Goal: Task Accomplishment & Management: Manage account settings

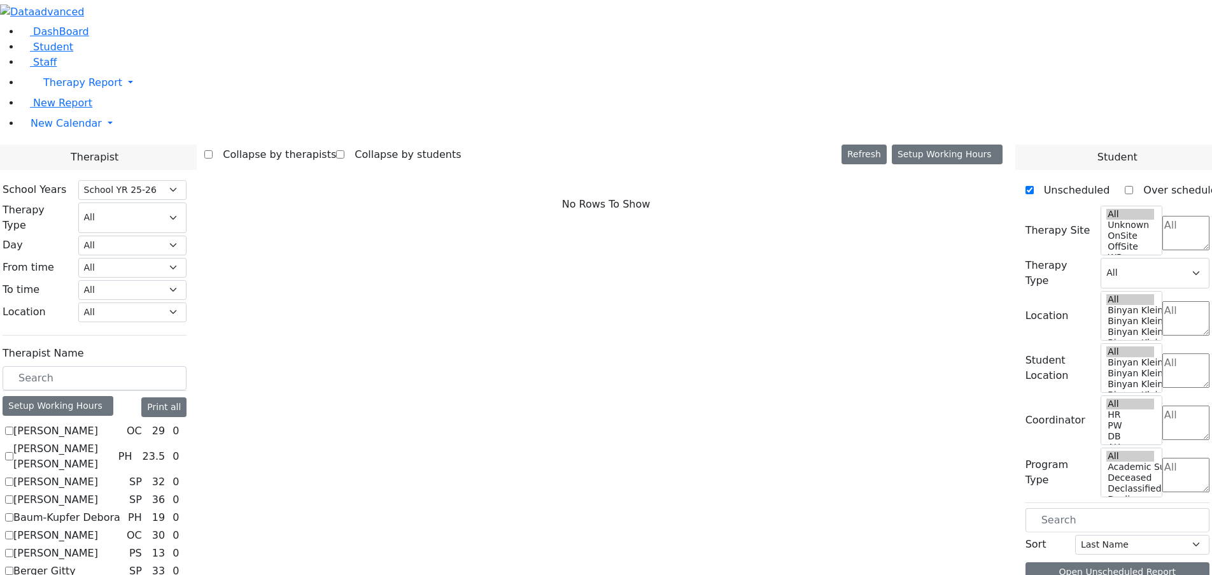
select select "212"
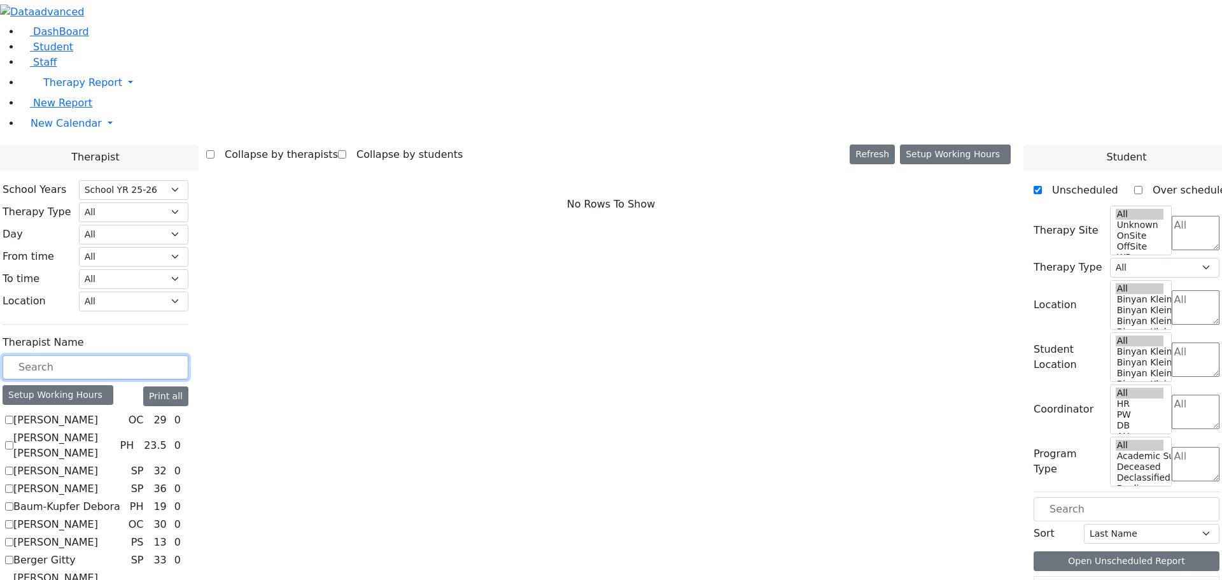
click at [188, 355] on input "text" at bounding box center [96, 367] width 186 height 24
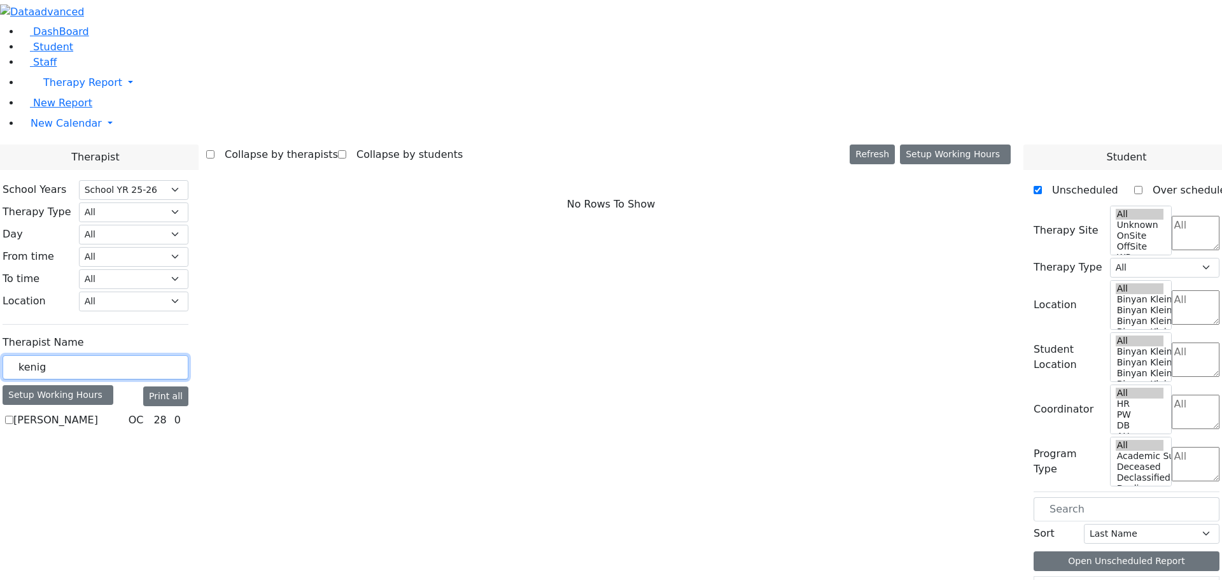
type input "kenig"
click at [98, 412] on label "Kenig Shira" at bounding box center [55, 419] width 85 height 15
click at [13, 416] on input "Kenig Shira" at bounding box center [9, 420] width 8 height 8
checkbox input "true"
select select "1"
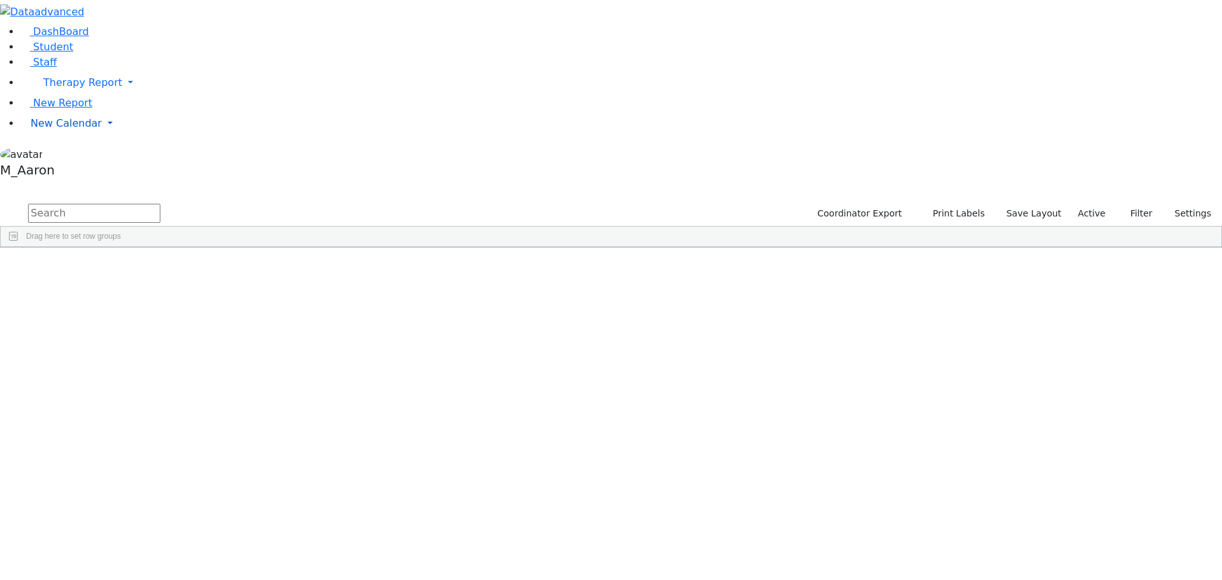
click at [76, 88] on span "New Calendar" at bounding box center [82, 82] width 79 height 12
click at [76, 170] on link "Teacher Report" at bounding box center [67, 164] width 80 height 12
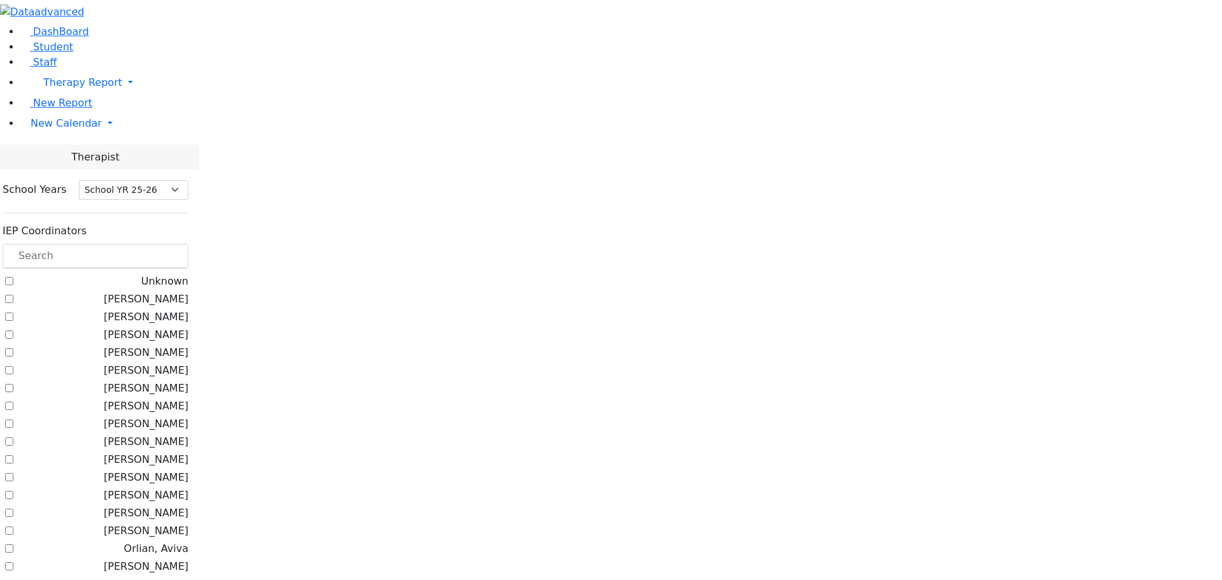
select select "212"
click at [188, 244] on input "text" at bounding box center [96, 256] width 186 height 24
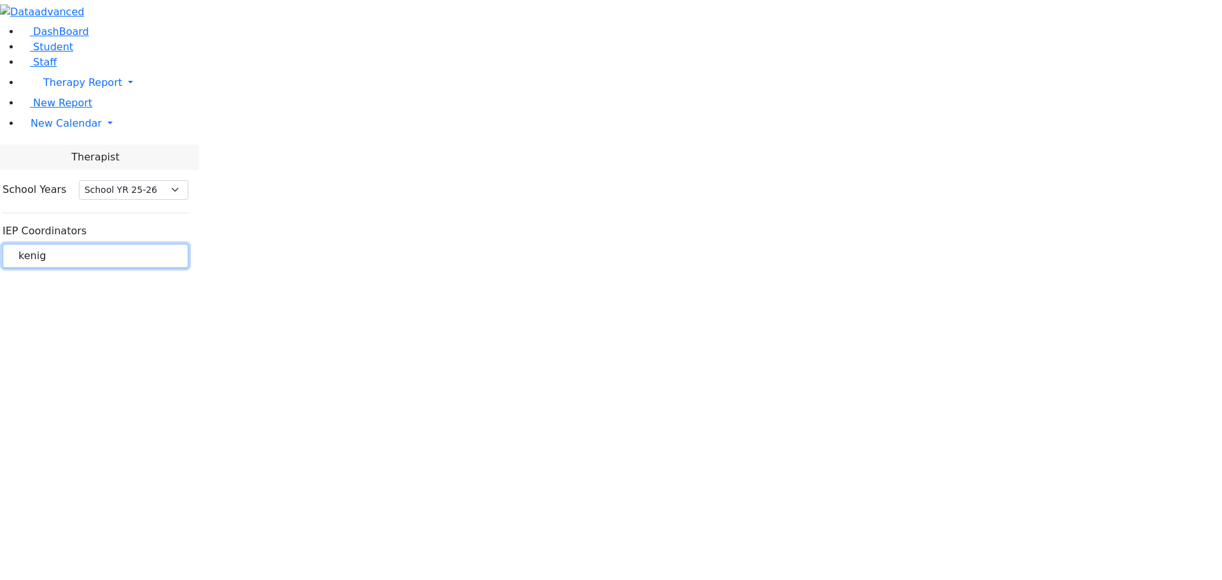
type input "kenig"
drag, startPoint x: 216, startPoint y: 109, endPoint x: 91, endPoint y: 113, distance: 125.4
click at [91, 113] on div "DashBoard Student Staff Therapy Report Student Old Calendar Report" at bounding box center [611, 142] width 1222 height 284
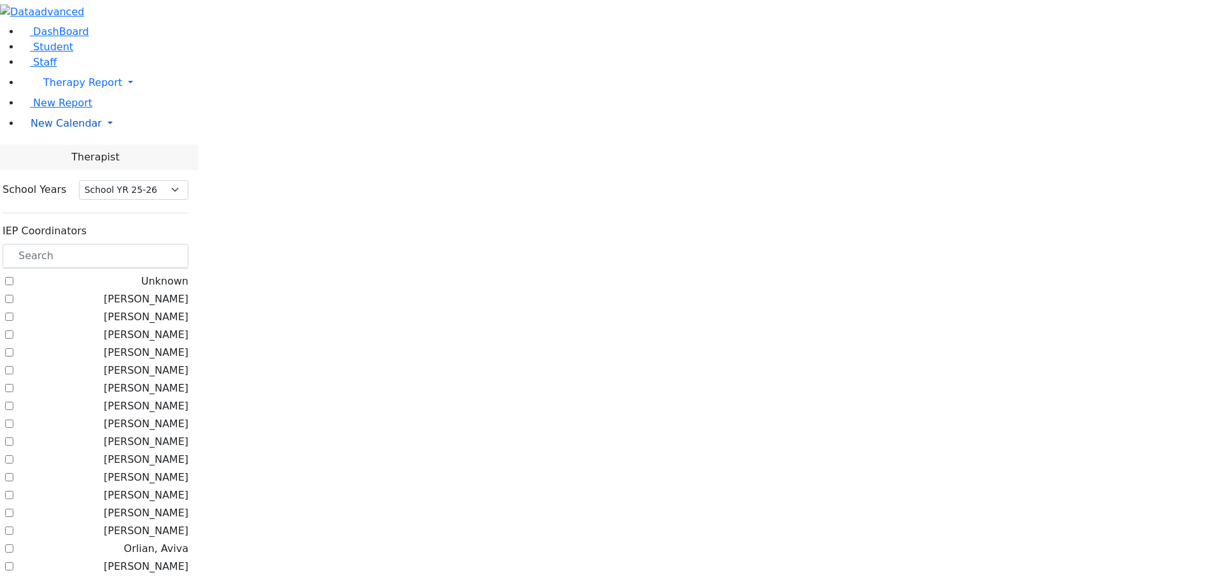
click at [53, 95] on link "New Calendar" at bounding box center [620, 82] width 1201 height 25
click at [59, 155] on span "Calendar" at bounding box center [50, 149] width 46 height 12
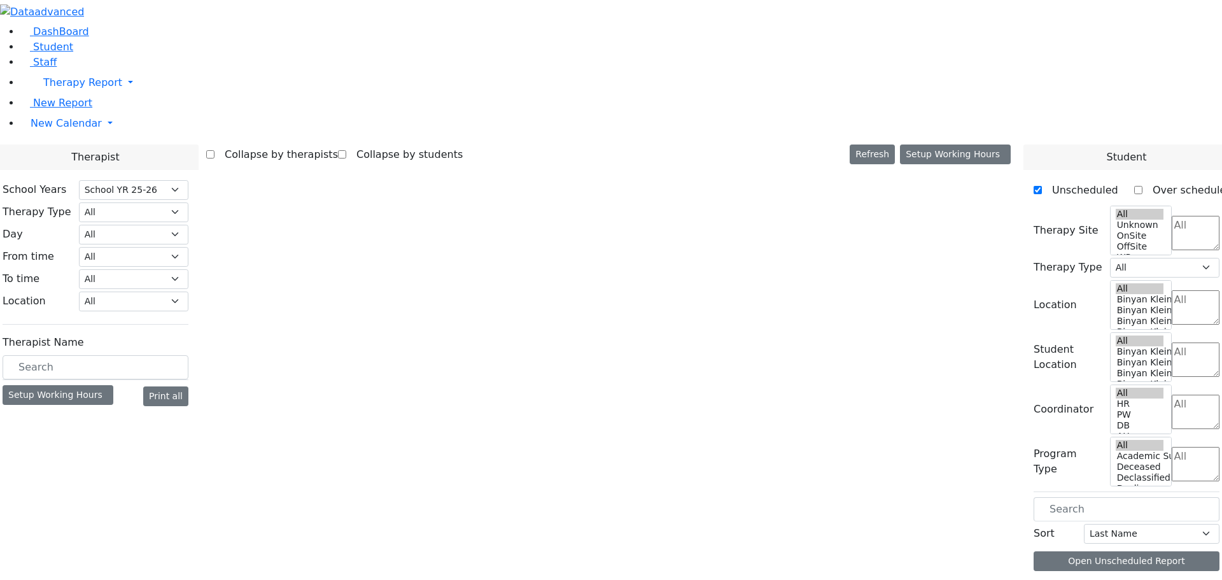
select select "212"
select select "1"
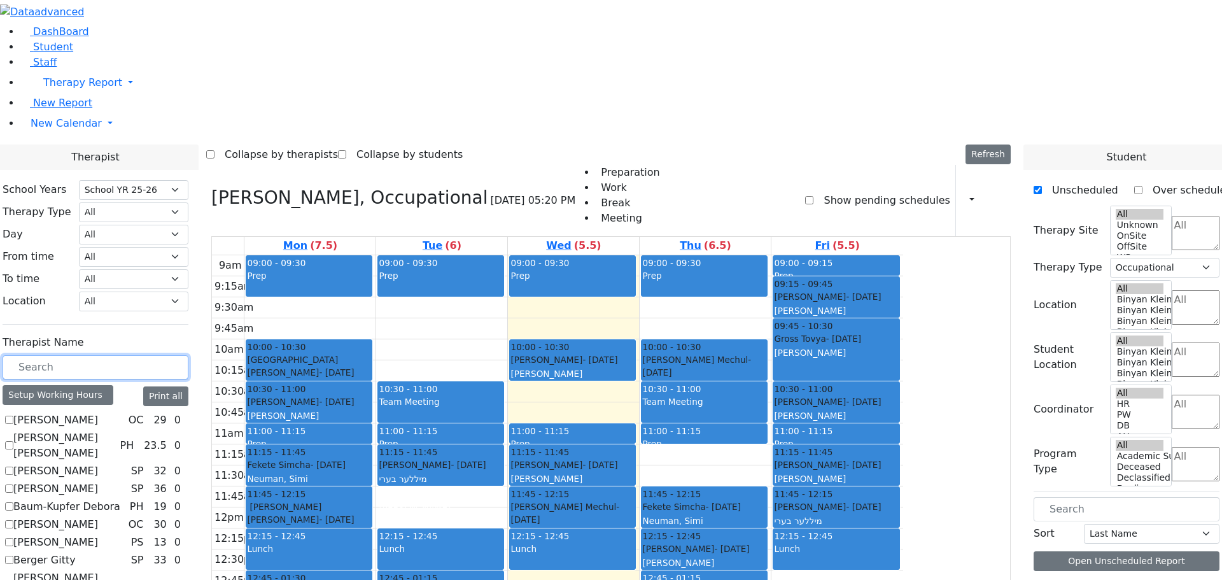
click at [188, 355] on input "text" at bounding box center [96, 367] width 186 height 24
click at [961, 190] on button "button" at bounding box center [968, 201] width 14 height 22
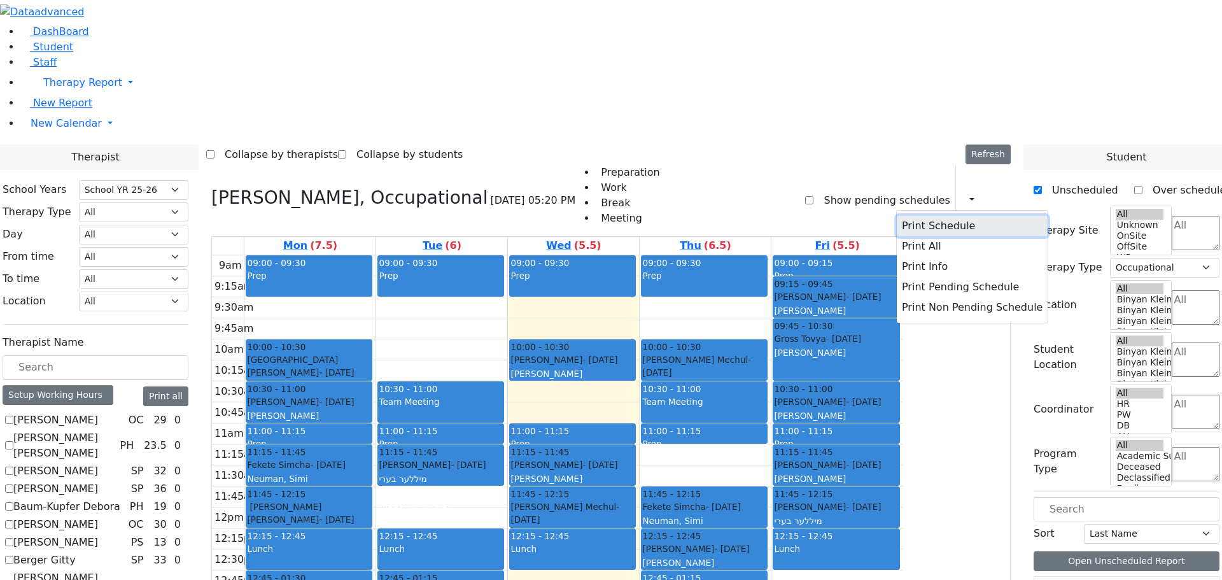
click at [930, 216] on button "Print Schedule" at bounding box center [972, 226] width 151 height 20
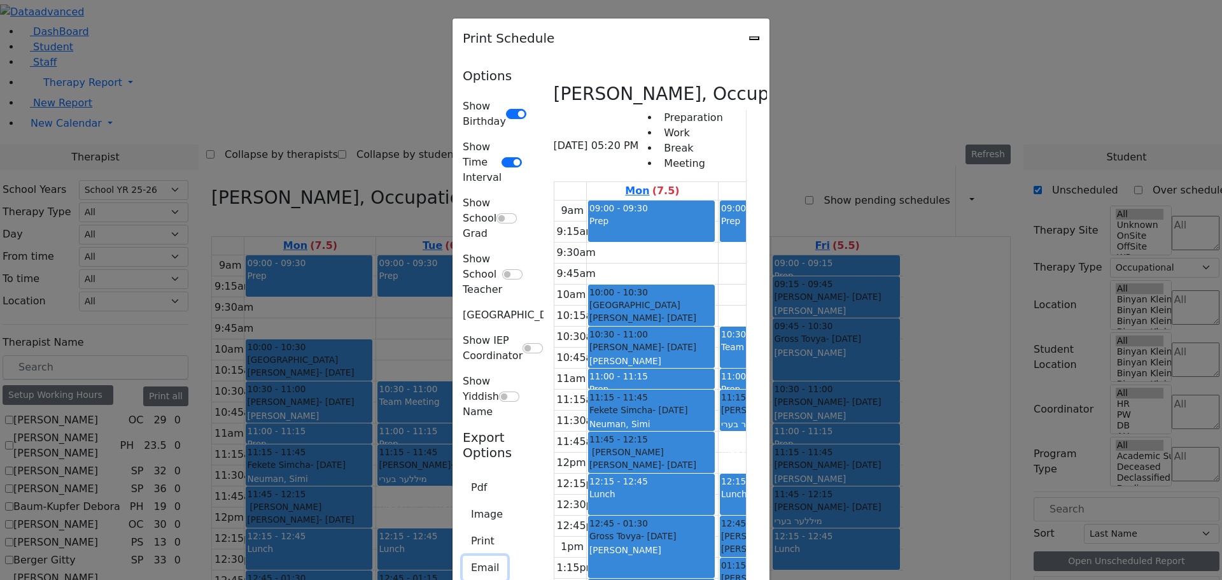
click at [463, 556] on button "Email" at bounding box center [485, 568] width 45 height 24
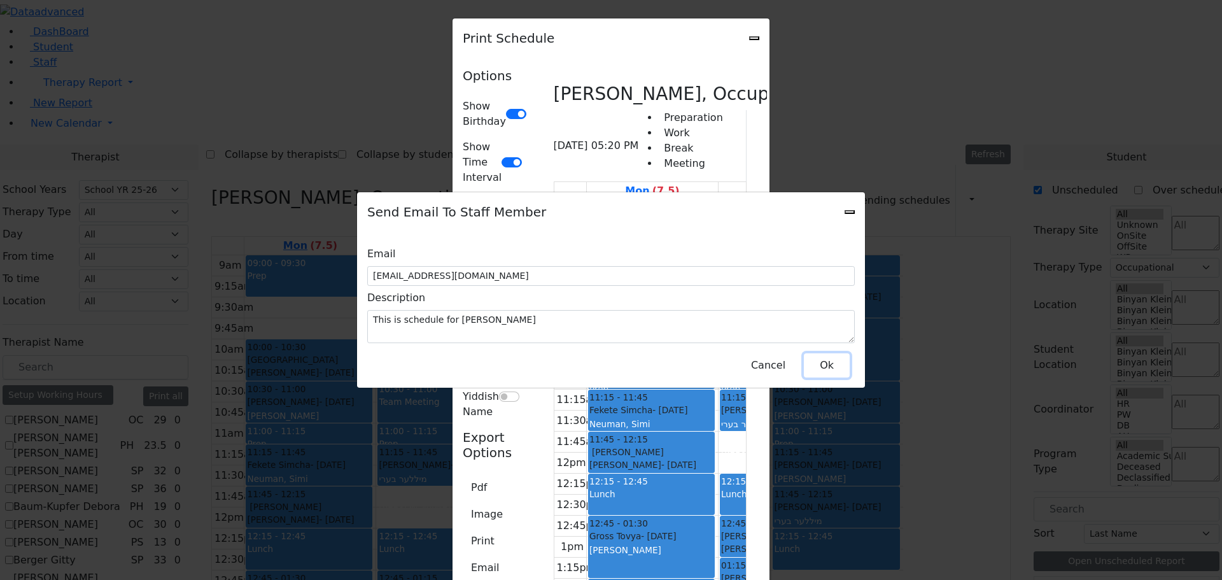
click at [836, 360] on button "Ok" at bounding box center [827, 365] width 46 height 24
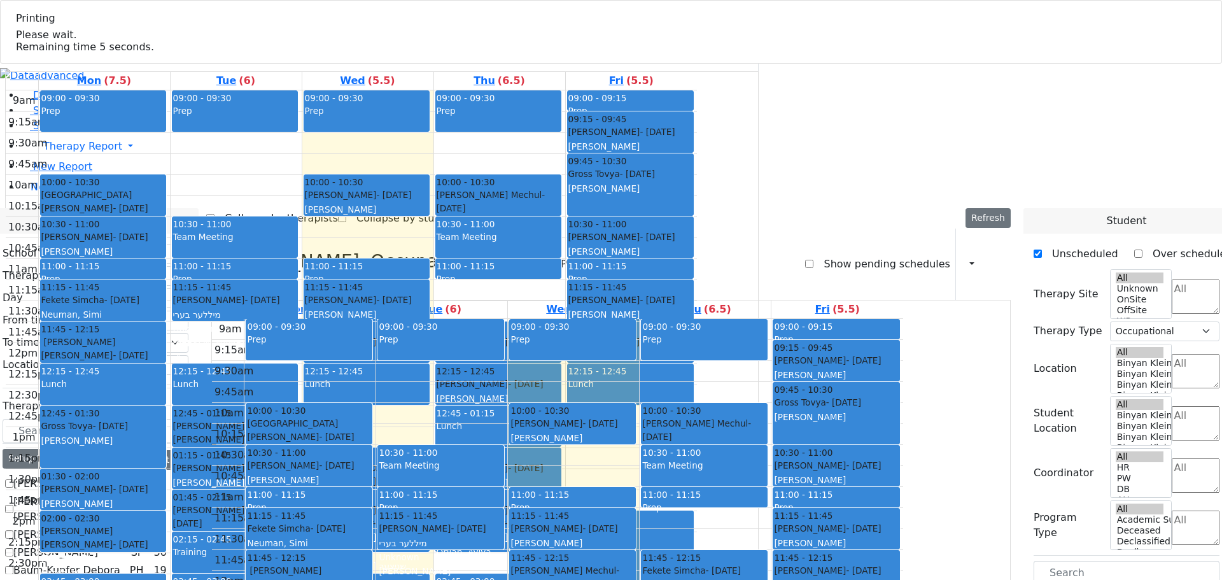
select select "212"
select select "1"
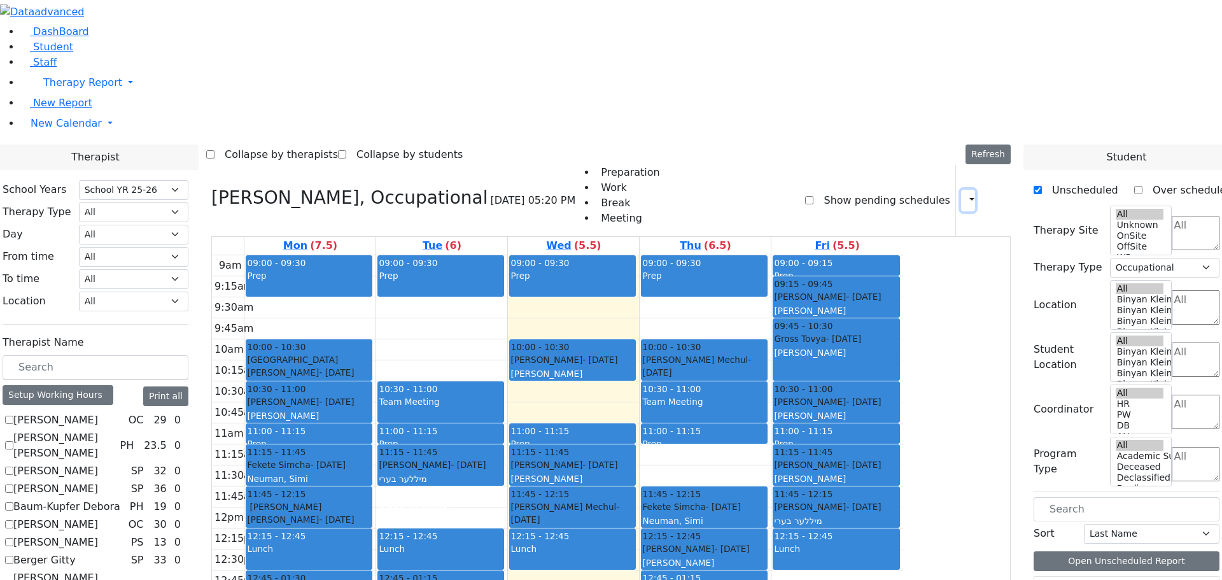
click at [964, 194] on icon "button" at bounding box center [964, 200] width 0 height 12
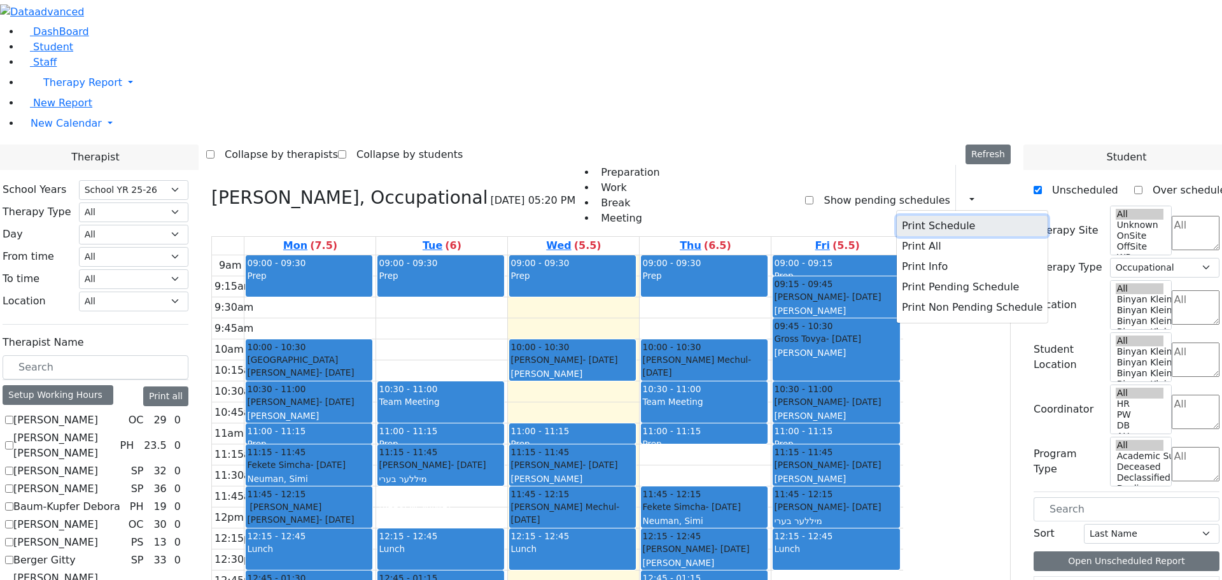
click at [939, 216] on button "Print Schedule" at bounding box center [972, 226] width 151 height 20
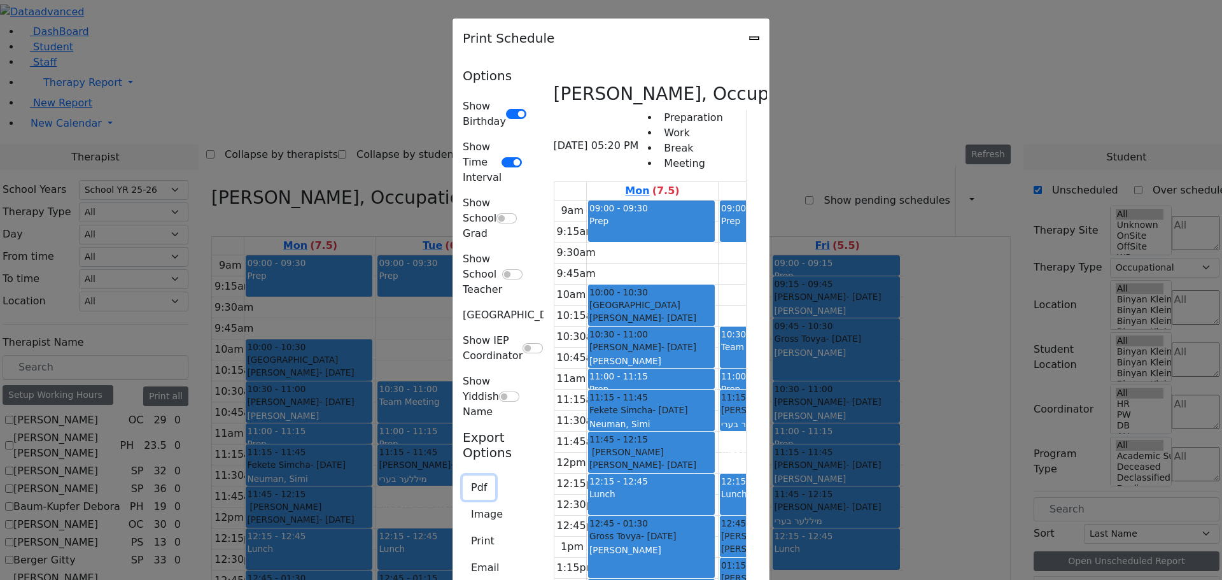
click at [463, 475] on button "Pdf" at bounding box center [479, 487] width 32 height 24
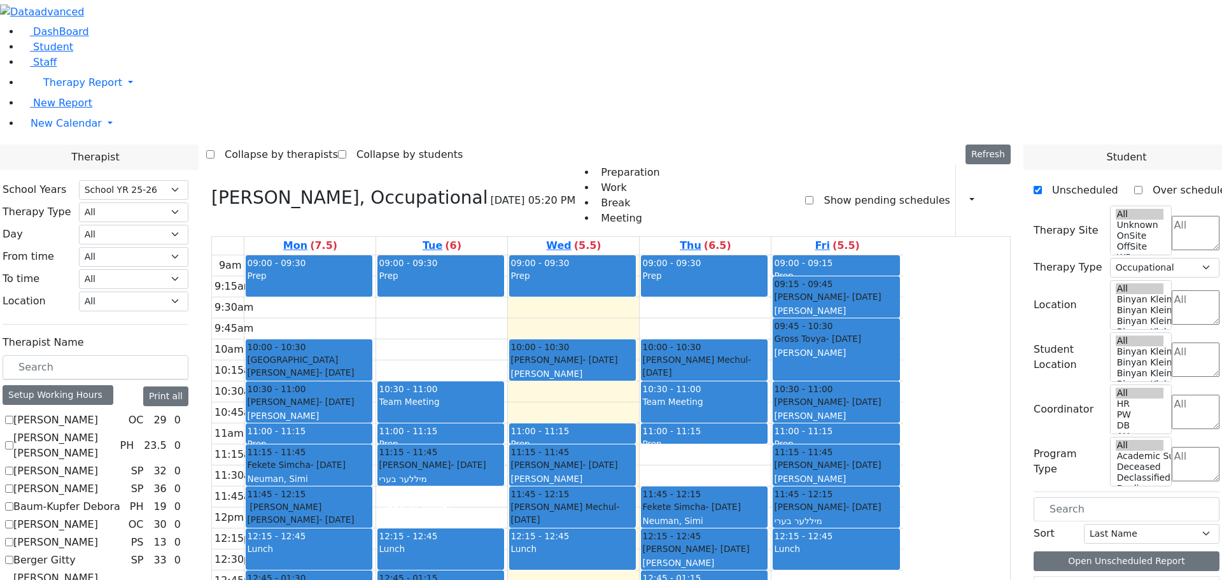
drag, startPoint x: 817, startPoint y: 14, endPoint x: 801, endPoint y: 20, distance: 17.5
click at [818, 144] on div "Collapse by therapists Collapse by students Refresh Setup Working Hours Print S…" at bounding box center [610, 154] width 809 height 20
click at [211, 187] on icon at bounding box center [211, 197] width 0 height 21
select select
checkbox input "false"
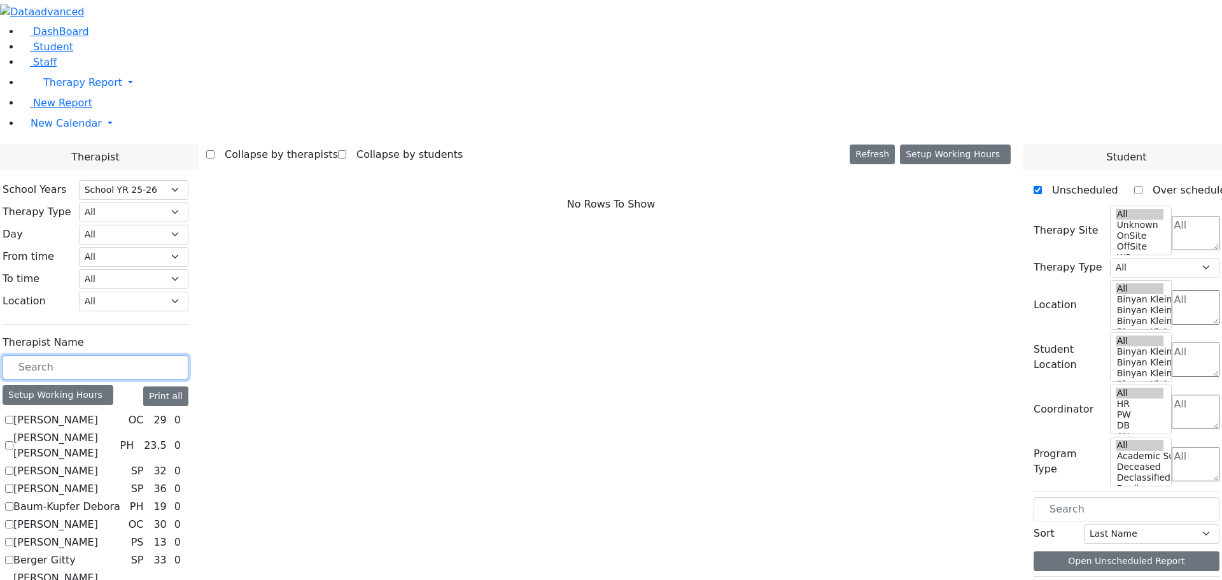
click at [188, 355] on input "text" at bounding box center [96, 367] width 186 height 24
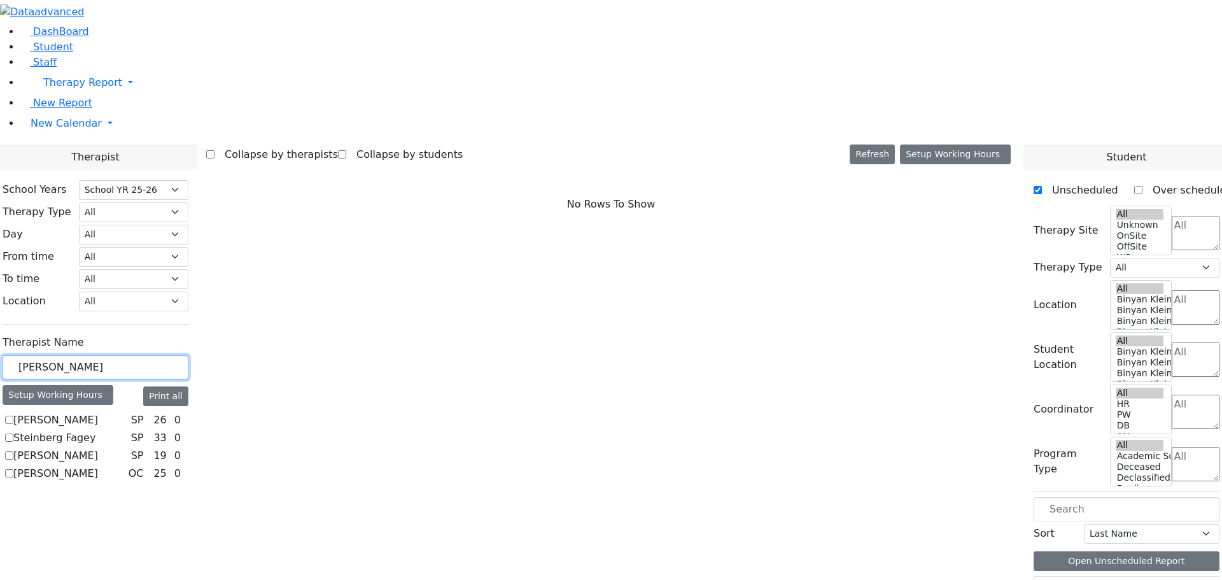
type input "stein"
click at [95, 430] on label "Steinberg Fagey" at bounding box center [54, 437] width 82 height 15
click at [13, 433] on input "Steinberg Fagey" at bounding box center [9, 437] width 8 height 8
checkbox input "true"
select select "3"
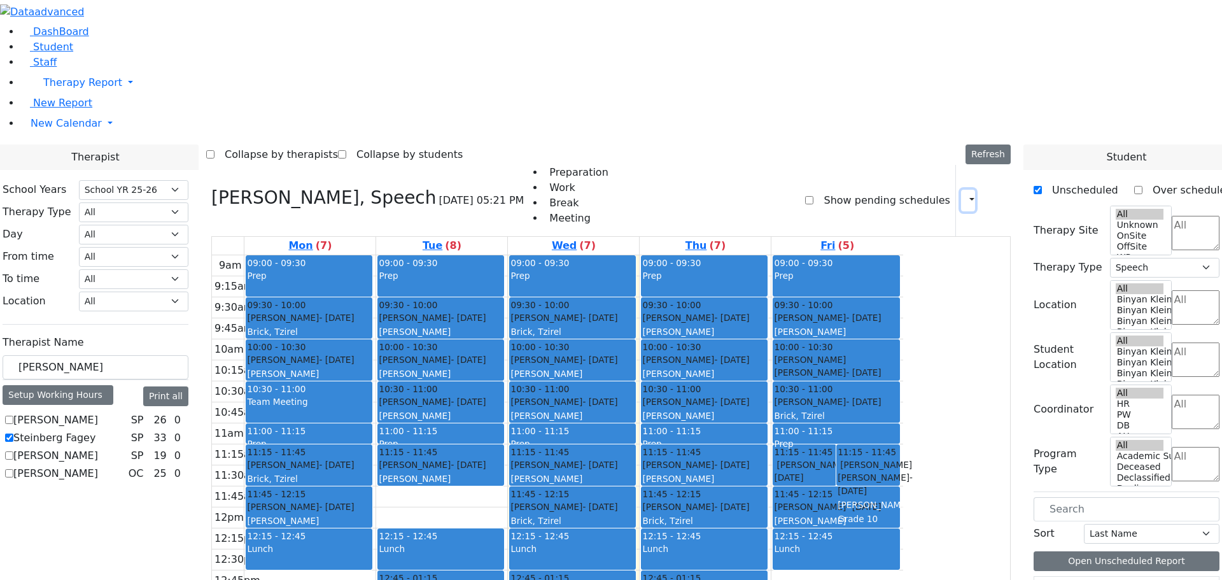
click at [964, 194] on icon "button" at bounding box center [964, 200] width 0 height 12
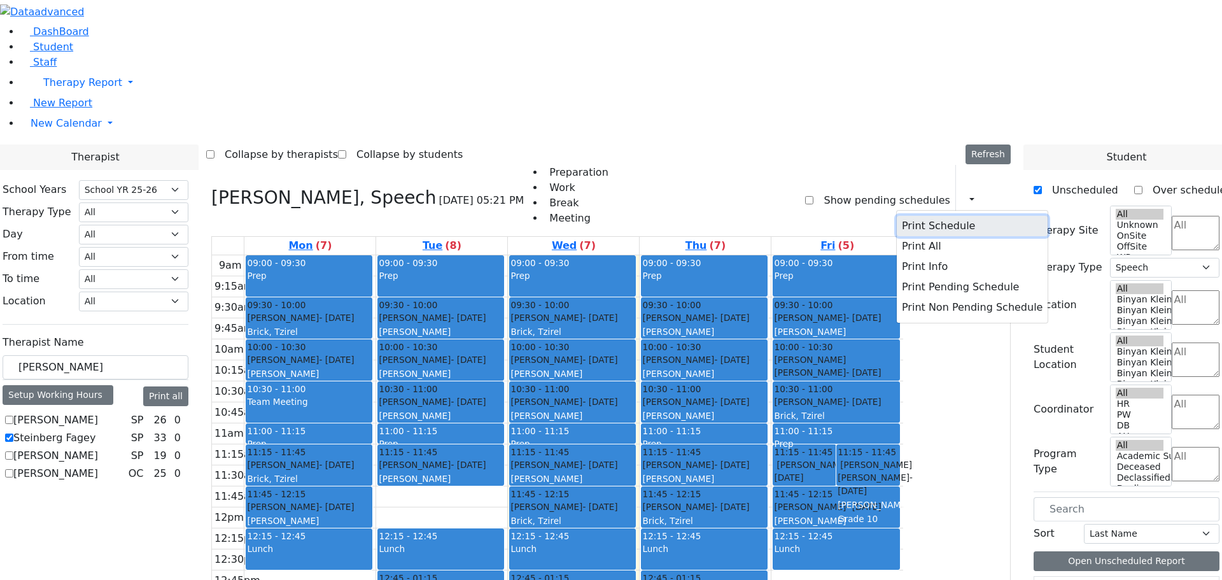
click at [934, 216] on button "Print Schedule" at bounding box center [972, 226] width 151 height 20
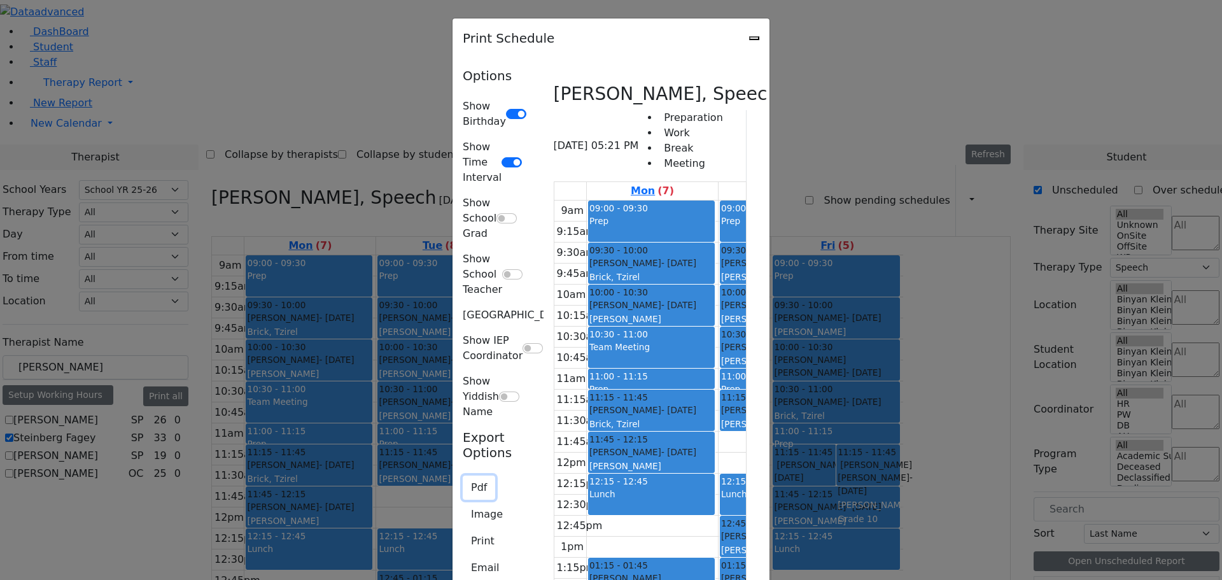
click at [463, 475] on button "Pdf" at bounding box center [479, 487] width 32 height 24
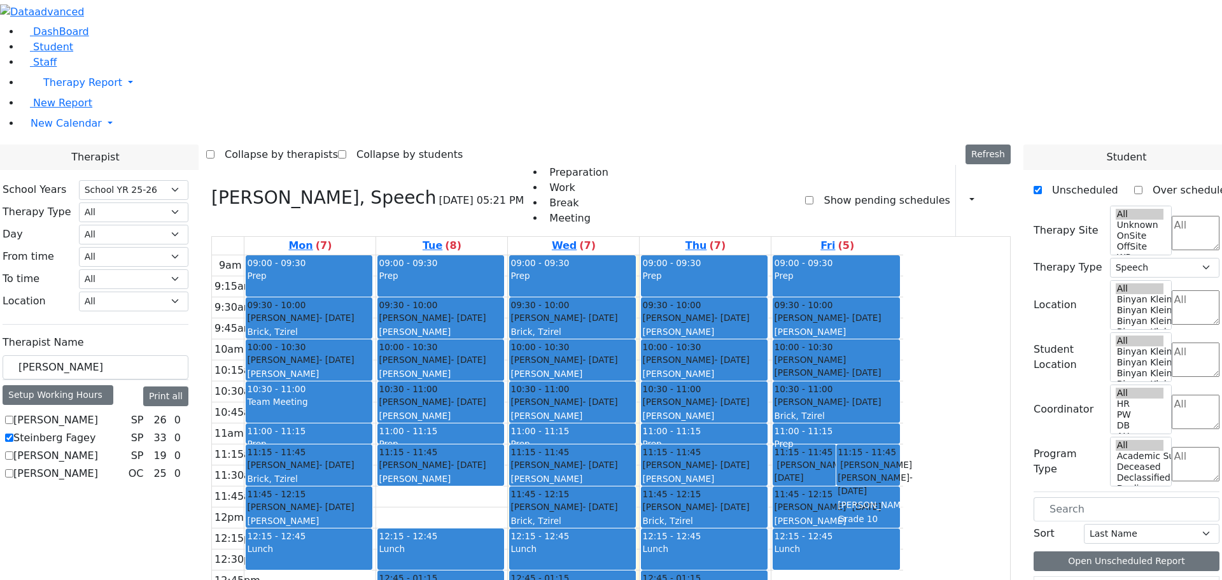
click at [211, 187] on icon at bounding box center [211, 197] width 0 height 21
select select
checkbox input "false"
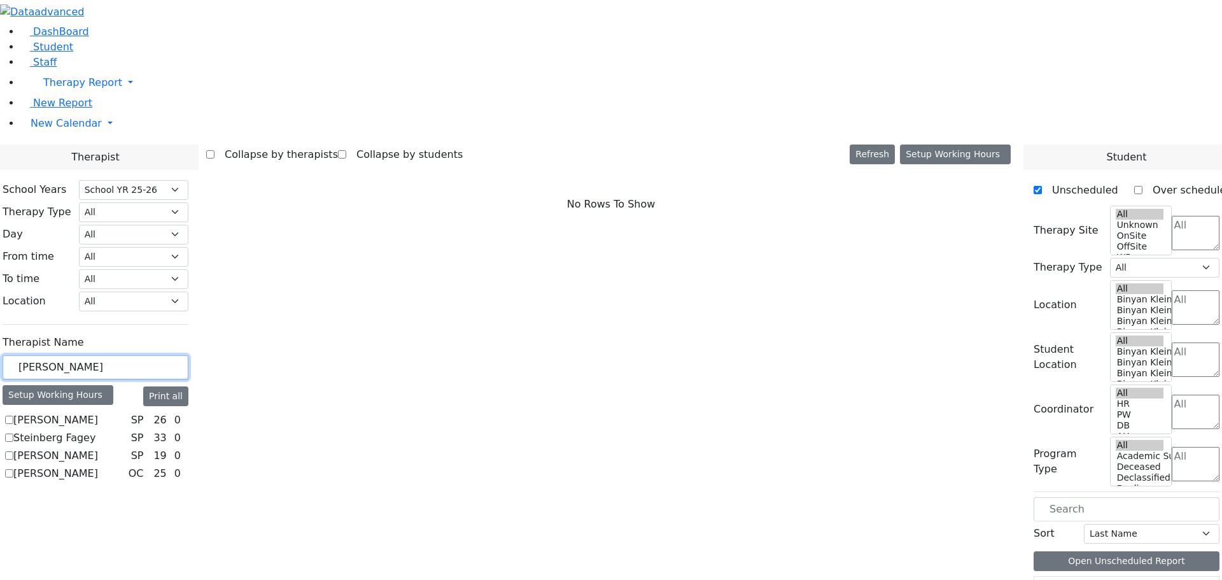
drag, startPoint x: 196, startPoint y: 218, endPoint x: 165, endPoint y: 204, distance: 34.2
type input "yenty"
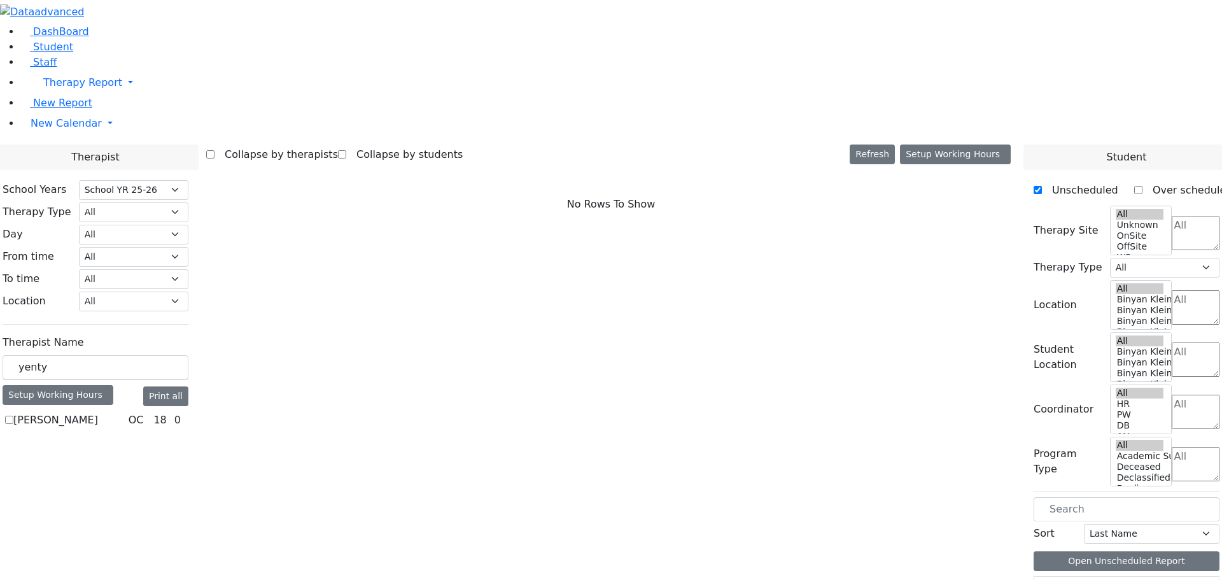
click at [98, 412] on label "[PERSON_NAME]" at bounding box center [55, 419] width 85 height 15
click at [13, 416] on input "[PERSON_NAME]" at bounding box center [9, 420] width 8 height 8
checkbox input "true"
select select "1"
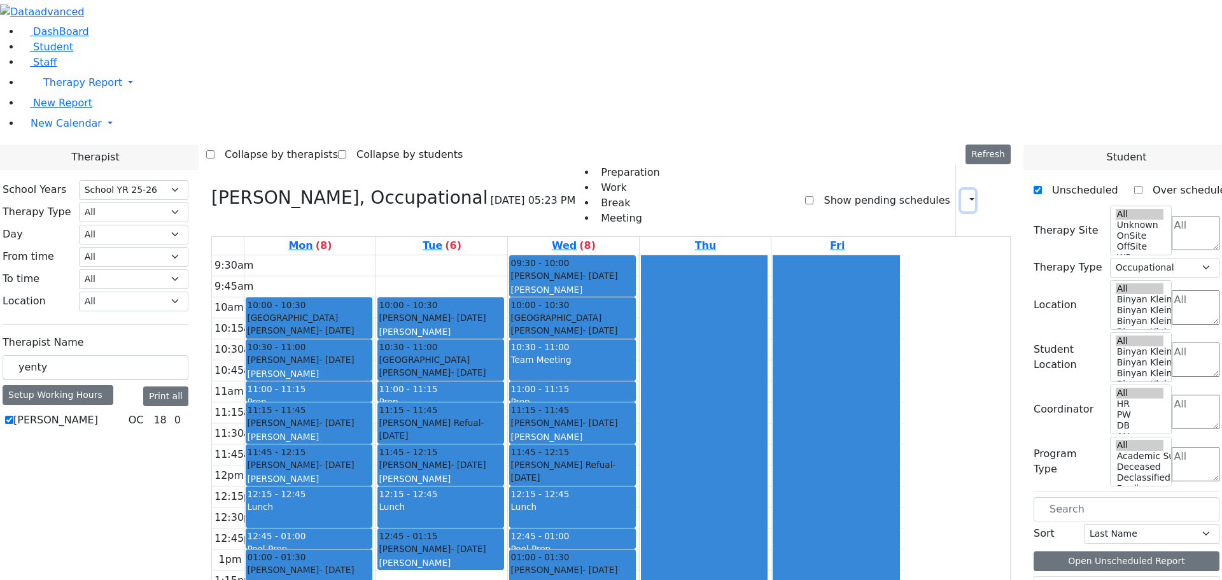
click at [964, 194] on icon "button" at bounding box center [964, 200] width 0 height 12
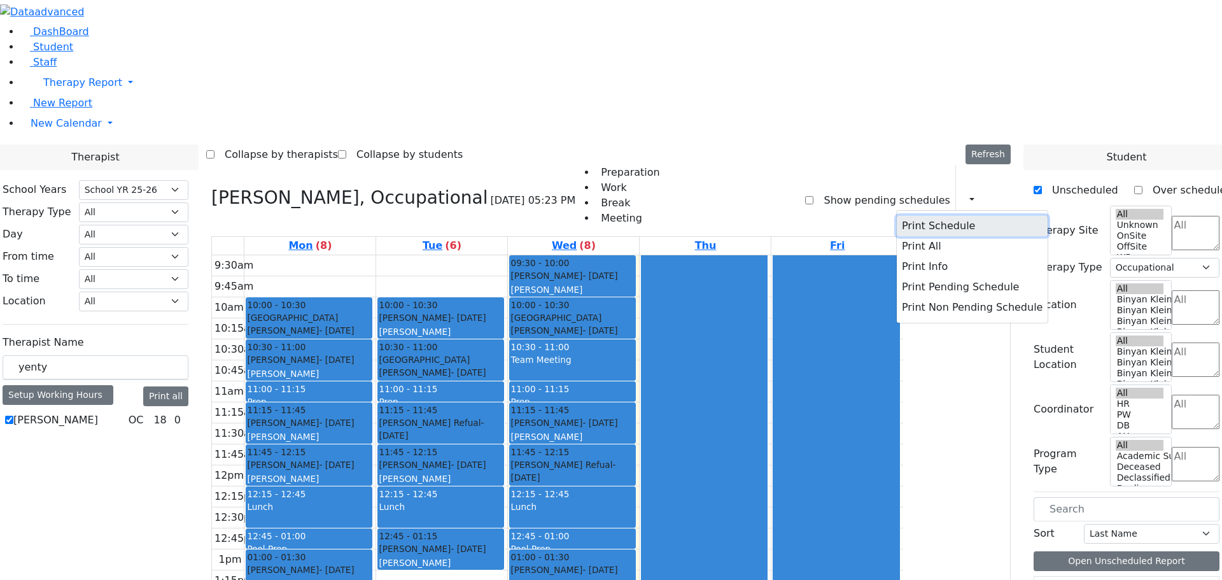
click at [946, 216] on button "Print Schedule" at bounding box center [972, 226] width 151 height 20
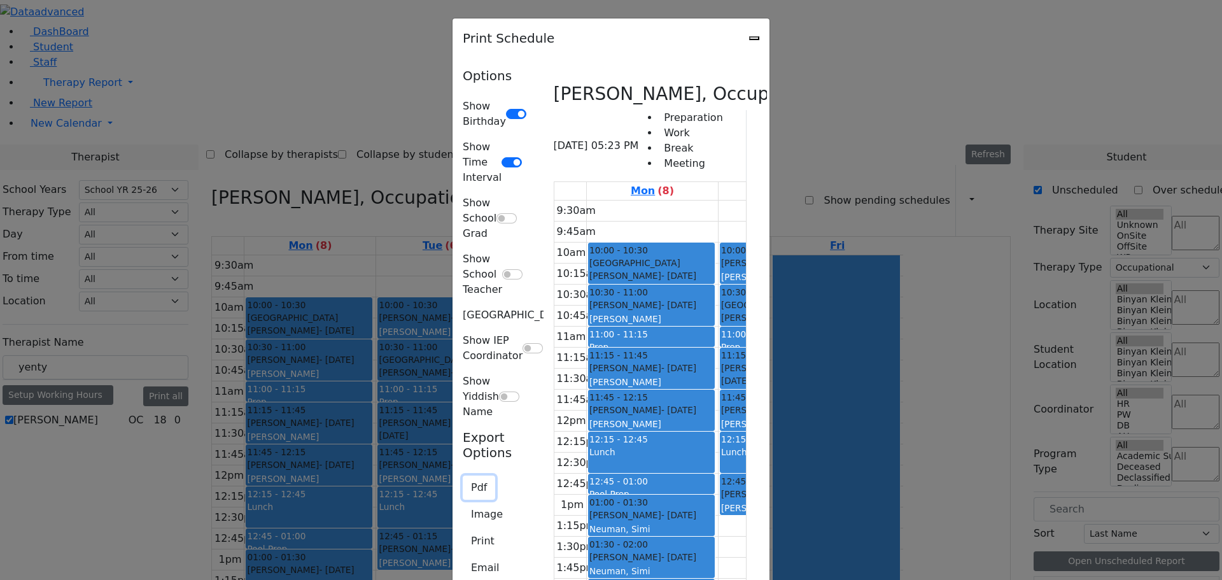
click at [463, 475] on button "Pdf" at bounding box center [479, 487] width 32 height 24
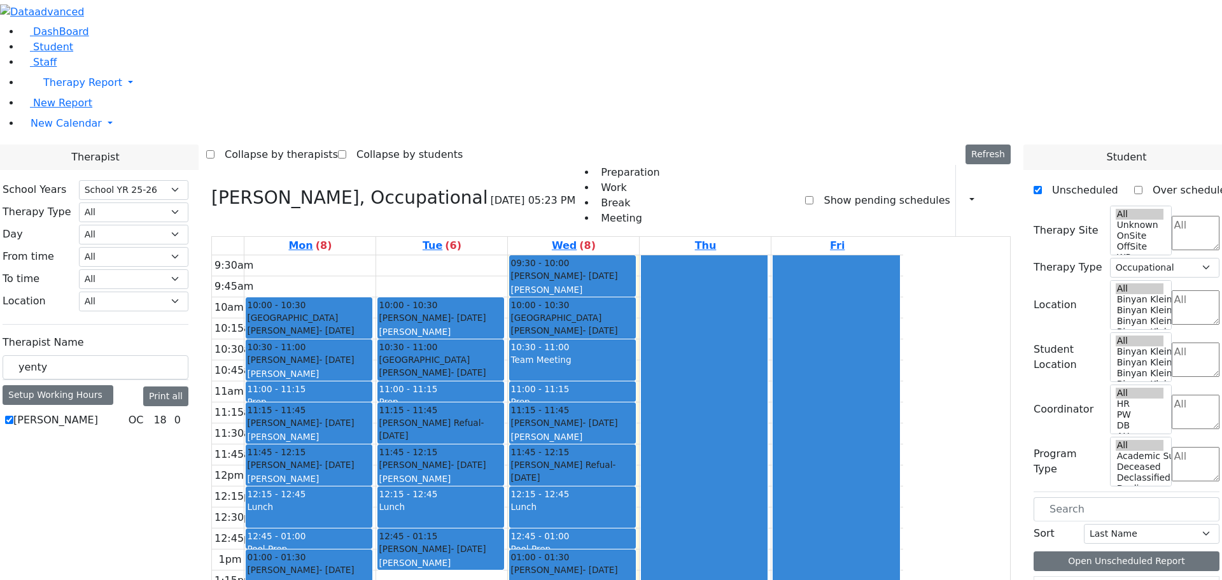
click at [211, 187] on icon at bounding box center [211, 197] width 0 height 21
select select
checkbox input "false"
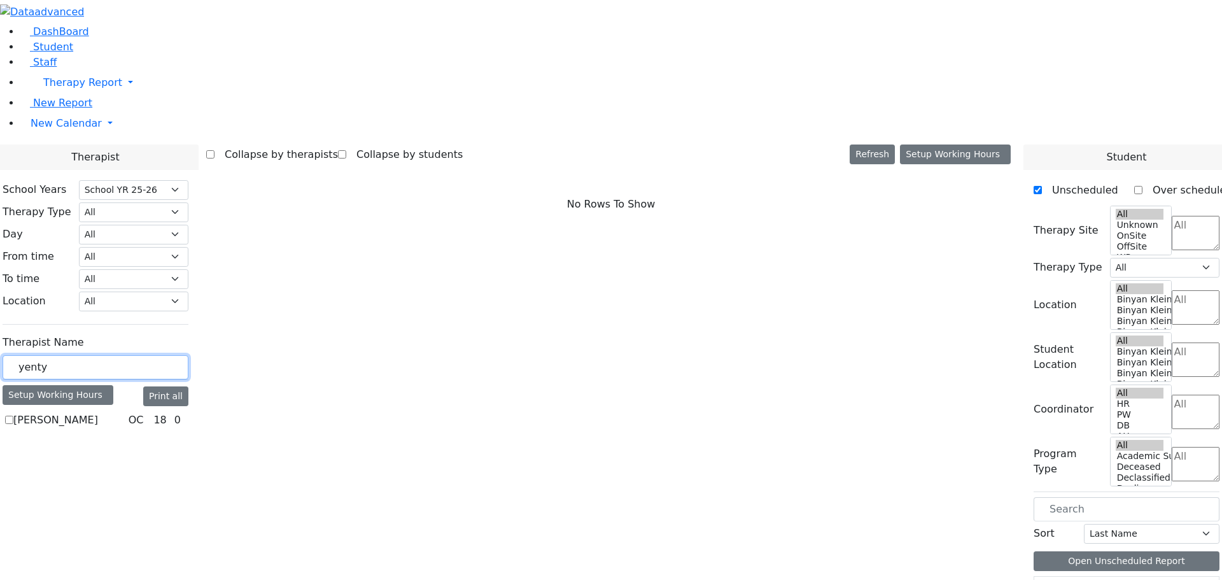
drag, startPoint x: 207, startPoint y: 222, endPoint x: 159, endPoint y: 205, distance: 51.3
type input "zc"
click at [98, 412] on label "[PERSON_NAME]" at bounding box center [55, 419] width 85 height 15
click at [13, 416] on input "[PERSON_NAME]" at bounding box center [9, 420] width 8 height 8
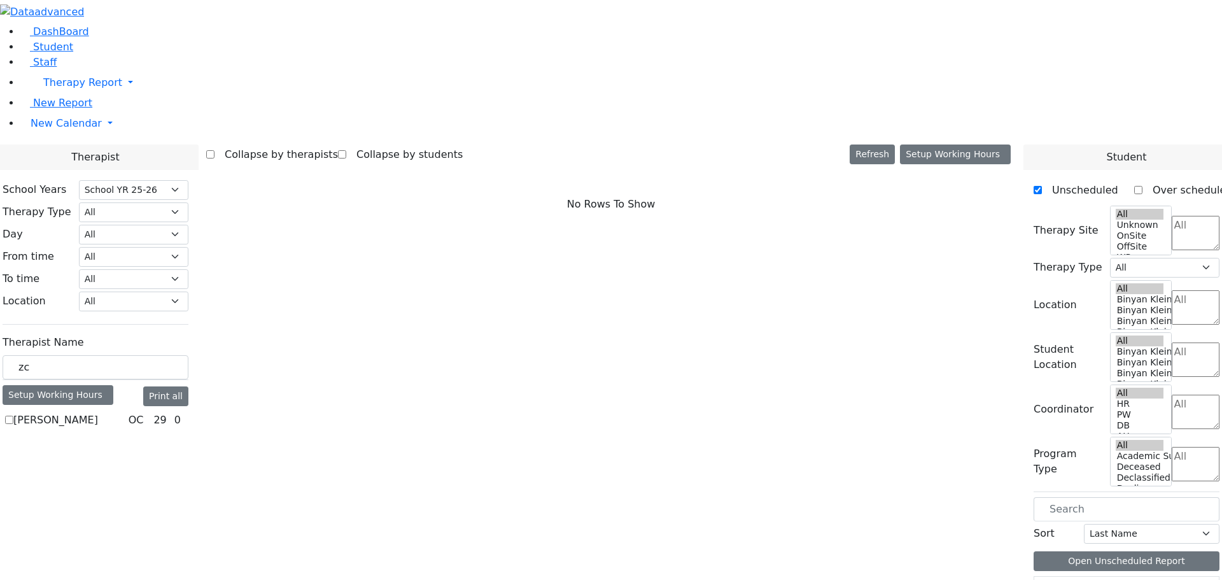
checkbox input "true"
select select "1"
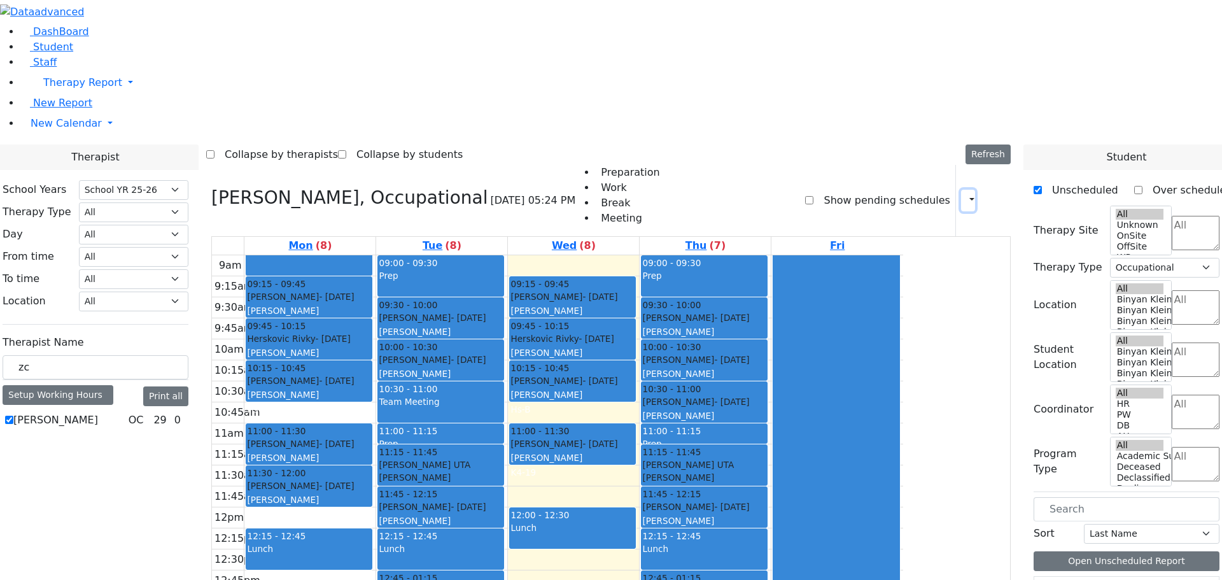
click at [961, 190] on button "button" at bounding box center [968, 201] width 14 height 22
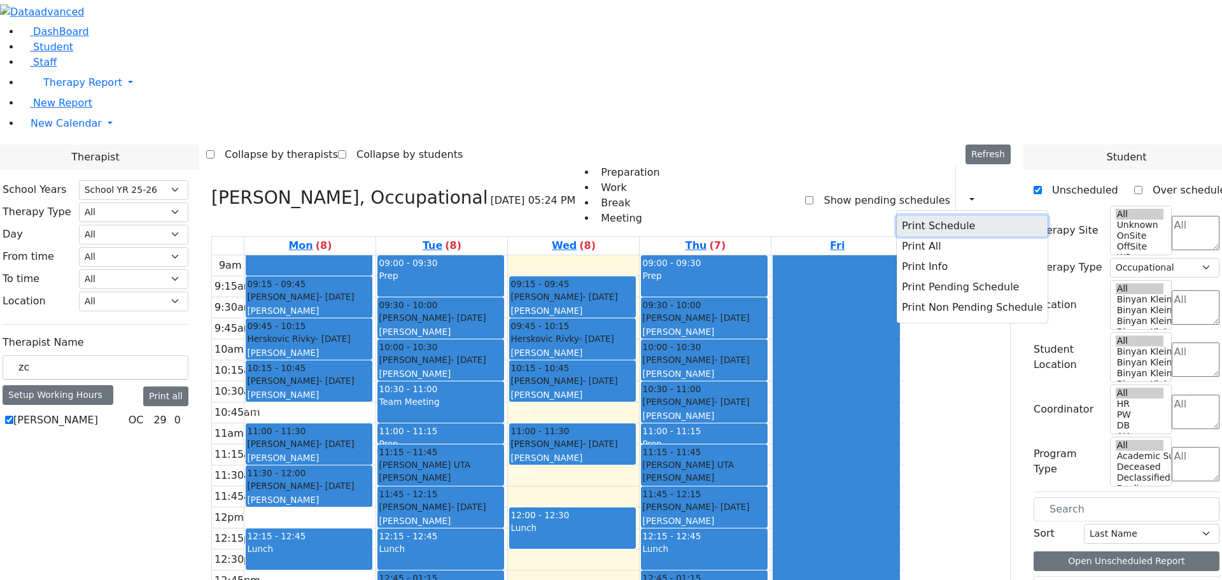
click at [930, 216] on button "Print Schedule" at bounding box center [972, 226] width 151 height 20
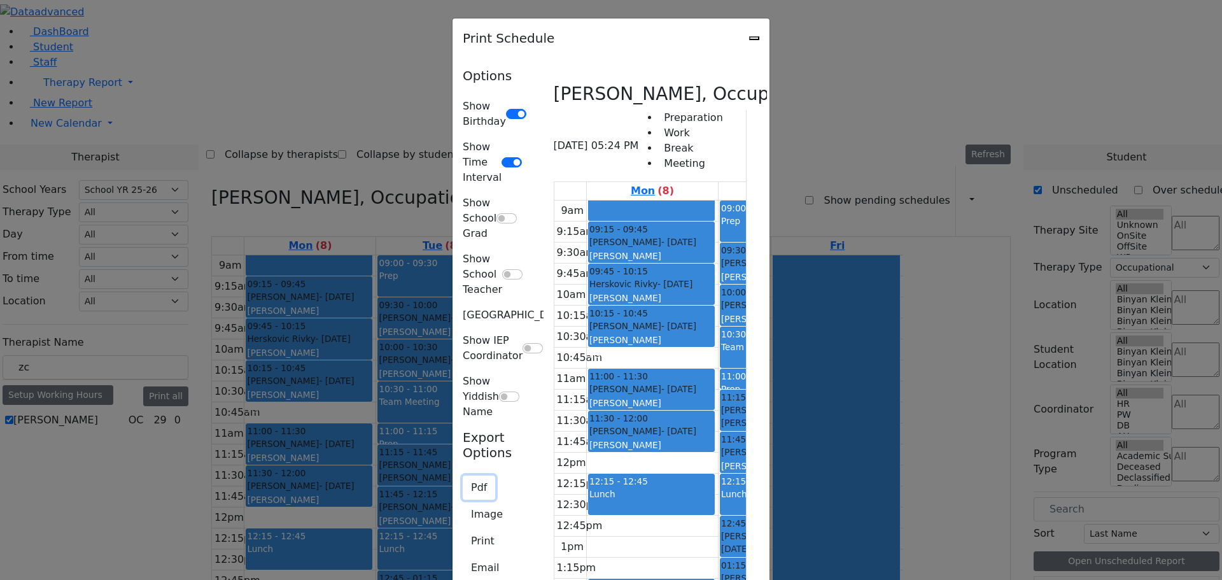
click at [463, 475] on button "Pdf" at bounding box center [479, 487] width 32 height 24
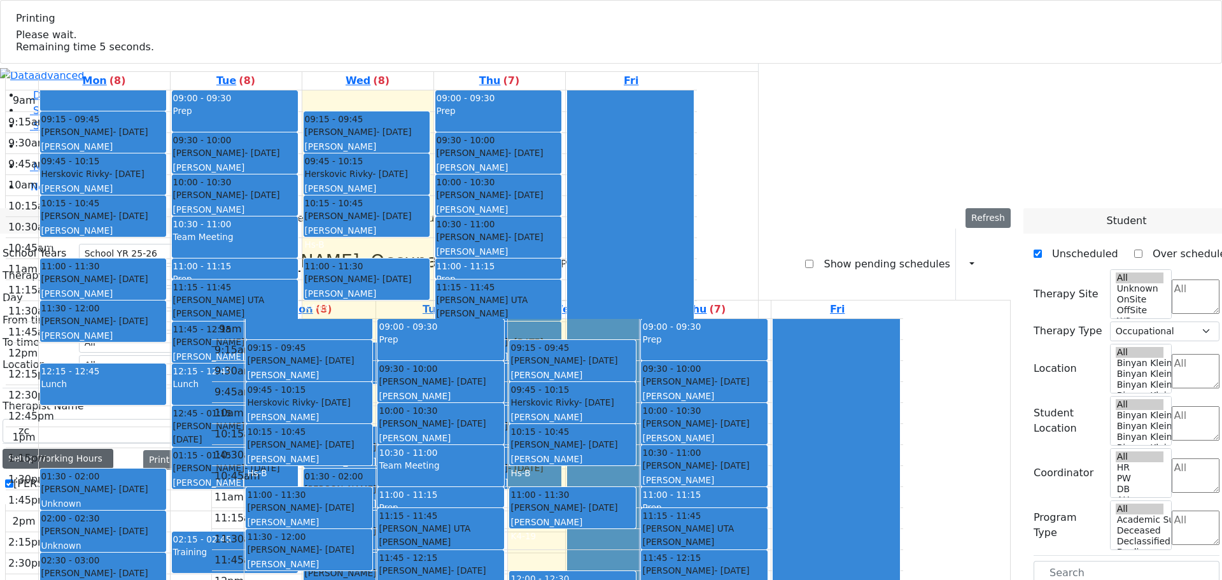
select select "212"
select select "1"
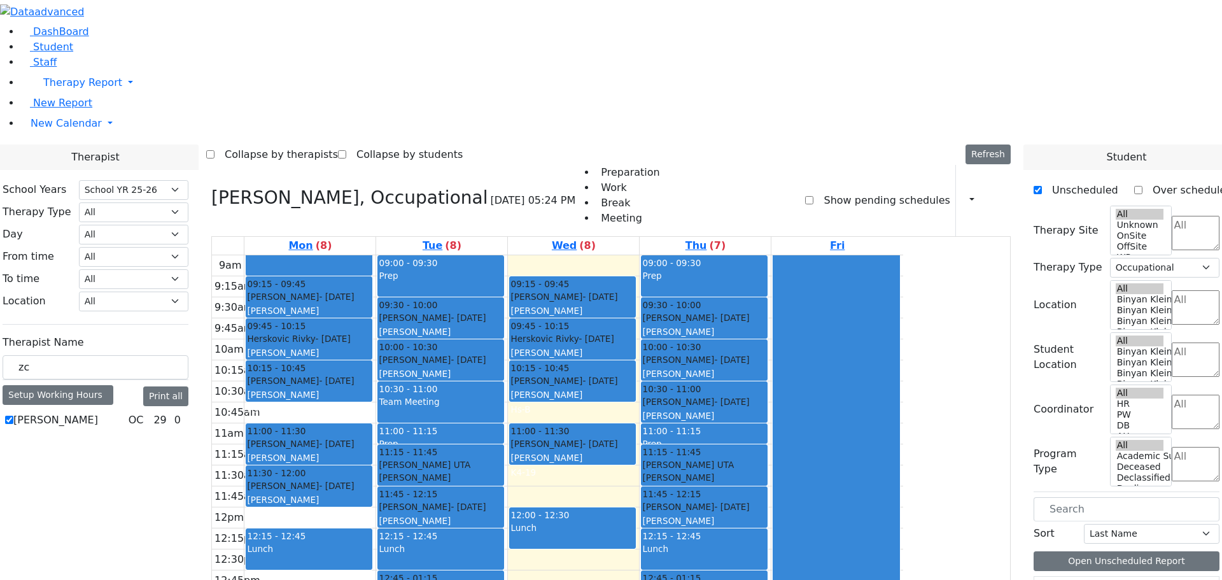
click at [211, 187] on icon at bounding box center [211, 197] width 0 height 21
select select
checkbox input "false"
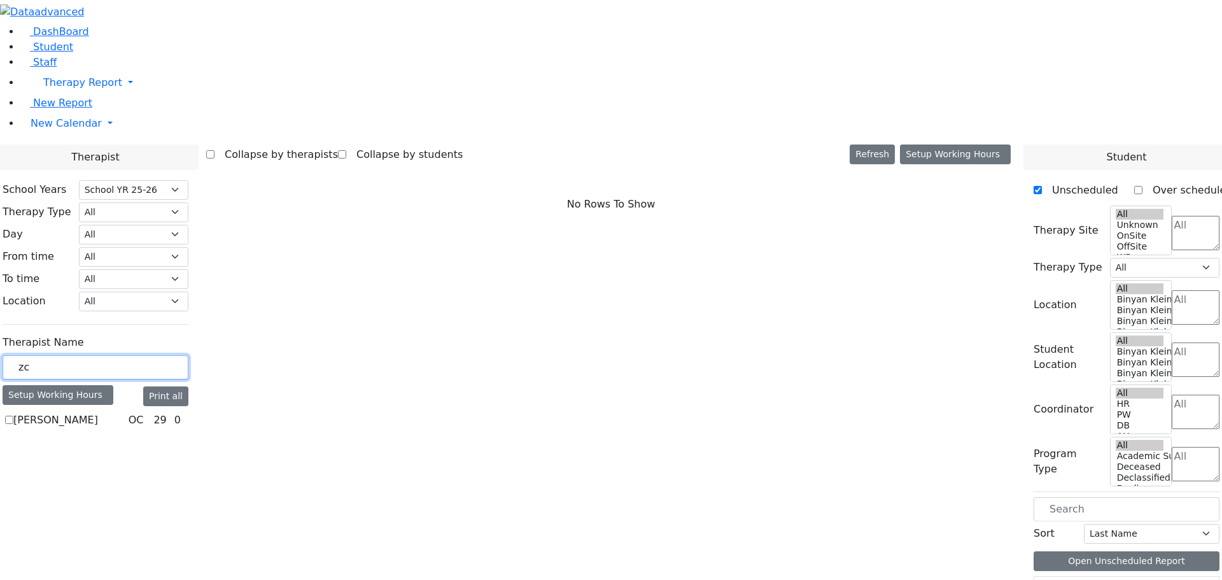
drag, startPoint x: 190, startPoint y: 224, endPoint x: 142, endPoint y: 225, distance: 48.4
type input "rok"
click at [100, 412] on label "Rokowsky Avigail" at bounding box center [56, 419] width 87 height 15
click at [13, 416] on input "Rokowsky Avigail" at bounding box center [9, 420] width 8 height 8
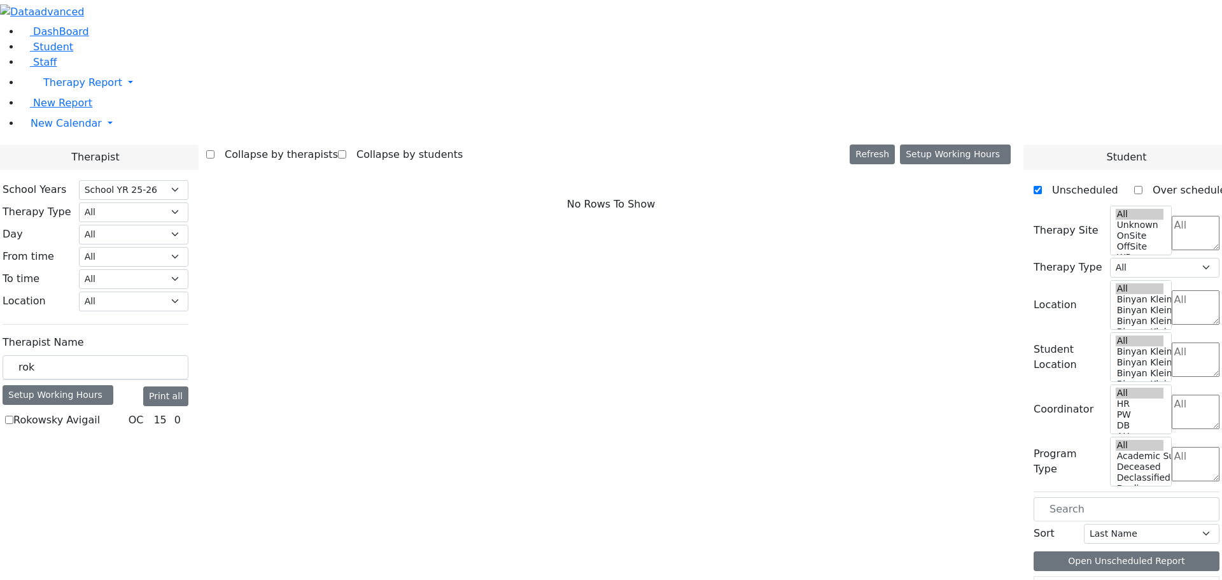
checkbox input "true"
select select "1"
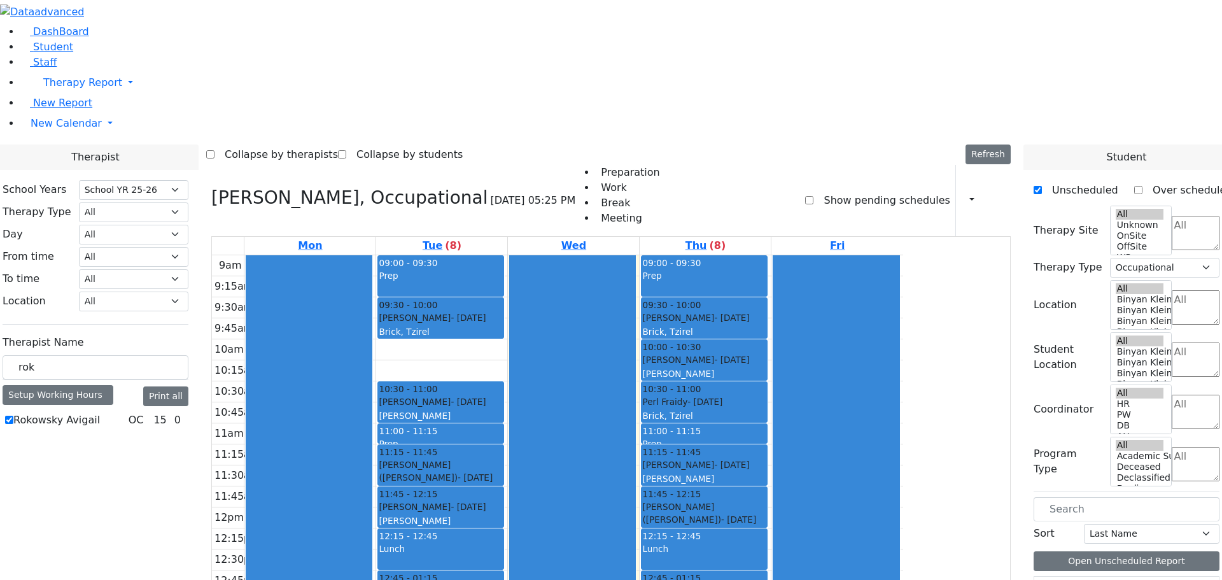
scroll to position [3, 0]
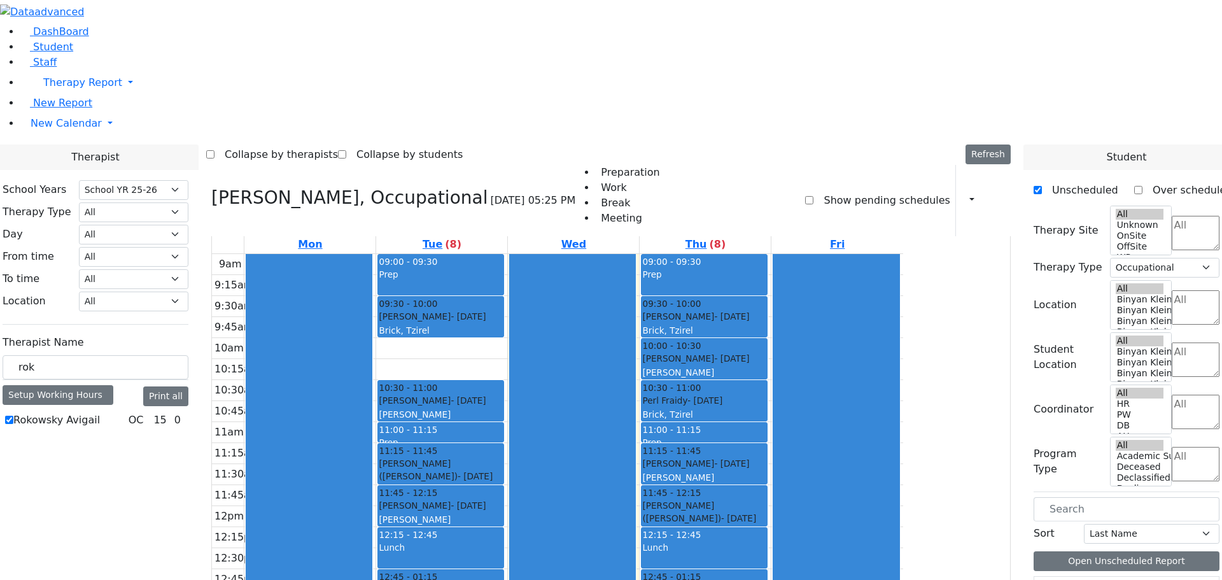
click at [945, 165] on div "Rokowsky Avigail, Occupational 08/27/2025 05:25 PM Preparation Work Break Meeti…" at bounding box center [610, 200] width 799 height 71
click at [964, 194] on icon "button" at bounding box center [964, 200] width 0 height 12
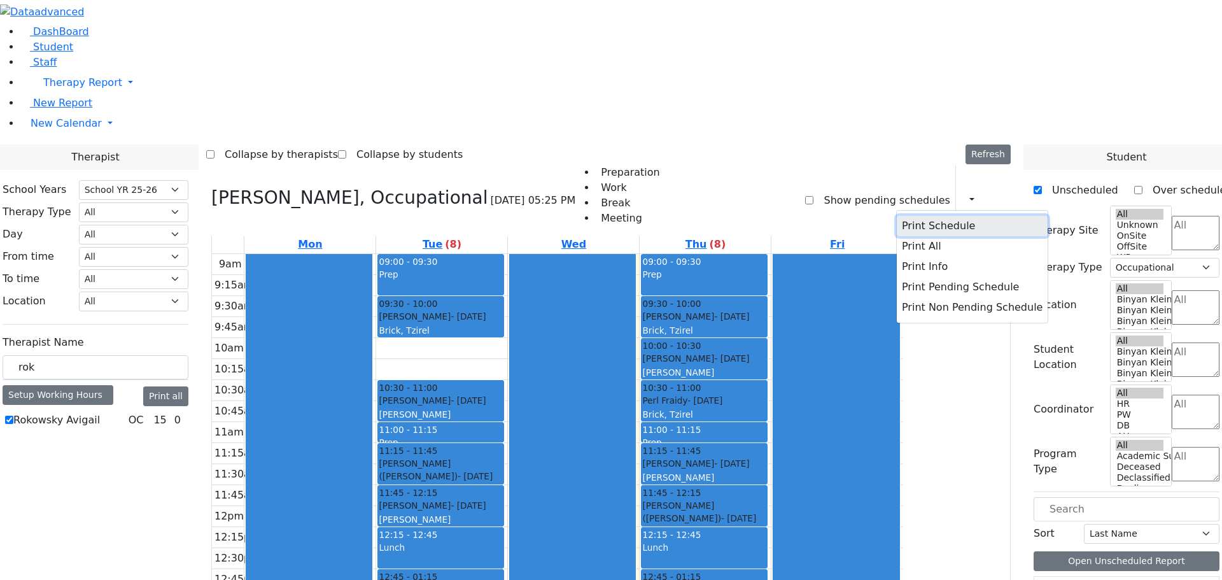
click at [918, 216] on button "Print Schedule" at bounding box center [972, 226] width 151 height 20
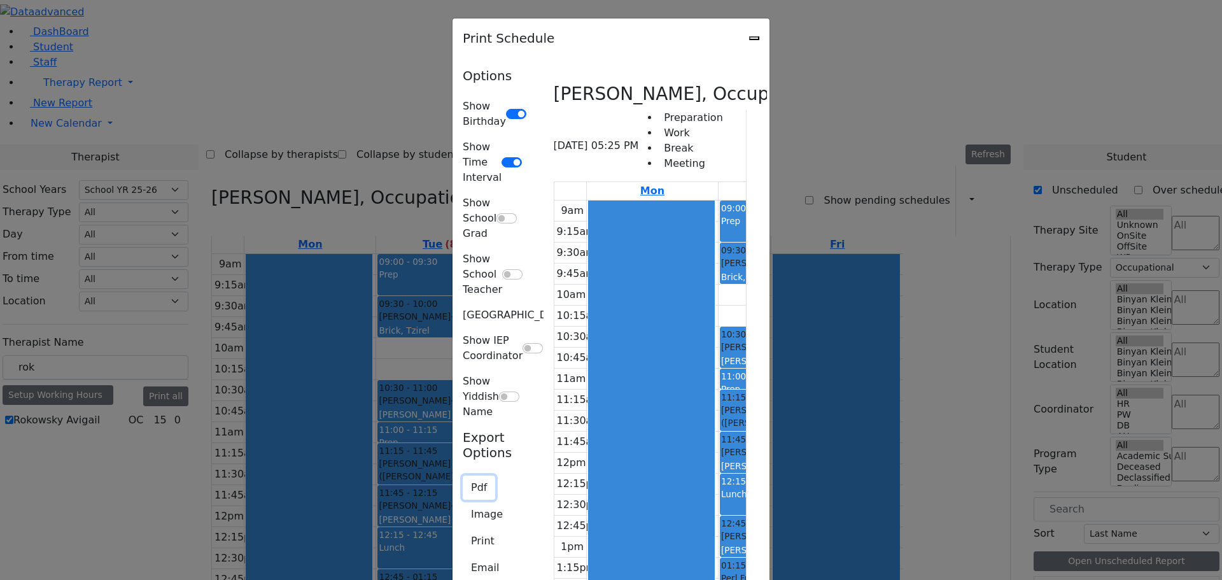
click at [463, 475] on button "Pdf" at bounding box center [479, 487] width 32 height 24
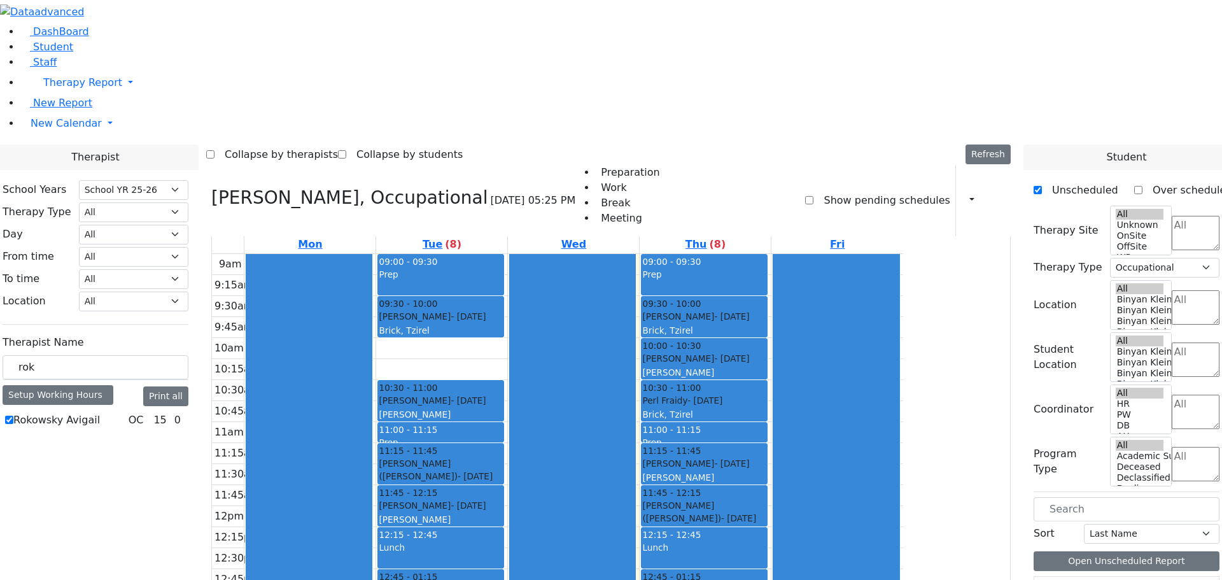
click at [211, 187] on icon at bounding box center [211, 197] width 0 height 21
select select
checkbox input "false"
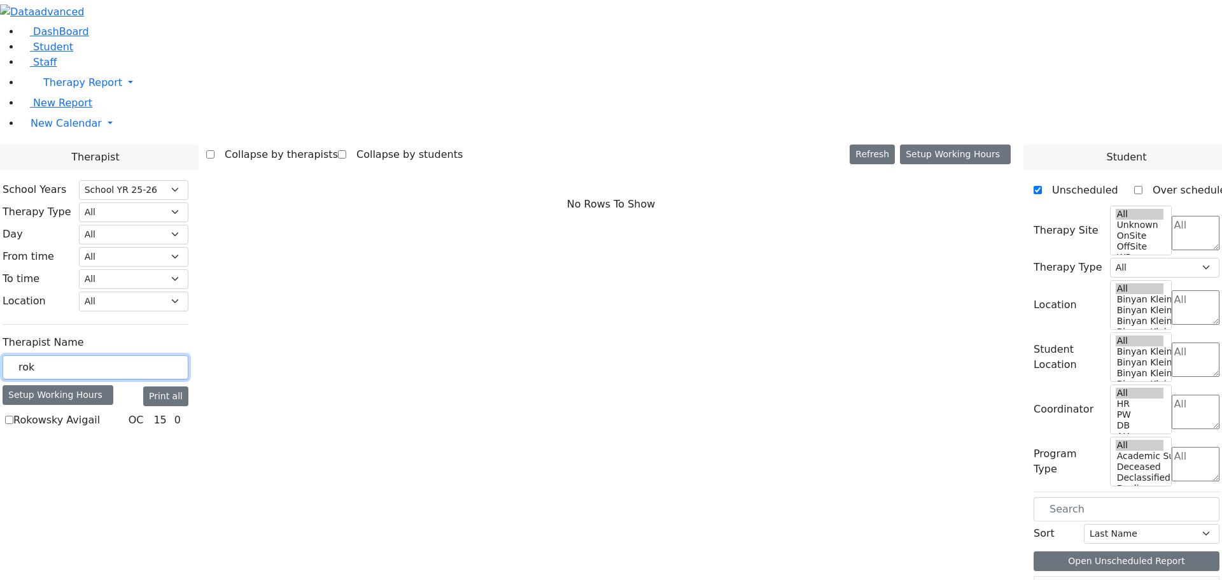
drag, startPoint x: 169, startPoint y: 222, endPoint x: 99, endPoint y: 219, distance: 69.4
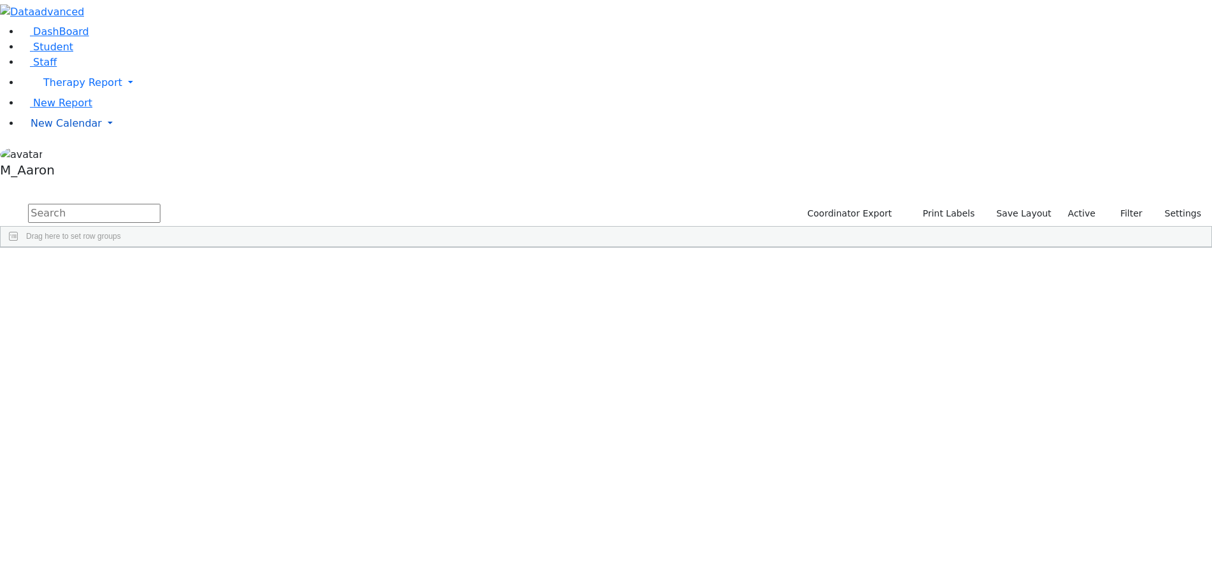
click at [70, 88] on span "New Calendar" at bounding box center [82, 82] width 79 height 12
click at [69, 155] on span "Calendar" at bounding box center [50, 149] width 46 height 12
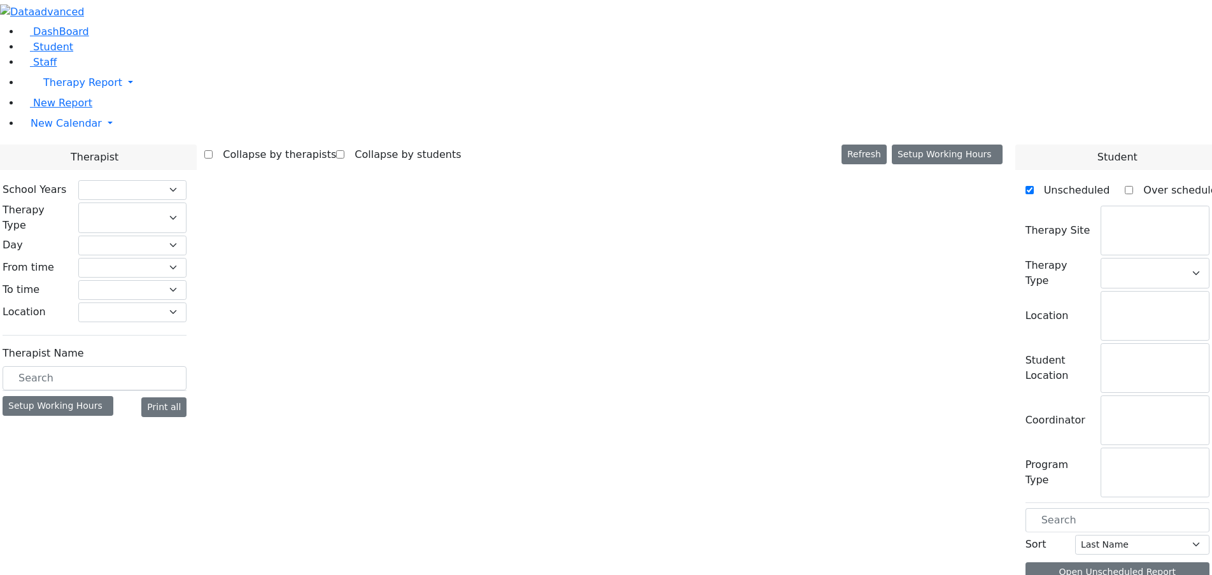
checkbox input "false"
select select "212"
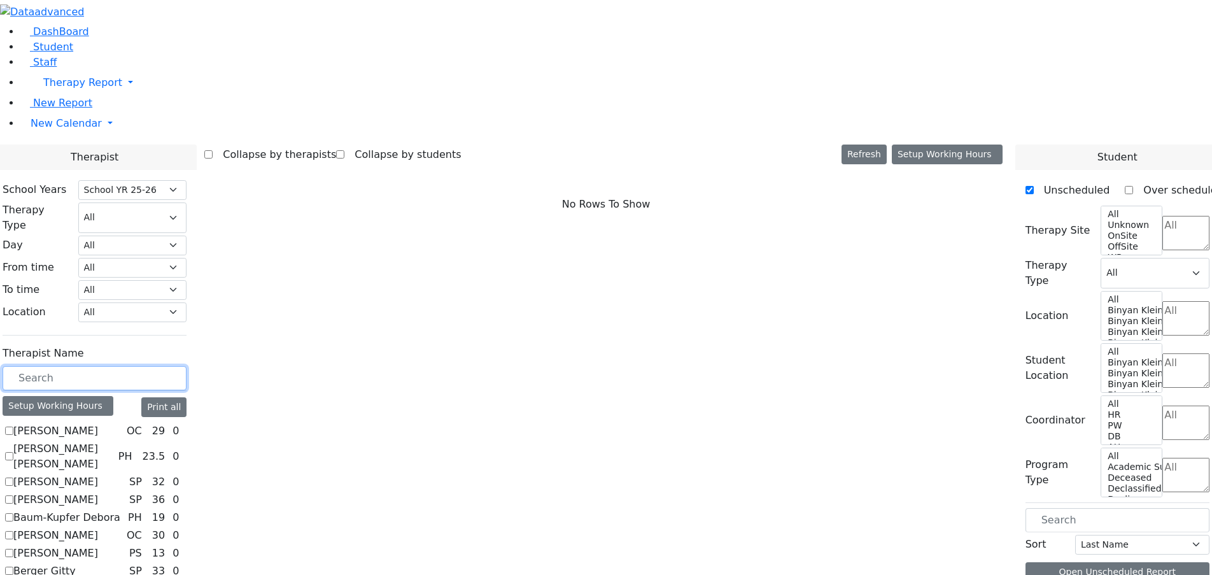
click at [186, 366] on input "text" at bounding box center [95, 378] width 184 height 24
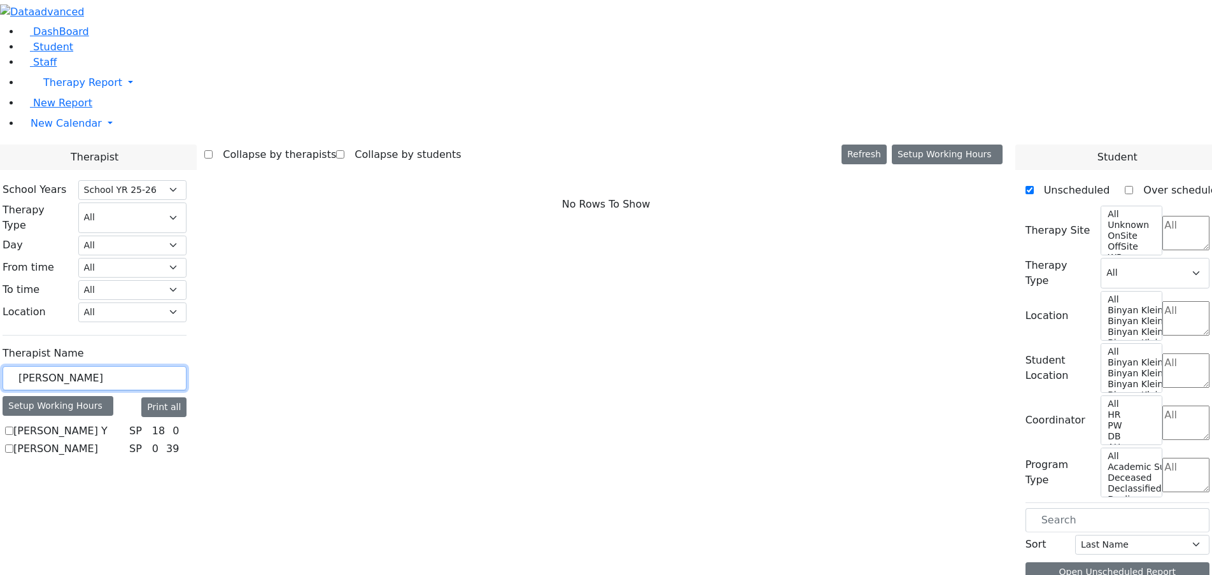
type input "rosenberg"
click at [98, 441] on label "Rosenberg Zev" at bounding box center [55, 448] width 85 height 15
click at [13, 444] on input "Rosenberg Zev" at bounding box center [9, 448] width 8 height 8
checkbox input "true"
select select "3"
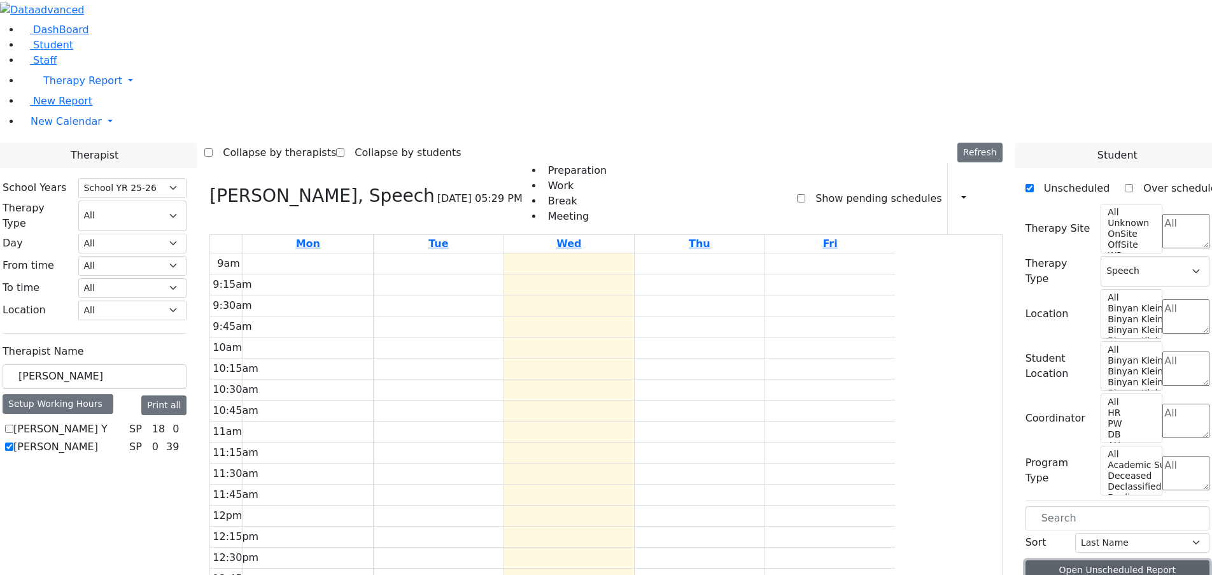
click at [1076, 560] on button "Open Unscheduled Report" at bounding box center [1117, 570] width 184 height 20
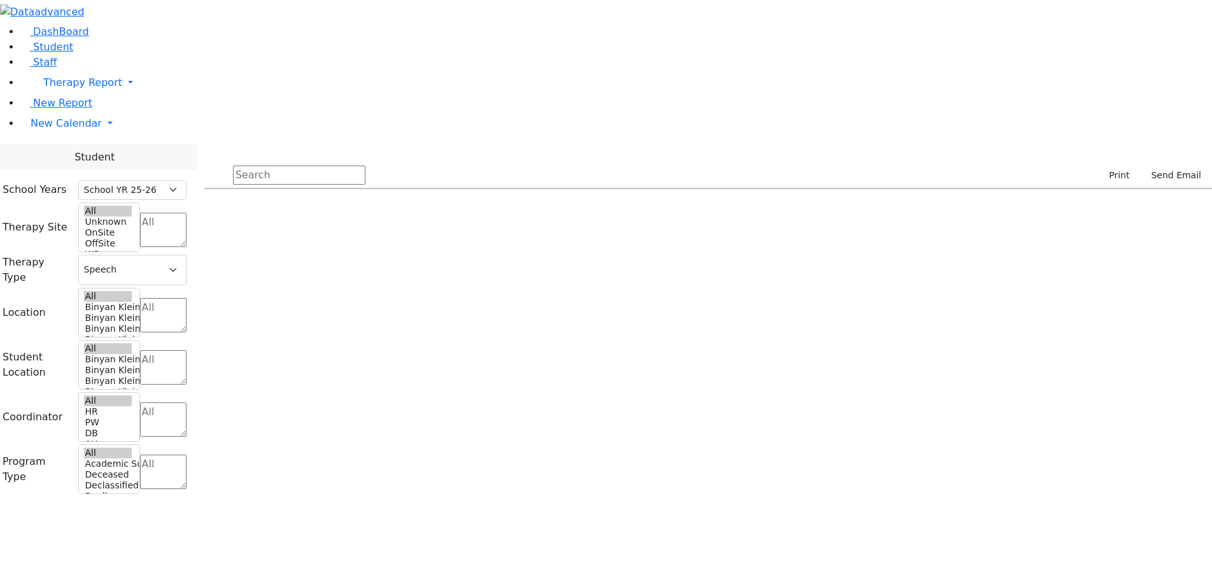
select select "212"
select select "3"
click at [76, 88] on span "New Calendar" at bounding box center [82, 82] width 79 height 12
click at [72, 155] on span "Calendar" at bounding box center [50, 149] width 46 height 12
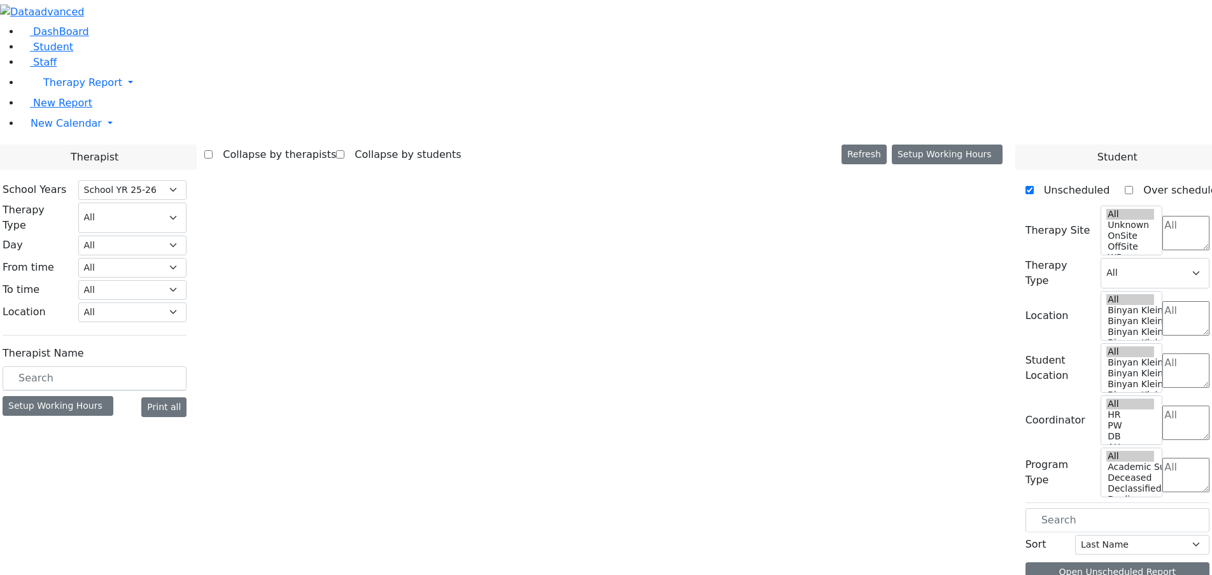
select select "212"
select select "3"
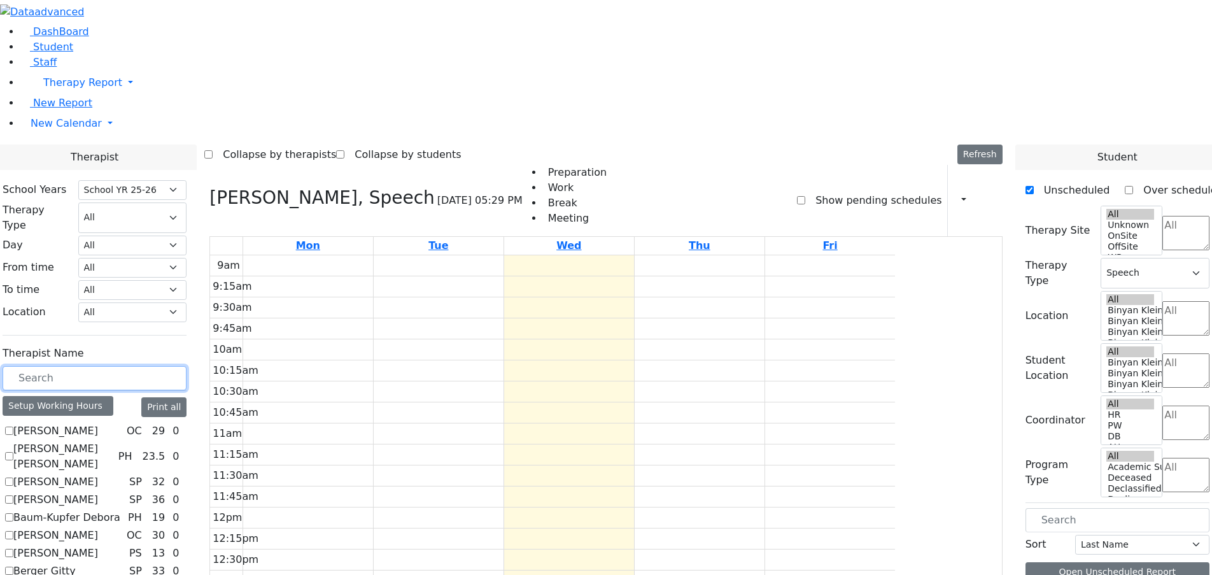
click at [186, 366] on input "text" at bounding box center [95, 378] width 184 height 24
click at [815, 190] on label "Show pending schedules" at bounding box center [873, 200] width 136 height 20
click at [805, 196] on input "Show pending schedules" at bounding box center [801, 200] width 8 height 8
checkbox input "true"
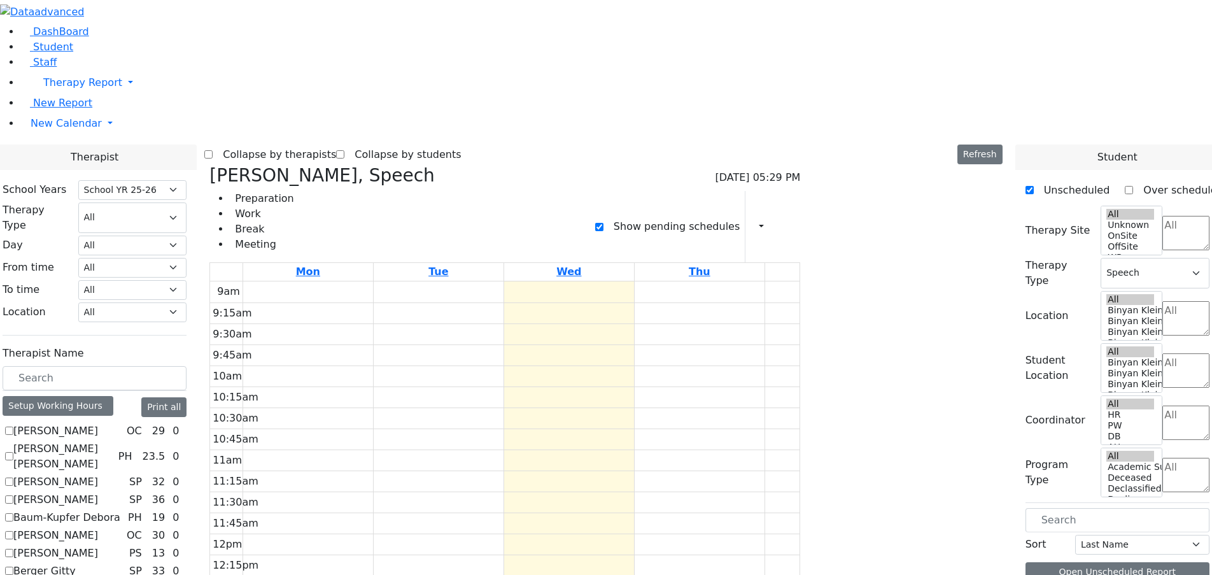
scroll to position [2, 0]
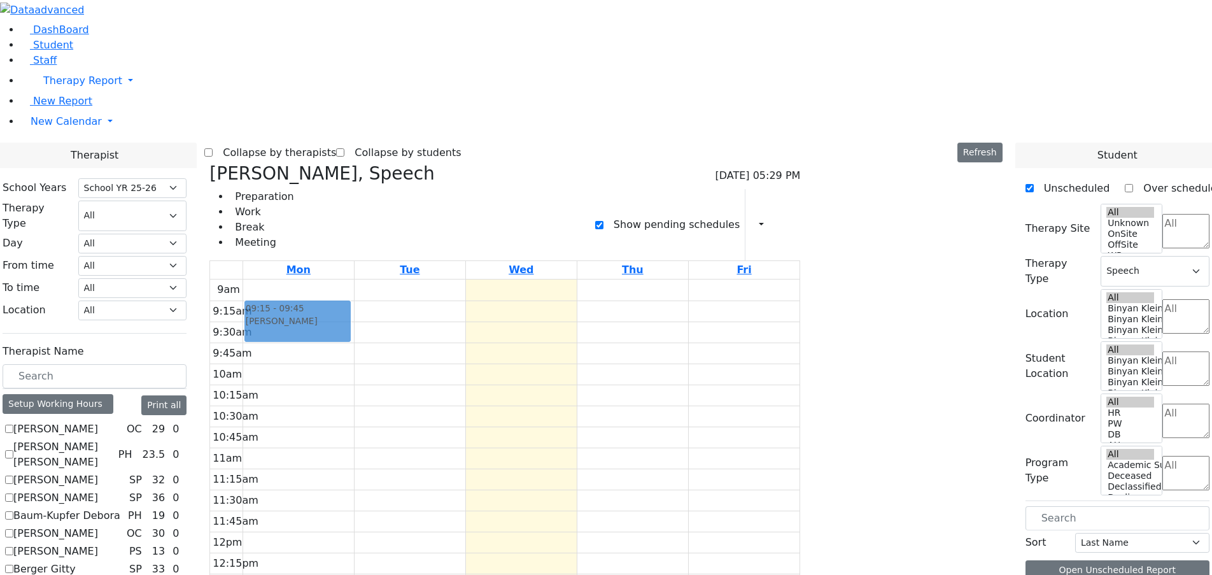
drag, startPoint x: 953, startPoint y: 138, endPoint x: 394, endPoint y: 113, distance: 559.9
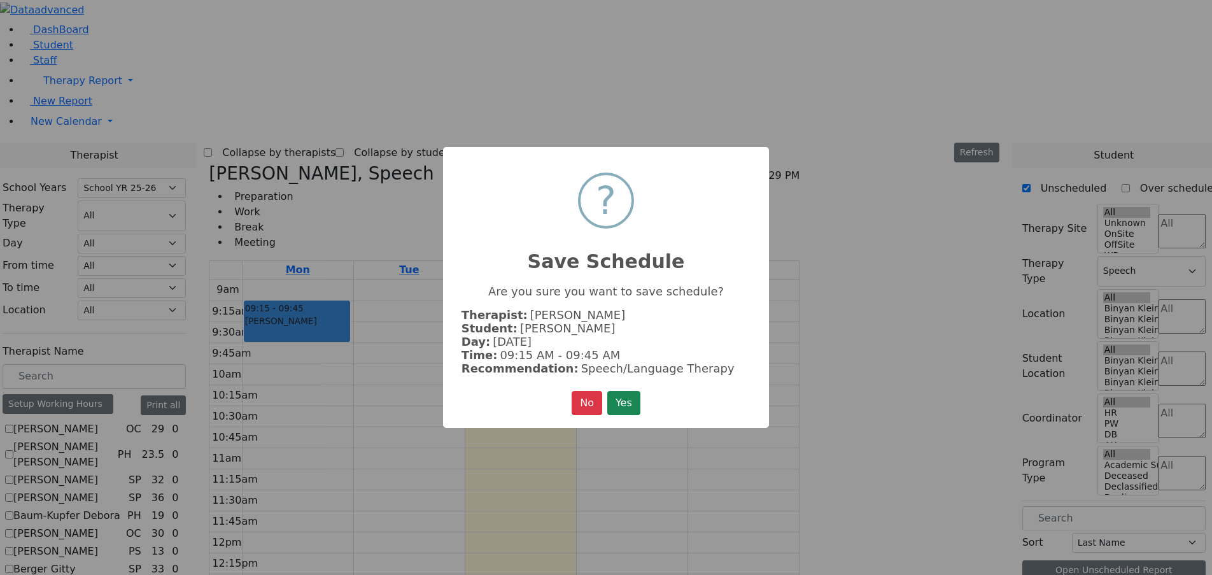
click at [626, 403] on button "Yes" at bounding box center [623, 403] width 33 height 24
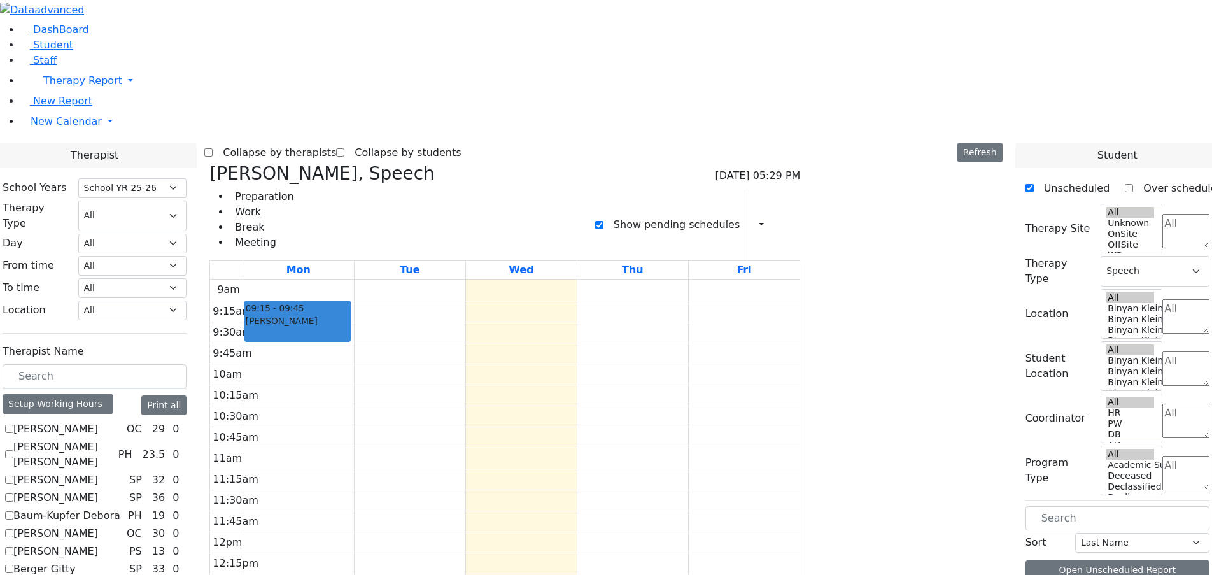
scroll to position [0, 0]
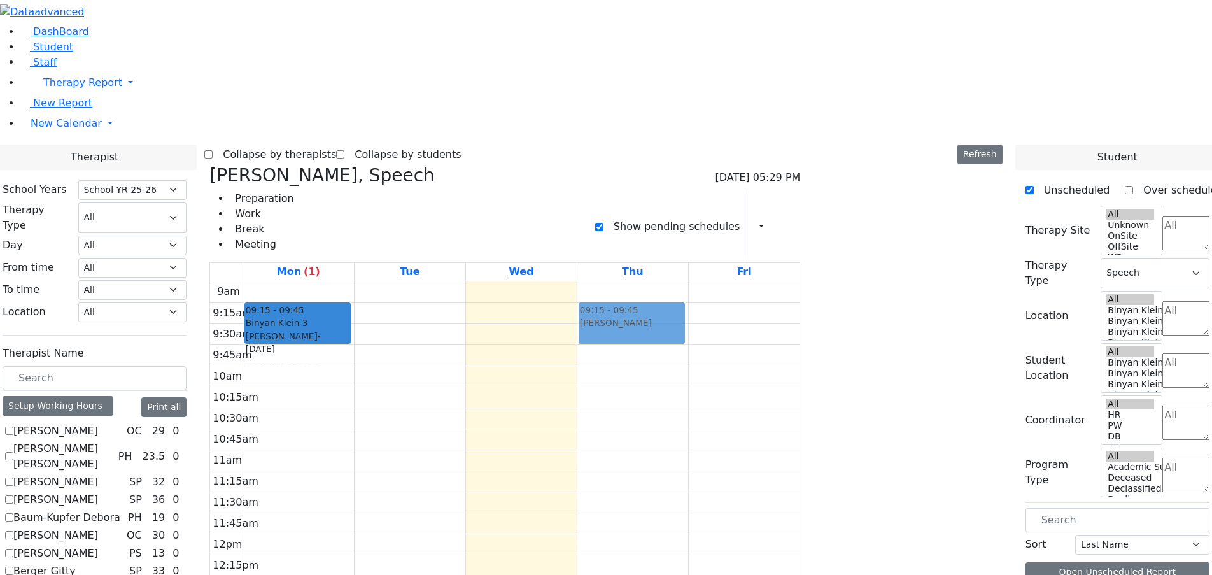
drag, startPoint x: 984, startPoint y: 144, endPoint x: 702, endPoint y: 118, distance: 283.7
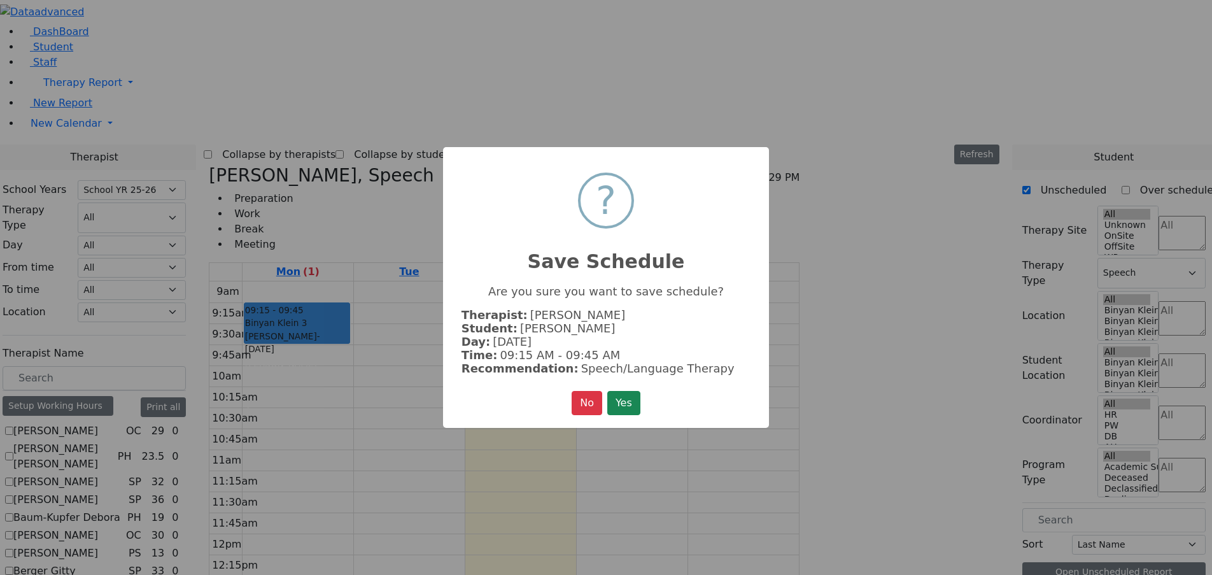
click at [635, 402] on button "Yes" at bounding box center [623, 403] width 33 height 24
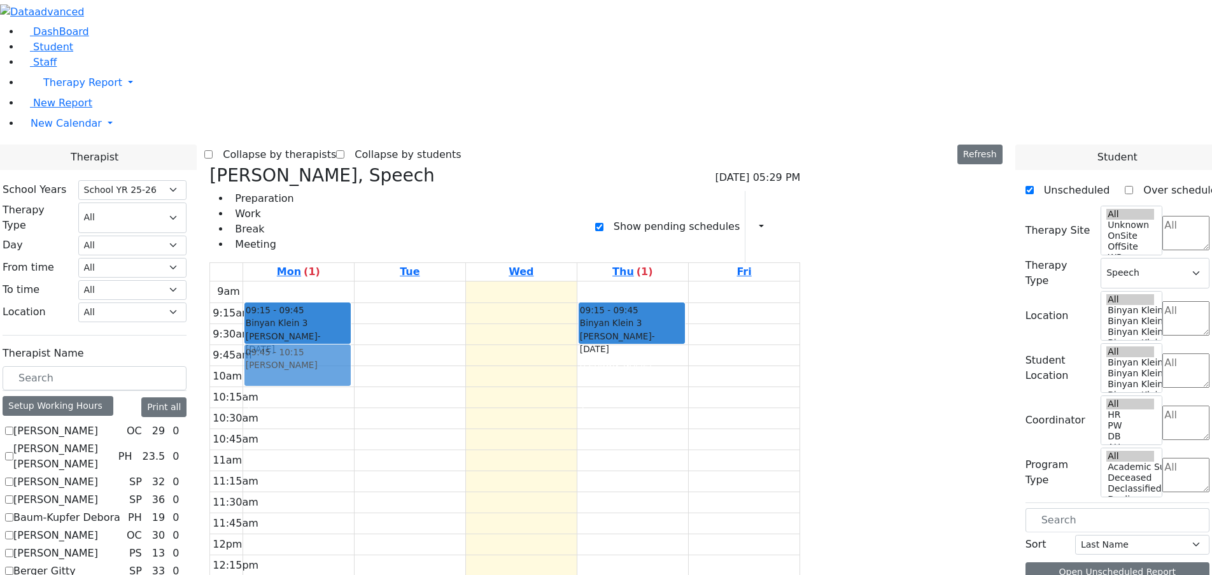
drag, startPoint x: 979, startPoint y: 148, endPoint x: 436, endPoint y: 159, distance: 543.5
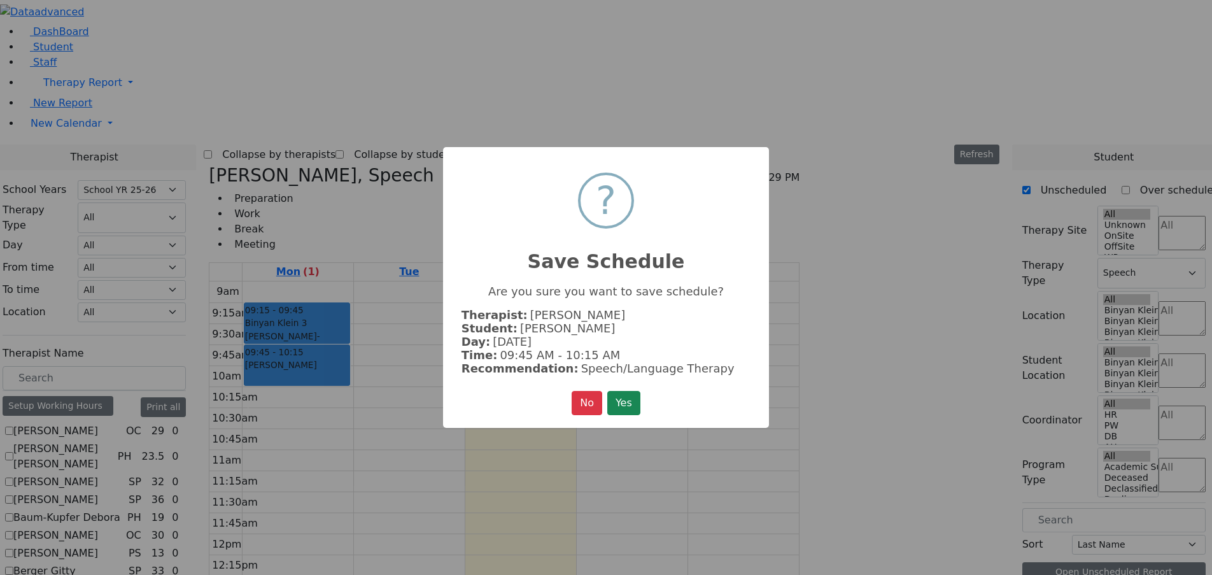
click at [627, 403] on button "Yes" at bounding box center [623, 403] width 33 height 24
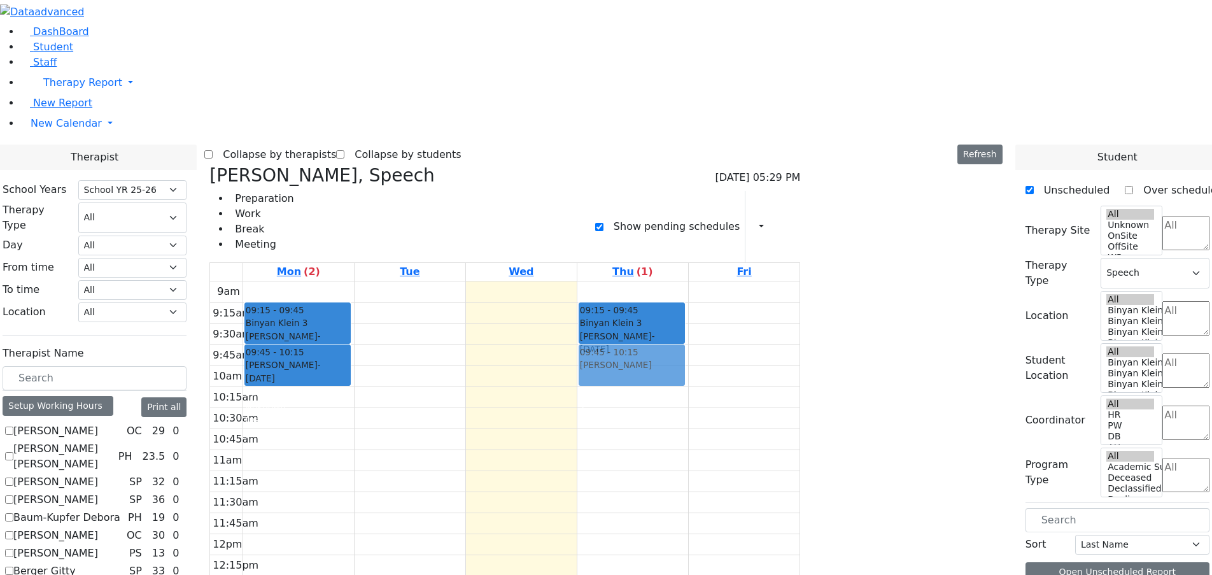
drag, startPoint x: 992, startPoint y: 153, endPoint x: 775, endPoint y: 158, distance: 217.1
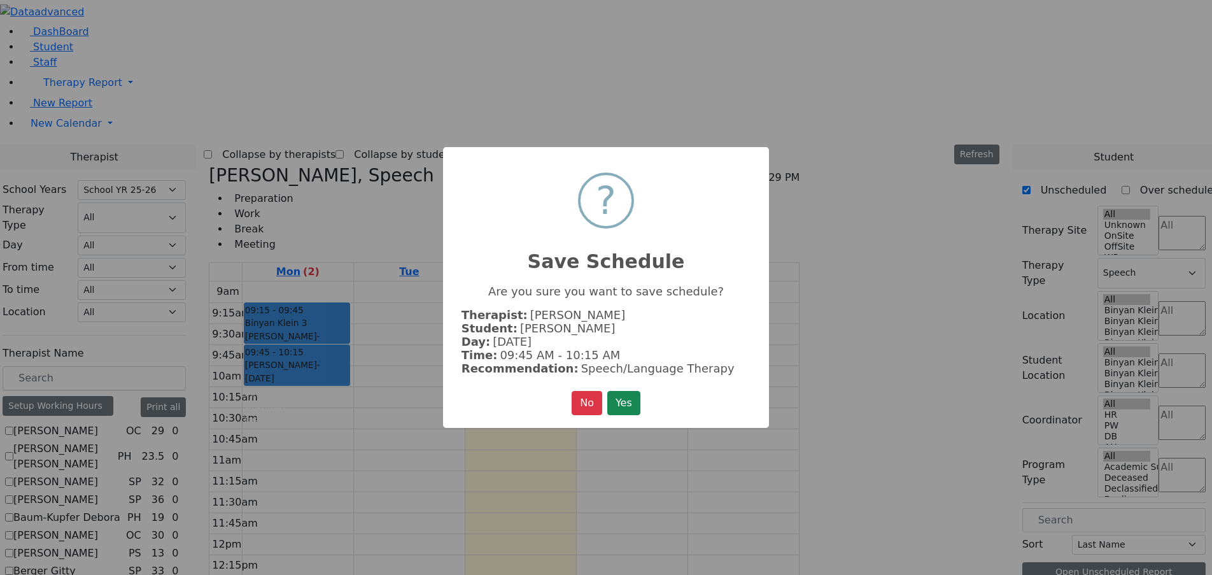
click at [637, 402] on button "Yes" at bounding box center [623, 403] width 33 height 24
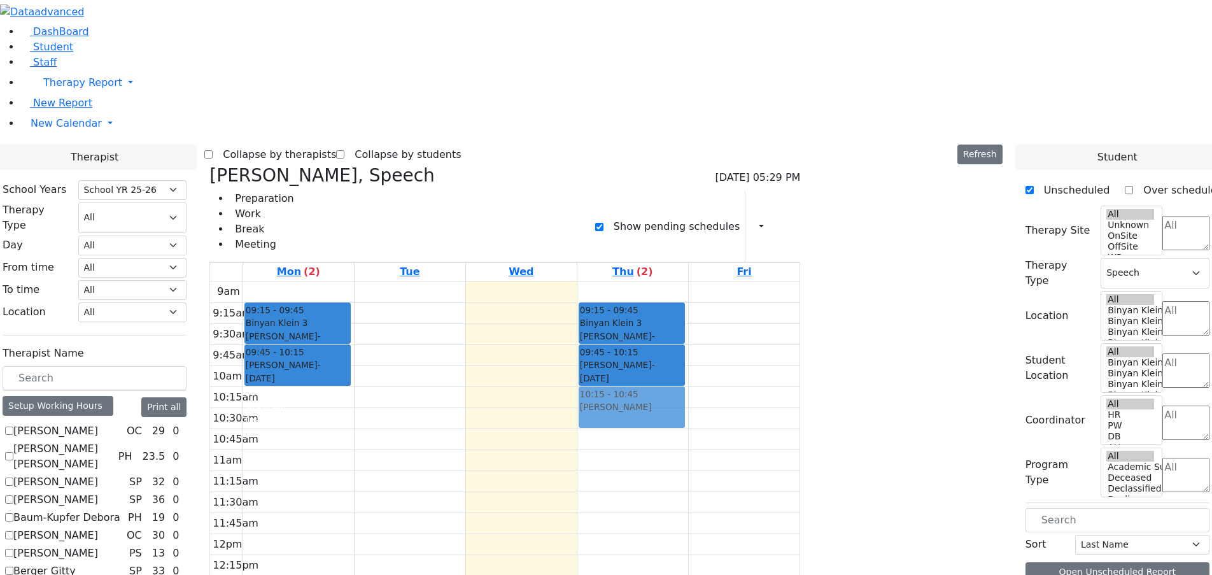
drag, startPoint x: 982, startPoint y: 150, endPoint x: 752, endPoint y: 198, distance: 235.2
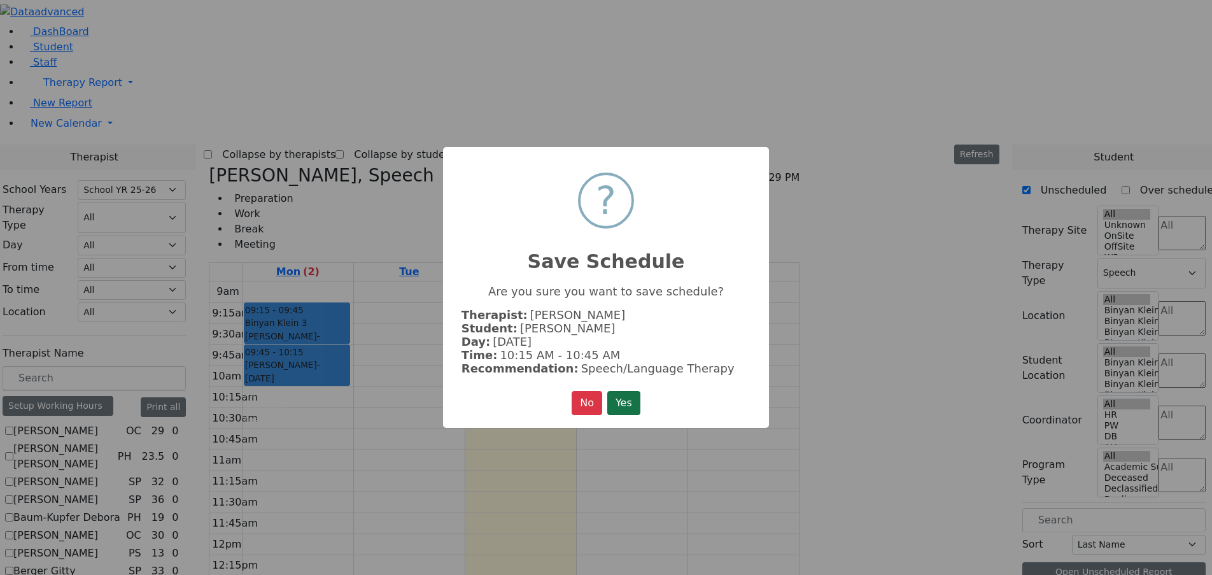
click at [627, 395] on button "Yes" at bounding box center [623, 403] width 33 height 24
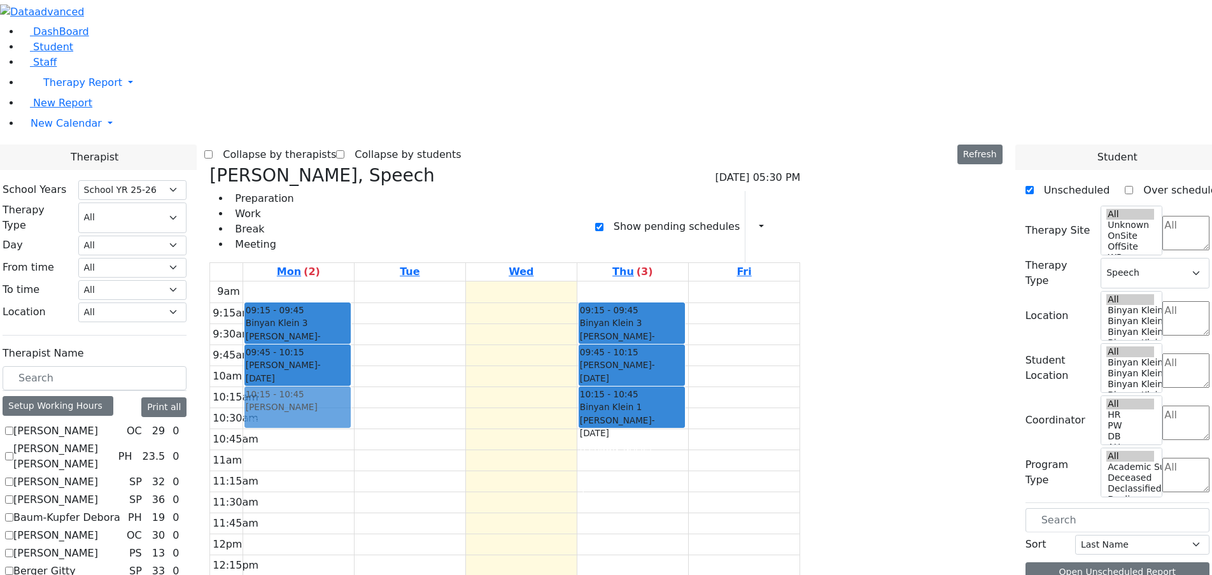
drag, startPoint x: 900, startPoint y: 176, endPoint x: 403, endPoint y: 198, distance: 497.4
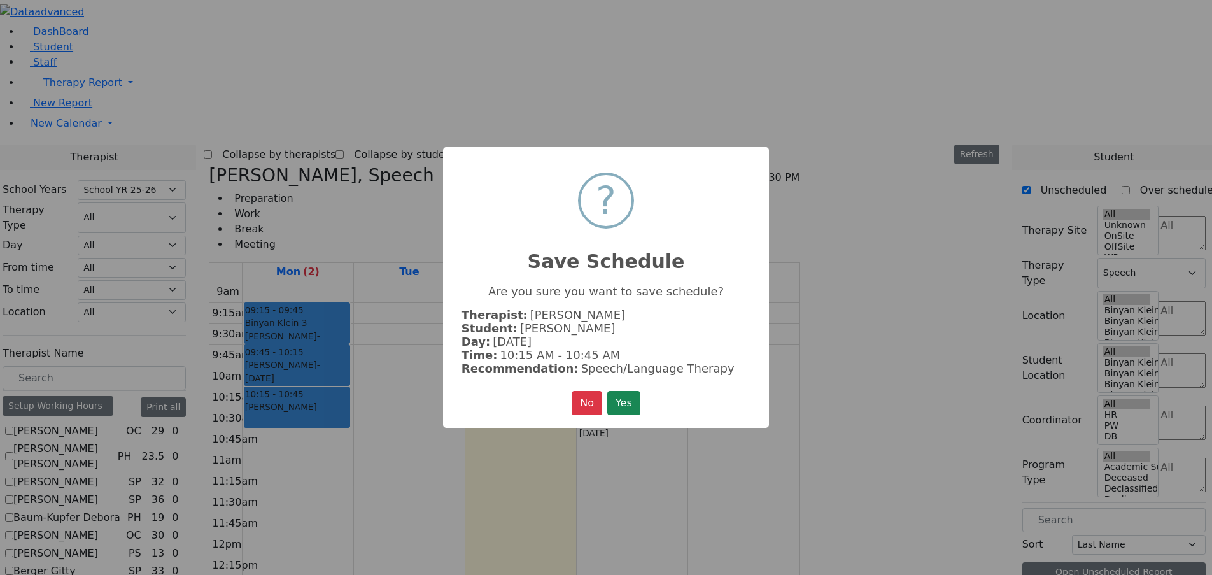
drag, startPoint x: 628, startPoint y: 404, endPoint x: 637, endPoint y: 404, distance: 8.9
click at [629, 405] on button "Yes" at bounding box center [623, 403] width 33 height 24
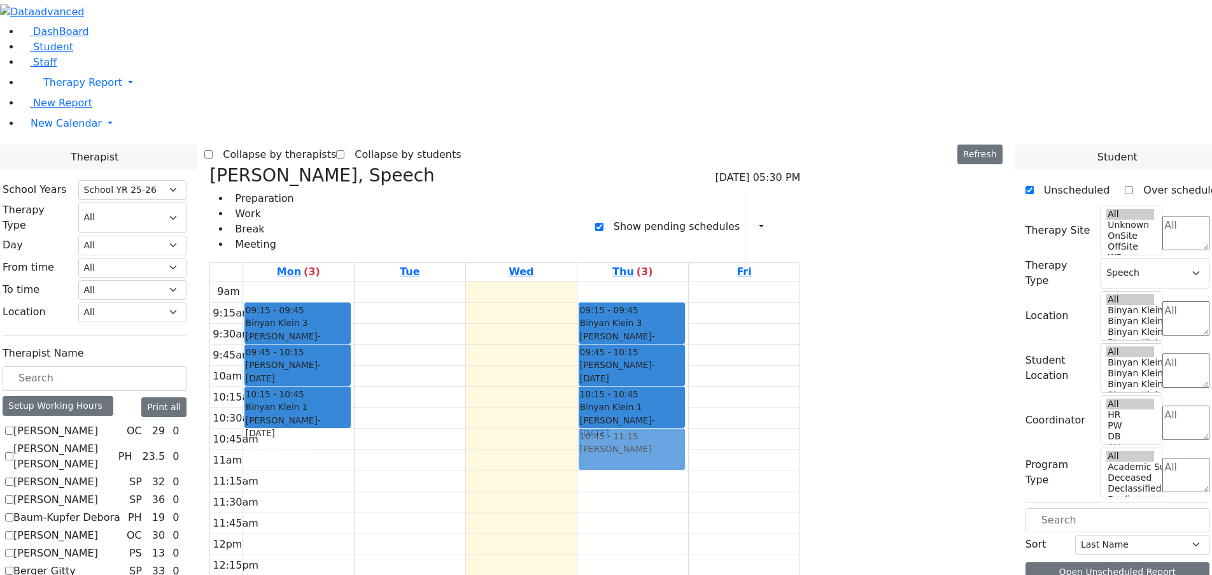
drag, startPoint x: 972, startPoint y: 153, endPoint x: 759, endPoint y: 247, distance: 233.0
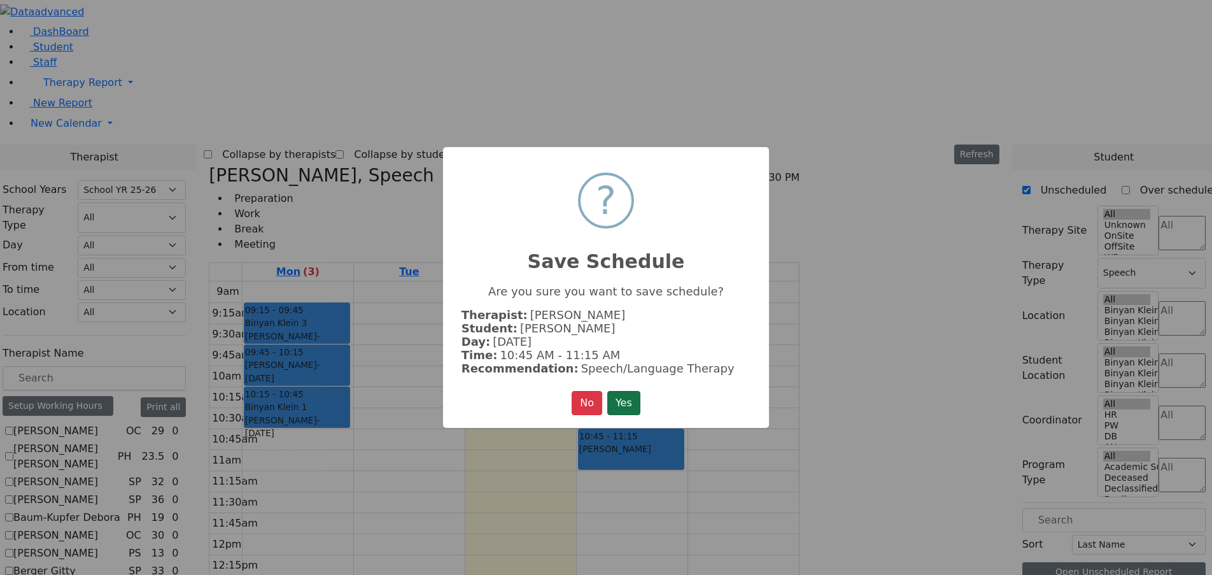
click at [624, 399] on button "Yes" at bounding box center [623, 403] width 33 height 24
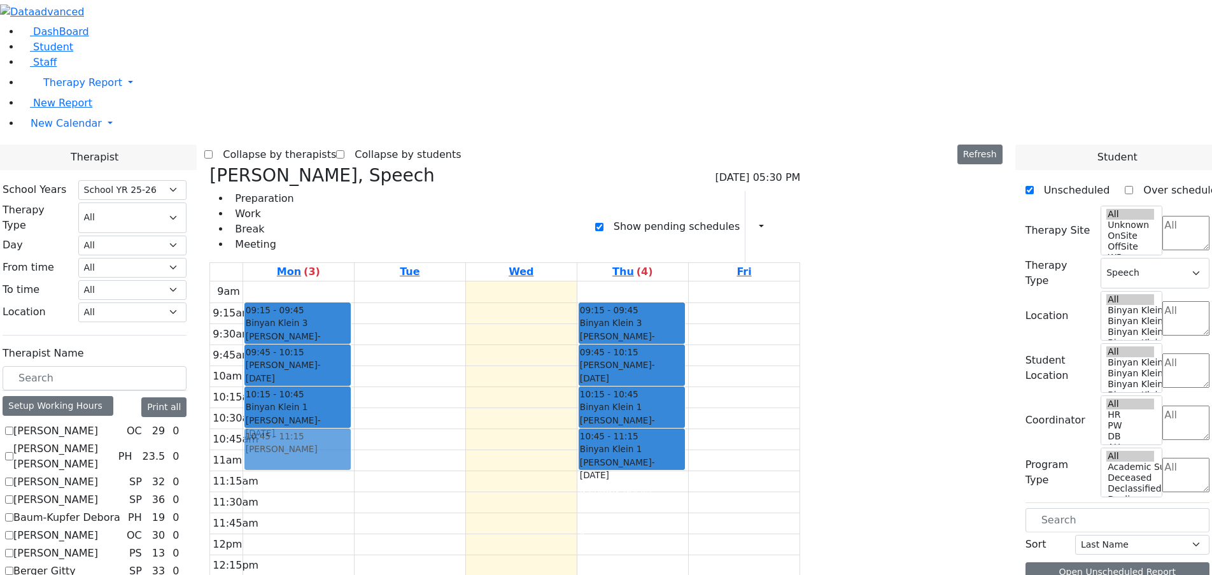
drag, startPoint x: 983, startPoint y: 151, endPoint x: 435, endPoint y: 245, distance: 556.4
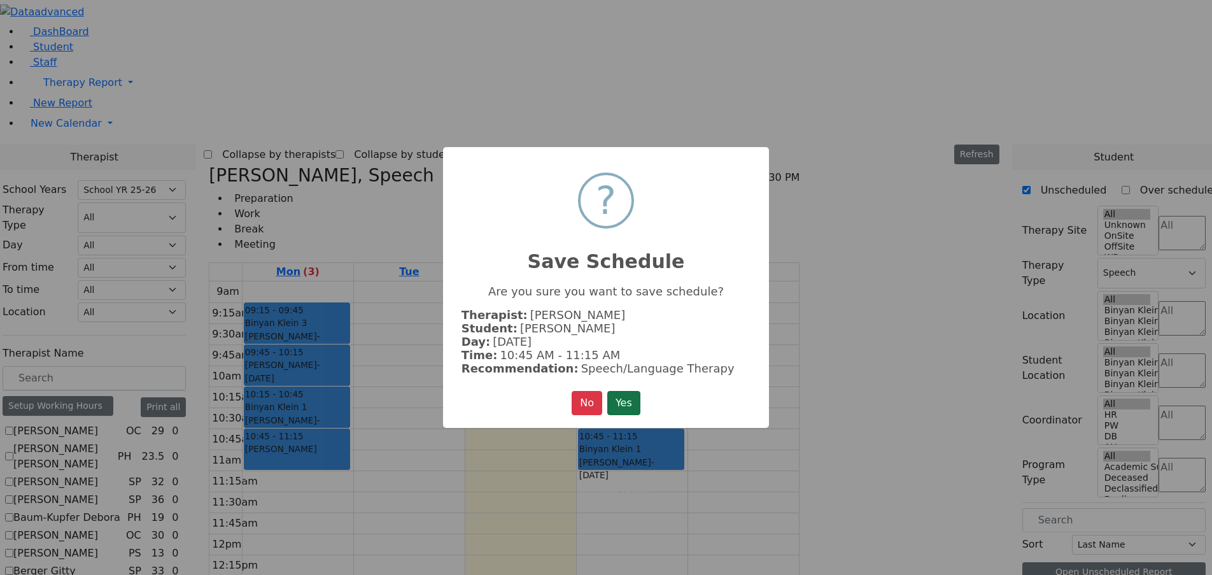
click at [632, 405] on button "Yes" at bounding box center [623, 403] width 33 height 24
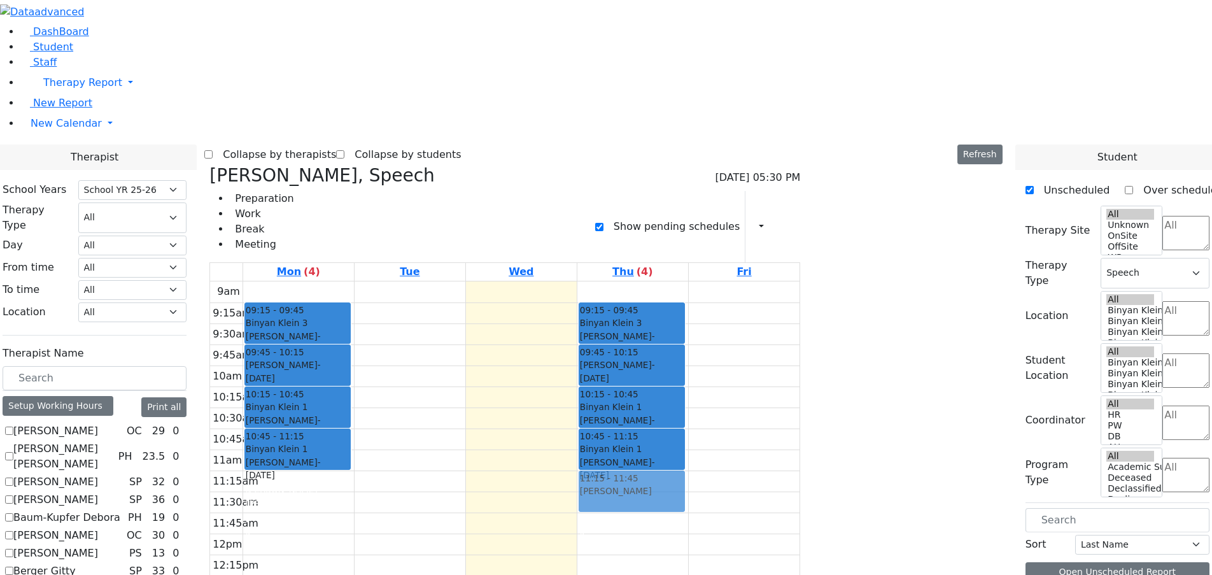
drag, startPoint x: 989, startPoint y: 152, endPoint x: 772, endPoint y: 276, distance: 250.0
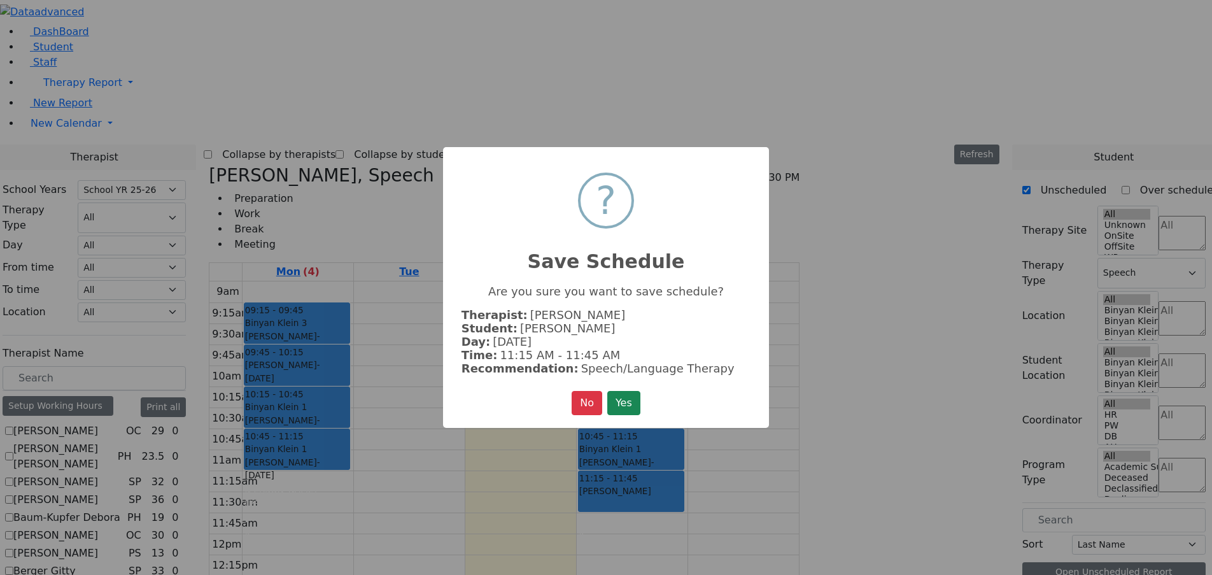
click at [645, 394] on div "× ? Save Schedule Are you sure you want to save schedule? Therapist: Rosenberg …" at bounding box center [606, 287] width 326 height 281
click at [638, 399] on button "Yes" at bounding box center [623, 403] width 33 height 24
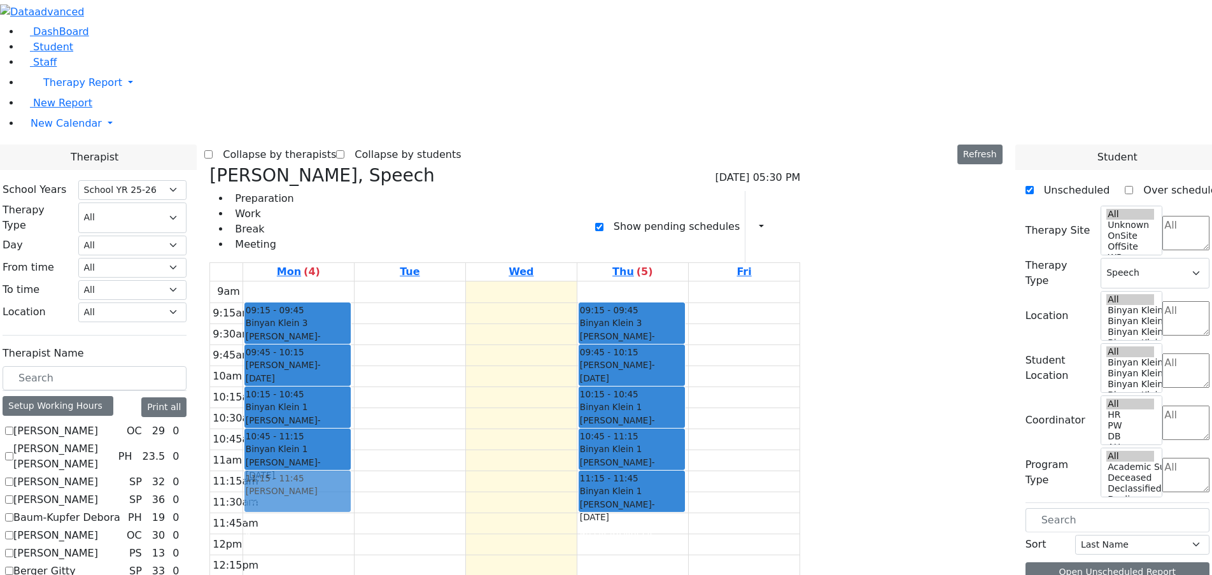
drag, startPoint x: 970, startPoint y: 148, endPoint x: 448, endPoint y: 279, distance: 538.6
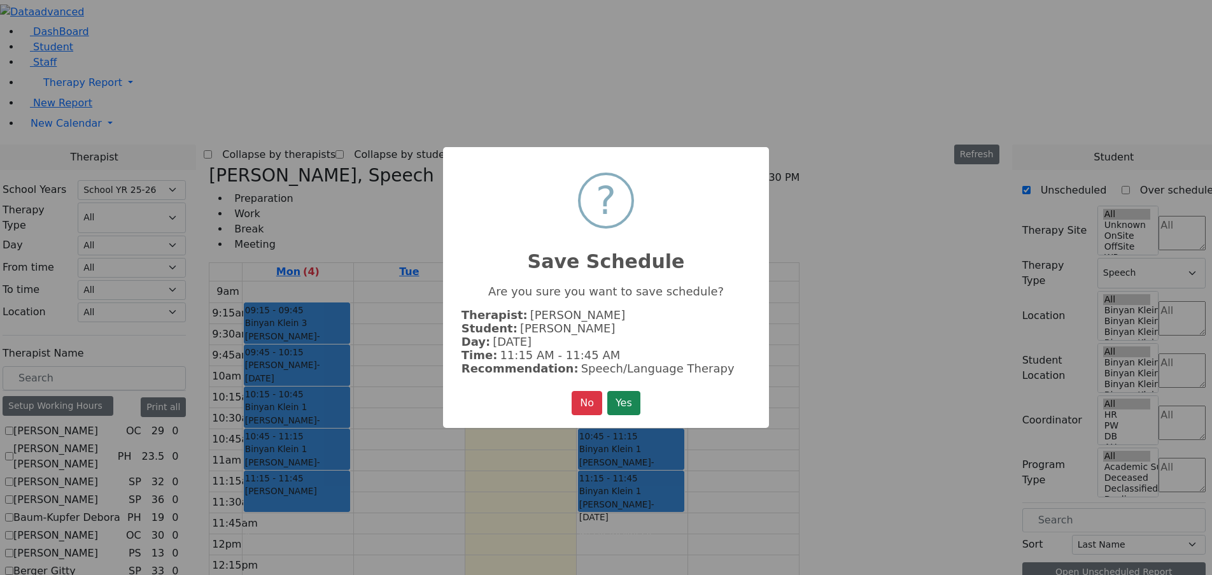
drag, startPoint x: 629, startPoint y: 400, endPoint x: 653, endPoint y: 406, distance: 24.2
click at [630, 400] on button "Yes" at bounding box center [623, 403] width 33 height 24
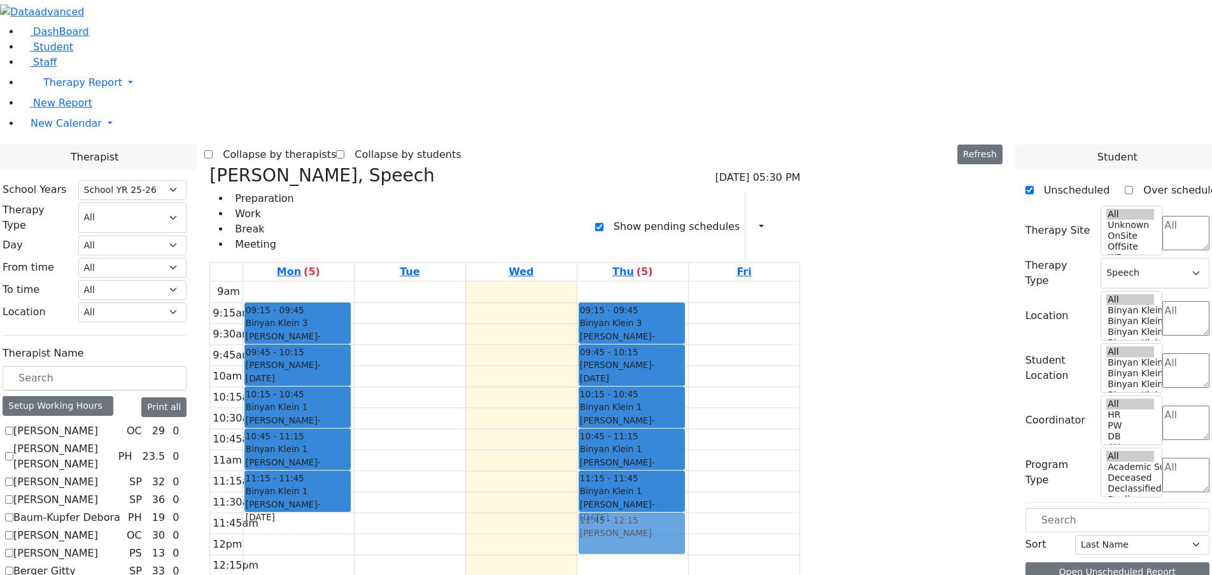
drag, startPoint x: 958, startPoint y: 155, endPoint x: 771, endPoint y: 319, distance: 249.8
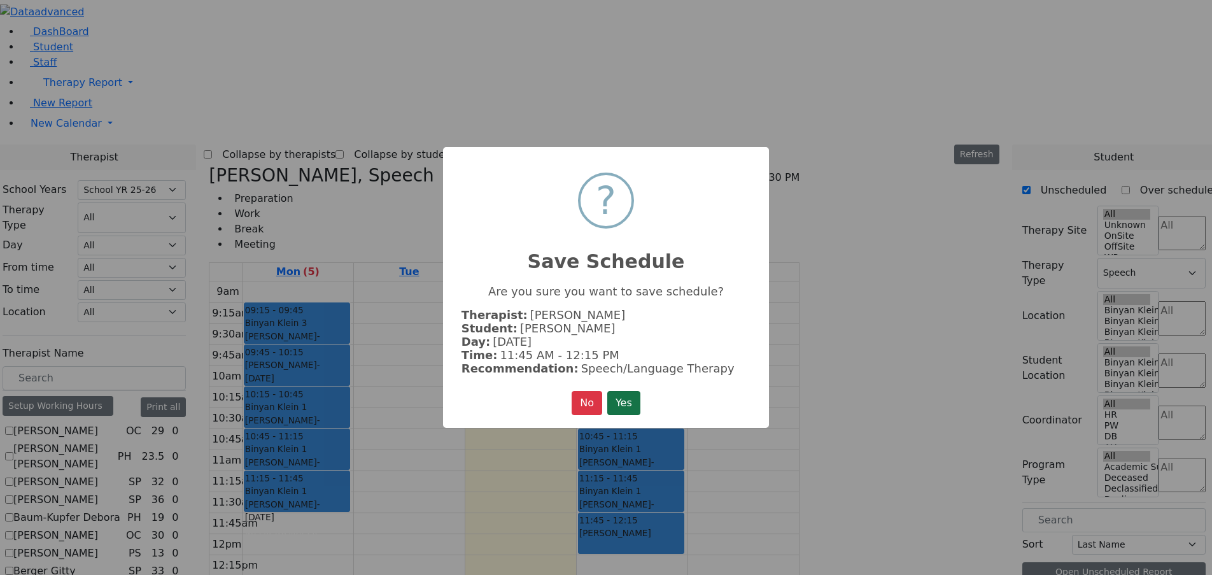
click at [624, 399] on button "Yes" at bounding box center [623, 403] width 33 height 24
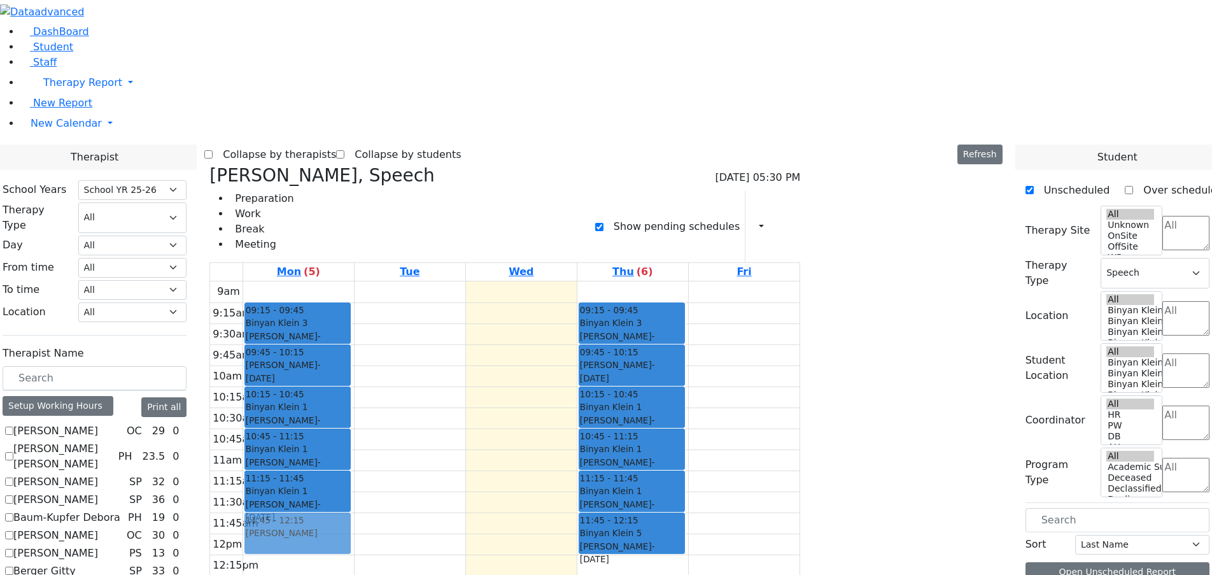
drag, startPoint x: 960, startPoint y: 155, endPoint x: 439, endPoint y: 326, distance: 548.5
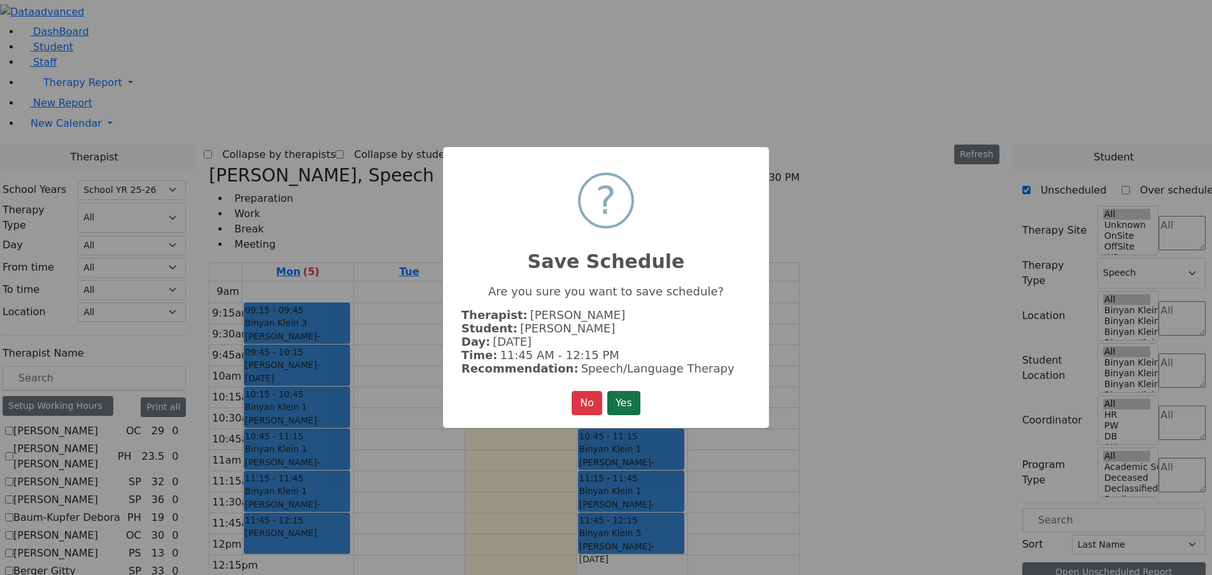
click at [635, 398] on button "Yes" at bounding box center [623, 403] width 33 height 24
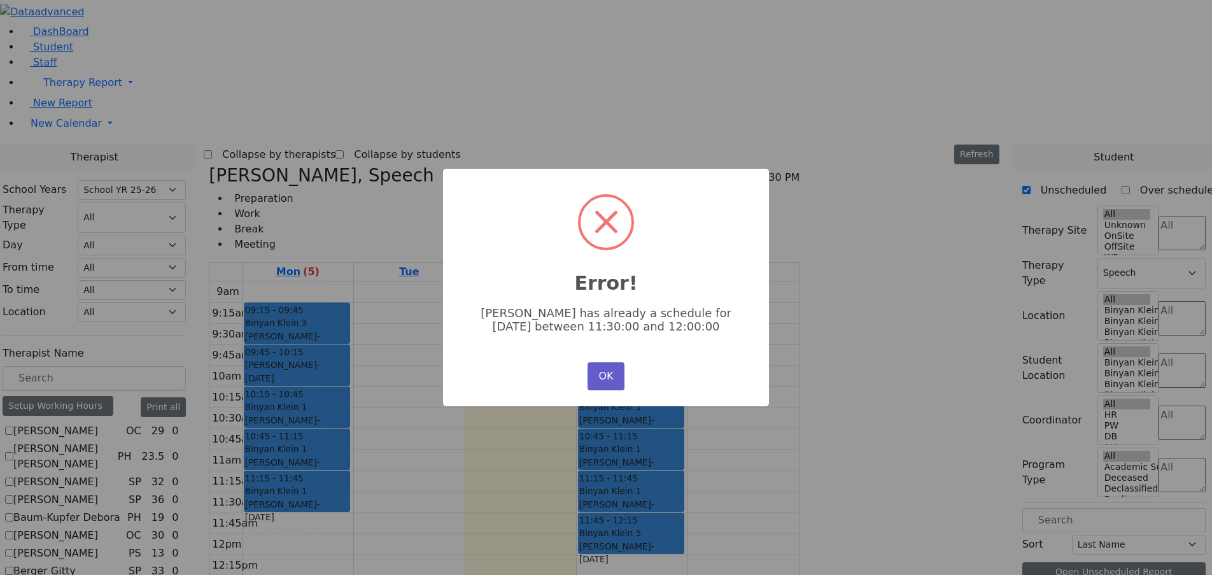
click at [618, 374] on button "OK" at bounding box center [605, 376] width 37 height 28
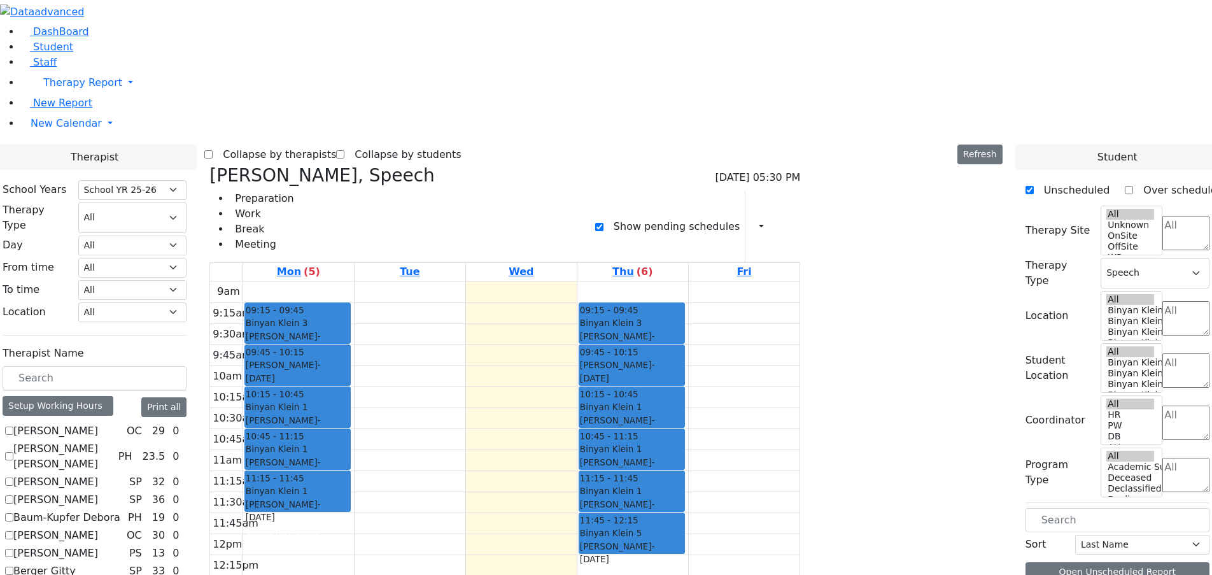
drag, startPoint x: 957, startPoint y: 153, endPoint x: 436, endPoint y: 423, distance: 587.1
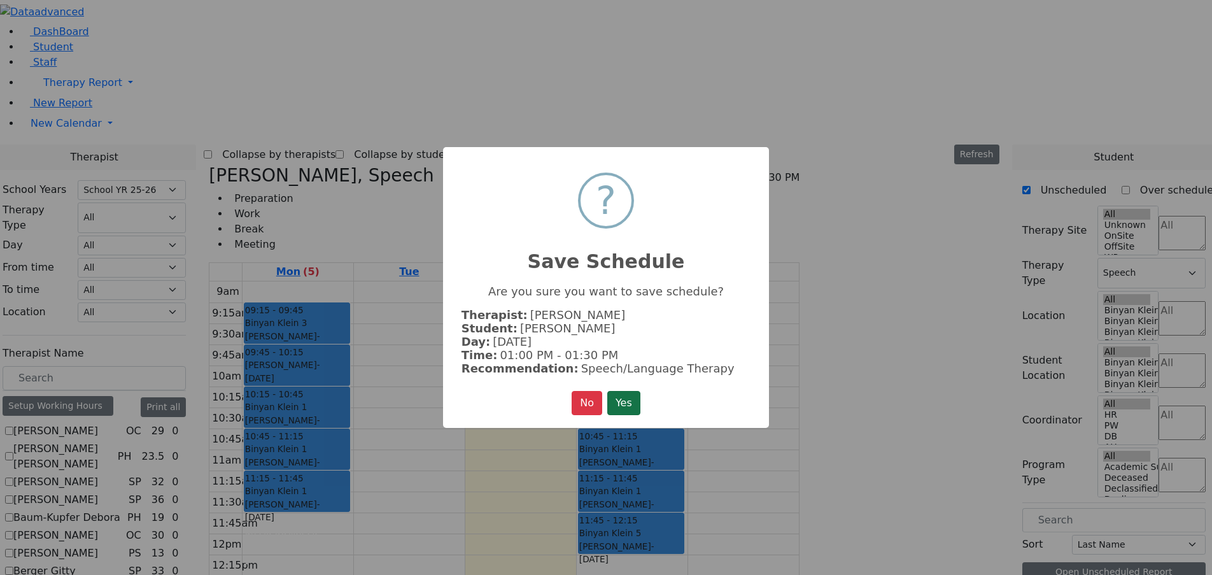
click at [628, 407] on button "Yes" at bounding box center [623, 403] width 33 height 24
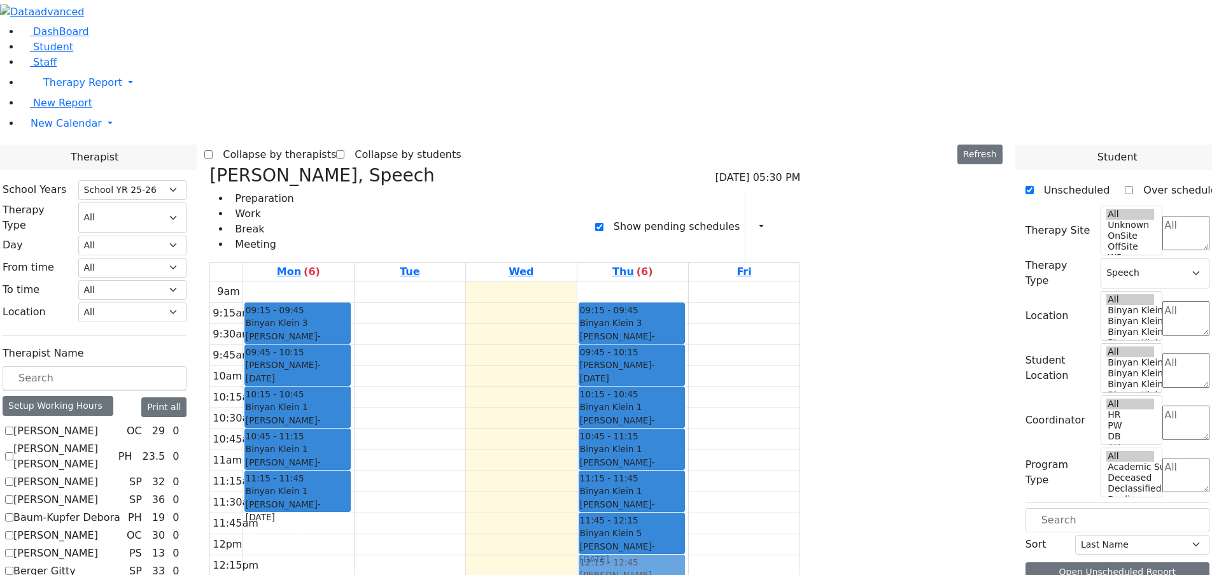
drag, startPoint x: 960, startPoint y: 151, endPoint x: 780, endPoint y: 354, distance: 271.4
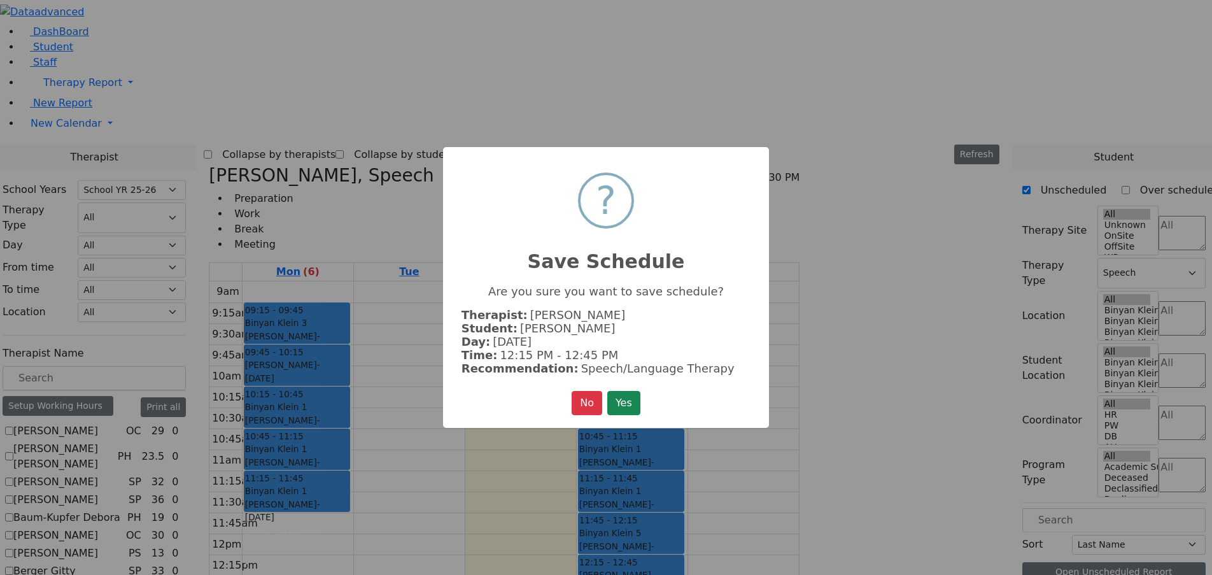
click at [618, 403] on button "Yes" at bounding box center [623, 403] width 33 height 24
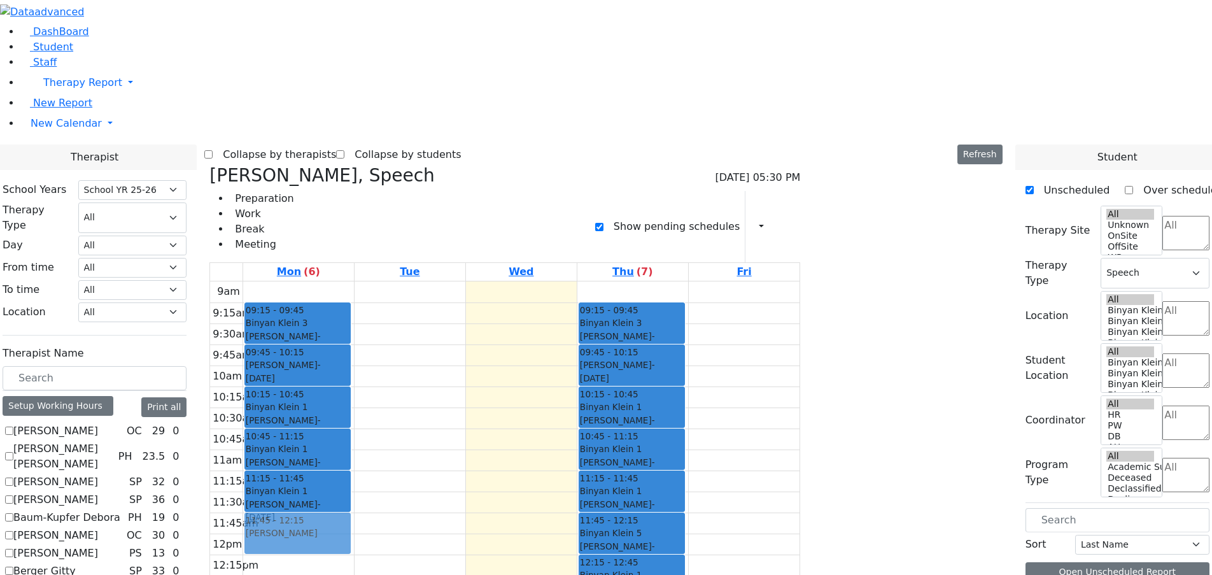
drag, startPoint x: 968, startPoint y: 157, endPoint x: 451, endPoint y: 325, distance: 543.9
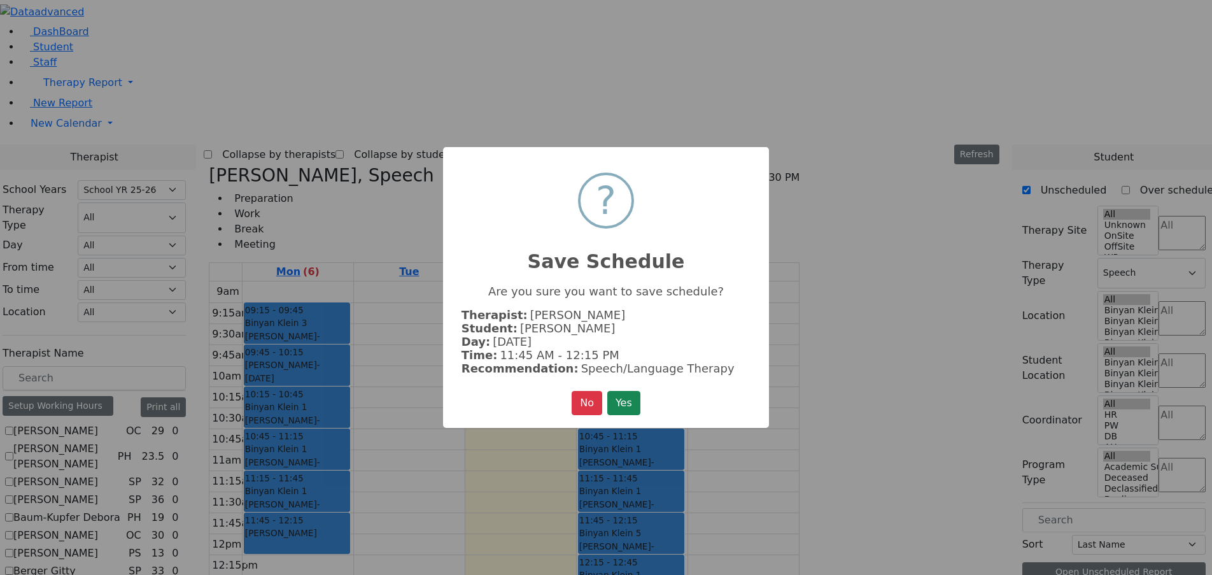
click at [617, 399] on button "Yes" at bounding box center [623, 403] width 33 height 24
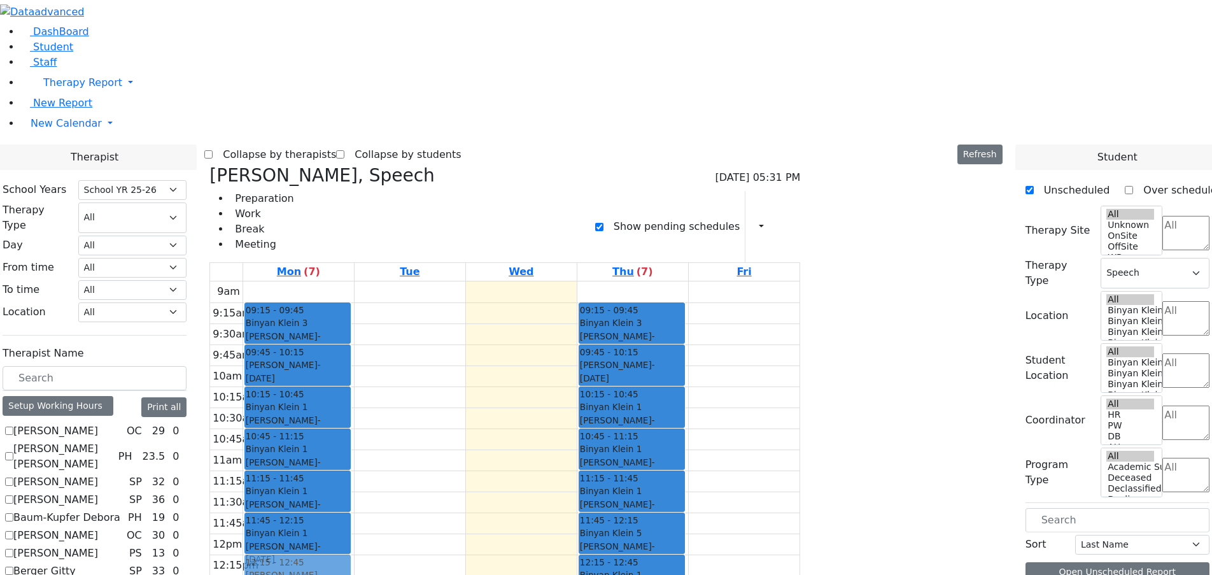
drag, startPoint x: 996, startPoint y: 151, endPoint x: 461, endPoint y: 366, distance: 576.5
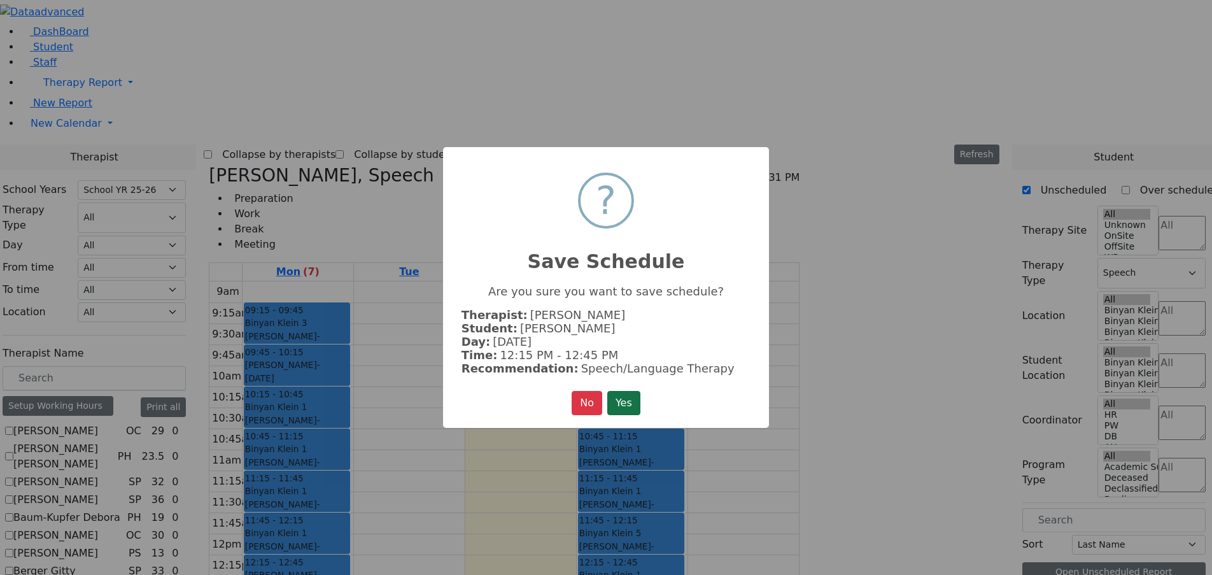
click at [634, 399] on button "Yes" at bounding box center [623, 403] width 33 height 24
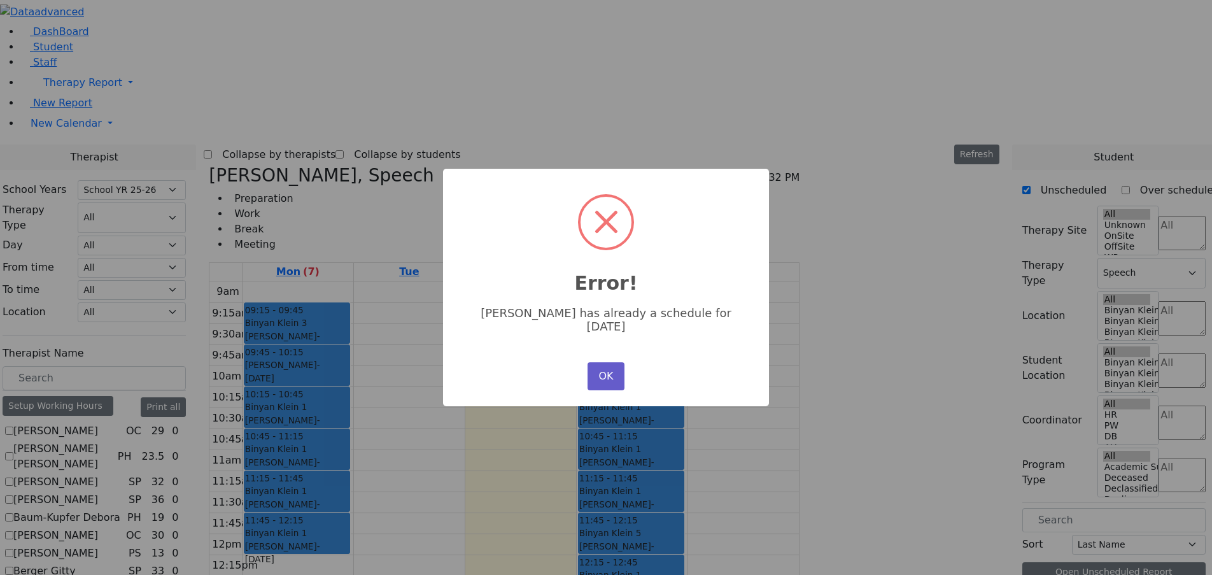
click at [610, 371] on button "OK" at bounding box center [605, 376] width 37 height 28
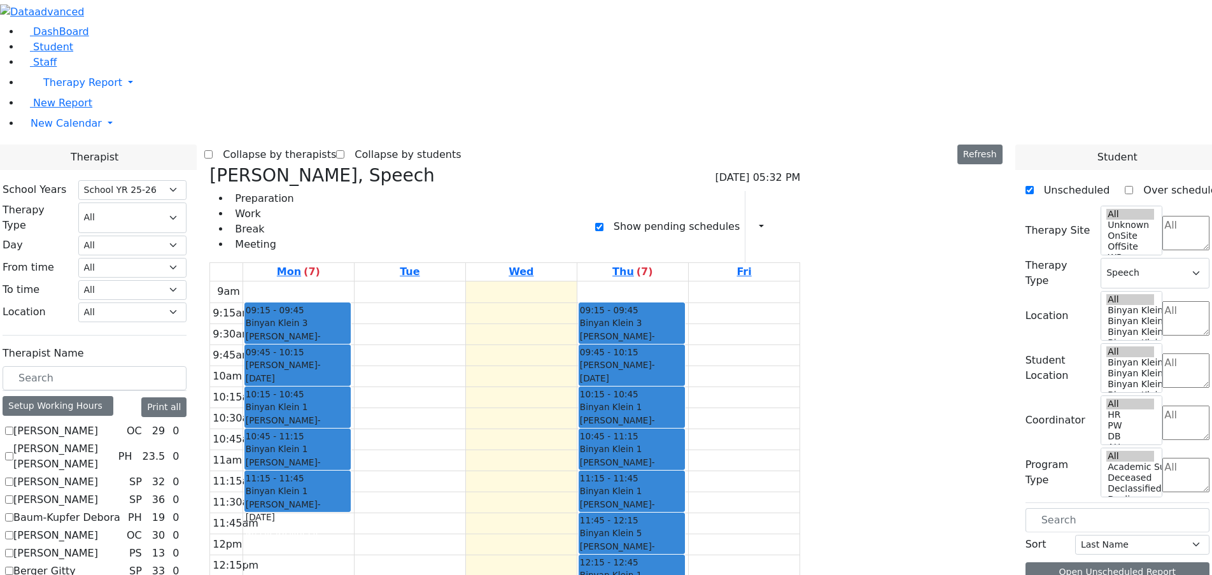
drag, startPoint x: 421, startPoint y: 332, endPoint x: 405, endPoint y: 478, distance: 146.6
click at [354, 478] on div "09:15 - 09:45 Binyan Klein 3 Friedman Isaac - 05/15/2017 פריעדמאן יצחק Diamond …" at bounding box center [298, 533] width 111 height 504
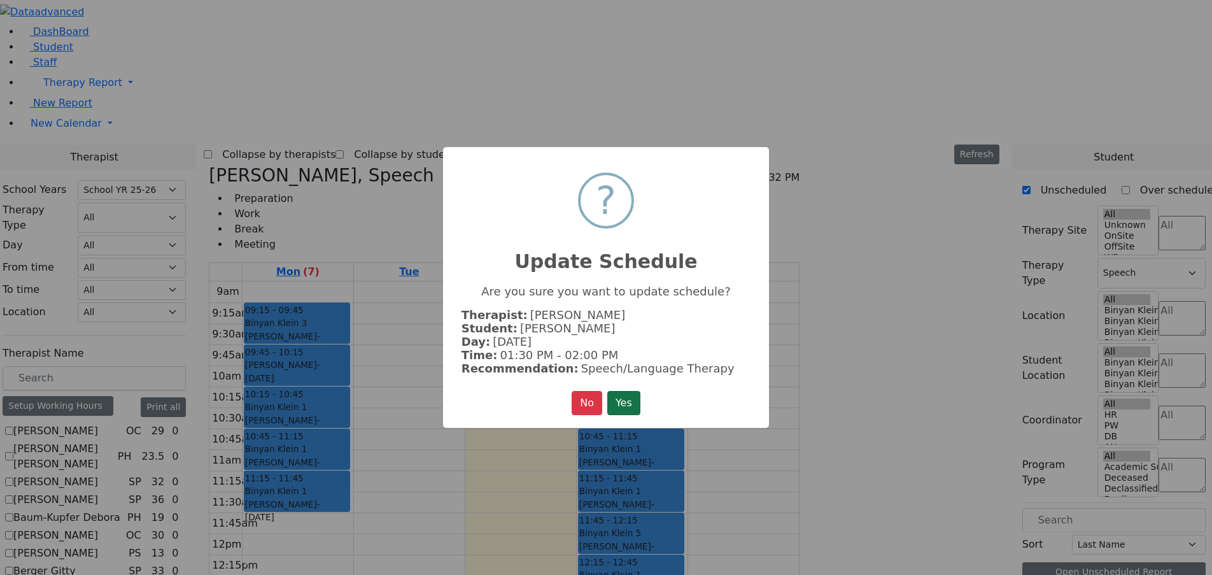
click at [626, 402] on button "Yes" at bounding box center [623, 403] width 33 height 24
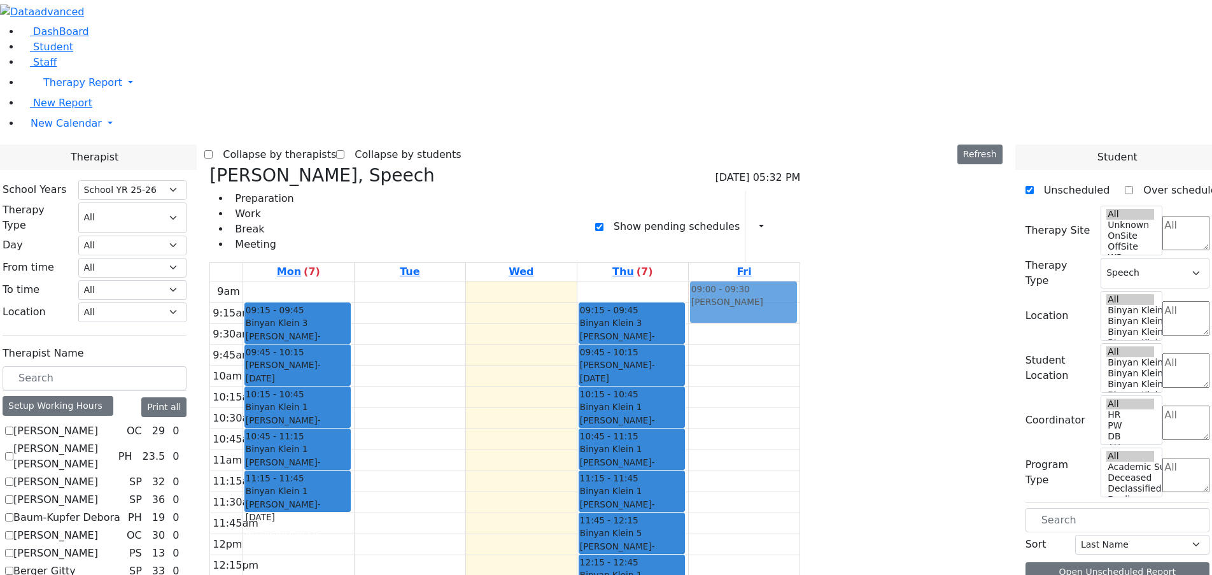
drag, startPoint x: 981, startPoint y: 155, endPoint x: 872, endPoint y: 100, distance: 121.2
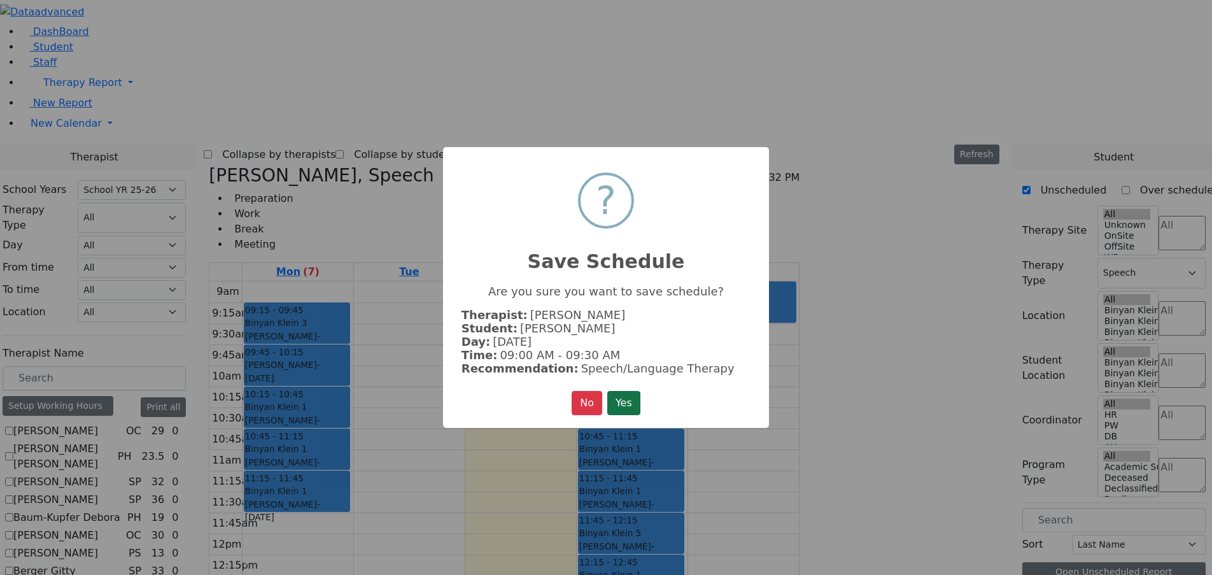
click at [633, 398] on button "Yes" at bounding box center [623, 403] width 33 height 24
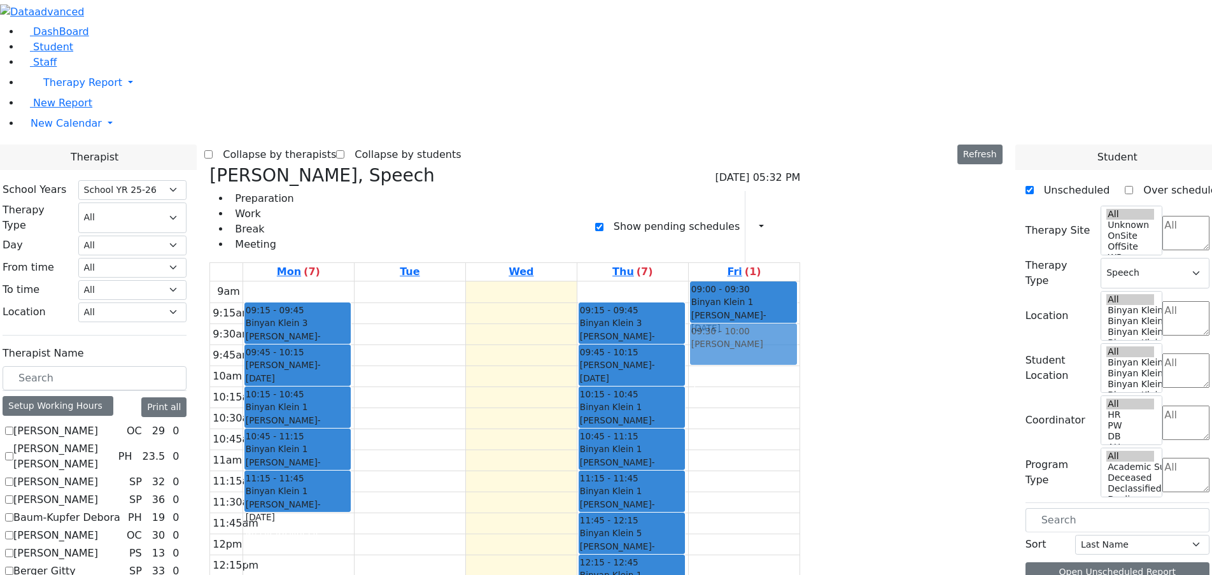
drag, startPoint x: 979, startPoint y: 151, endPoint x: 881, endPoint y: 138, distance: 98.9
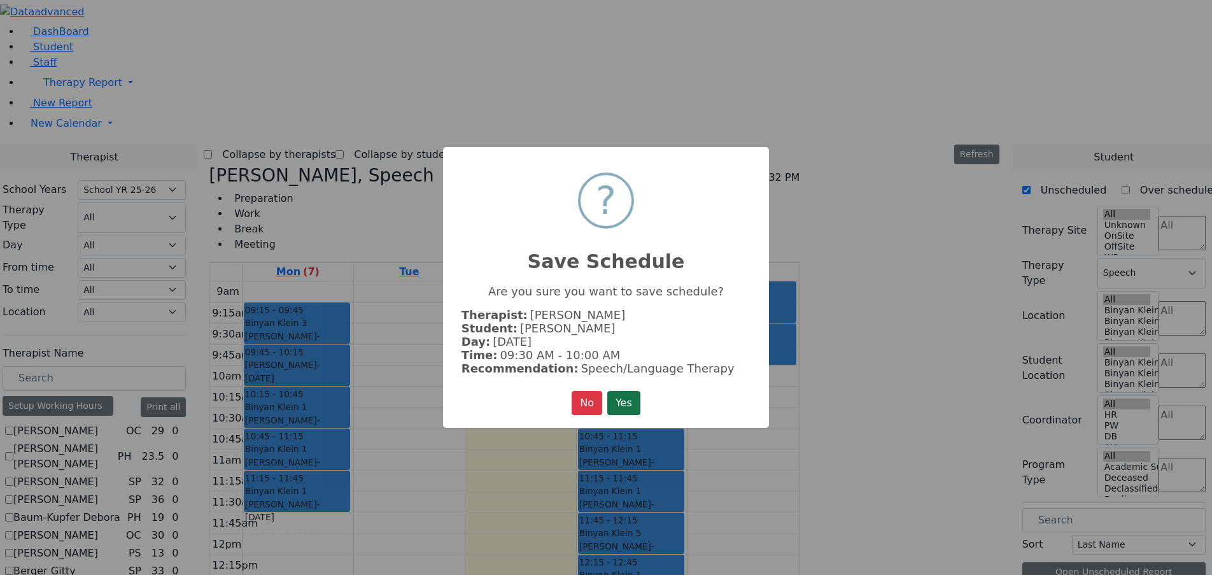
click at [636, 404] on button "Yes" at bounding box center [623, 403] width 33 height 24
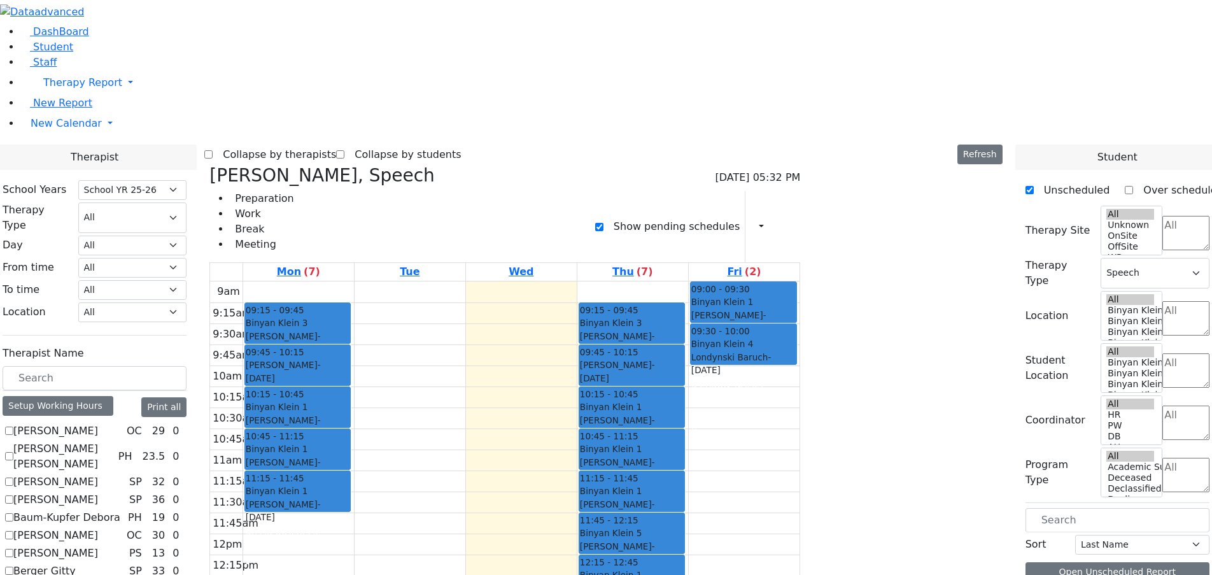
drag, startPoint x: 982, startPoint y: 153, endPoint x: 775, endPoint y: 407, distance: 327.5
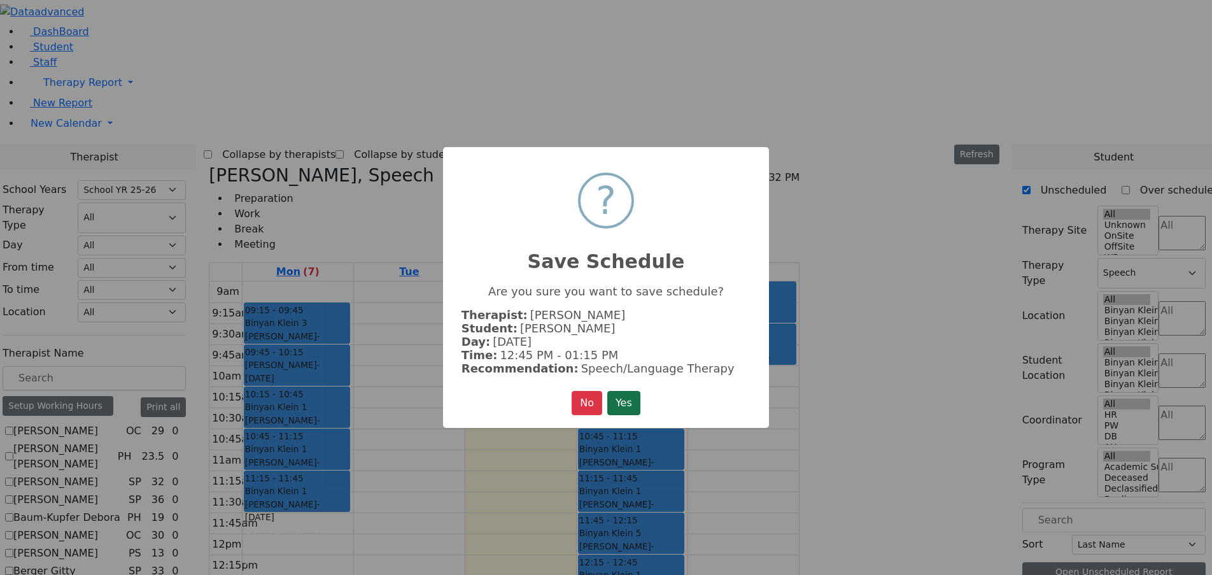
click at [632, 396] on button "Yes" at bounding box center [623, 403] width 33 height 24
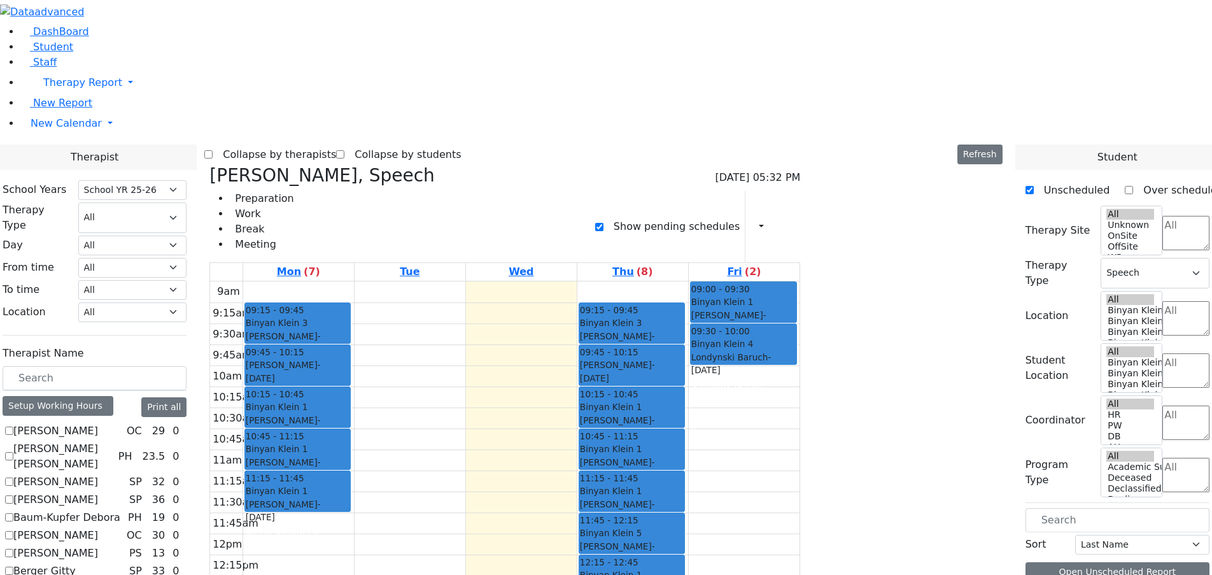
drag, startPoint x: 996, startPoint y: 149, endPoint x: 755, endPoint y: 449, distance: 385.2
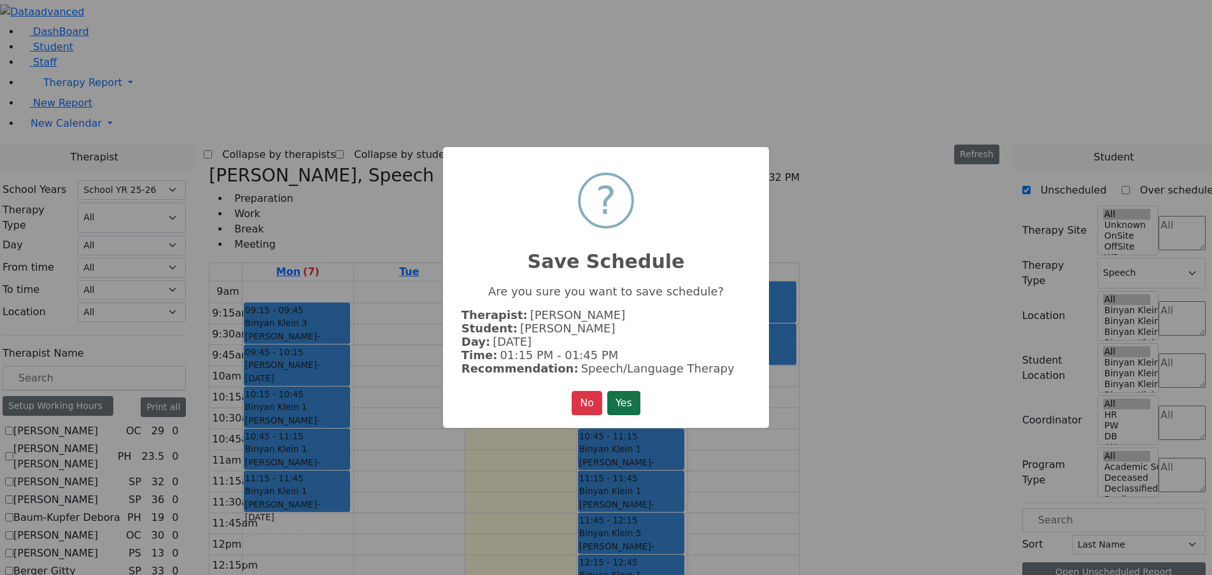
click at [637, 402] on button "Yes" at bounding box center [623, 403] width 33 height 24
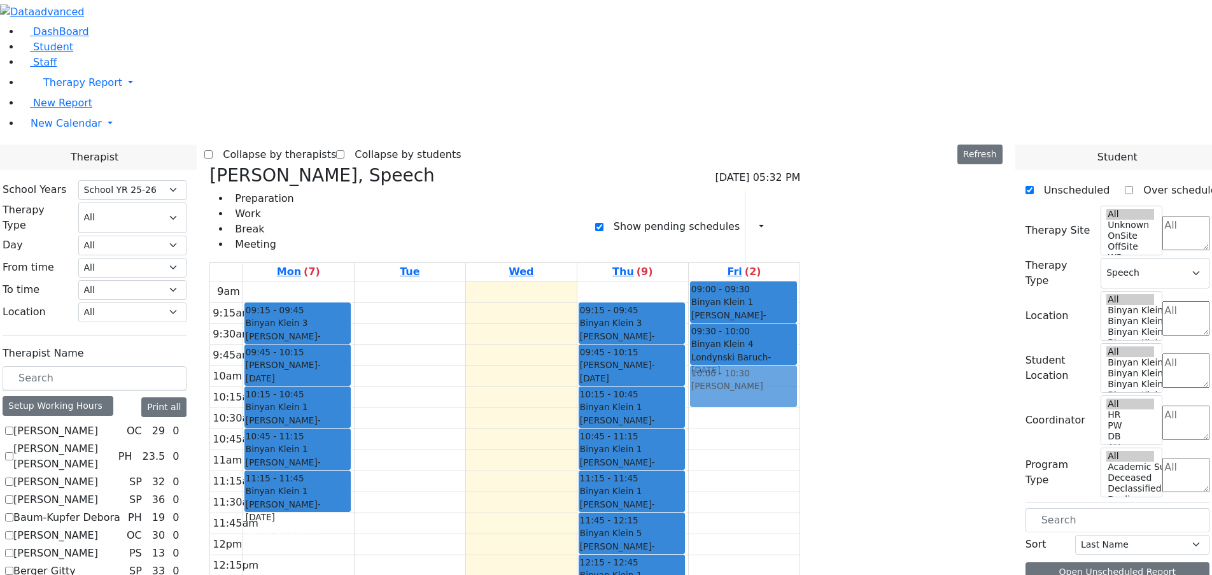
drag, startPoint x: 1000, startPoint y: 145, endPoint x: 892, endPoint y: 174, distance: 111.3
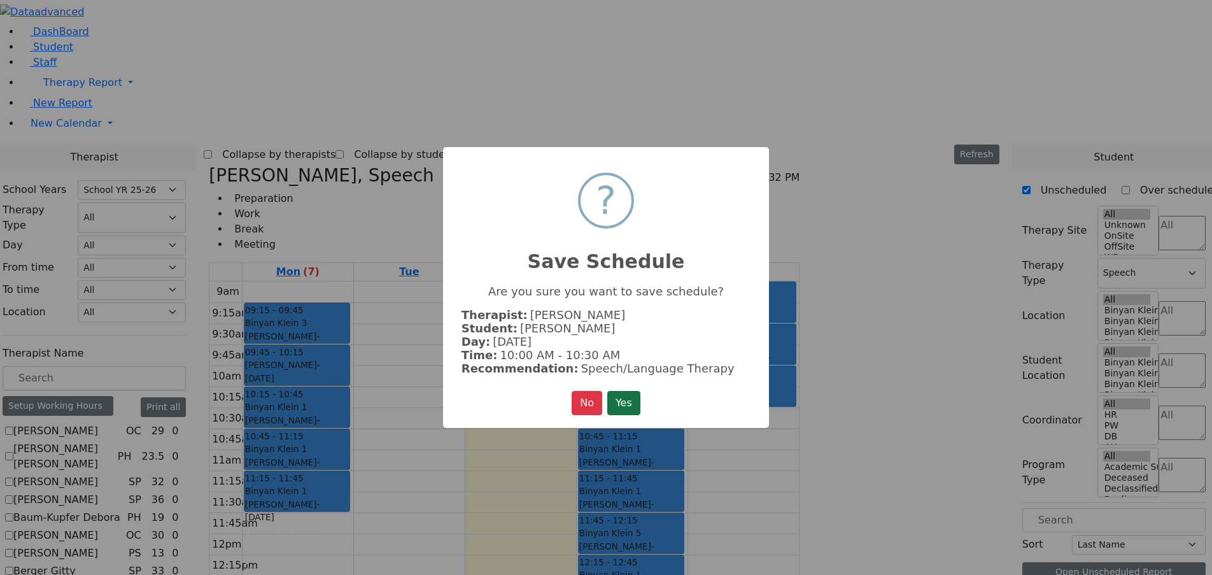
click at [631, 398] on button "Yes" at bounding box center [623, 403] width 33 height 24
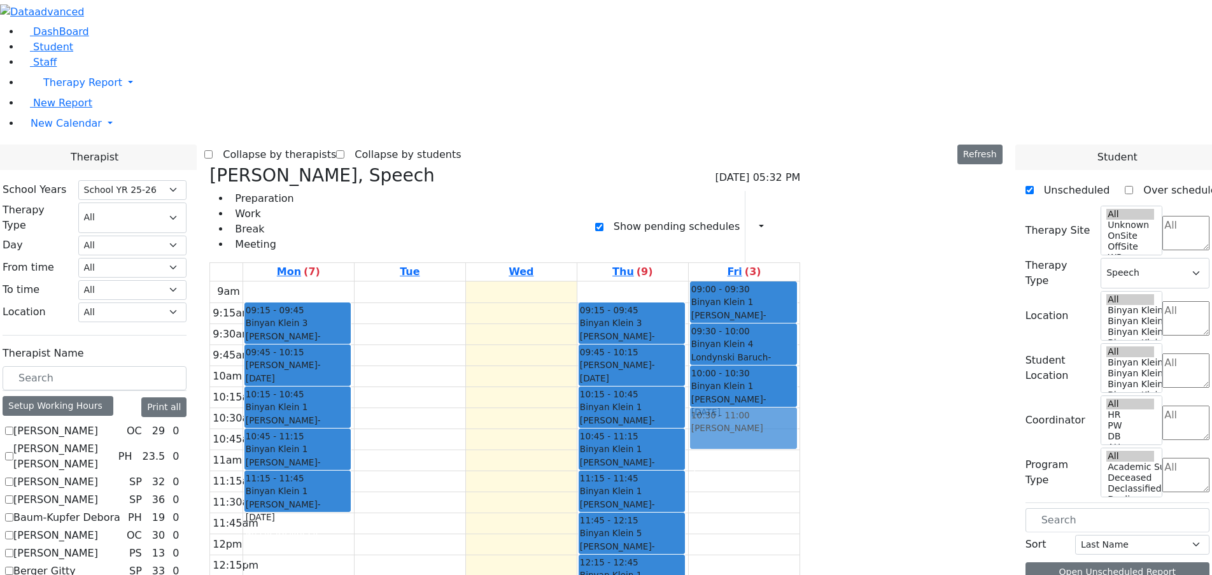
drag, startPoint x: 1008, startPoint y: 150, endPoint x: 907, endPoint y: 222, distance: 123.6
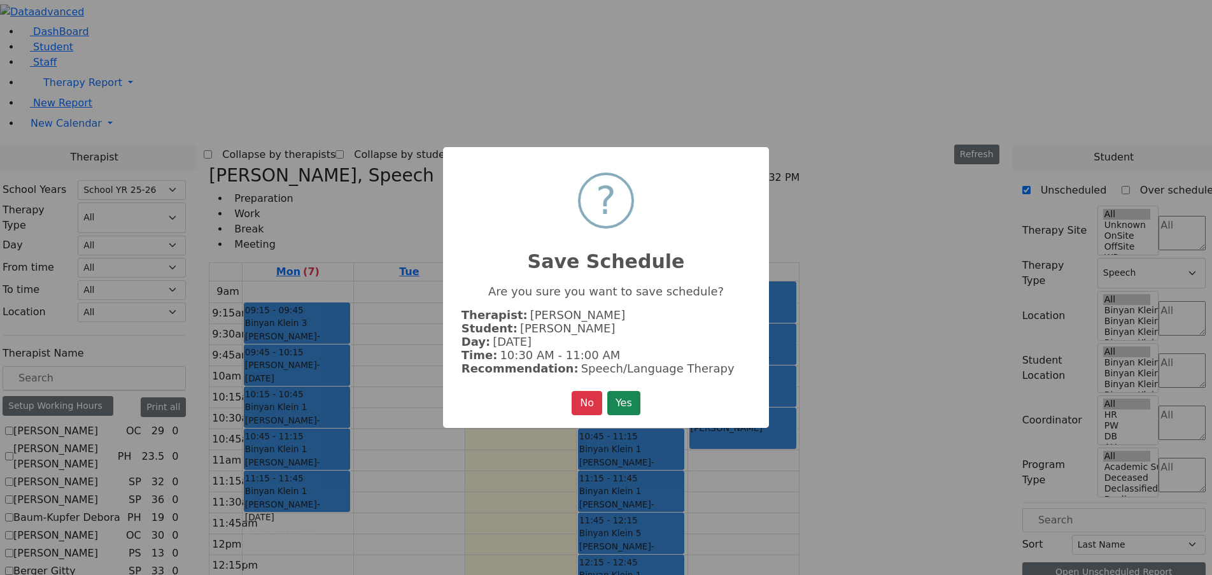
drag, startPoint x: 741, startPoint y: 369, endPoint x: 704, endPoint y: 398, distance: 47.2
click at [704, 398] on div "× ? Save Schedule Are you sure you want to save schedule? Therapist: Rosenberg …" at bounding box center [606, 287] width 326 height 281
drag, startPoint x: 610, startPoint y: 401, endPoint x: 624, endPoint y: 407, distance: 14.8
click at [612, 401] on button "Yes" at bounding box center [623, 403] width 33 height 24
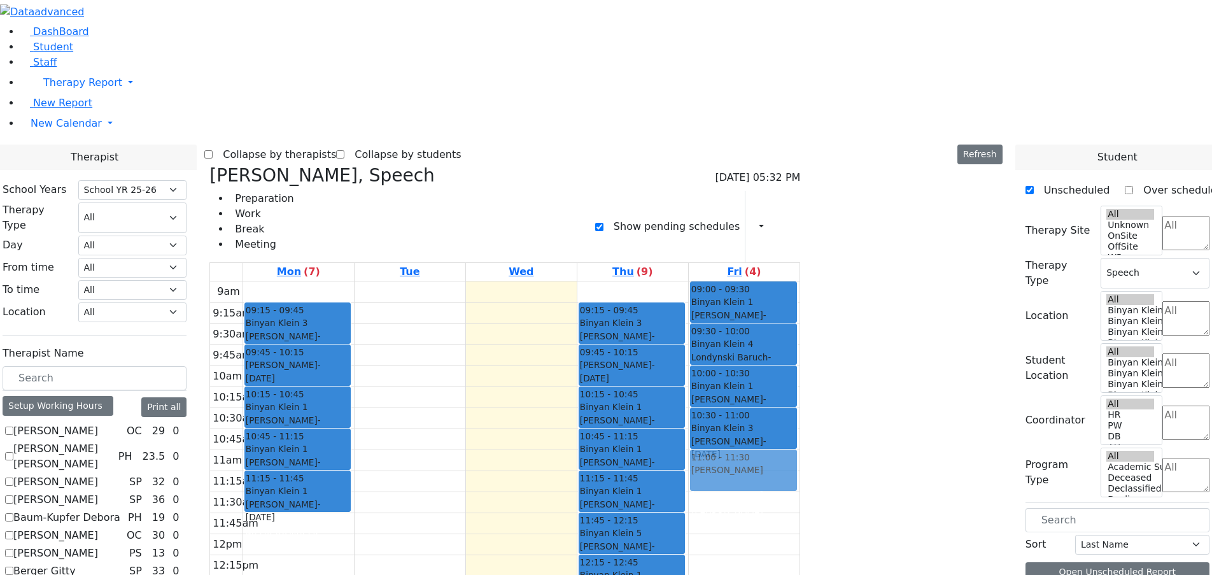
drag, startPoint x: 986, startPoint y: 153, endPoint x: 851, endPoint y: 262, distance: 173.8
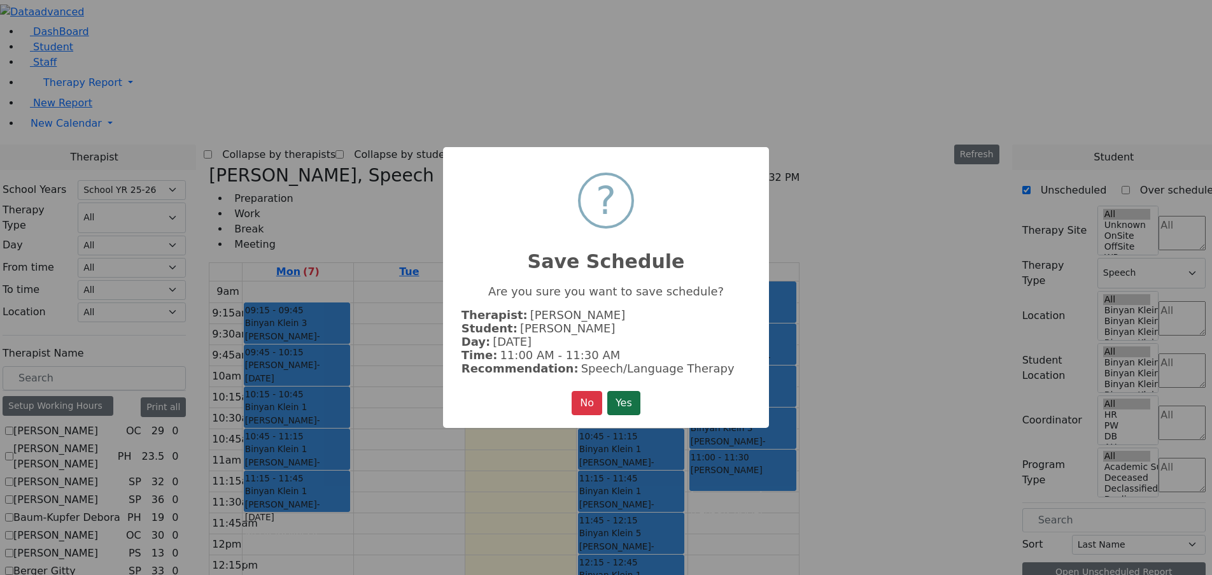
click at [633, 401] on button "Yes" at bounding box center [623, 403] width 33 height 24
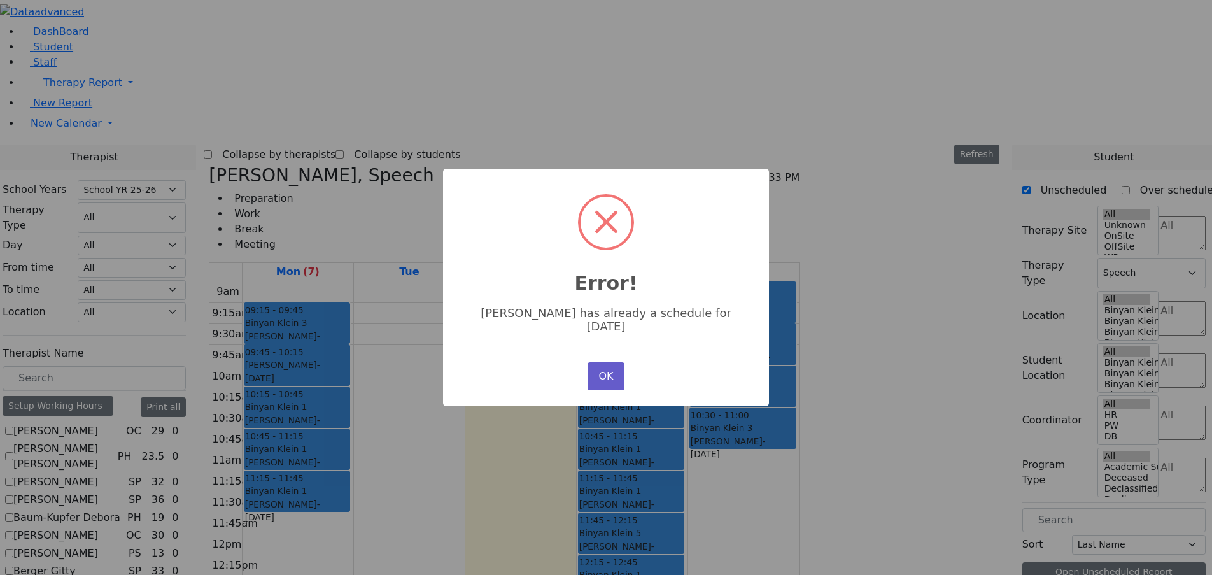
click at [619, 365] on button "OK" at bounding box center [605, 376] width 37 height 28
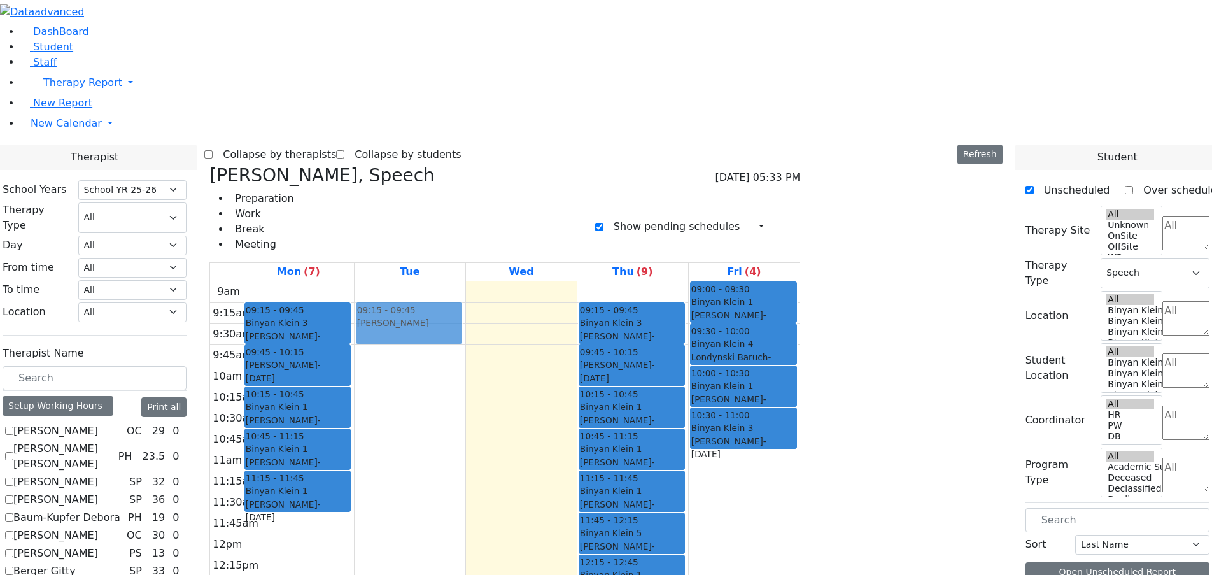
drag, startPoint x: 982, startPoint y: 152, endPoint x: 557, endPoint y: 121, distance: 426.8
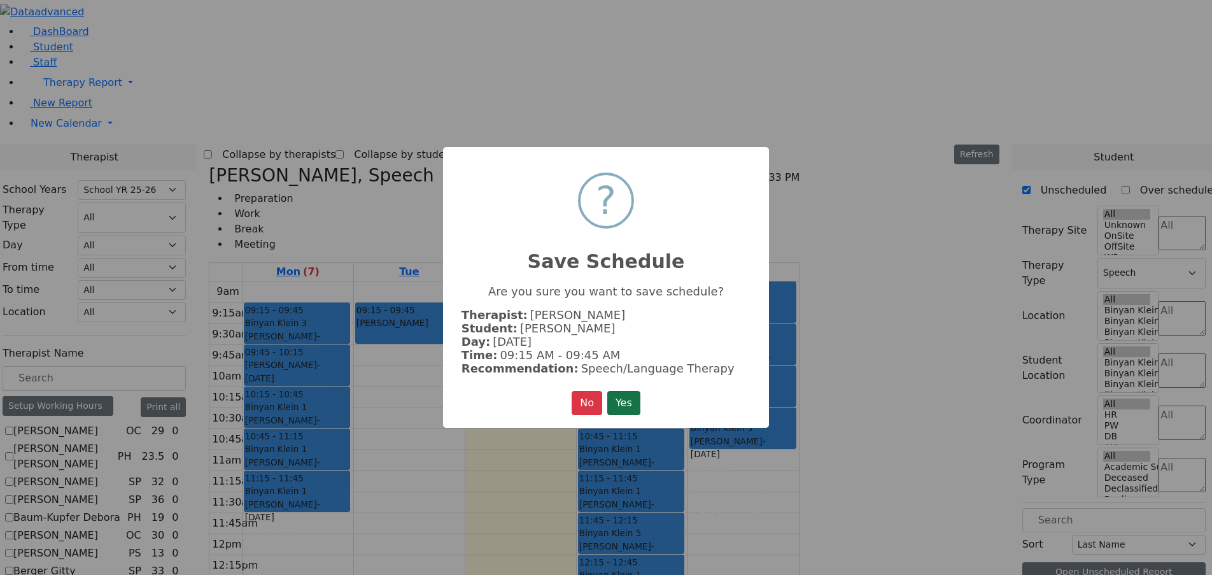
click at [639, 397] on button "Yes" at bounding box center [623, 403] width 33 height 24
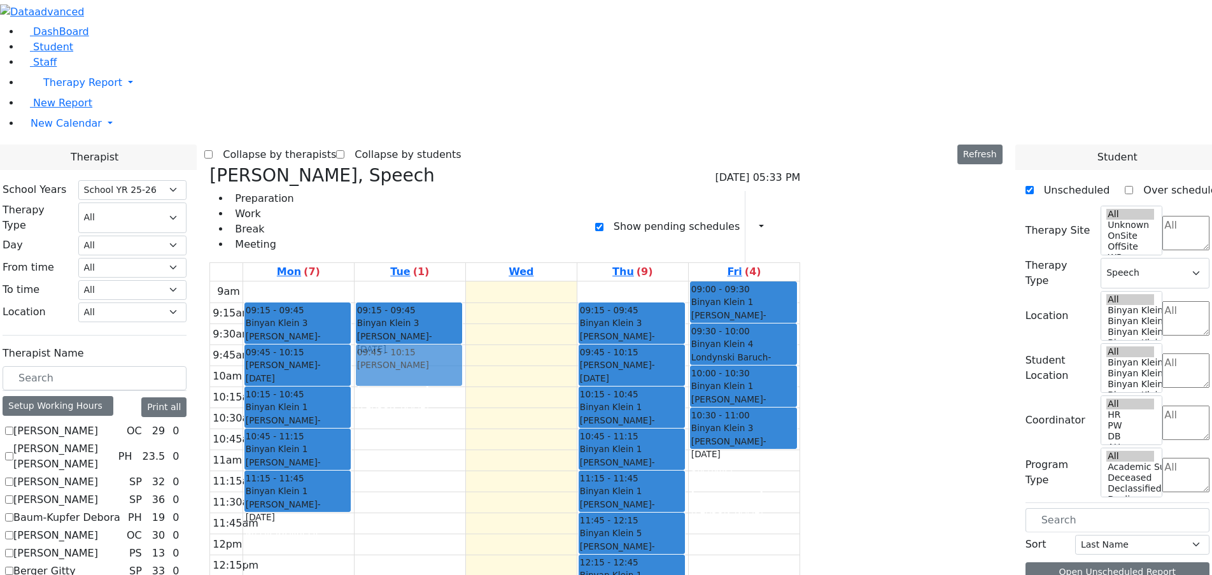
drag, startPoint x: 955, startPoint y: 169, endPoint x: 556, endPoint y: 157, distance: 399.2
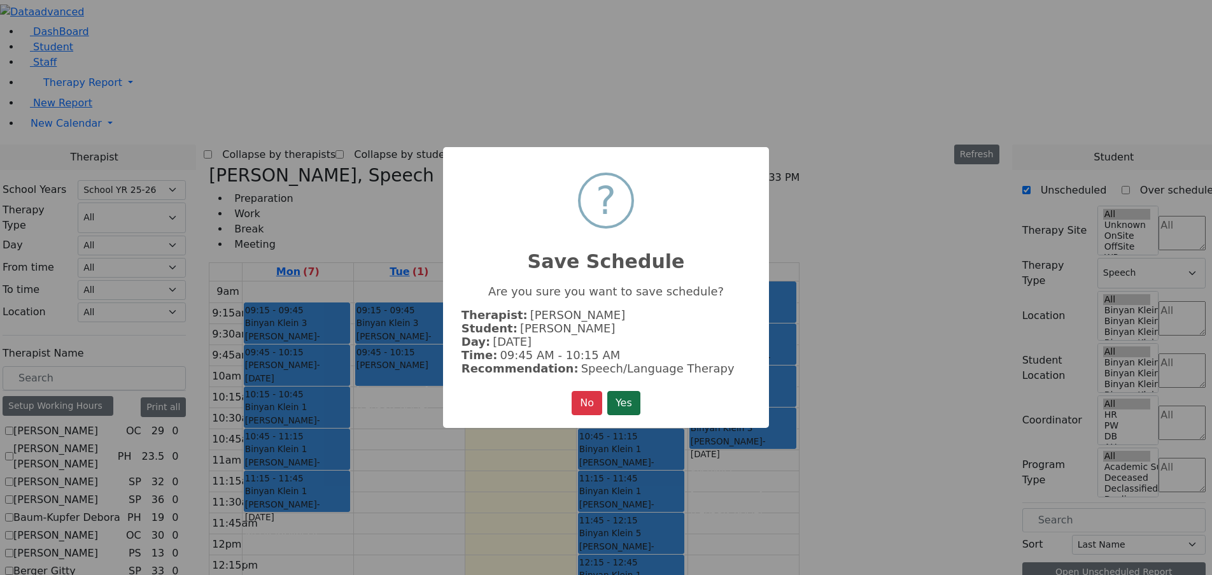
drag, startPoint x: 634, startPoint y: 393, endPoint x: 709, endPoint y: 341, distance: 91.4
click at [634, 394] on button "Yes" at bounding box center [623, 403] width 33 height 24
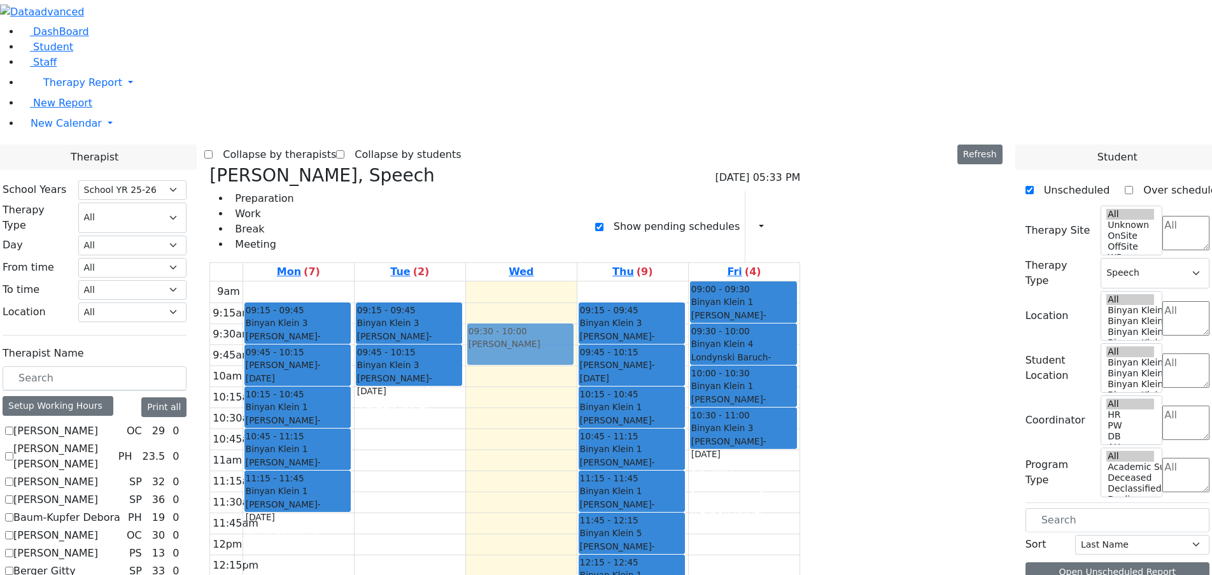
drag, startPoint x: 958, startPoint y: 146, endPoint x: 671, endPoint y: 127, distance: 287.7
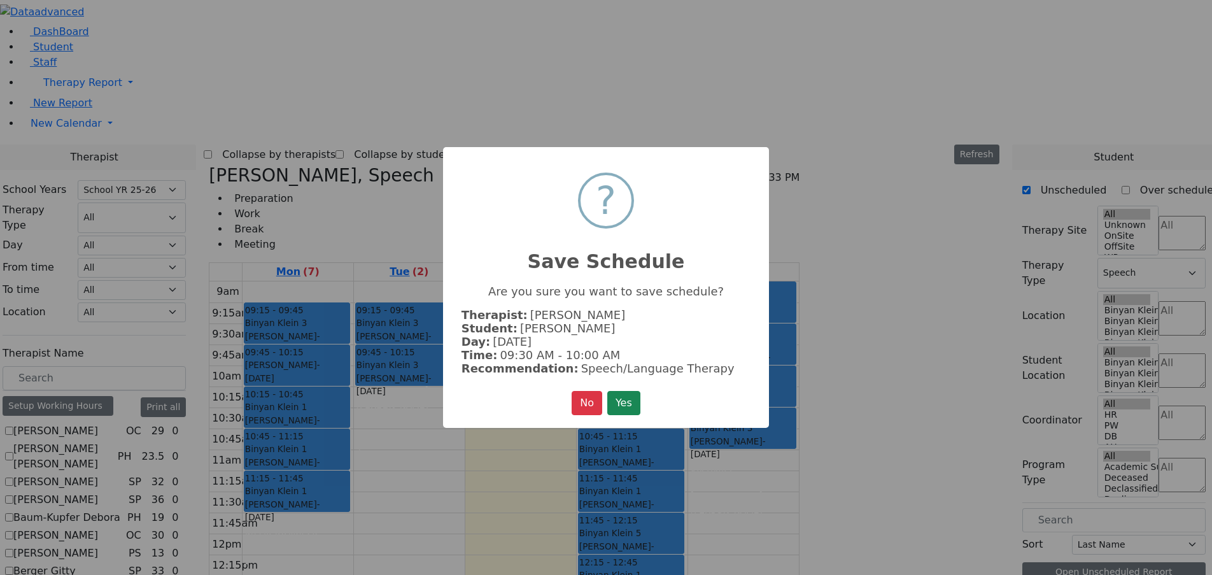
click at [634, 403] on button "Yes" at bounding box center [623, 403] width 33 height 24
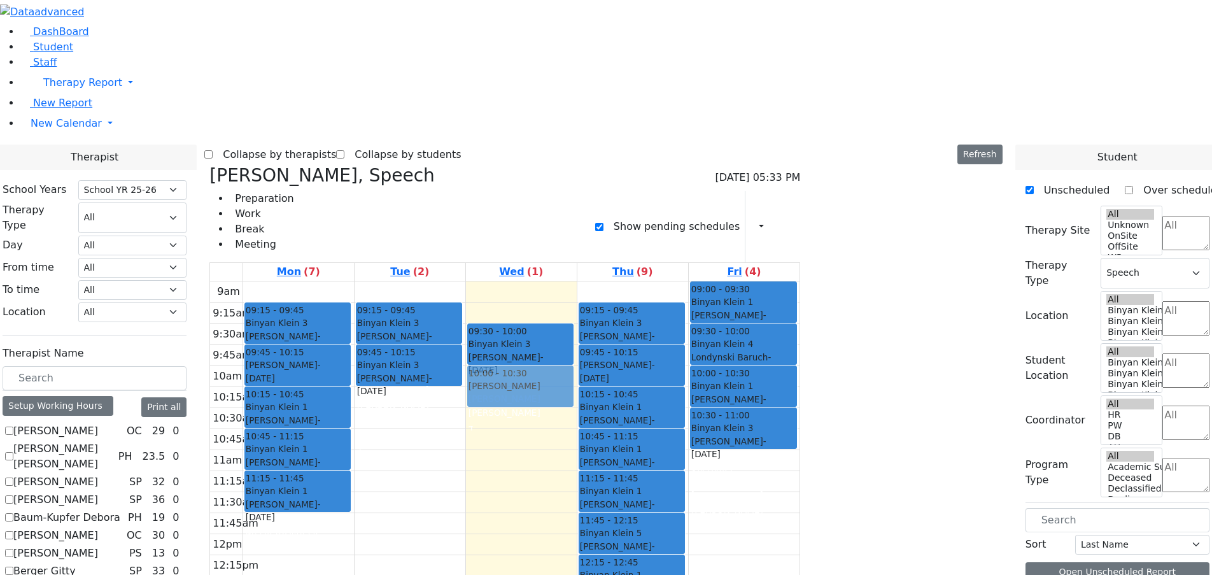
drag, startPoint x: 968, startPoint y: 150, endPoint x: 653, endPoint y: 184, distance: 316.8
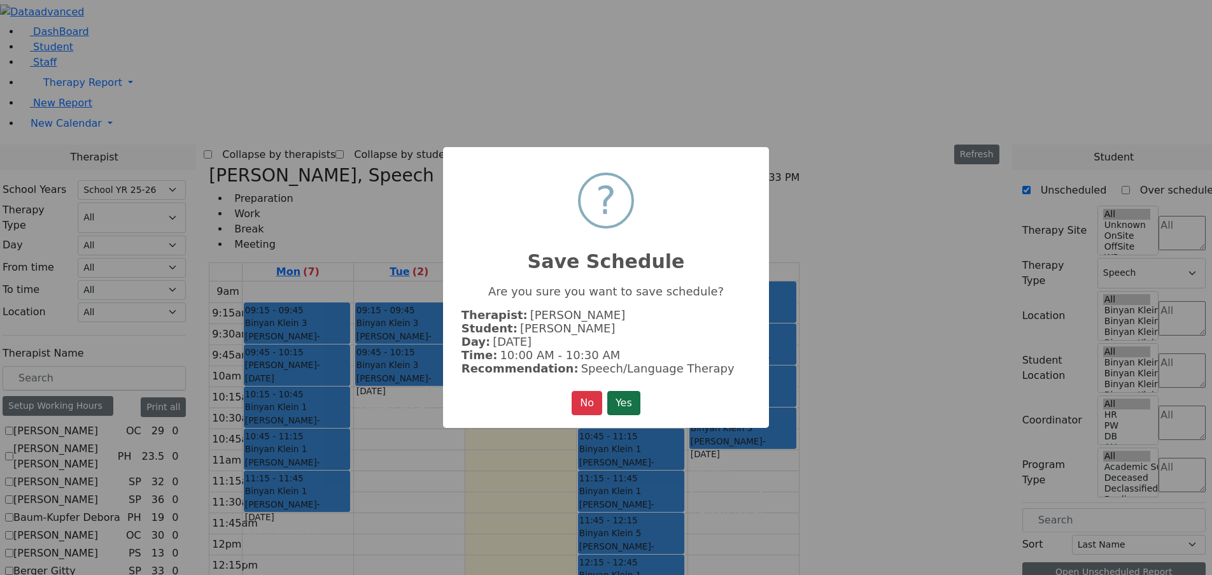
click at [606, 401] on div "No No Yes" at bounding box center [605, 403] width 69 height 24
drag, startPoint x: 625, startPoint y: 403, endPoint x: 685, endPoint y: 370, distance: 68.4
click at [626, 403] on button "Yes" at bounding box center [623, 403] width 33 height 24
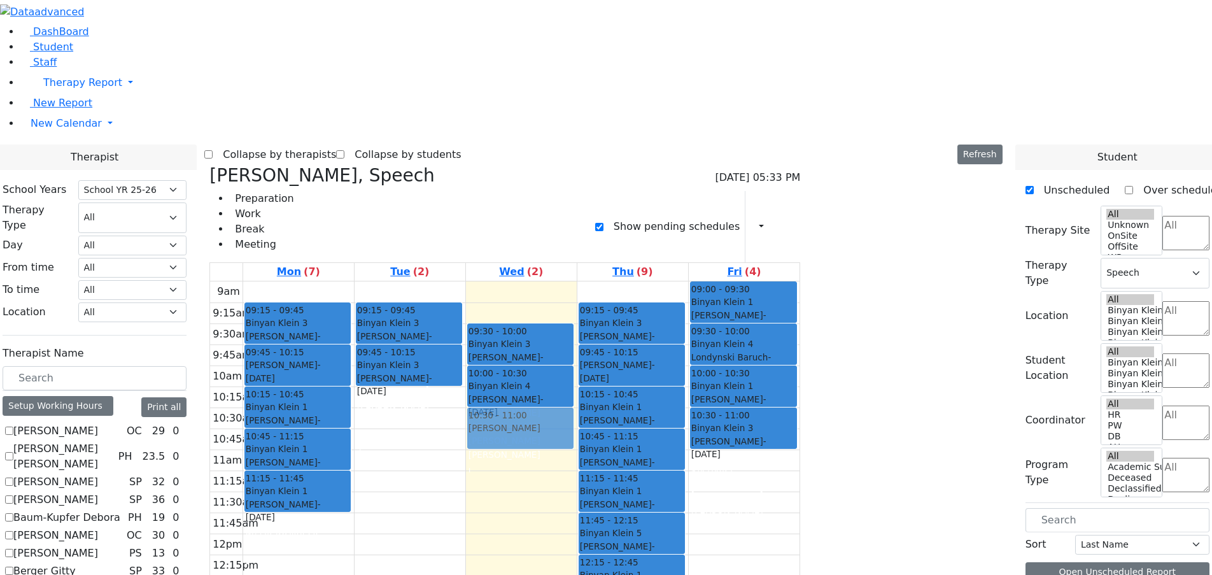
drag, startPoint x: 981, startPoint y: 154, endPoint x: 671, endPoint y: 220, distance: 316.3
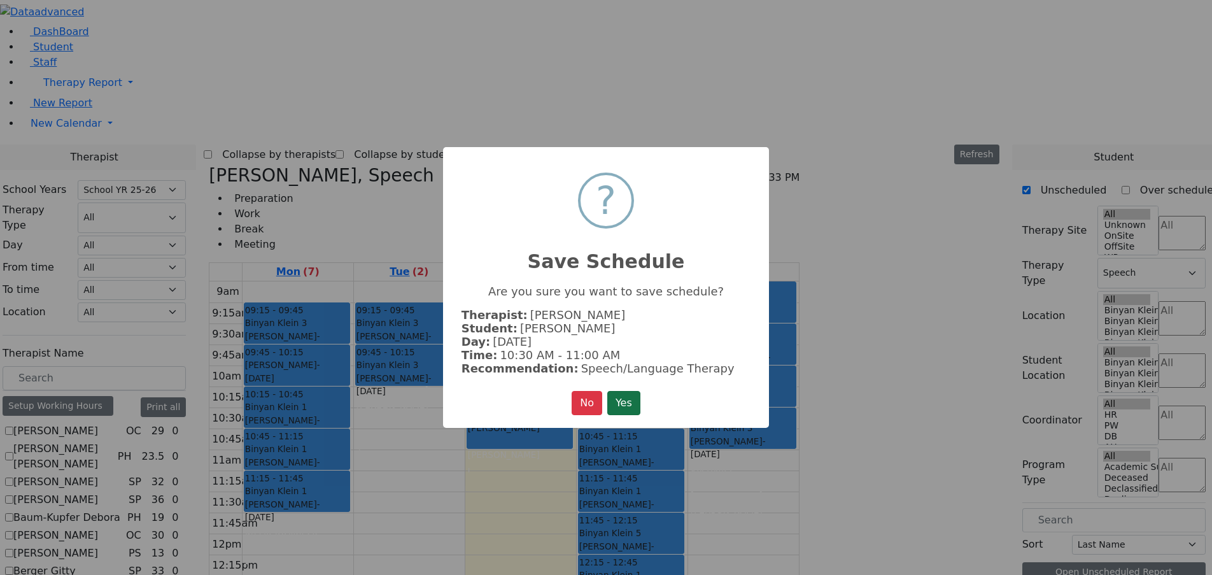
click at [636, 398] on button "Yes" at bounding box center [623, 403] width 33 height 24
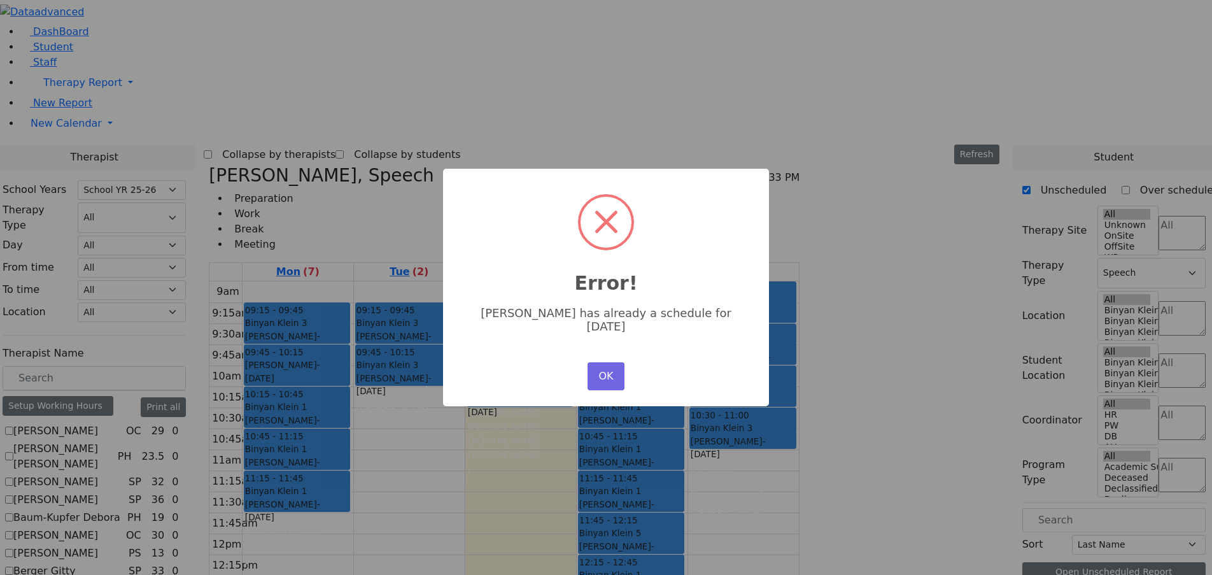
click at [609, 367] on button "OK" at bounding box center [605, 376] width 37 height 28
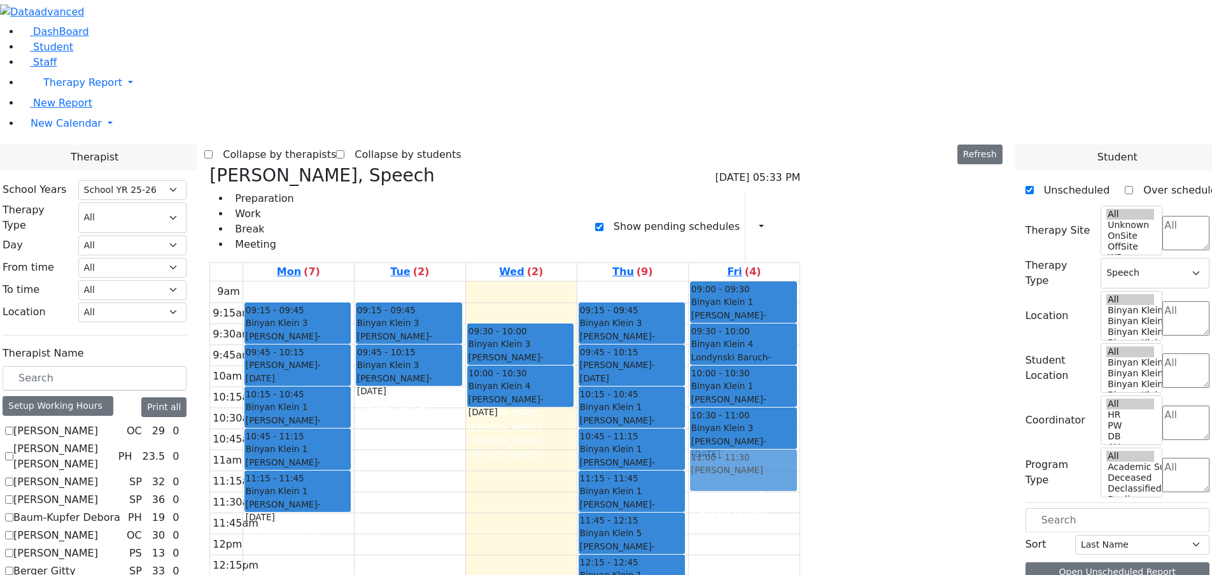
drag, startPoint x: 966, startPoint y: 151, endPoint x: 857, endPoint y: 267, distance: 158.9
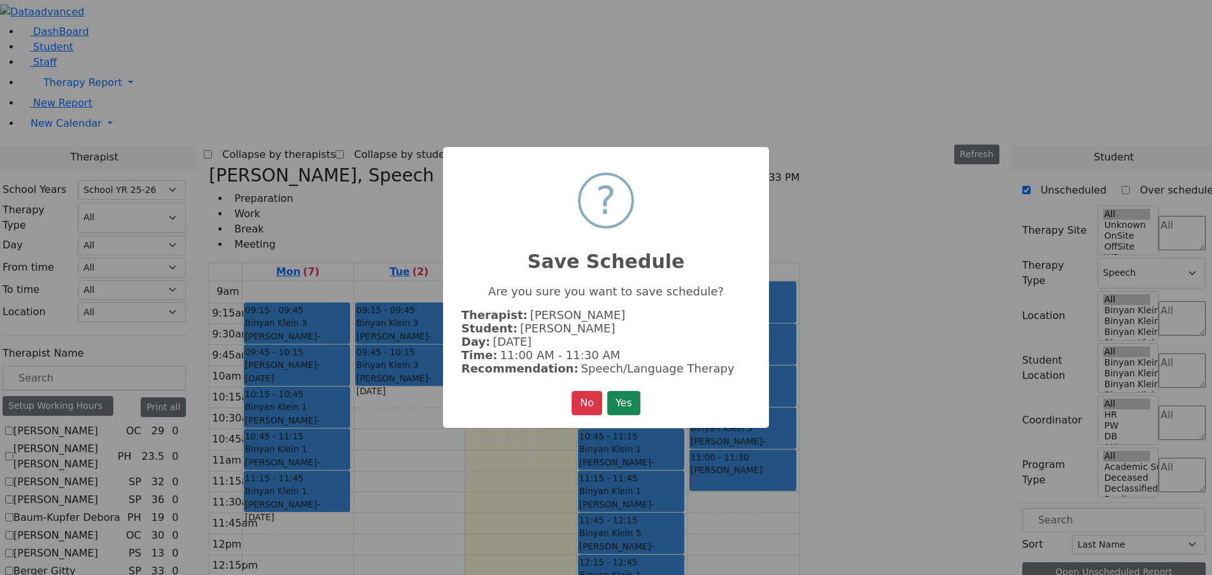
click at [640, 402] on button "Yes" at bounding box center [623, 403] width 33 height 24
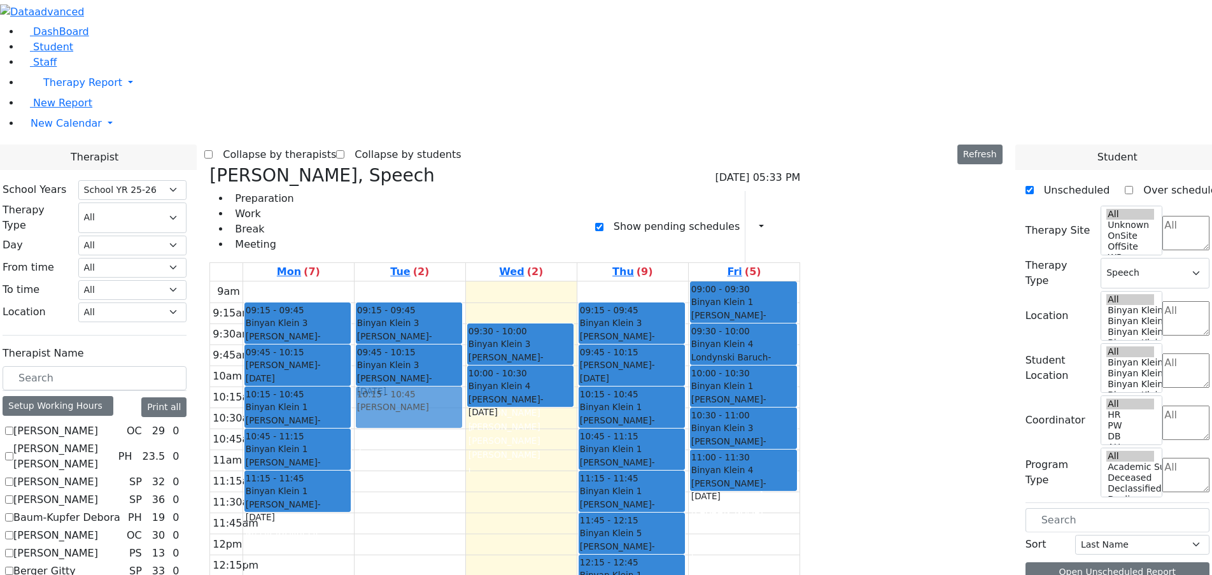
drag, startPoint x: 986, startPoint y: 148, endPoint x: 556, endPoint y: 205, distance: 434.6
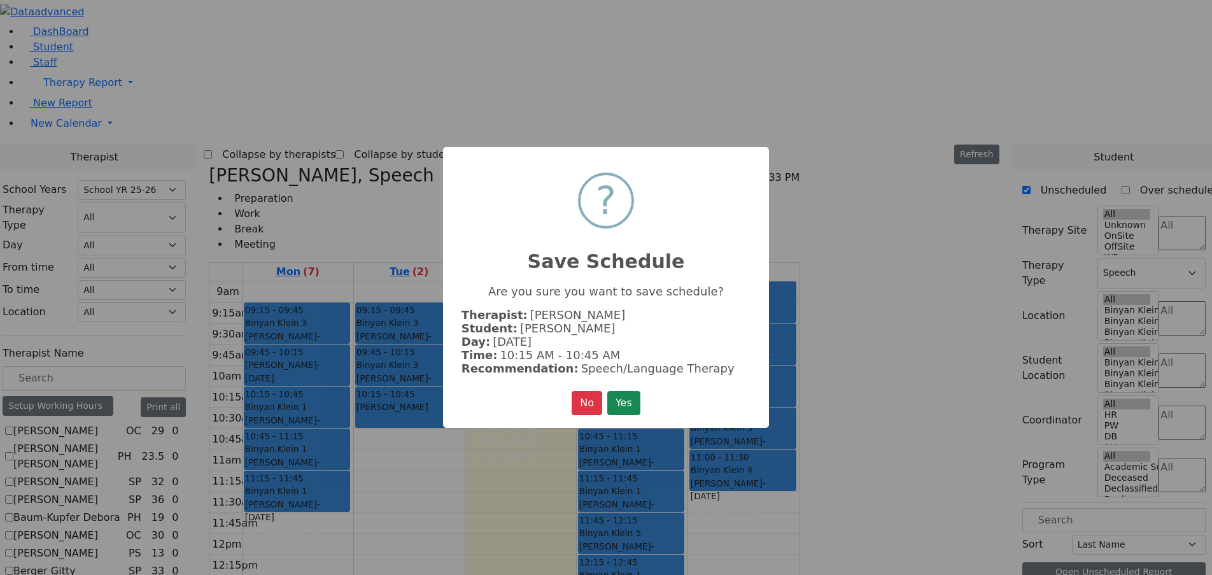
drag, startPoint x: 622, startPoint y: 398, endPoint x: 677, endPoint y: 349, distance: 73.5
click at [624, 399] on button "Yes" at bounding box center [623, 403] width 33 height 24
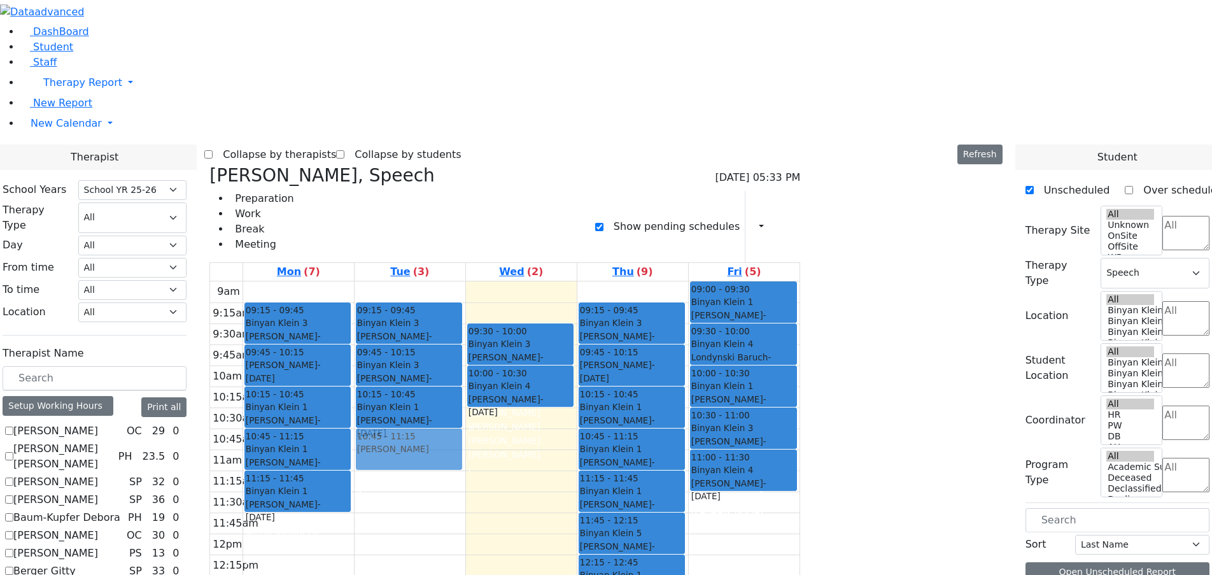
drag, startPoint x: 975, startPoint y: 148, endPoint x: 541, endPoint y: 244, distance: 444.5
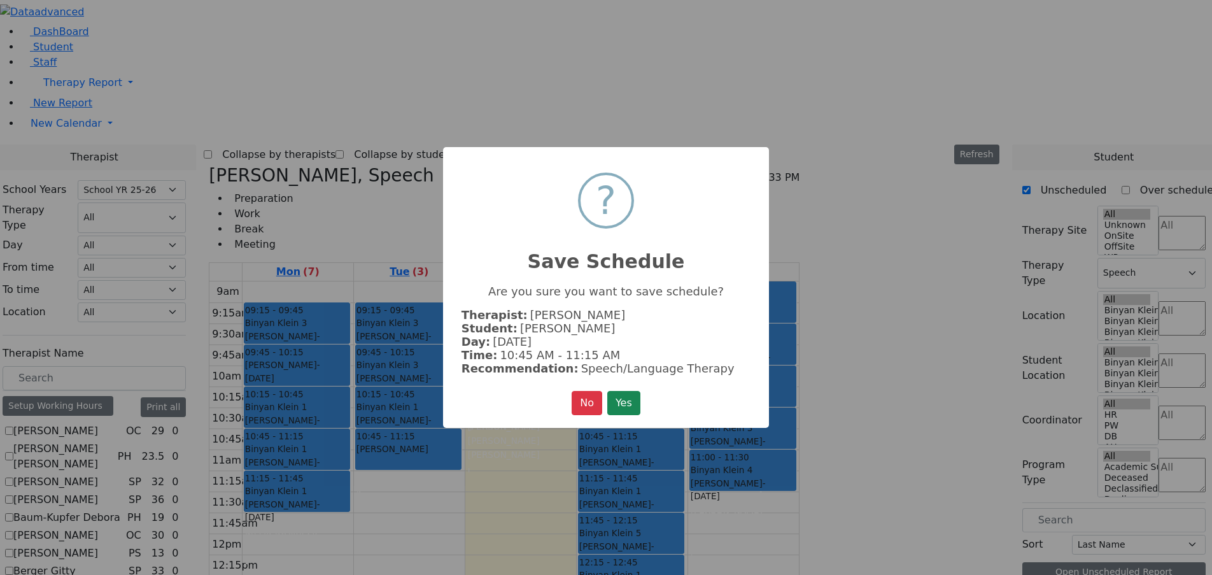
click at [631, 391] on button "Yes" at bounding box center [623, 403] width 33 height 24
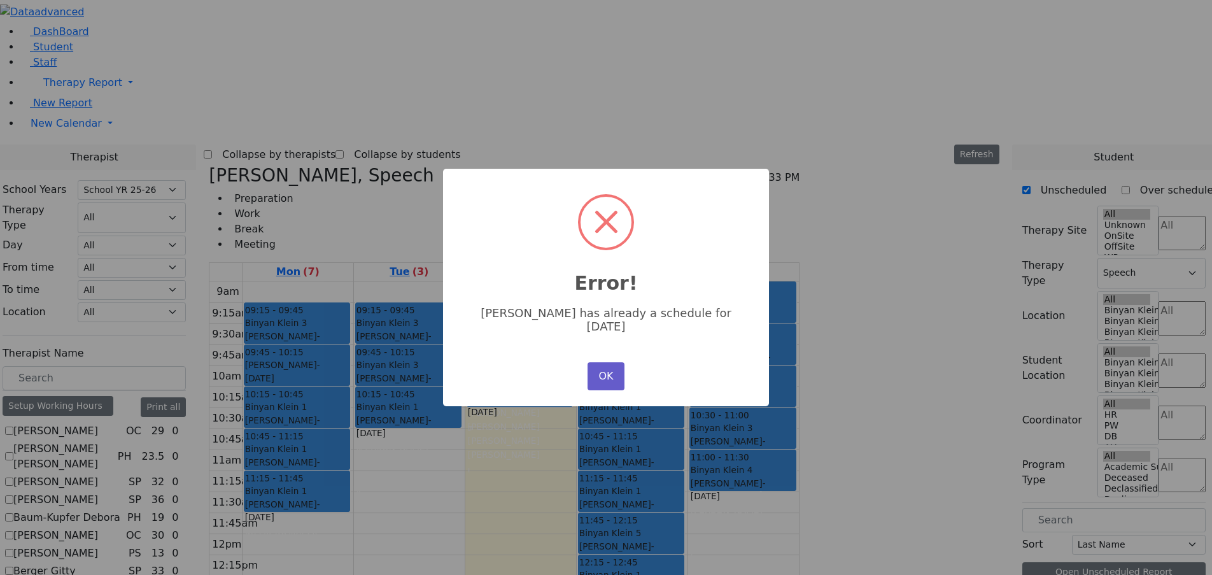
drag, startPoint x: 614, startPoint y: 365, endPoint x: 780, endPoint y: 242, distance: 206.2
click at [615, 365] on button "OK" at bounding box center [605, 376] width 37 height 28
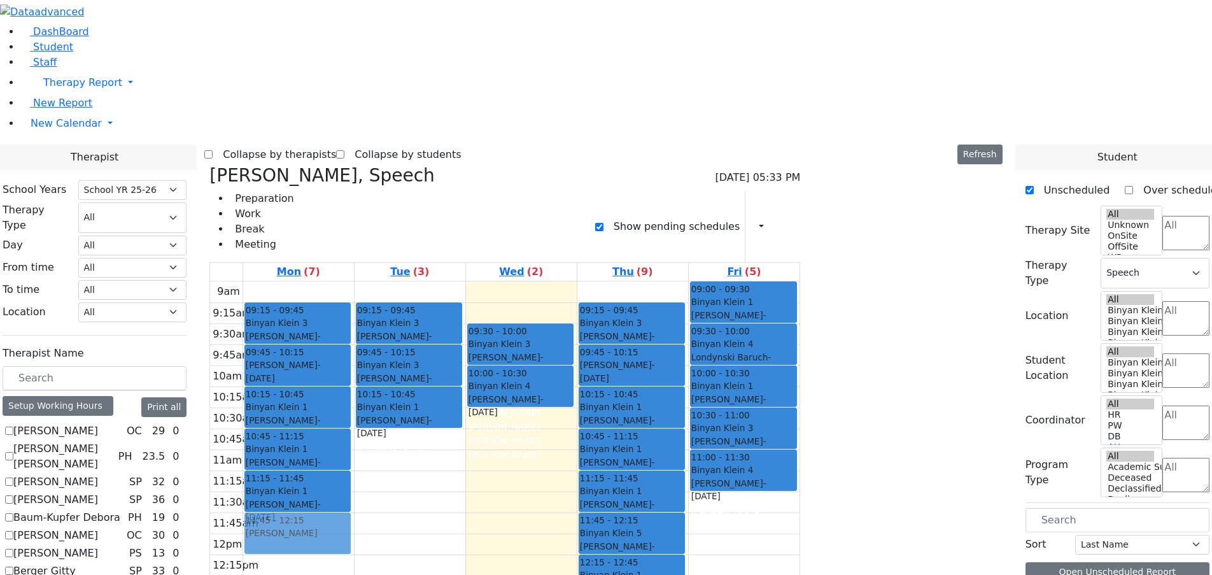
drag, startPoint x: 962, startPoint y: 152, endPoint x: 460, endPoint y: 324, distance: 530.7
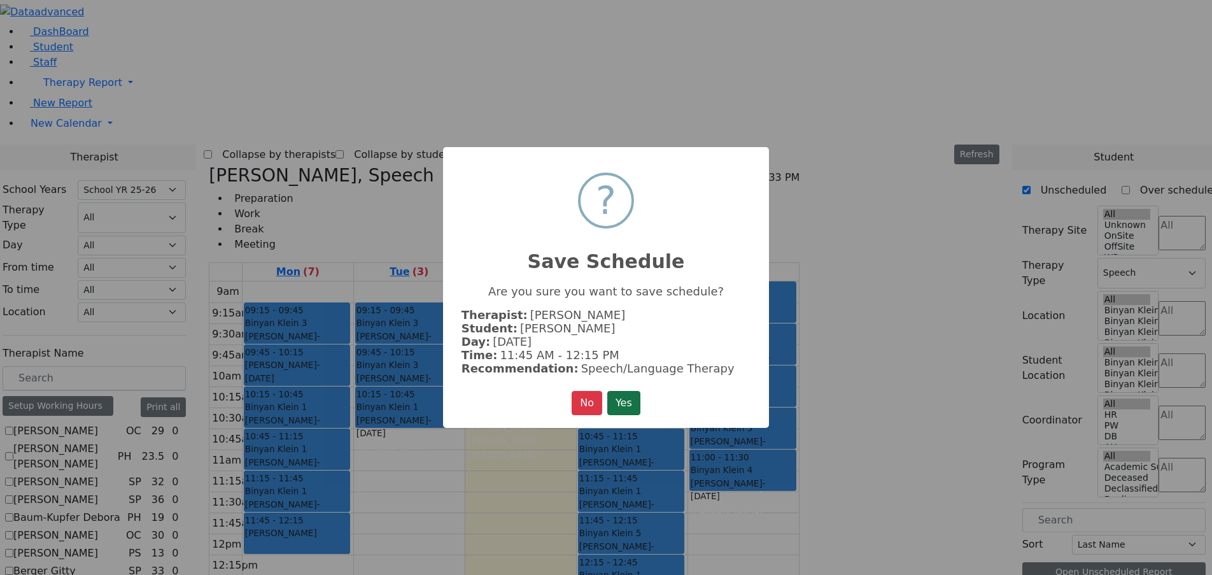
click at [637, 402] on button "Yes" at bounding box center [623, 403] width 33 height 24
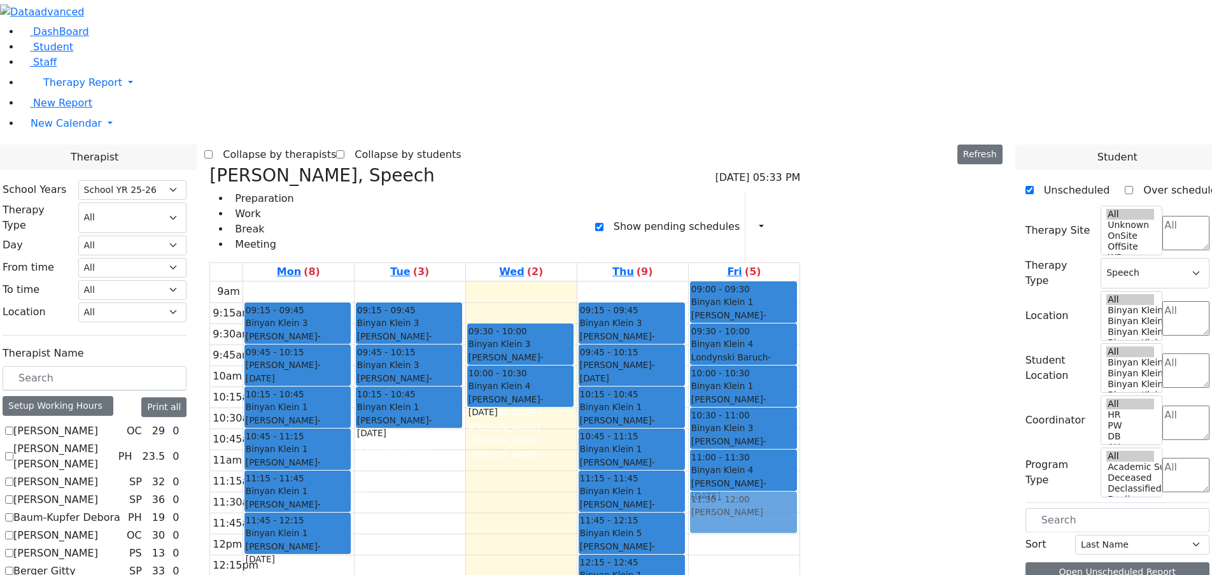
drag, startPoint x: 960, startPoint y: 150, endPoint x: 872, endPoint y: 303, distance: 177.0
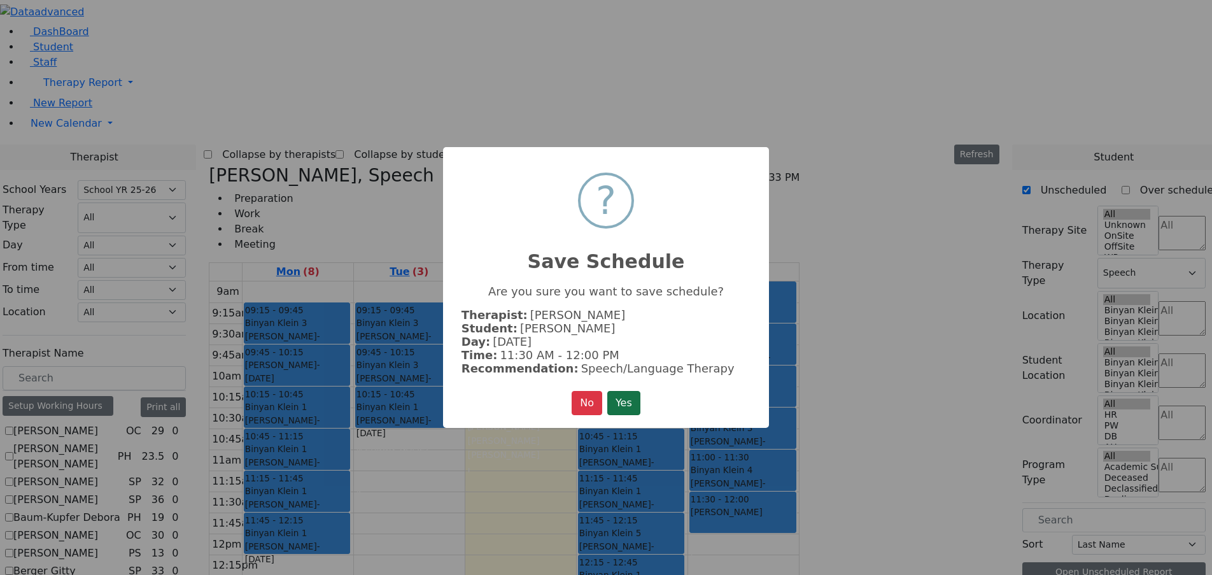
click at [609, 405] on button "Yes" at bounding box center [623, 403] width 33 height 24
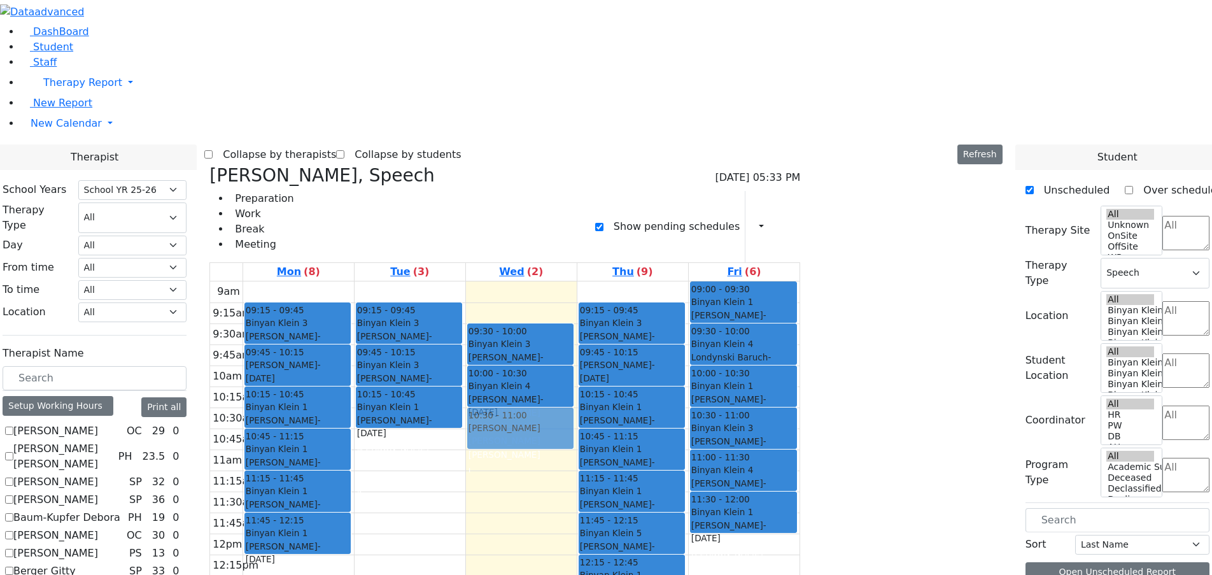
drag, startPoint x: 990, startPoint y: 171, endPoint x: 675, endPoint y: 225, distance: 320.1
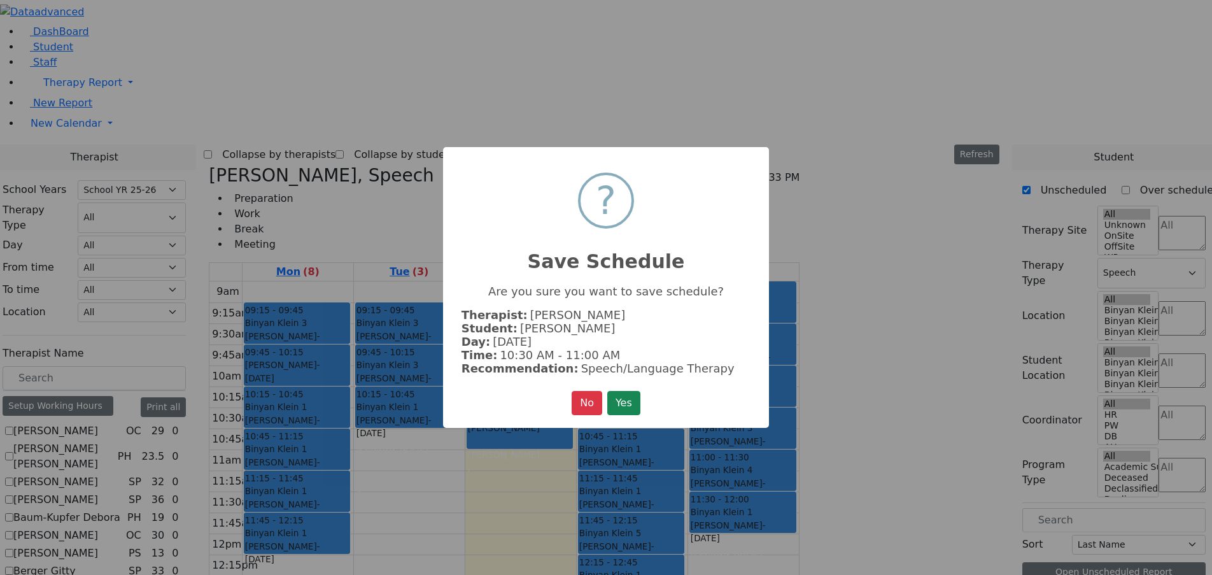
drag, startPoint x: 631, startPoint y: 405, endPoint x: 665, endPoint y: 396, distance: 35.1
click at [632, 405] on button "Yes" at bounding box center [623, 403] width 33 height 24
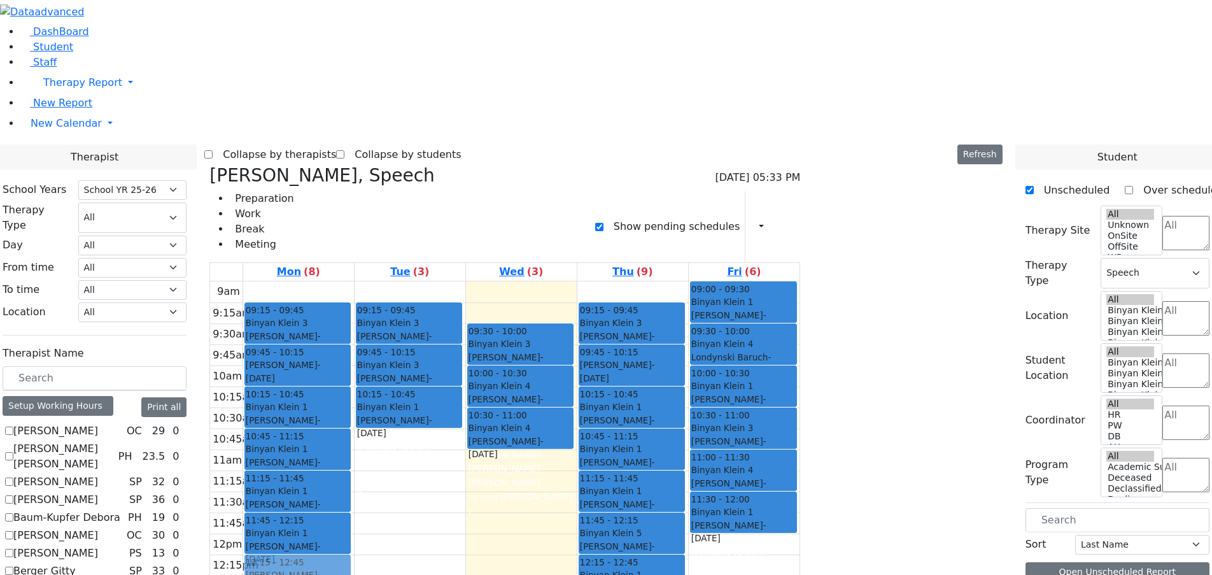
drag, startPoint x: 983, startPoint y: 171, endPoint x: 474, endPoint y: 332, distance: 533.7
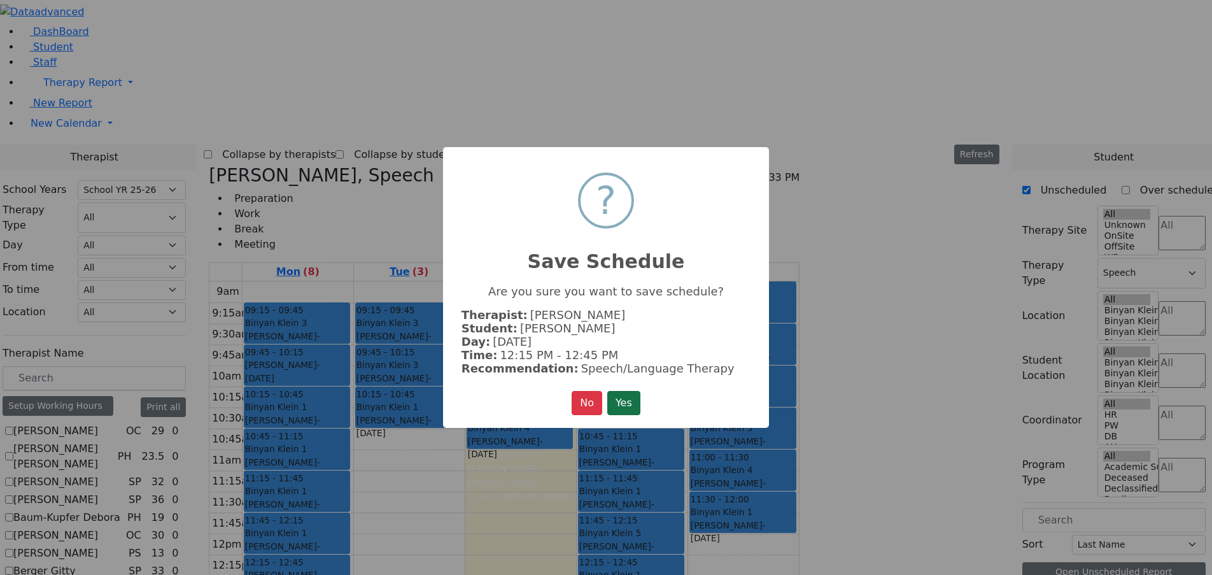
click at [631, 400] on button "Yes" at bounding box center [623, 403] width 33 height 24
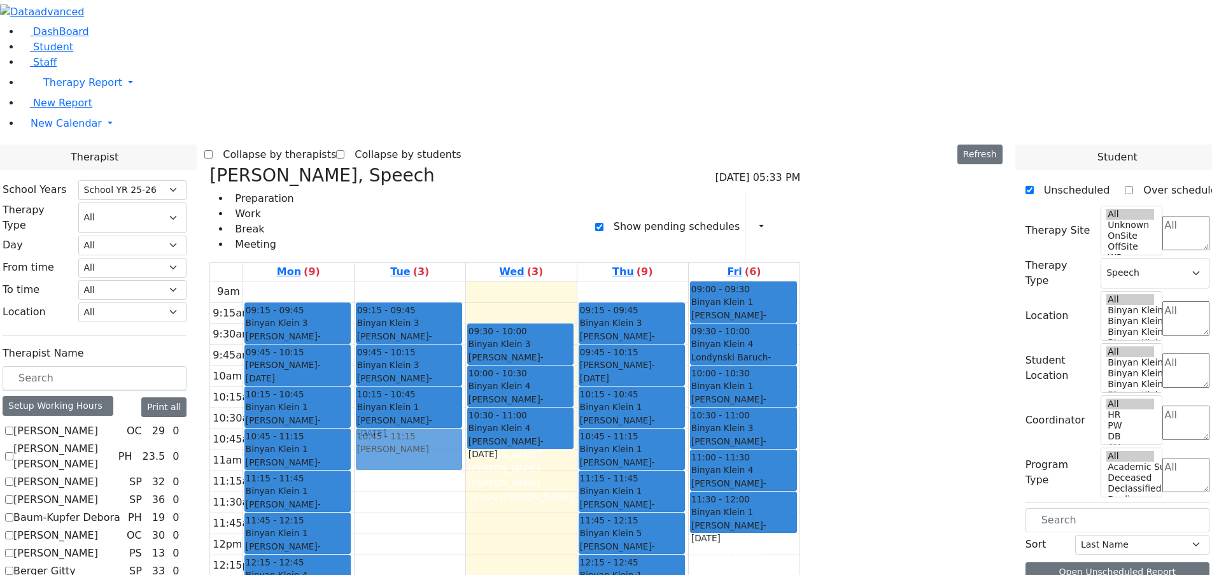
drag, startPoint x: 960, startPoint y: 150, endPoint x: 550, endPoint y: 241, distance: 419.9
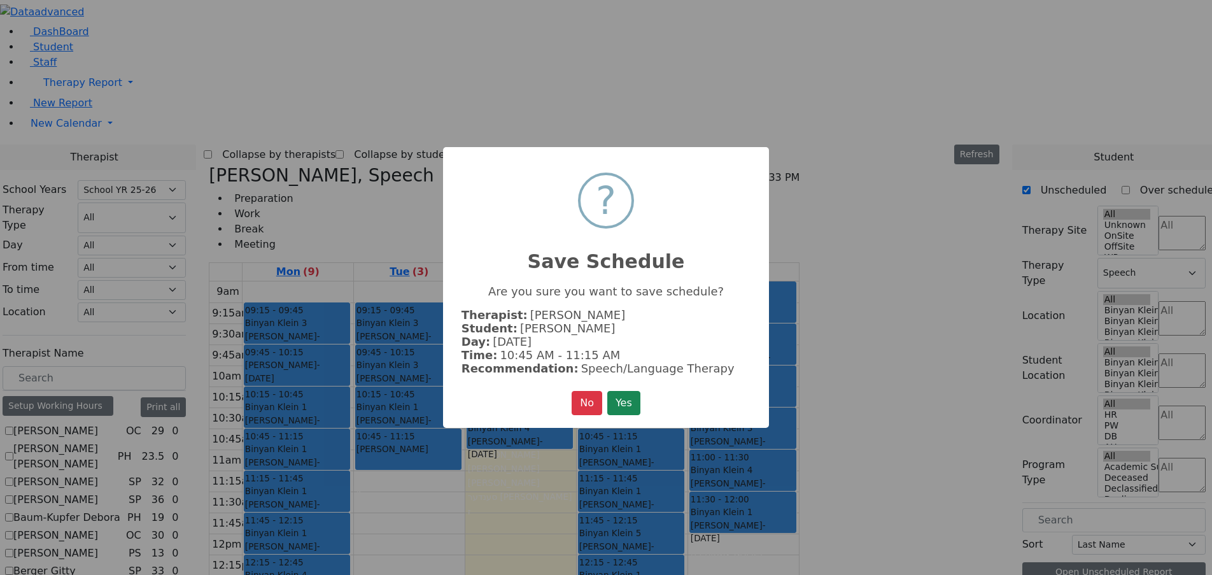
click at [624, 392] on button "Yes" at bounding box center [623, 403] width 33 height 24
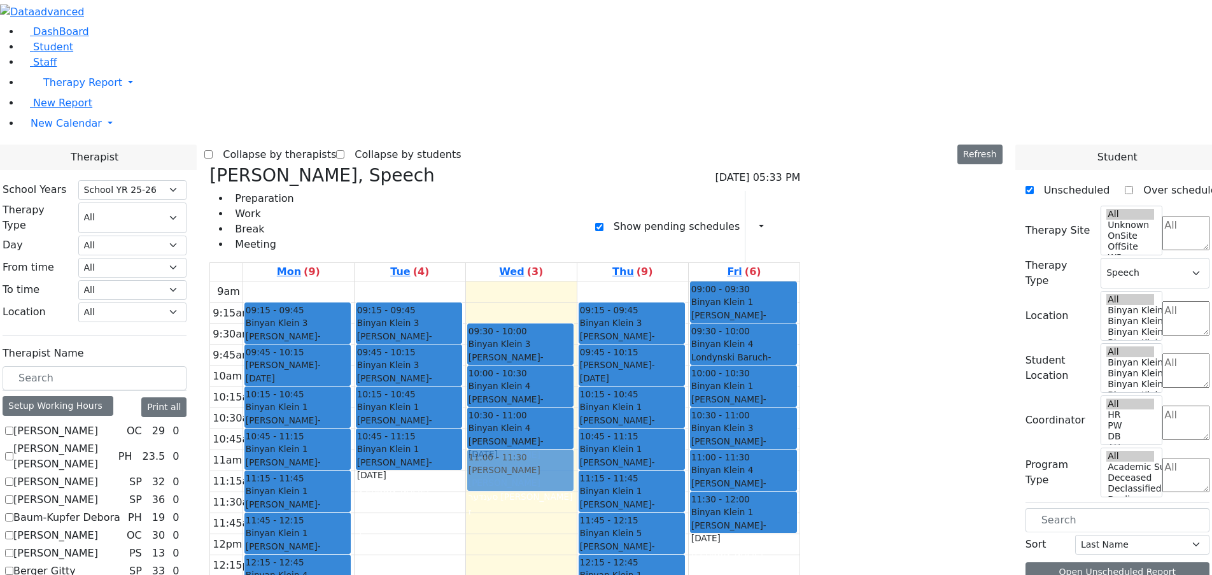
drag, startPoint x: 967, startPoint y: 143, endPoint x: 700, endPoint y: 252, distance: 288.2
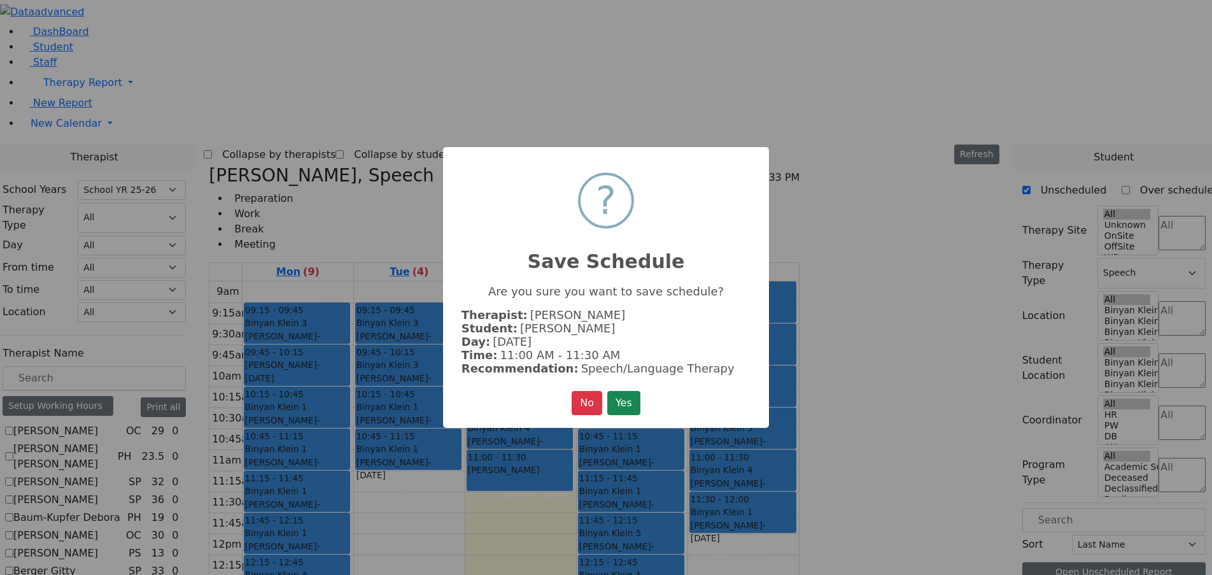
drag, startPoint x: 627, startPoint y: 398, endPoint x: 640, endPoint y: 393, distance: 13.7
click at [627, 398] on button "Yes" at bounding box center [623, 403] width 33 height 24
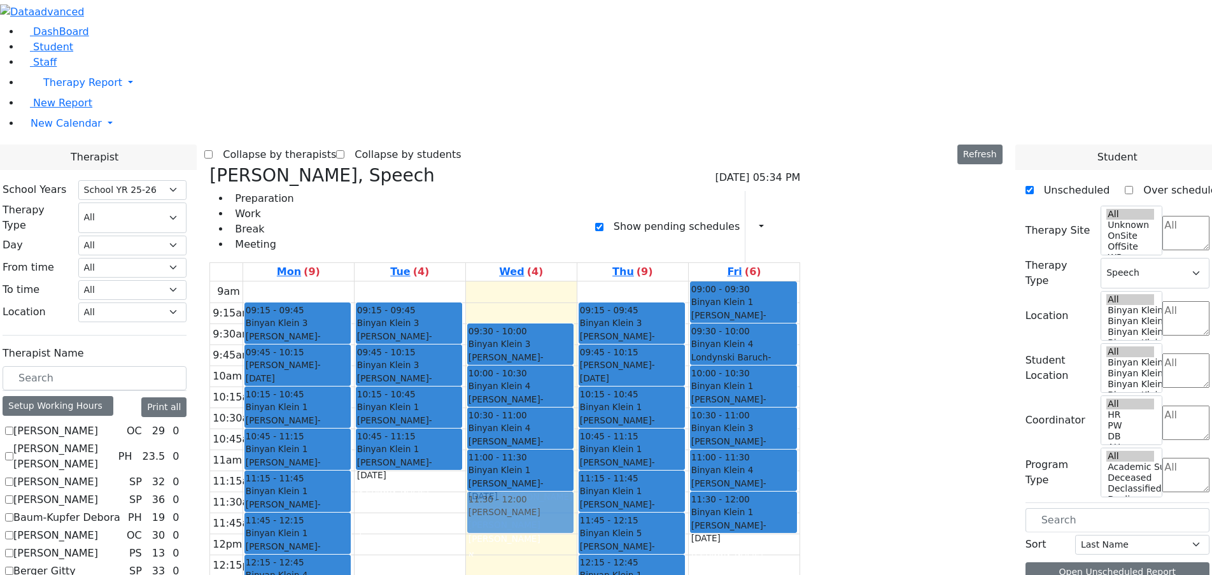
drag, startPoint x: 972, startPoint y: 152, endPoint x: 682, endPoint y: 305, distance: 327.9
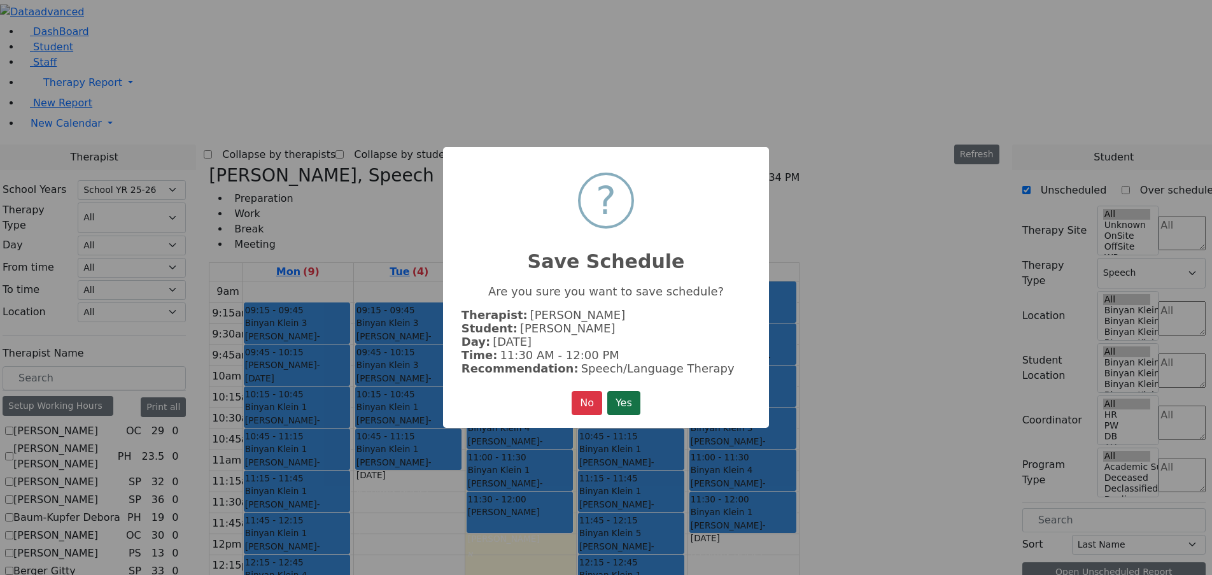
click at [628, 395] on button "Yes" at bounding box center [623, 403] width 33 height 24
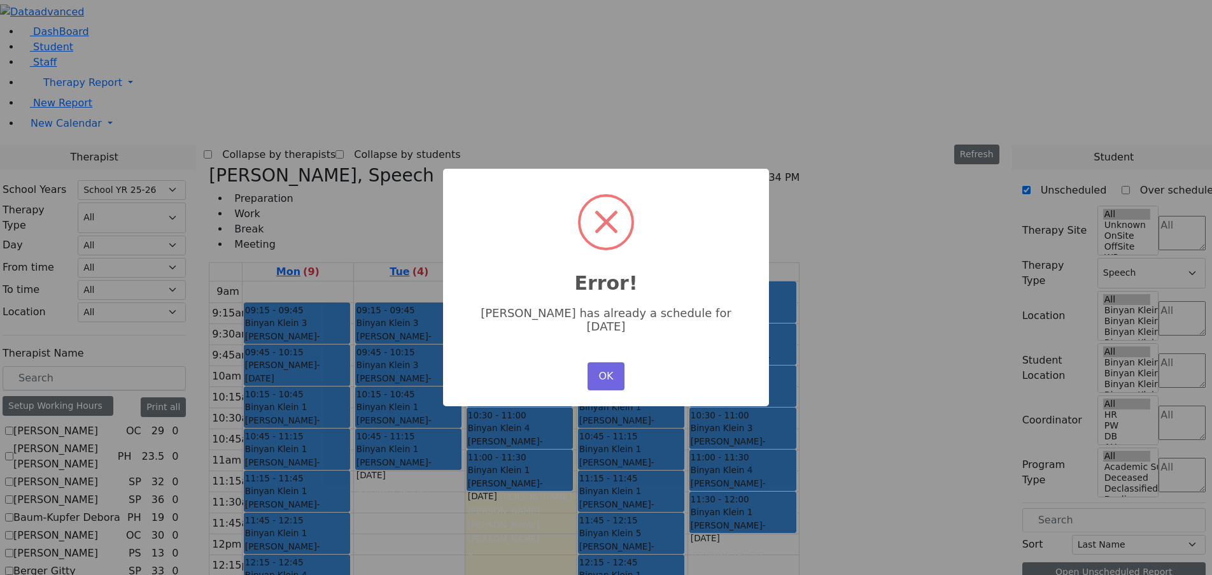
click at [613, 366] on button "OK" at bounding box center [605, 376] width 37 height 28
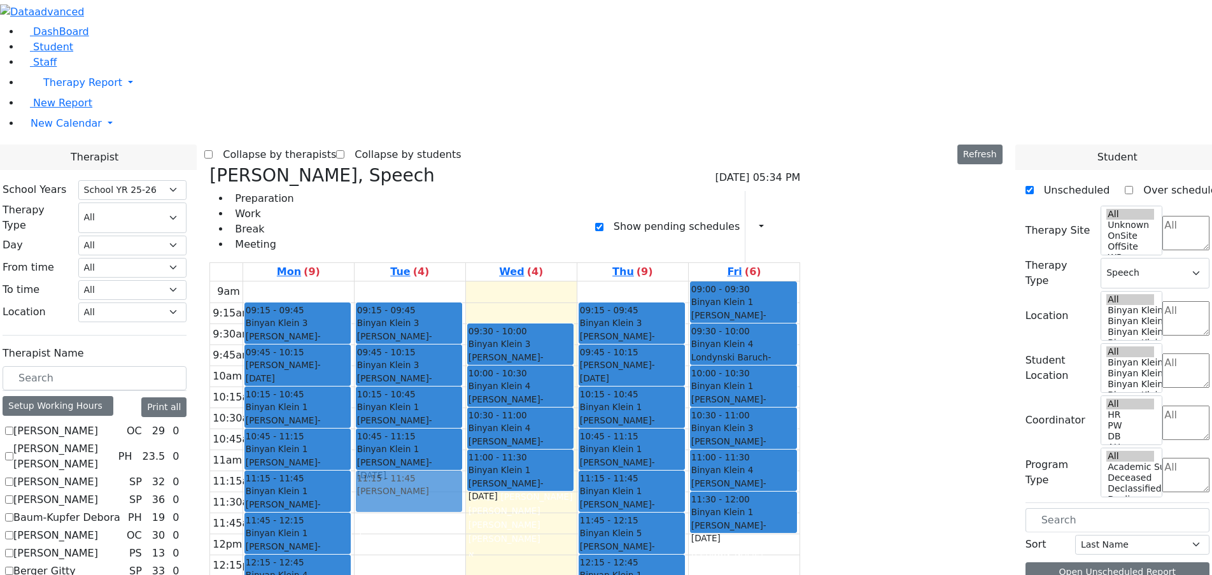
drag, startPoint x: 976, startPoint y: 148, endPoint x: 564, endPoint y: 284, distance: 434.2
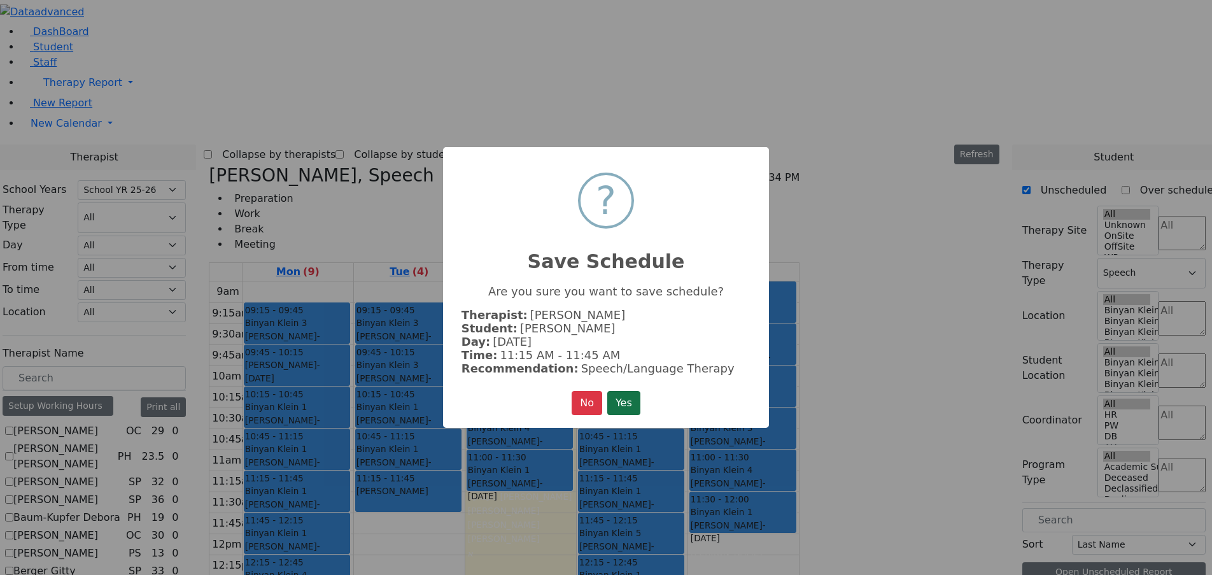
click at [622, 405] on button "Yes" at bounding box center [623, 403] width 33 height 24
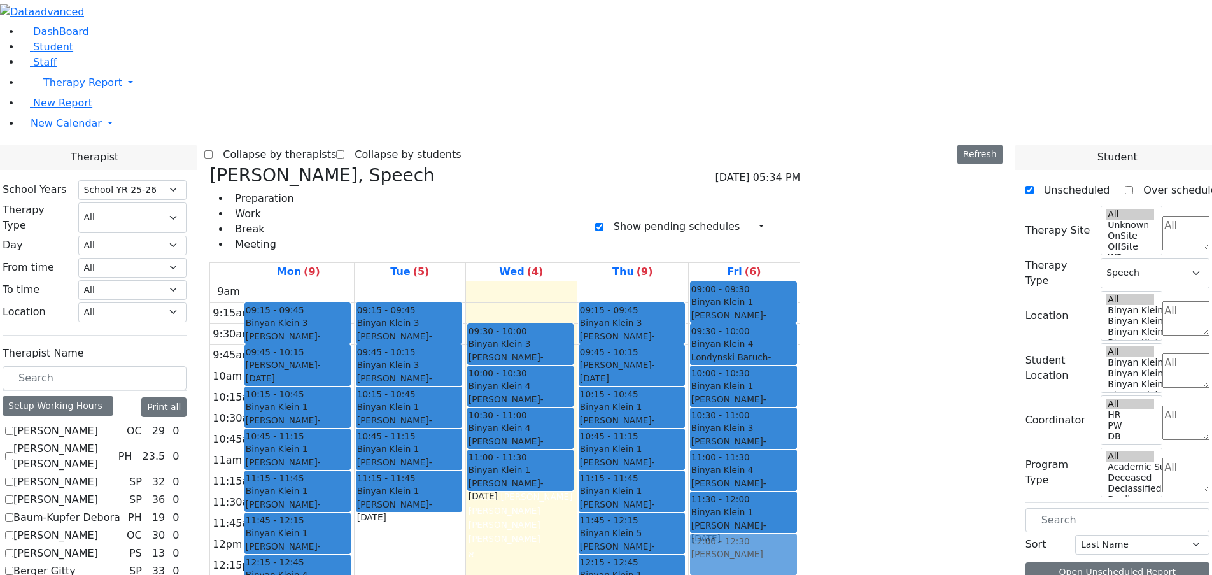
drag, startPoint x: 963, startPoint y: 153, endPoint x: 872, endPoint y: 351, distance: 217.5
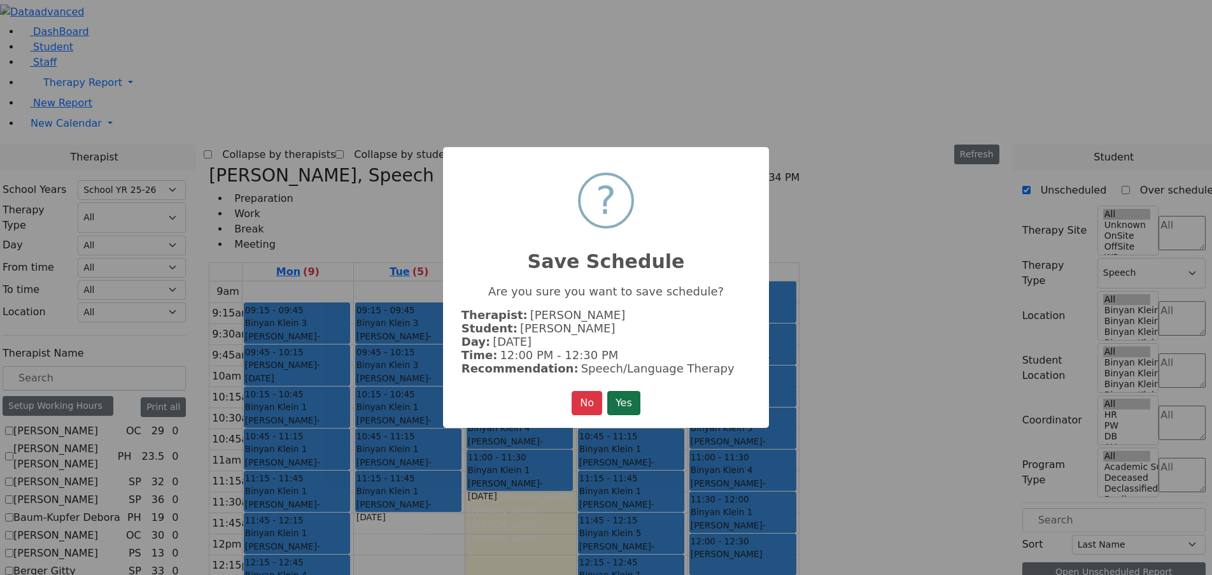
click at [633, 399] on button "Yes" at bounding box center [623, 403] width 33 height 24
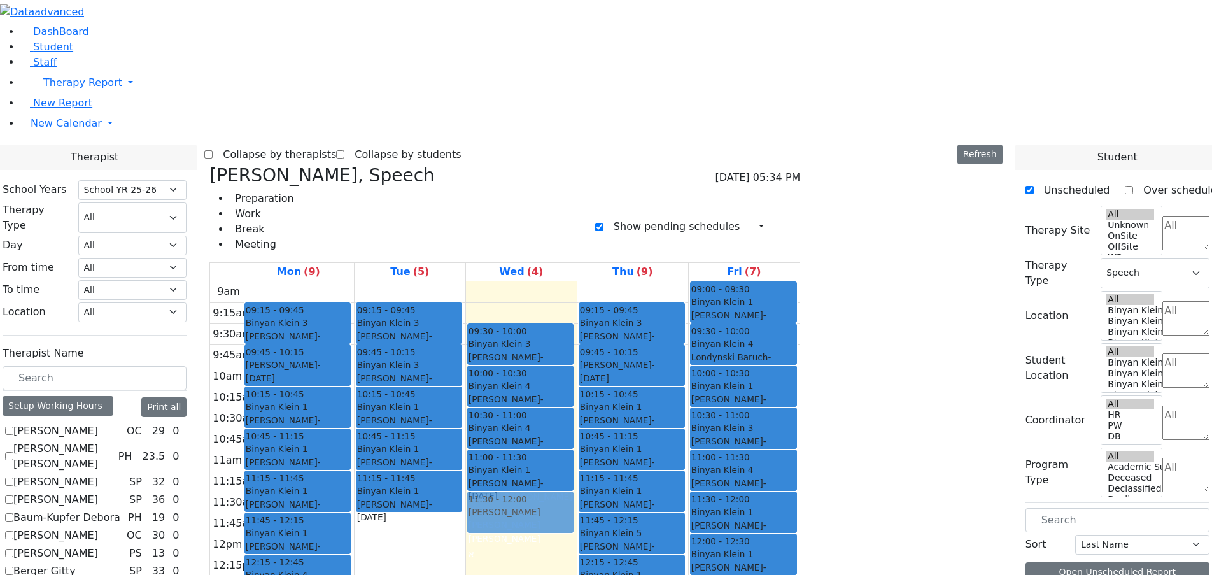
drag, startPoint x: 974, startPoint y: 150, endPoint x: 668, endPoint y: 310, distance: 345.2
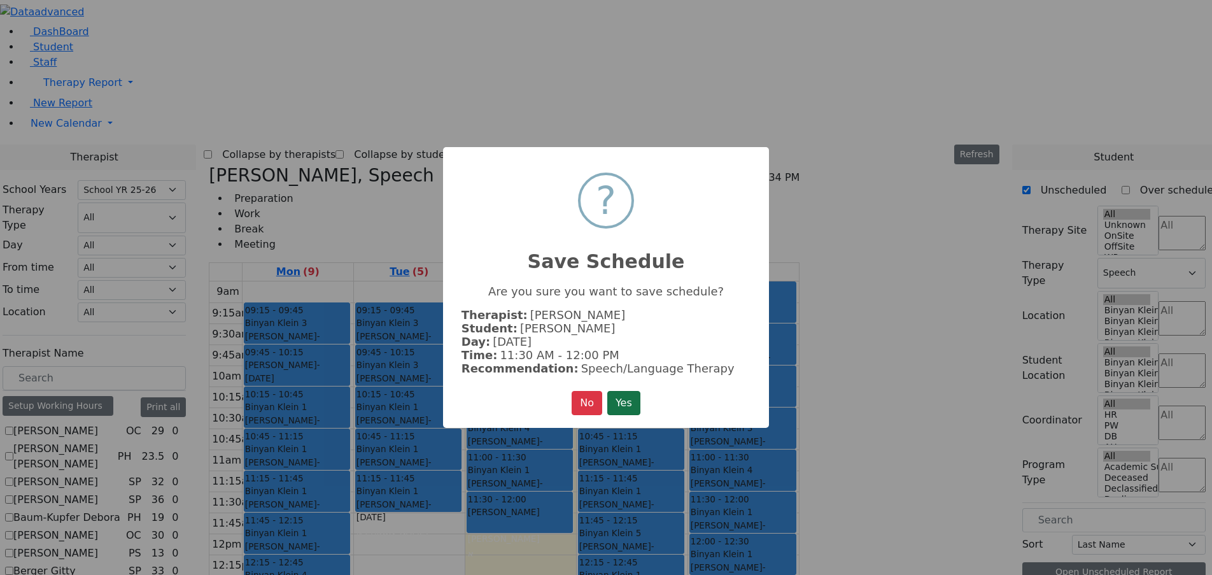
click at [637, 401] on button "Yes" at bounding box center [623, 403] width 33 height 24
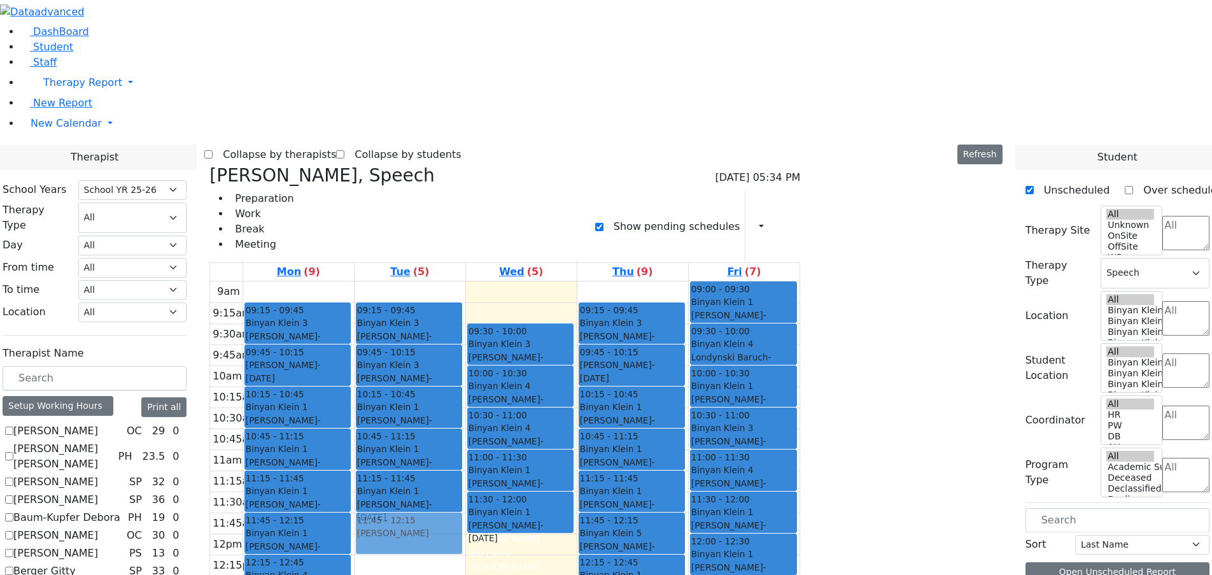
drag, startPoint x: 974, startPoint y: 152, endPoint x: 568, endPoint y: 327, distance: 441.5
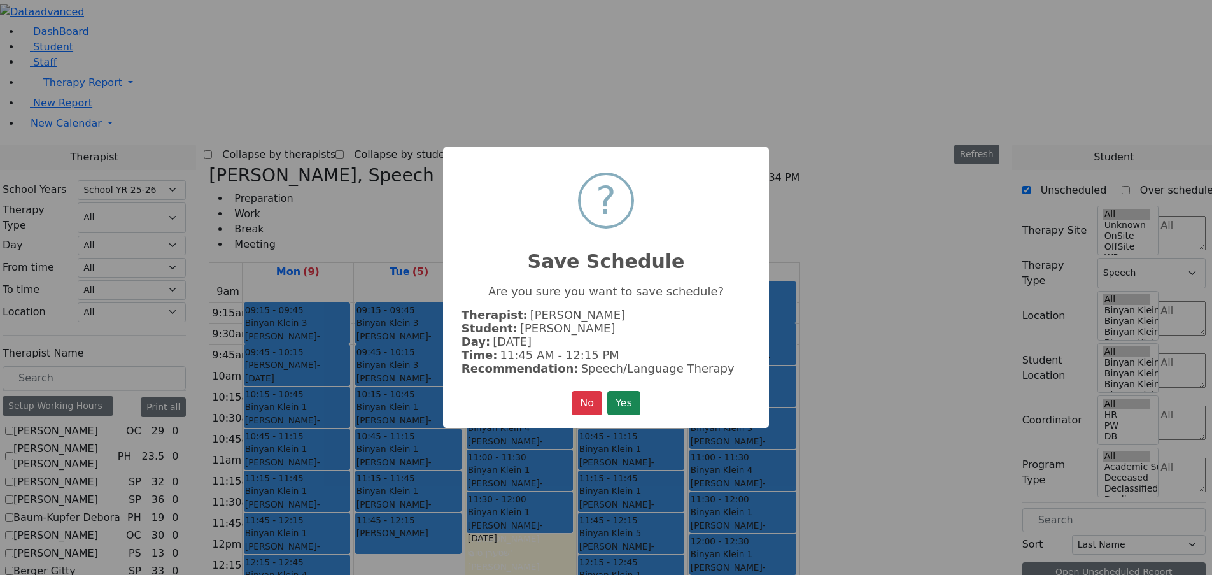
drag, startPoint x: 631, startPoint y: 398, endPoint x: 645, endPoint y: 398, distance: 14.6
click at [631, 398] on button "Yes" at bounding box center [623, 403] width 33 height 24
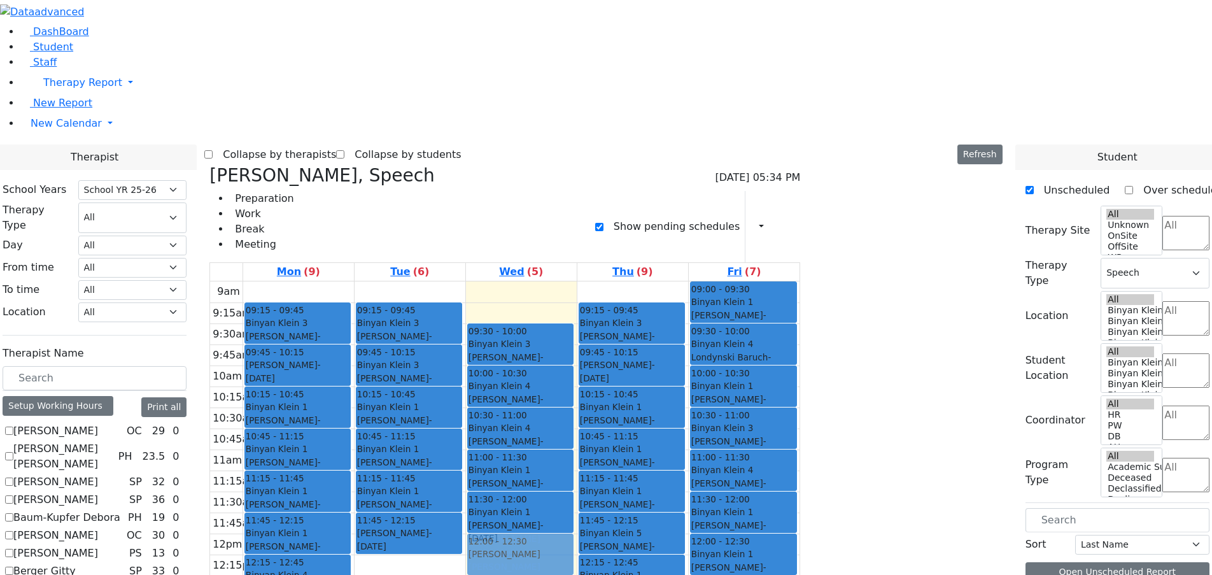
drag, startPoint x: 961, startPoint y: 151, endPoint x: 660, endPoint y: 347, distance: 359.2
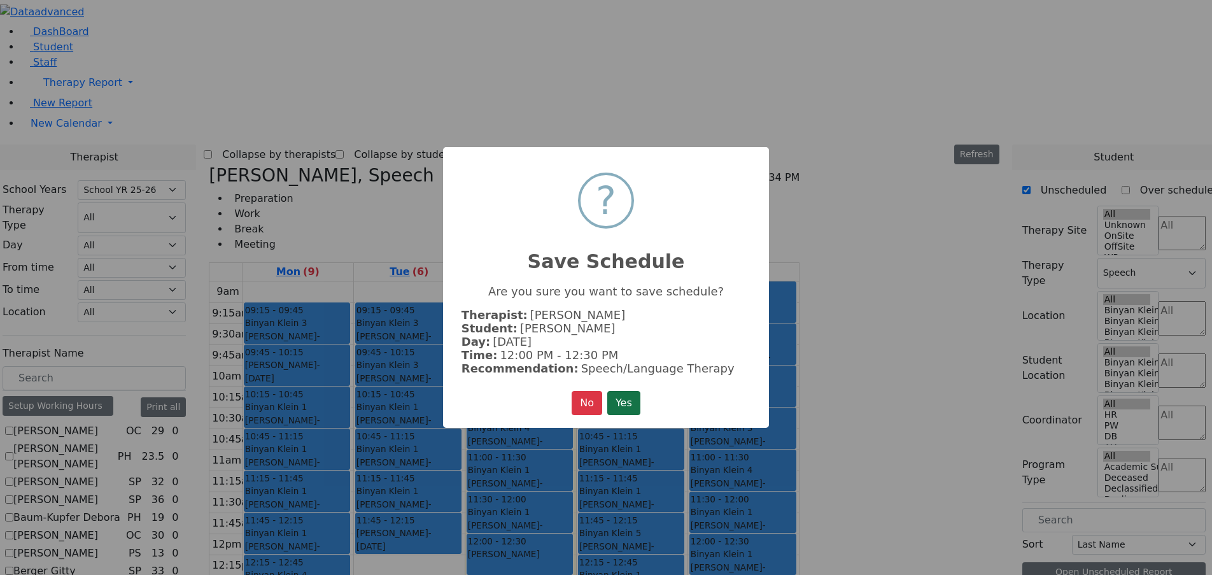
click at [624, 399] on button "Yes" at bounding box center [623, 403] width 33 height 24
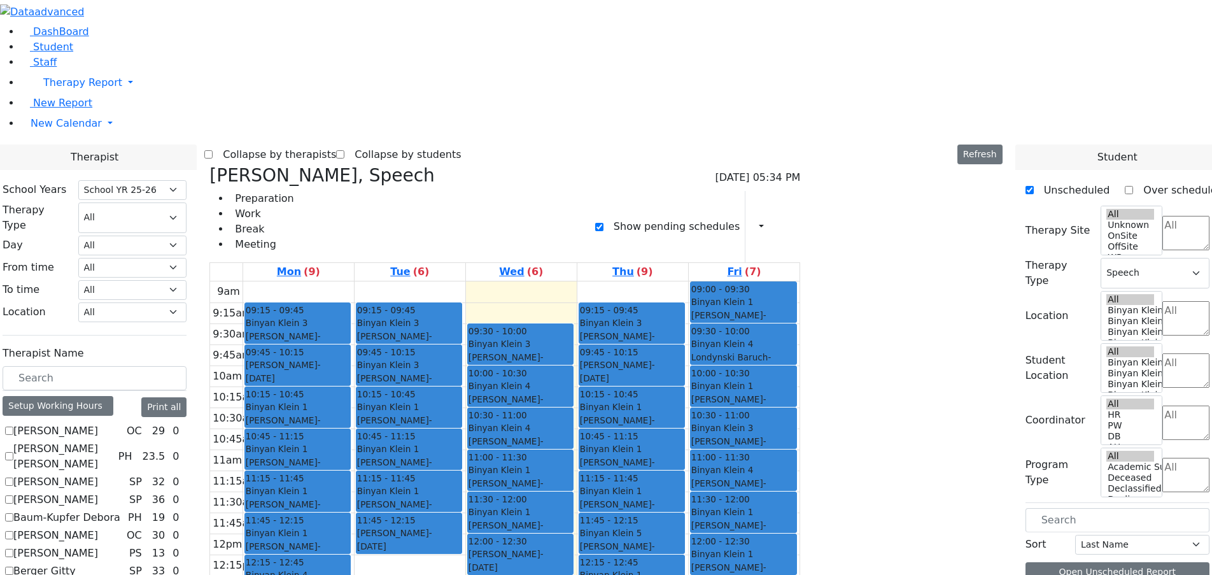
drag, startPoint x: 977, startPoint y: 150, endPoint x: 662, endPoint y: 392, distance: 396.6
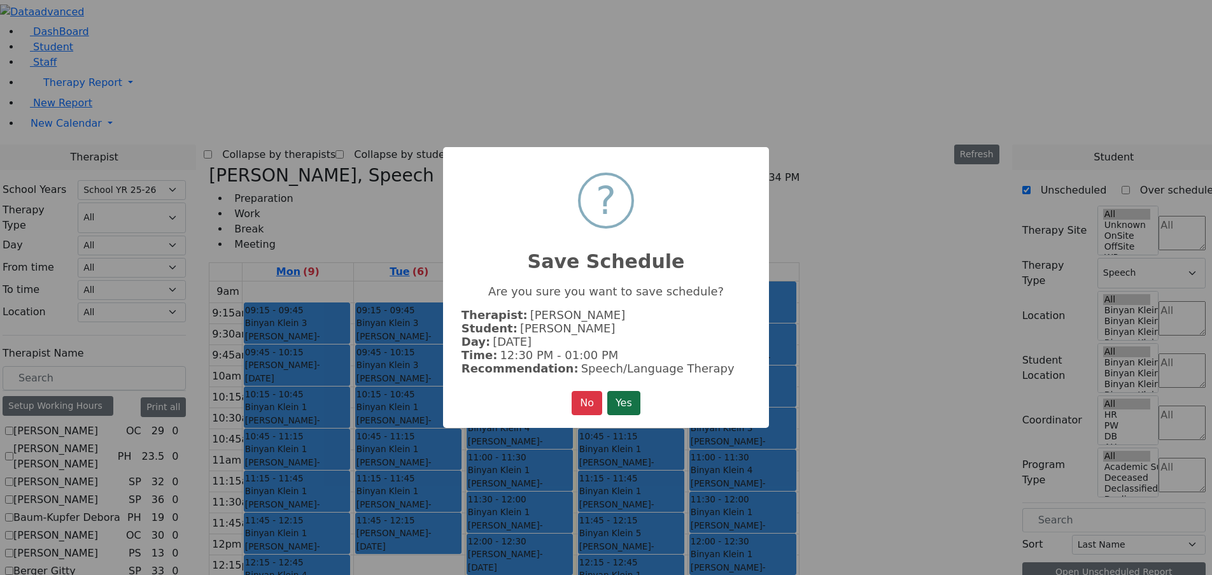
click at [636, 403] on button "Yes" at bounding box center [623, 403] width 33 height 24
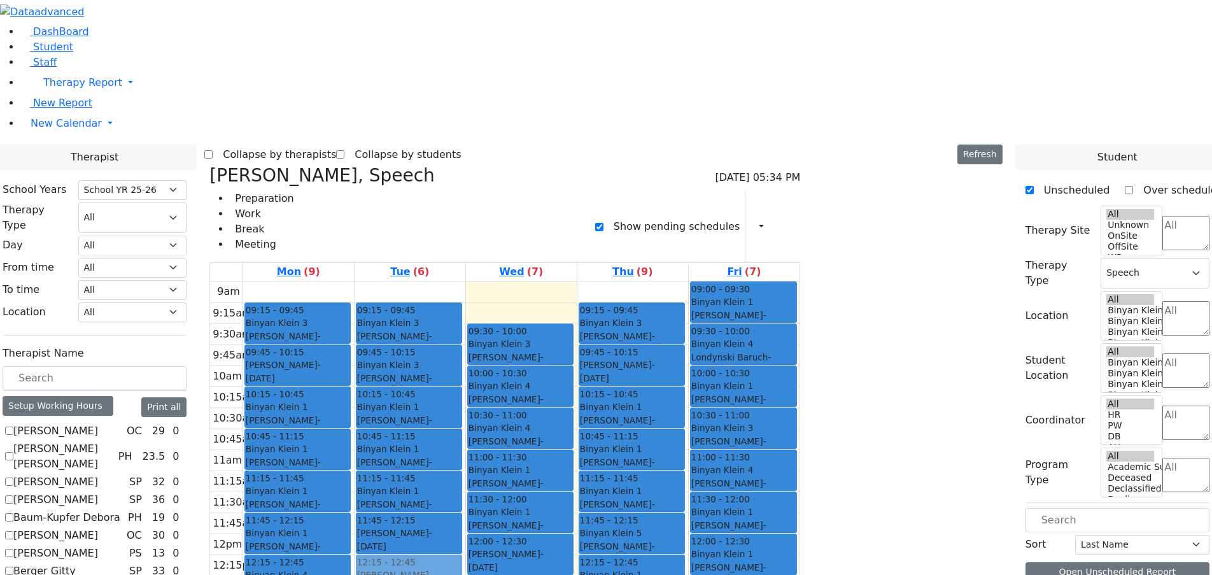
drag, startPoint x: 907, startPoint y: 202, endPoint x: 564, endPoint y: 372, distance: 382.8
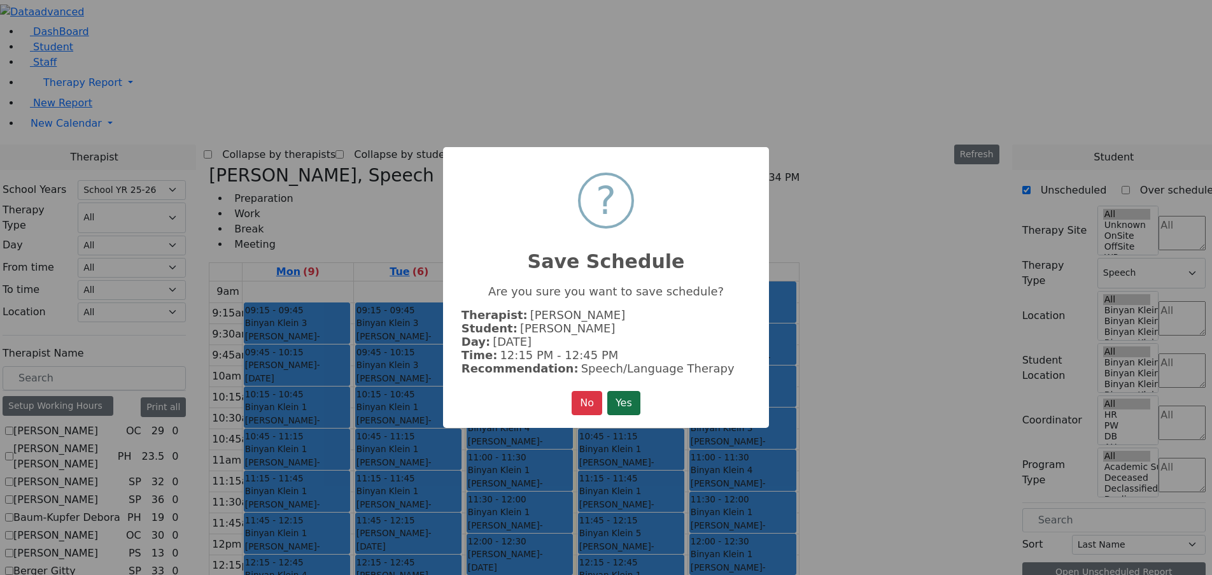
click at [629, 397] on button "Yes" at bounding box center [623, 403] width 33 height 24
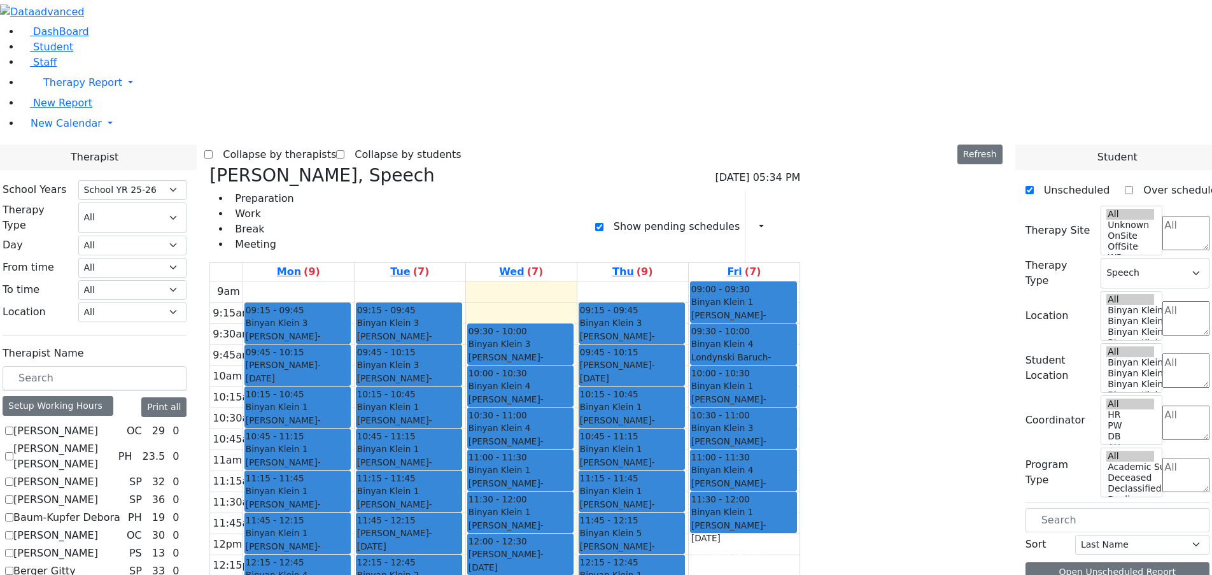
drag, startPoint x: 882, startPoint y: 361, endPoint x: 594, endPoint y: 418, distance: 293.1
click at [568, 418] on tr "09:15 - 09:45 Binyan Klein 3 Friedman Isaac - 05/15/2017 פריעדמאן יצחק Diamond …" at bounding box center [504, 533] width 589 height 504
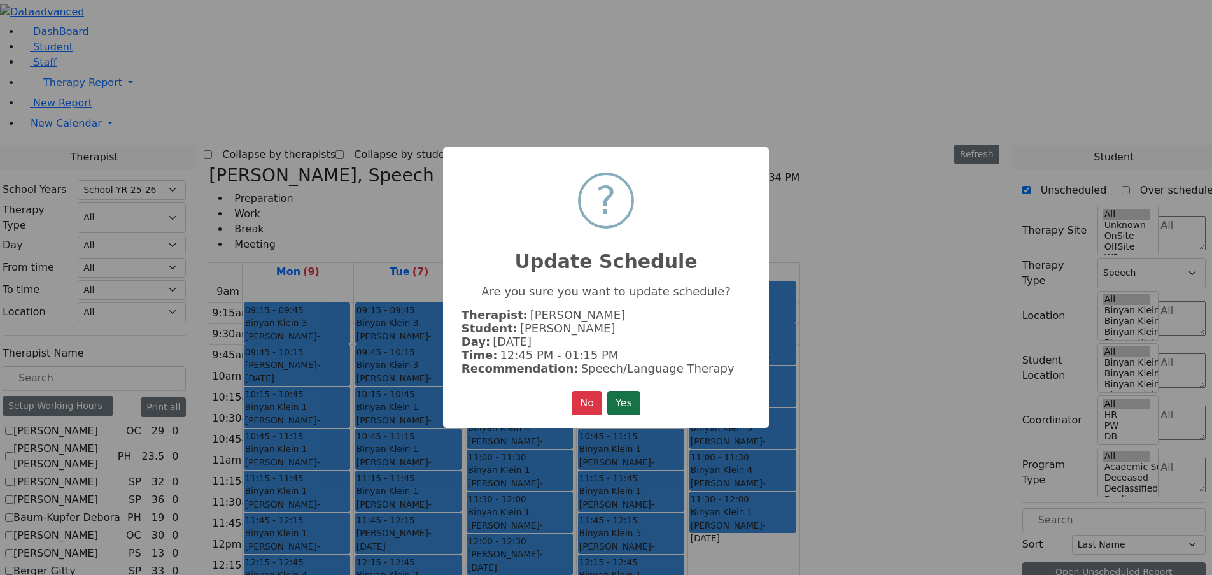
click at [633, 401] on button "Yes" at bounding box center [623, 403] width 33 height 24
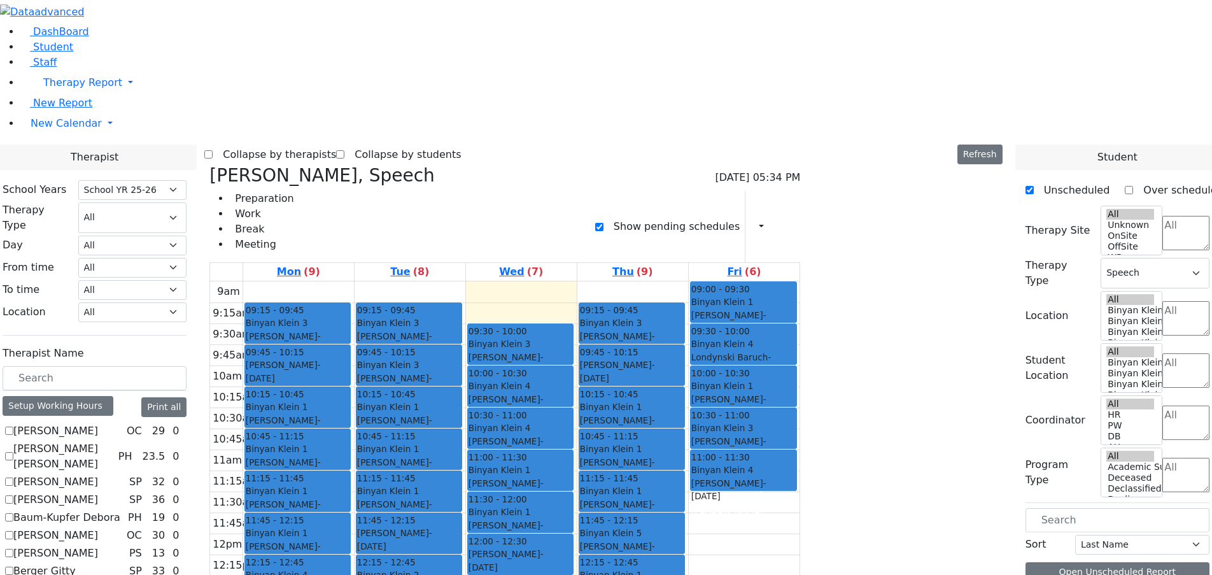
drag, startPoint x: 857, startPoint y: 314, endPoint x: 671, endPoint y: 445, distance: 227.8
click at [671, 445] on tr "09:15 - 09:45 Binyan Klein 3 Friedman Isaac - 05/15/2017 פריעדמאן יצחק Diamond …" at bounding box center [504, 533] width 589 height 504
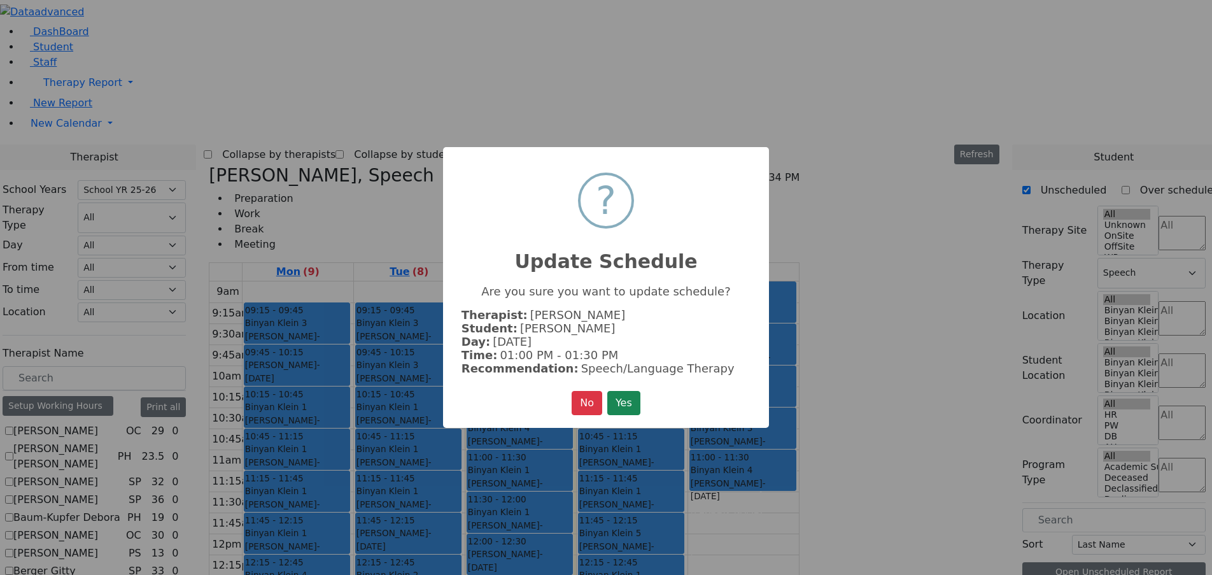
click at [636, 401] on button "Yes" at bounding box center [623, 403] width 33 height 24
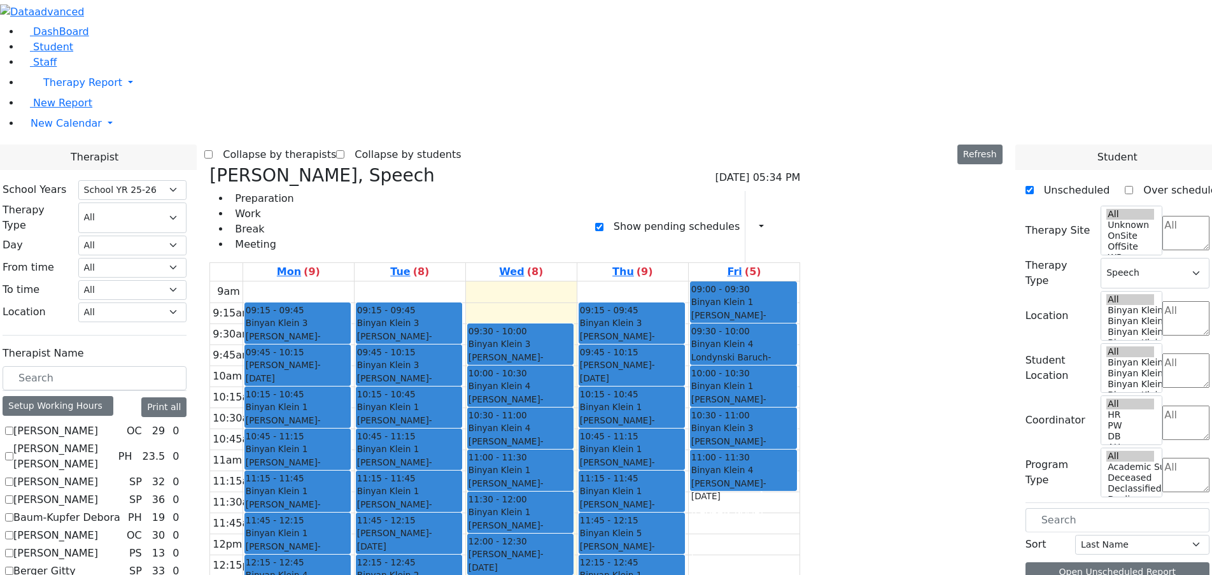
click at [209, 165] on icon at bounding box center [209, 175] width 0 height 21
select select
checkbox input "false"
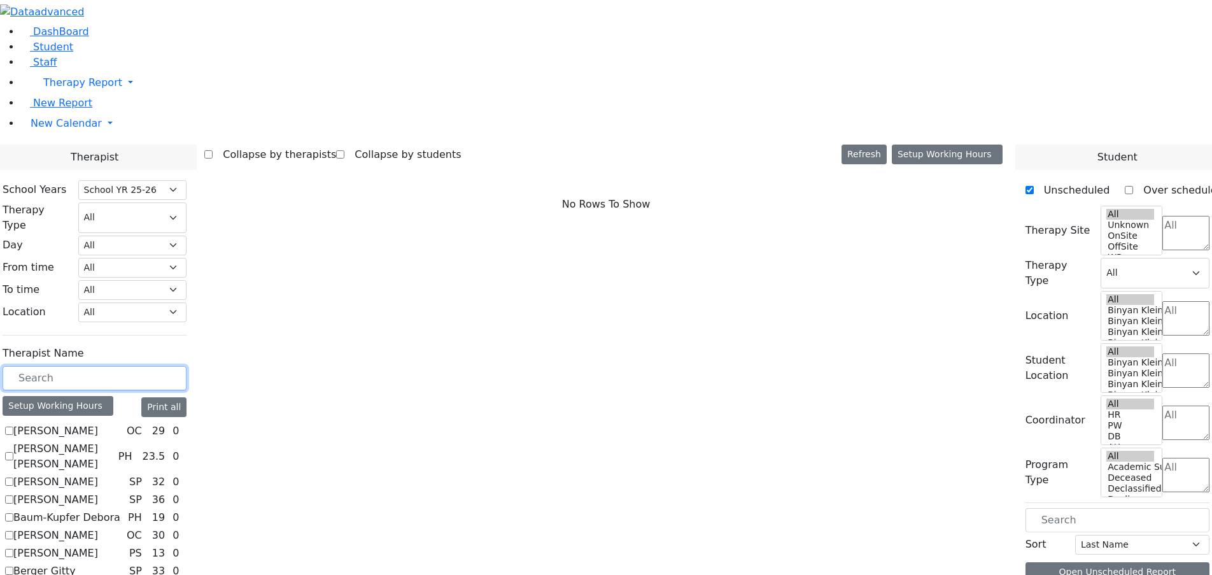
click at [186, 366] on input "text" at bounding box center [95, 378] width 184 height 24
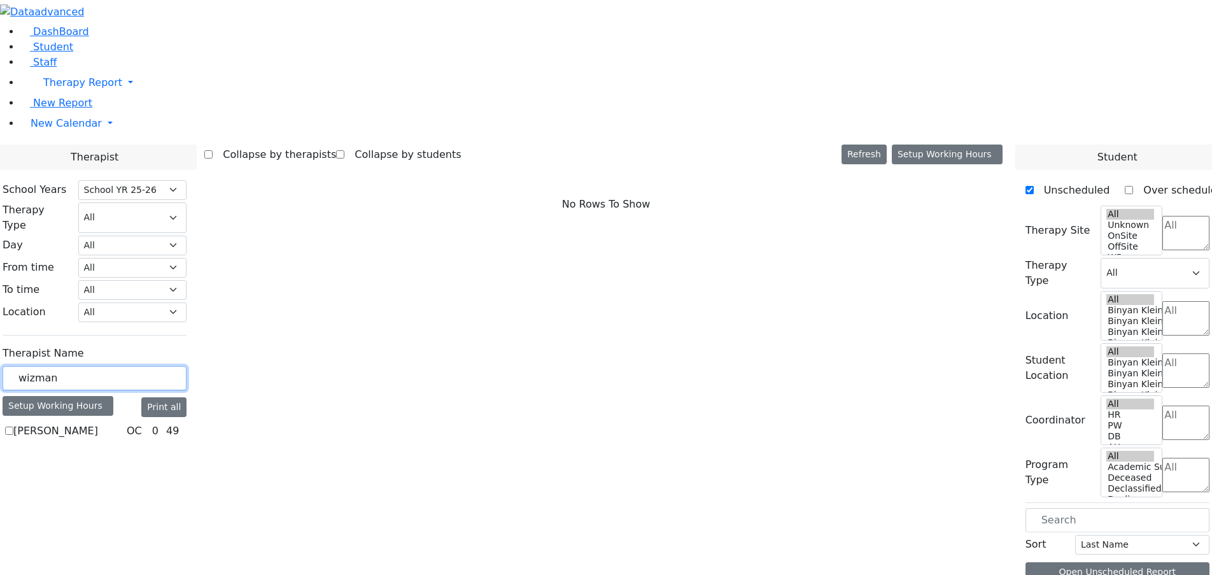
type input "wizman"
click at [98, 423] on label "[PERSON_NAME]" at bounding box center [55, 430] width 85 height 15
click at [13, 426] on input "[PERSON_NAME]" at bounding box center [9, 430] width 8 height 8
checkbox input "true"
select select "1"
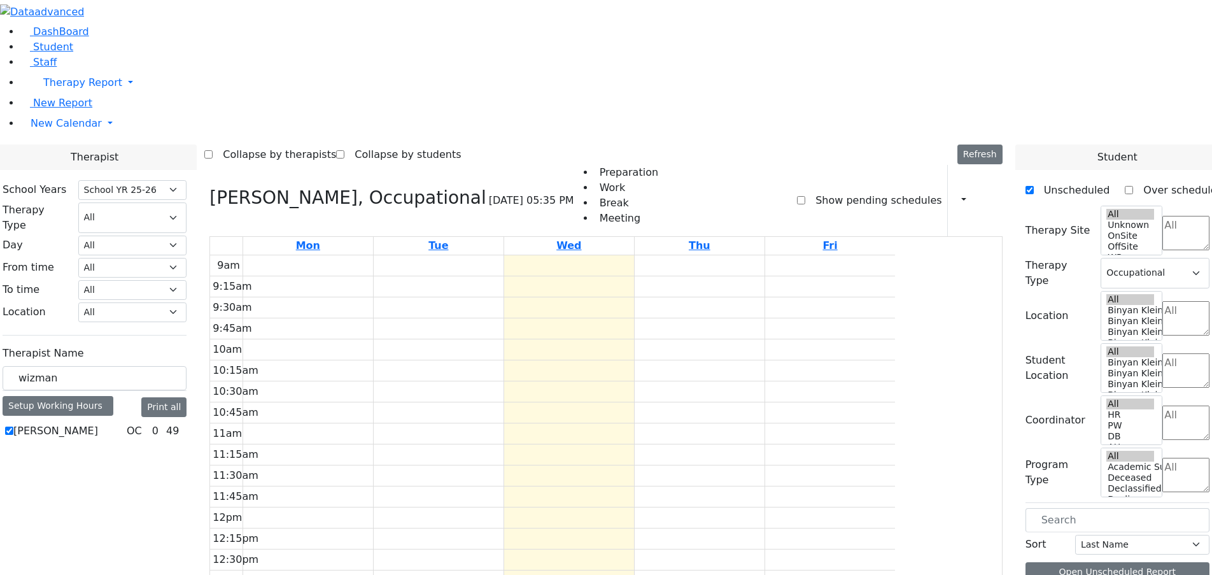
click at [831, 190] on label "Show pending schedules" at bounding box center [873, 200] width 136 height 20
click at [805, 196] on input "Show pending schedules" at bounding box center [801, 200] width 8 height 8
checkbox input "true"
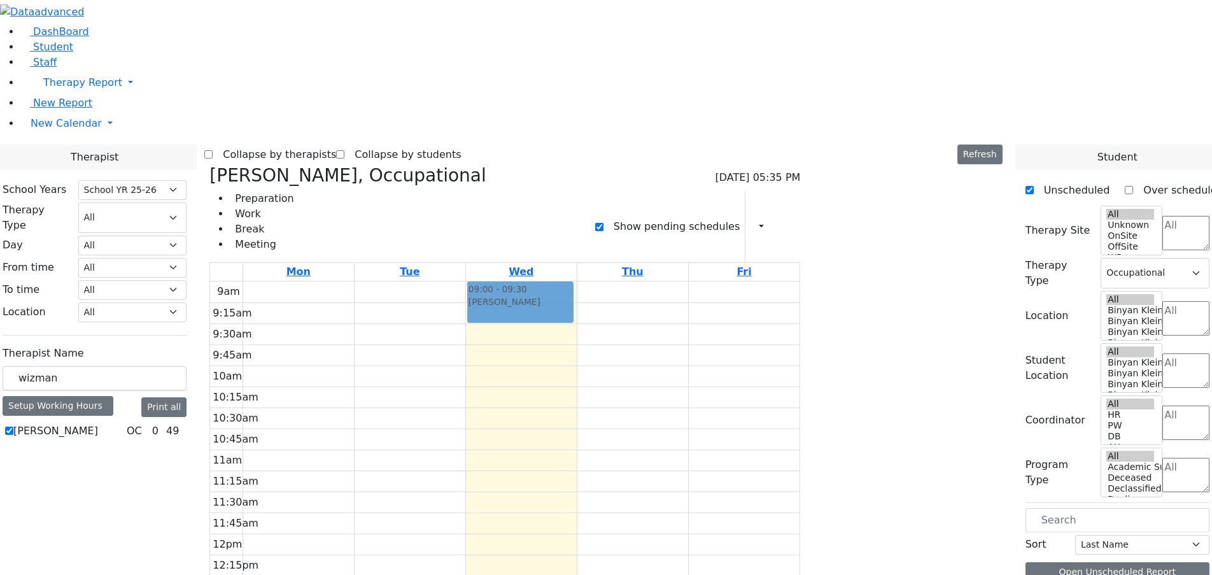
drag, startPoint x: 1014, startPoint y: 157, endPoint x: 646, endPoint y: 95, distance: 373.1
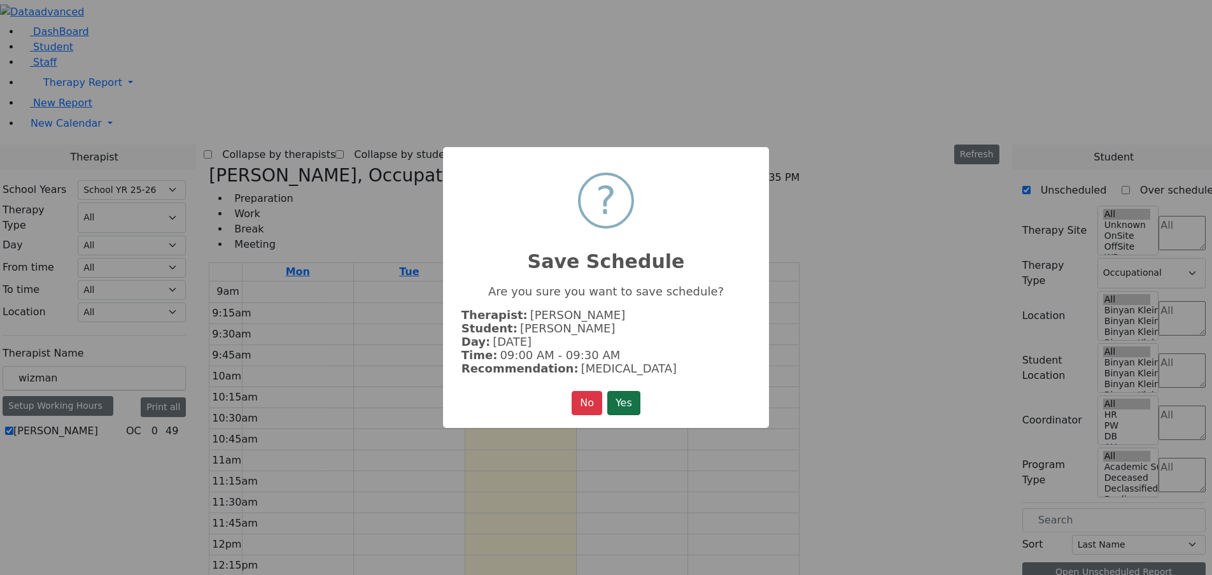
click at [626, 392] on button "Yes" at bounding box center [623, 403] width 33 height 24
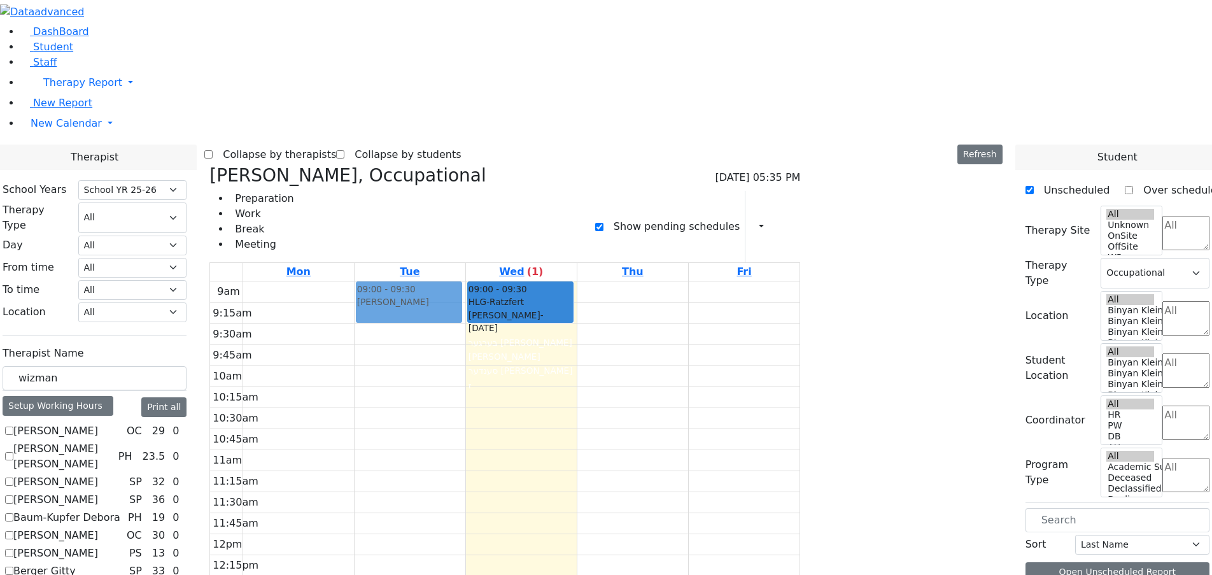
drag, startPoint x: 967, startPoint y: 150, endPoint x: 557, endPoint y: 95, distance: 412.8
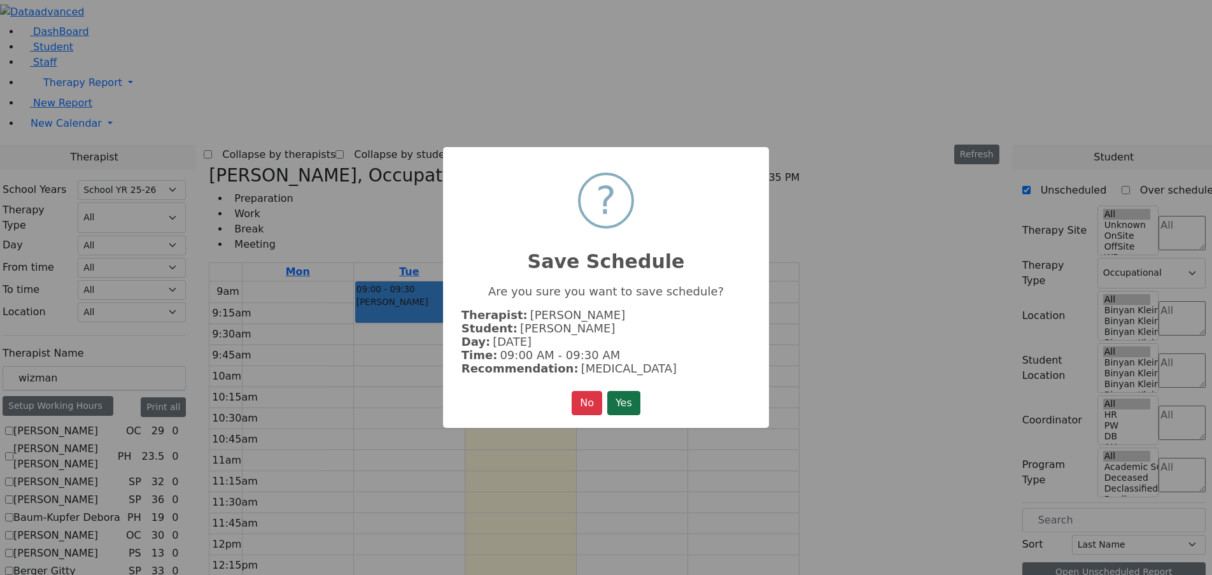
click at [623, 407] on button "Yes" at bounding box center [623, 403] width 33 height 24
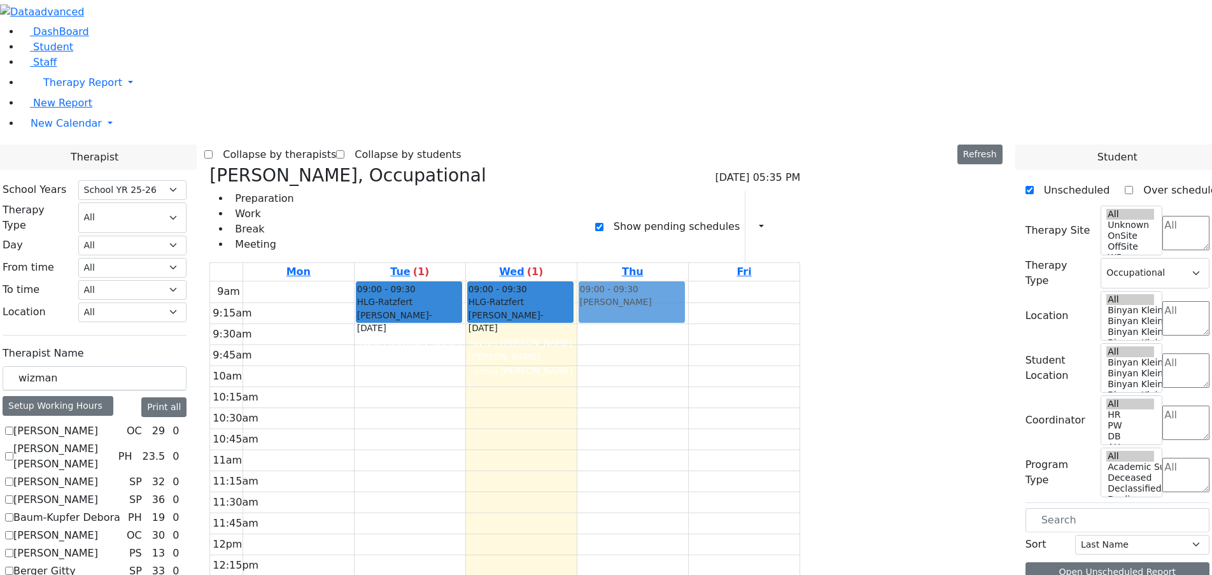
drag, startPoint x: 974, startPoint y: 153, endPoint x: 785, endPoint y: 92, distance: 198.8
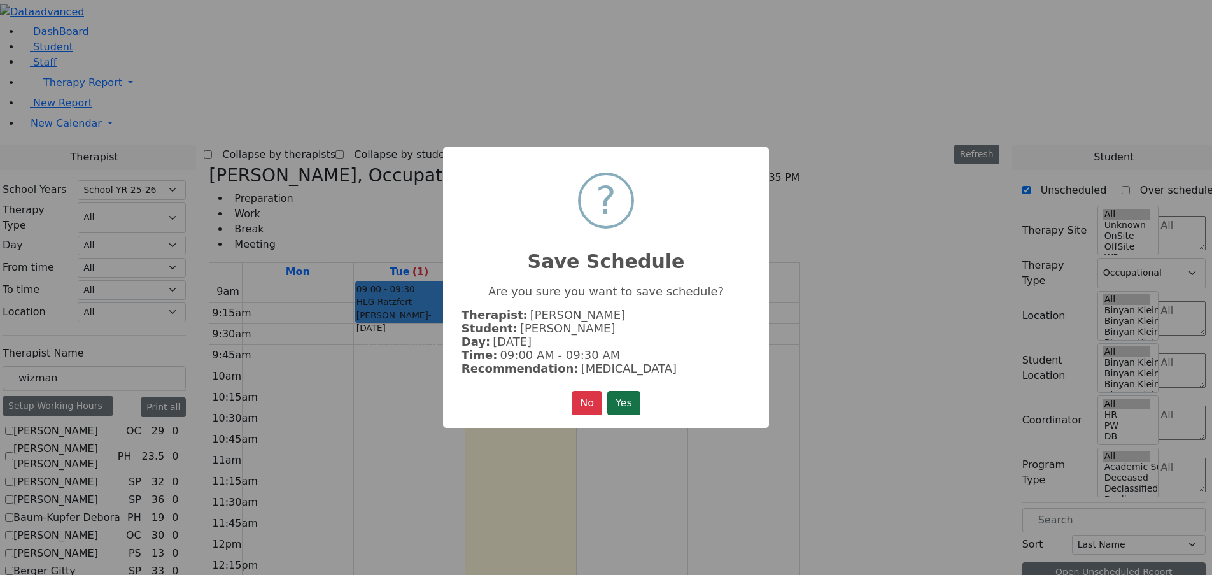
click at [626, 393] on button "Yes" at bounding box center [623, 403] width 33 height 24
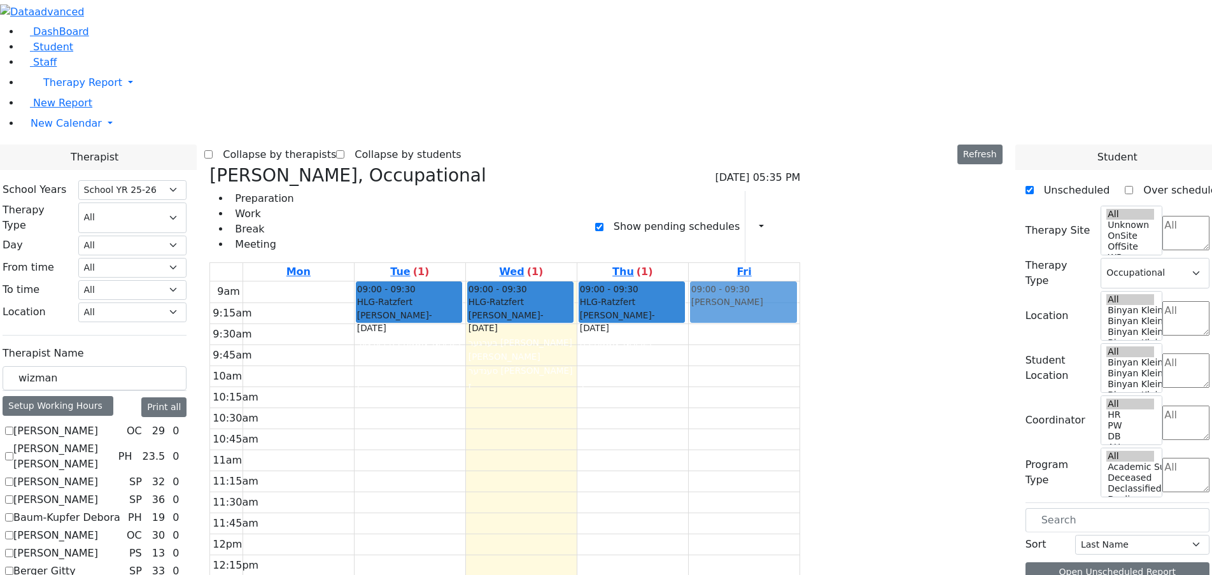
drag, startPoint x: 944, startPoint y: 151, endPoint x: 884, endPoint y: 94, distance: 82.8
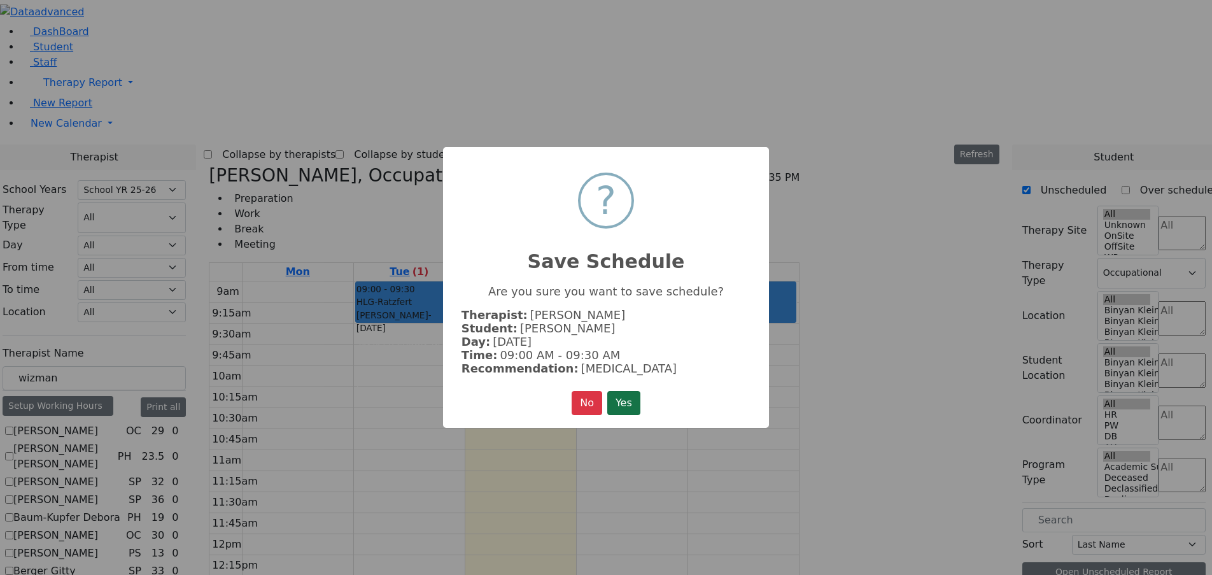
click at [631, 398] on button "Yes" at bounding box center [623, 403] width 33 height 24
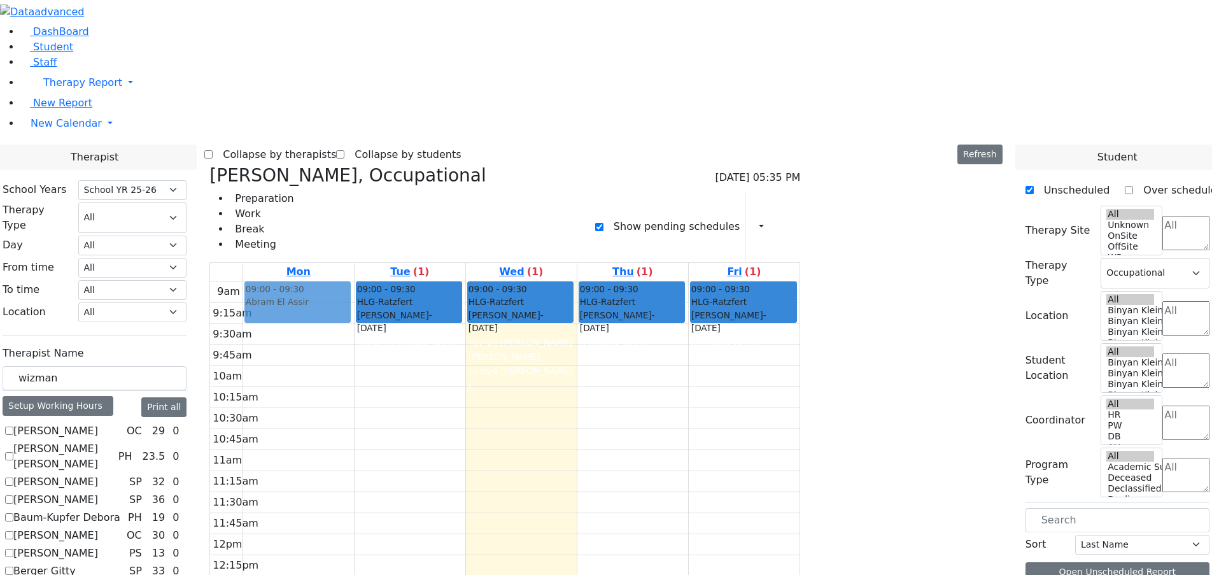
drag, startPoint x: 964, startPoint y: 151, endPoint x: 440, endPoint y: 87, distance: 528.3
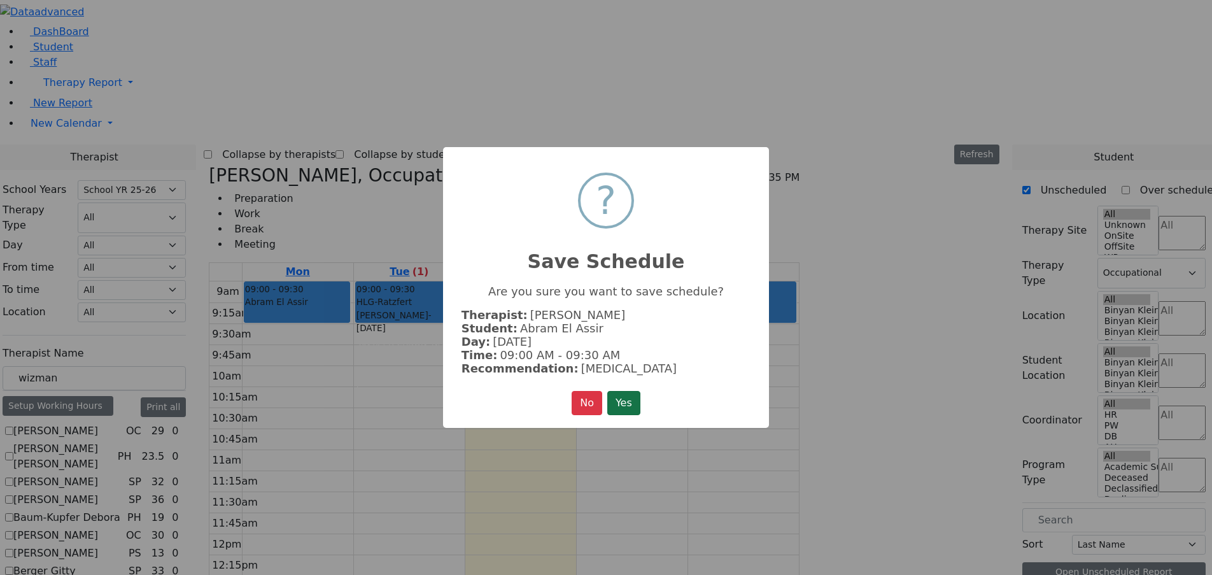
click at [615, 397] on button "Yes" at bounding box center [623, 403] width 33 height 24
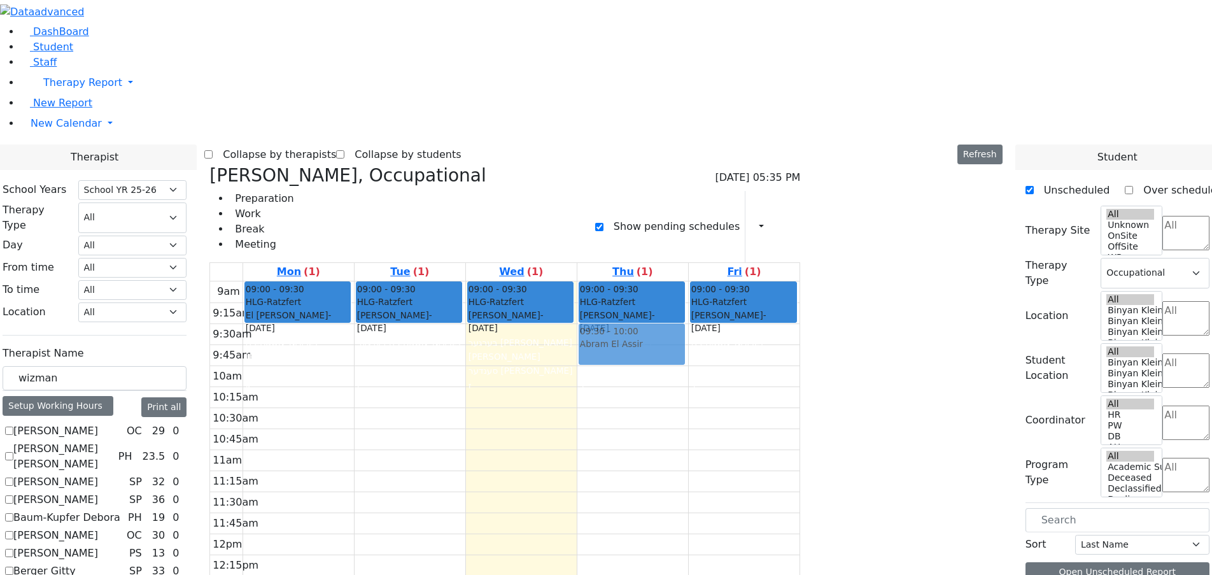
select select "212"
select select "1"
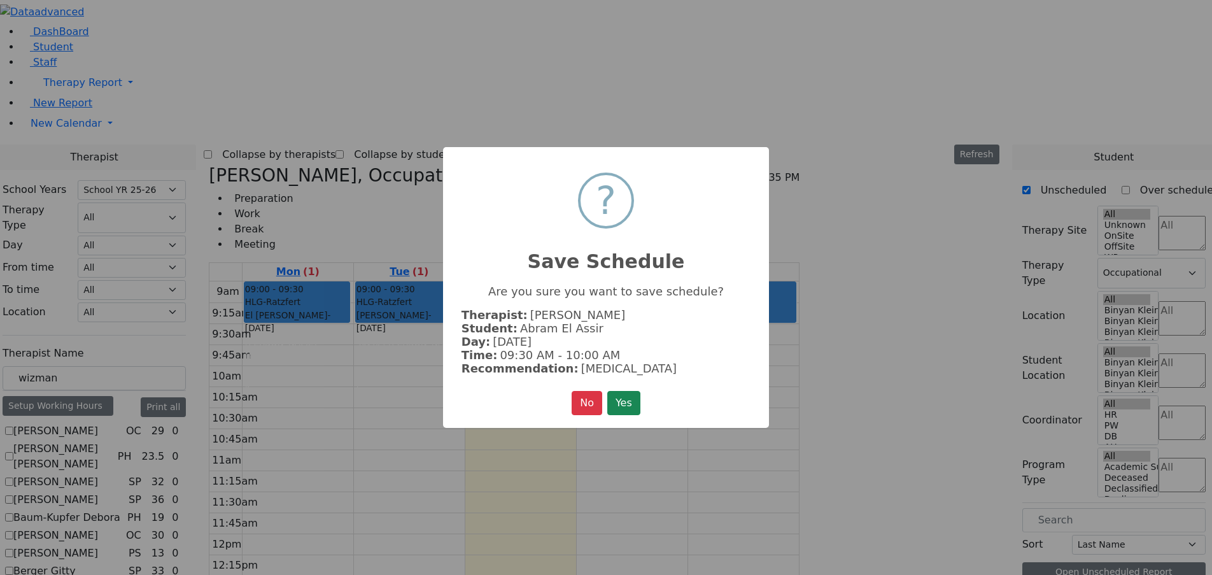
click at [619, 396] on button "Yes" at bounding box center [623, 403] width 33 height 24
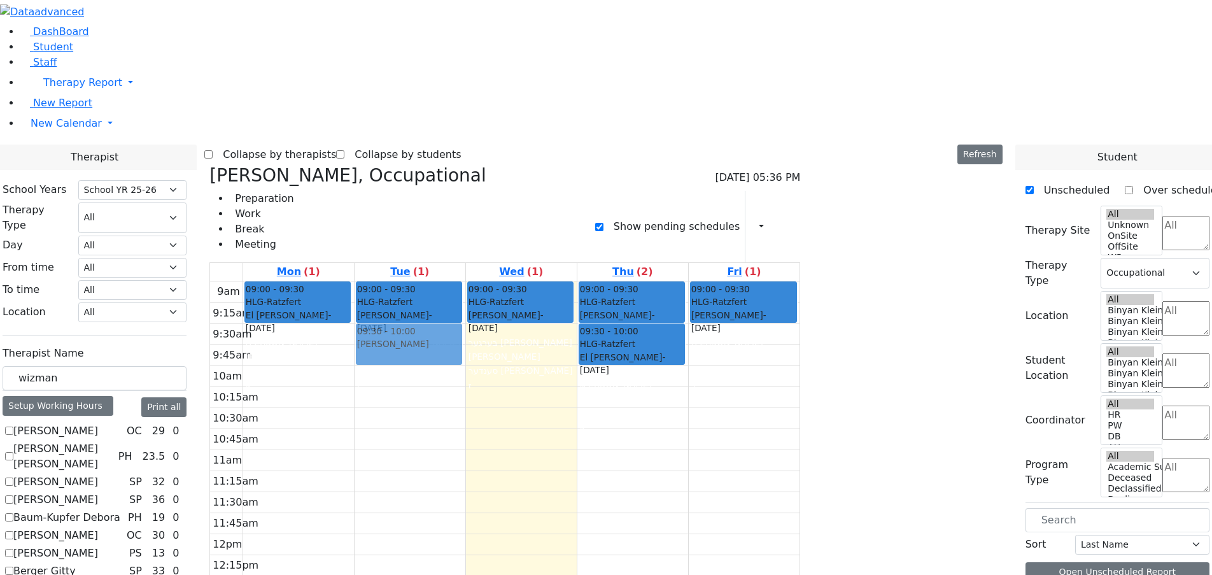
drag, startPoint x: 931, startPoint y: 157, endPoint x: 558, endPoint y: 132, distance: 373.7
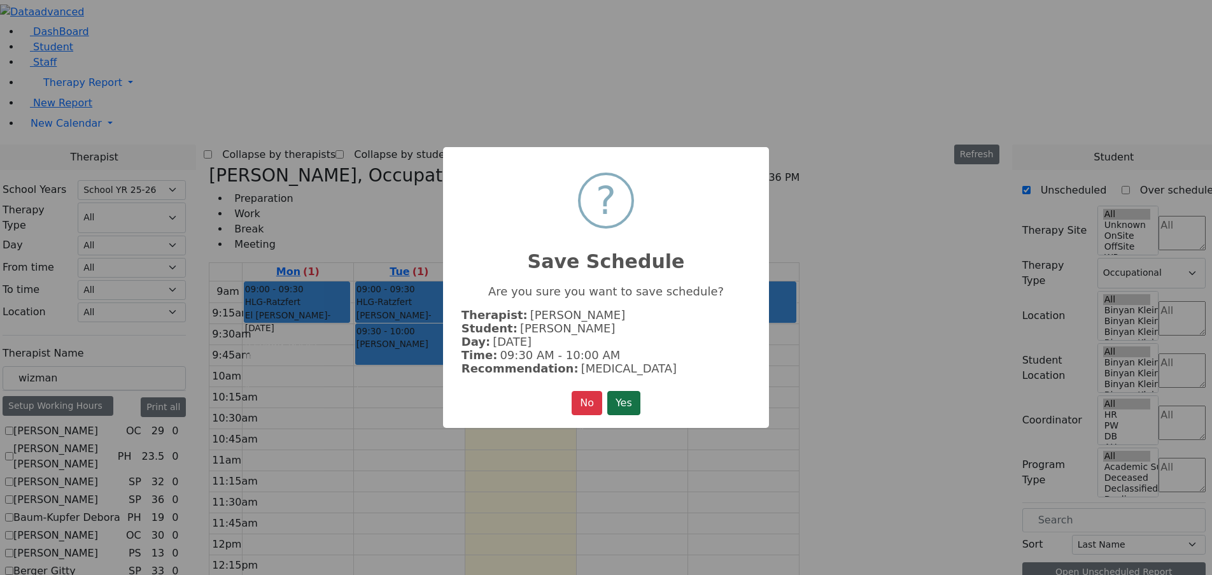
click at [632, 403] on button "Yes" at bounding box center [623, 403] width 33 height 24
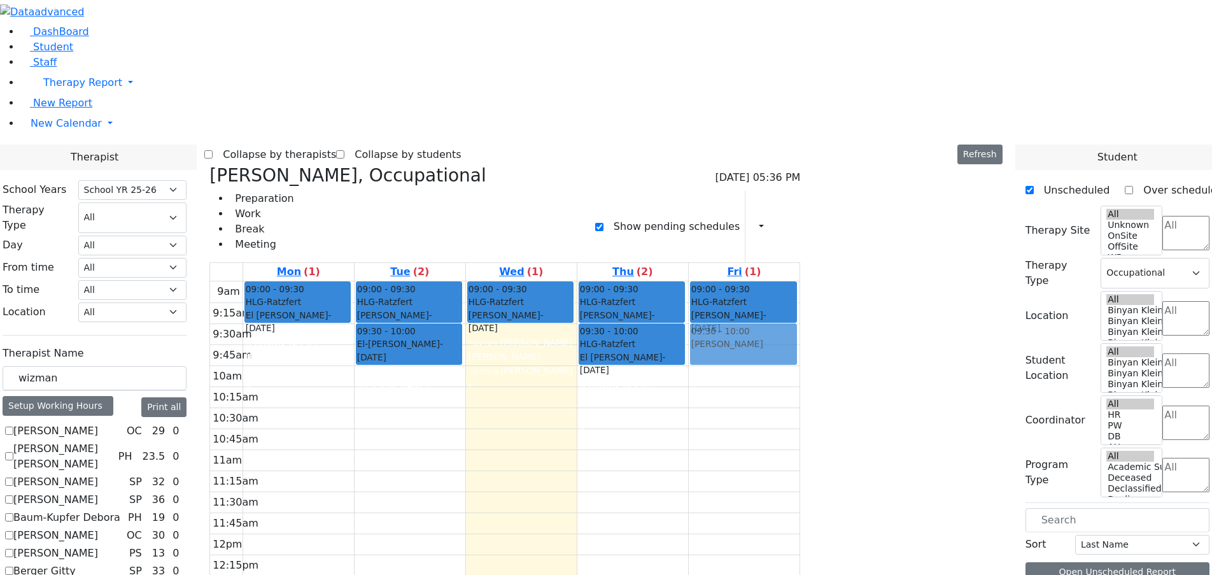
drag, startPoint x: 985, startPoint y: 153, endPoint x: 860, endPoint y: 136, distance: 125.9
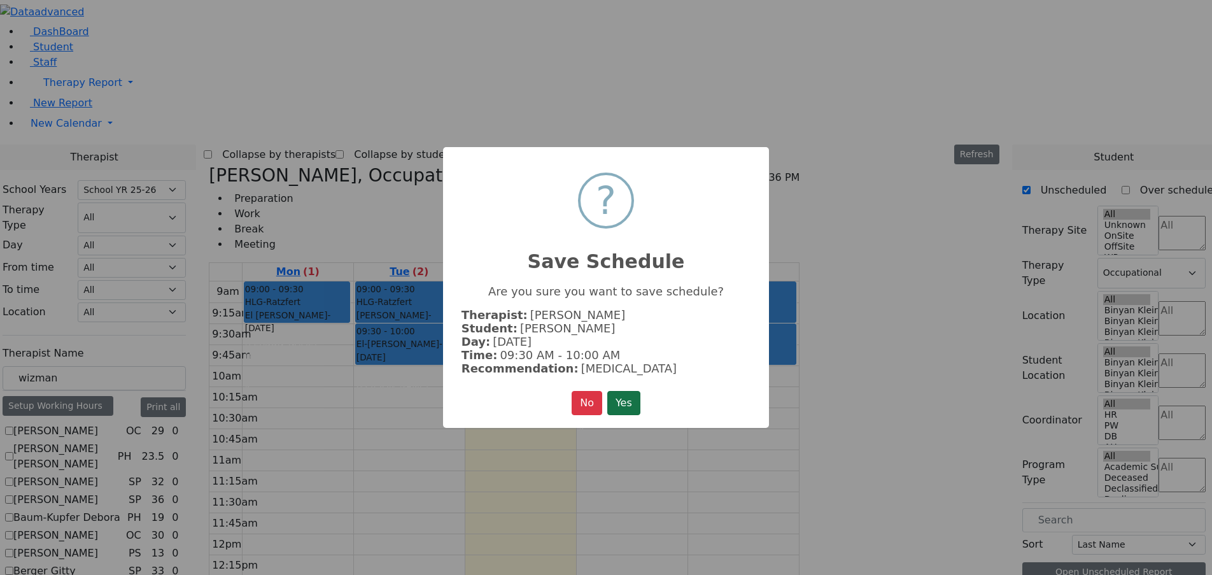
click at [634, 401] on button "Yes" at bounding box center [623, 403] width 33 height 24
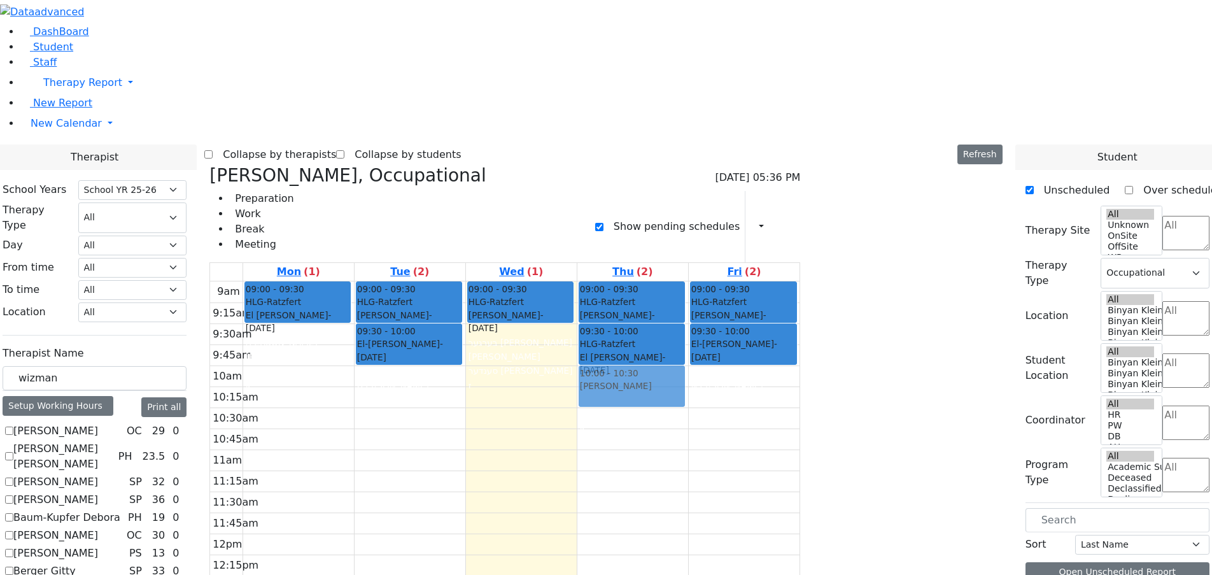
drag, startPoint x: 965, startPoint y: 155, endPoint x: 810, endPoint y: 176, distance: 156.8
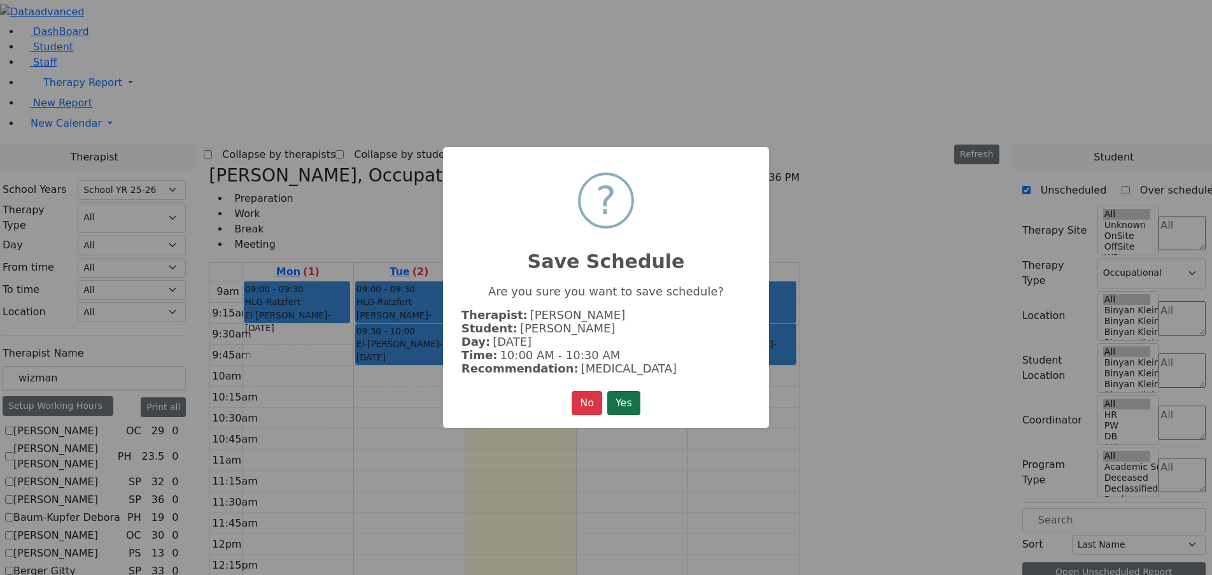
click at [631, 405] on button "Yes" at bounding box center [623, 403] width 33 height 24
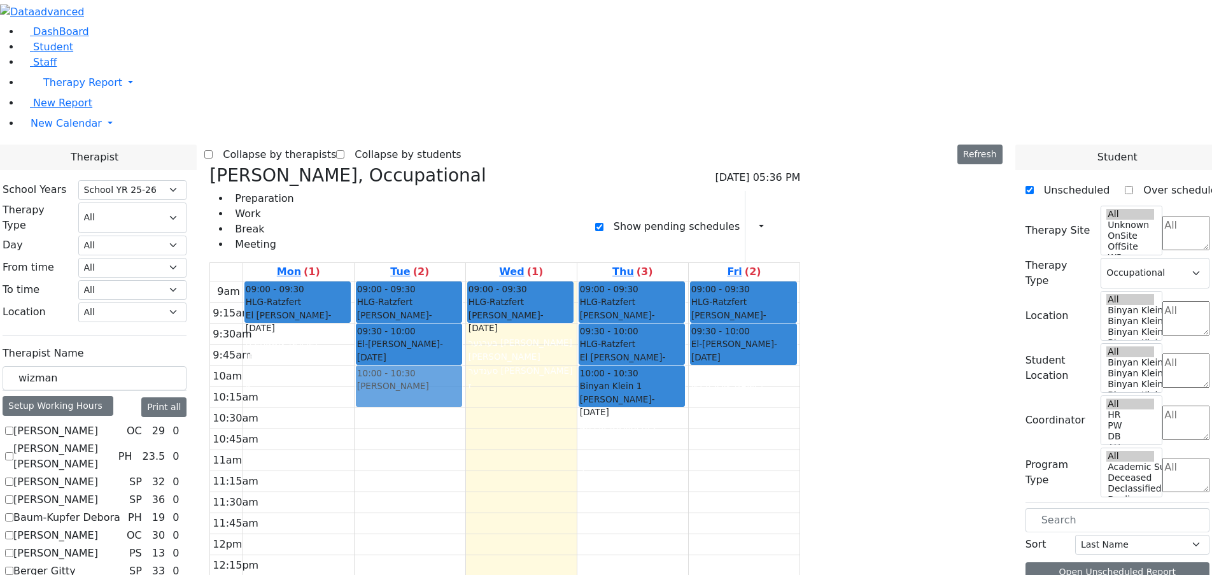
drag, startPoint x: 988, startPoint y: 153, endPoint x: 555, endPoint y: 176, distance: 433.9
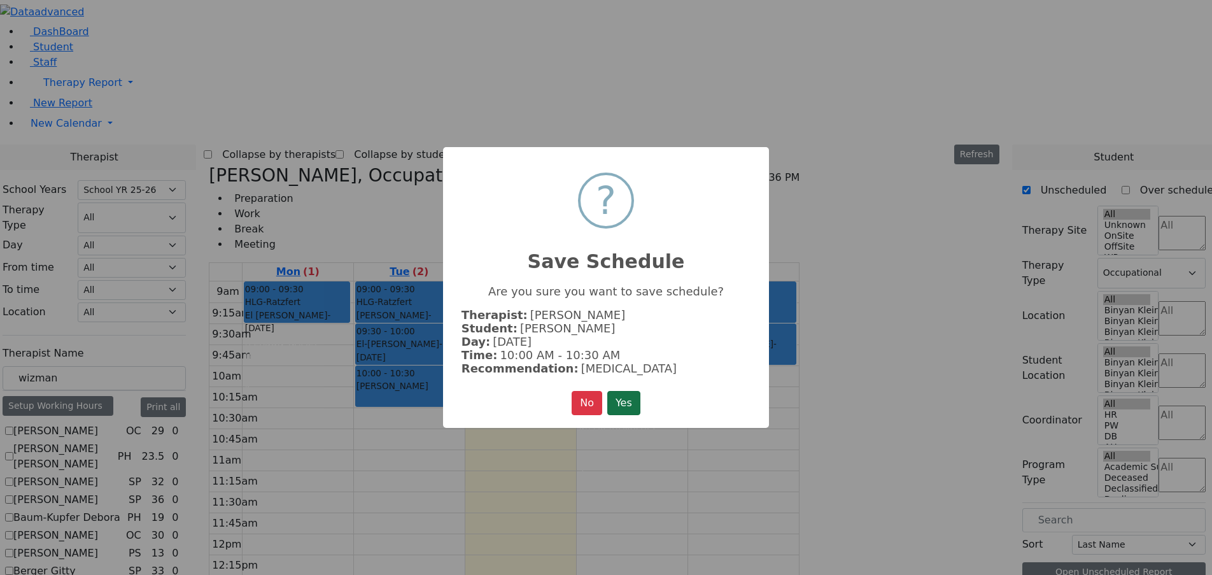
click at [630, 401] on button "Yes" at bounding box center [623, 403] width 33 height 24
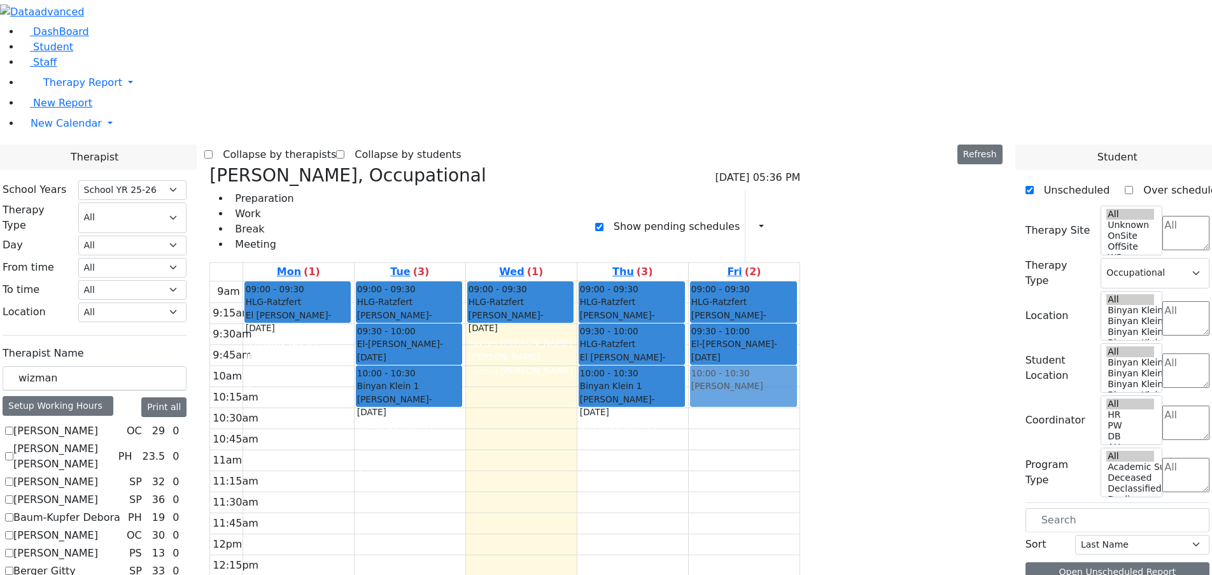
drag, startPoint x: 980, startPoint y: 151, endPoint x: 857, endPoint y: 182, distance: 127.2
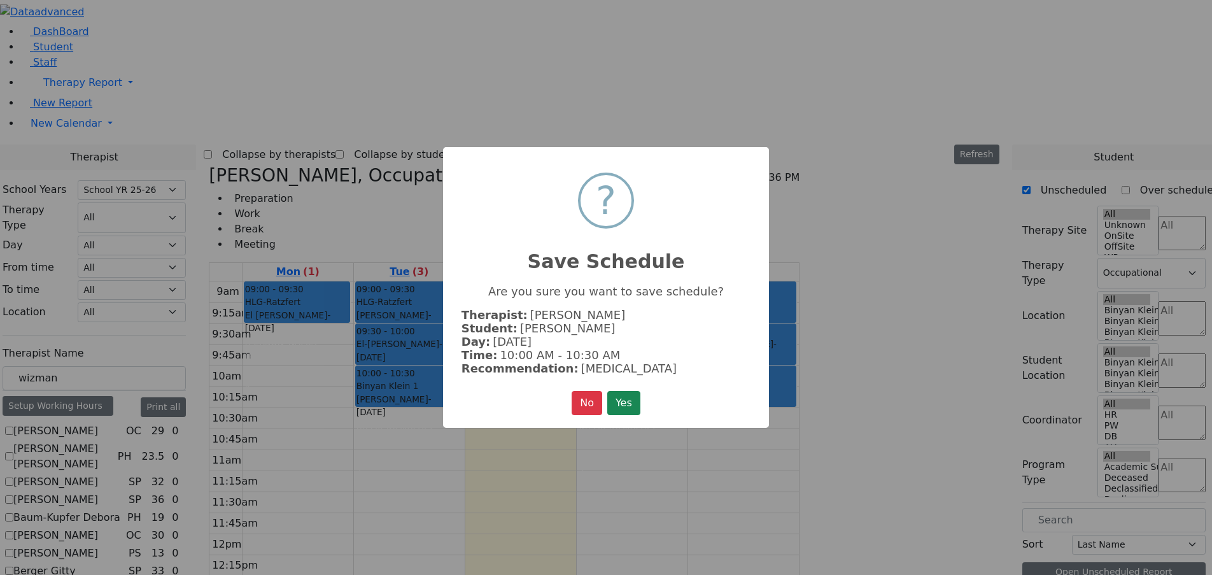
click at [634, 396] on button "Yes" at bounding box center [623, 403] width 33 height 24
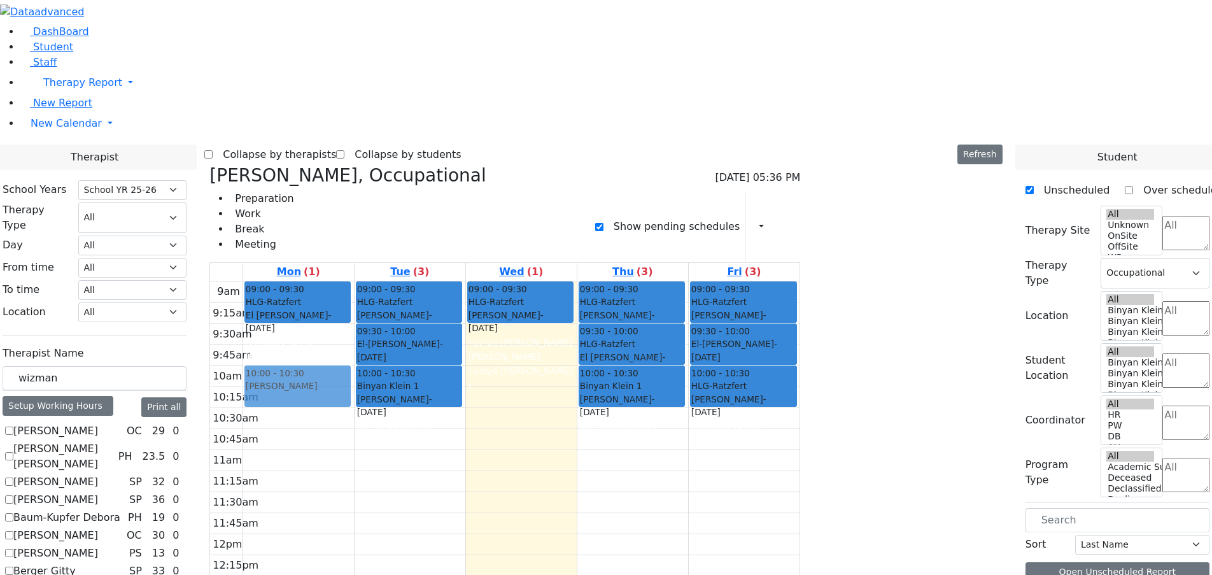
drag, startPoint x: 988, startPoint y: 153, endPoint x: 459, endPoint y: 178, distance: 528.7
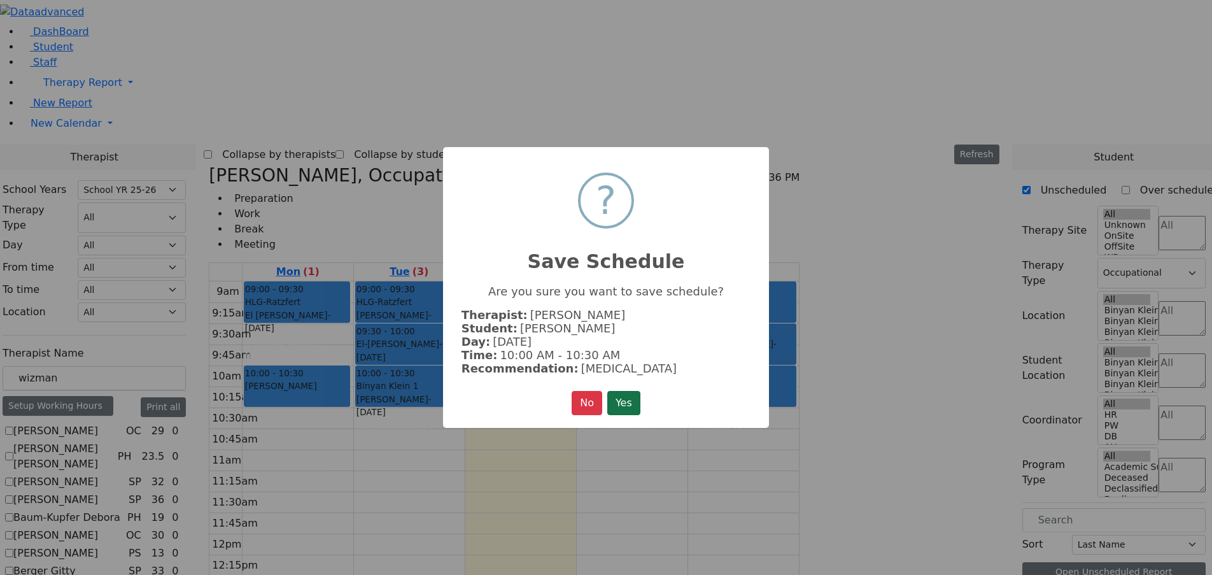
click at [636, 397] on button "Yes" at bounding box center [623, 403] width 33 height 24
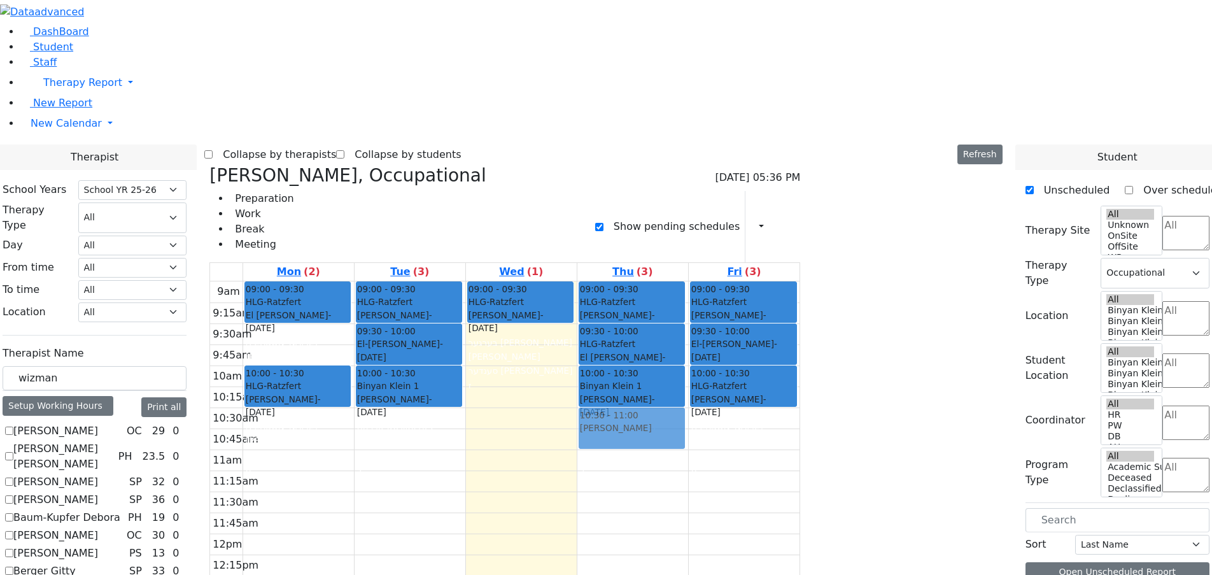
drag, startPoint x: 960, startPoint y: 160, endPoint x: 773, endPoint y: 221, distance: 196.6
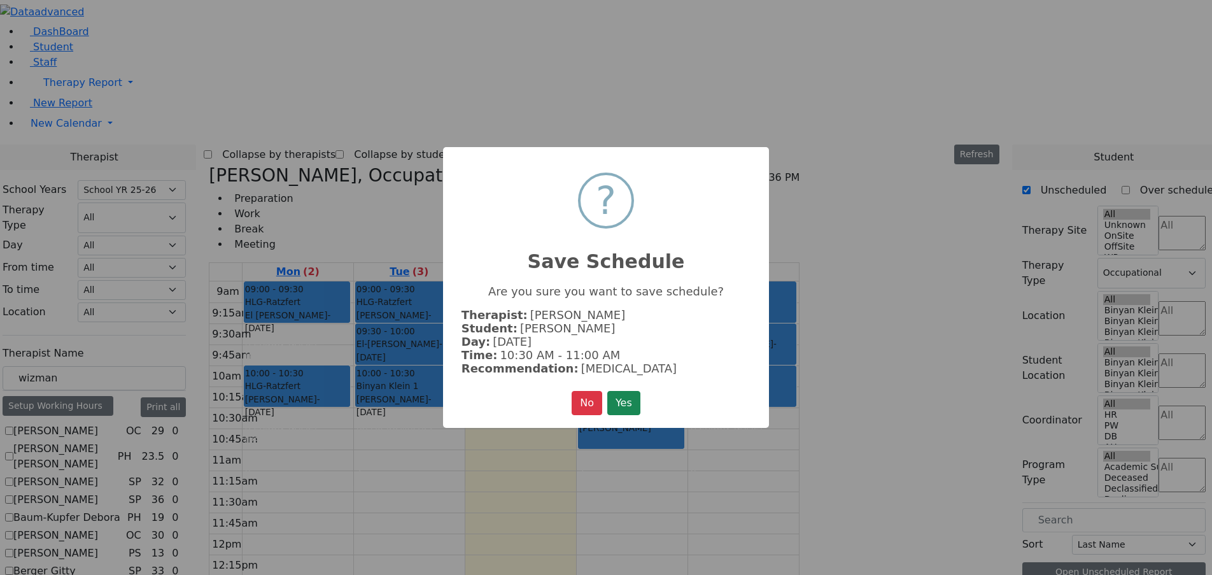
drag, startPoint x: 631, startPoint y: 398, endPoint x: 650, endPoint y: 393, distance: 20.5
click at [632, 398] on button "Yes" at bounding box center [623, 403] width 33 height 24
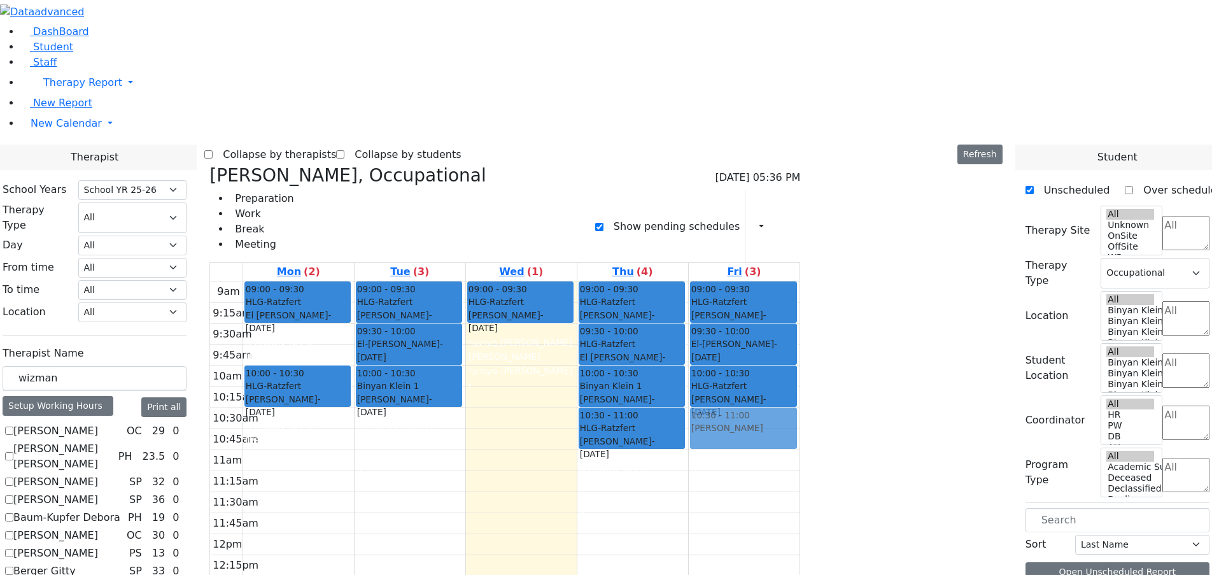
drag, startPoint x: 970, startPoint y: 152, endPoint x: 869, endPoint y: 216, distance: 119.0
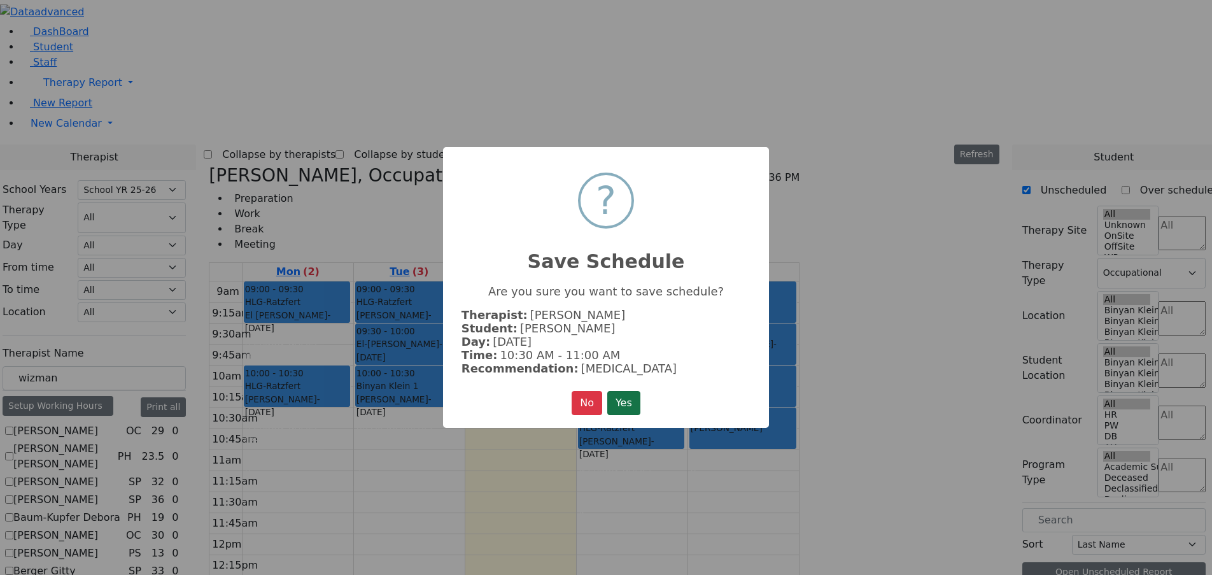
drag, startPoint x: 627, startPoint y: 399, endPoint x: 641, endPoint y: 395, distance: 14.1
click at [628, 400] on button "Yes" at bounding box center [623, 403] width 33 height 24
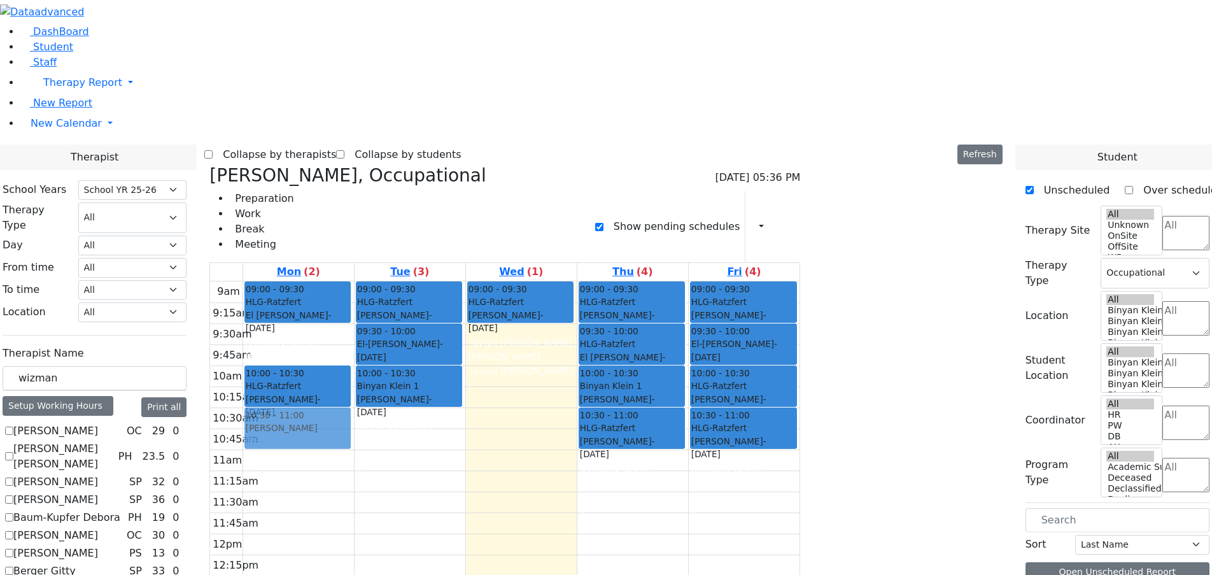
drag, startPoint x: 964, startPoint y: 148, endPoint x: 444, endPoint y: 217, distance: 524.4
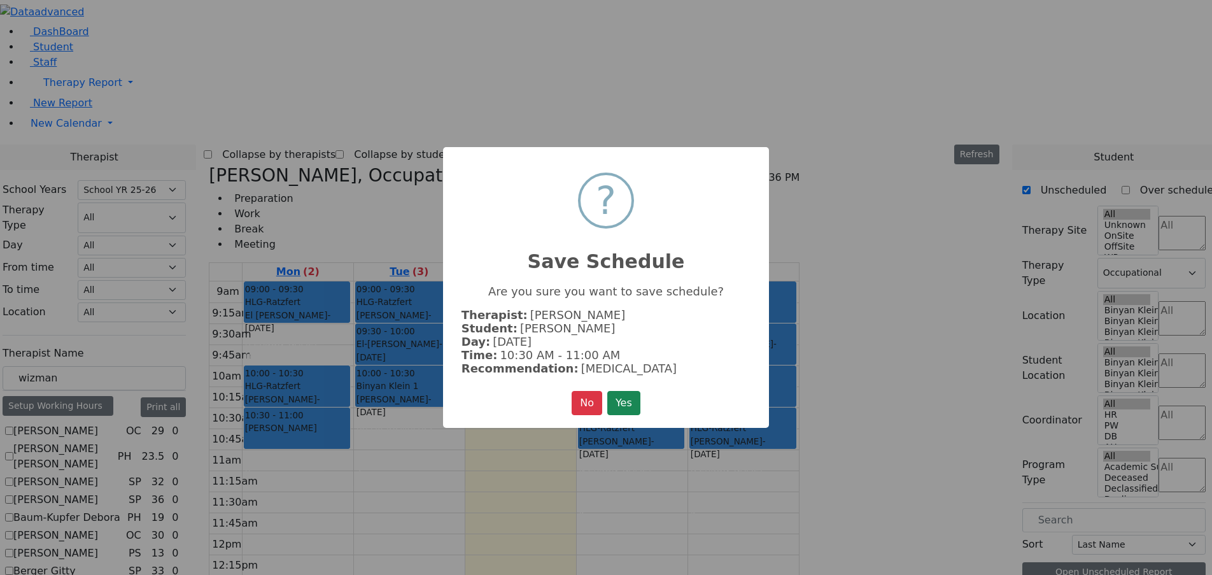
click at [654, 402] on div "× ? Save Schedule Are you sure you want to save schedule? Therapist: Wizman Ary…" at bounding box center [606, 287] width 326 height 281
drag, startPoint x: 636, startPoint y: 403, endPoint x: 669, endPoint y: 396, distance: 33.8
click at [637, 403] on button "Yes" at bounding box center [623, 403] width 33 height 24
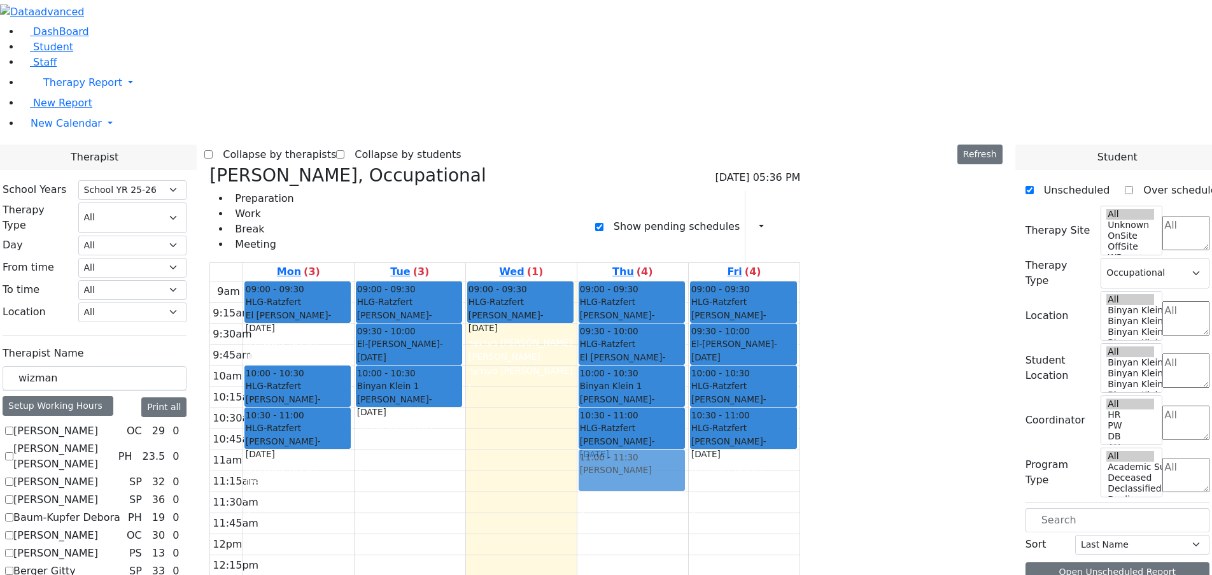
drag, startPoint x: 963, startPoint y: 150, endPoint x: 780, endPoint y: 267, distance: 218.4
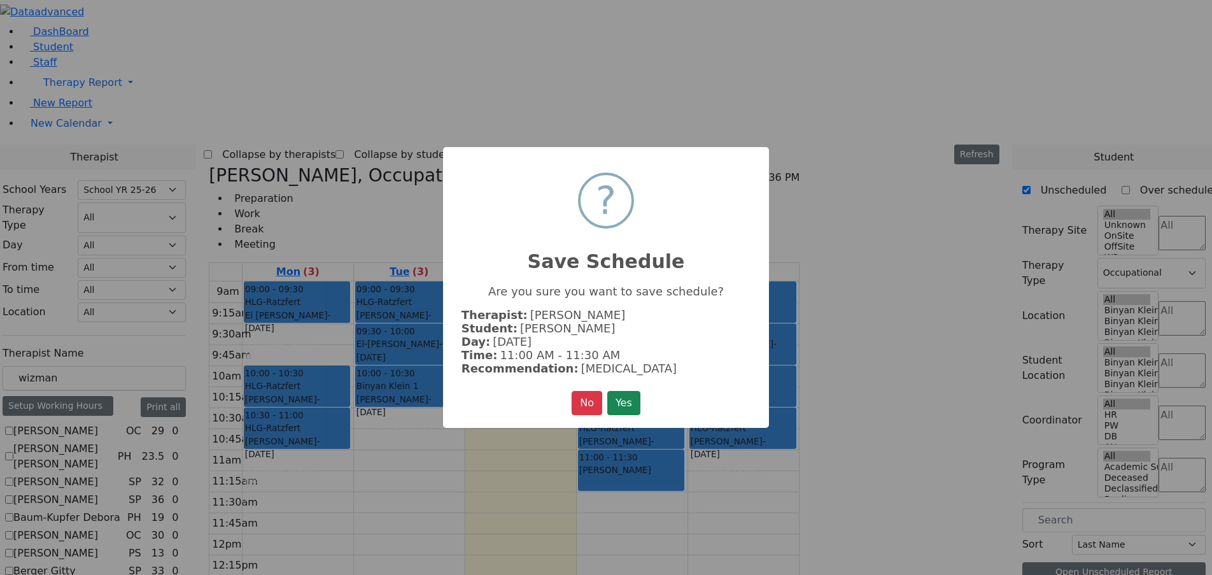
click at [631, 400] on button "Yes" at bounding box center [623, 403] width 33 height 24
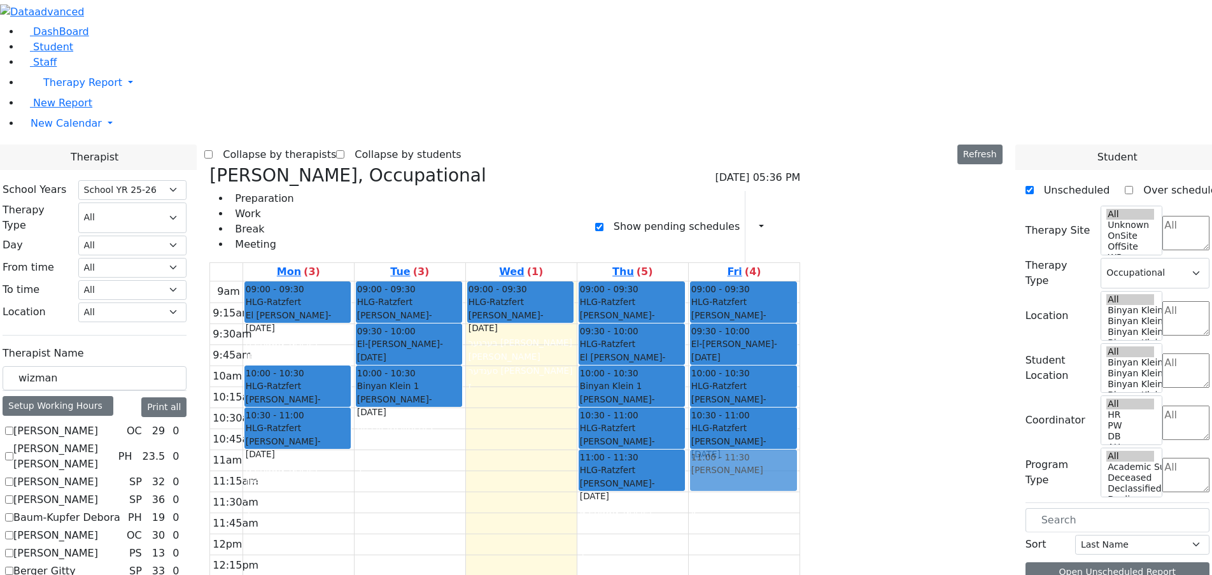
drag, startPoint x: 979, startPoint y: 149, endPoint x: 864, endPoint y: 261, distance: 160.2
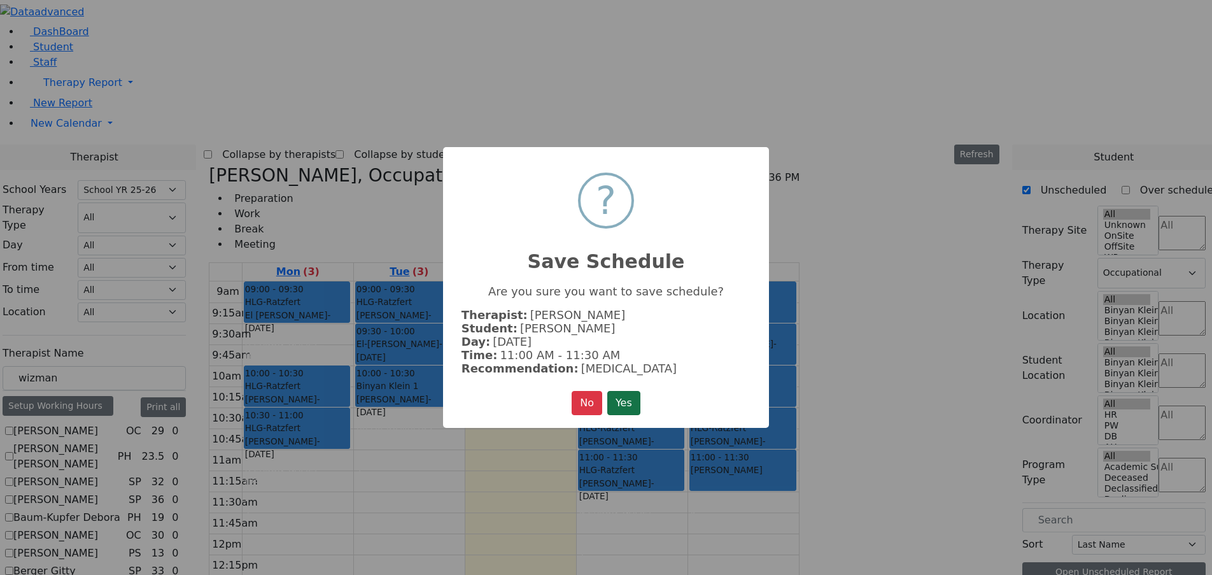
click at [634, 399] on button "Yes" at bounding box center [623, 403] width 33 height 24
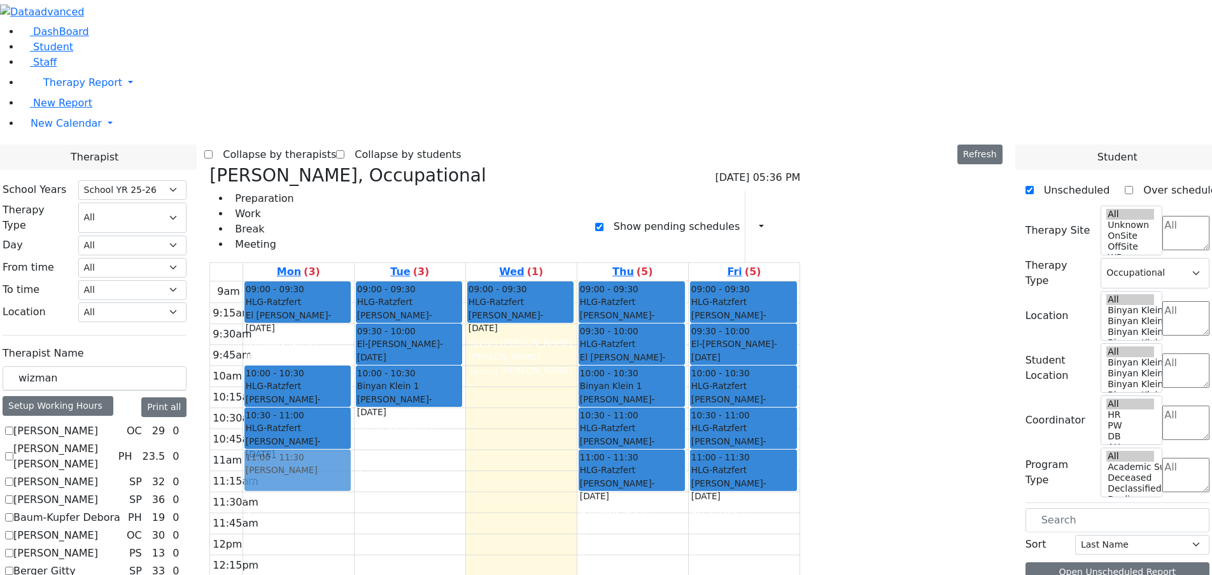
drag, startPoint x: 956, startPoint y: 152, endPoint x: 438, endPoint y: 262, distance: 528.9
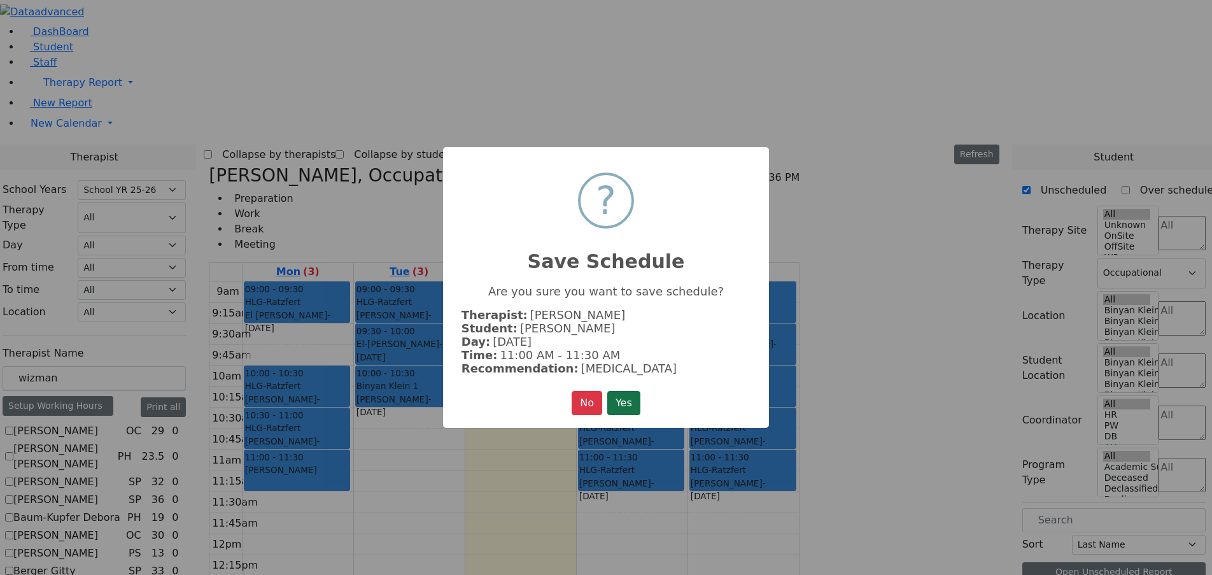
click at [635, 400] on button "Yes" at bounding box center [623, 403] width 33 height 24
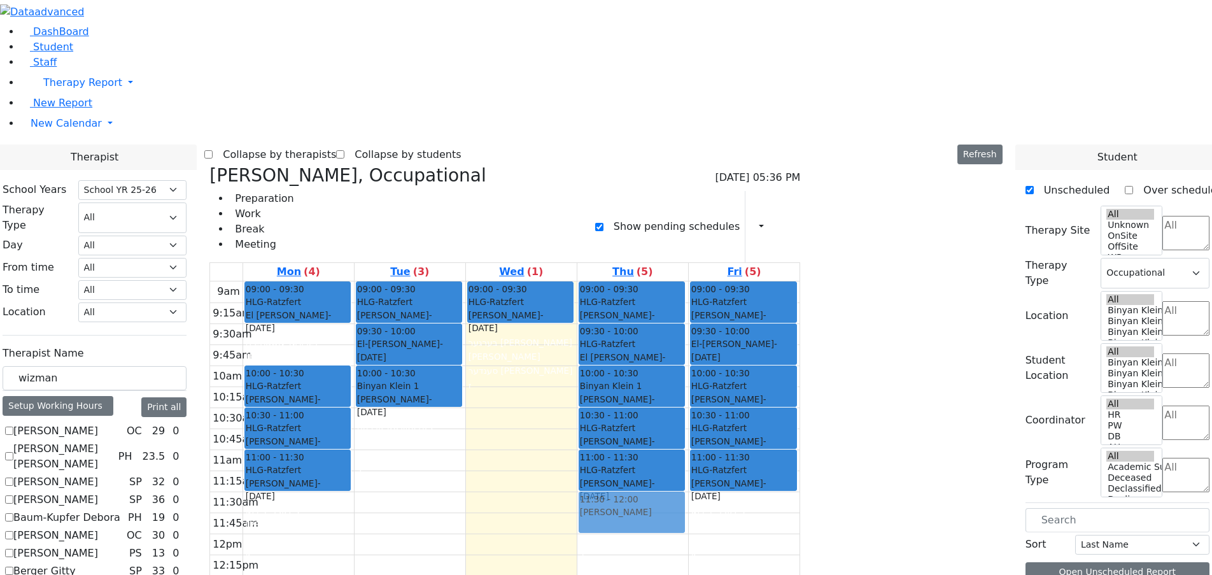
drag, startPoint x: 986, startPoint y: 153, endPoint x: 800, endPoint y: 291, distance: 231.1
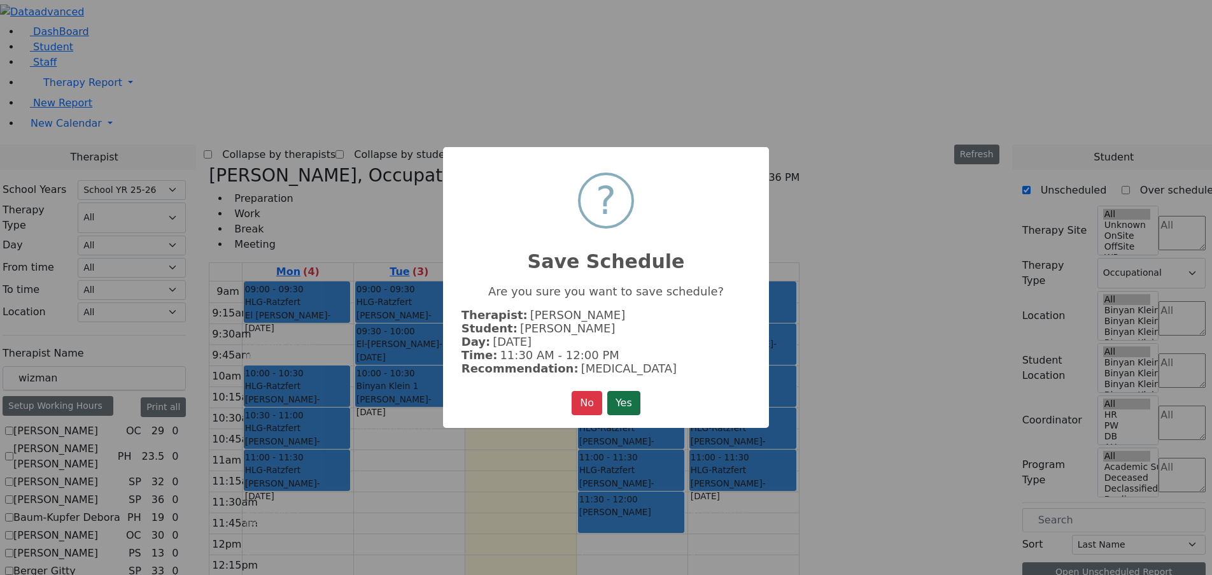
click at [638, 400] on button "Yes" at bounding box center [623, 403] width 33 height 24
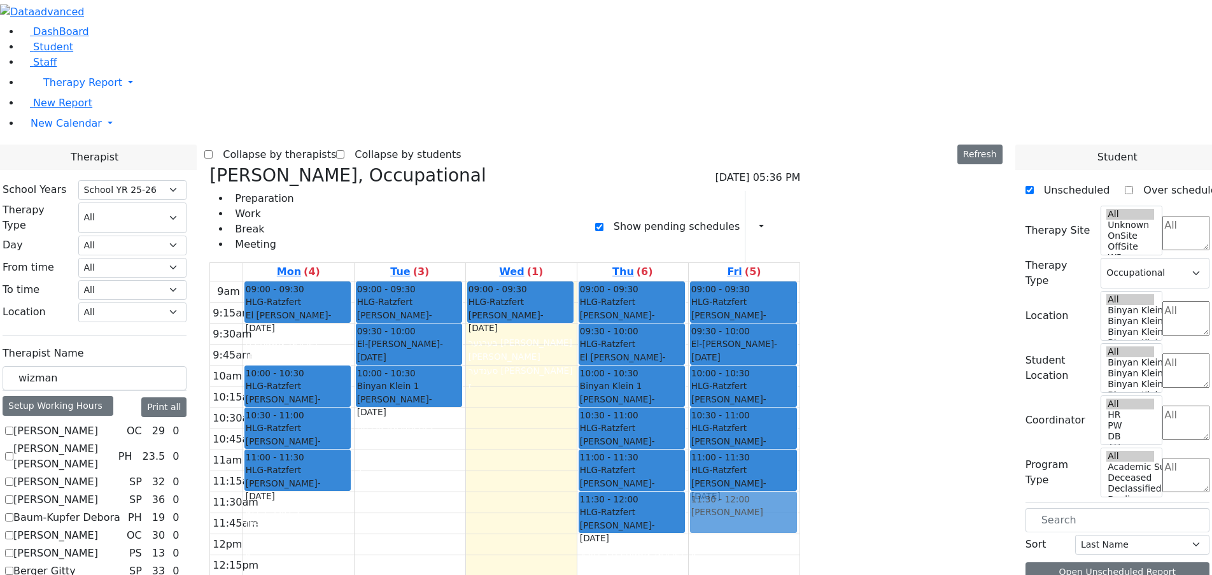
drag, startPoint x: 973, startPoint y: 154, endPoint x: 854, endPoint y: 302, distance: 189.6
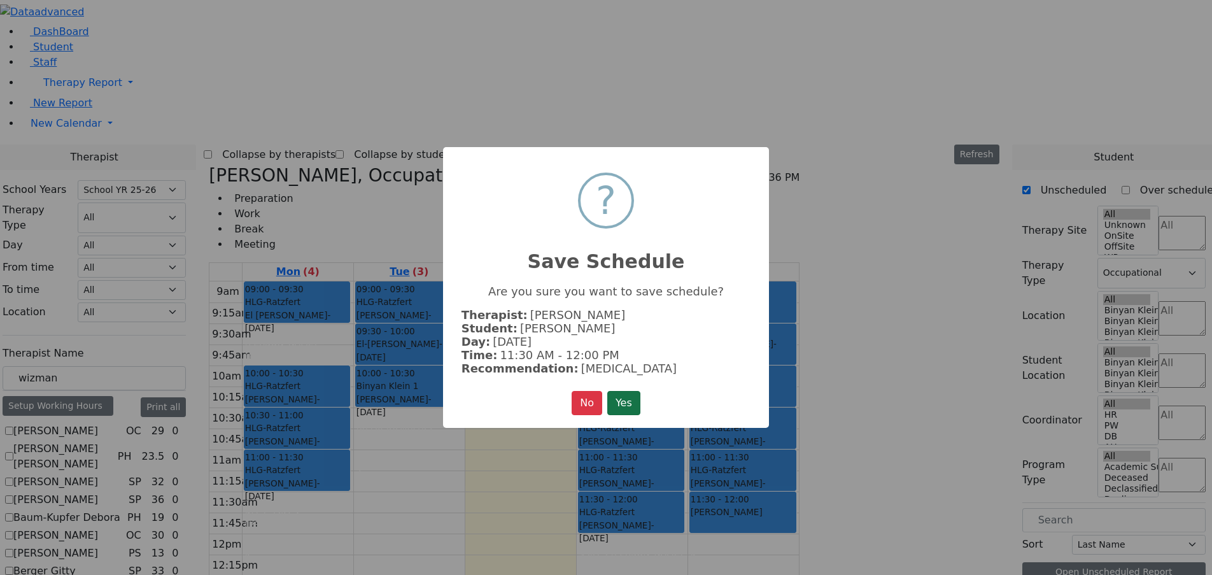
click at [635, 397] on button "Yes" at bounding box center [623, 403] width 33 height 24
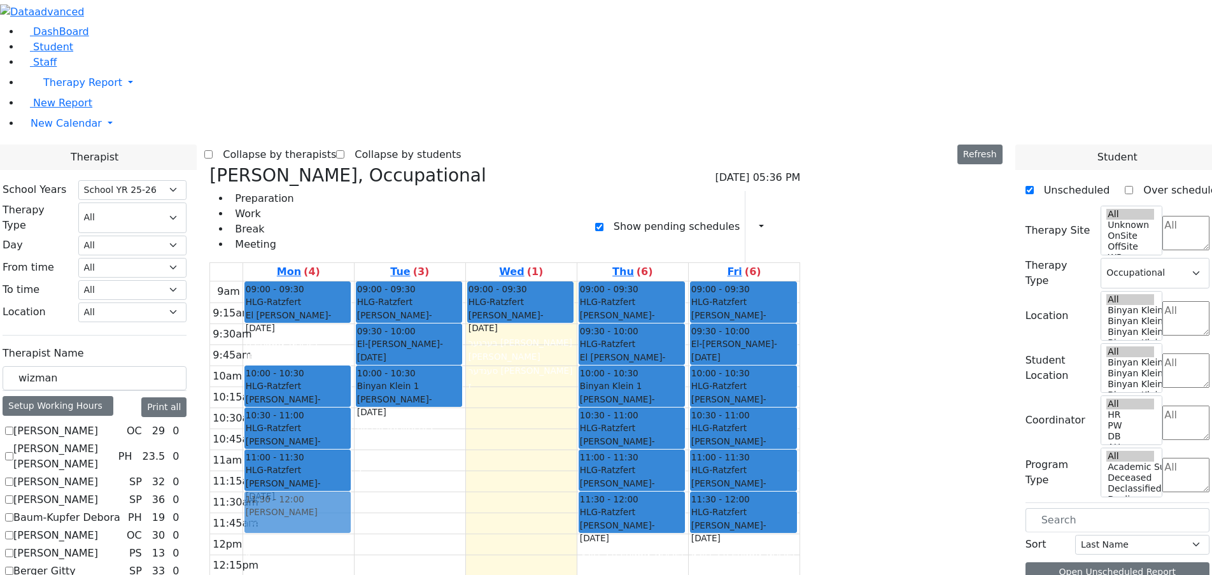
drag, startPoint x: 979, startPoint y: 145, endPoint x: 445, endPoint y: 304, distance: 556.5
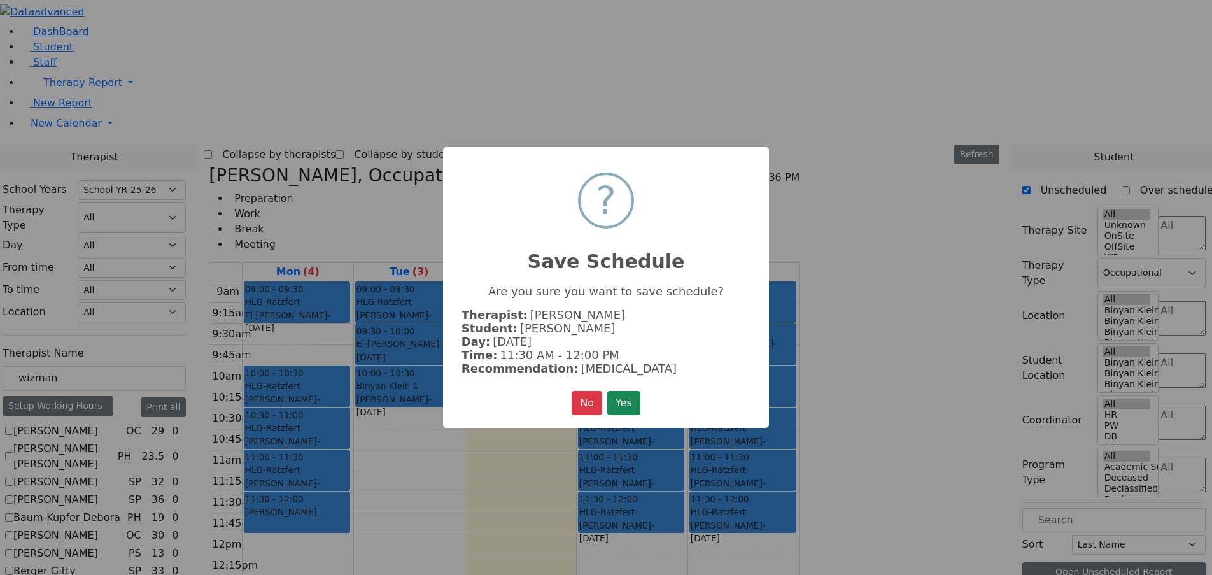
click at [633, 402] on button "Yes" at bounding box center [623, 403] width 33 height 24
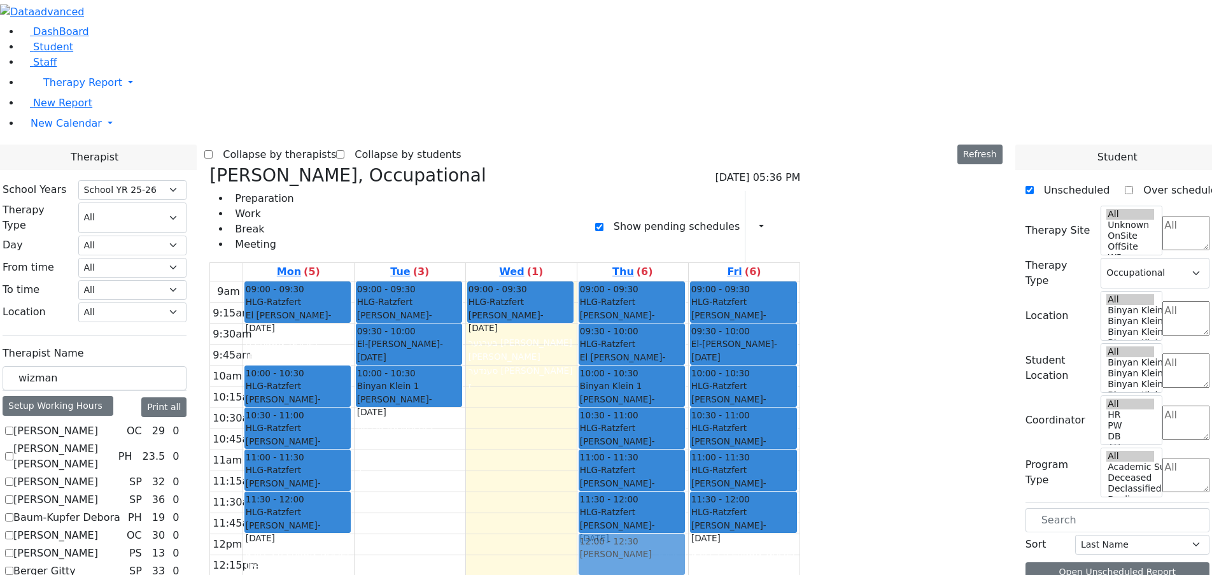
drag, startPoint x: 970, startPoint y: 153, endPoint x: 803, endPoint y: 346, distance: 255.4
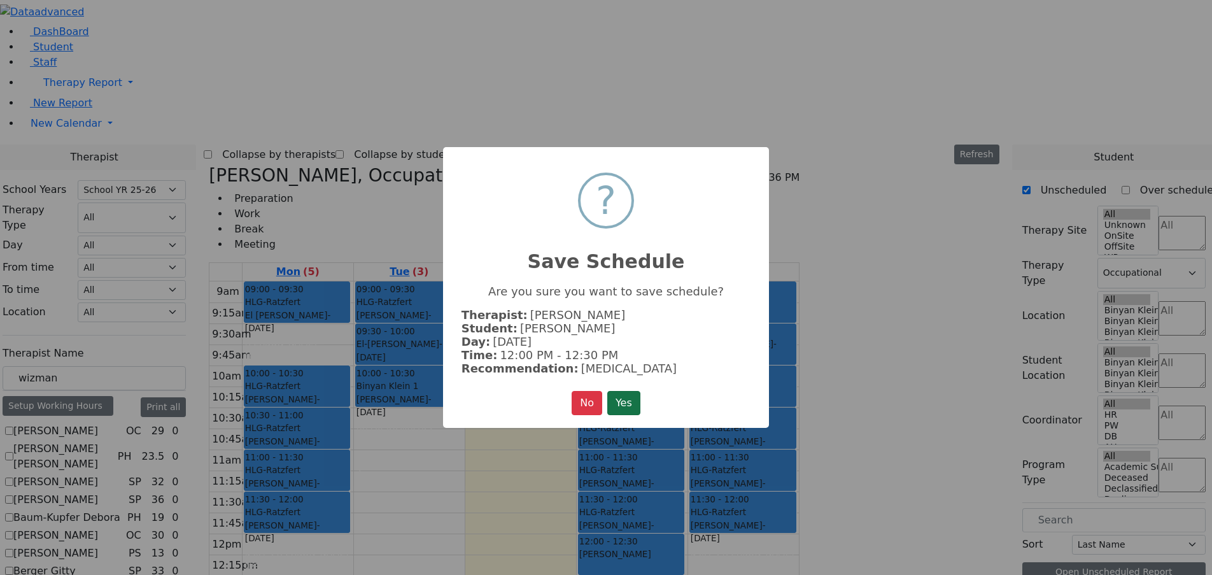
click at [635, 398] on button "Yes" at bounding box center [623, 403] width 33 height 24
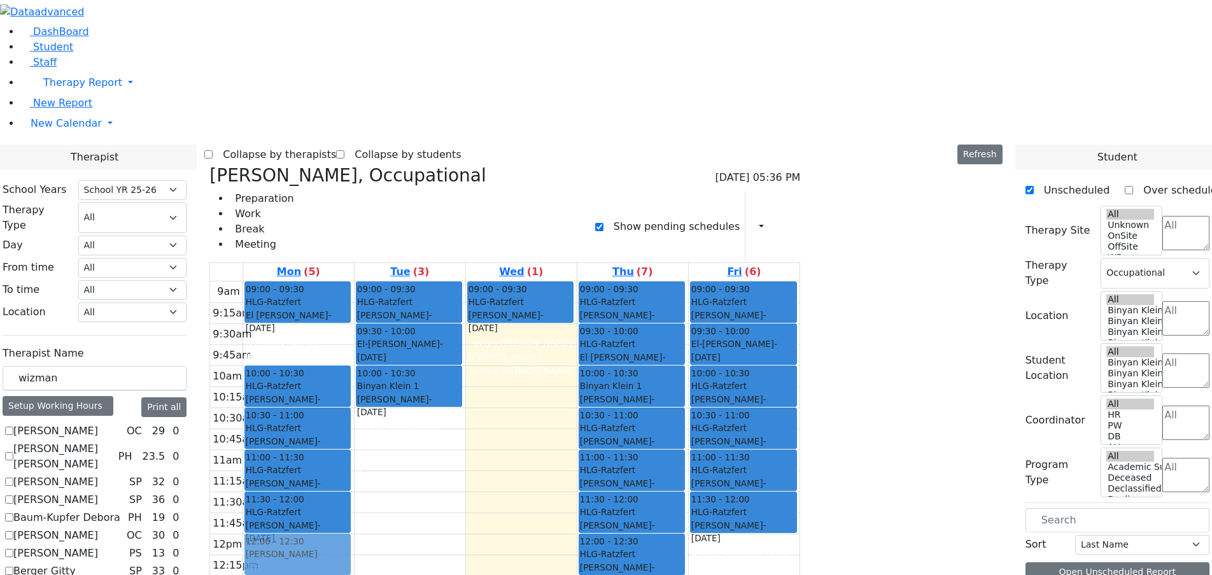
drag, startPoint x: 979, startPoint y: 153, endPoint x: 477, endPoint y: 352, distance: 540.5
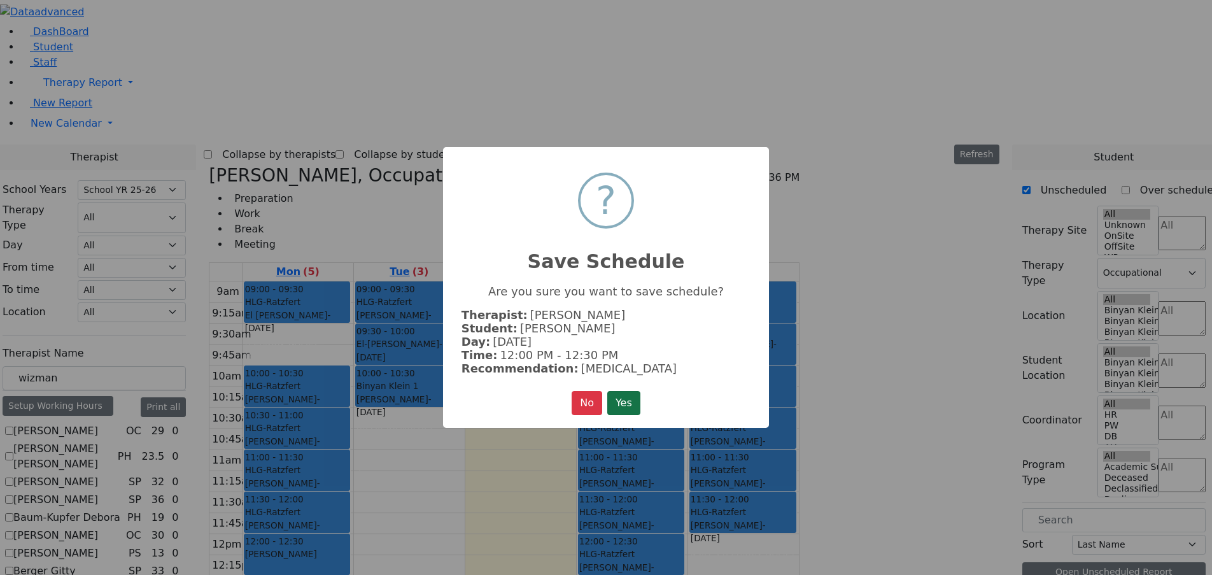
click at [631, 400] on button "Yes" at bounding box center [623, 403] width 33 height 24
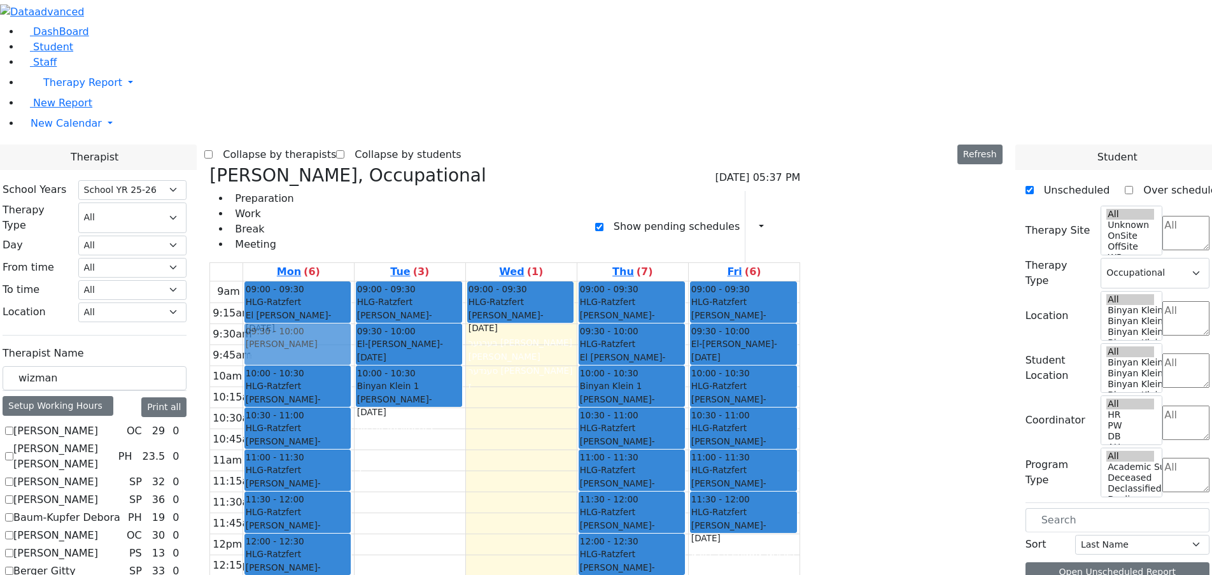
drag, startPoint x: 977, startPoint y: 155, endPoint x: 442, endPoint y: 137, distance: 534.8
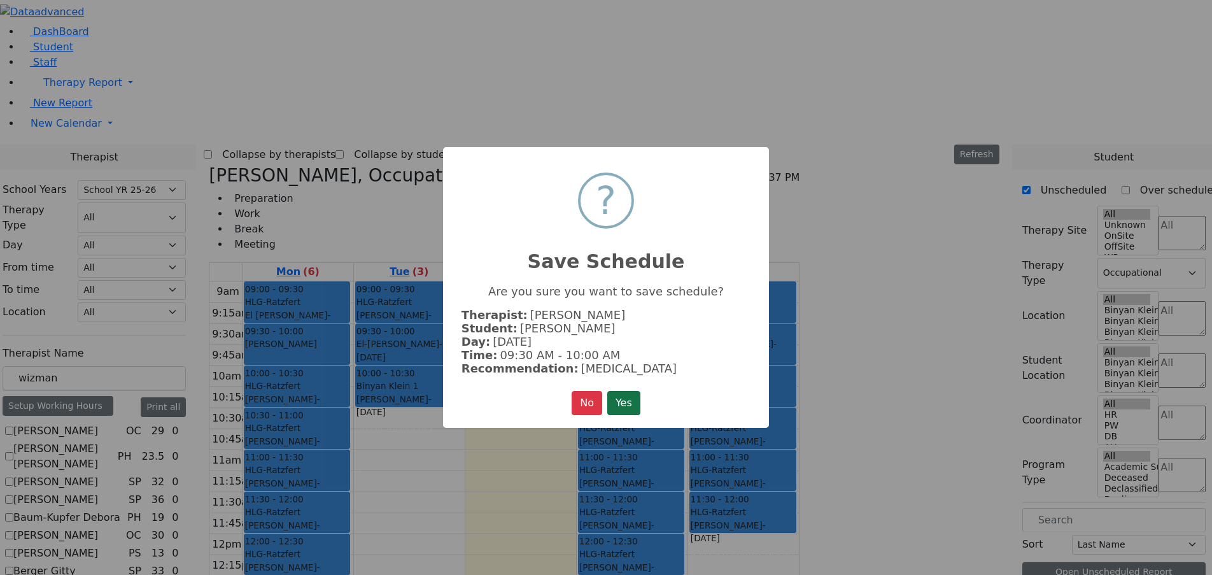
click at [627, 400] on button "Yes" at bounding box center [623, 403] width 33 height 24
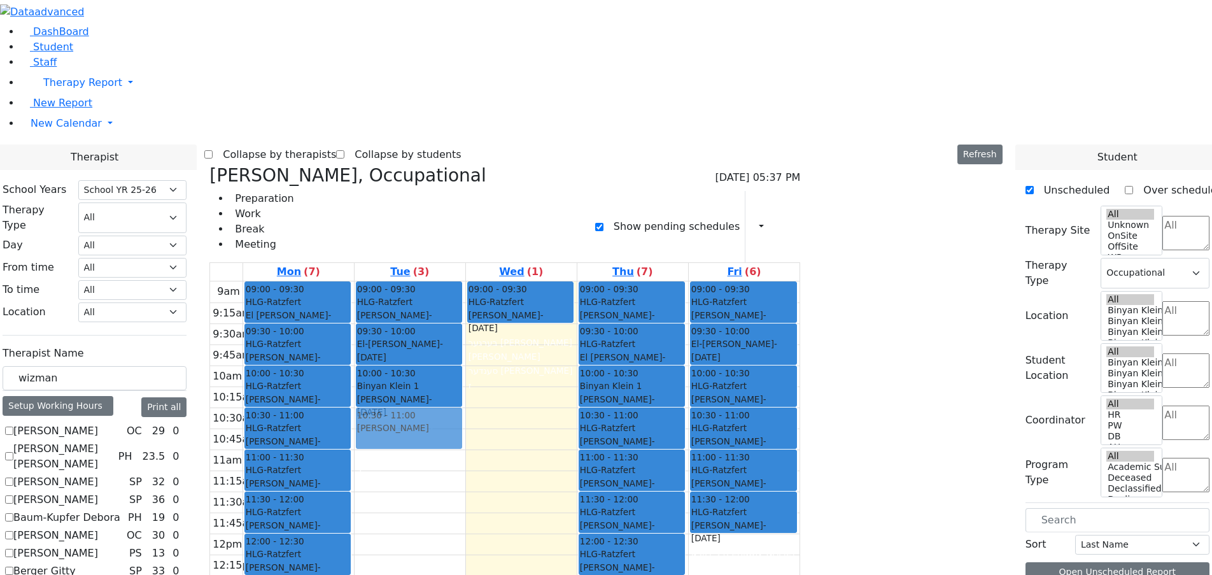
drag, startPoint x: 982, startPoint y: 153, endPoint x: 553, endPoint y: 225, distance: 435.4
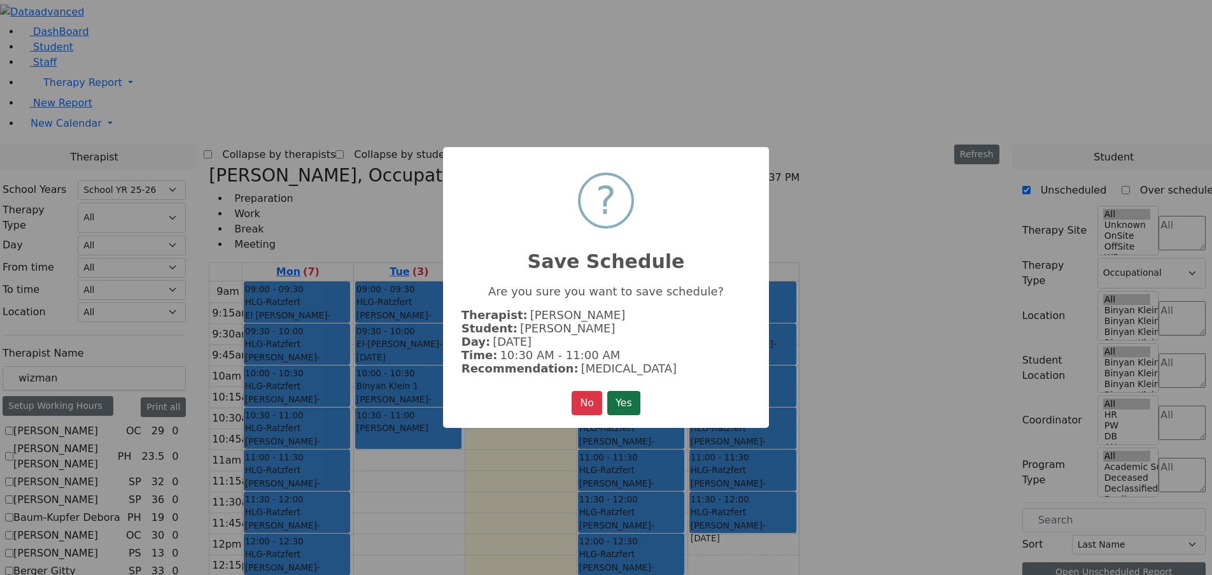
click at [620, 398] on button "Yes" at bounding box center [623, 403] width 33 height 24
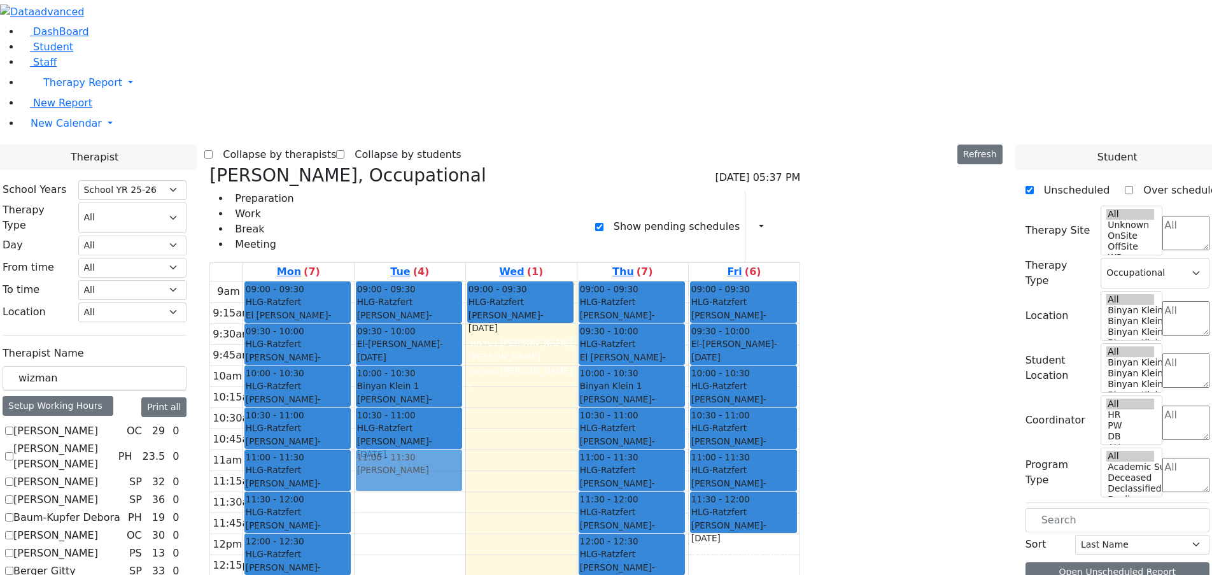
drag, startPoint x: 970, startPoint y: 153, endPoint x: 566, endPoint y: 262, distance: 418.6
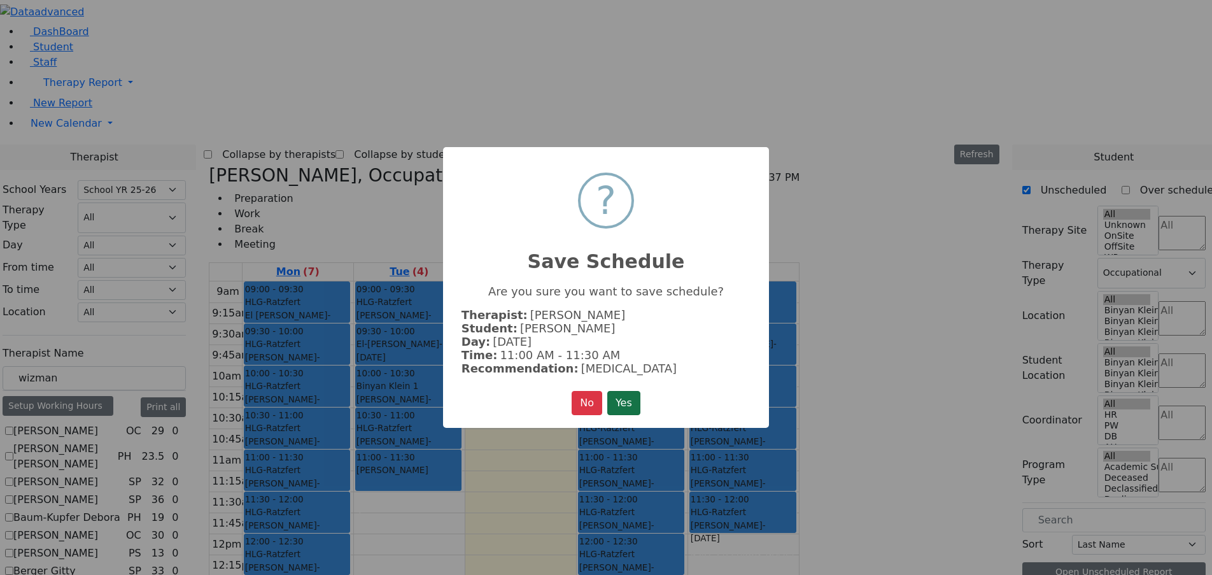
click at [631, 400] on button "Yes" at bounding box center [623, 403] width 33 height 24
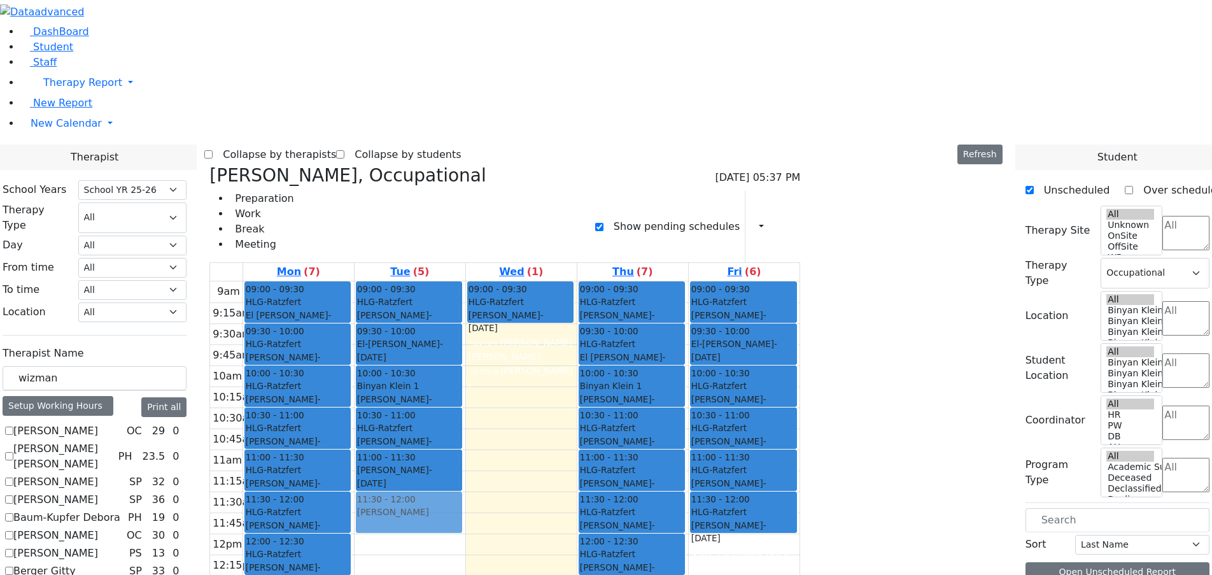
drag, startPoint x: 975, startPoint y: 151, endPoint x: 584, endPoint y: 302, distance: 418.8
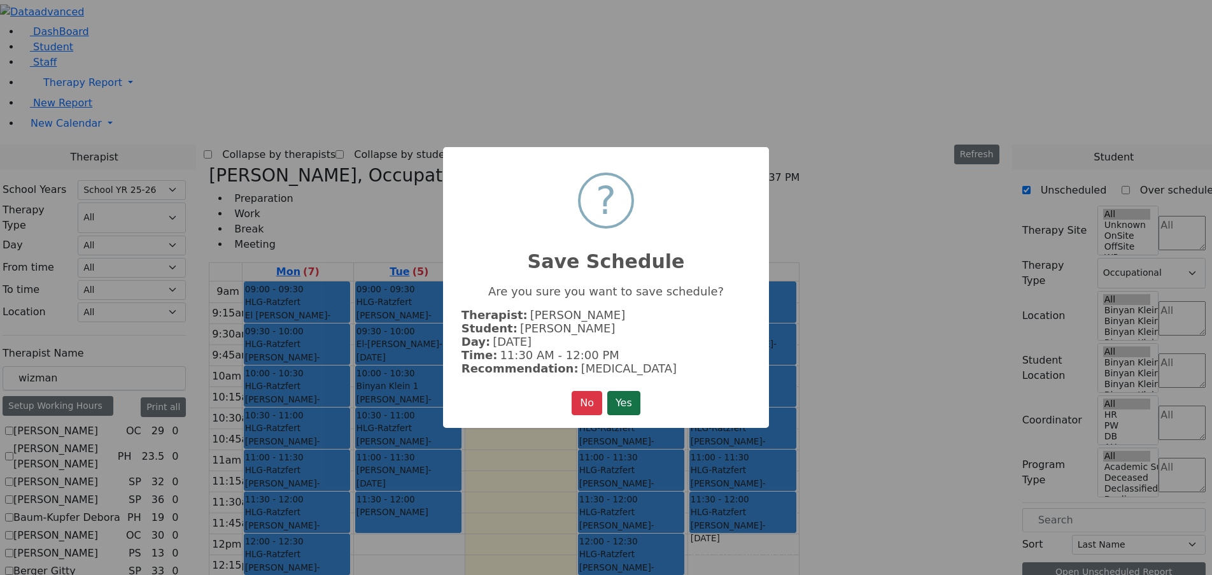
click at [620, 393] on button "Yes" at bounding box center [623, 403] width 33 height 24
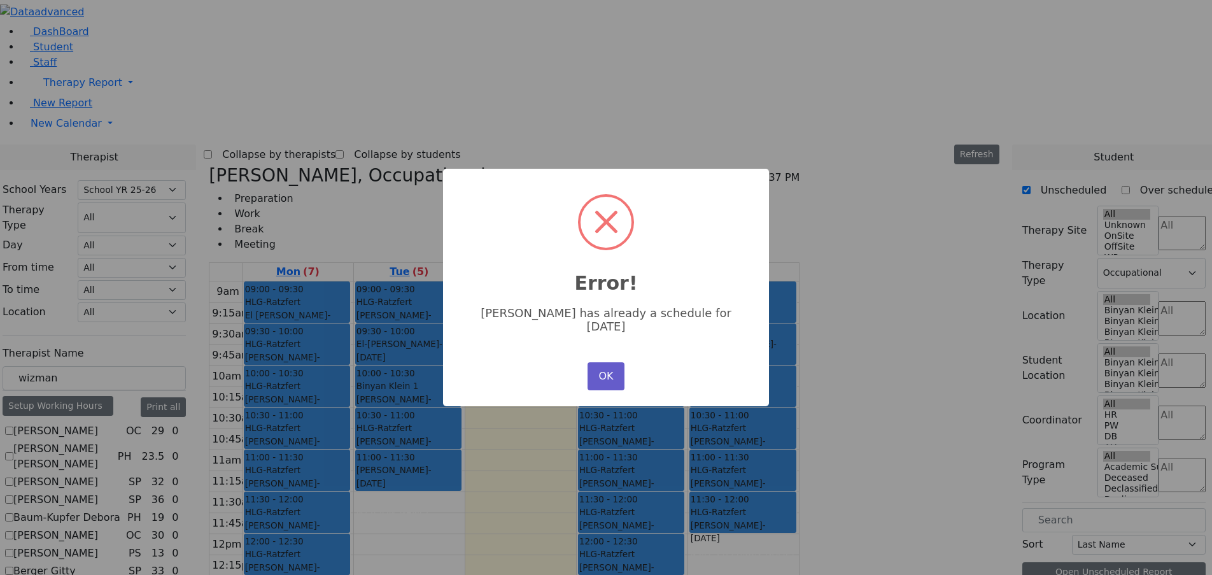
click at [616, 371] on button "OK" at bounding box center [605, 376] width 37 height 28
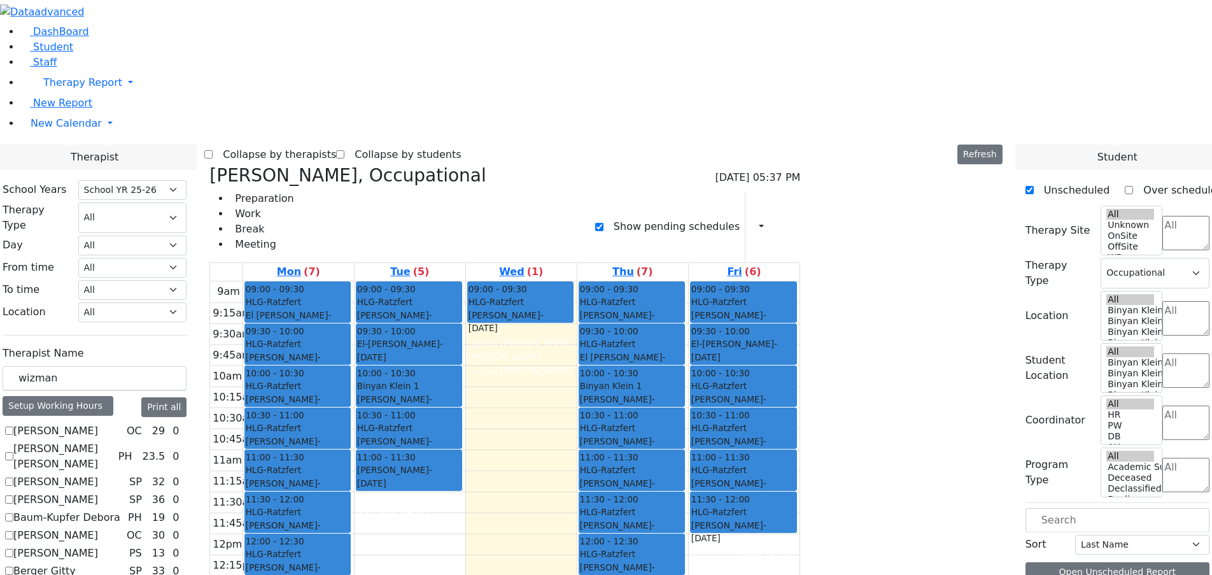
drag, startPoint x: 945, startPoint y: 153, endPoint x: 784, endPoint y: 391, distance: 286.8
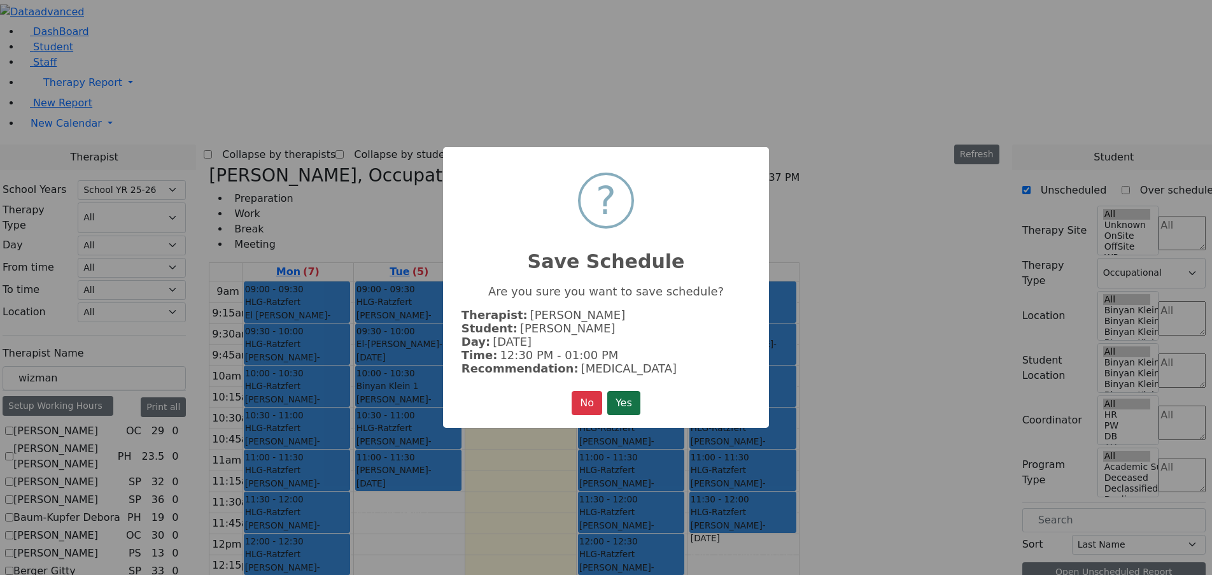
click at [636, 402] on button "Yes" at bounding box center [623, 403] width 33 height 24
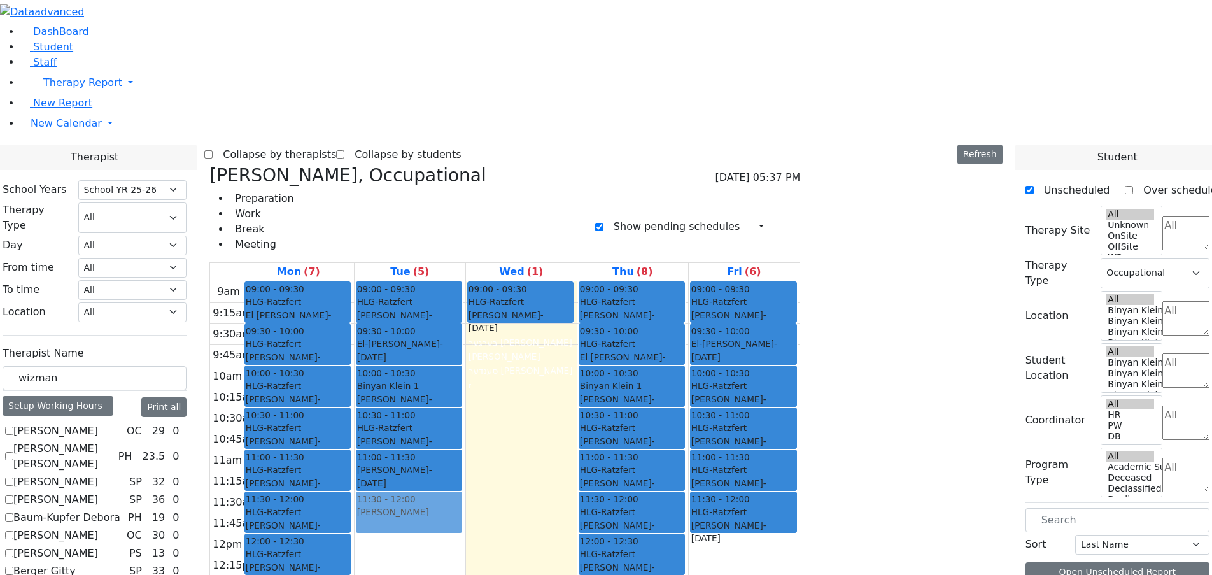
drag, startPoint x: 965, startPoint y: 151, endPoint x: 560, endPoint y: 304, distance: 432.6
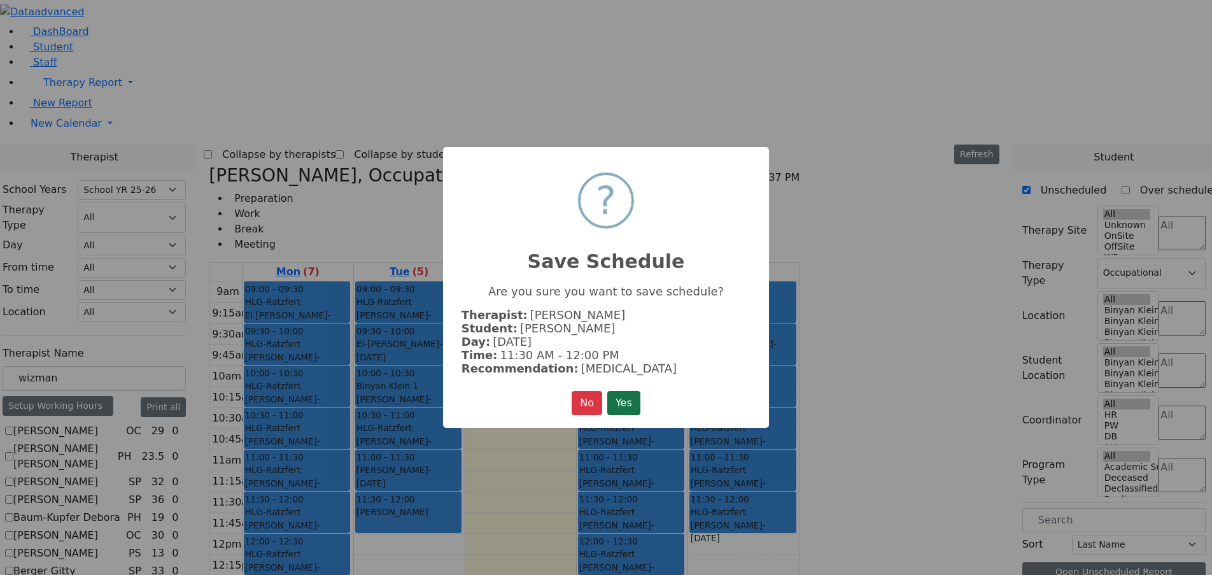
click at [638, 402] on button "Yes" at bounding box center [623, 403] width 33 height 24
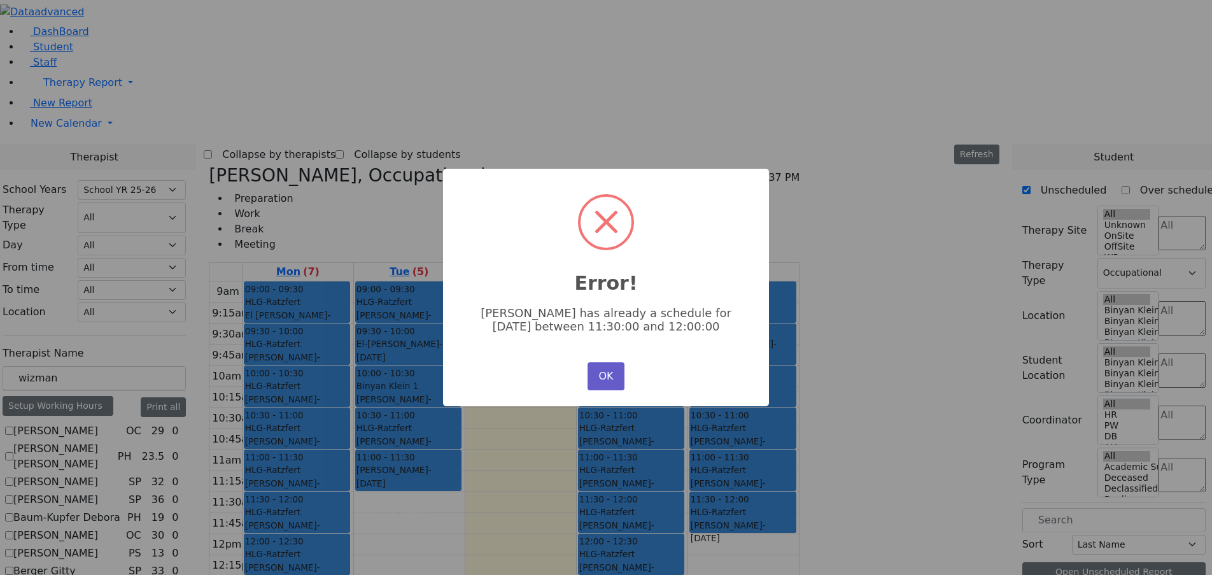
click at [616, 377] on button "OK" at bounding box center [605, 376] width 37 height 28
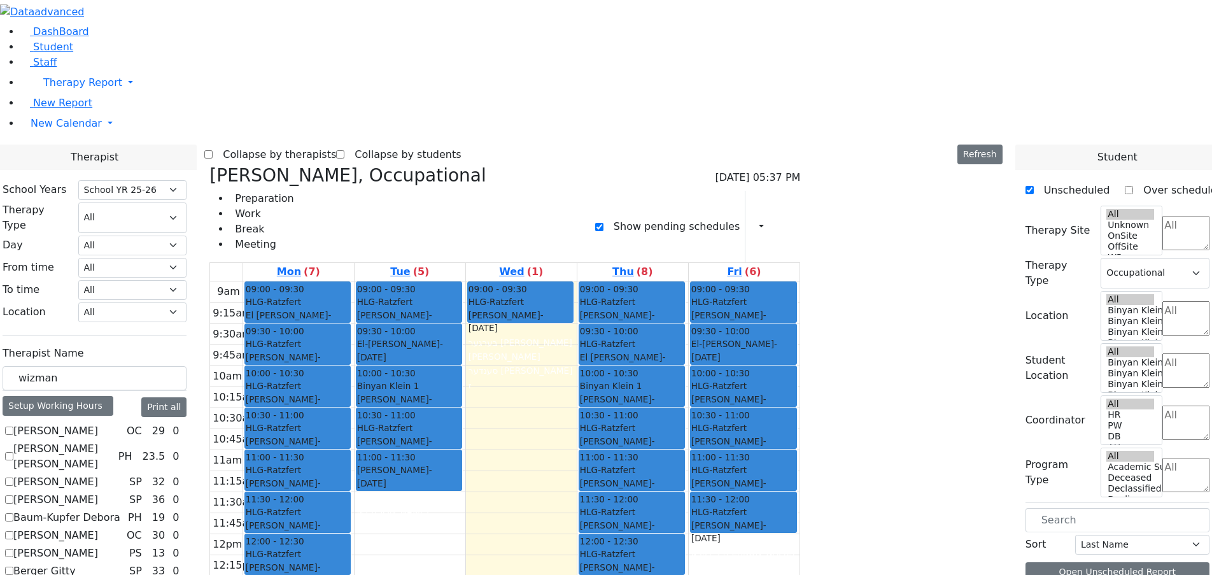
drag, startPoint x: 923, startPoint y: 214, endPoint x: 773, endPoint y: 426, distance: 258.8
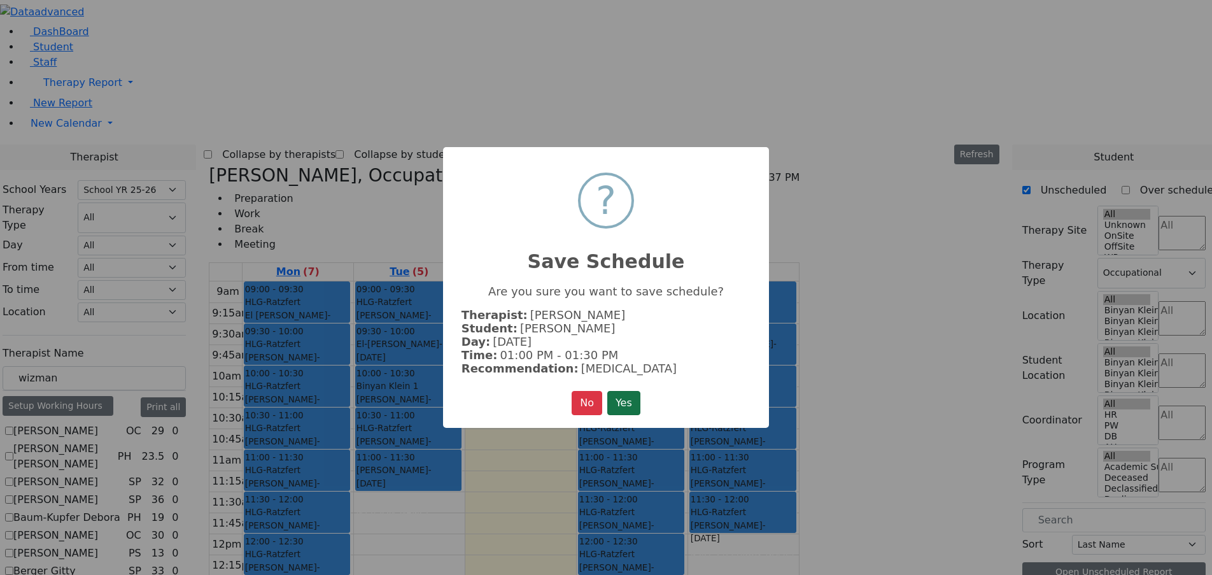
click at [619, 401] on button "Yes" at bounding box center [623, 403] width 33 height 24
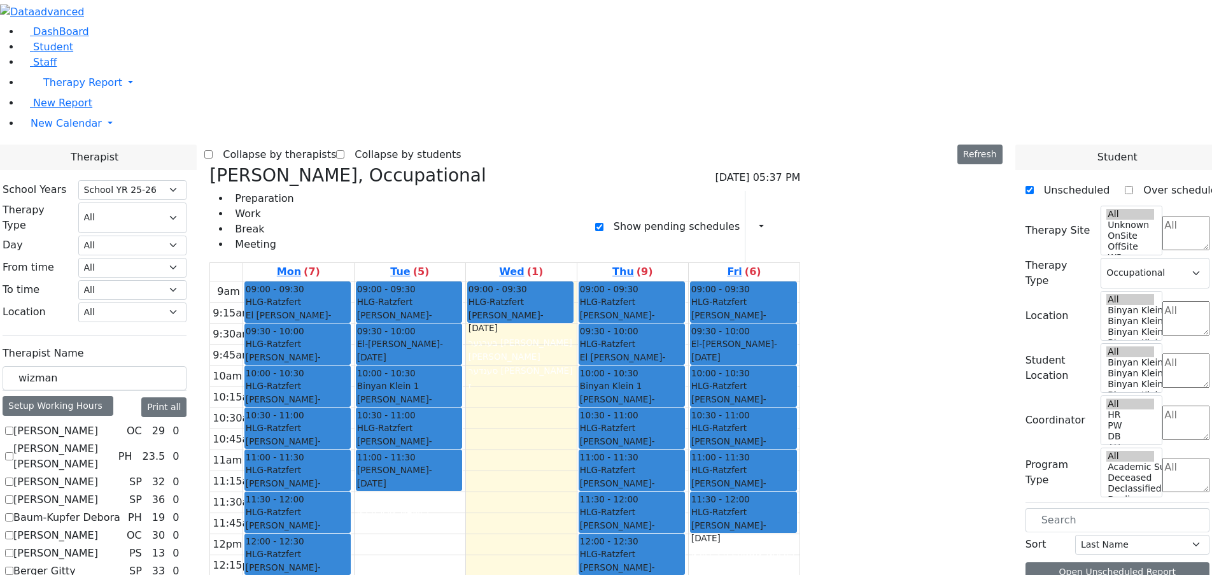
drag, startPoint x: 963, startPoint y: 151, endPoint x: 419, endPoint y: 432, distance: 612.7
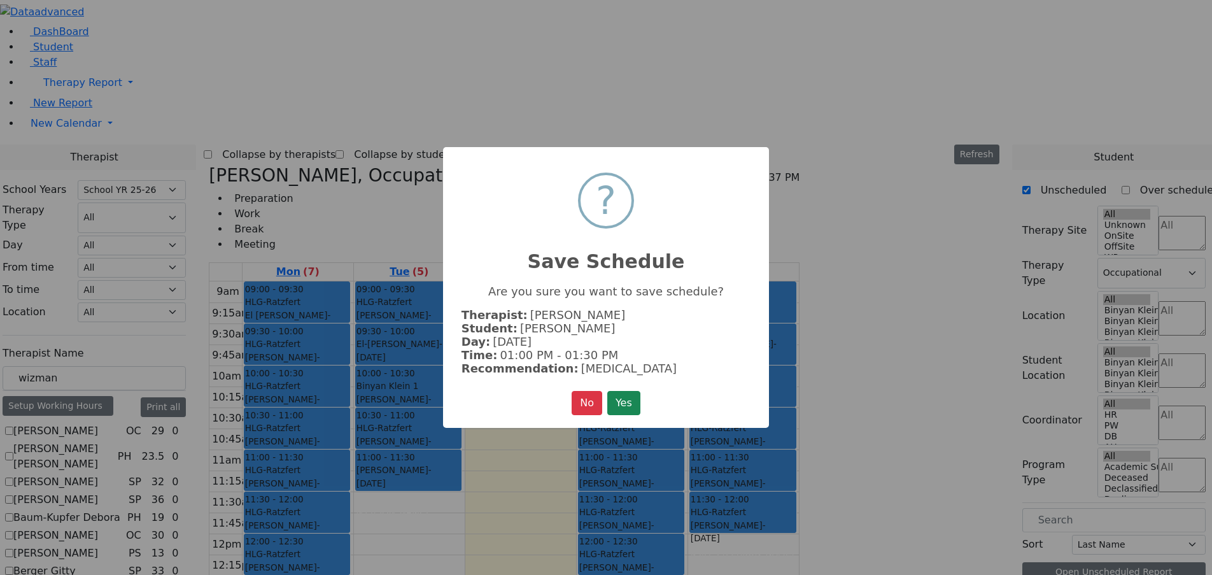
click at [628, 398] on button "Yes" at bounding box center [623, 403] width 33 height 24
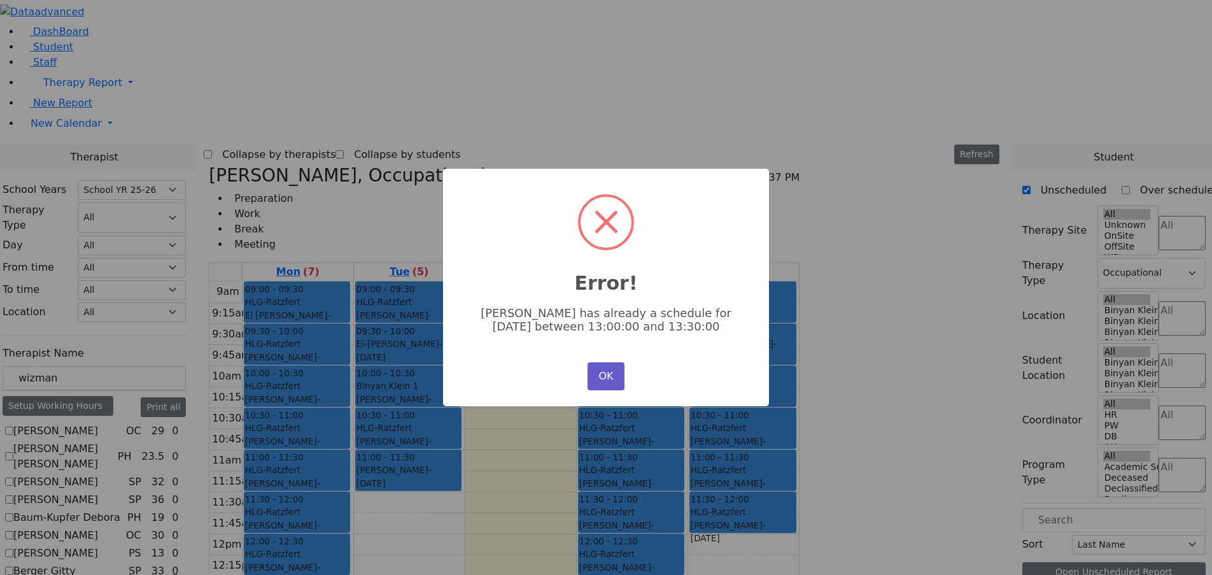
click at [614, 379] on button "OK" at bounding box center [605, 376] width 37 height 28
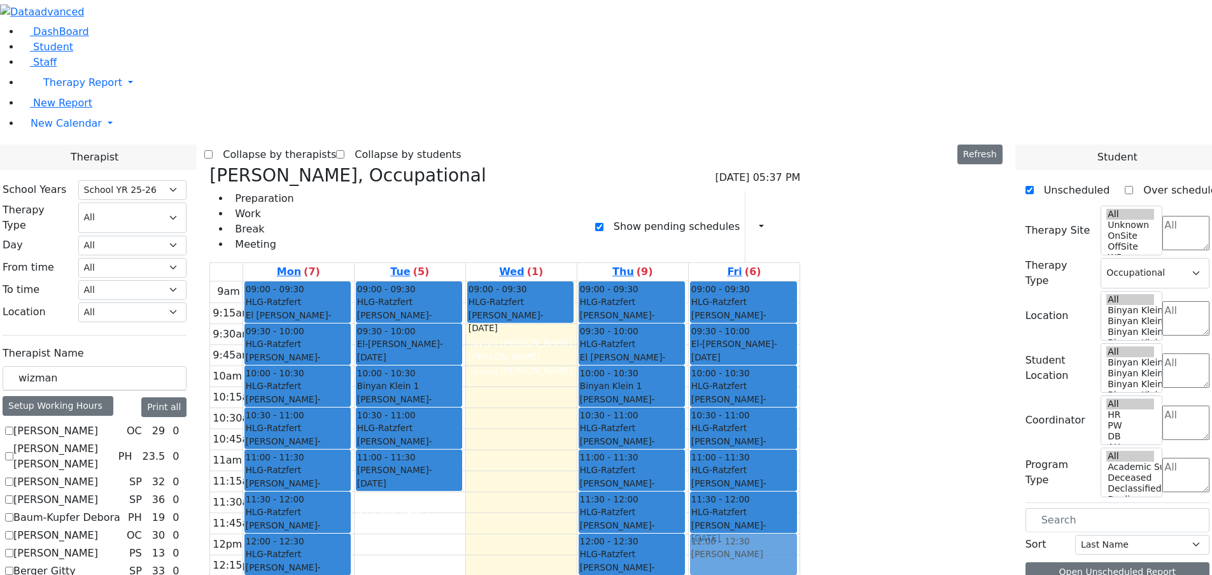
drag, startPoint x: 978, startPoint y: 169, endPoint x: 879, endPoint y: 349, distance: 205.3
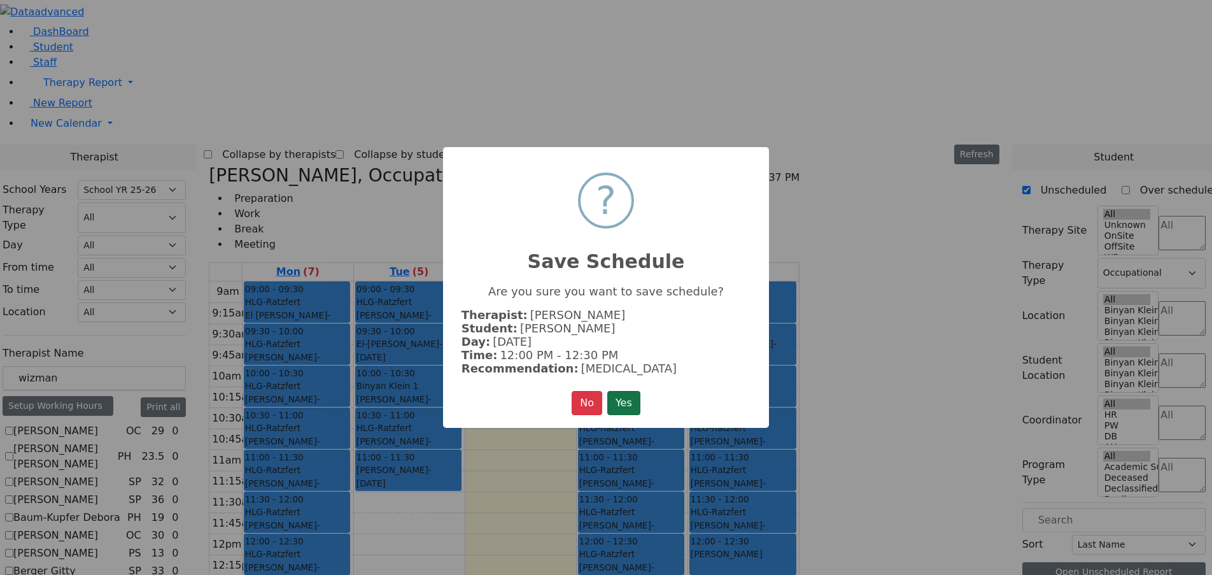
click at [622, 396] on button "Yes" at bounding box center [623, 403] width 33 height 24
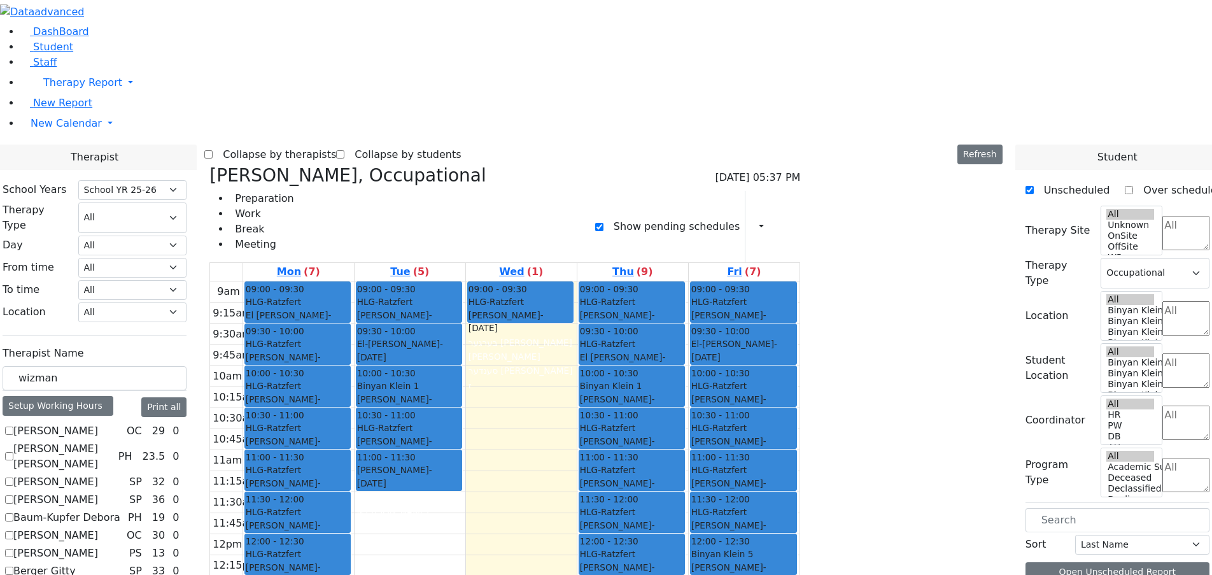
drag, startPoint x: 967, startPoint y: 150, endPoint x: 527, endPoint y: 459, distance: 537.9
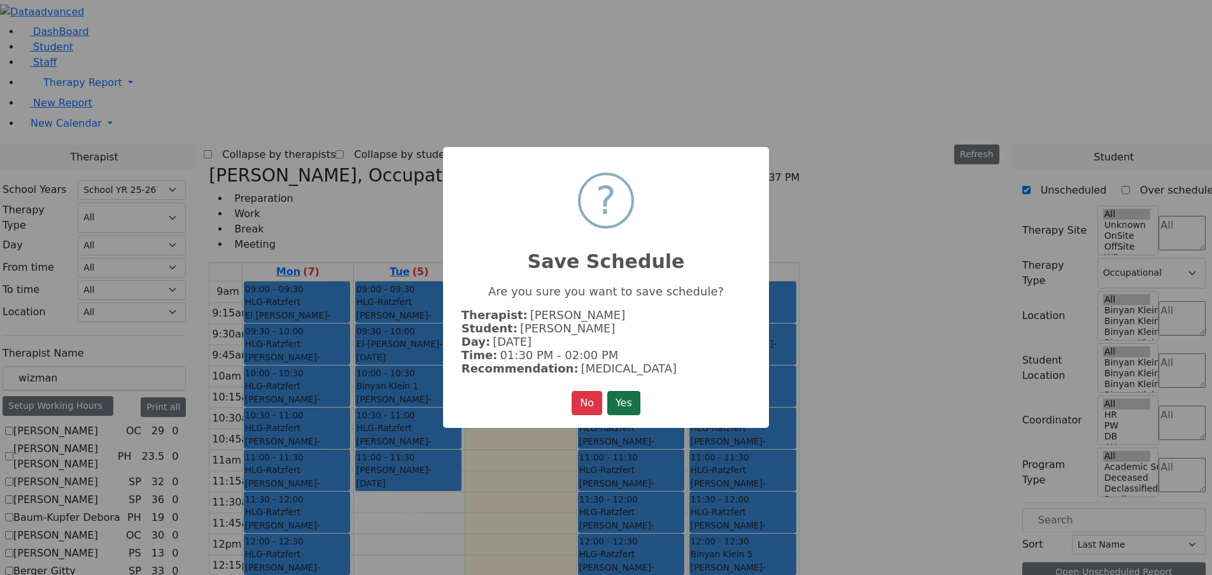
click at [631, 399] on button "Yes" at bounding box center [623, 403] width 33 height 24
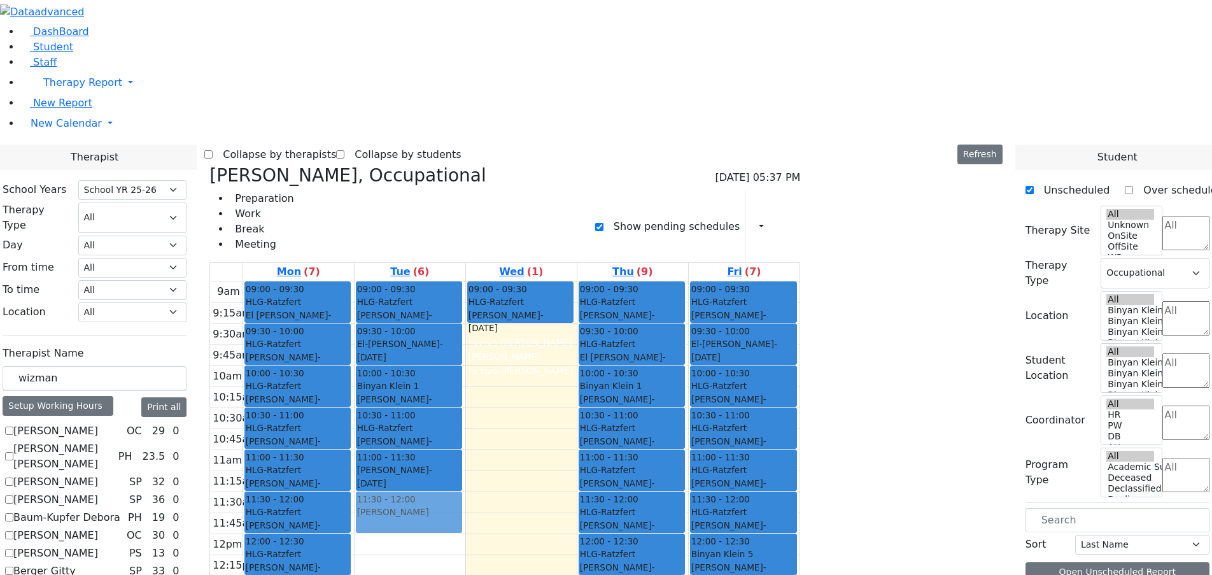
drag, startPoint x: 991, startPoint y: 149, endPoint x: 548, endPoint y: 310, distance: 471.2
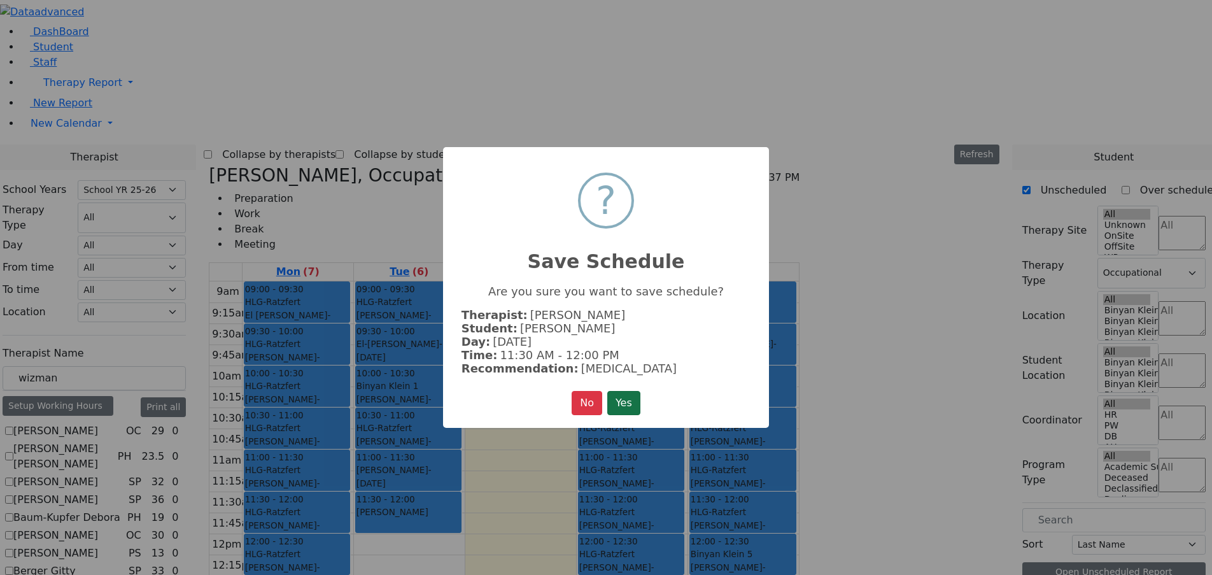
click at [620, 396] on button "Yes" at bounding box center [623, 403] width 33 height 24
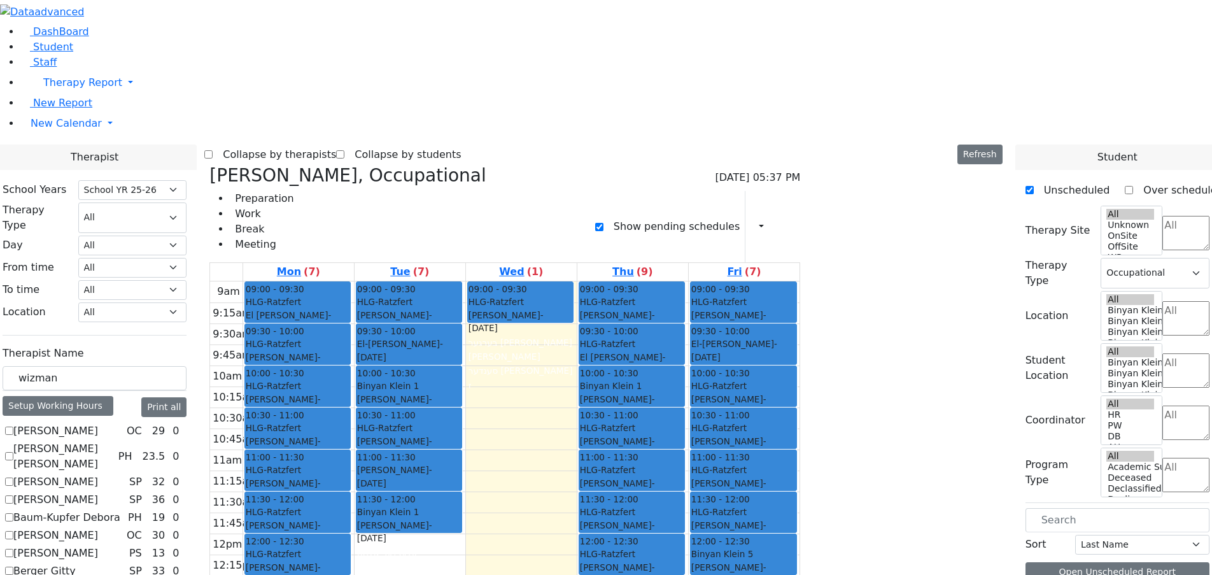
drag, startPoint x: 949, startPoint y: 152, endPoint x: 774, endPoint y: 475, distance: 367.9
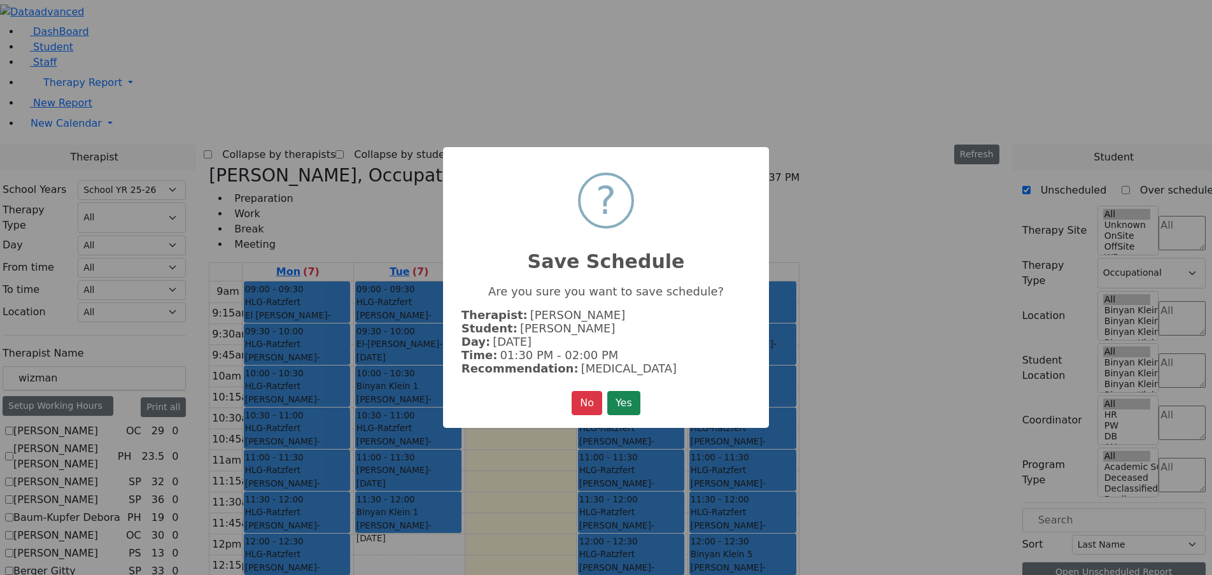
click at [630, 397] on button "Yes" at bounding box center [623, 403] width 33 height 24
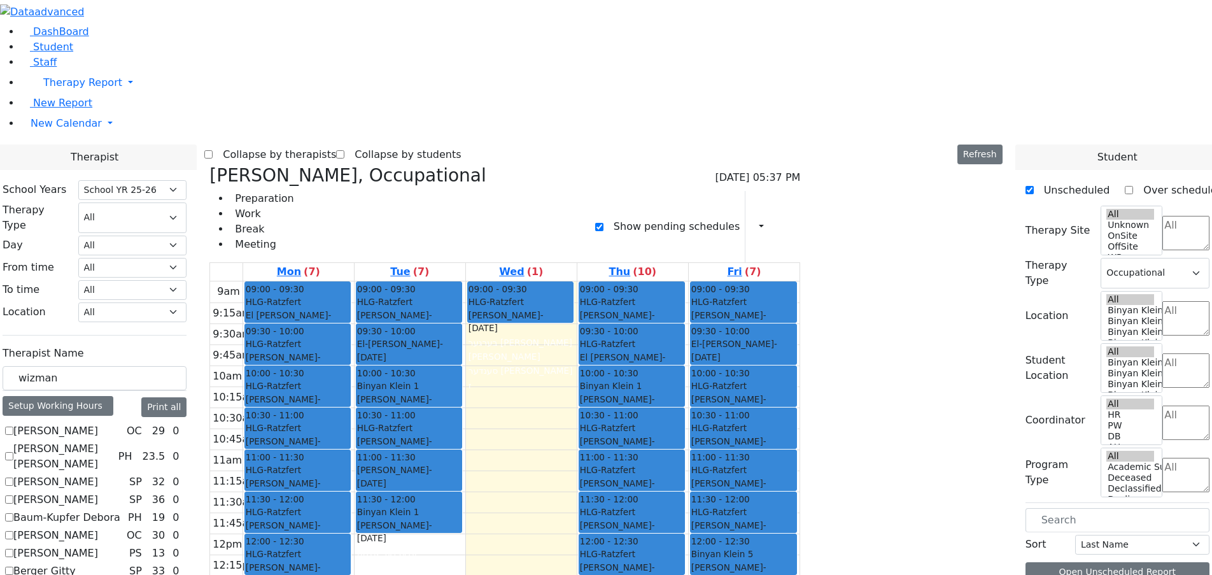
drag, startPoint x: 968, startPoint y: 171, endPoint x: 475, endPoint y: 431, distance: 557.1
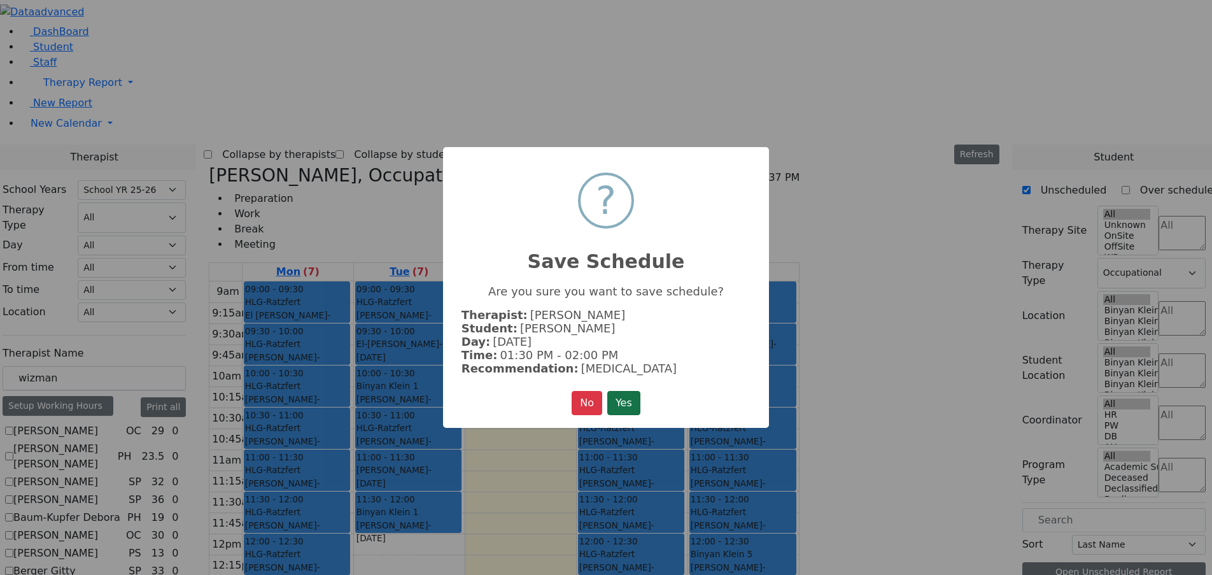
click at [624, 402] on button "Yes" at bounding box center [623, 403] width 33 height 24
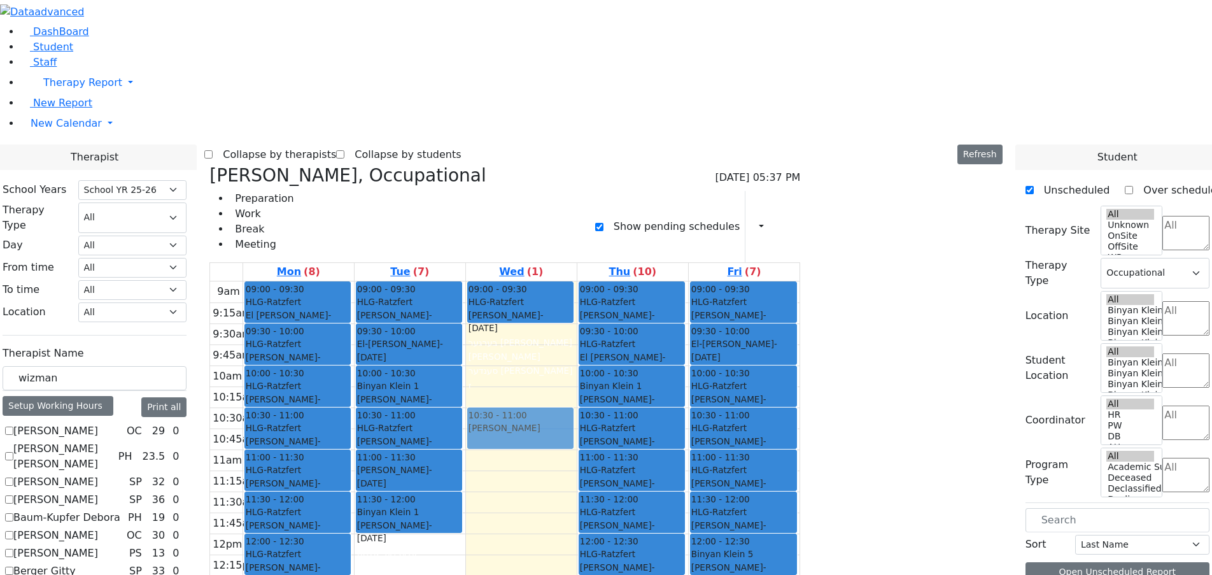
drag, startPoint x: 989, startPoint y: 153, endPoint x: 672, endPoint y: 216, distance: 323.2
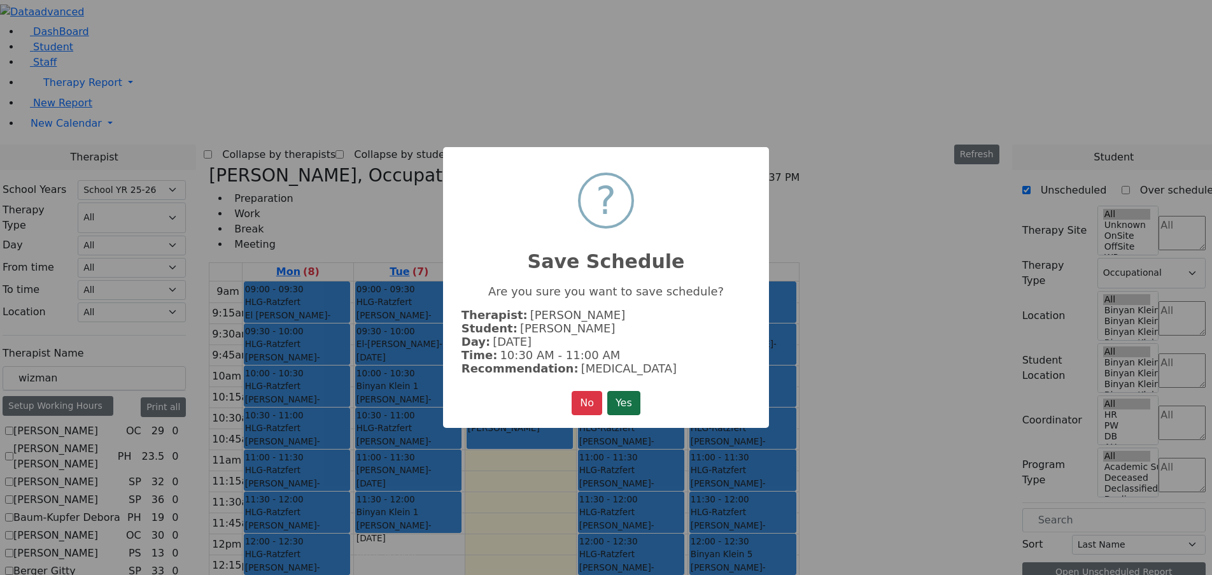
click at [636, 403] on button "Yes" at bounding box center [623, 403] width 33 height 24
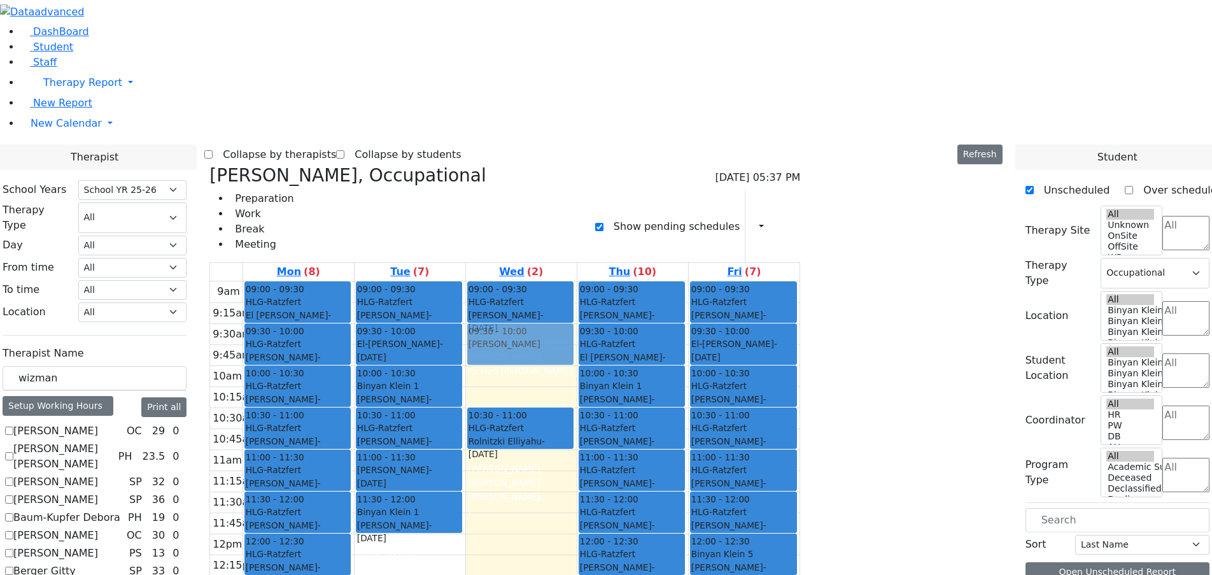
drag, startPoint x: 954, startPoint y: 153, endPoint x: 657, endPoint y: 137, distance: 296.9
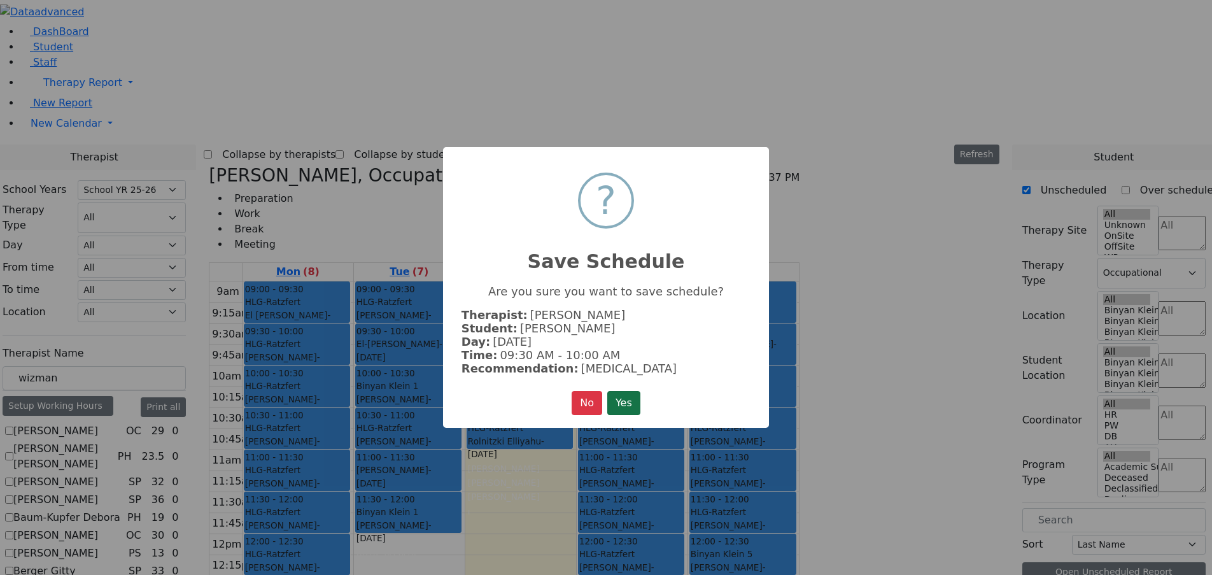
click at [634, 398] on button "Yes" at bounding box center [623, 403] width 33 height 24
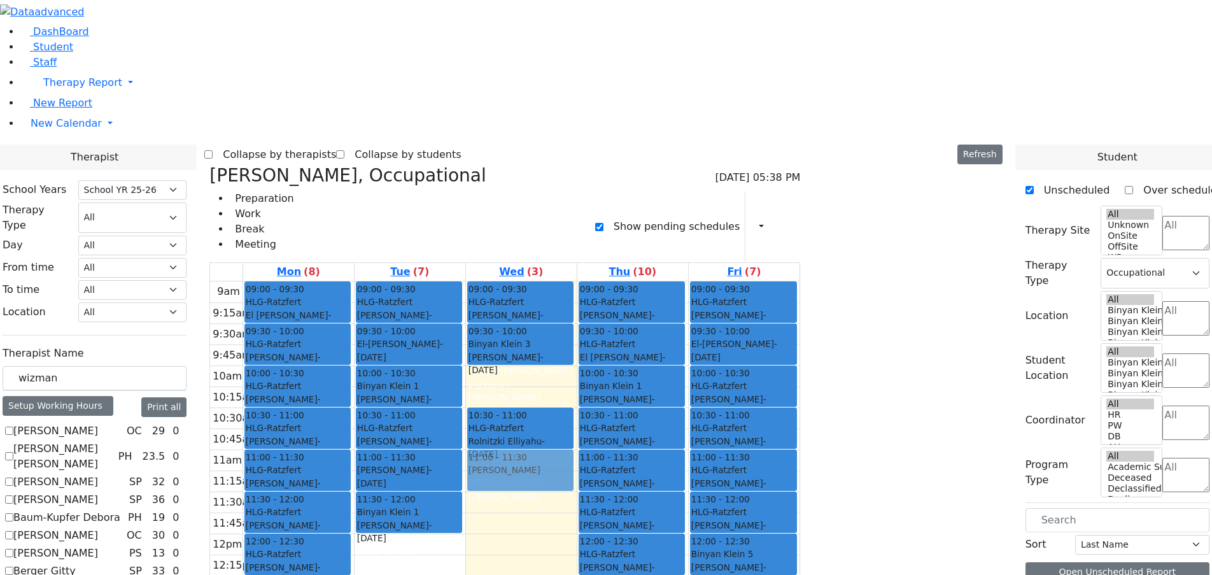
drag, startPoint x: 959, startPoint y: 153, endPoint x: 687, endPoint y: 249, distance: 288.8
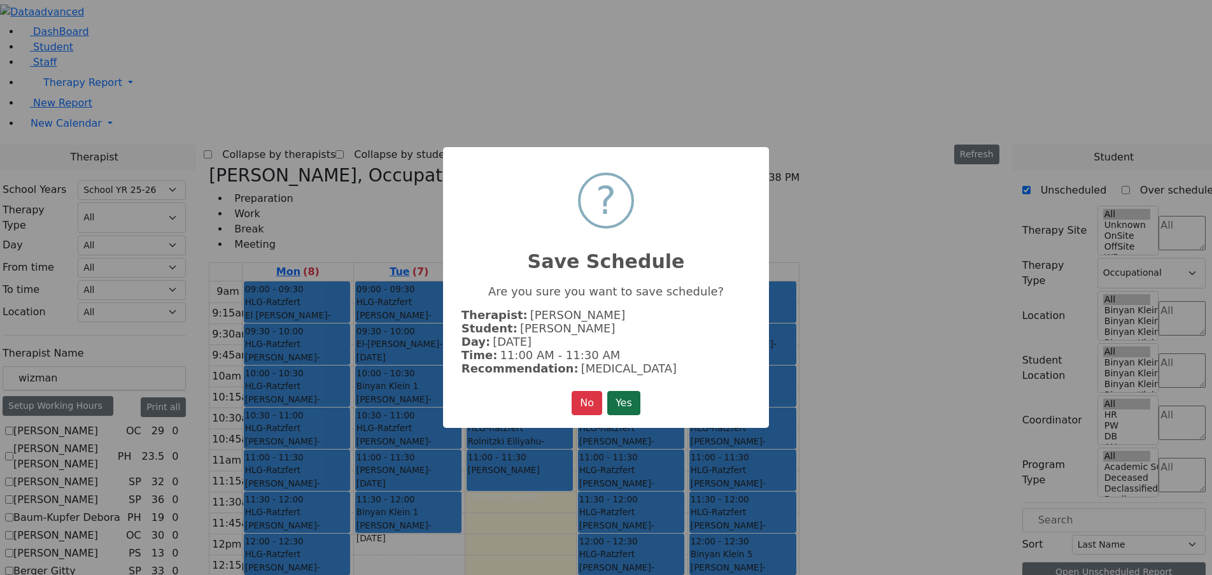
click at [624, 408] on button "Yes" at bounding box center [623, 403] width 33 height 24
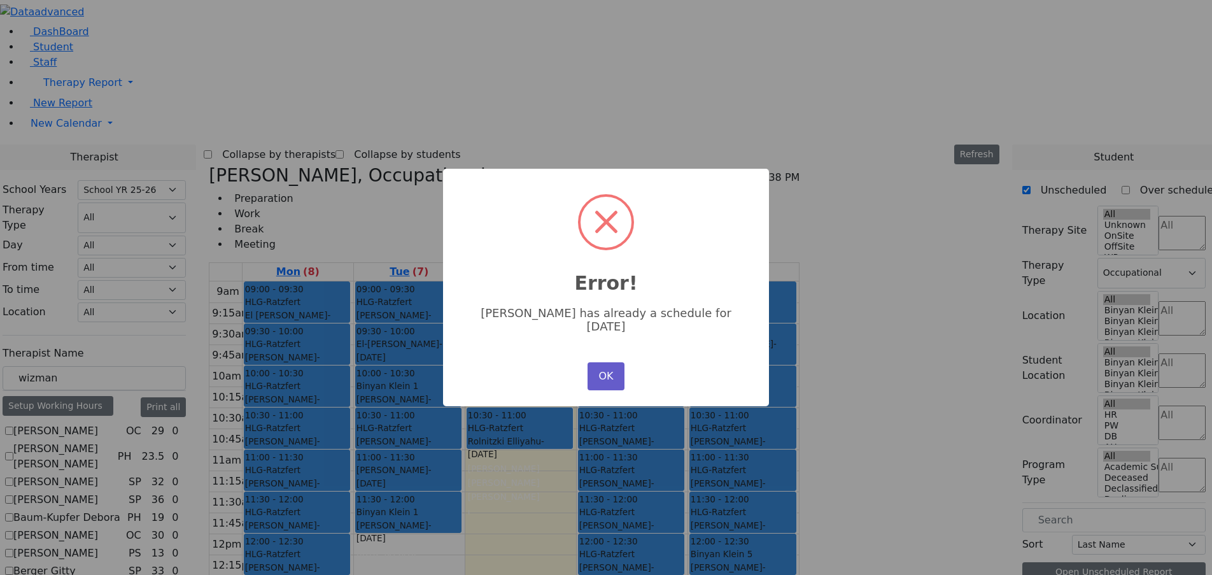
click at [605, 372] on button "OK" at bounding box center [605, 376] width 37 height 28
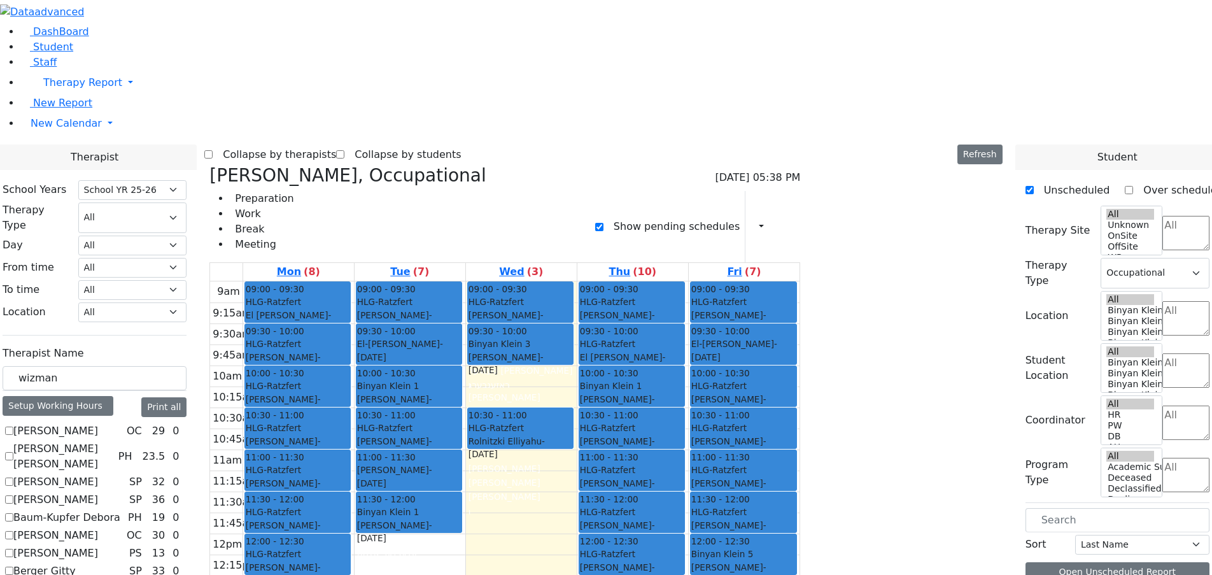
drag, startPoint x: 969, startPoint y: 153, endPoint x: 455, endPoint y: 393, distance: 567.4
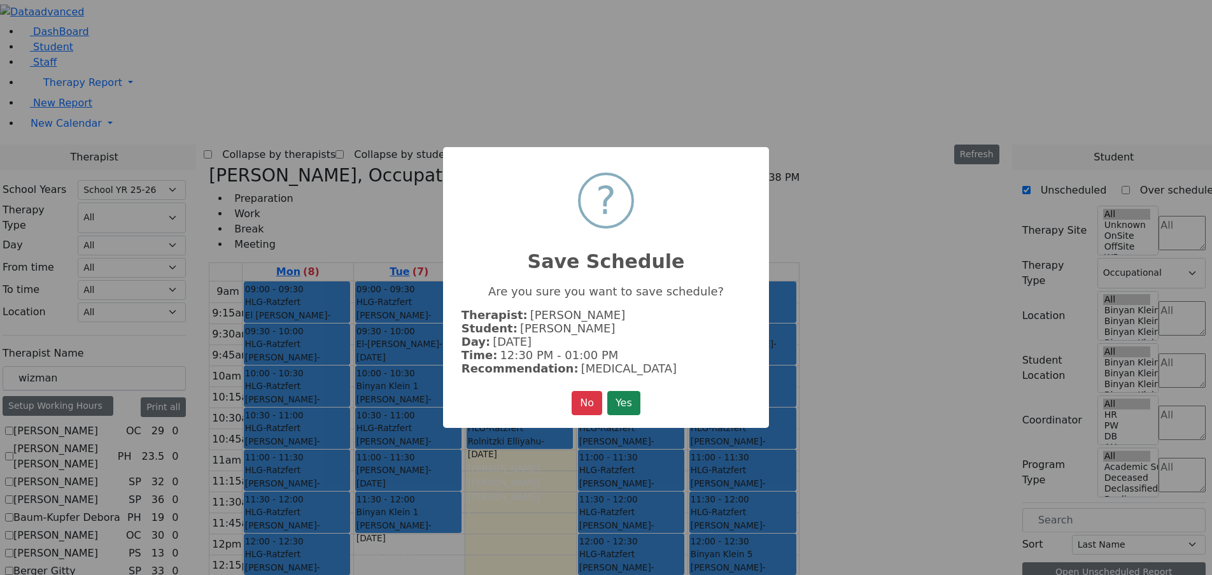
click at [633, 405] on button "Yes" at bounding box center [623, 403] width 33 height 24
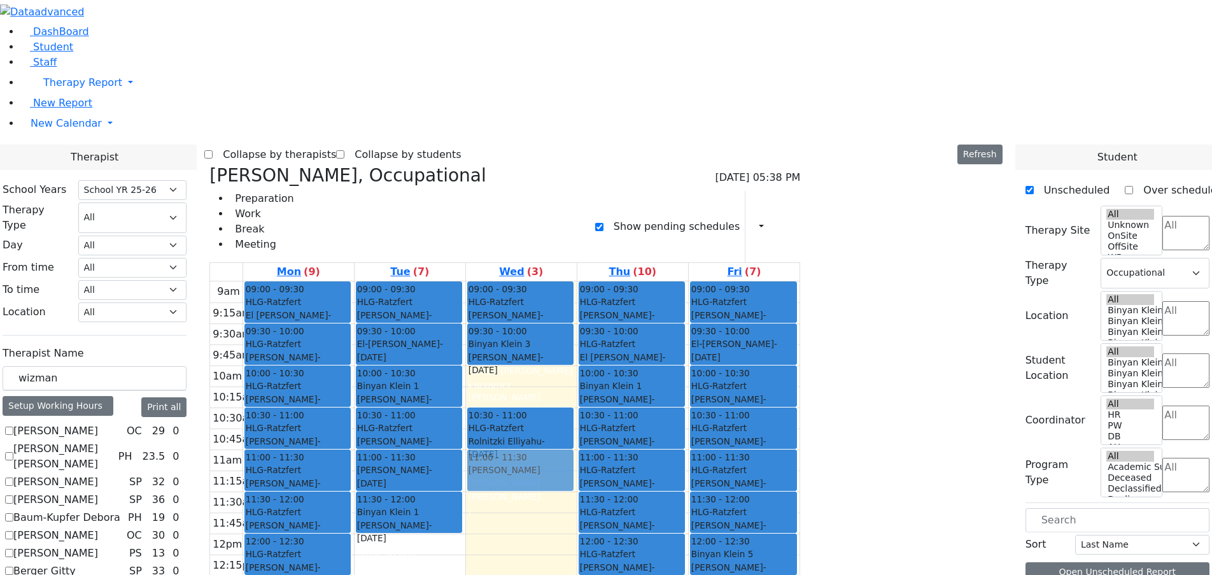
drag, startPoint x: 969, startPoint y: 149, endPoint x: 643, endPoint y: 264, distance: 345.0
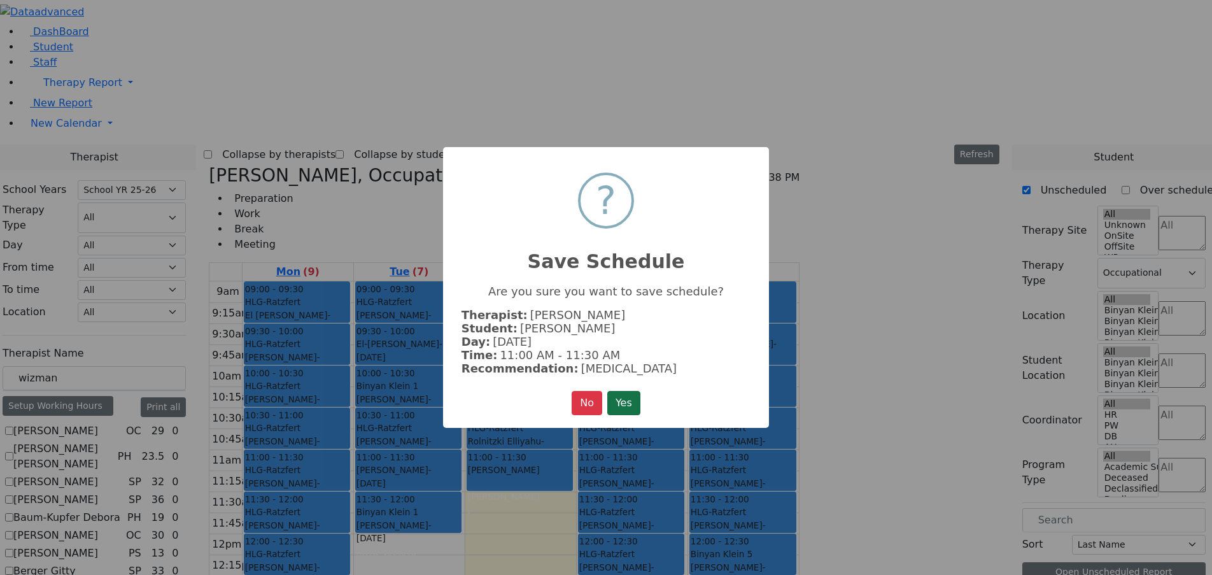
click at [628, 408] on button "Yes" at bounding box center [623, 403] width 33 height 24
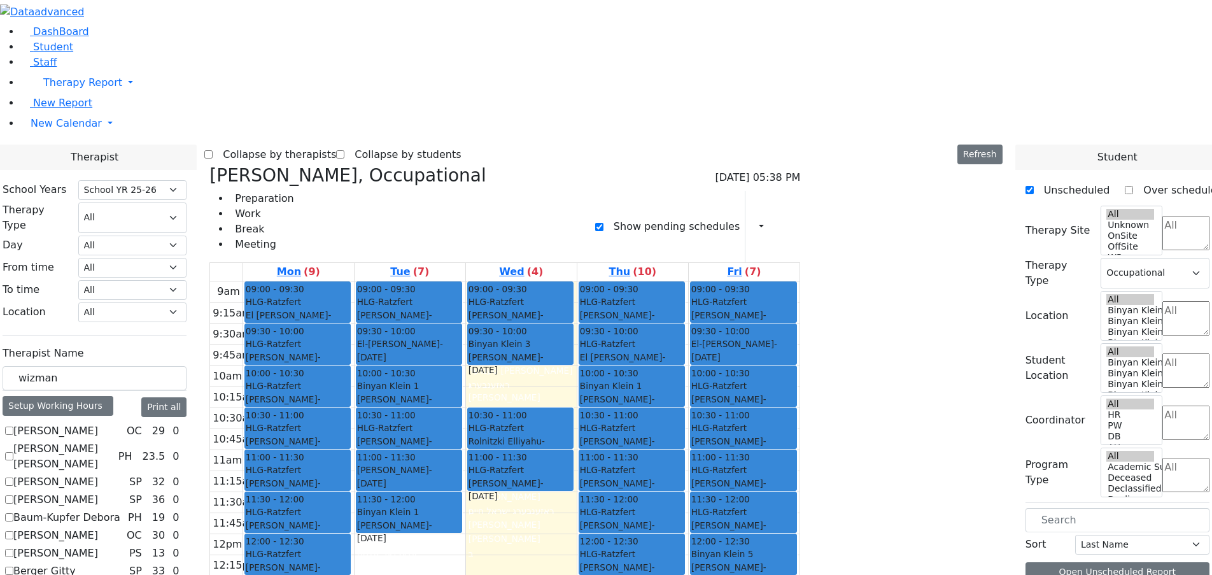
drag, startPoint x: 995, startPoint y: 149, endPoint x: 449, endPoint y: 431, distance: 615.3
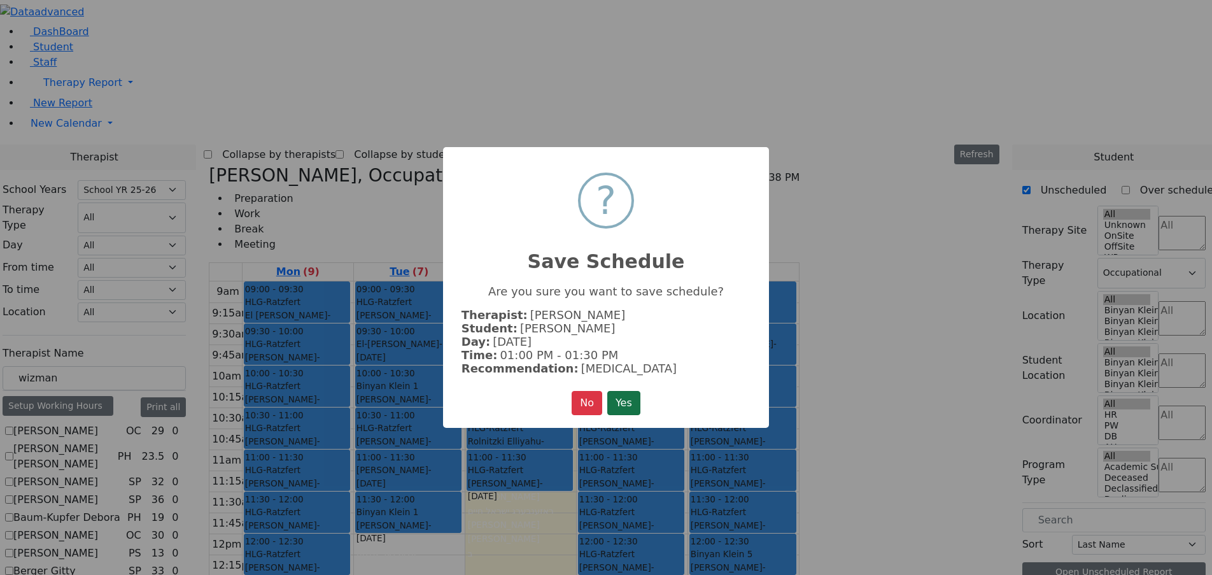
click at [620, 407] on button "Yes" at bounding box center [623, 403] width 33 height 24
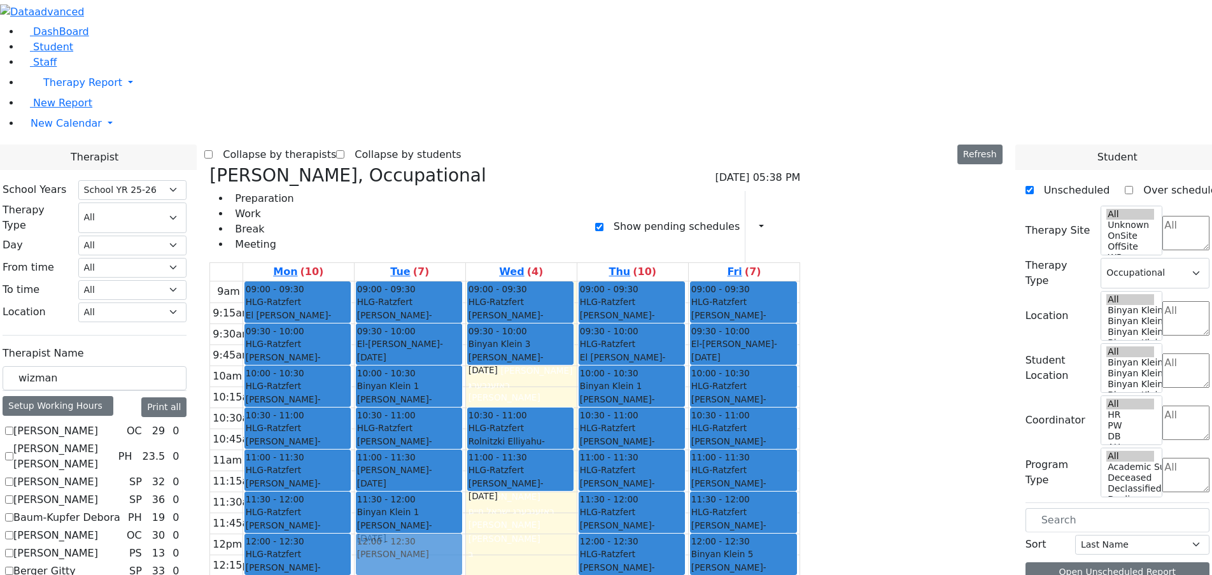
drag, startPoint x: 956, startPoint y: 151, endPoint x: 556, endPoint y: 346, distance: 444.8
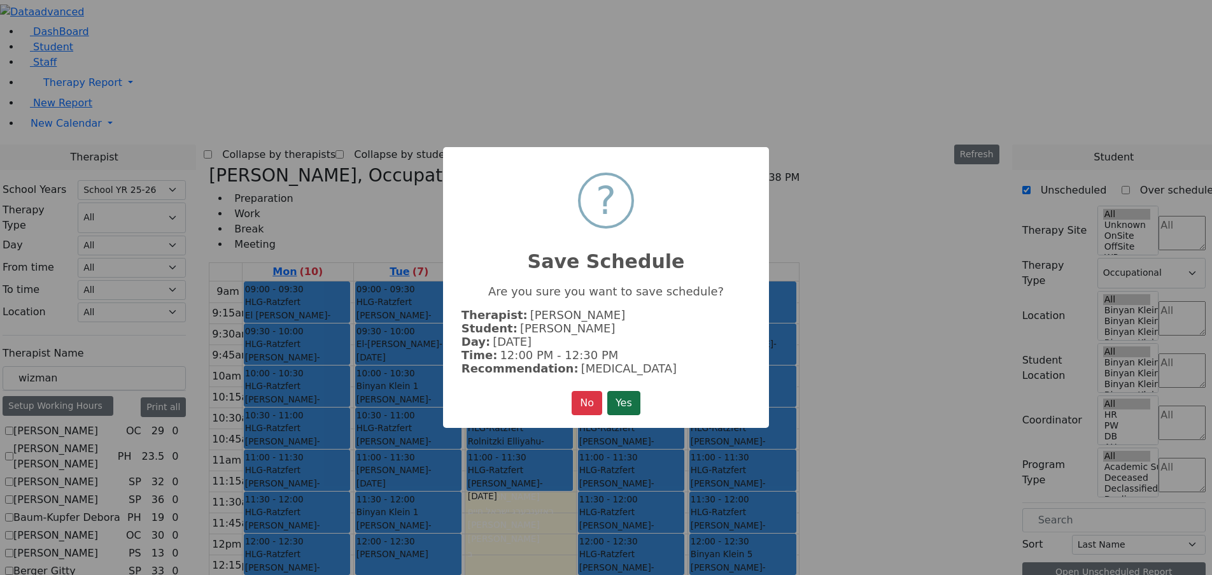
click at [627, 403] on button "Yes" at bounding box center [623, 403] width 33 height 24
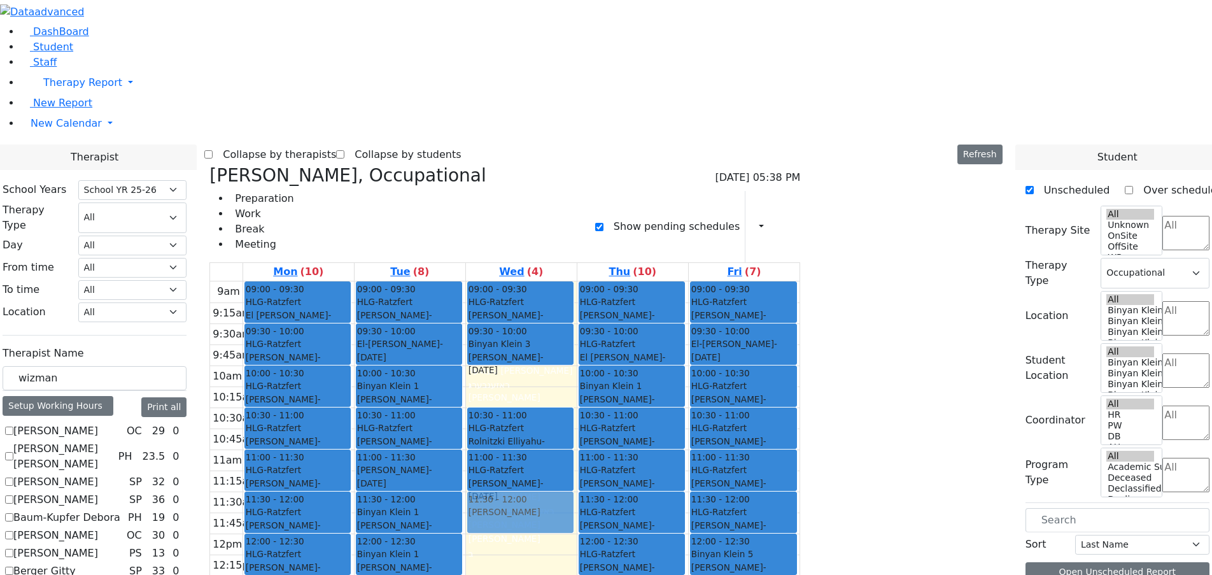
drag, startPoint x: 939, startPoint y: 168, endPoint x: 674, endPoint y: 306, distance: 298.6
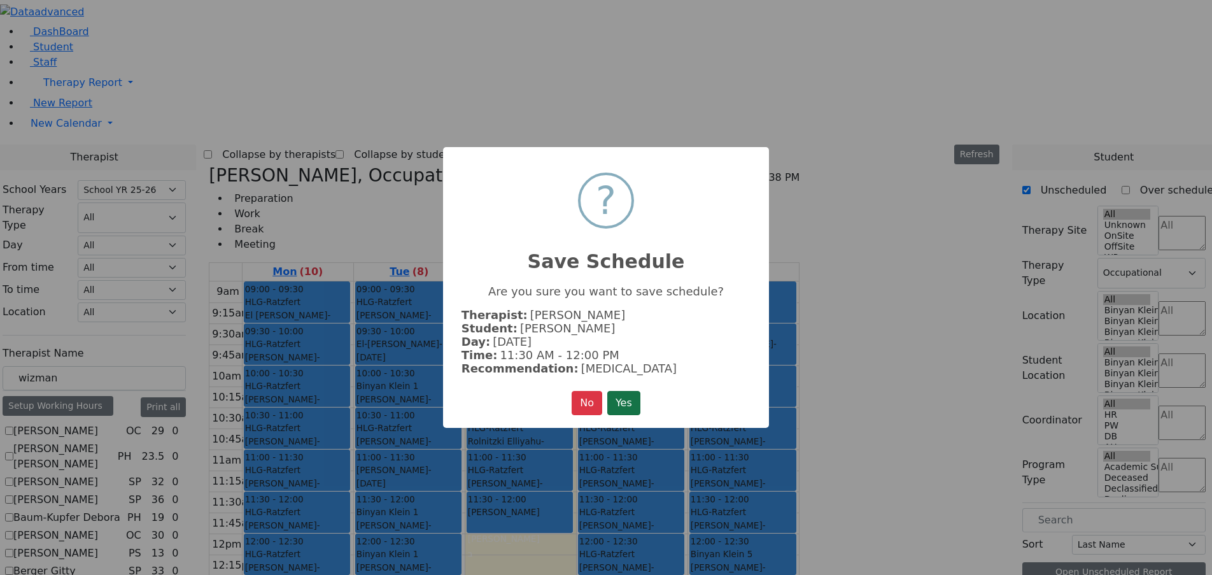
click at [634, 396] on button "Yes" at bounding box center [623, 403] width 33 height 24
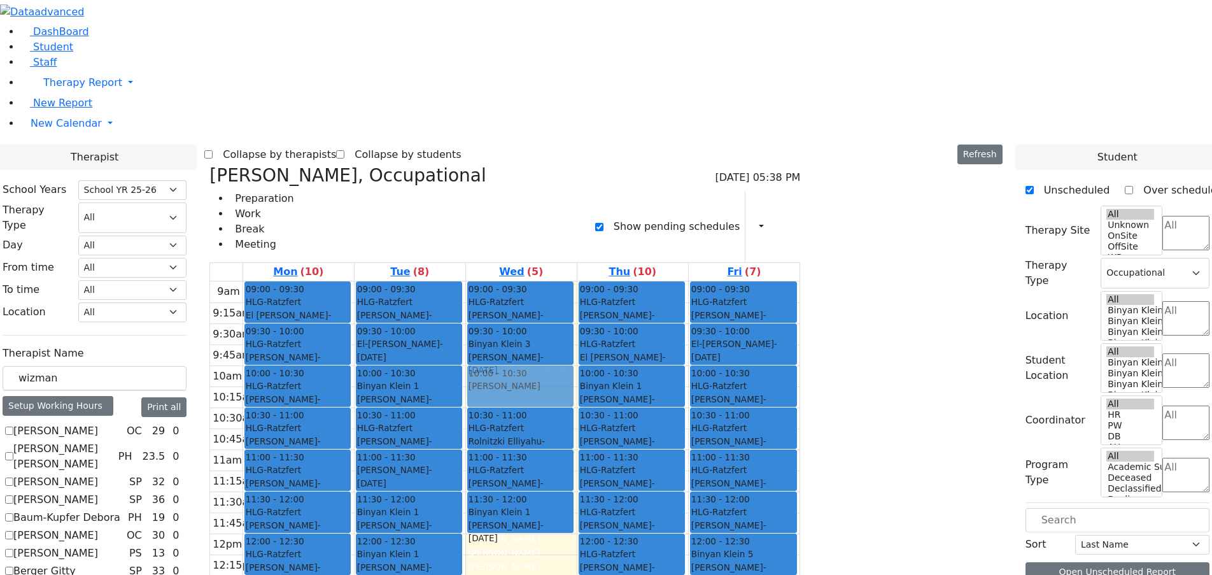
drag, startPoint x: 971, startPoint y: 152, endPoint x: 661, endPoint y: 181, distance: 311.9
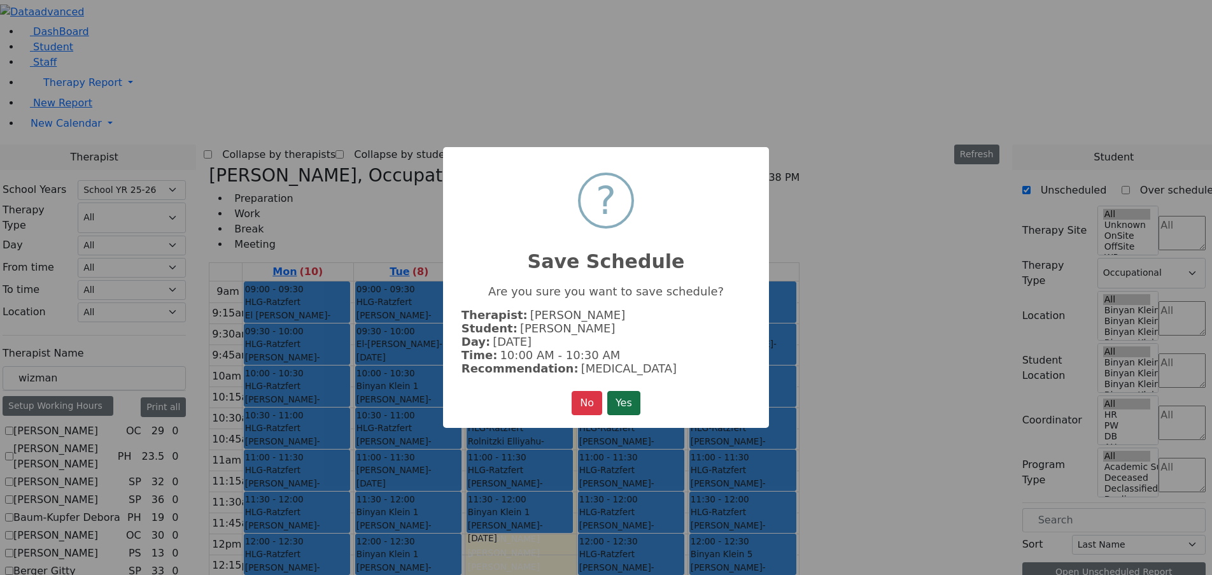
click at [634, 391] on button "Yes" at bounding box center [623, 403] width 33 height 24
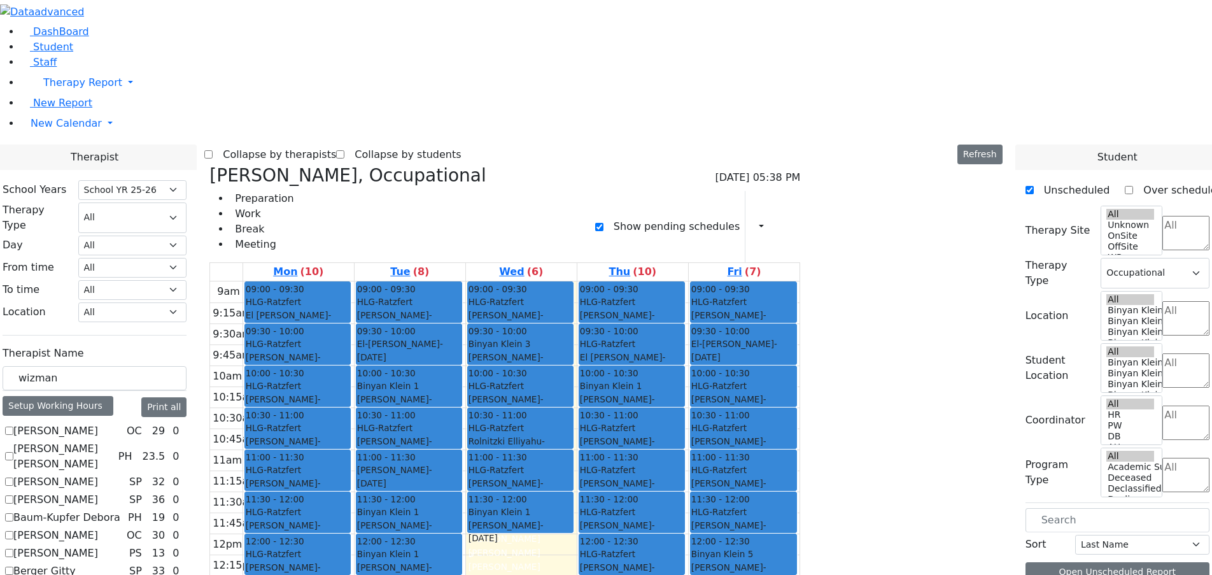
drag, startPoint x: 951, startPoint y: 153, endPoint x: 561, endPoint y: 394, distance: 459.1
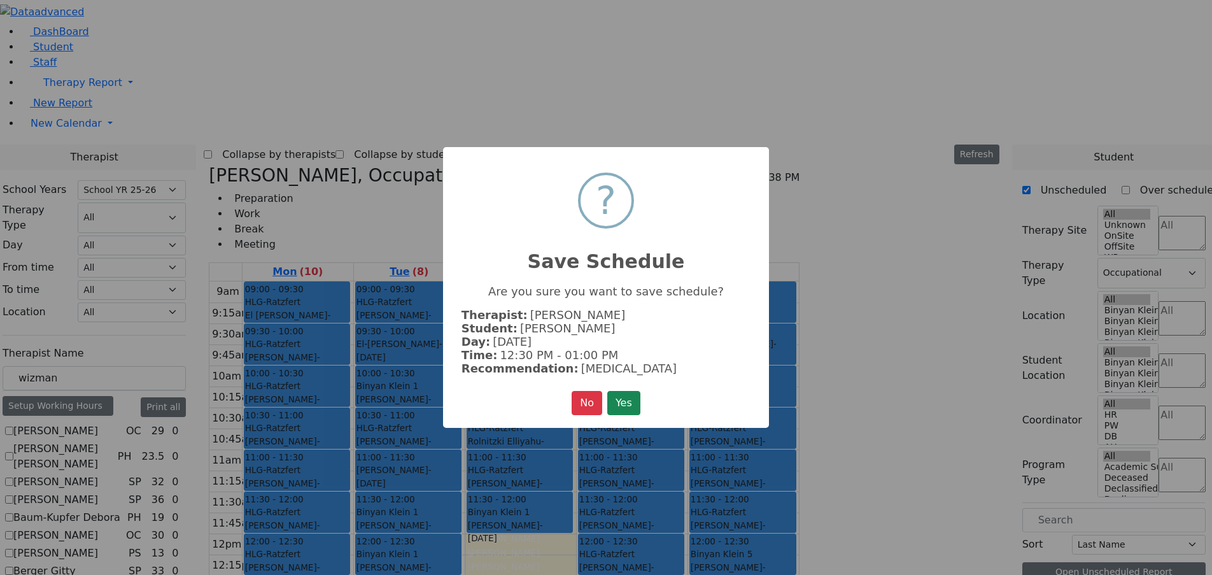
click at [615, 396] on button "Yes" at bounding box center [623, 403] width 33 height 24
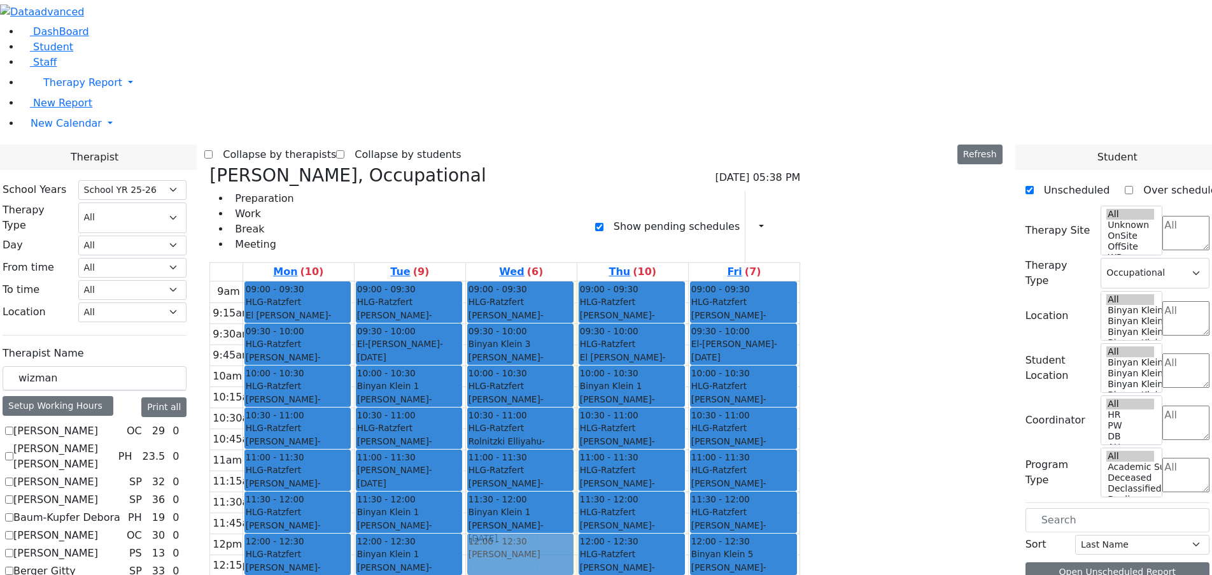
drag, startPoint x: 984, startPoint y: 153, endPoint x: 682, endPoint y: 347, distance: 359.2
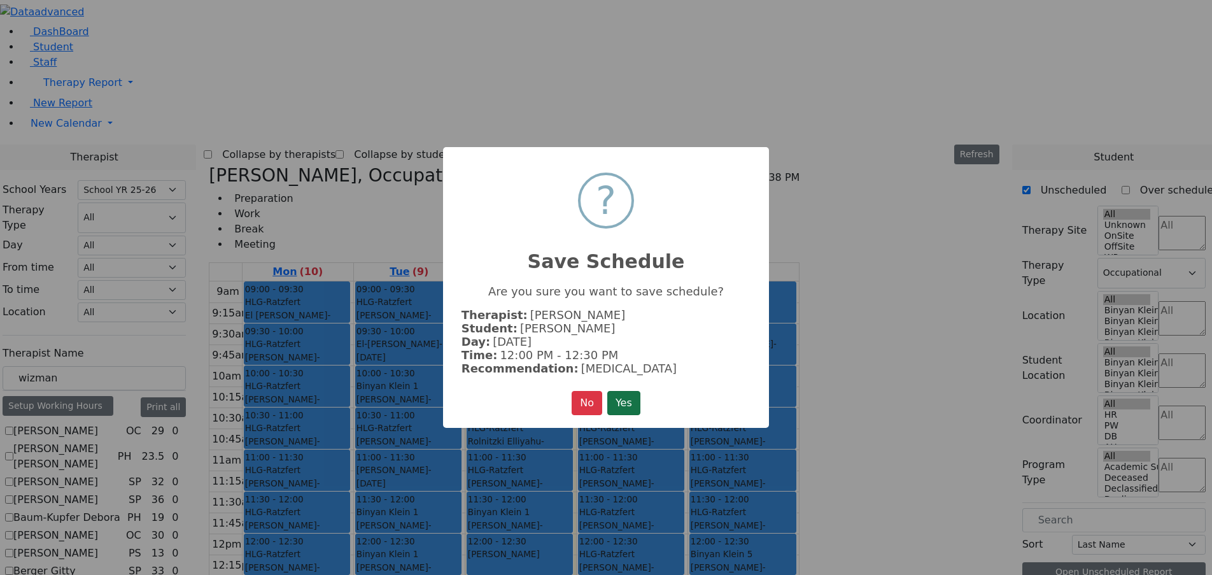
click at [635, 402] on button "Yes" at bounding box center [623, 403] width 33 height 24
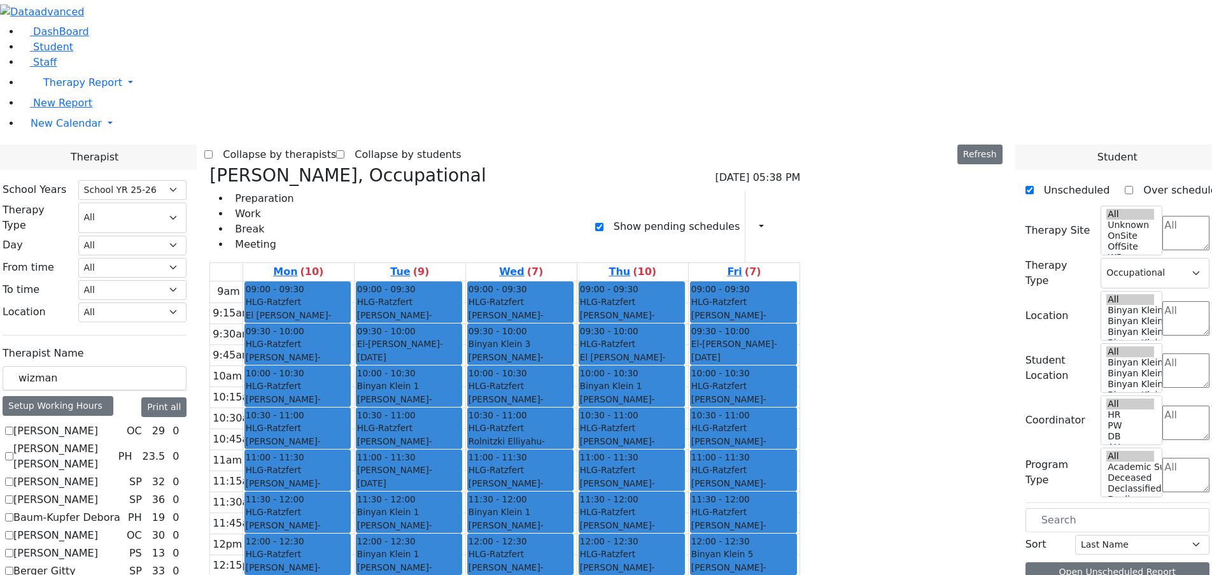
drag, startPoint x: 993, startPoint y: 153, endPoint x: 548, endPoint y: 420, distance: 518.6
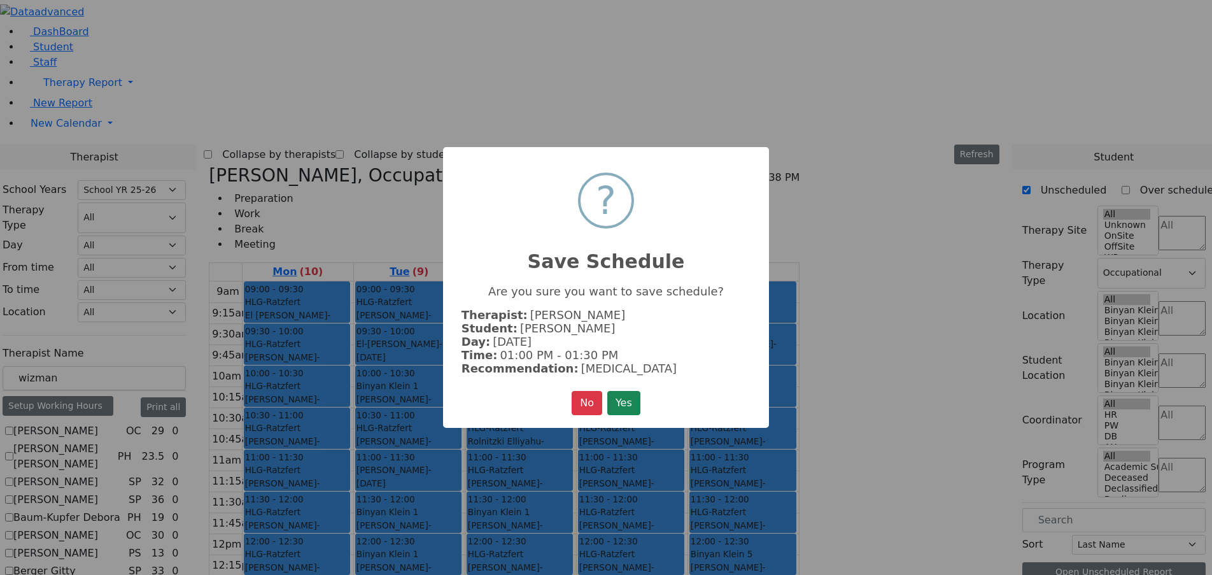
click at [636, 402] on button "Yes" at bounding box center [623, 403] width 33 height 24
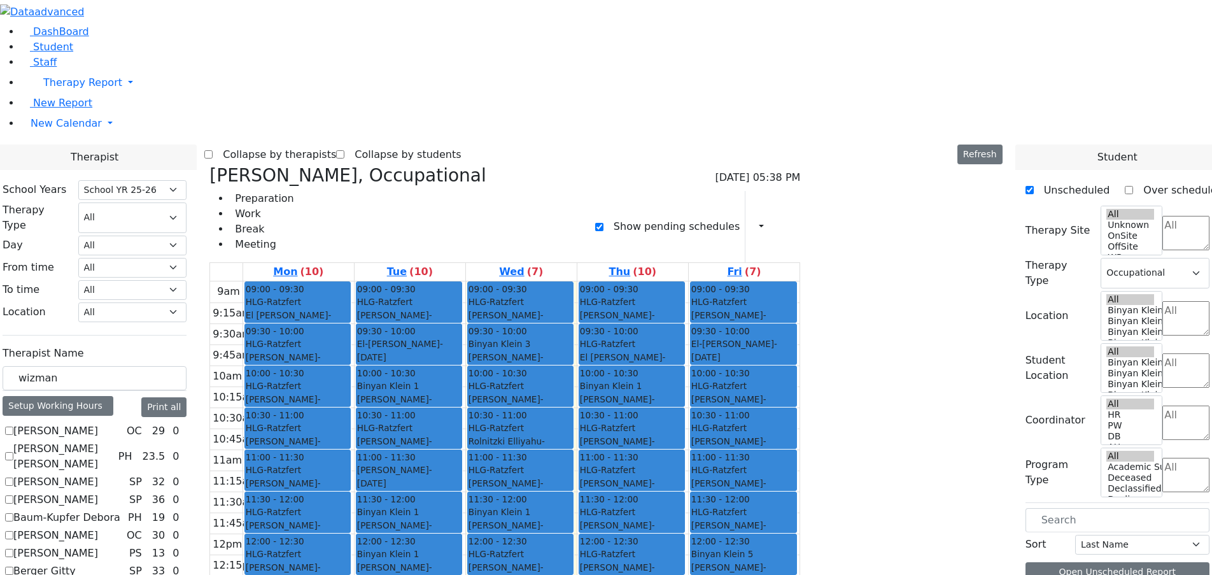
drag, startPoint x: 970, startPoint y: 151, endPoint x: 699, endPoint y: 372, distance: 349.5
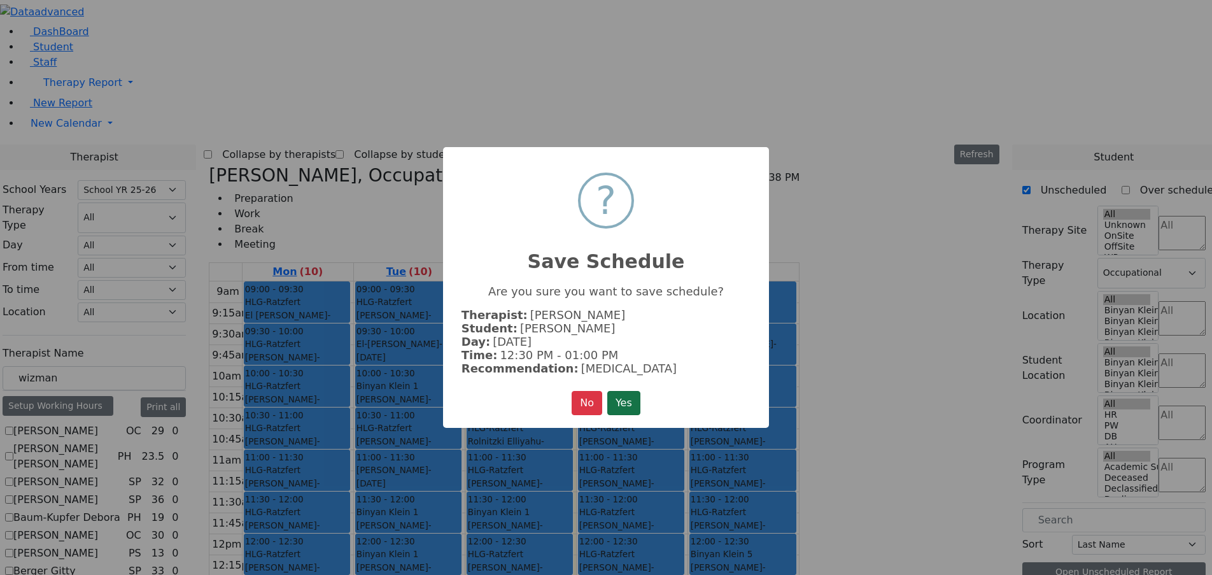
click at [635, 404] on button "Yes" at bounding box center [623, 403] width 33 height 24
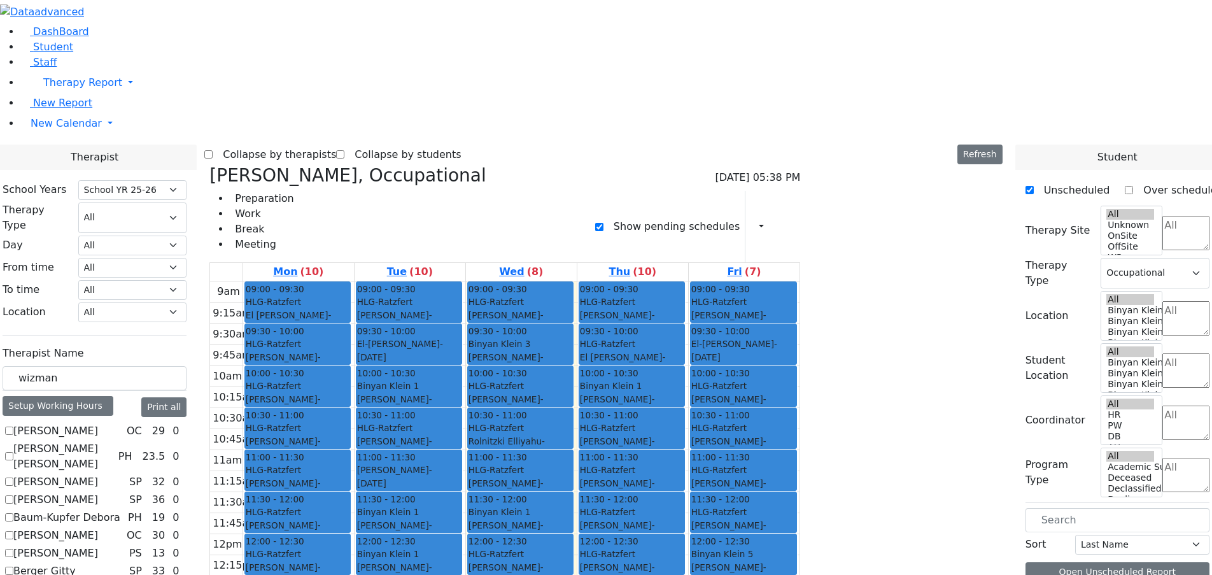
drag, startPoint x: 968, startPoint y: 187, endPoint x: 876, endPoint y: 389, distance: 221.6
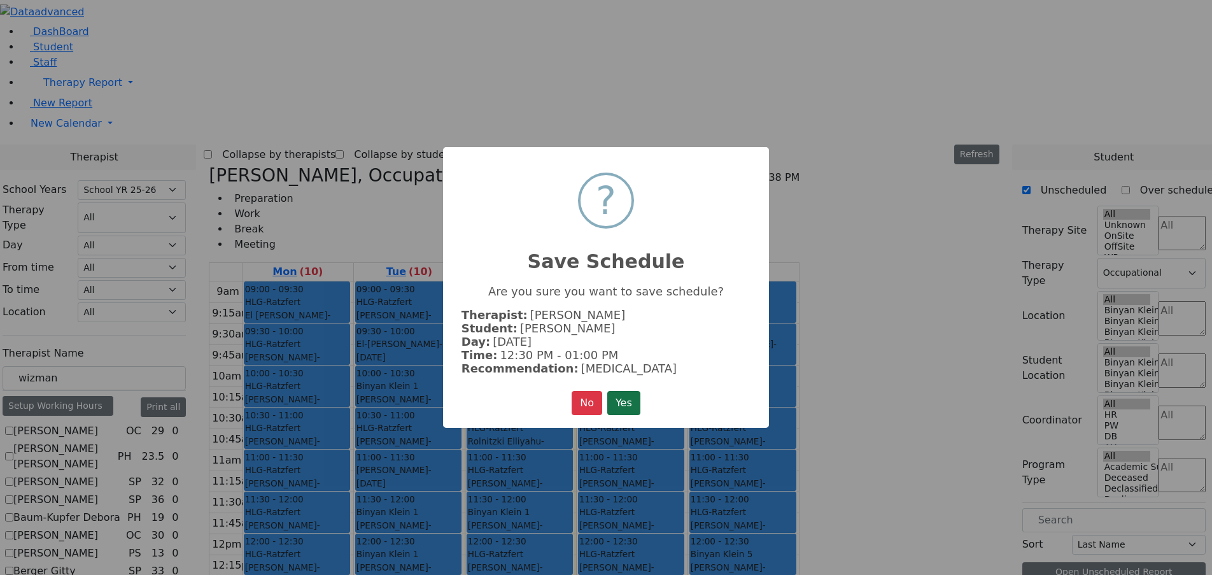
click at [633, 400] on button "Yes" at bounding box center [623, 403] width 33 height 24
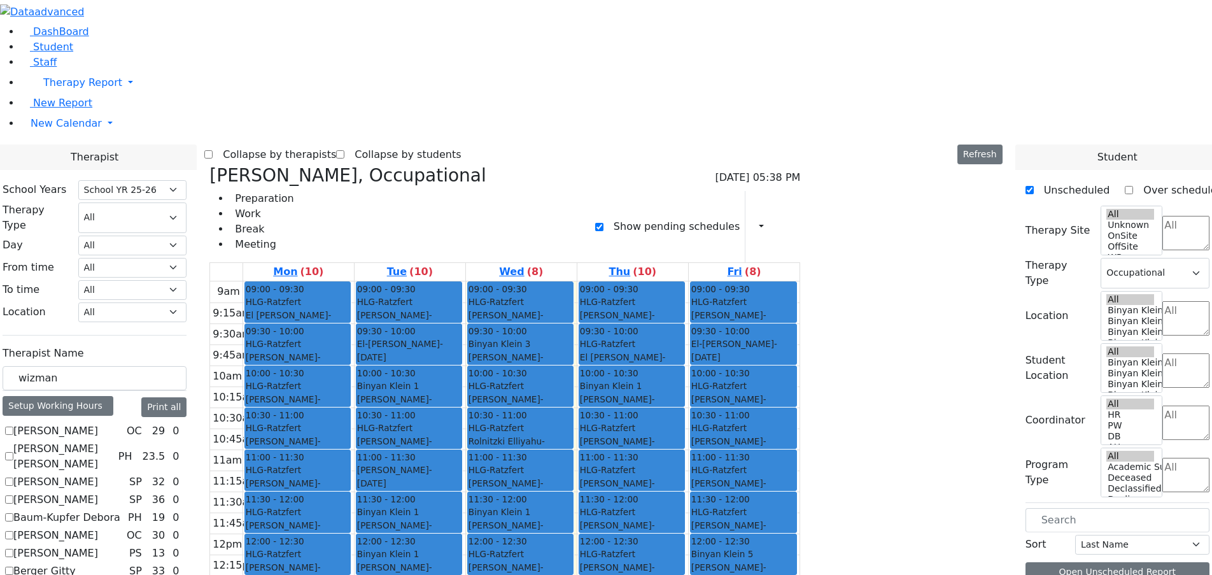
drag, startPoint x: 977, startPoint y: 153, endPoint x: 861, endPoint y: 432, distance: 302.4
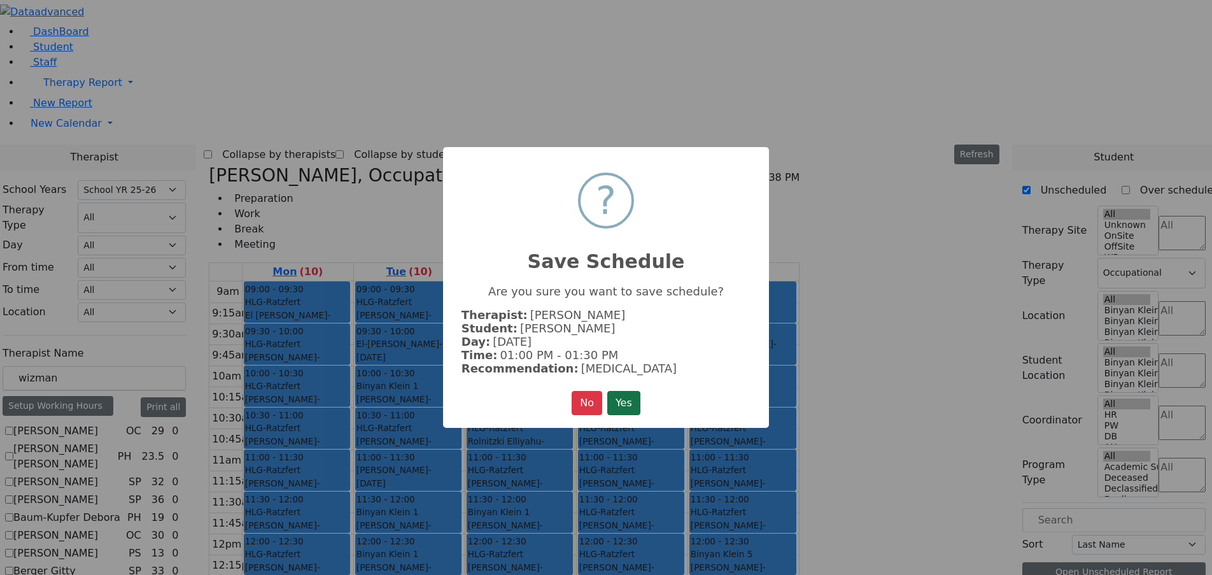
click at [635, 407] on button "Yes" at bounding box center [623, 403] width 33 height 24
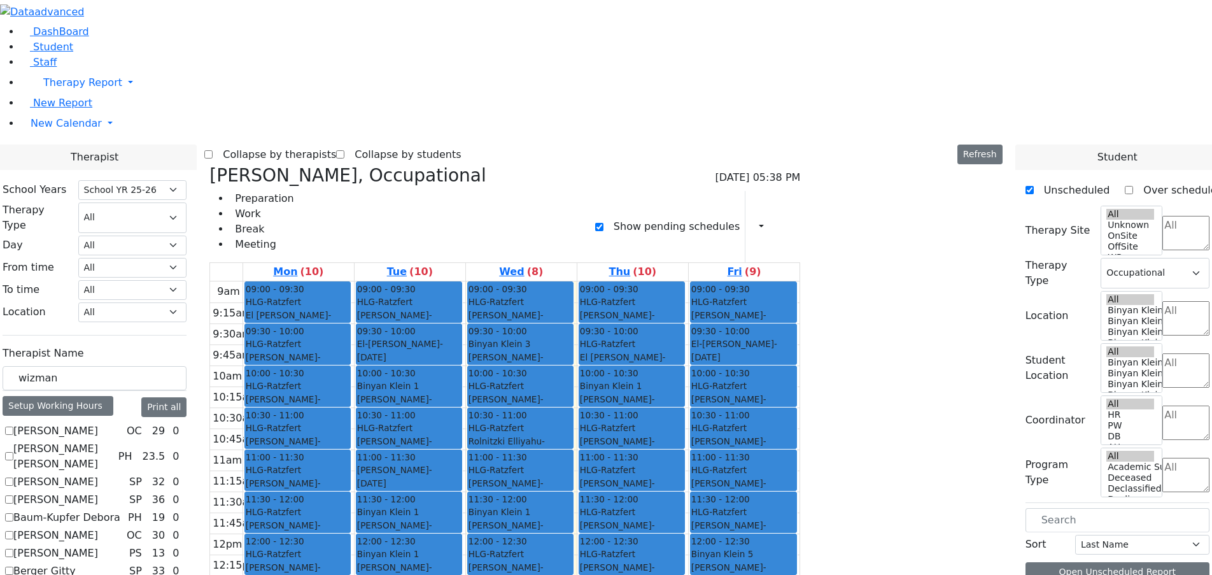
drag, startPoint x: 972, startPoint y: 151, endPoint x: 673, endPoint y: 436, distance: 413.2
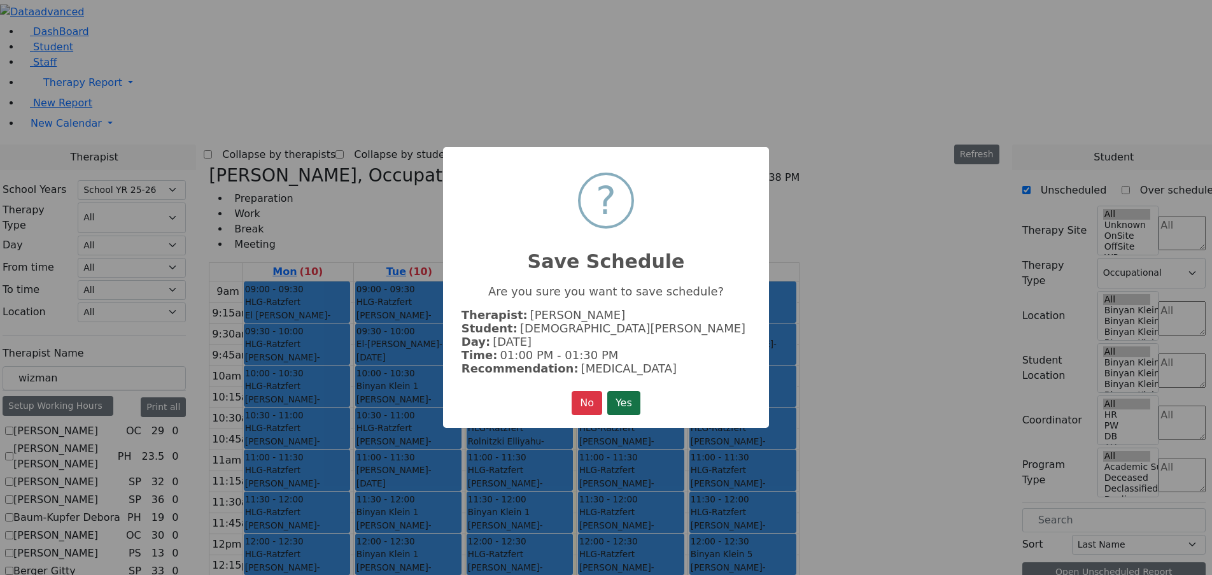
click at [636, 403] on button "Yes" at bounding box center [623, 403] width 33 height 24
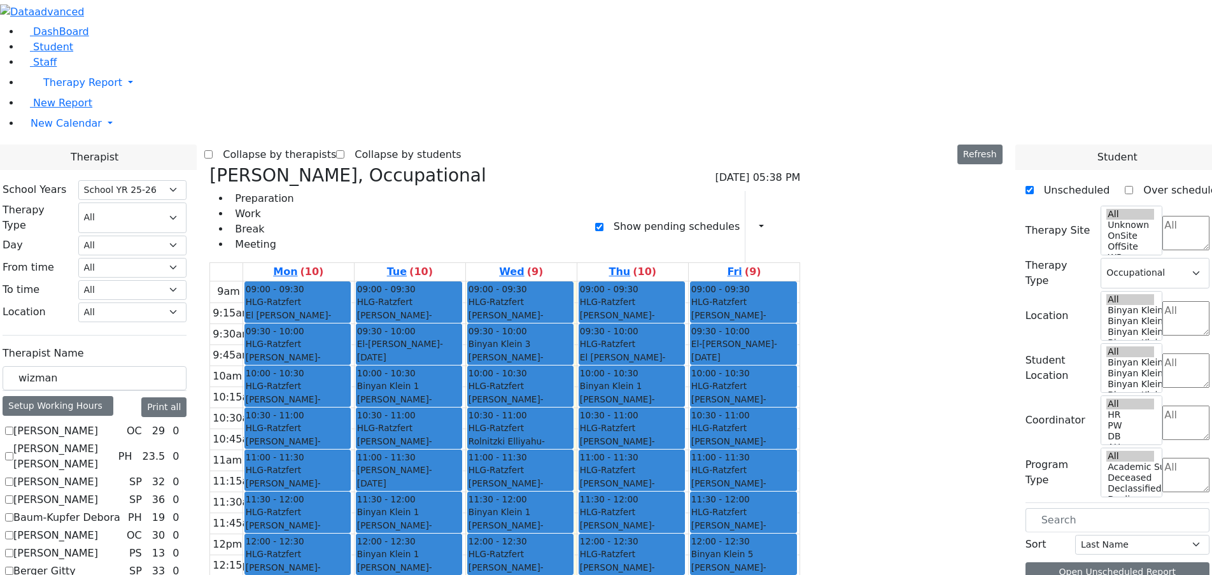
drag, startPoint x: 981, startPoint y: 150, endPoint x: 886, endPoint y: 467, distance: 331.6
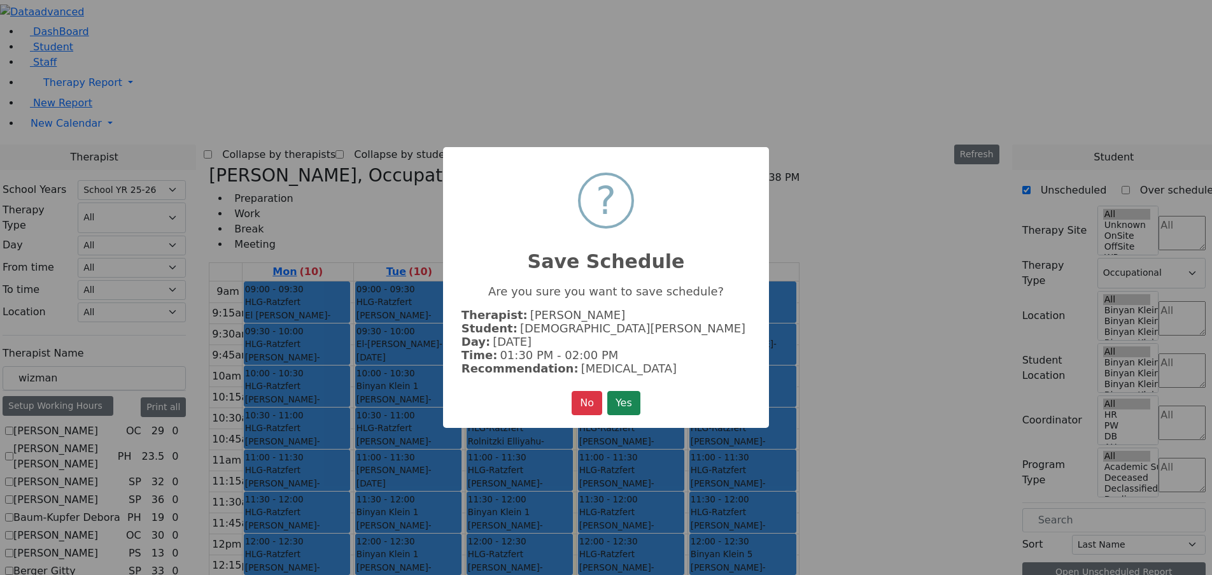
click at [631, 409] on button "Yes" at bounding box center [623, 403] width 33 height 24
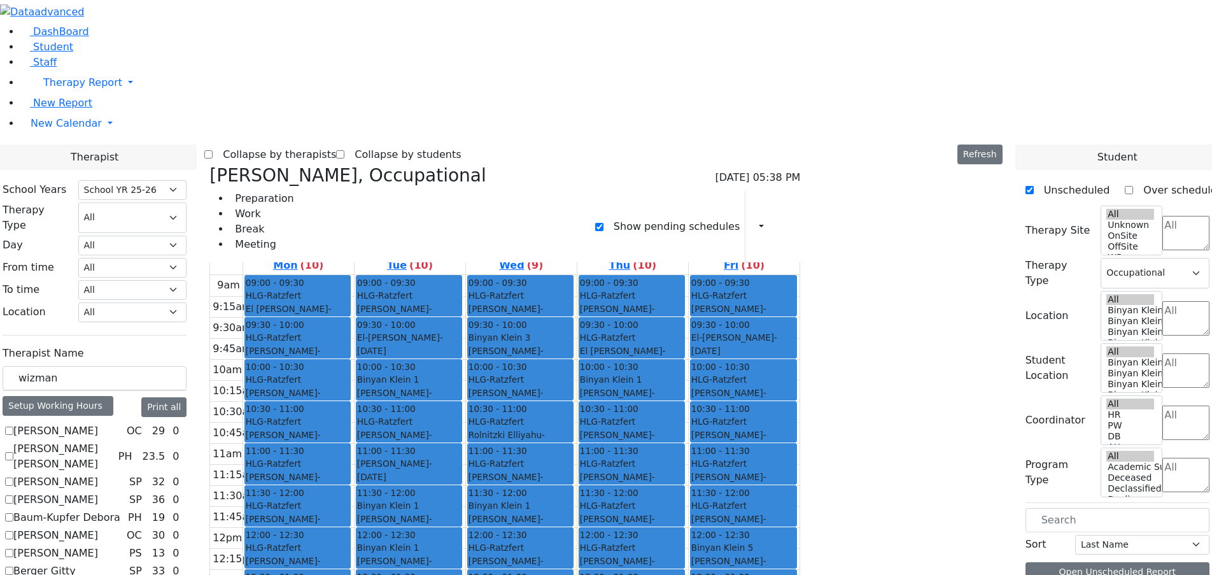
scroll to position [2, 0]
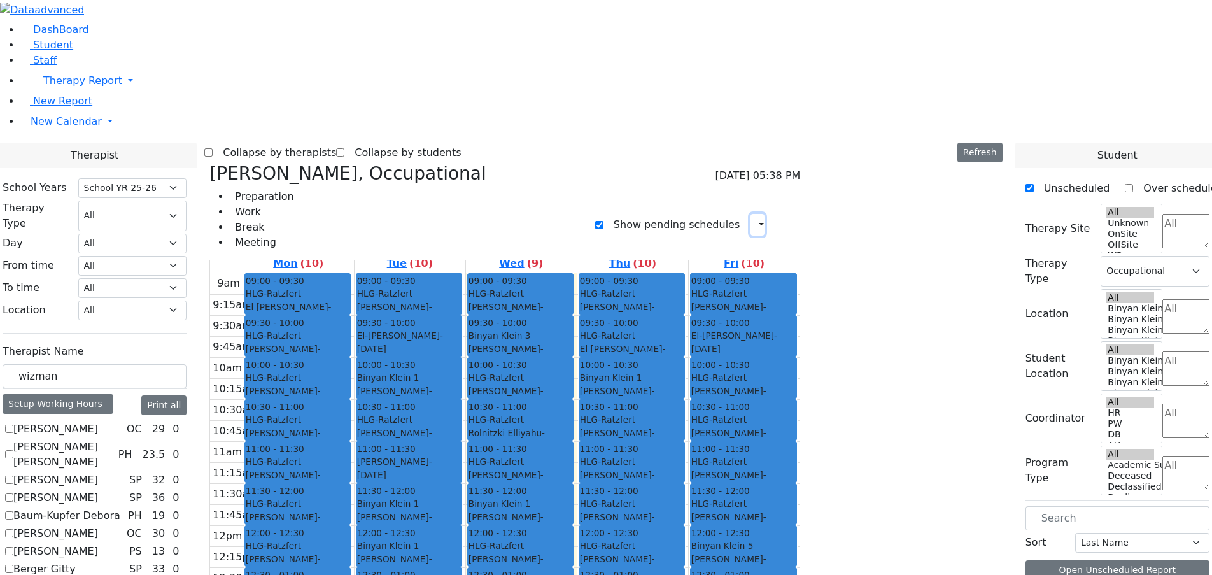
click at [753, 218] on icon "button" at bounding box center [753, 224] width 0 height 12
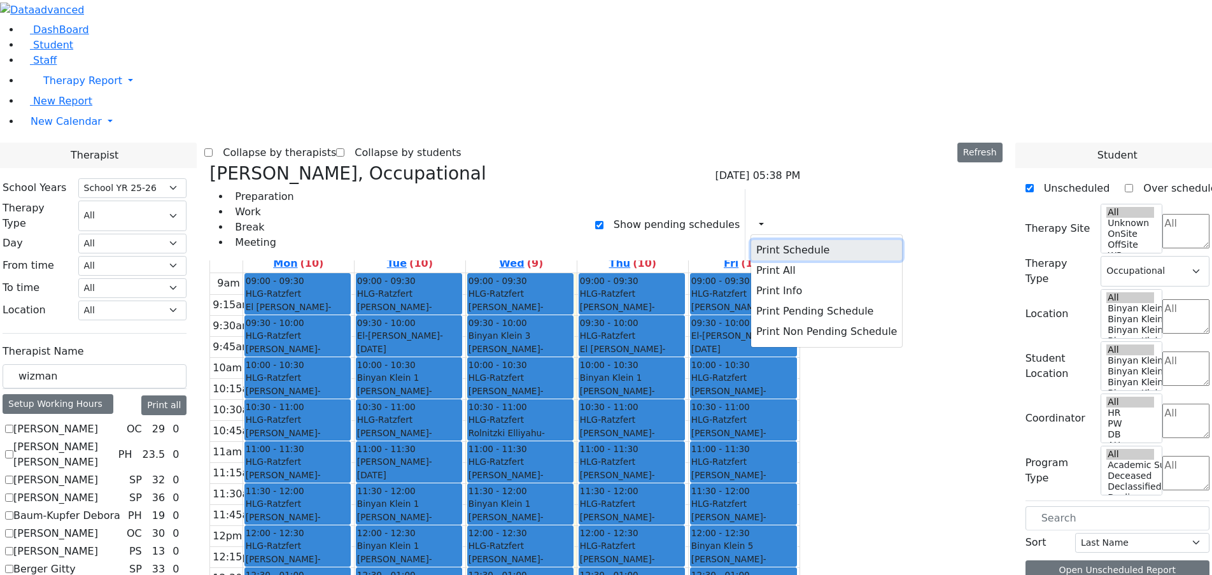
click at [867, 240] on button "Print Schedule" at bounding box center [826, 250] width 151 height 20
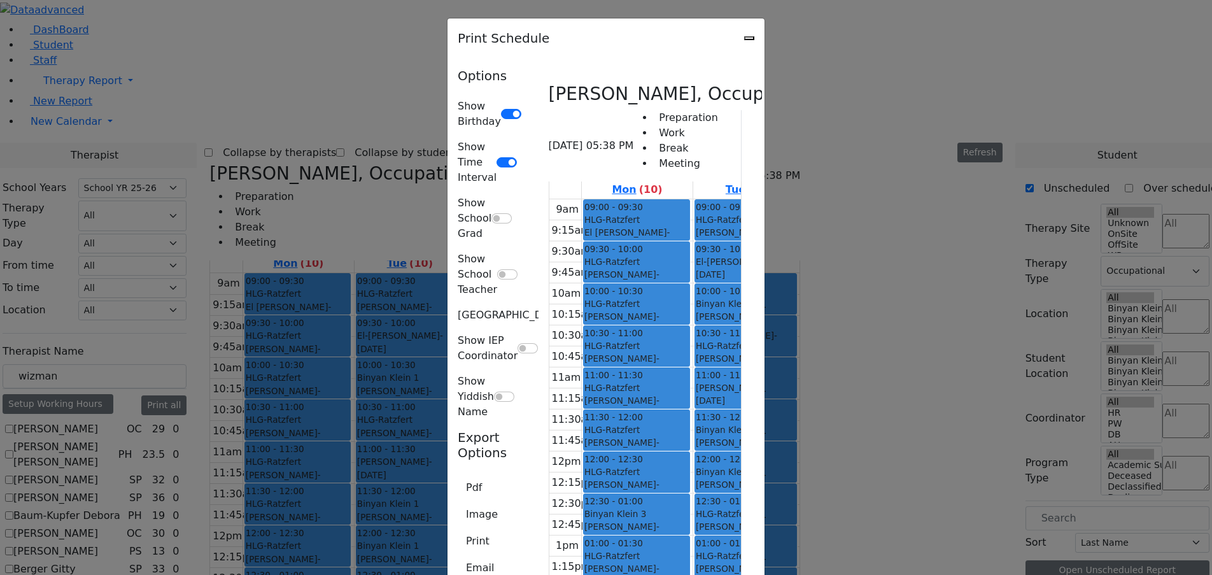
scroll to position [0, 0]
click at [458, 475] on button "Pdf" at bounding box center [474, 487] width 32 height 24
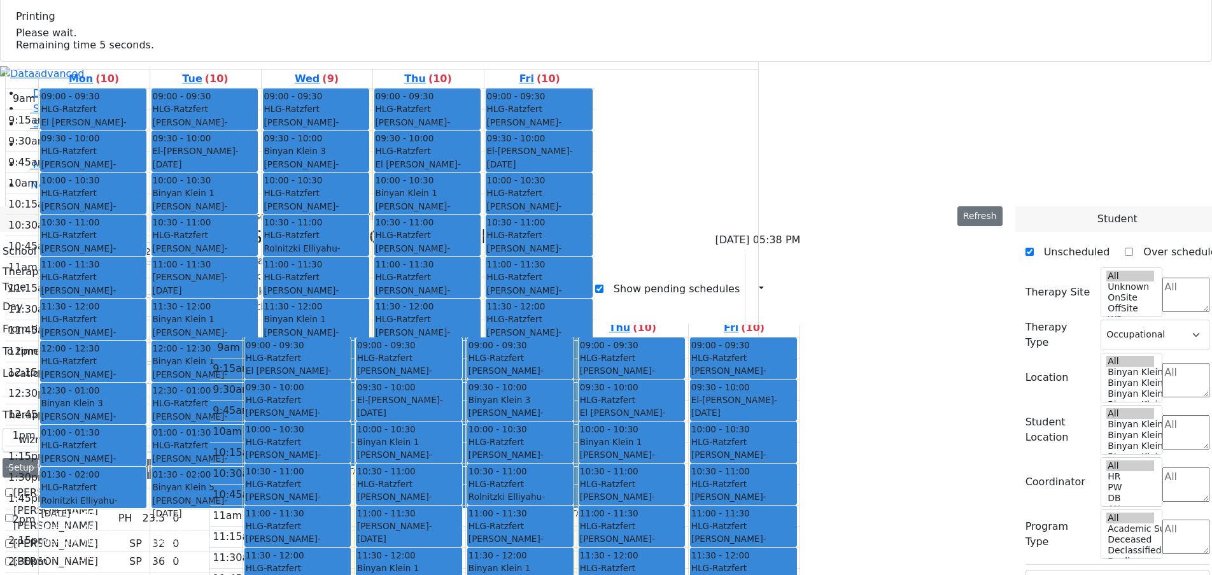
select select "212"
select select "1"
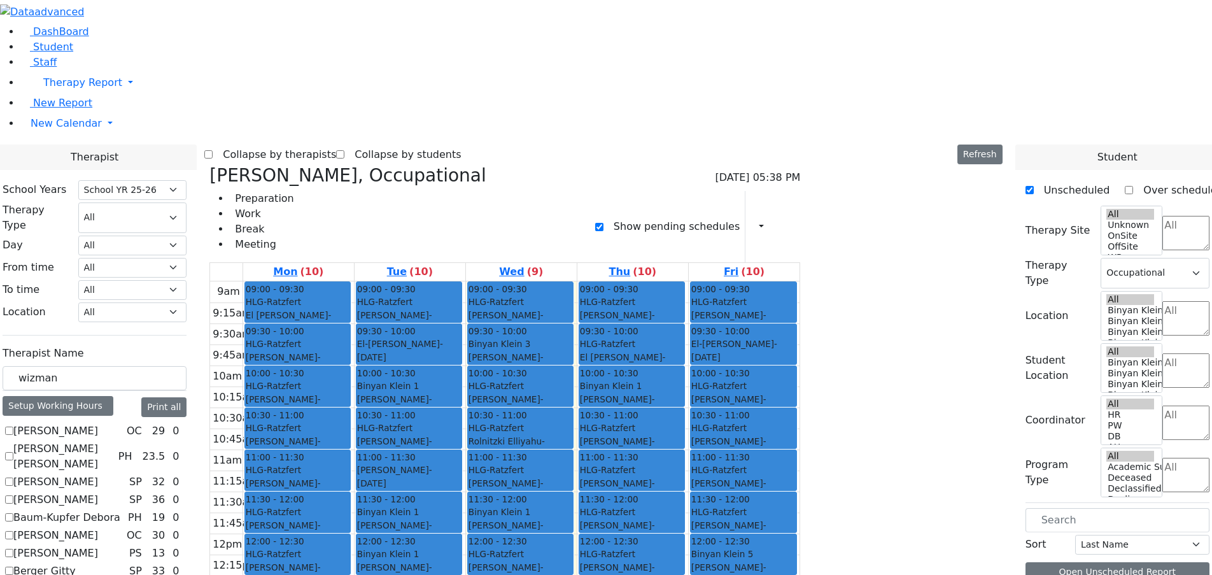
select select "212"
select select "1"
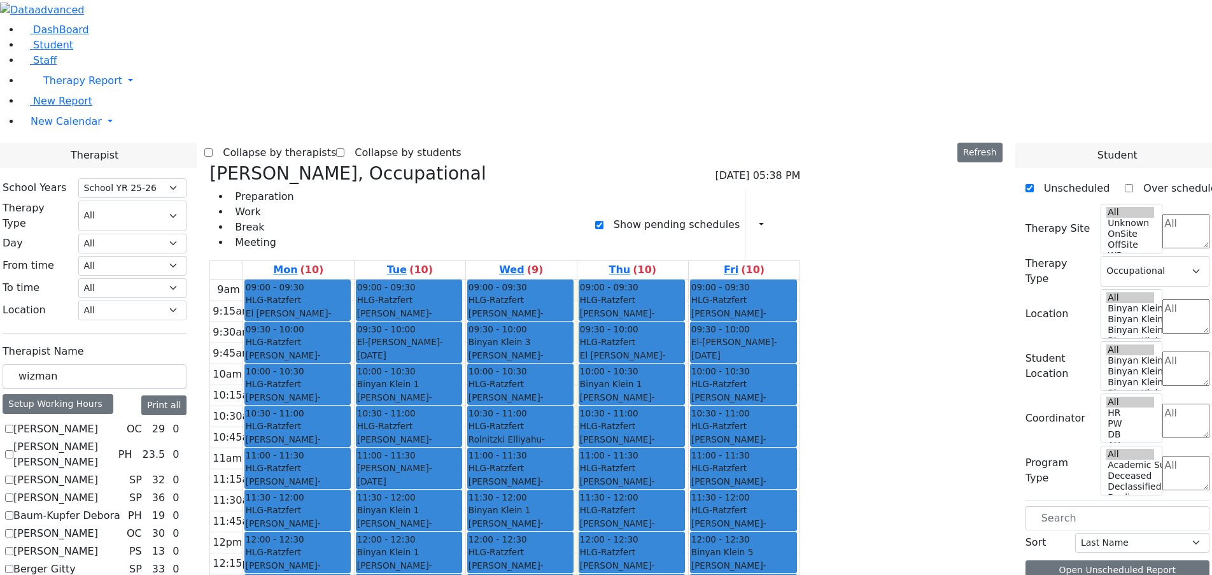
scroll to position [8, 0]
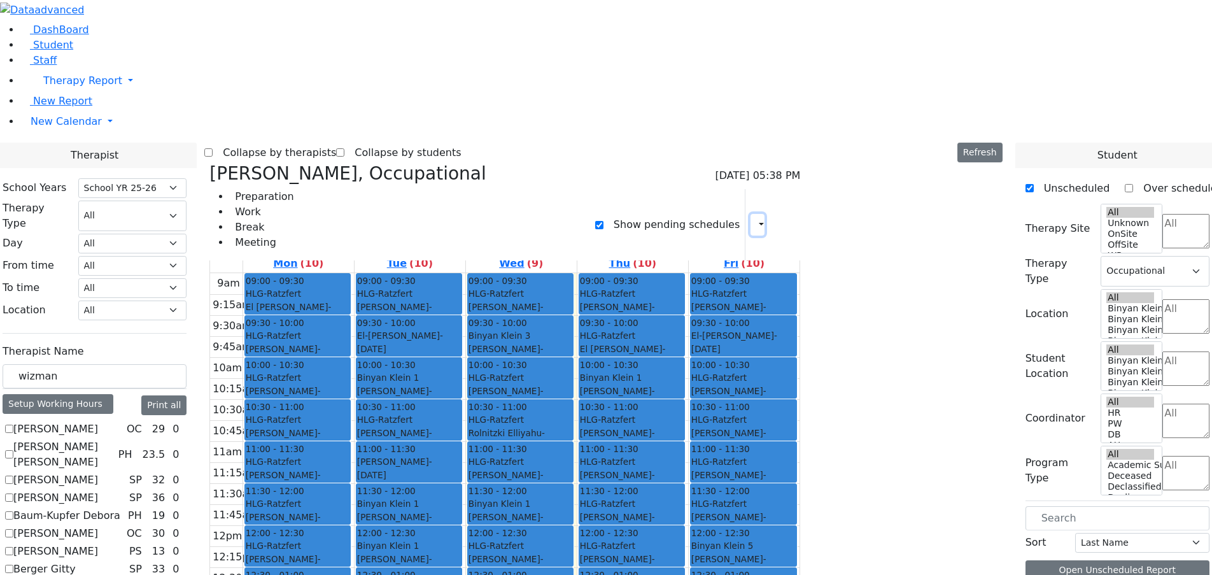
click at [753, 218] on icon "button" at bounding box center [753, 224] width 0 height 12
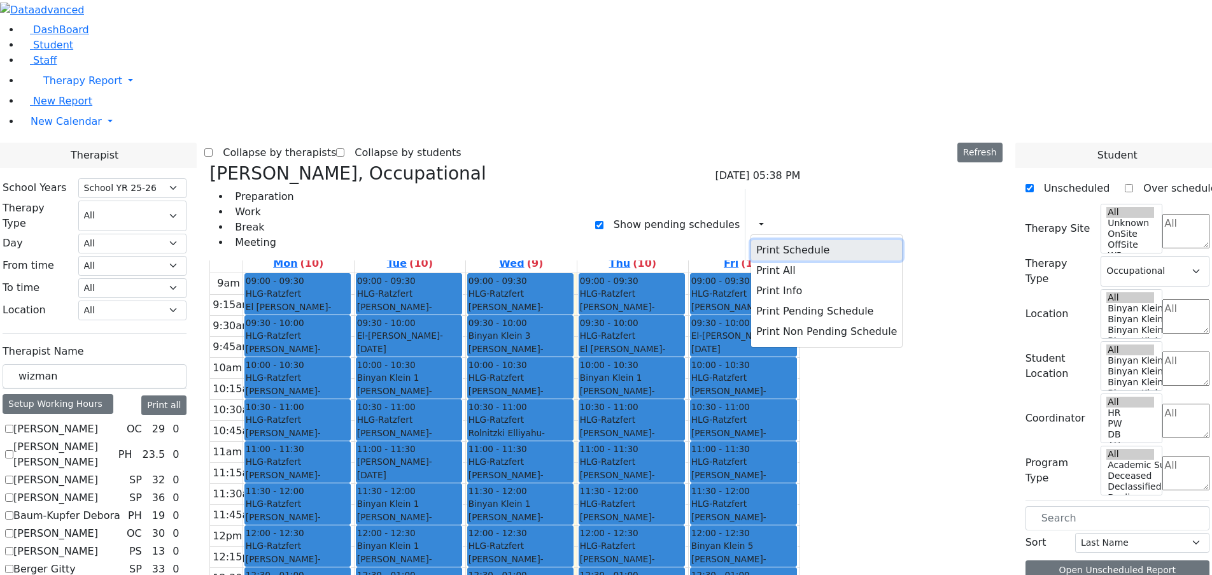
click at [860, 240] on button "Print Schedule" at bounding box center [826, 250] width 151 height 20
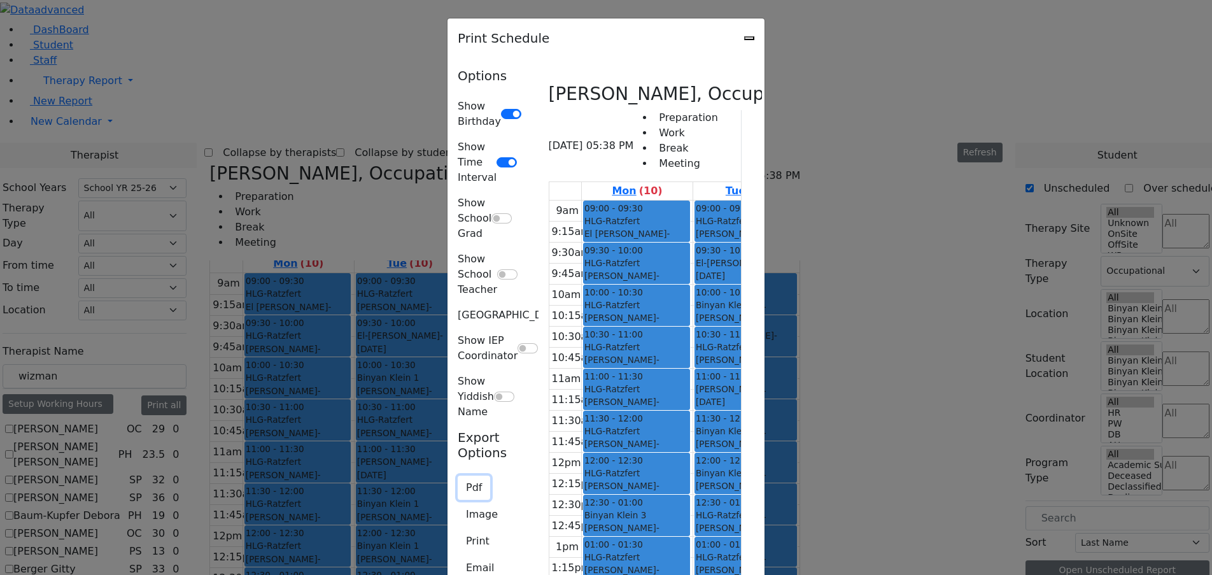
click at [458, 475] on button "Pdf" at bounding box center [474, 487] width 32 height 24
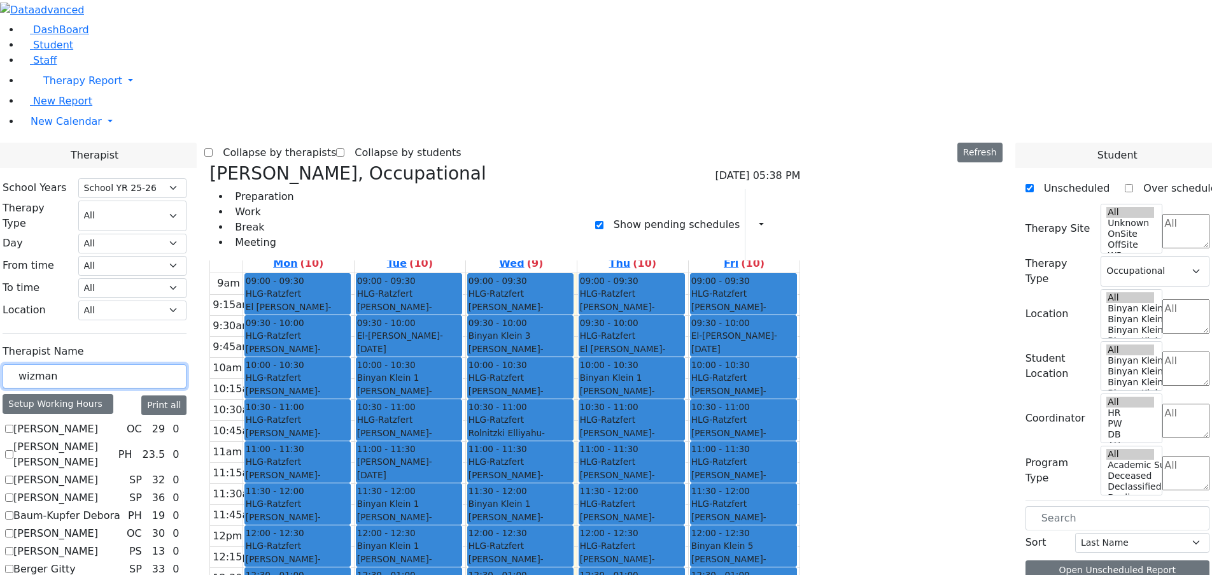
drag, startPoint x: 231, startPoint y: 216, endPoint x: 127, endPoint y: 221, distance: 104.5
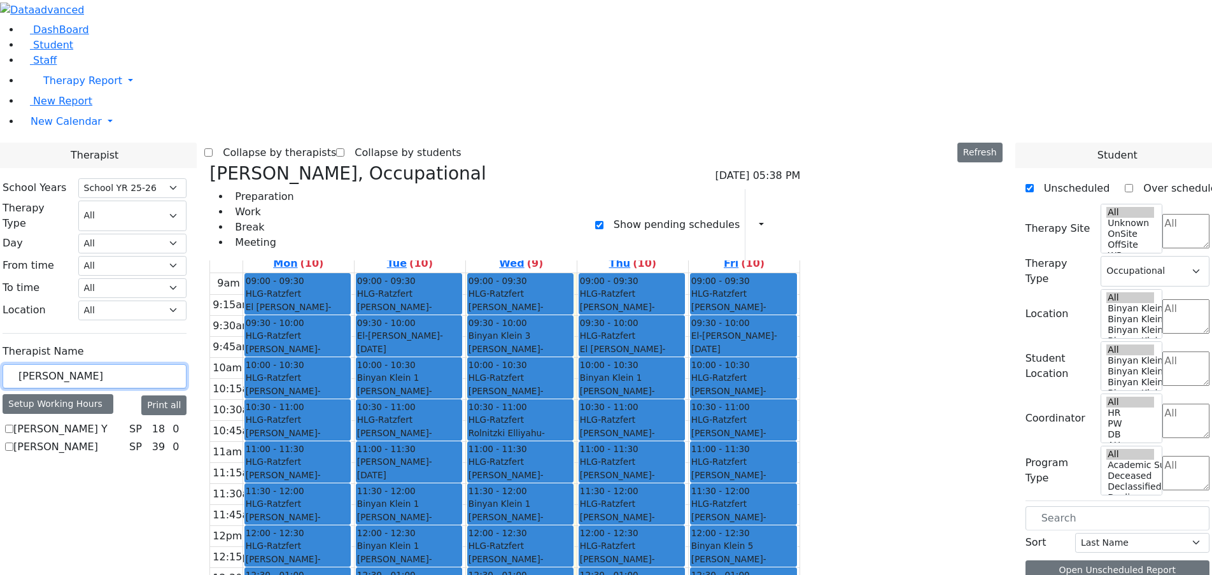
type input "[PERSON_NAME]"
click at [330, 163] on div "[PERSON_NAME], Occupational [DATE] 05:38 PM Preparation Work Break Meeting Show…" at bounding box center [504, 470] width 601 height 615
click at [209, 163] on icon at bounding box center [209, 173] width 0 height 21
select select
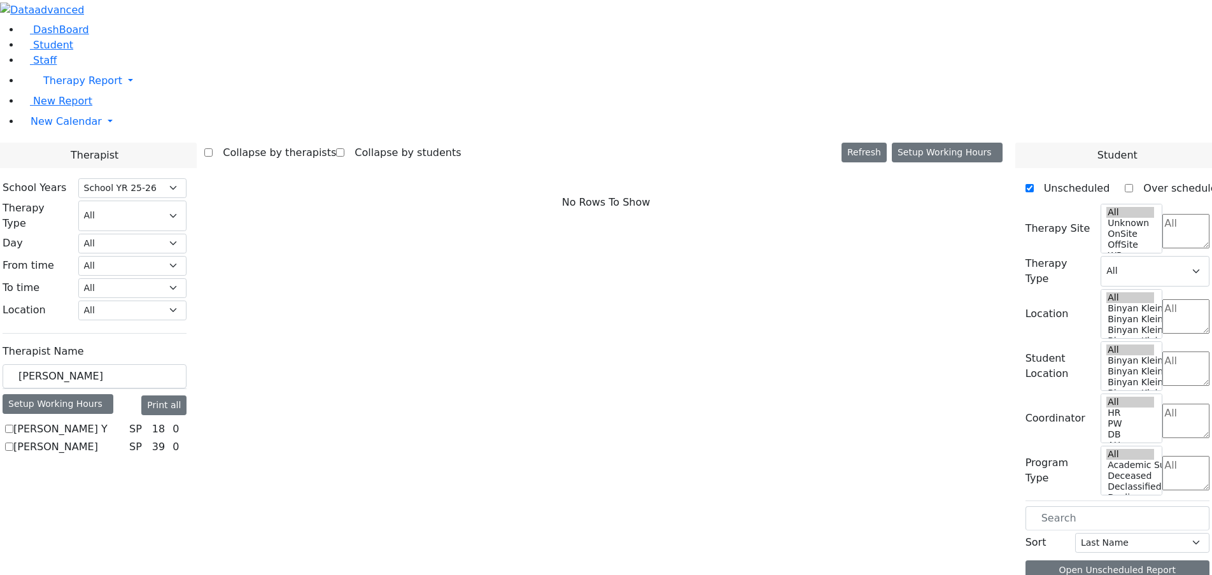
scroll to position [0, 0]
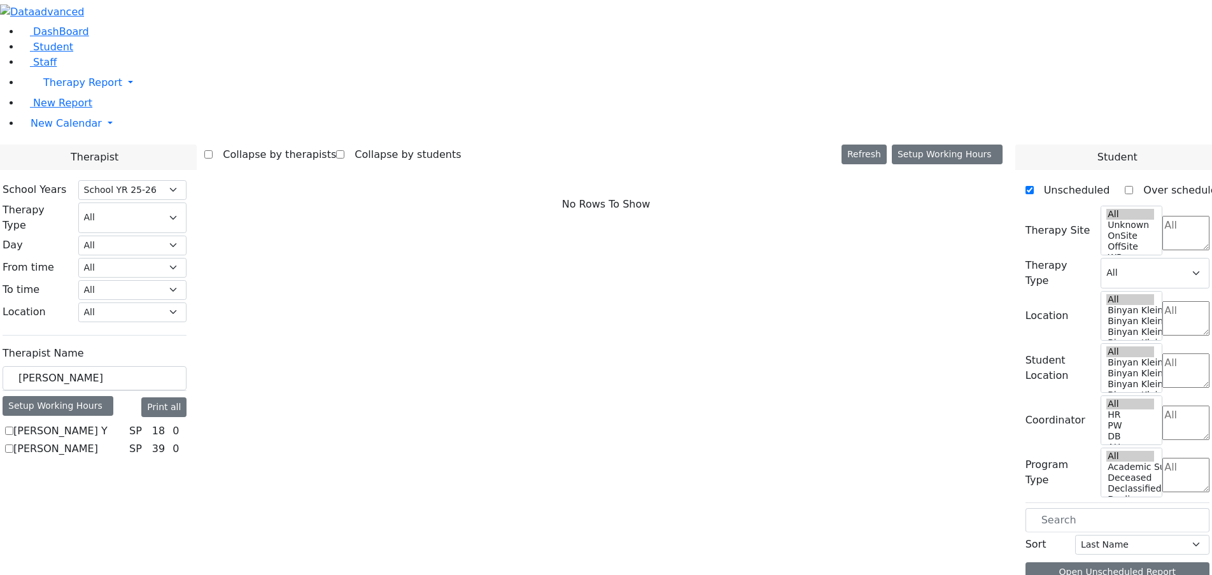
click at [98, 441] on label "[PERSON_NAME]" at bounding box center [55, 448] width 85 height 15
click at [13, 444] on input "[PERSON_NAME]" at bounding box center [9, 448] width 8 height 8
checkbox input "true"
select select "3"
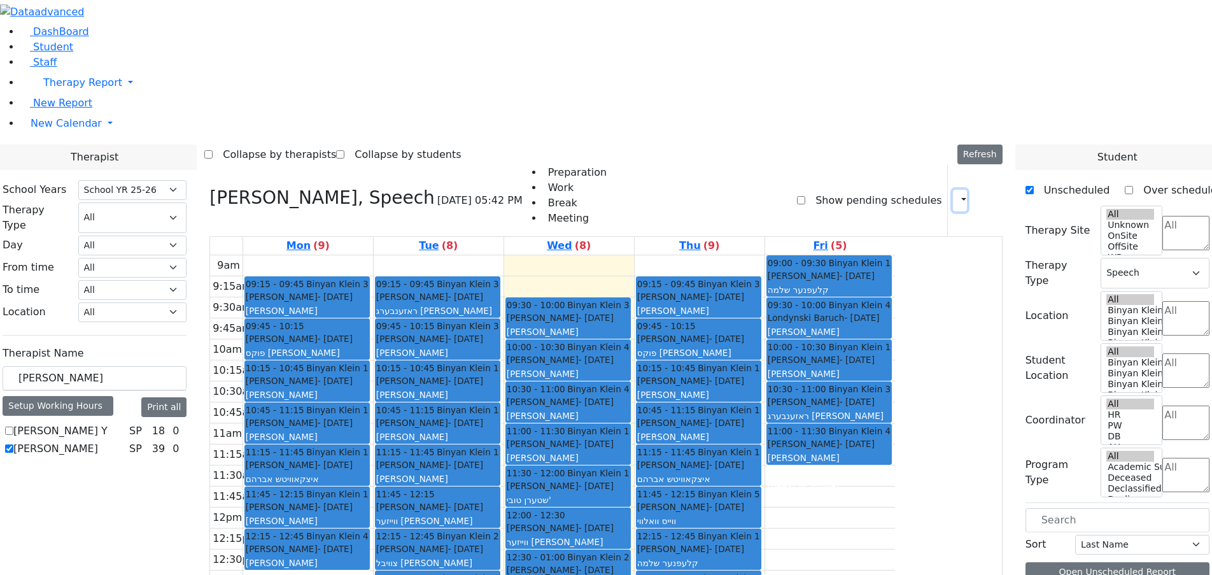
click at [953, 190] on button "button" at bounding box center [960, 201] width 14 height 22
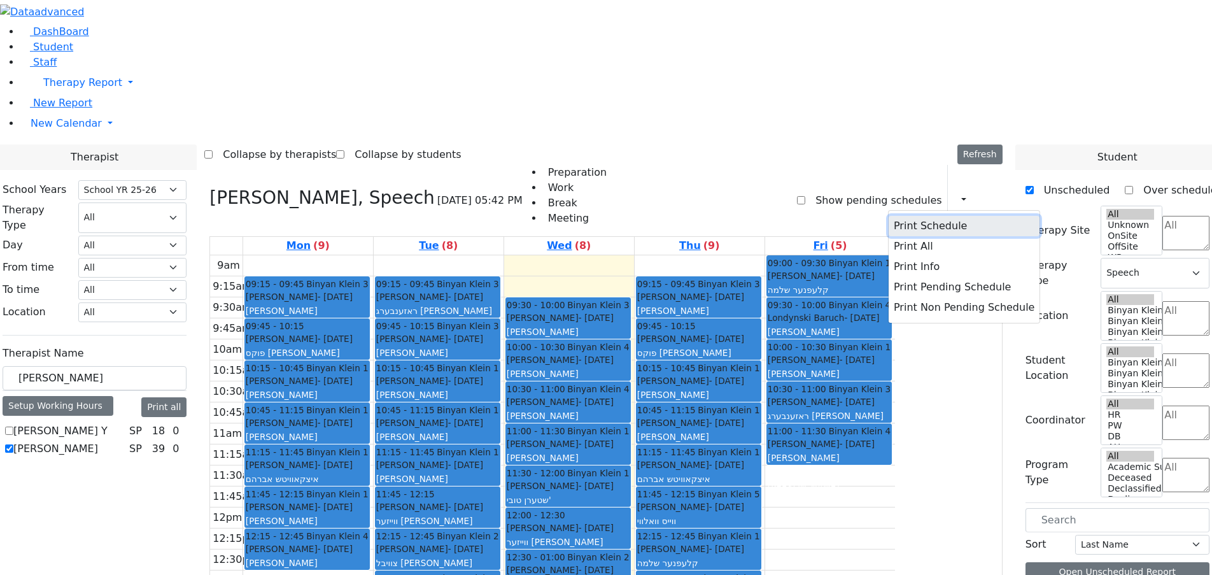
click at [902, 216] on button "Print Schedule" at bounding box center [963, 226] width 151 height 20
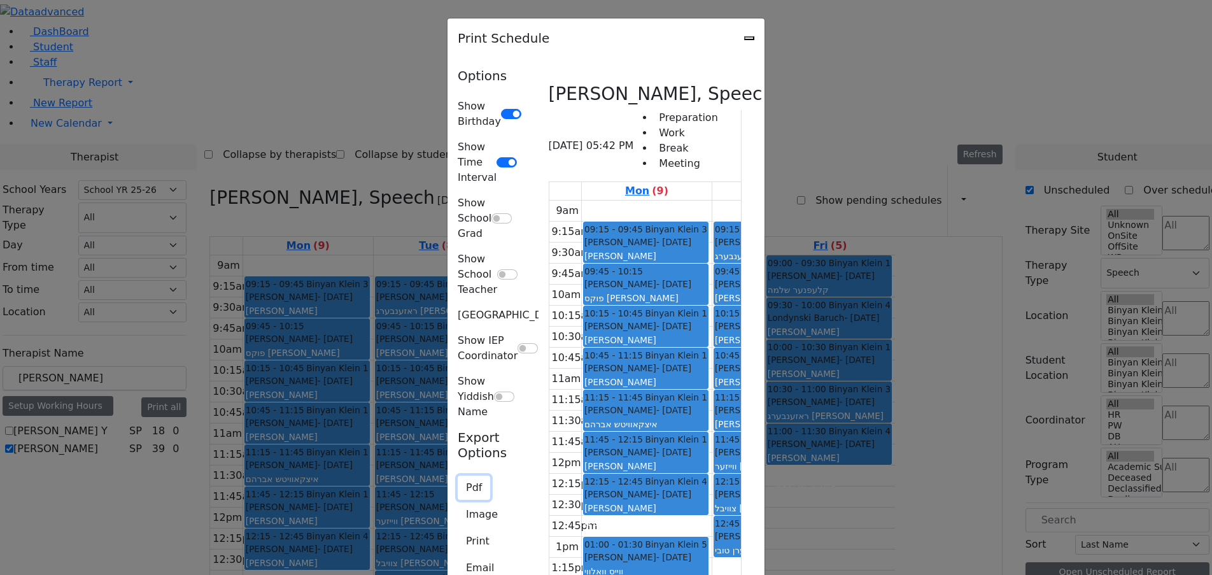
click at [458, 475] on button "Pdf" at bounding box center [474, 487] width 32 height 24
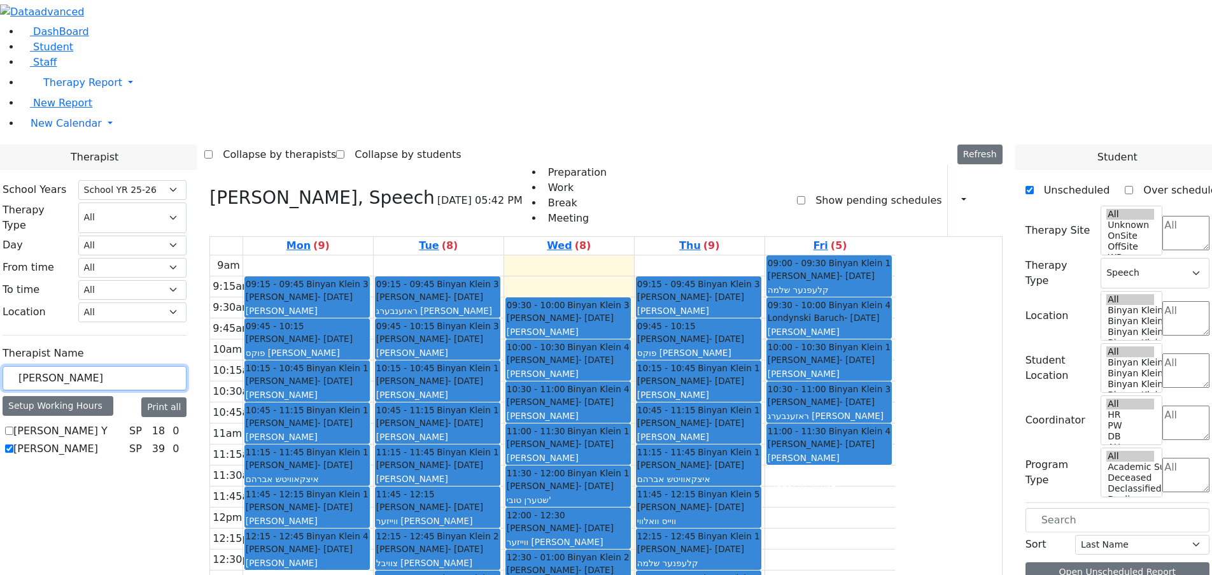
drag, startPoint x: 213, startPoint y: 214, endPoint x: 123, endPoint y: 221, distance: 89.9
type input "[PERSON_NAME]"
click at [124, 423] on label "[PERSON_NAME] (Melech)" at bounding box center [68, 438] width 111 height 31
click at [13, 434] on input "[PERSON_NAME] (Melech)" at bounding box center [9, 438] width 8 height 8
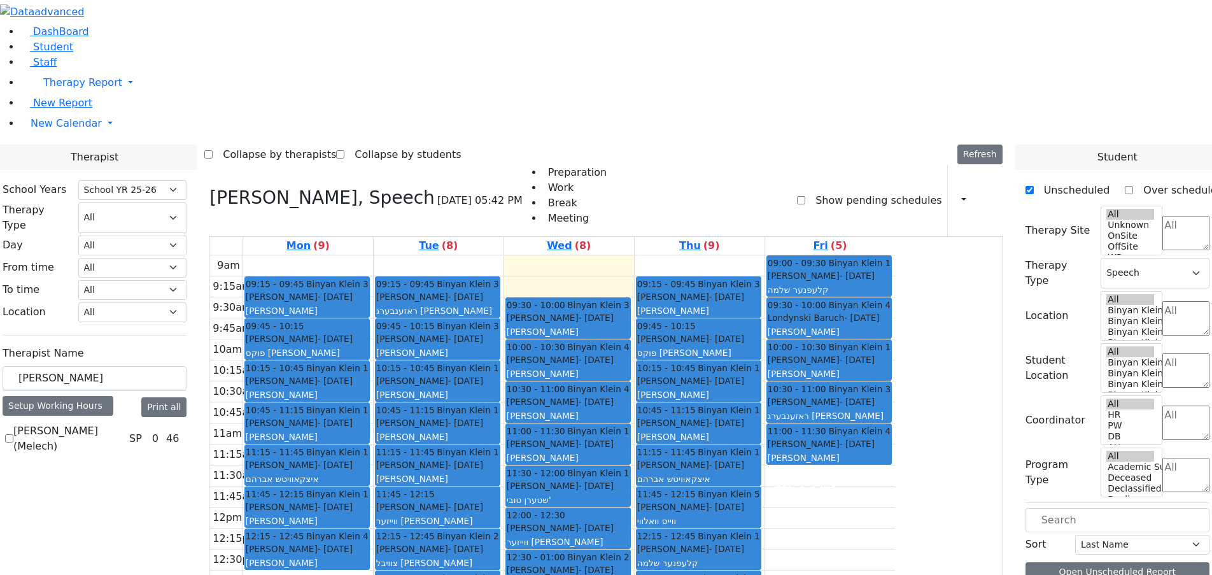
checkbox input "true"
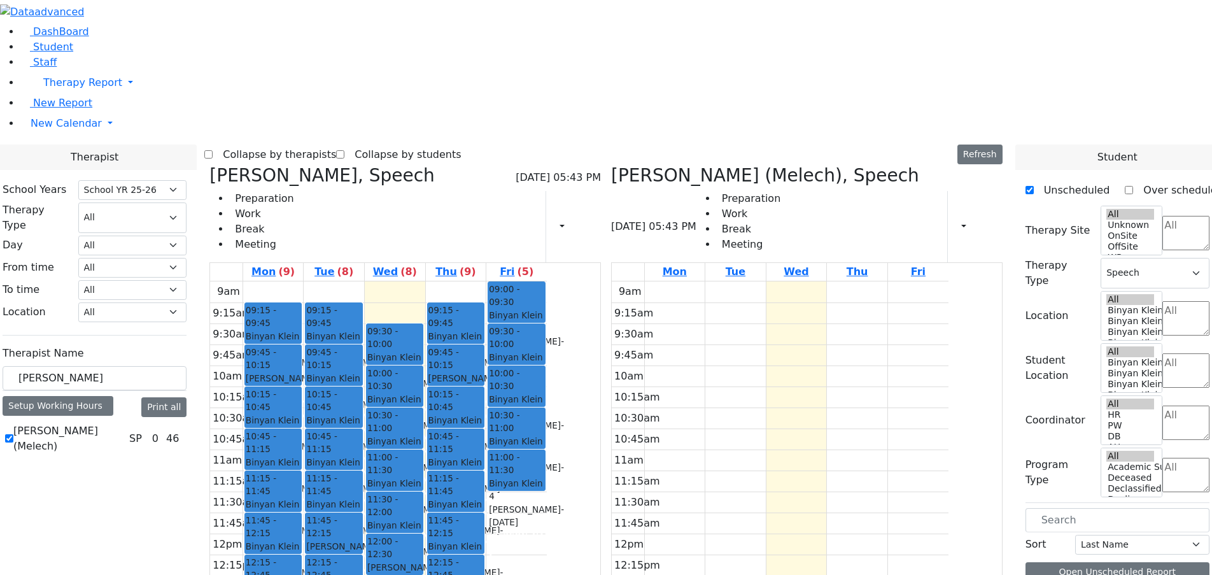
click at [209, 165] on icon at bounding box center [209, 175] width 0 height 21
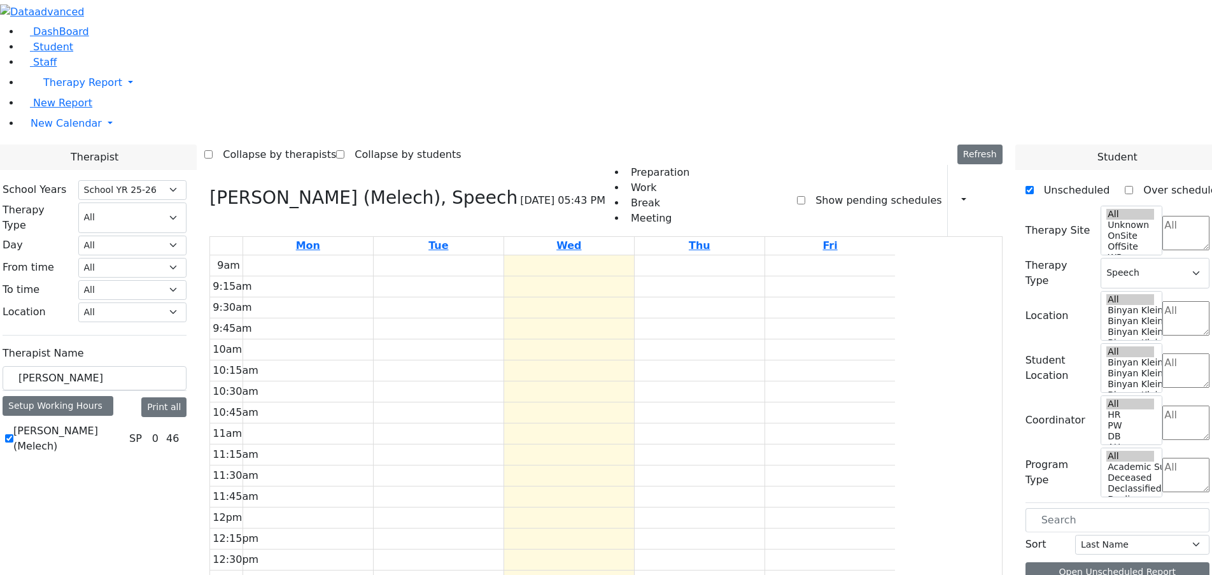
click at [858, 190] on label "Show pending schedules" at bounding box center [873, 200] width 136 height 20
click at [805, 196] on input "Show pending schedules" at bounding box center [801, 200] width 8 height 8
checkbox input "true"
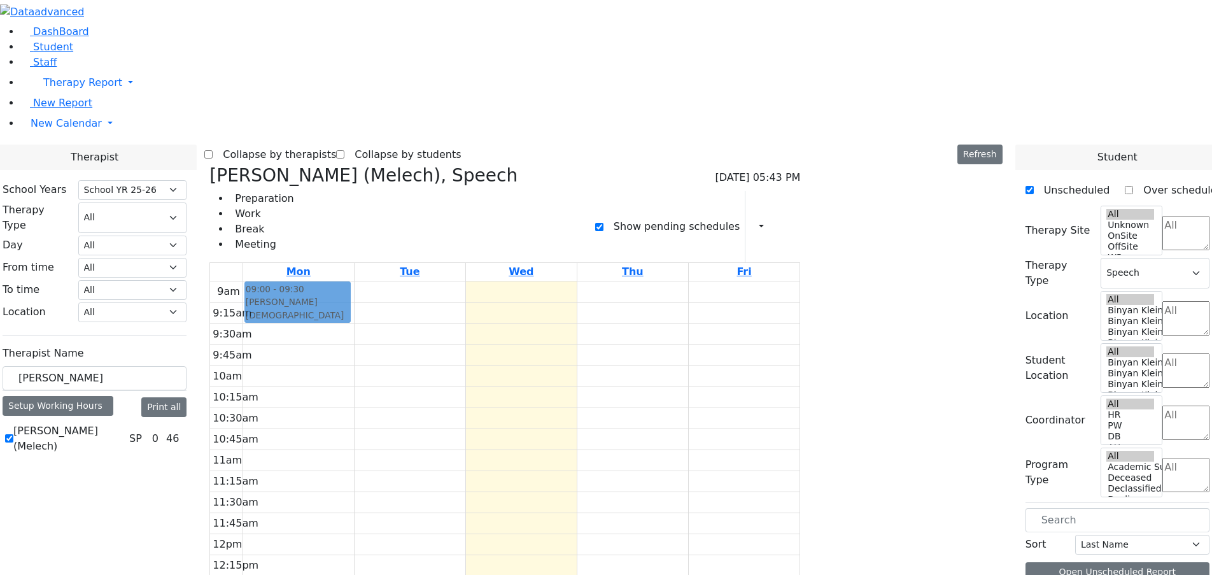
drag, startPoint x: 965, startPoint y: 150, endPoint x: 413, endPoint y: 93, distance: 554.6
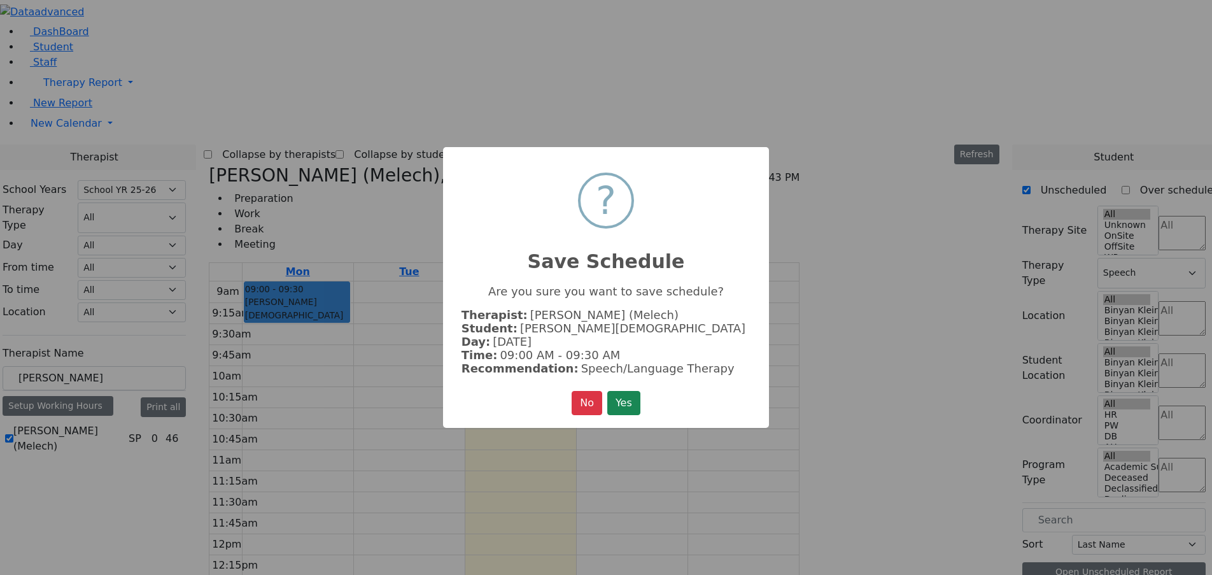
drag, startPoint x: 620, startPoint y: 403, endPoint x: 640, endPoint y: 398, distance: 19.8
click at [621, 403] on button "Yes" at bounding box center [623, 403] width 33 height 24
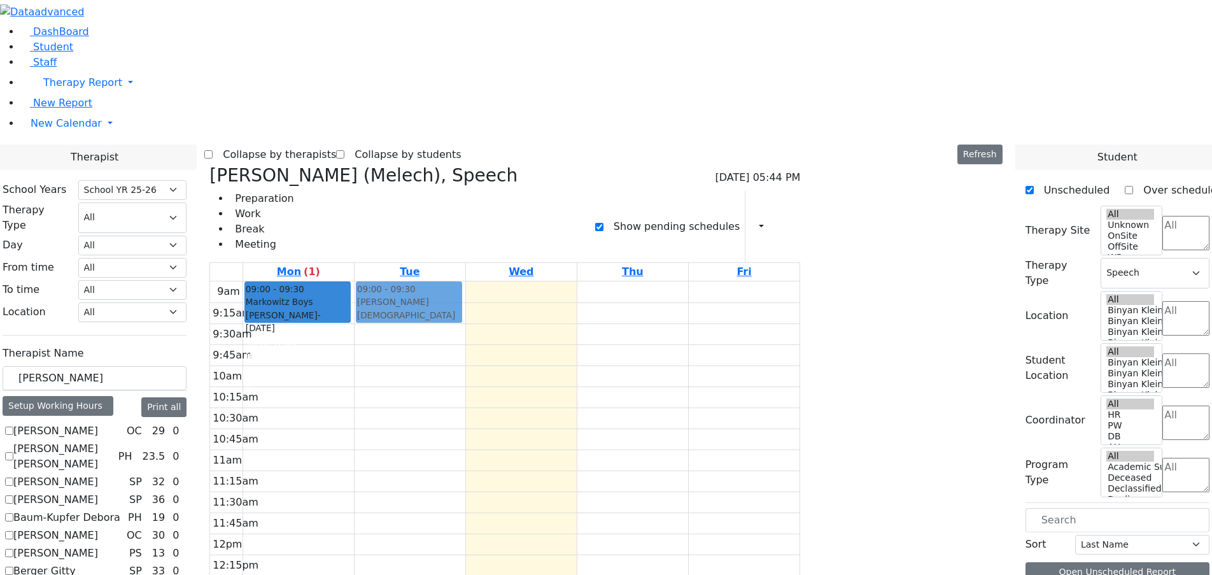
drag, startPoint x: 982, startPoint y: 150, endPoint x: 557, endPoint y: 97, distance: 428.4
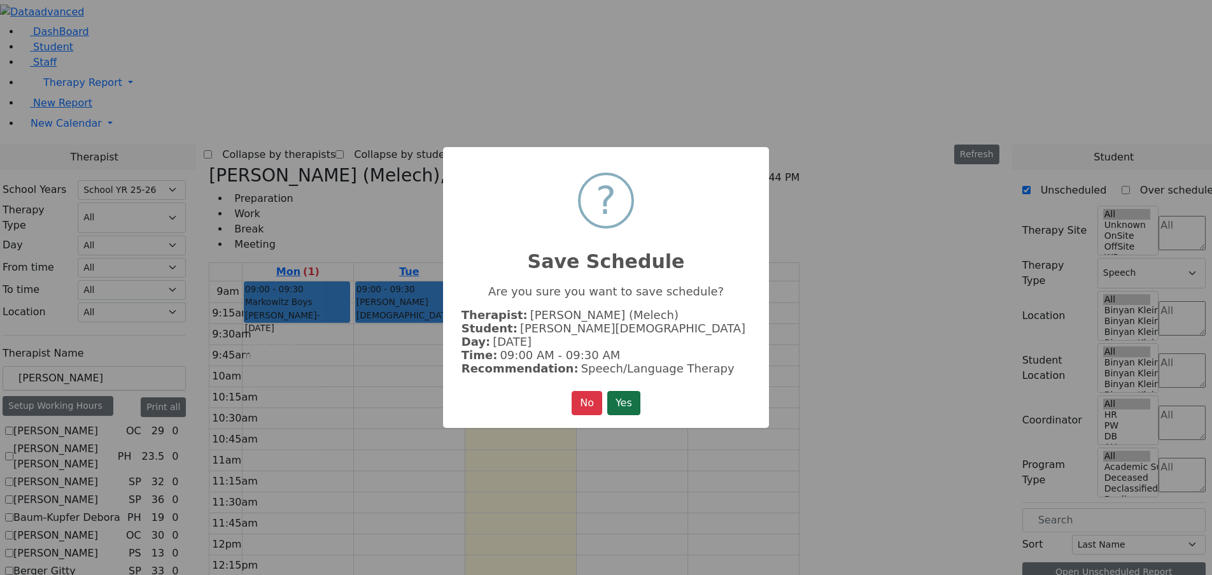
click at [634, 397] on button "Yes" at bounding box center [623, 403] width 33 height 24
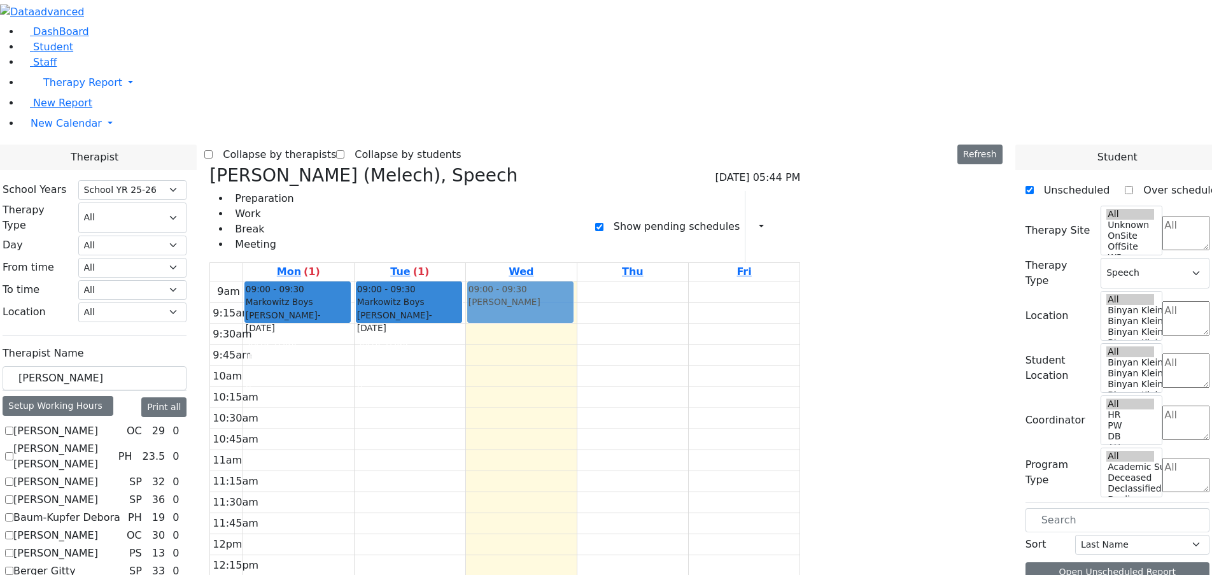
drag, startPoint x: 990, startPoint y: 152, endPoint x: 678, endPoint y: 87, distance: 319.1
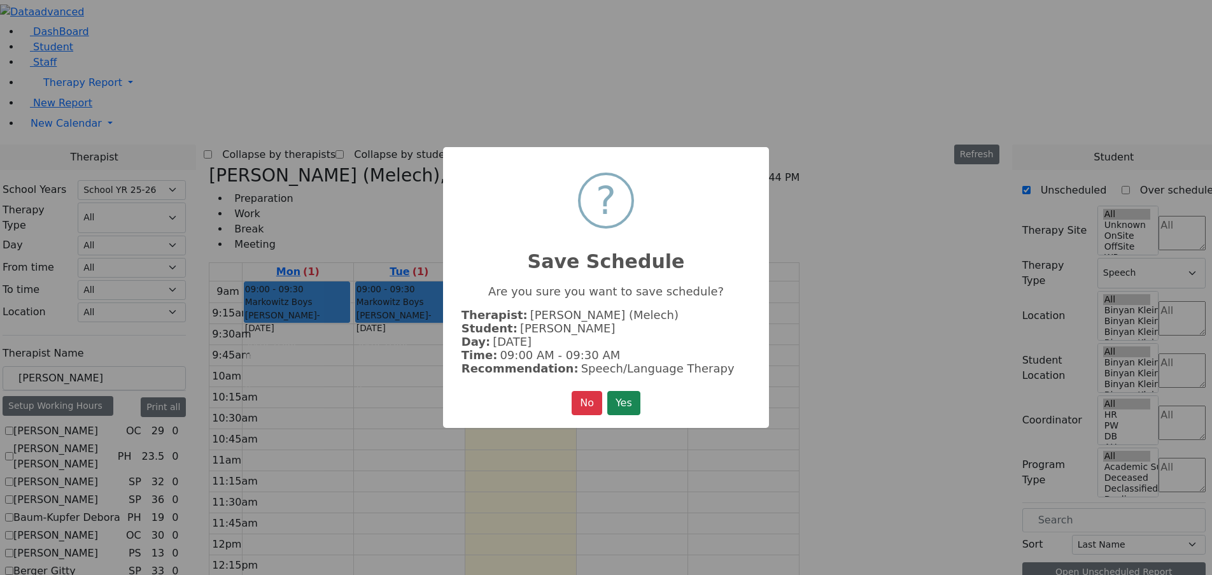
click at [613, 402] on button "Yes" at bounding box center [623, 403] width 33 height 24
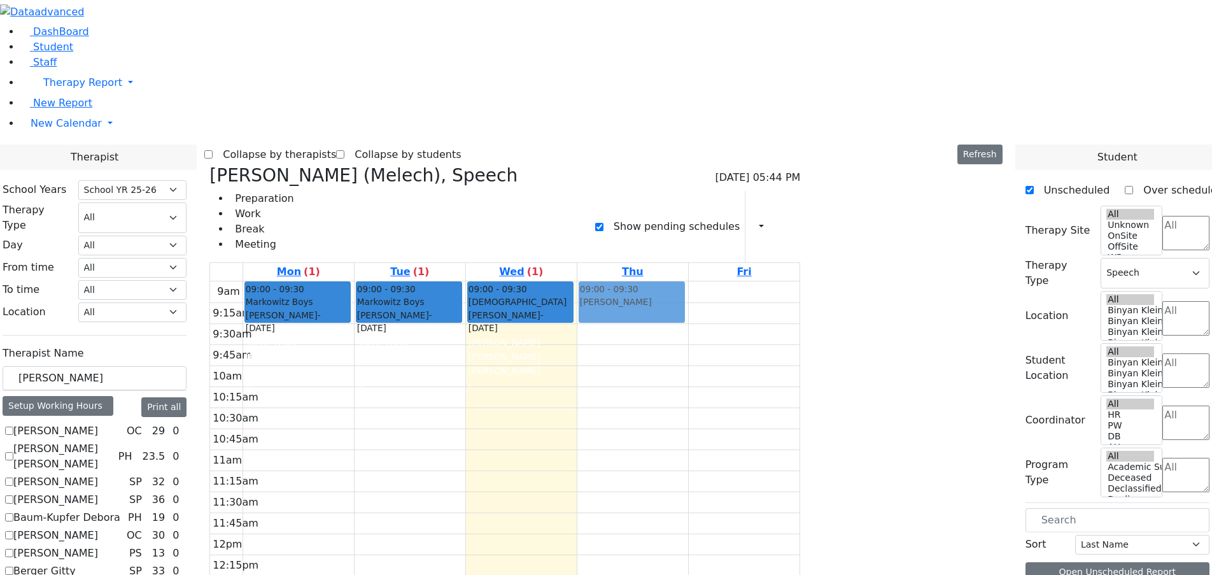
drag, startPoint x: 991, startPoint y: 150, endPoint x: 774, endPoint y: 82, distance: 227.2
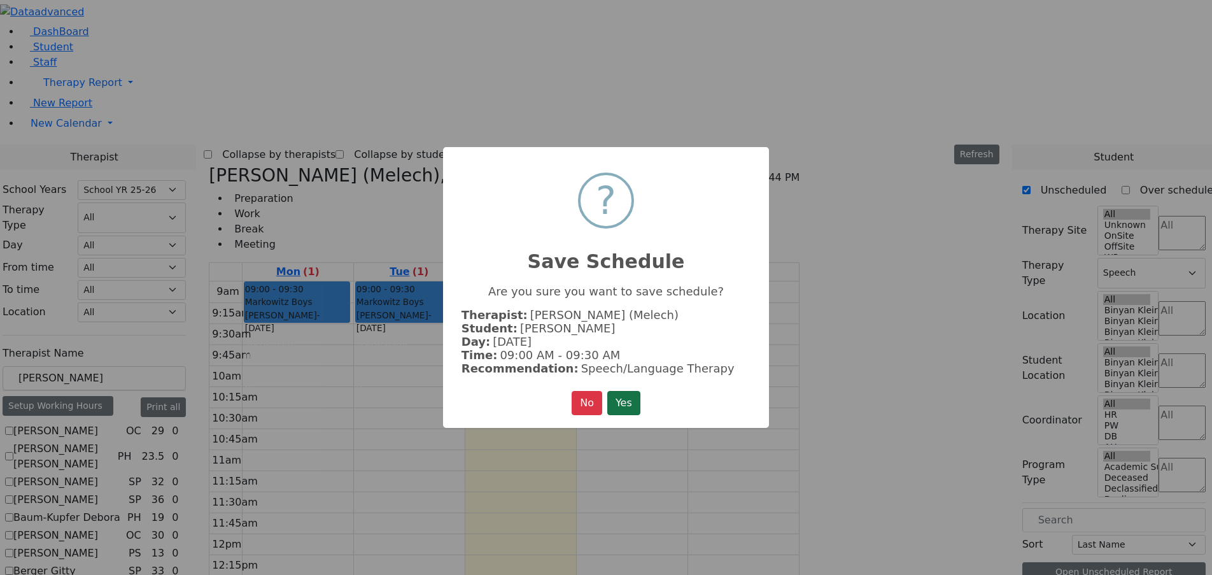
drag, startPoint x: 636, startPoint y: 401, endPoint x: 644, endPoint y: 397, distance: 8.5
click at [637, 400] on button "Yes" at bounding box center [623, 403] width 33 height 24
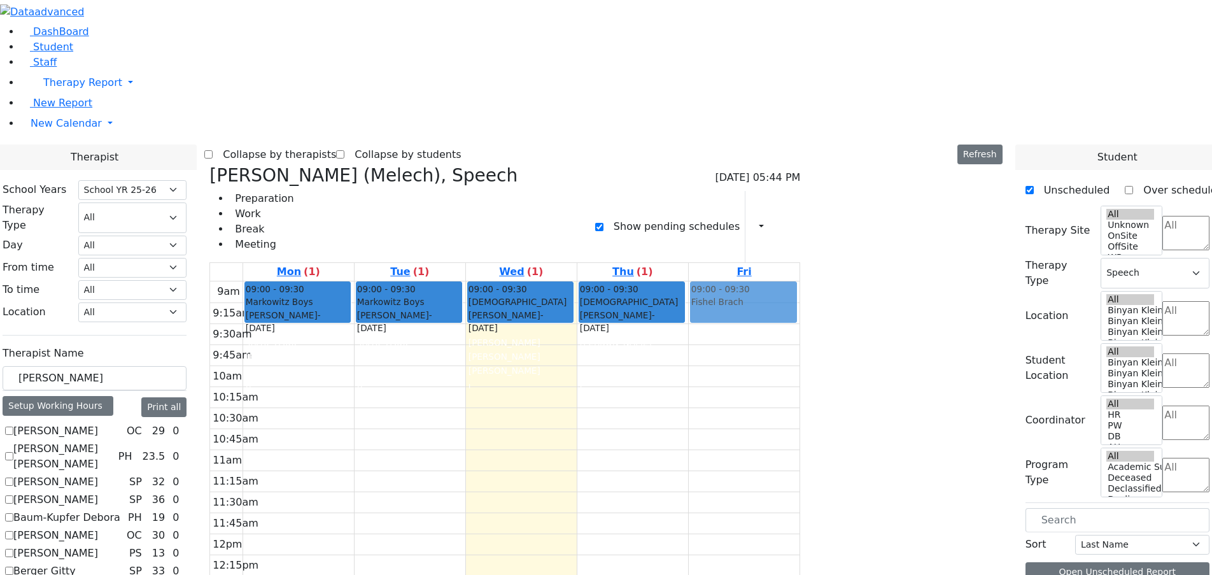
drag, startPoint x: 1002, startPoint y: 153, endPoint x: 902, endPoint y: 96, distance: 115.2
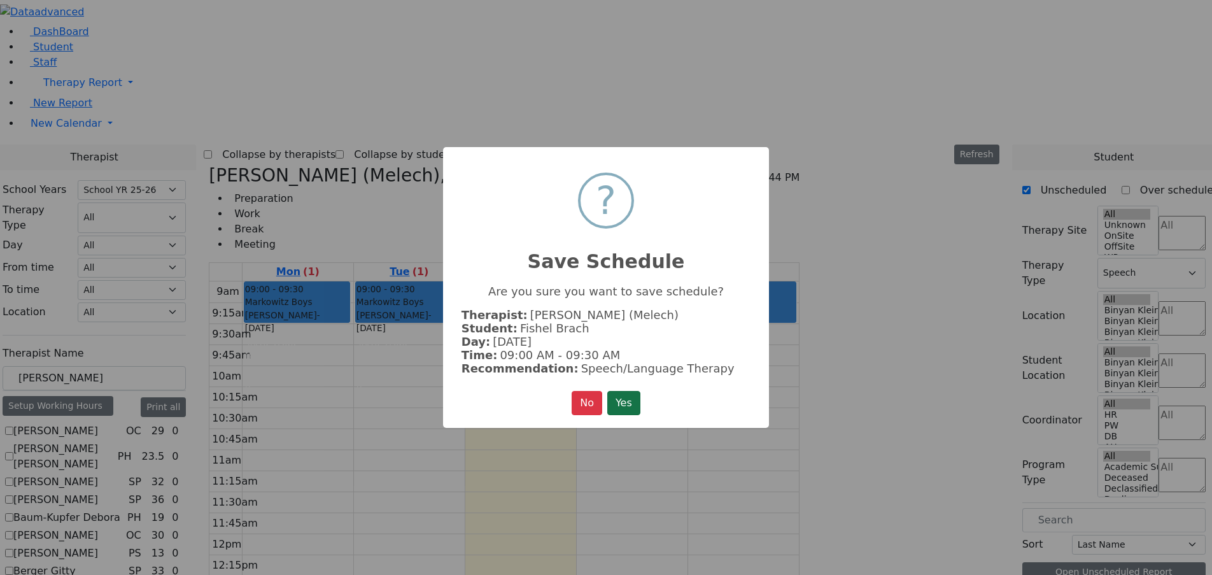
click at [636, 399] on button "Yes" at bounding box center [623, 403] width 33 height 24
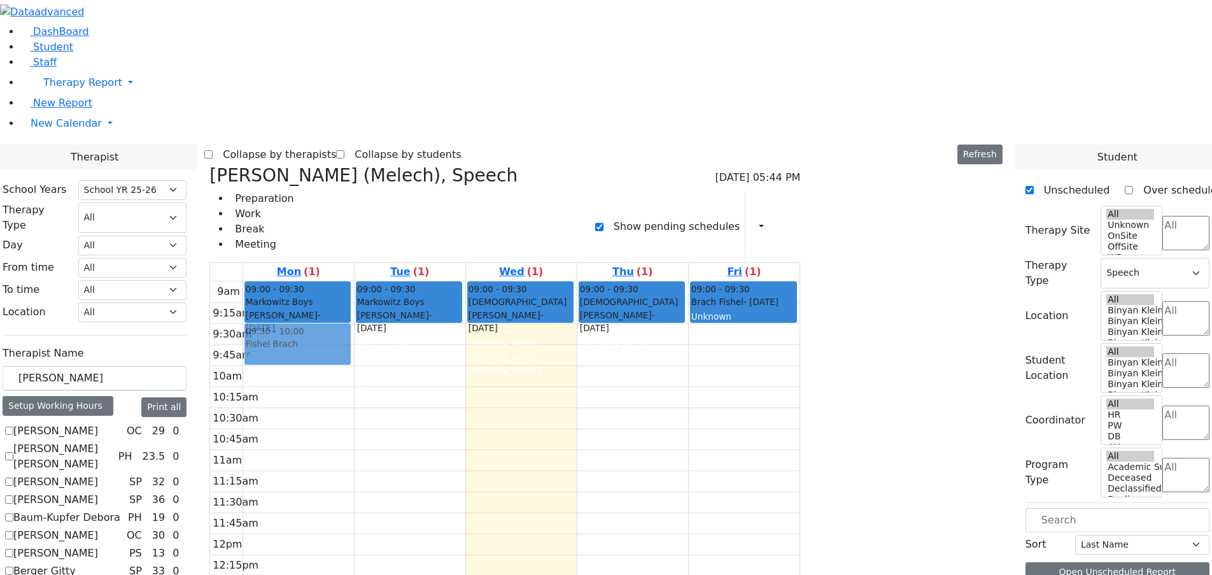
drag, startPoint x: 975, startPoint y: 152, endPoint x: 469, endPoint y: 134, distance: 506.2
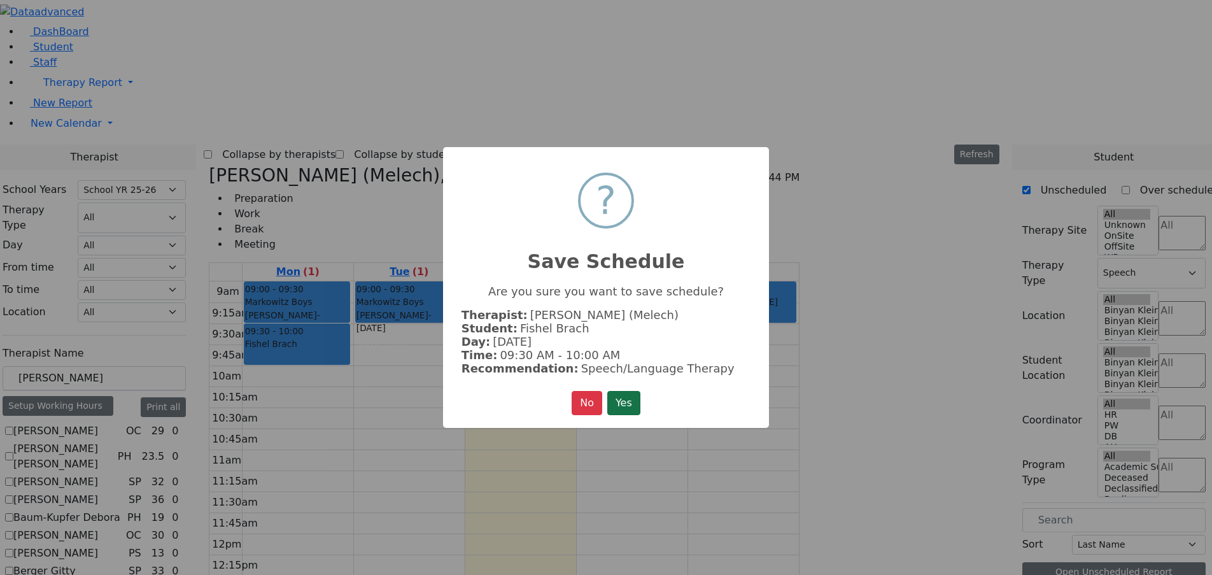
click at [624, 395] on button "Yes" at bounding box center [623, 403] width 33 height 24
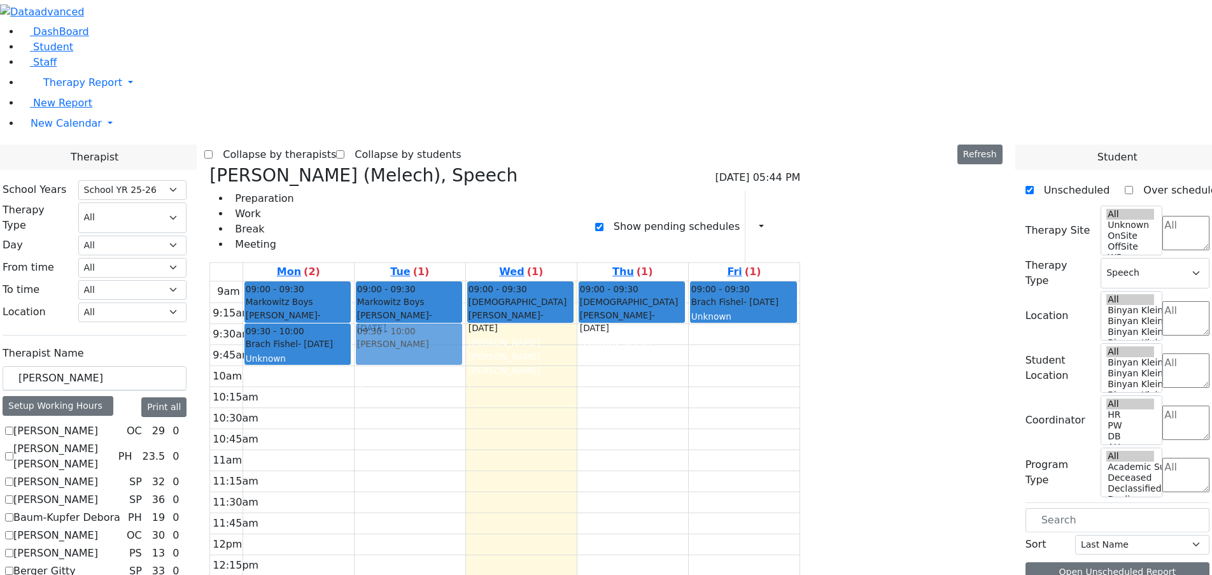
drag, startPoint x: 949, startPoint y: 153, endPoint x: 558, endPoint y: 142, distance: 390.9
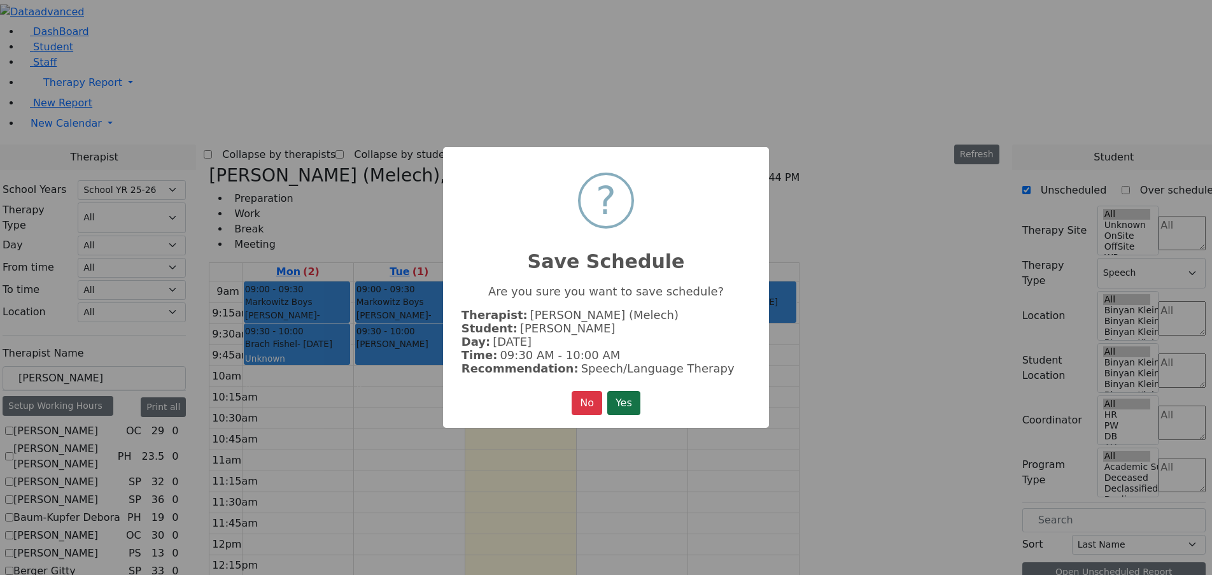
click at [626, 407] on button "Yes" at bounding box center [623, 403] width 33 height 24
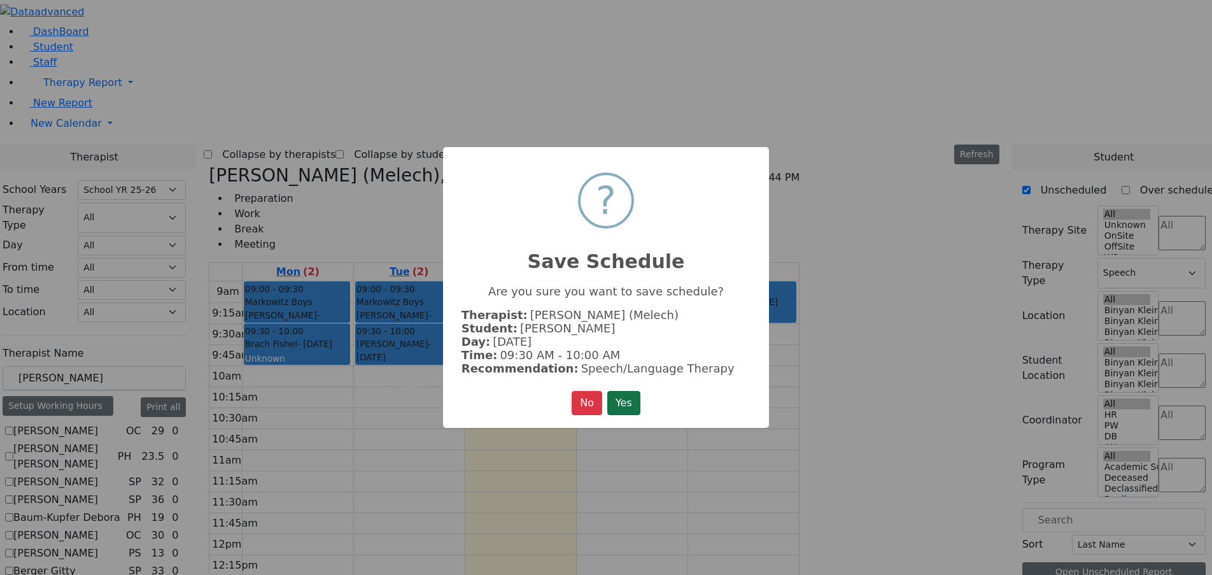
click at [633, 395] on button "Yes" at bounding box center [623, 403] width 33 height 24
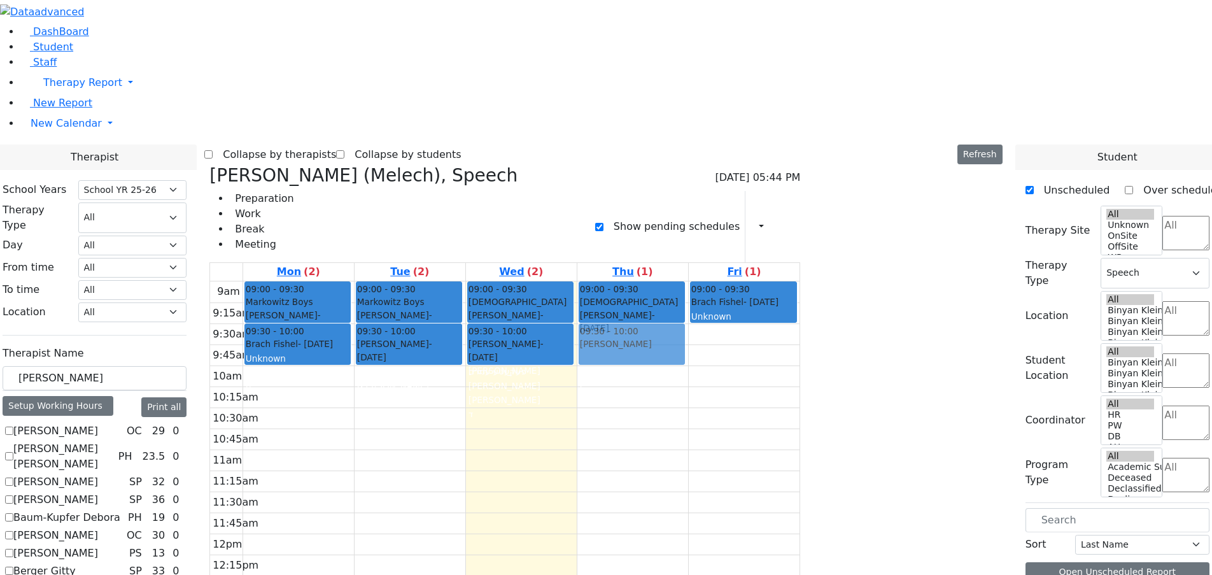
drag, startPoint x: 987, startPoint y: 152, endPoint x: 770, endPoint y: 137, distance: 217.5
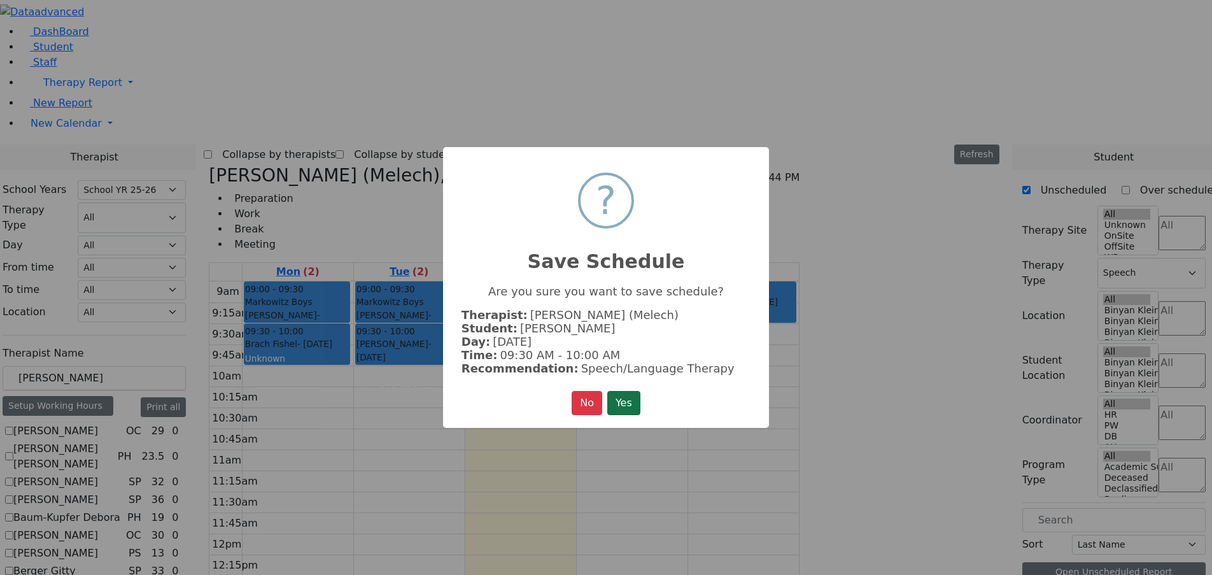
click at [629, 397] on button "Yes" at bounding box center [623, 403] width 33 height 24
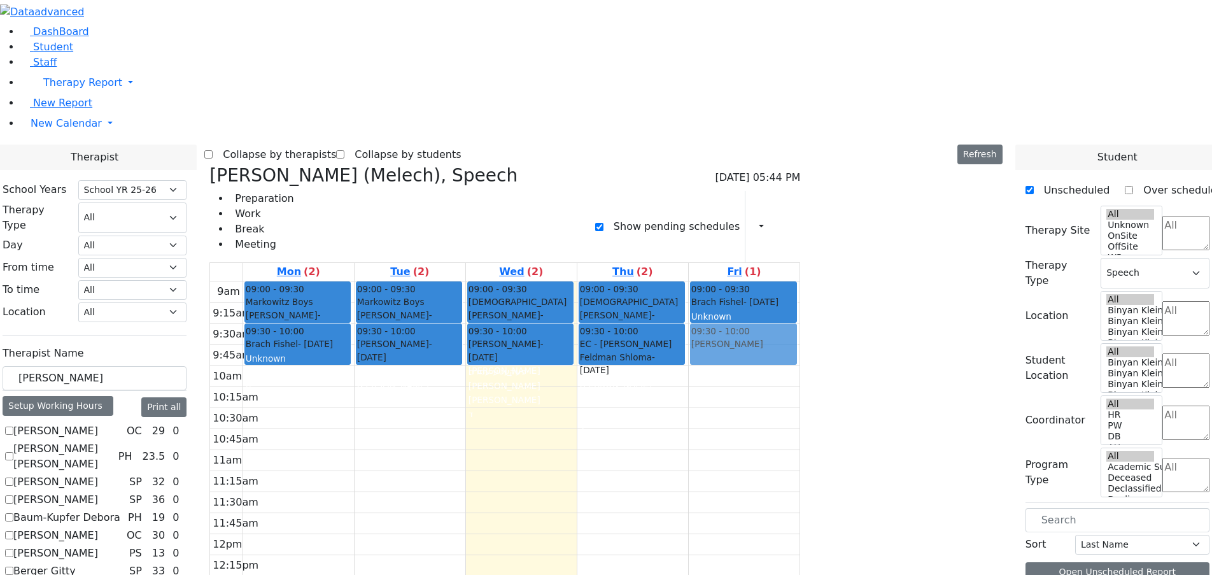
drag, startPoint x: 980, startPoint y: 153, endPoint x: 879, endPoint y: 138, distance: 102.3
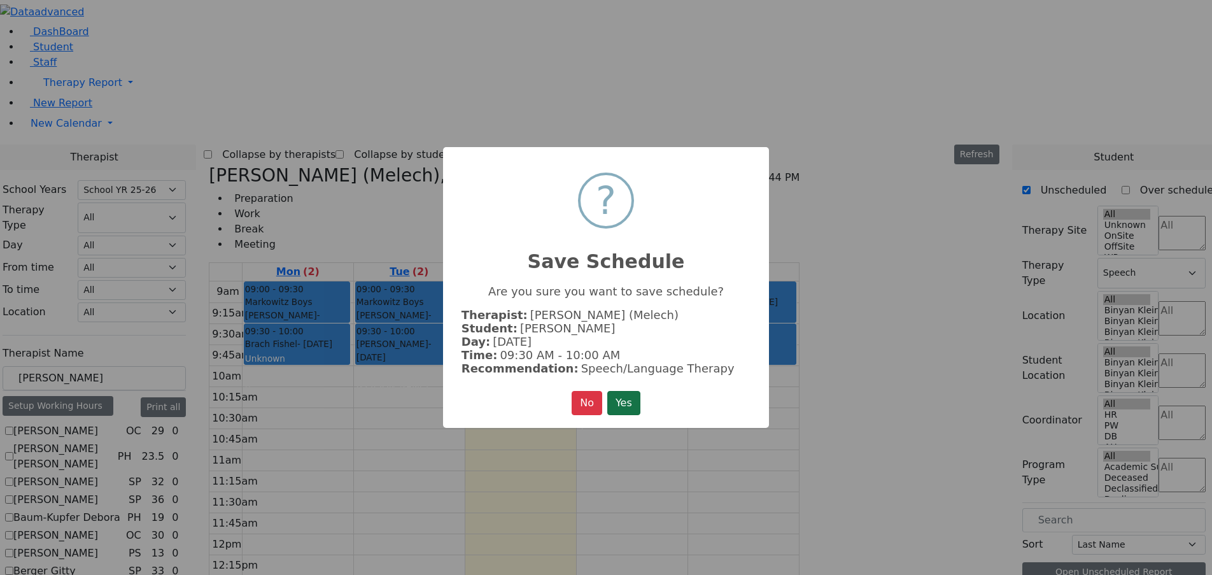
click at [636, 396] on button "Yes" at bounding box center [623, 403] width 33 height 24
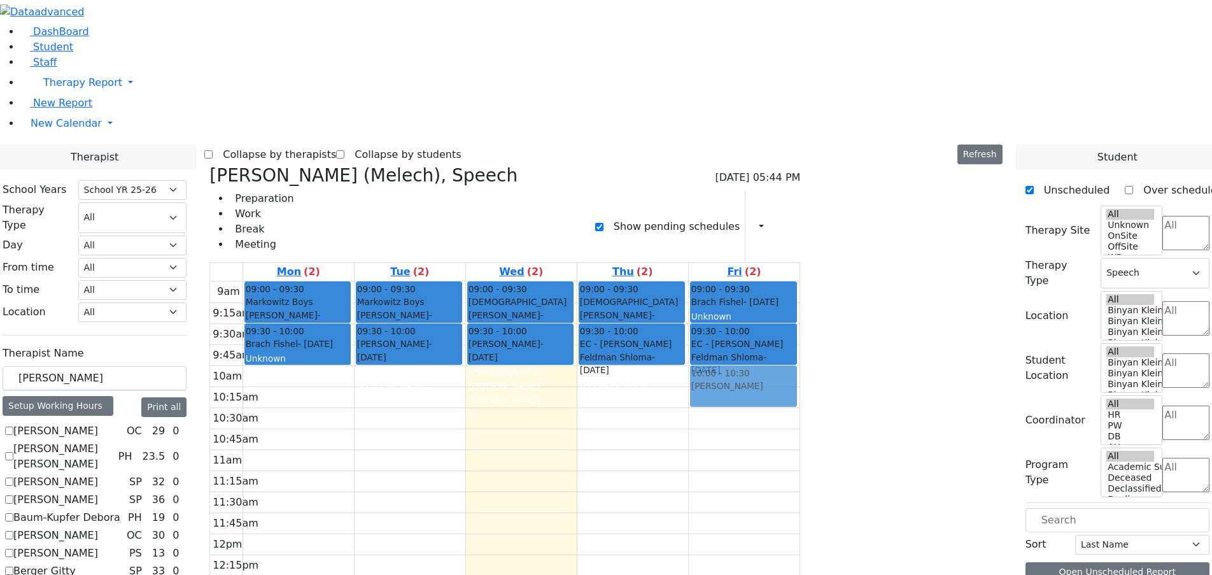
drag, startPoint x: 1017, startPoint y: 151, endPoint x: 906, endPoint y: 182, distance: 116.1
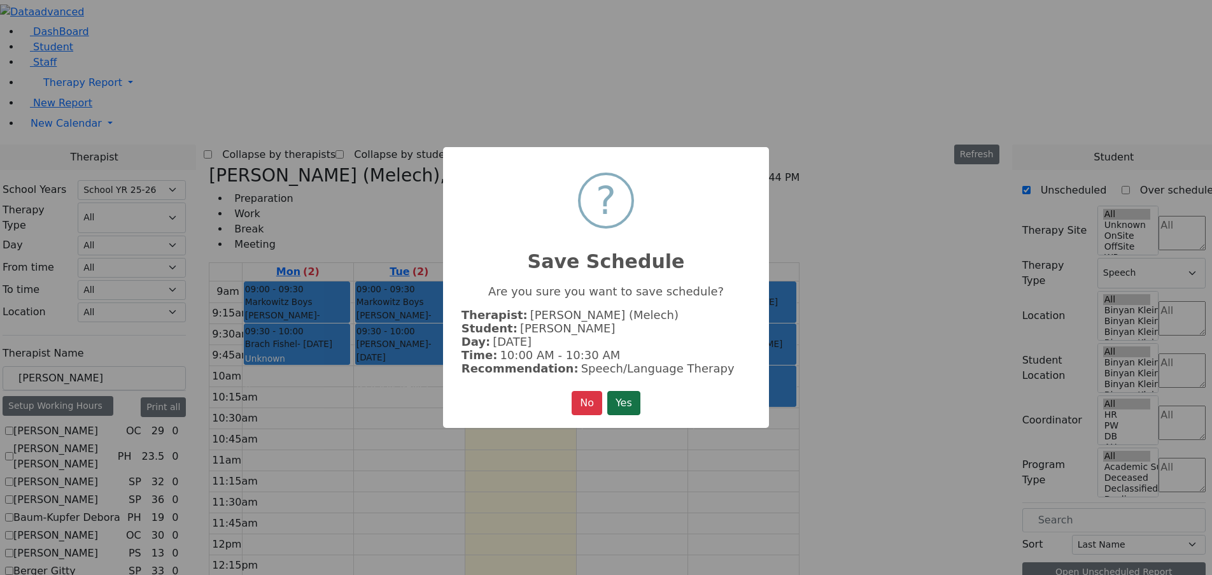
click at [629, 401] on button "Yes" at bounding box center [623, 403] width 33 height 24
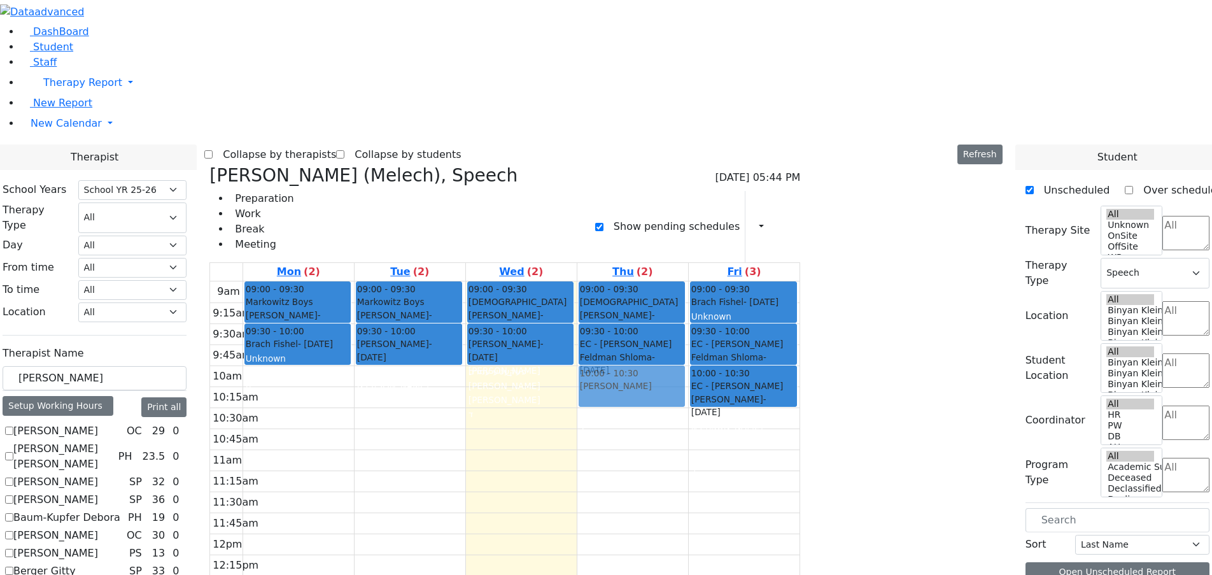
drag, startPoint x: 1022, startPoint y: 150, endPoint x: 781, endPoint y: 174, distance: 241.7
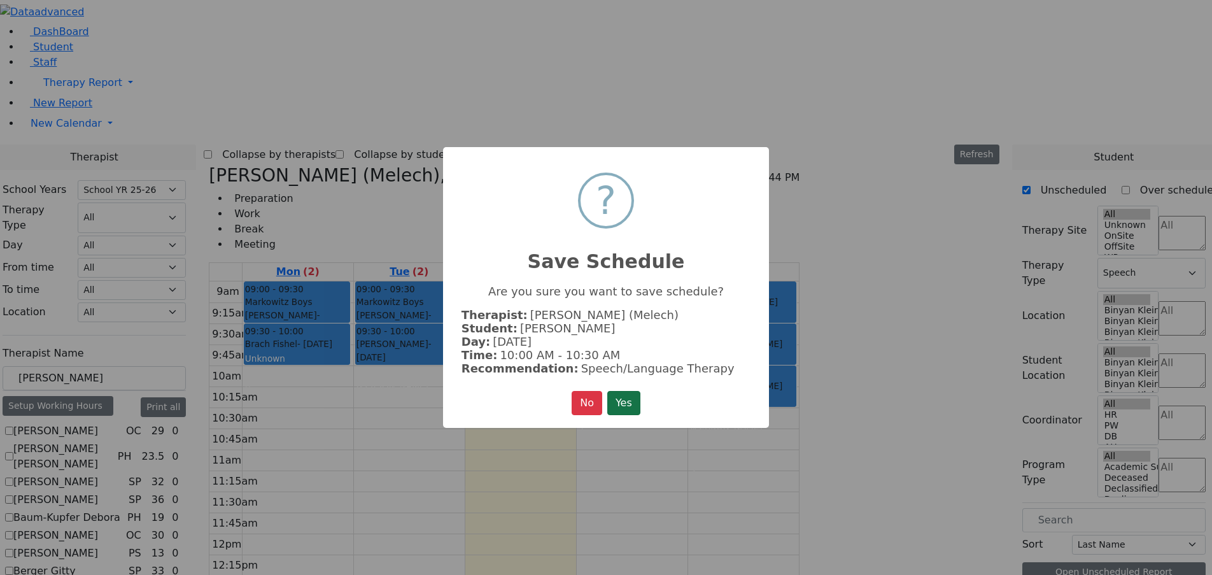
click at [635, 399] on button "Yes" at bounding box center [623, 403] width 33 height 24
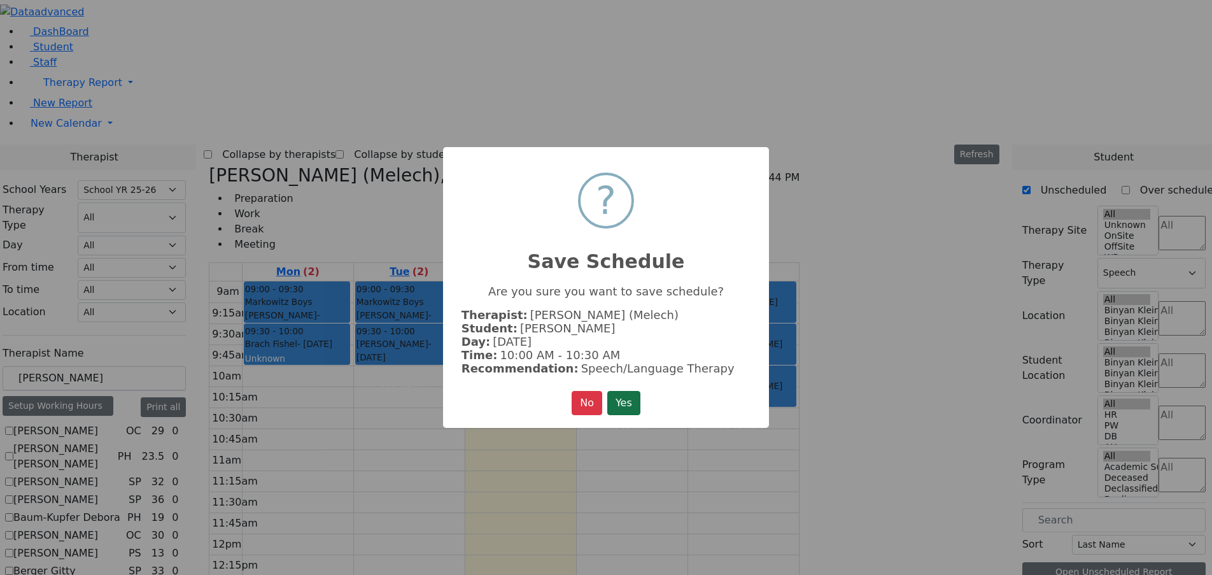
click at [636, 400] on button "Yes" at bounding box center [623, 403] width 33 height 24
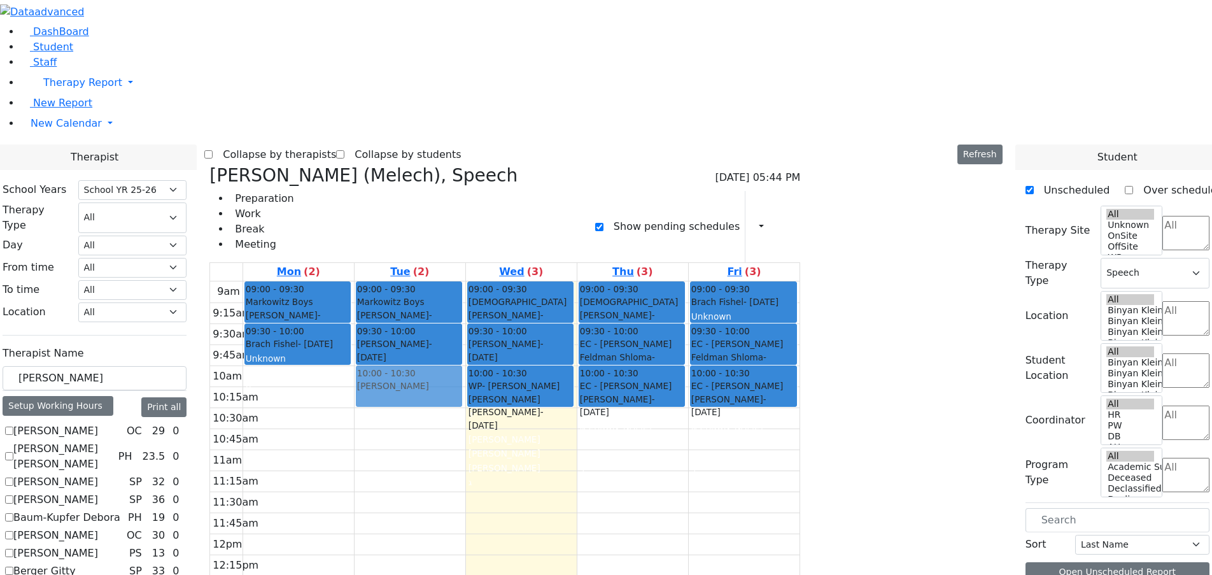
drag, startPoint x: 971, startPoint y: 150, endPoint x: 563, endPoint y: 173, distance: 409.2
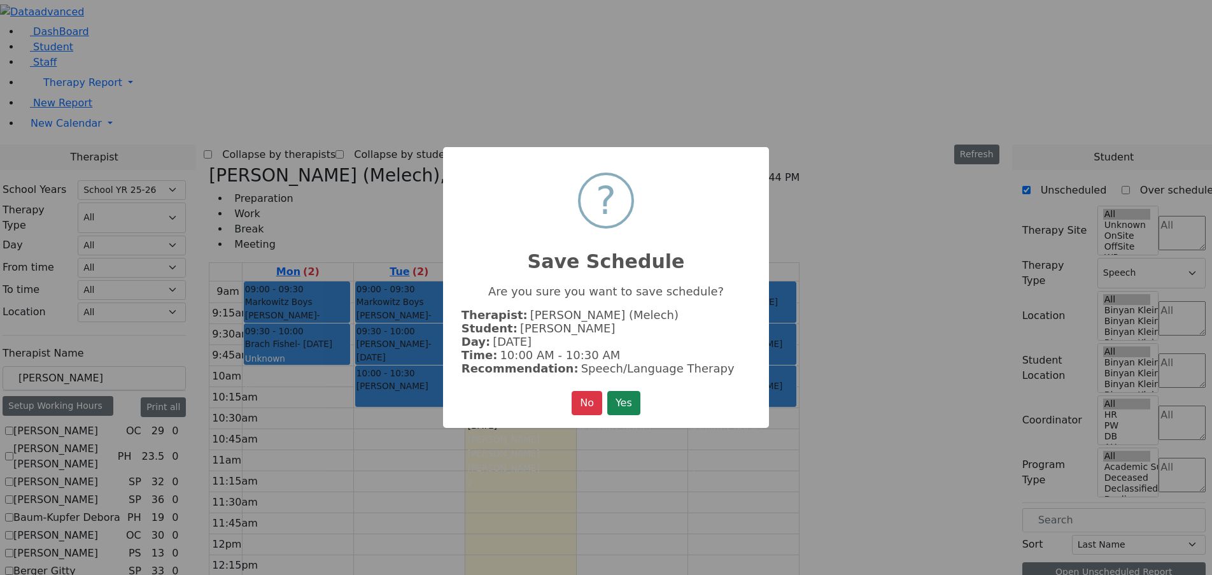
drag, startPoint x: 633, startPoint y: 402, endPoint x: 678, endPoint y: 393, distance: 45.4
click at [634, 402] on button "Yes" at bounding box center [623, 403] width 33 height 24
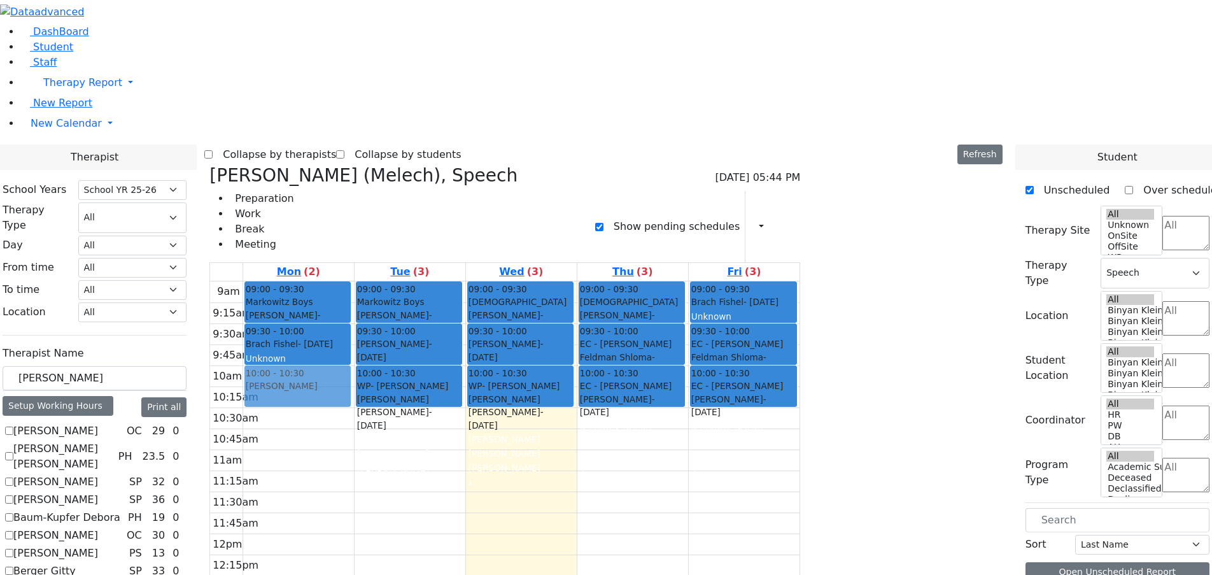
drag, startPoint x: 999, startPoint y: 153, endPoint x: 426, endPoint y: 184, distance: 573.5
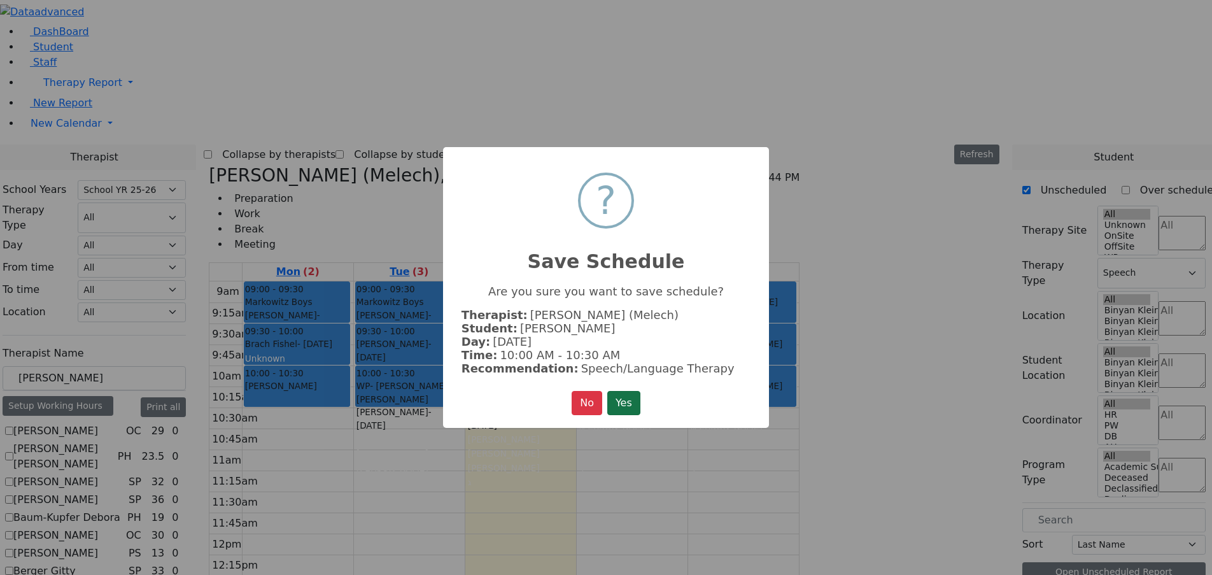
click at [631, 396] on button "Yes" at bounding box center [623, 403] width 33 height 24
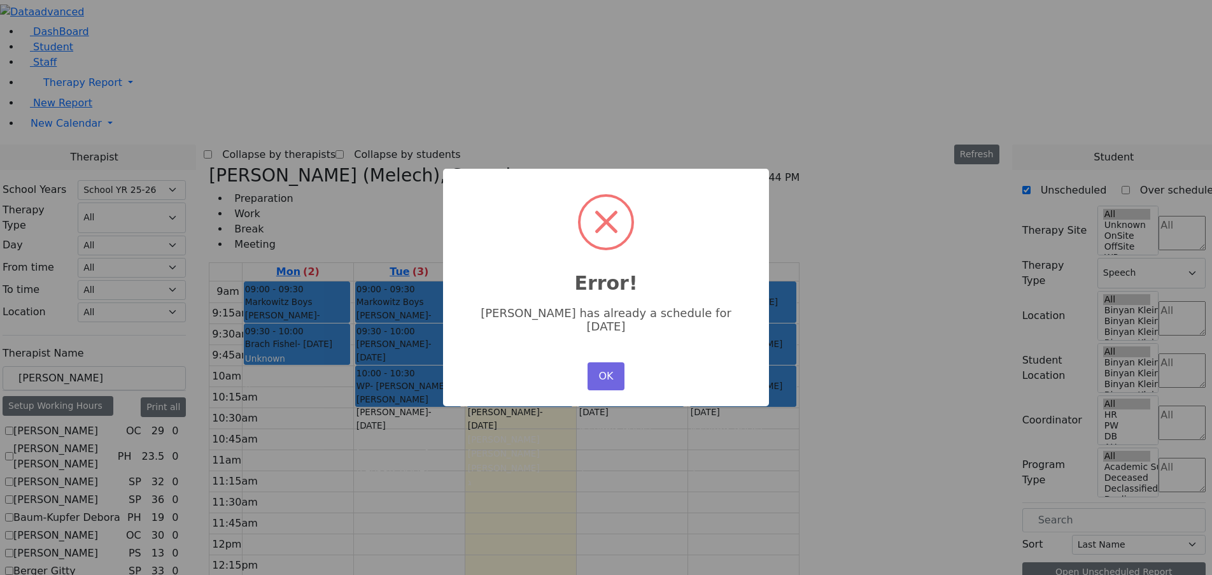
drag, startPoint x: 999, startPoint y: 147, endPoint x: 876, endPoint y: 205, distance: 136.4
click at [876, 205] on div "× Error! [PERSON_NAME] has already a schedule for [DATE] OK No Cancel" at bounding box center [606, 287] width 1212 height 575
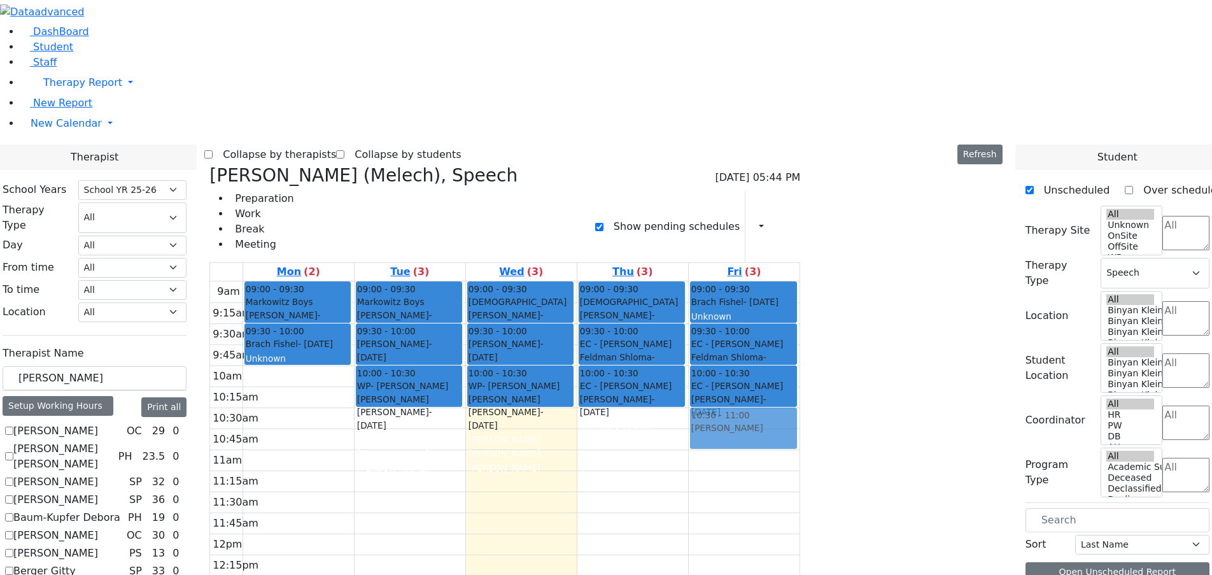
drag, startPoint x: 1017, startPoint y: 155, endPoint x: 899, endPoint y: 225, distance: 137.2
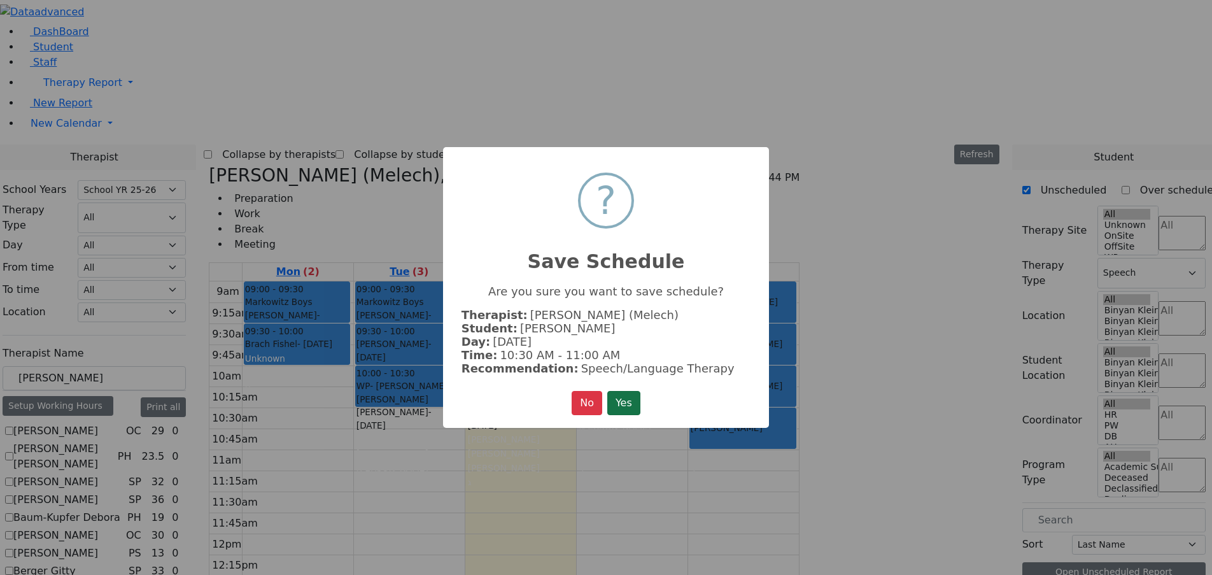
click at [632, 398] on button "Yes" at bounding box center [623, 403] width 33 height 24
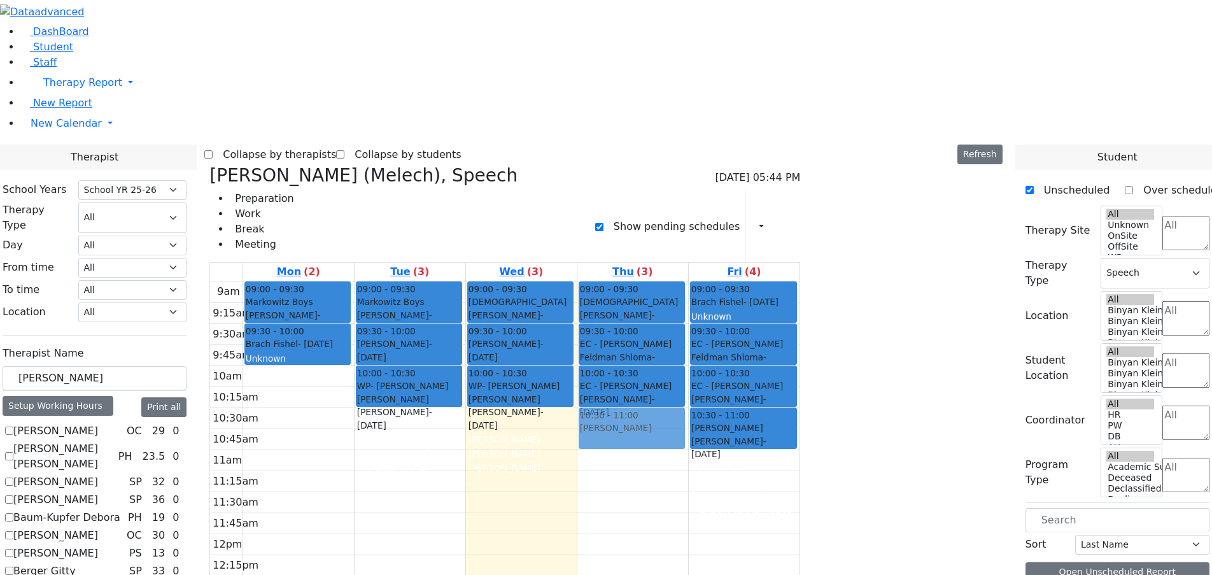
drag, startPoint x: 984, startPoint y: 172, endPoint x: 762, endPoint y: 220, distance: 226.5
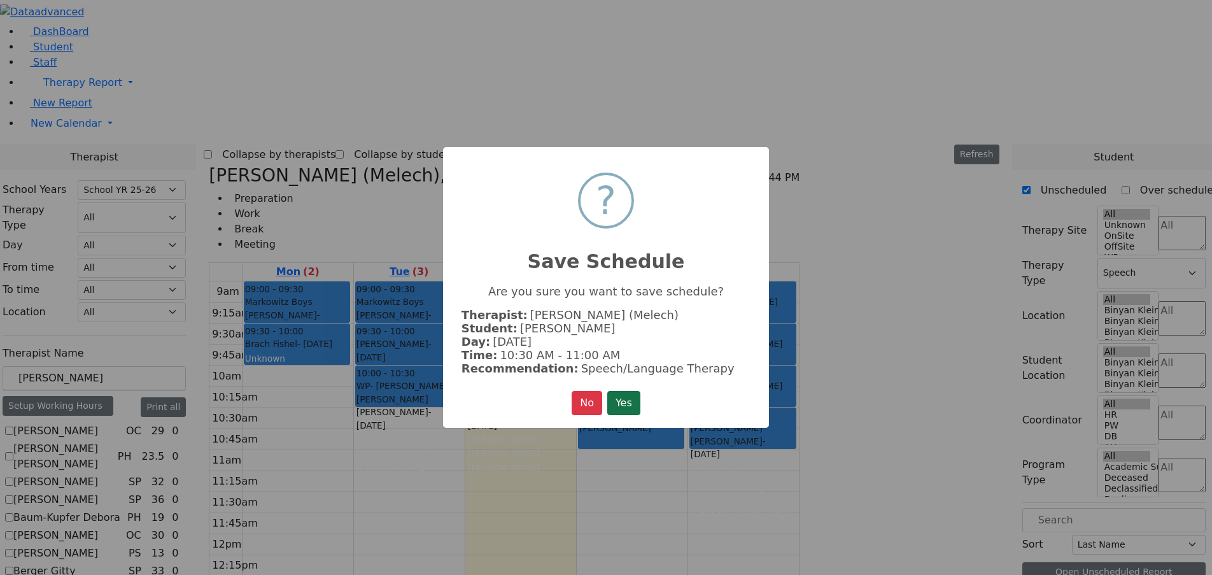
click at [636, 395] on button "Yes" at bounding box center [623, 403] width 33 height 24
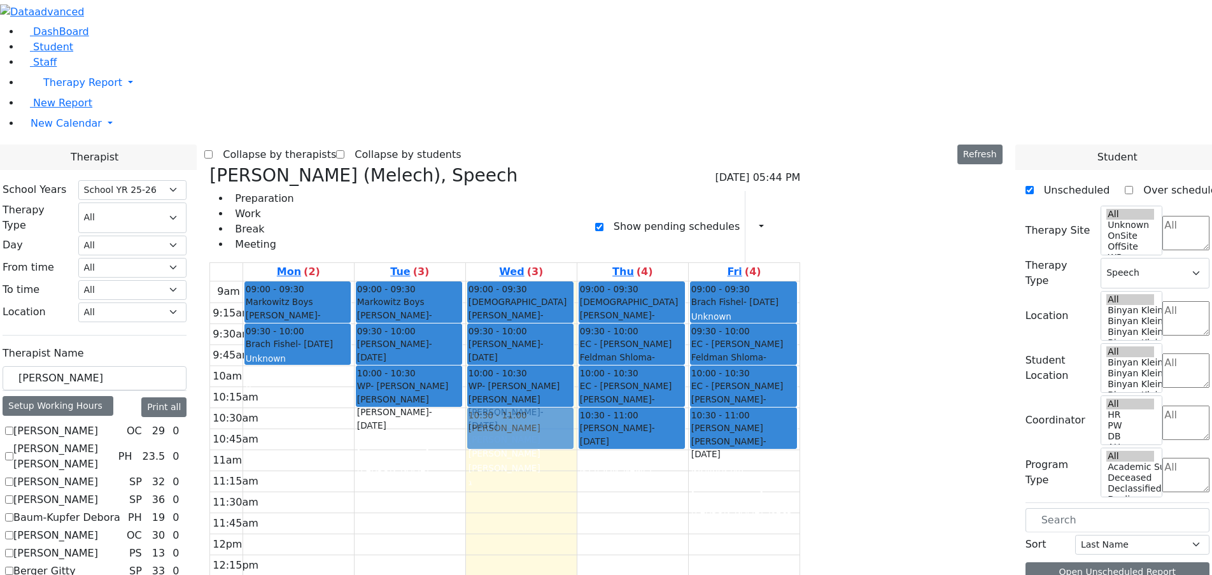
drag, startPoint x: 985, startPoint y: 152, endPoint x: 669, endPoint y: 225, distance: 324.0
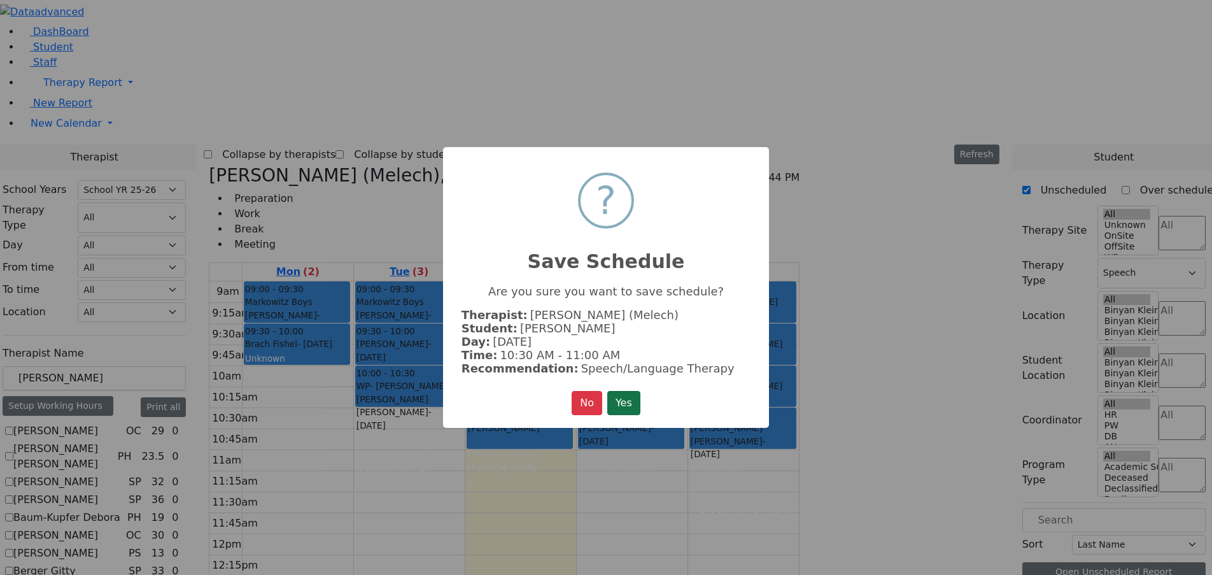
click at [638, 400] on button "Yes" at bounding box center [623, 403] width 33 height 24
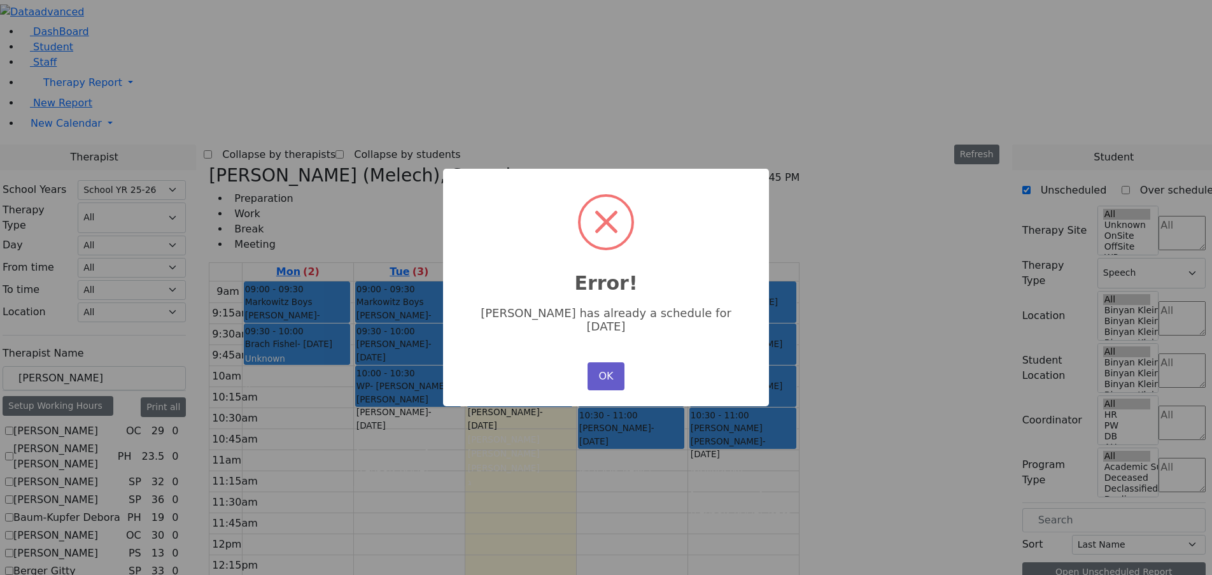
click at [608, 375] on button "OK" at bounding box center [605, 376] width 37 height 28
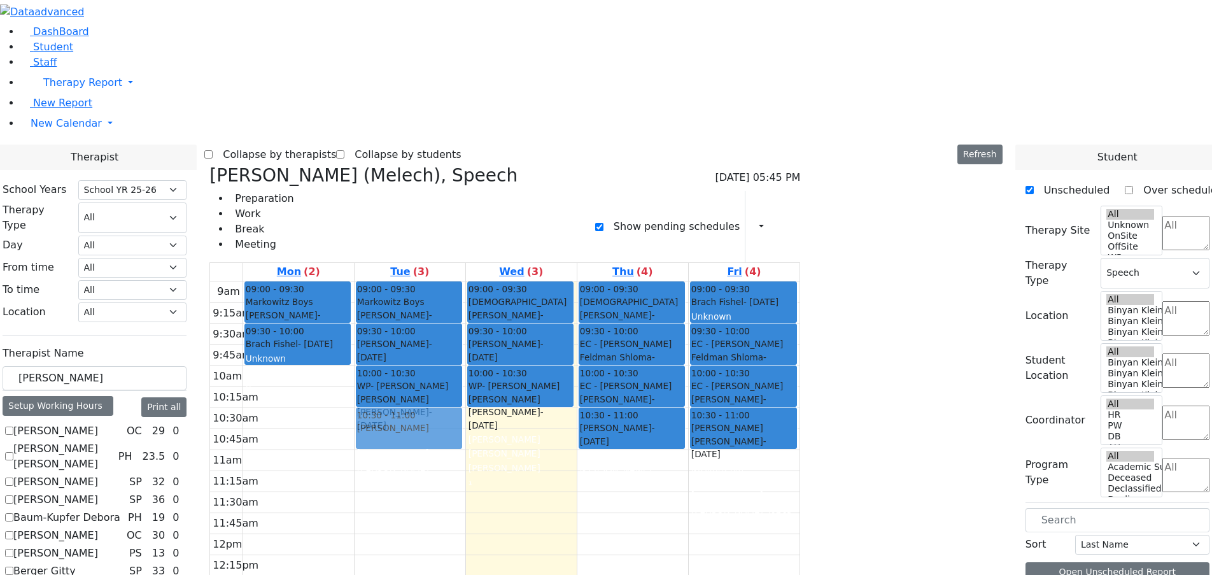
drag, startPoint x: 993, startPoint y: 153, endPoint x: 579, endPoint y: 221, distance: 419.2
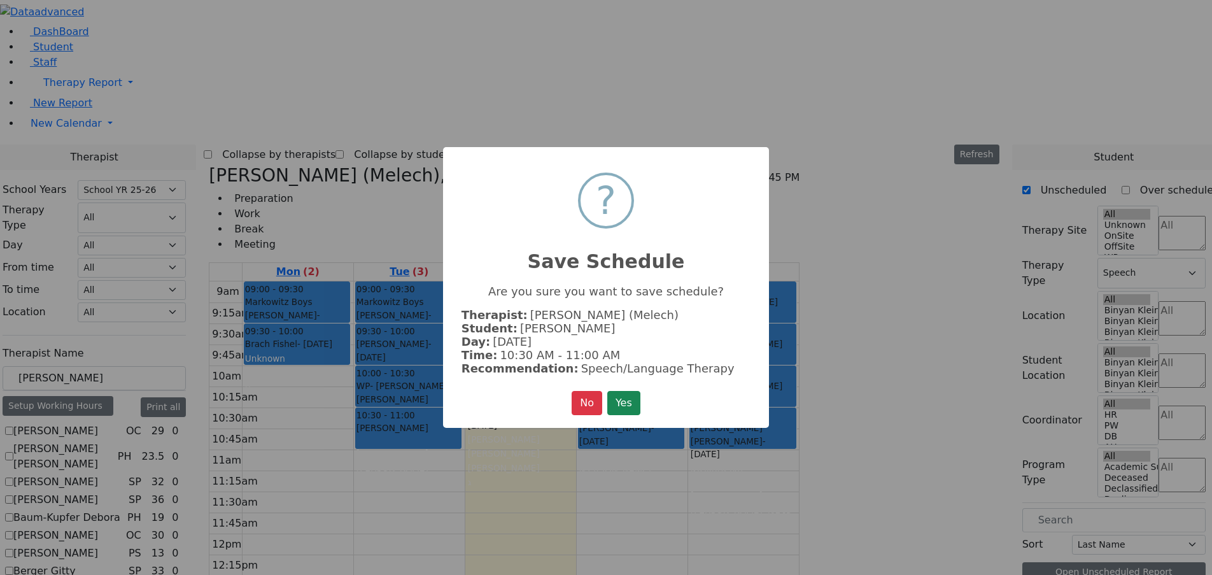
click at [627, 408] on button "Yes" at bounding box center [623, 403] width 33 height 24
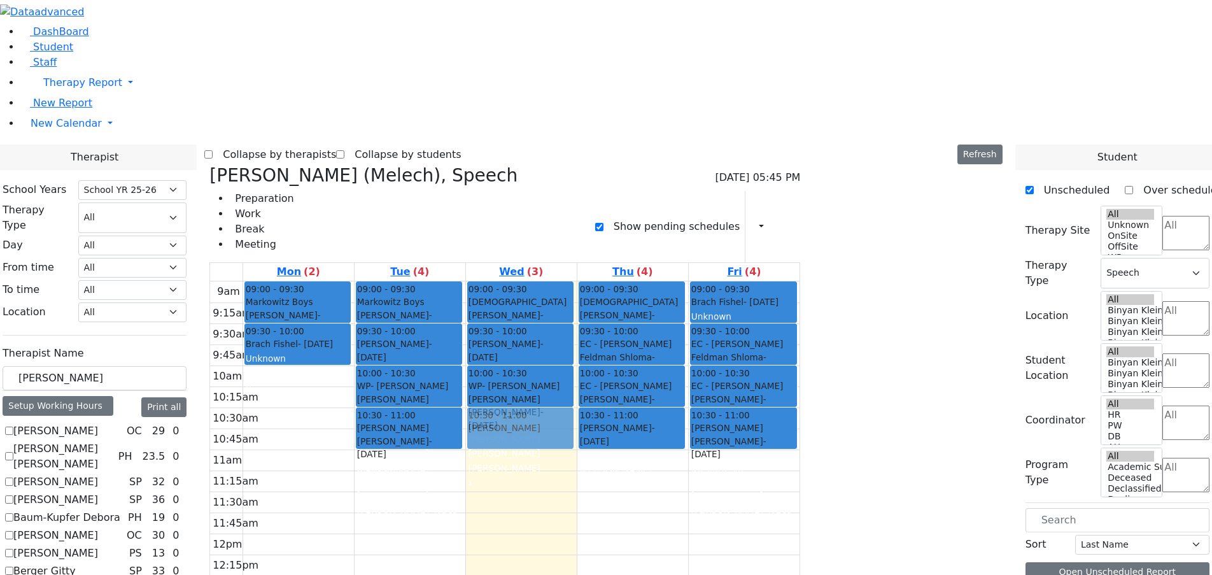
drag, startPoint x: 969, startPoint y: 154, endPoint x: 700, endPoint y: 205, distance: 273.9
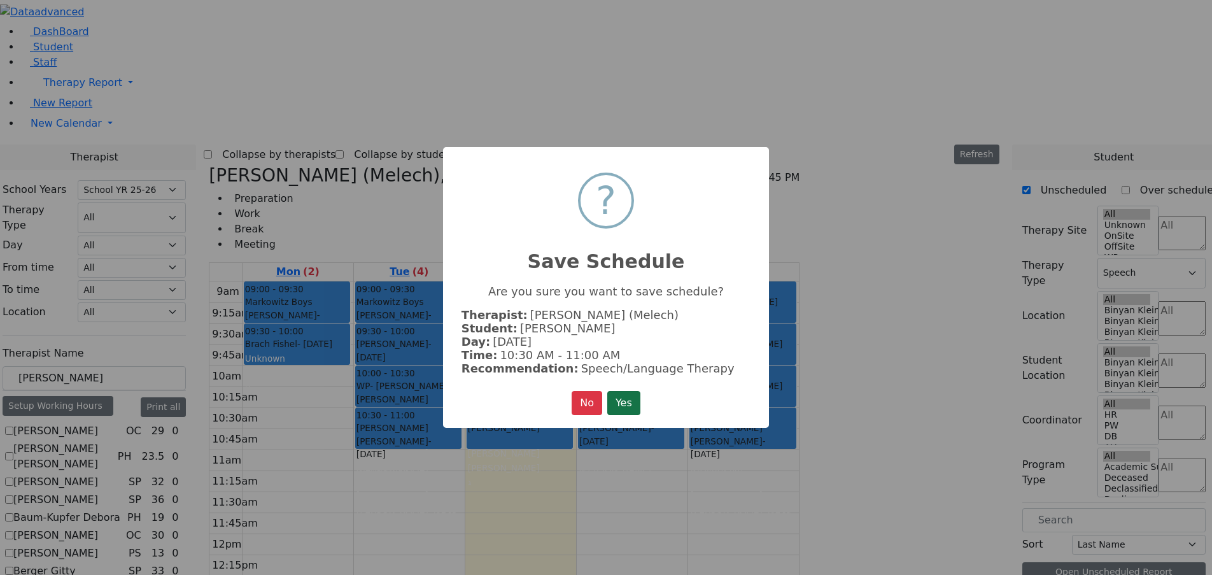
click at [624, 402] on button "Yes" at bounding box center [623, 403] width 33 height 24
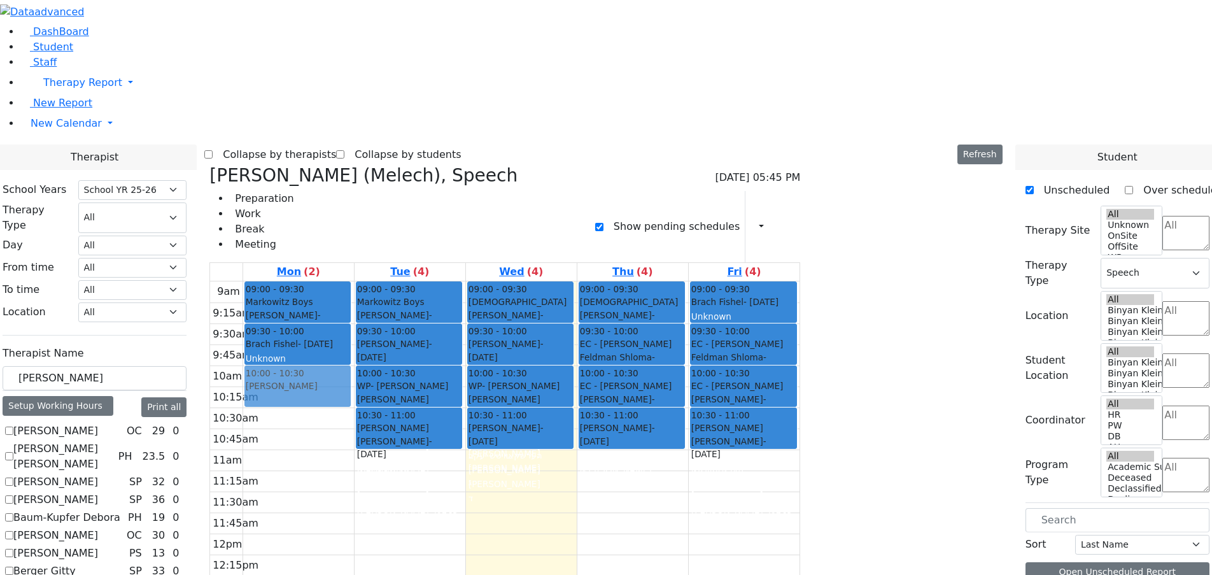
drag, startPoint x: 989, startPoint y: 146, endPoint x: 424, endPoint y: 180, distance: 566.1
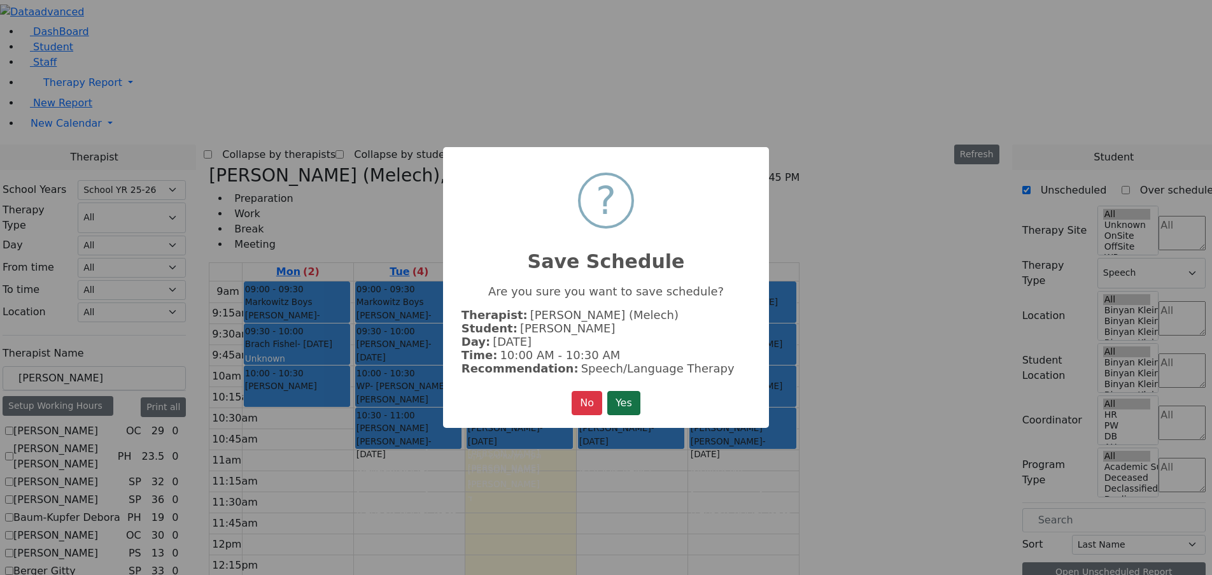
click at [614, 391] on button "Yes" at bounding box center [623, 403] width 33 height 24
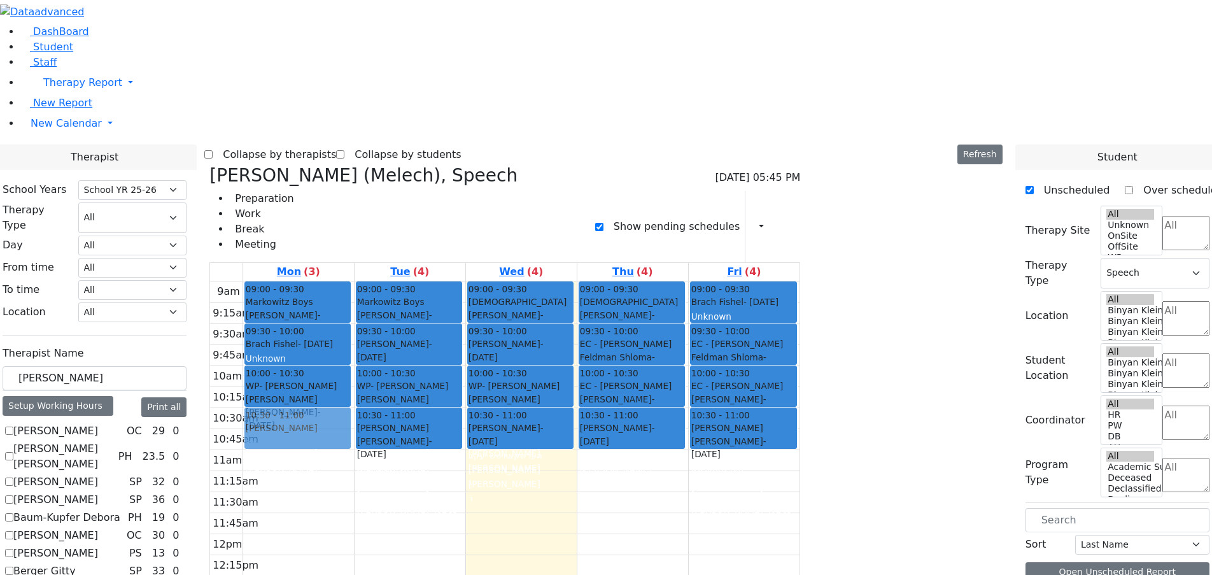
drag, startPoint x: 978, startPoint y: 155, endPoint x: 445, endPoint y: 226, distance: 538.0
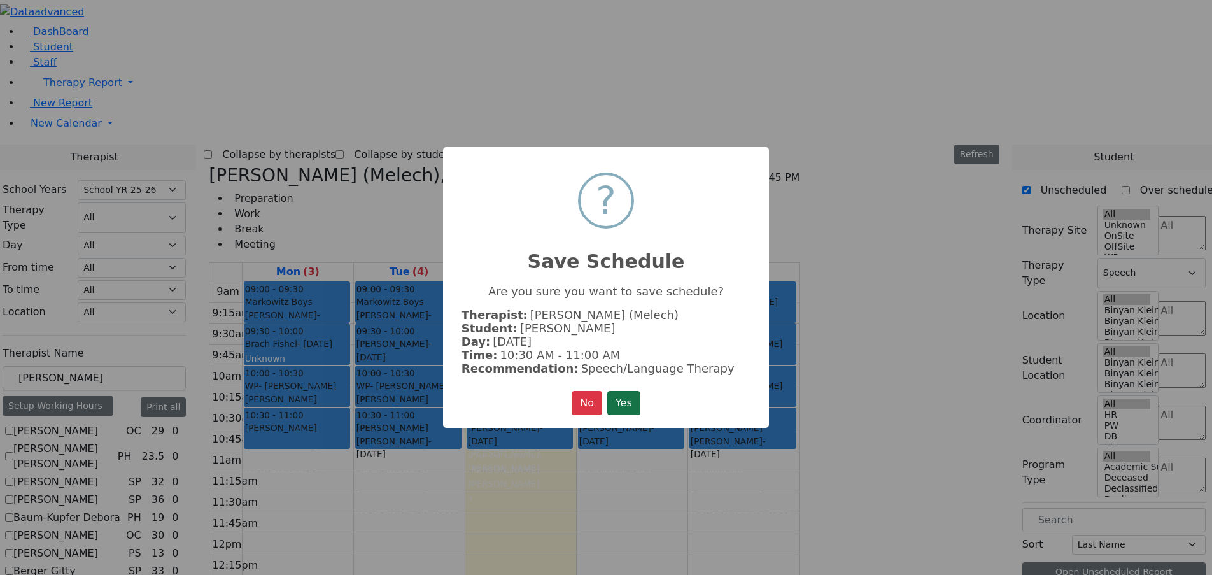
click at [631, 405] on button "Yes" at bounding box center [623, 403] width 33 height 24
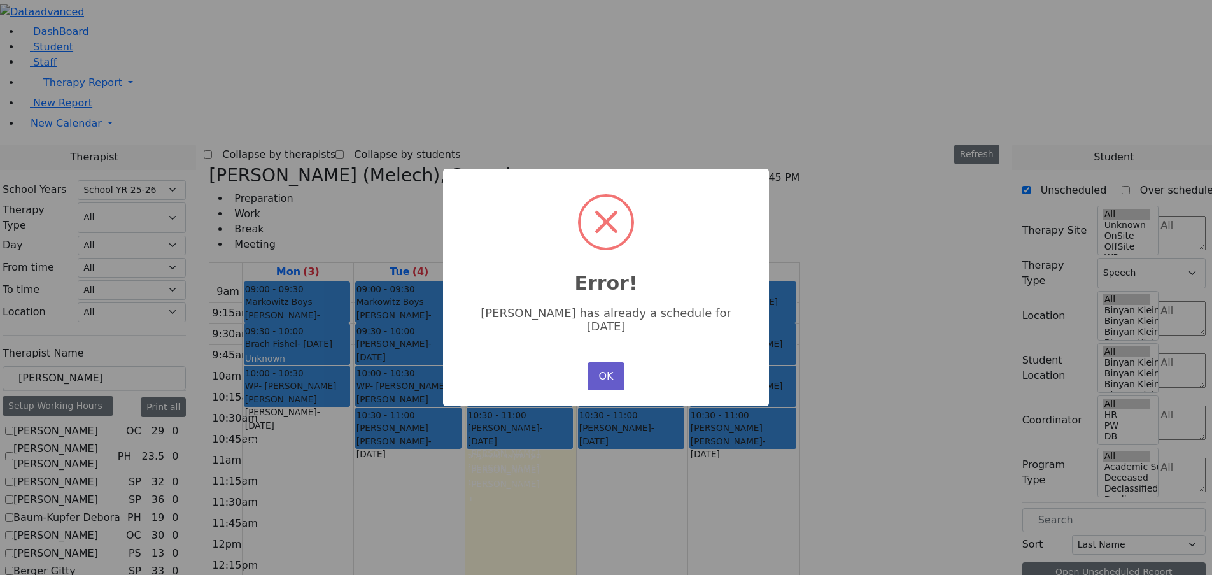
click at [599, 371] on button "OK" at bounding box center [605, 376] width 37 height 28
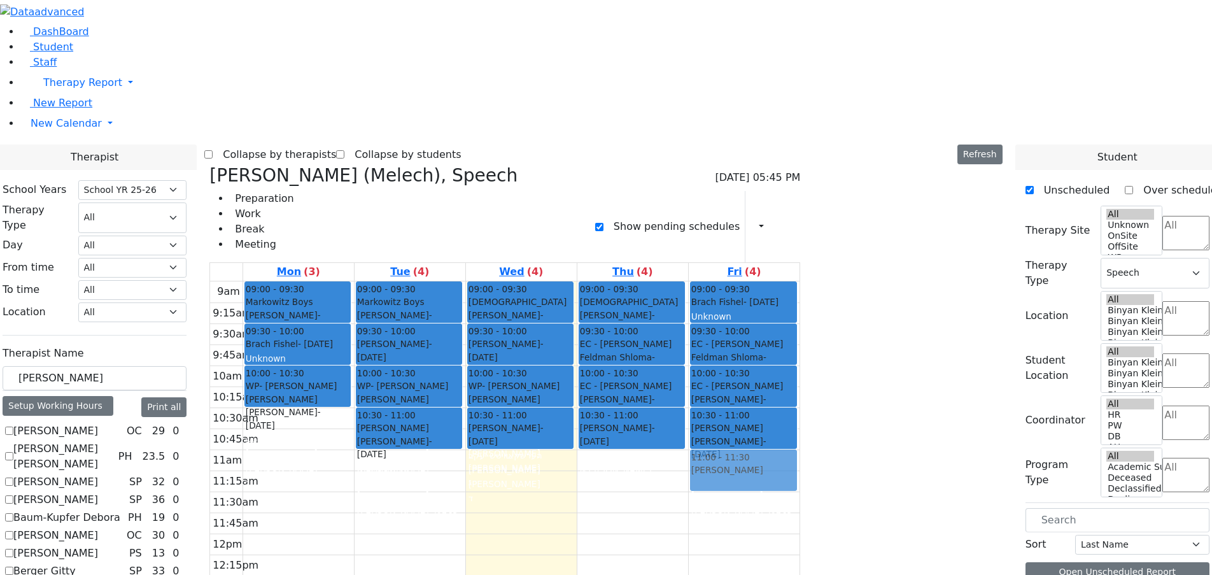
drag, startPoint x: 988, startPoint y: 154, endPoint x: 863, endPoint y: 248, distance: 156.4
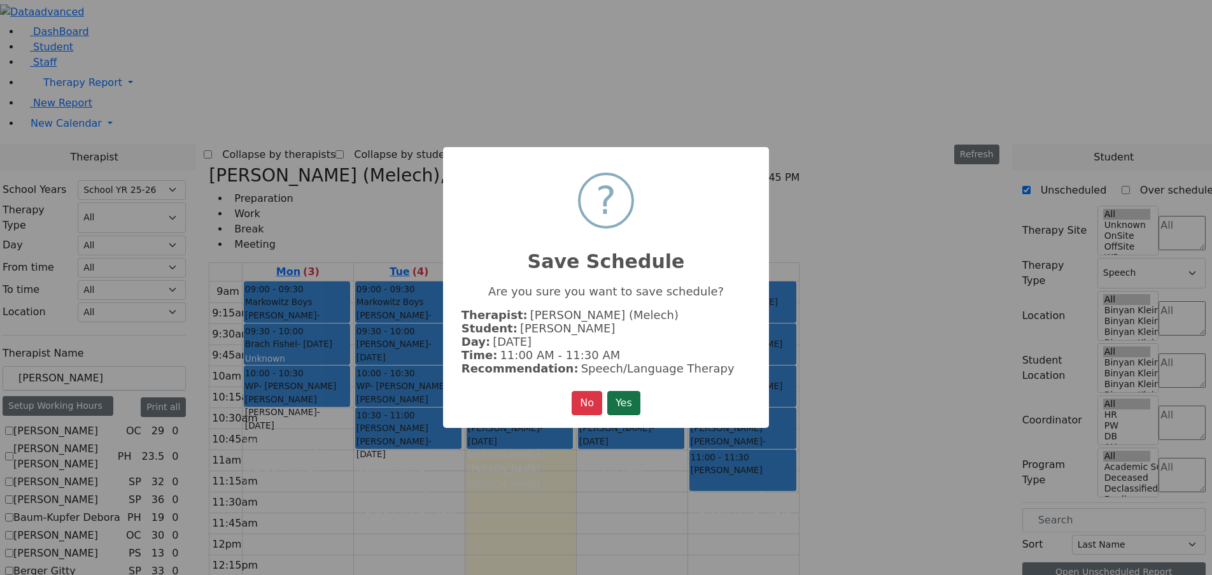
click at [621, 391] on button "Yes" at bounding box center [623, 403] width 33 height 24
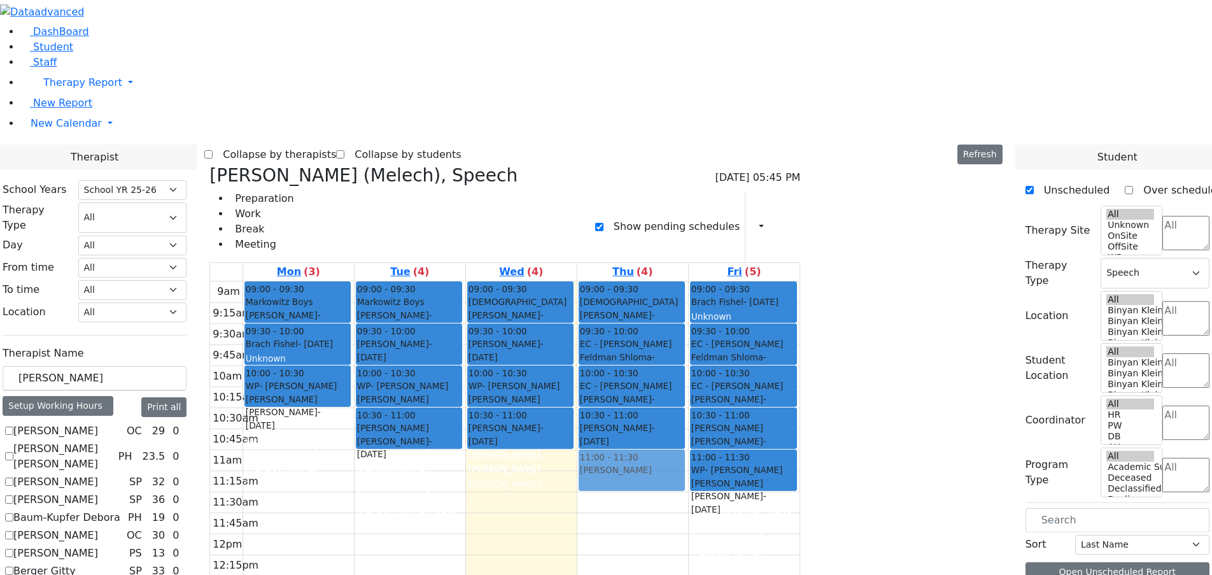
drag, startPoint x: 962, startPoint y: 153, endPoint x: 760, endPoint y: 258, distance: 227.1
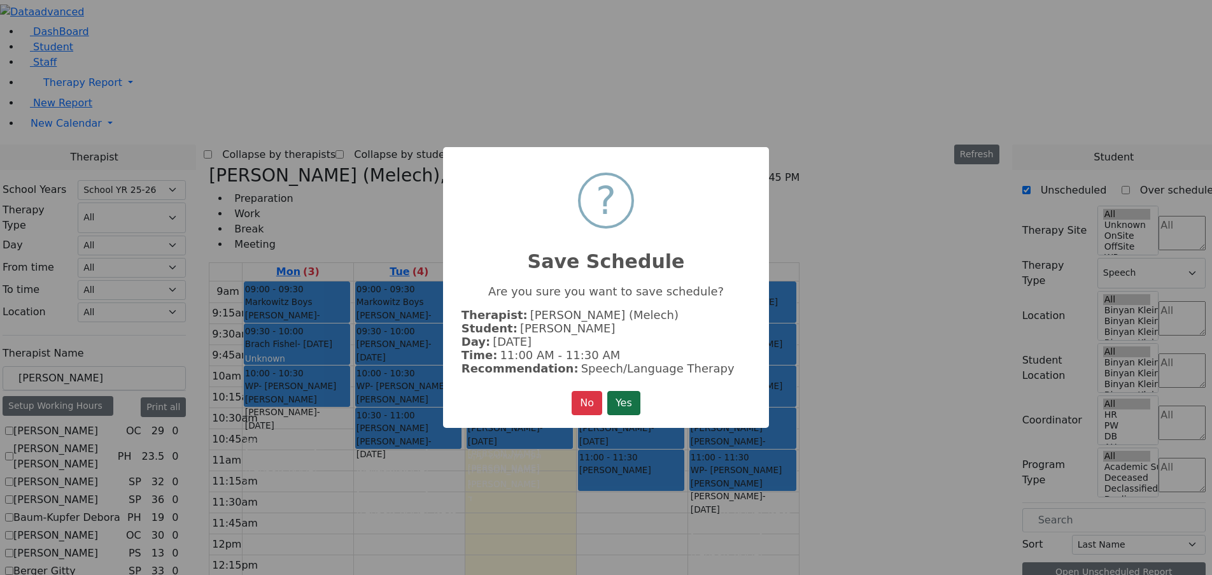
click at [633, 398] on button "Yes" at bounding box center [623, 403] width 33 height 24
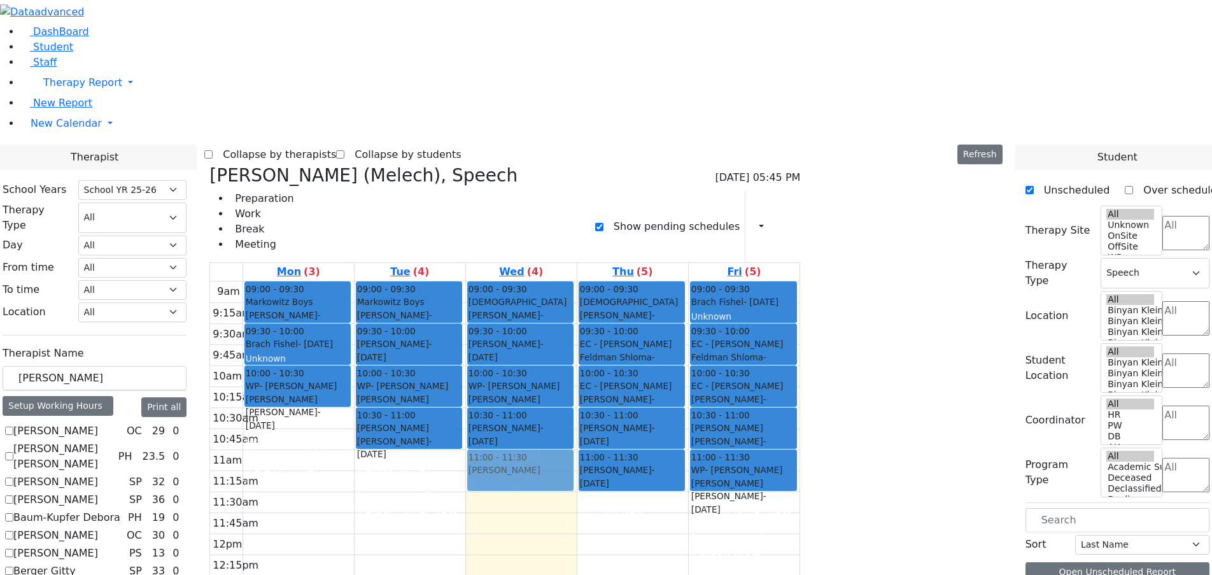
drag, startPoint x: 1010, startPoint y: 150, endPoint x: 676, endPoint y: 261, distance: 351.3
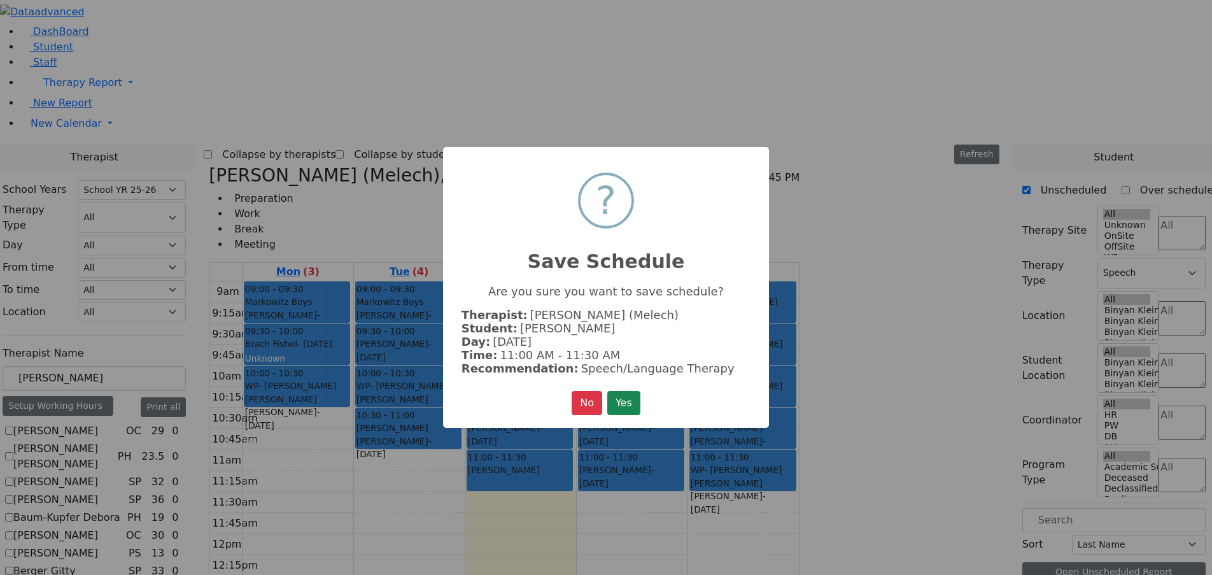
click at [634, 406] on button "Yes" at bounding box center [623, 403] width 33 height 24
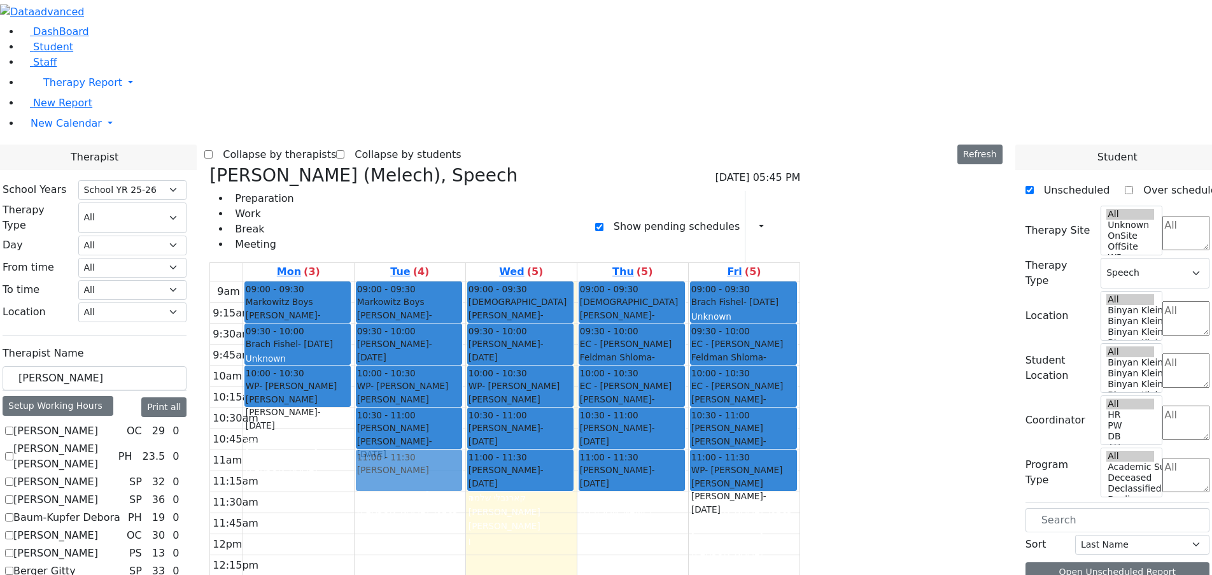
drag, startPoint x: 995, startPoint y: 150, endPoint x: 556, endPoint y: 266, distance: 454.1
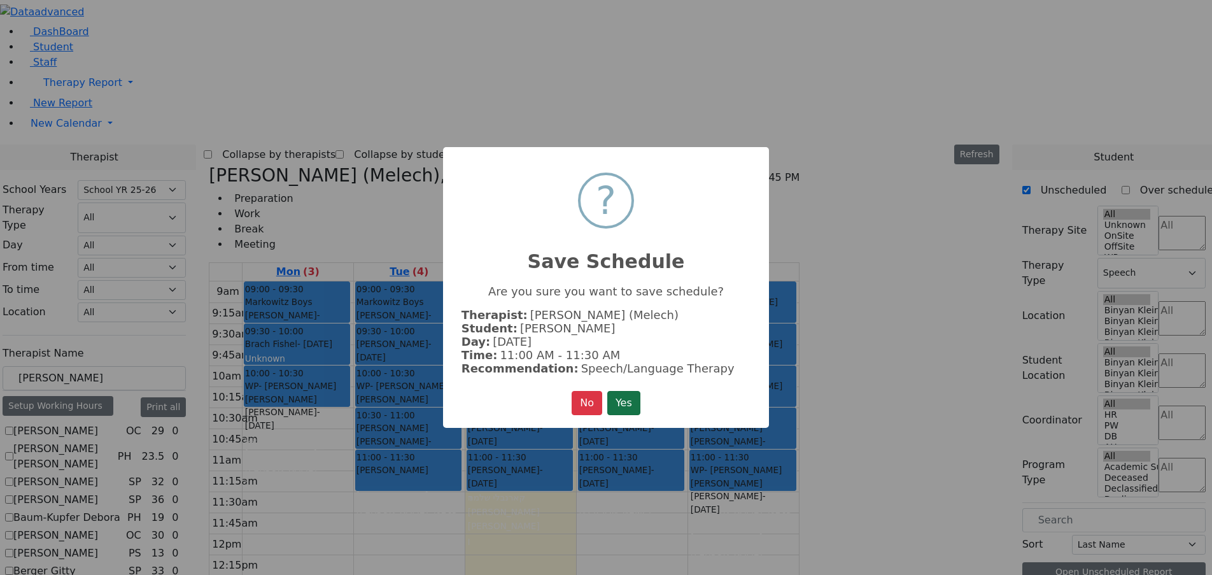
click at [627, 407] on button "Yes" at bounding box center [623, 403] width 33 height 24
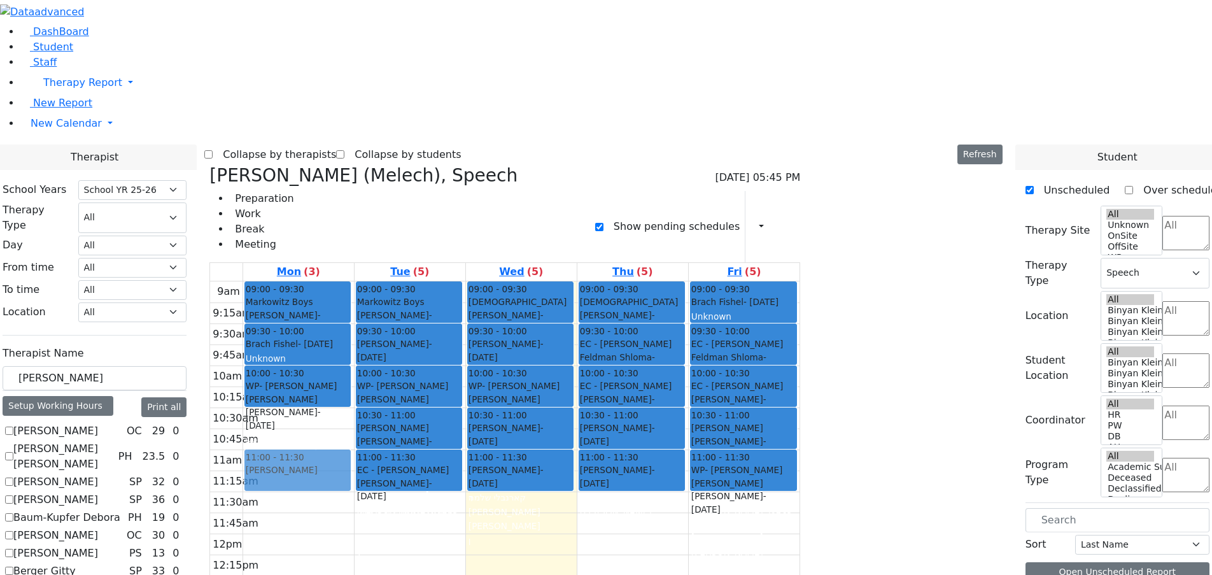
drag, startPoint x: 949, startPoint y: 163, endPoint x: 449, endPoint y: 266, distance: 510.7
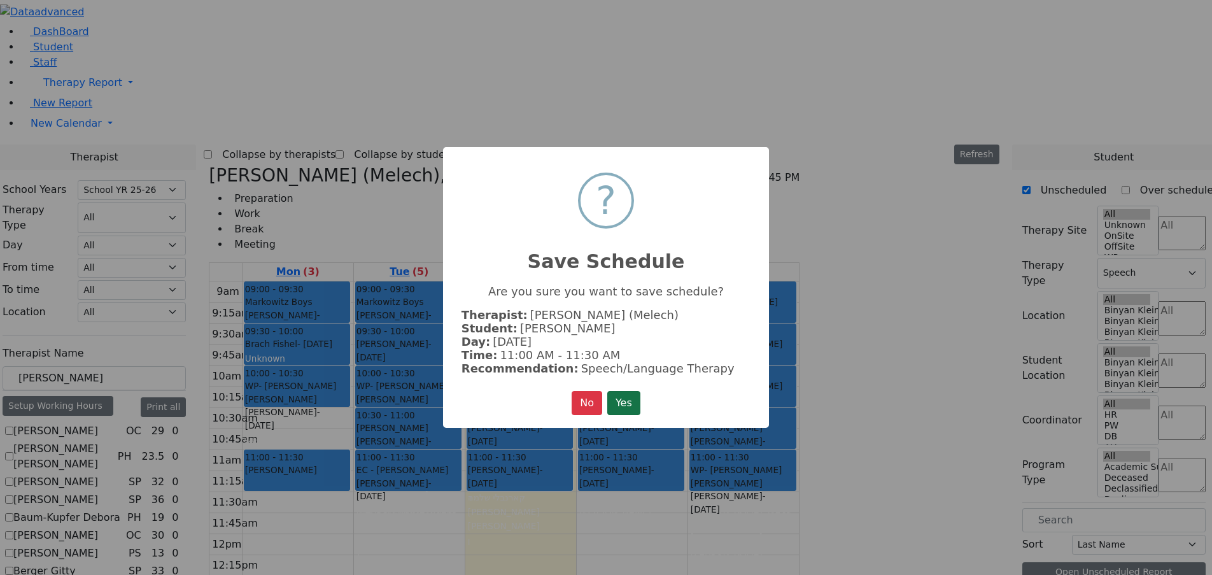
click at [620, 401] on button "Yes" at bounding box center [623, 403] width 33 height 24
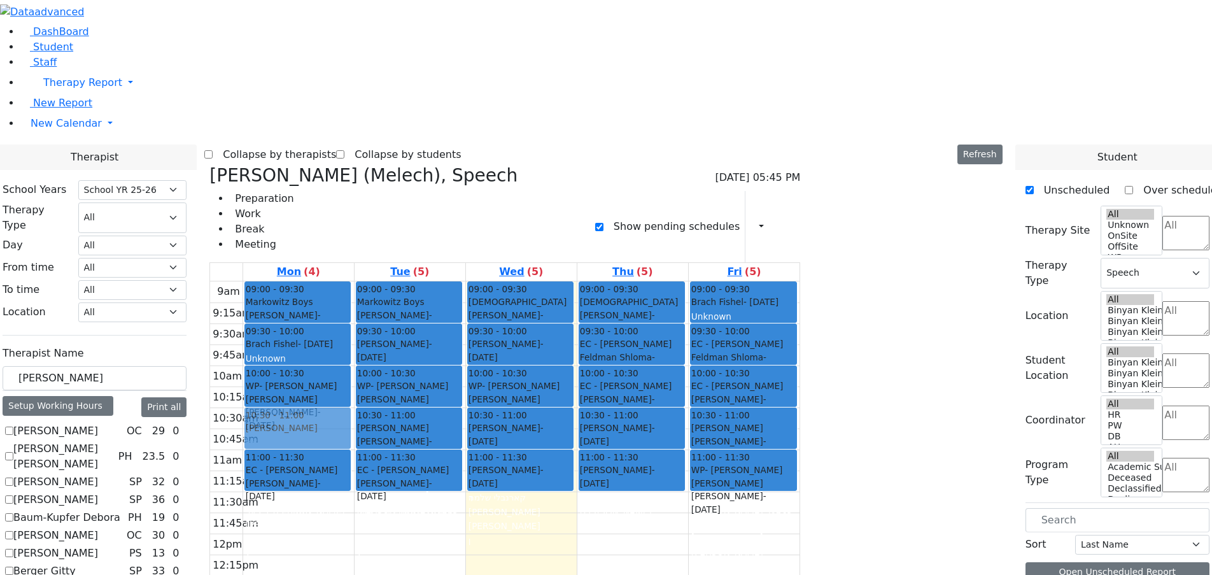
drag, startPoint x: 972, startPoint y: 153, endPoint x: 442, endPoint y: 219, distance: 534.2
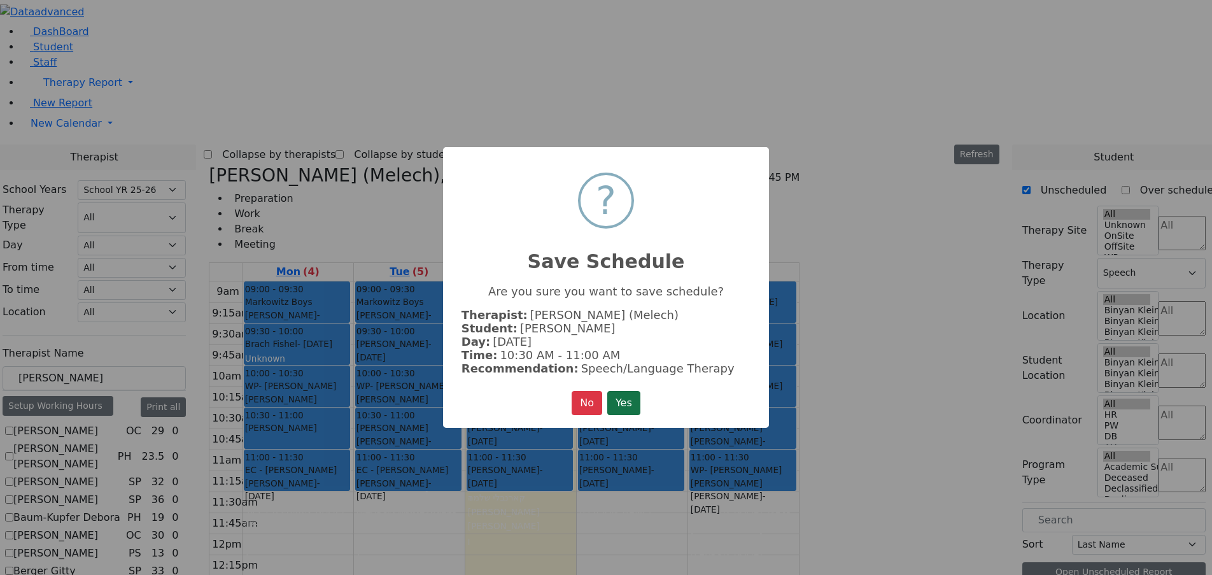
click at [636, 402] on button "Yes" at bounding box center [623, 403] width 33 height 24
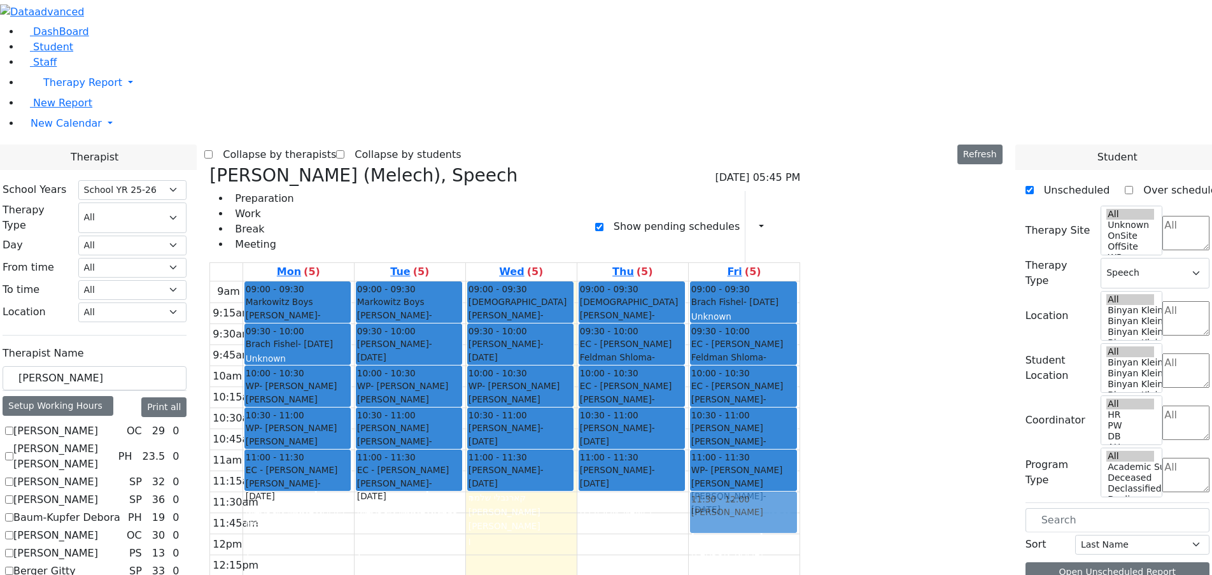
drag, startPoint x: 970, startPoint y: 151, endPoint x: 862, endPoint y: 302, distance: 185.2
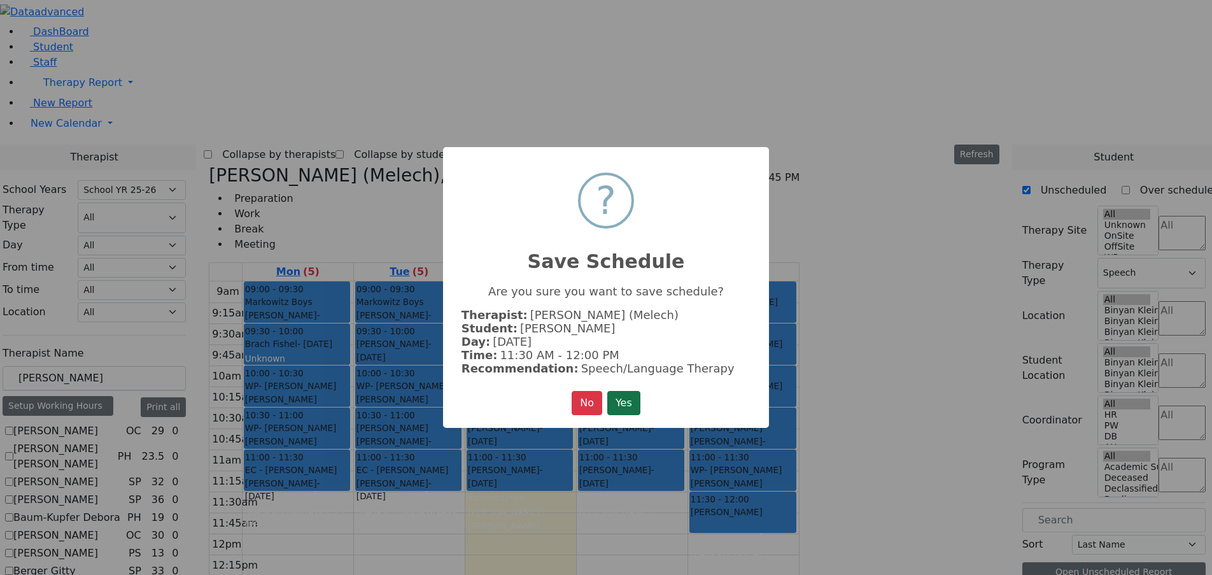
click at [627, 396] on button "Yes" at bounding box center [623, 403] width 33 height 24
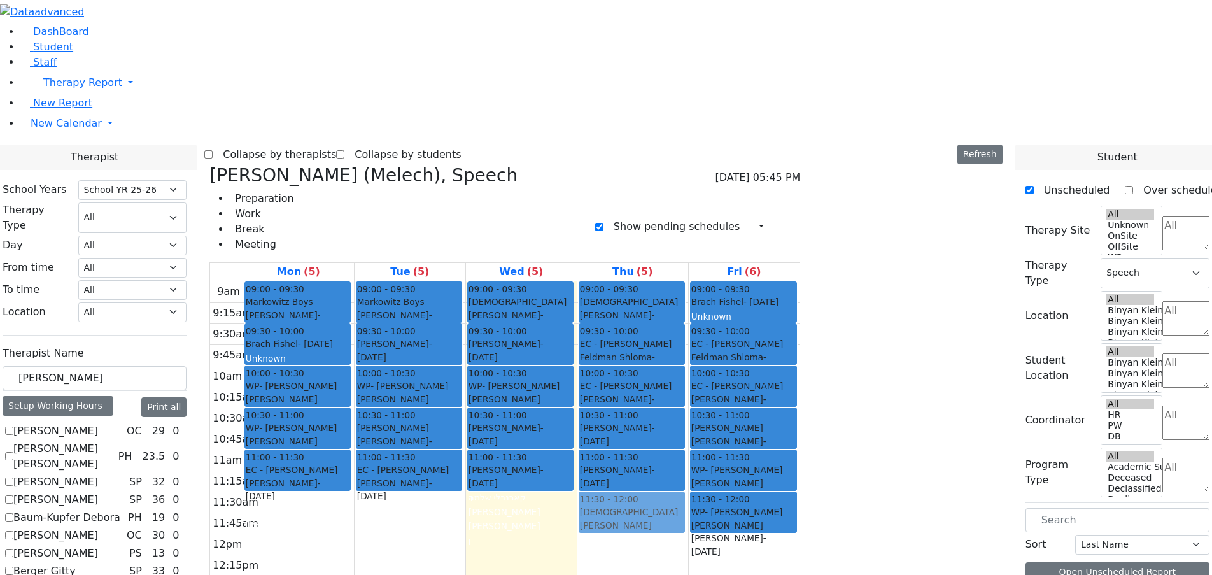
drag, startPoint x: 974, startPoint y: 152, endPoint x: 774, endPoint y: 306, distance: 252.3
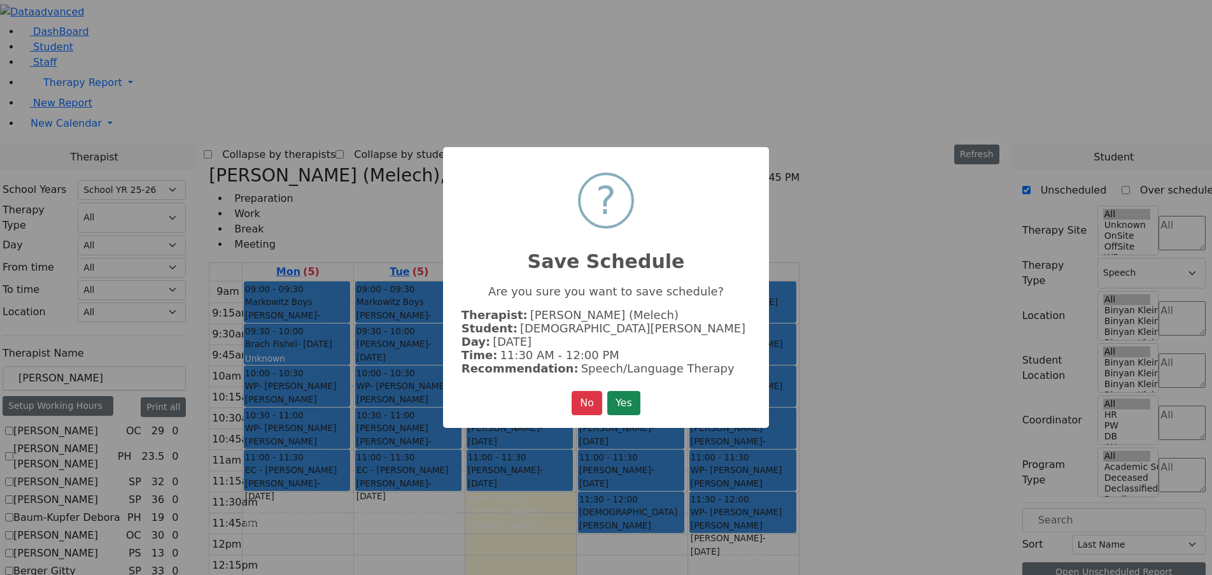
click at [622, 398] on button "Yes" at bounding box center [623, 403] width 33 height 24
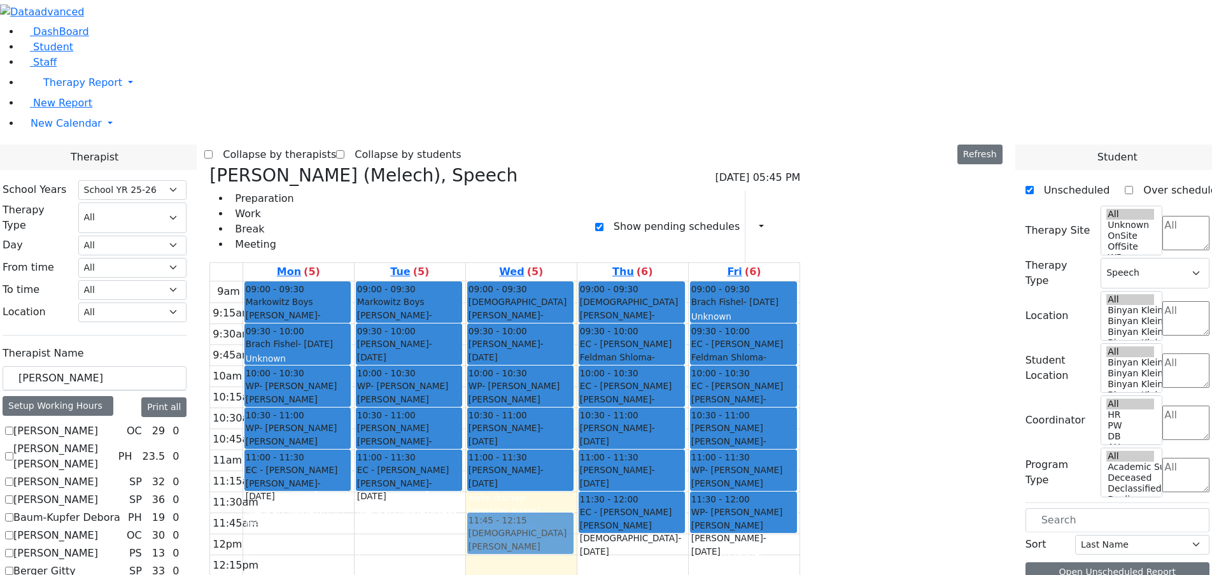
drag, startPoint x: 985, startPoint y: 151, endPoint x: 673, endPoint y: 311, distance: 350.9
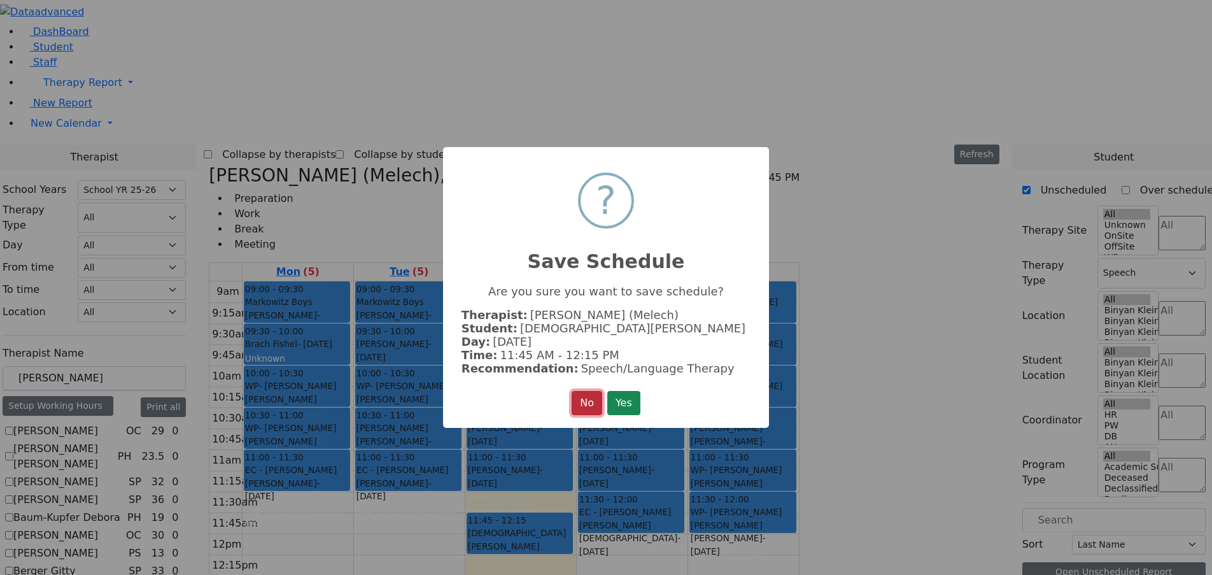
click at [586, 398] on button "No" at bounding box center [586, 403] width 31 height 24
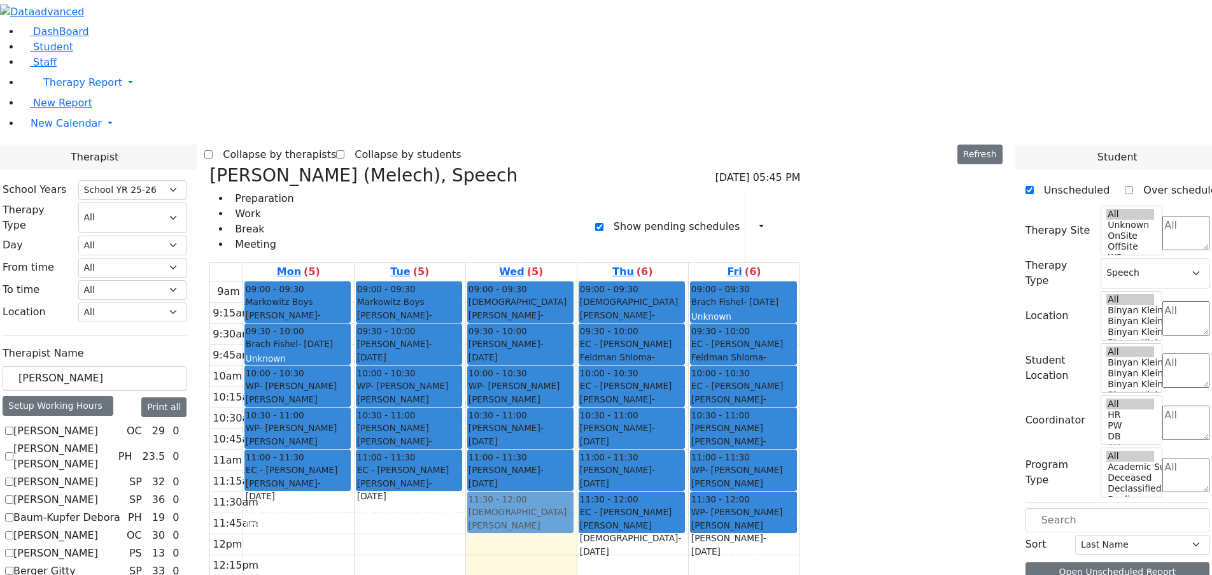
drag, startPoint x: 1000, startPoint y: 142, endPoint x: 676, endPoint y: 295, distance: 358.7
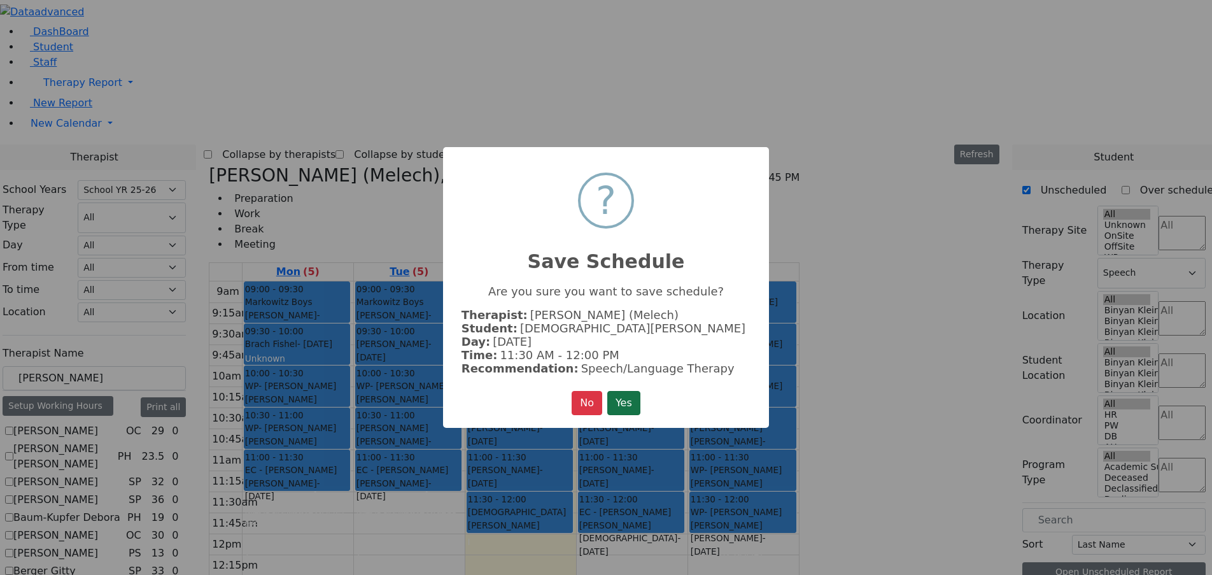
click at [636, 392] on button "Yes" at bounding box center [623, 403] width 33 height 24
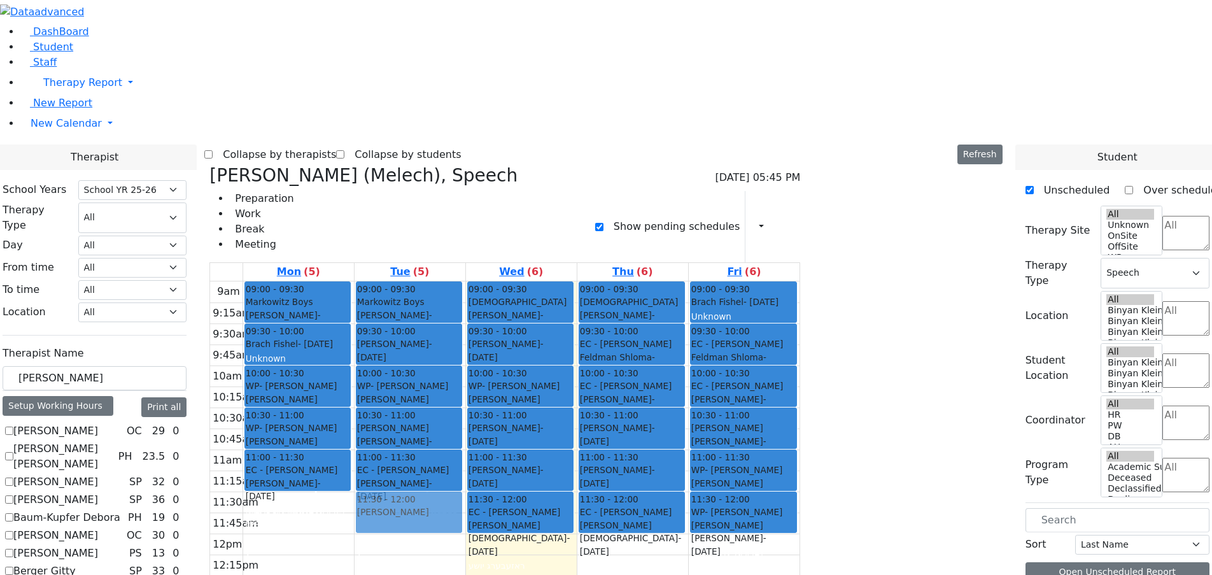
drag, startPoint x: 979, startPoint y: 153, endPoint x: 570, endPoint y: 294, distance: 432.7
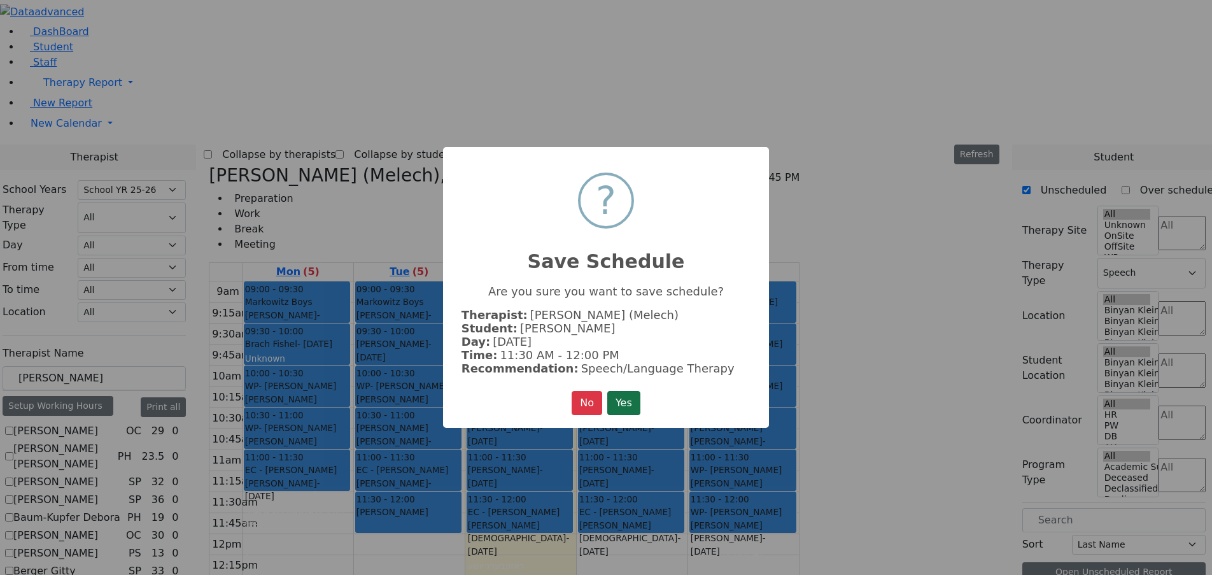
click at [627, 395] on button "Yes" at bounding box center [623, 403] width 33 height 24
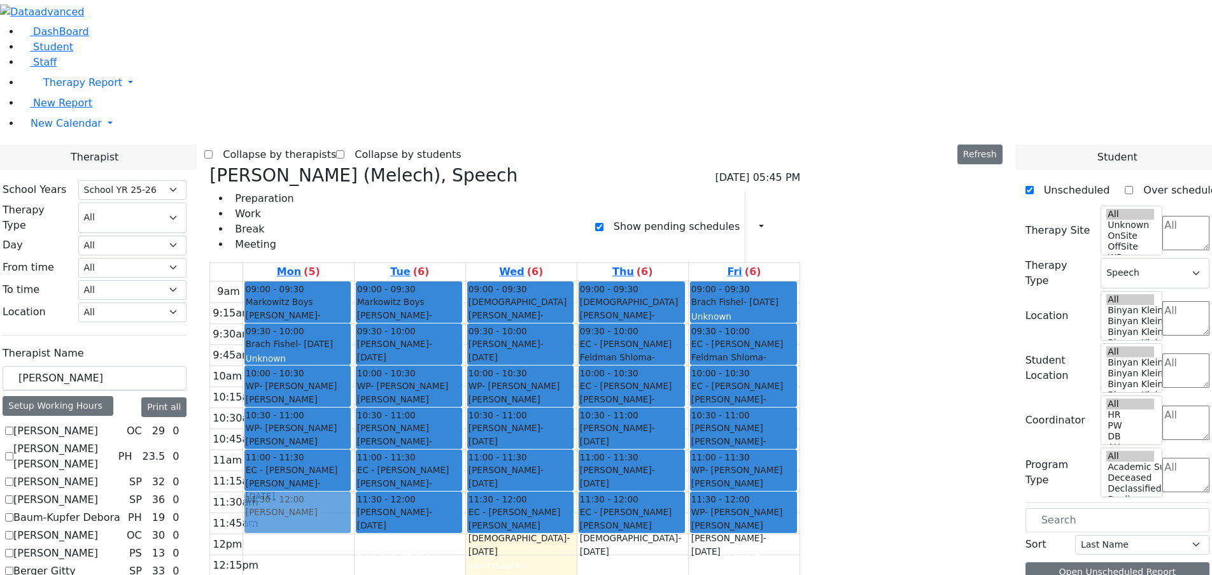
drag, startPoint x: 979, startPoint y: 152, endPoint x: 477, endPoint y: 301, distance: 523.7
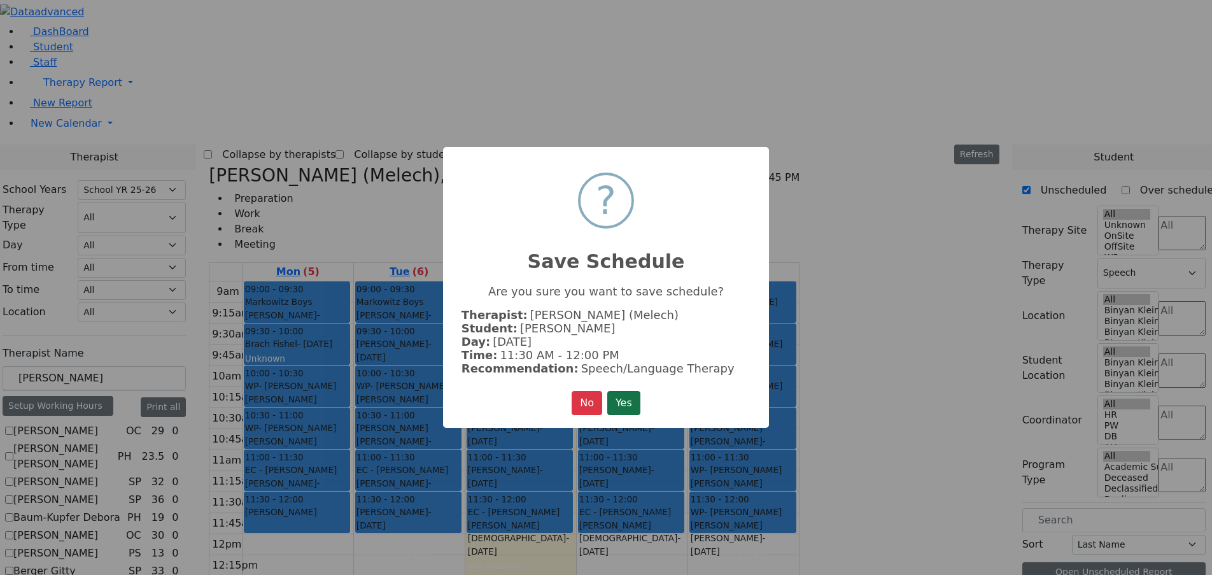
drag, startPoint x: 626, startPoint y: 401, endPoint x: 723, endPoint y: 327, distance: 121.7
click at [627, 401] on button "Yes" at bounding box center [623, 403] width 33 height 24
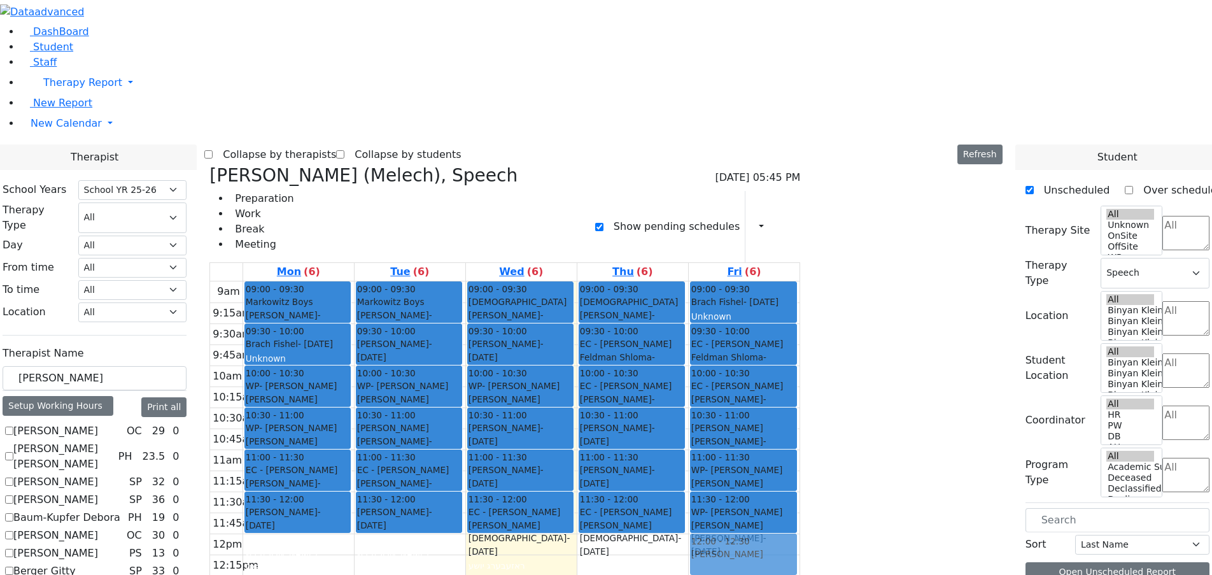
drag, startPoint x: 979, startPoint y: 153, endPoint x: 885, endPoint y: 342, distance: 210.9
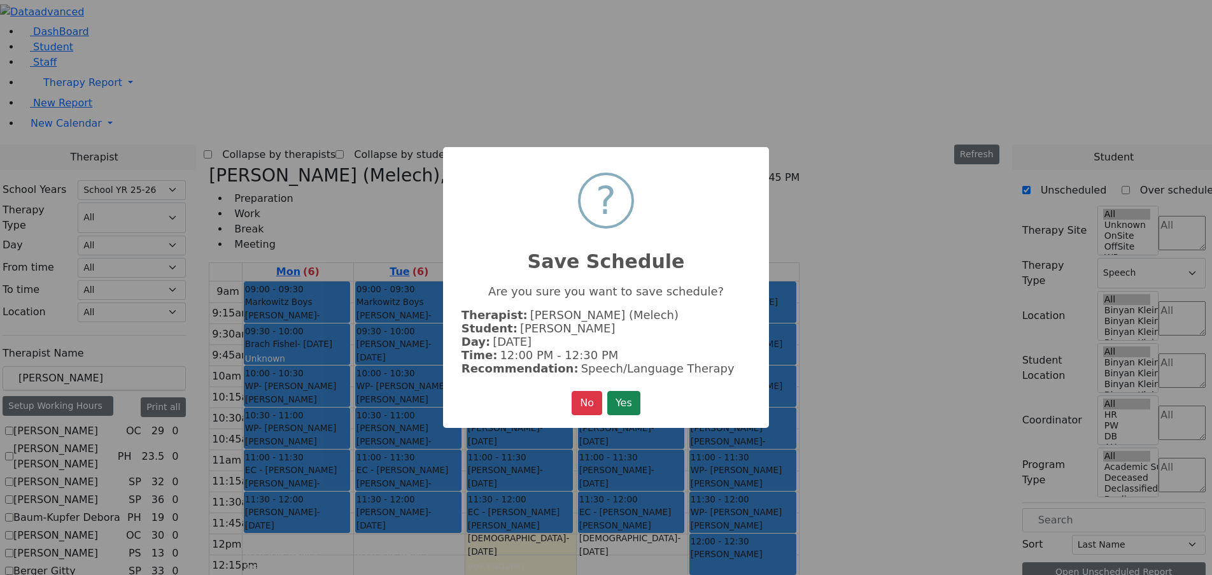
drag, startPoint x: 626, startPoint y: 400, endPoint x: 694, endPoint y: 370, distance: 74.6
click at [627, 400] on button "Yes" at bounding box center [623, 403] width 33 height 24
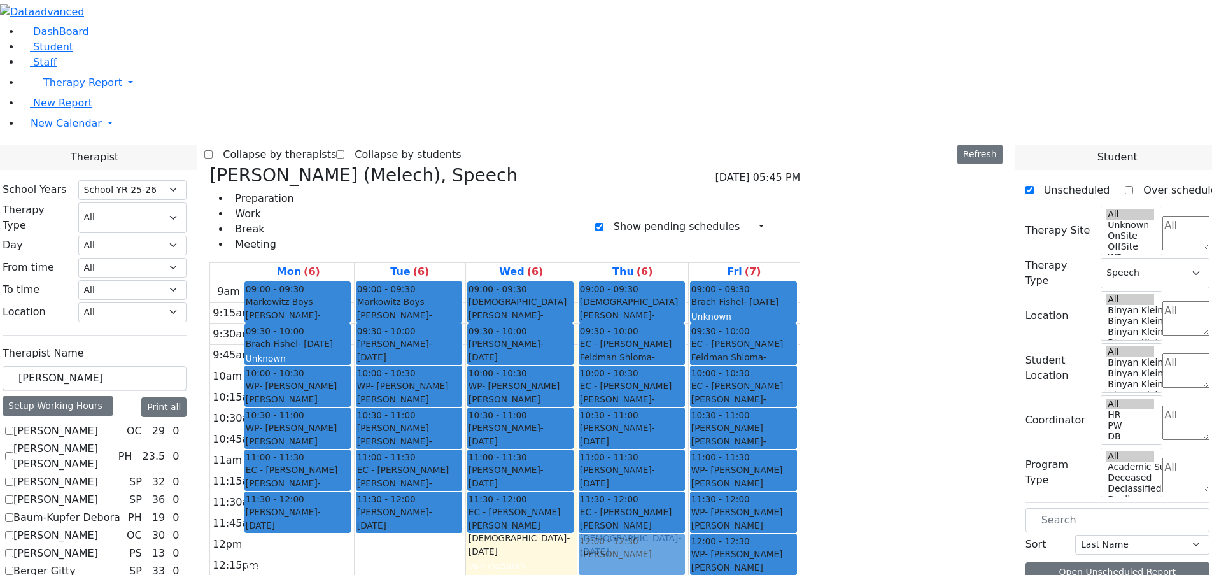
drag, startPoint x: 976, startPoint y: 148, endPoint x: 785, endPoint y: 346, distance: 275.0
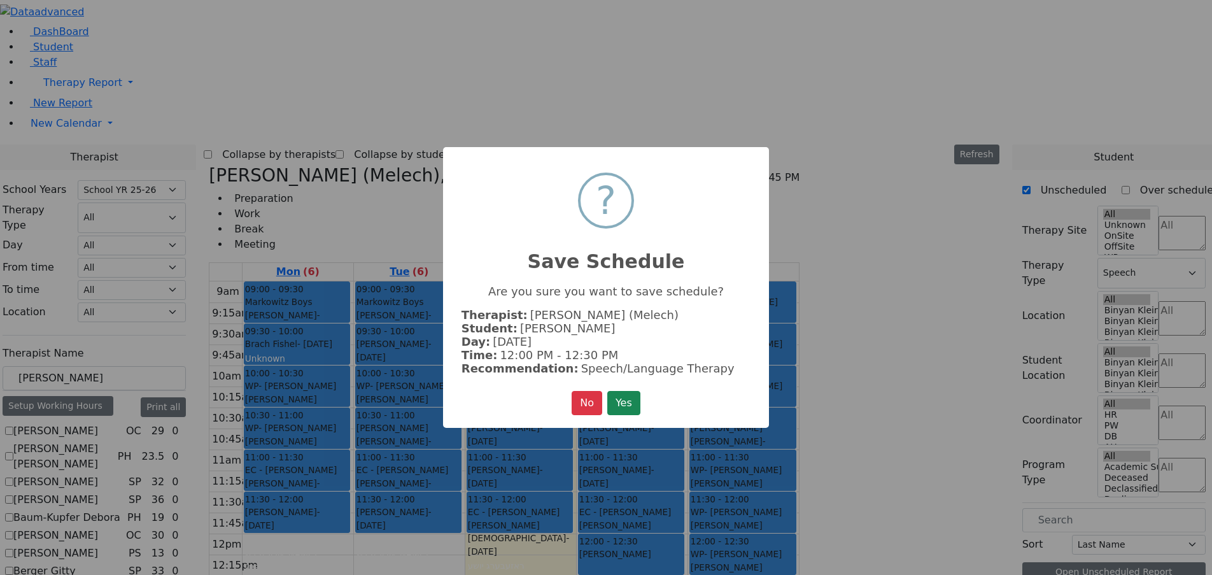
click at [634, 393] on button "Yes" at bounding box center [623, 403] width 33 height 24
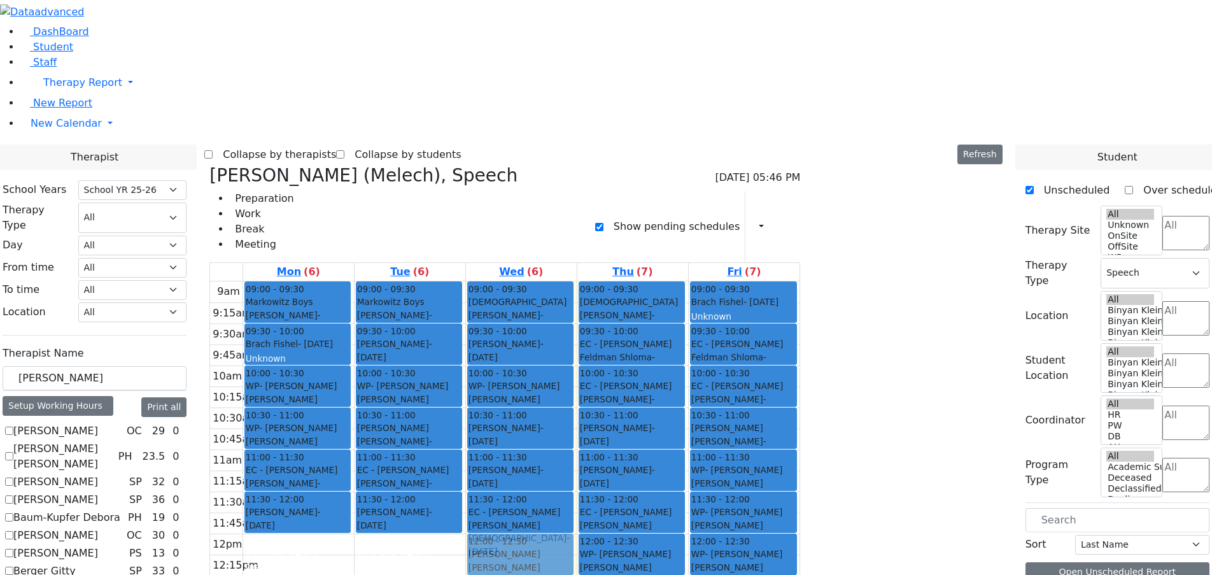
drag, startPoint x: 969, startPoint y: 151, endPoint x: 648, endPoint y: 344, distance: 375.1
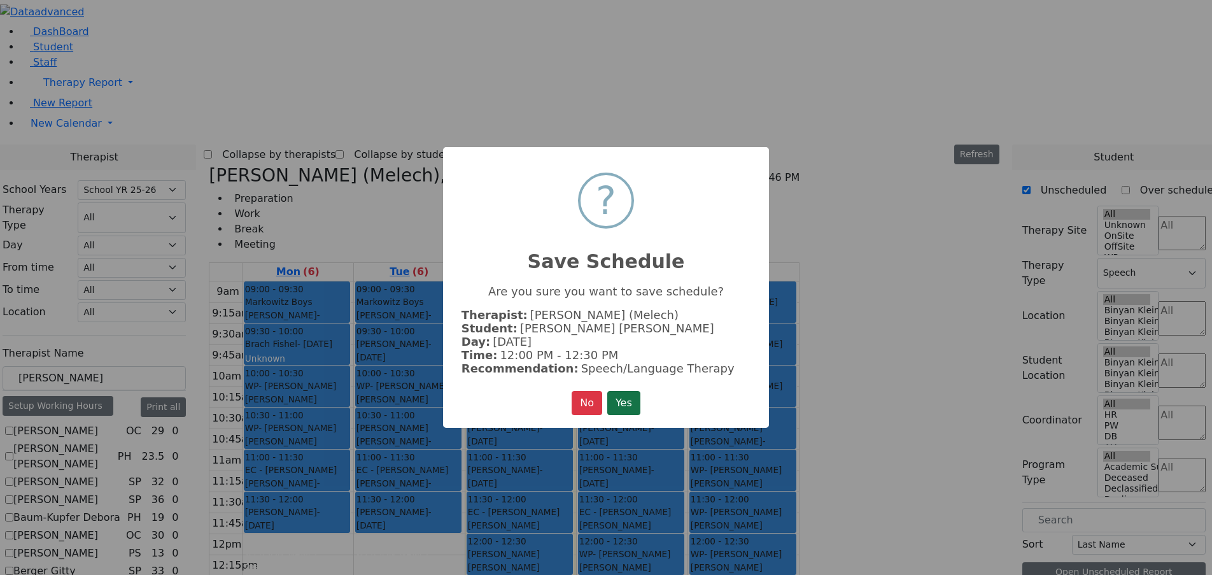
click at [640, 400] on button "Yes" at bounding box center [623, 403] width 33 height 24
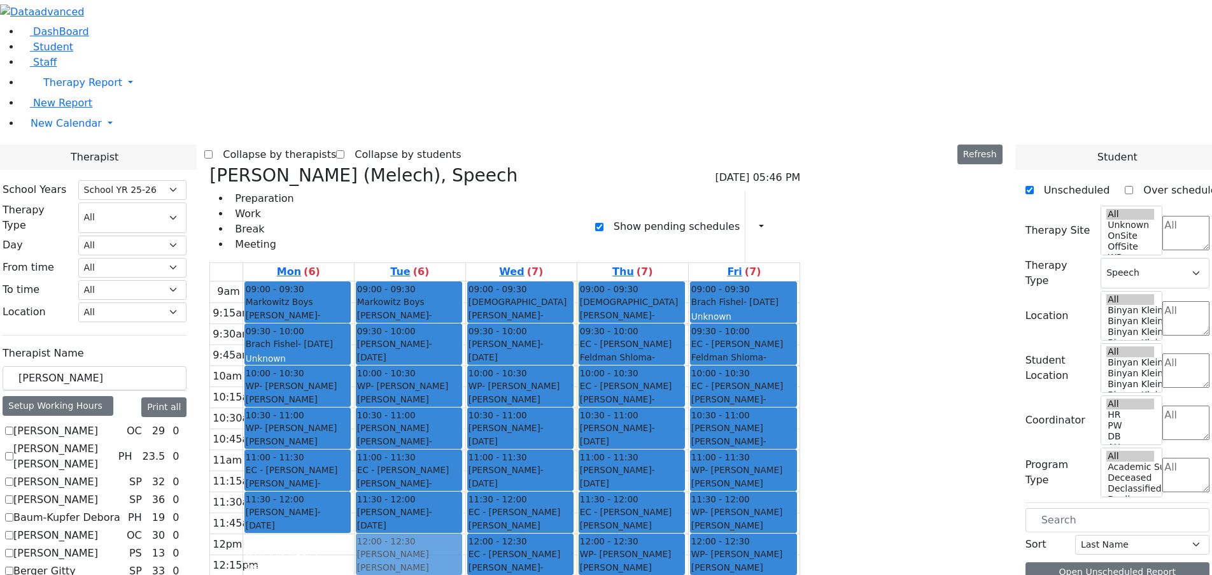
drag, startPoint x: 987, startPoint y: 154, endPoint x: 558, endPoint y: 350, distance: 471.5
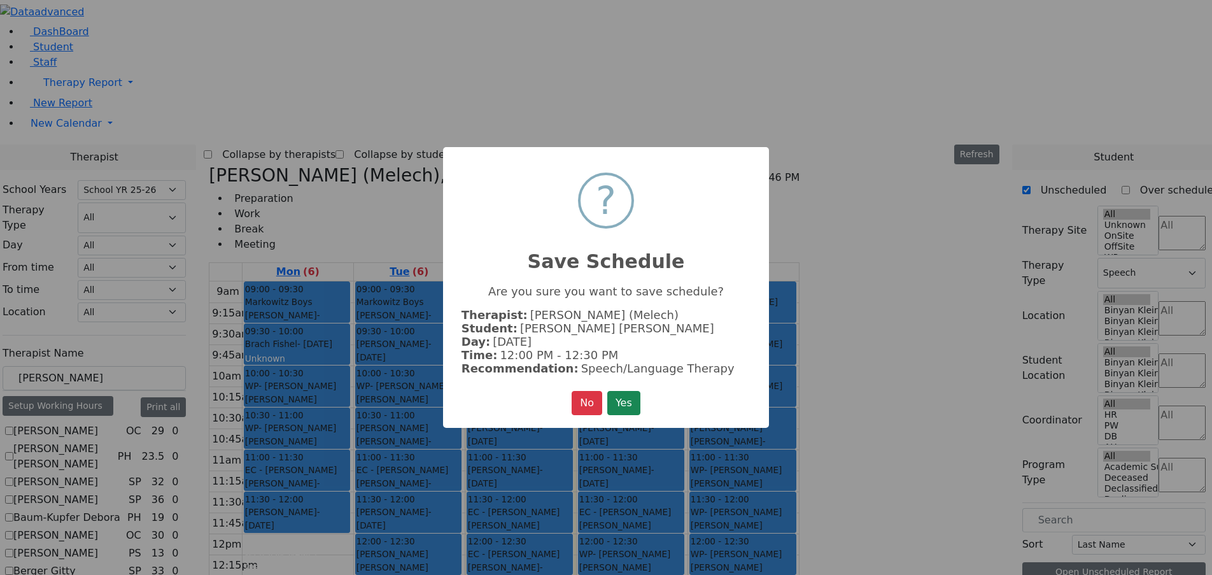
drag, startPoint x: 629, startPoint y: 406, endPoint x: 637, endPoint y: 405, distance: 7.7
click at [633, 405] on button "Yes" at bounding box center [623, 403] width 33 height 24
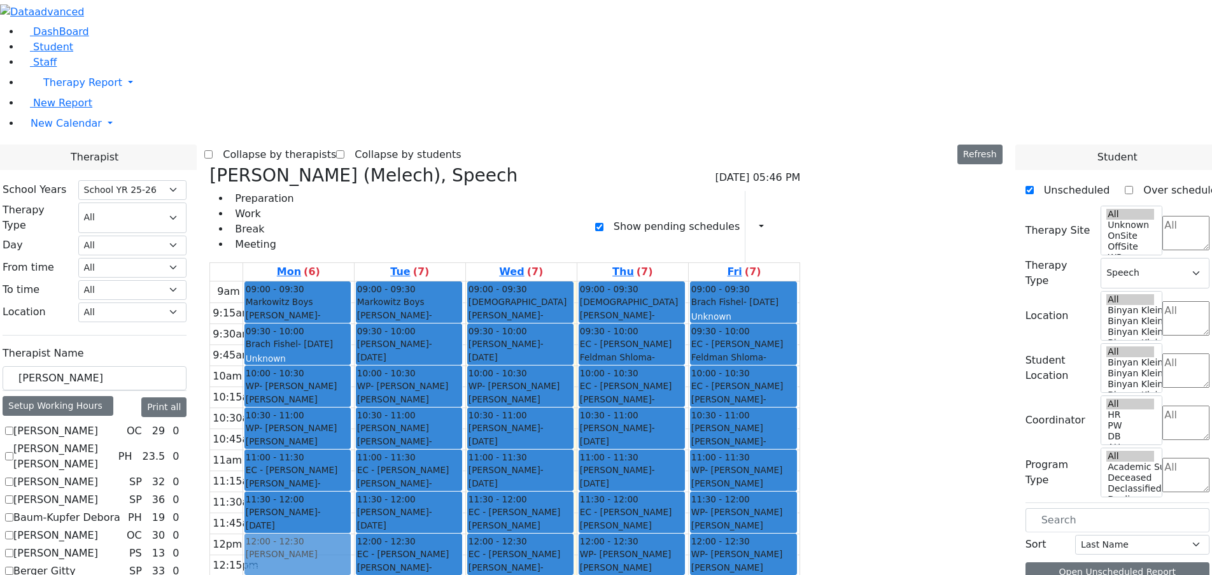
drag, startPoint x: 930, startPoint y: 183, endPoint x: 475, endPoint y: 344, distance: 482.6
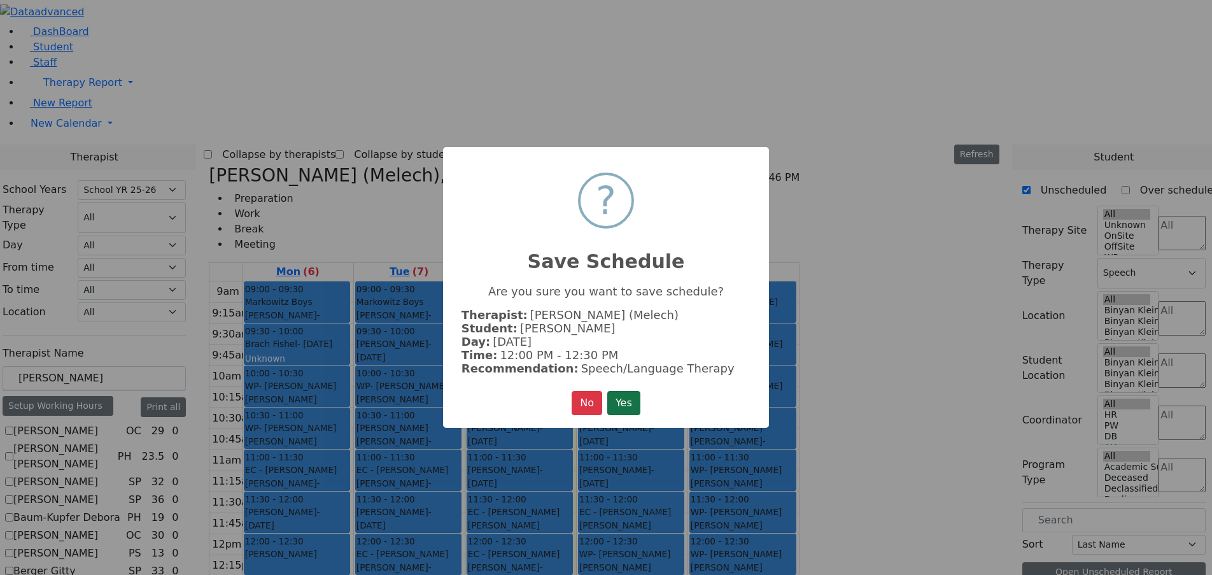
click at [638, 402] on button "Yes" at bounding box center [623, 403] width 33 height 24
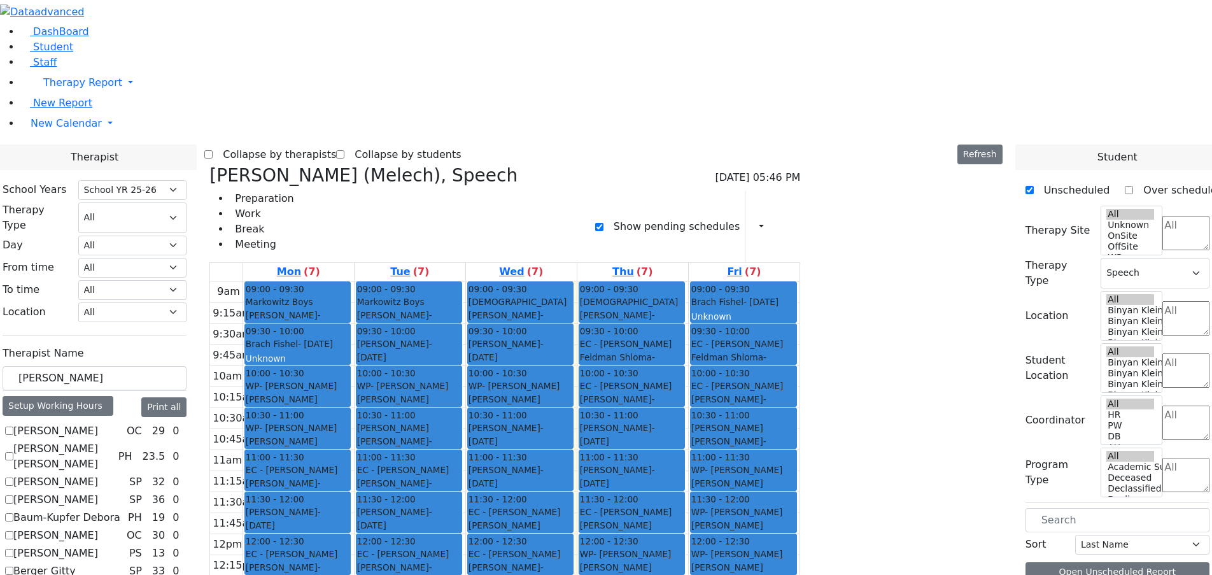
drag, startPoint x: 984, startPoint y: 153, endPoint x: 855, endPoint y: 386, distance: 266.1
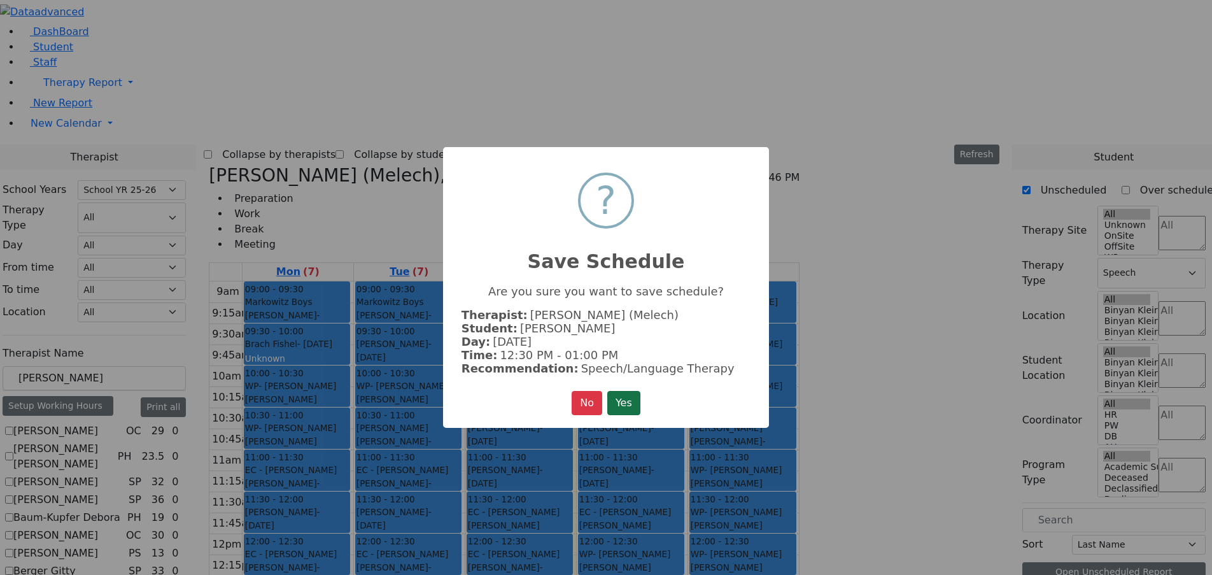
click at [637, 403] on button "Yes" at bounding box center [623, 403] width 33 height 24
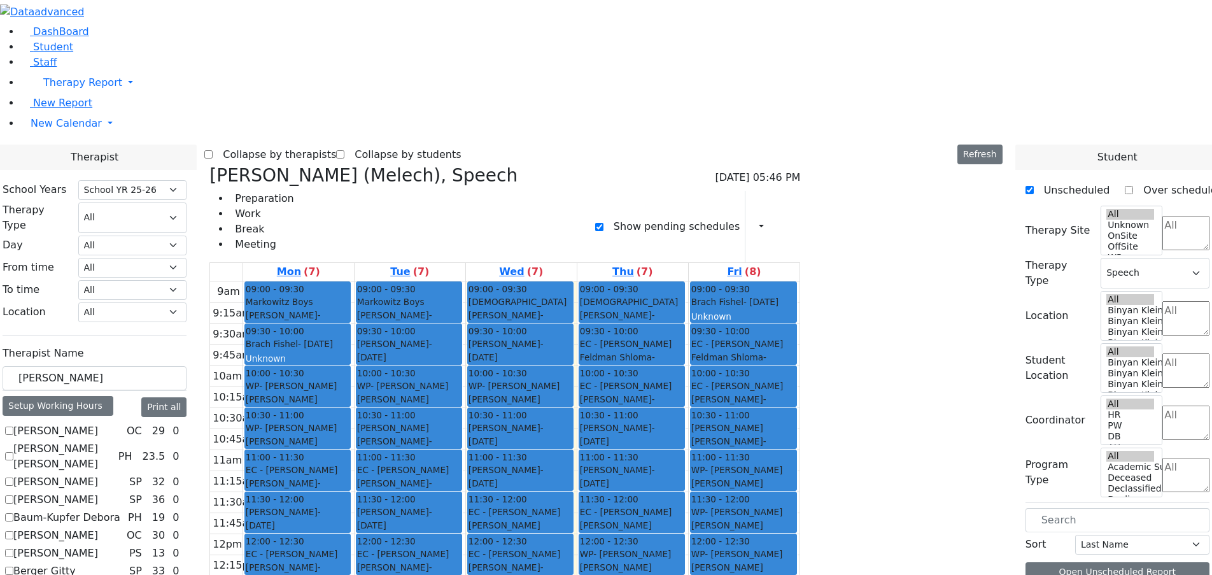
drag, startPoint x: 969, startPoint y: 151, endPoint x: 774, endPoint y: 388, distance: 306.1
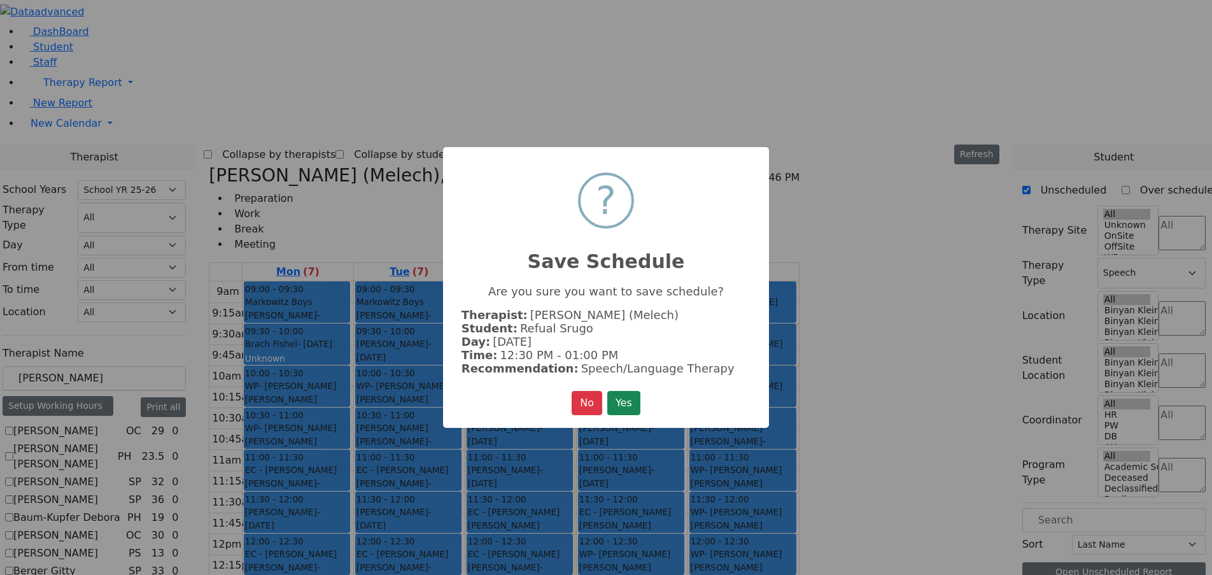
drag, startPoint x: 630, startPoint y: 400, endPoint x: 638, endPoint y: 395, distance: 9.4
click at [632, 398] on button "Yes" at bounding box center [623, 403] width 33 height 24
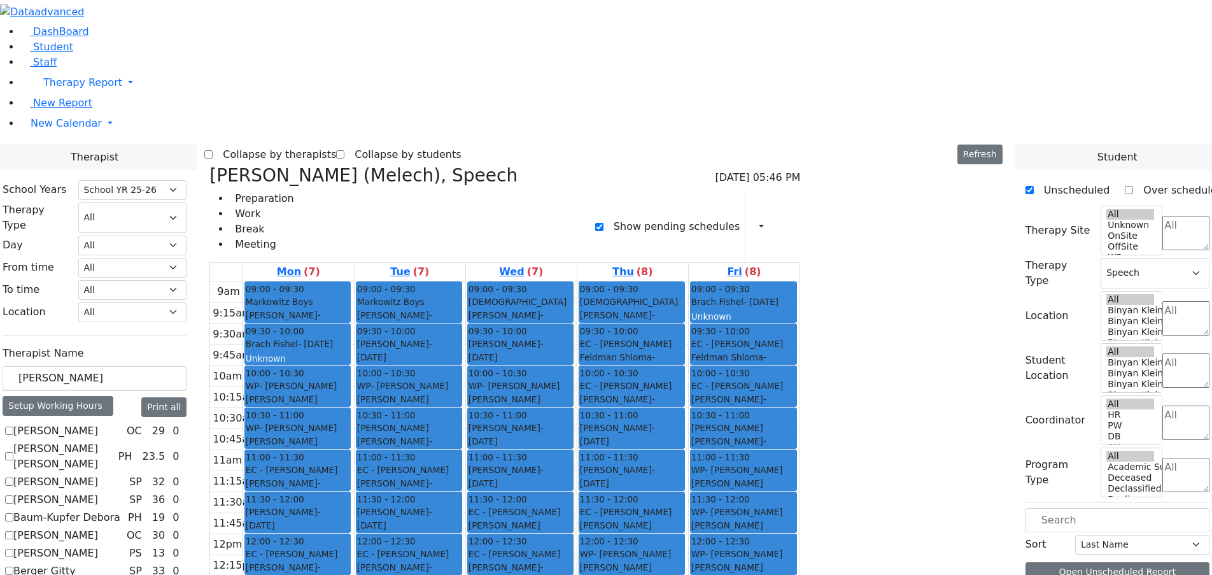
drag, startPoint x: 967, startPoint y: 152, endPoint x: 700, endPoint y: 377, distance: 349.5
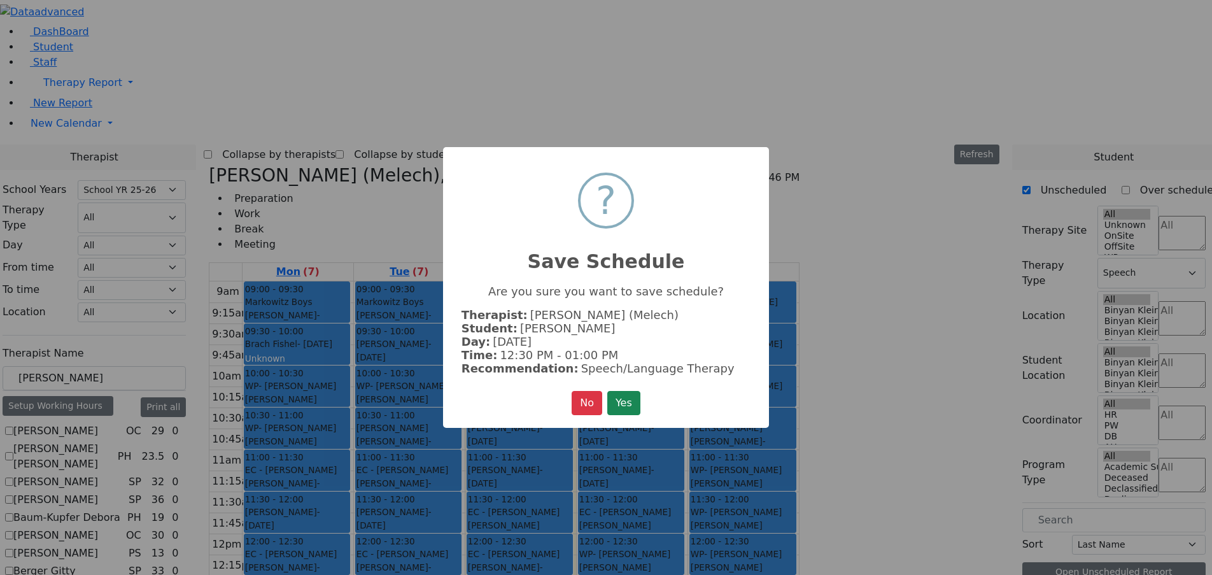
click at [645, 400] on div "× ? Save Schedule Are you sure you want to save schedule? Therapist: [PERSON_NA…" at bounding box center [606, 287] width 326 height 281
click at [640, 402] on button "Yes" at bounding box center [623, 403] width 33 height 24
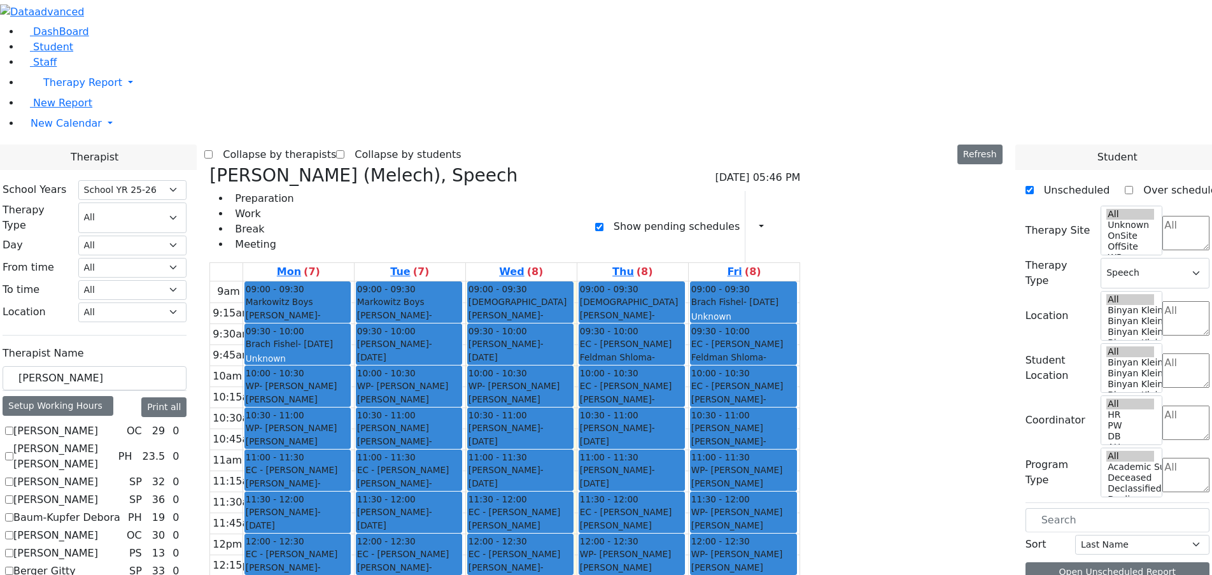
drag, startPoint x: 987, startPoint y: 152, endPoint x: 566, endPoint y: 386, distance: 481.1
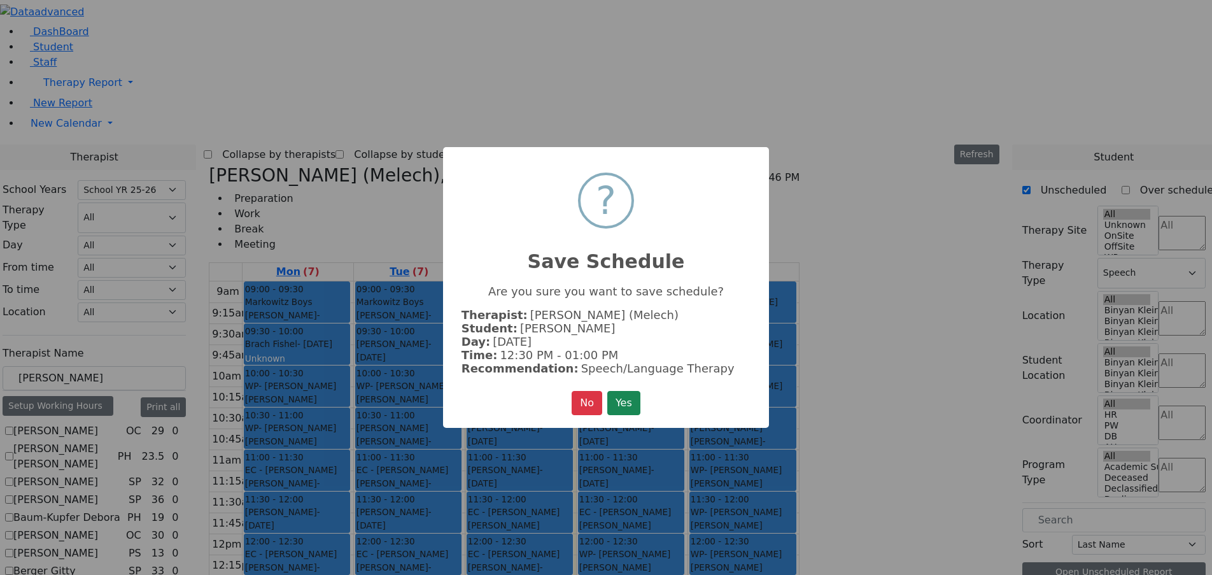
click at [629, 393] on button "Yes" at bounding box center [623, 403] width 33 height 24
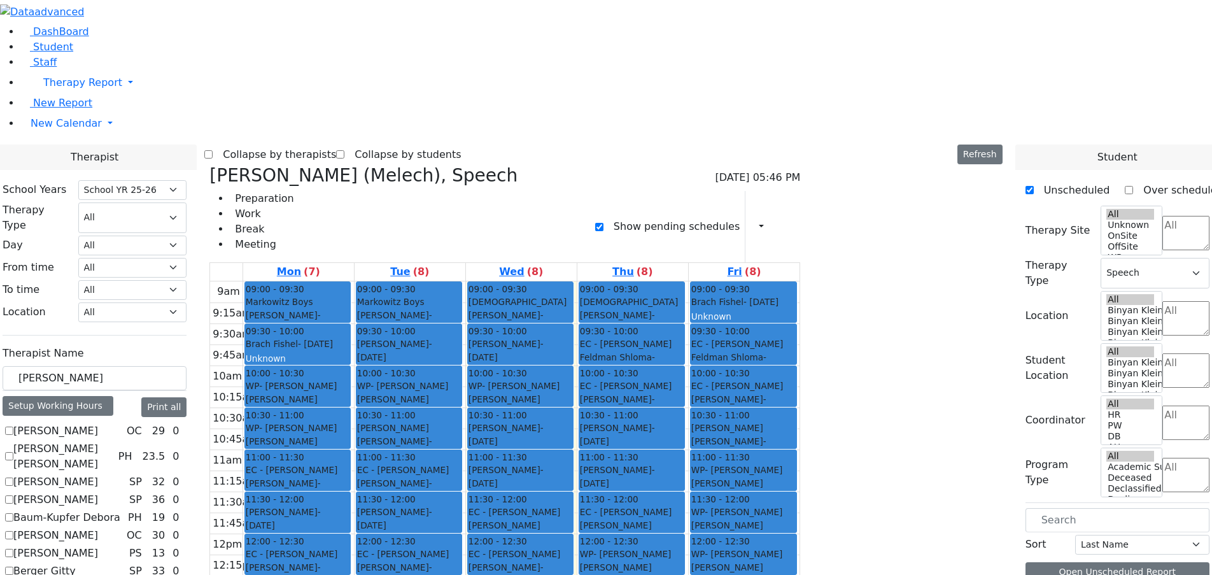
drag, startPoint x: 979, startPoint y: 152, endPoint x: 453, endPoint y: 389, distance: 576.7
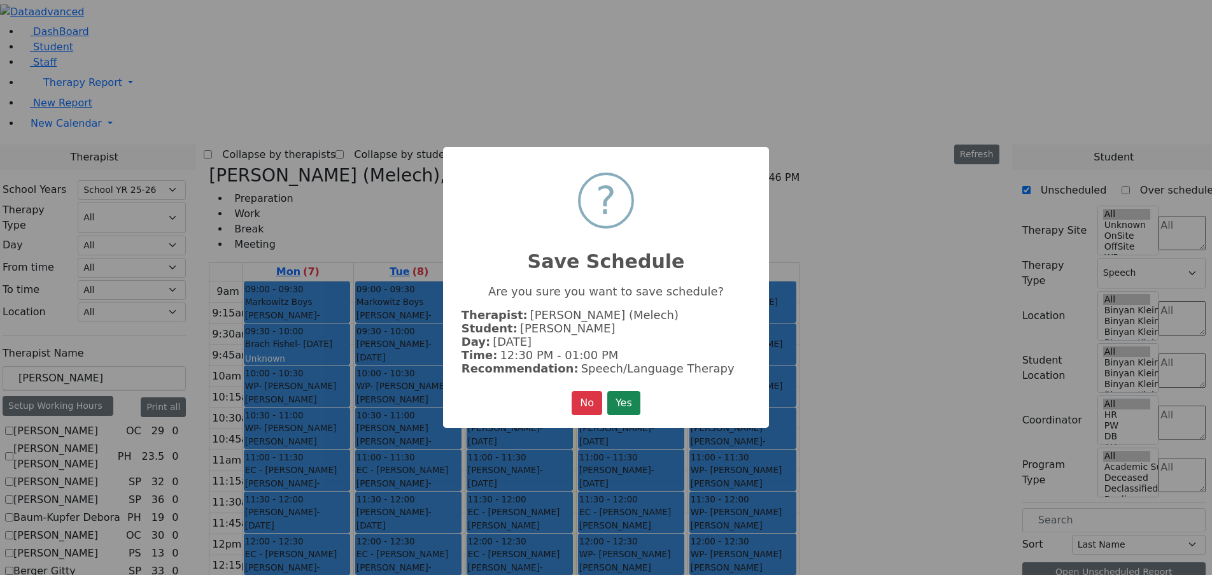
click at [631, 399] on button "Yes" at bounding box center [623, 403] width 33 height 24
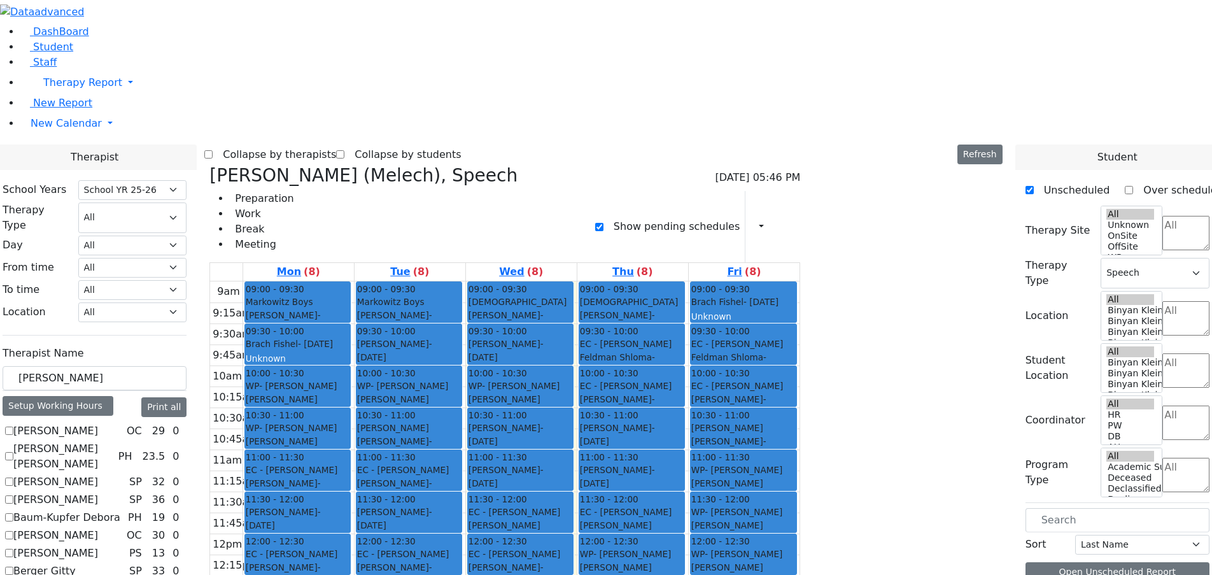
drag, startPoint x: 994, startPoint y: 152, endPoint x: 878, endPoint y: 427, distance: 298.5
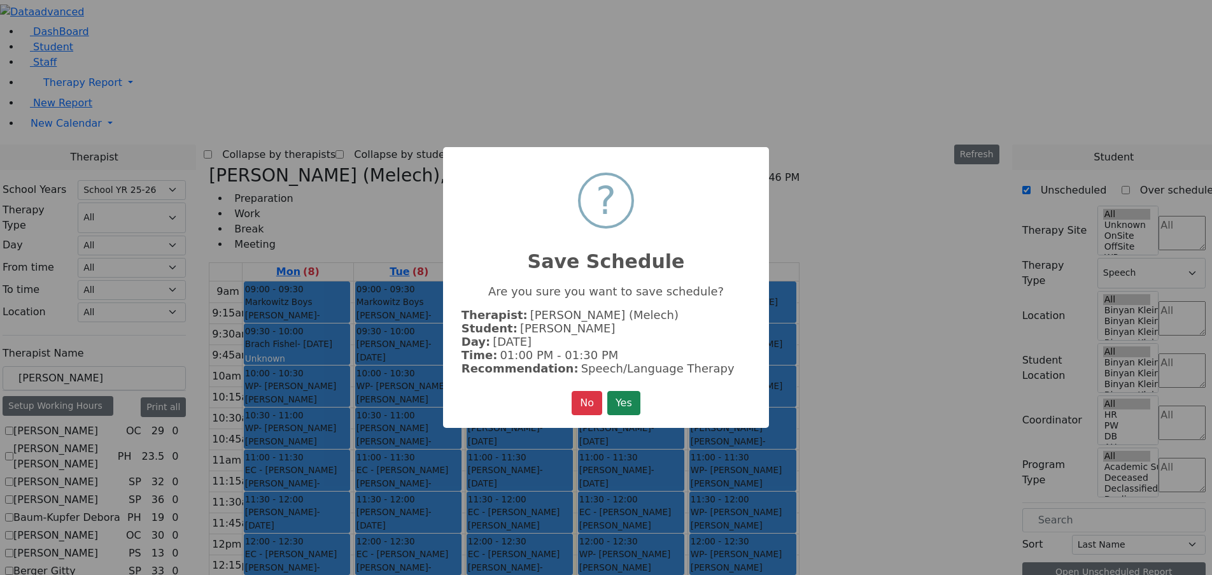
drag, startPoint x: 629, startPoint y: 397, endPoint x: 671, endPoint y: 372, distance: 48.2
click at [630, 398] on button "Yes" at bounding box center [623, 403] width 33 height 24
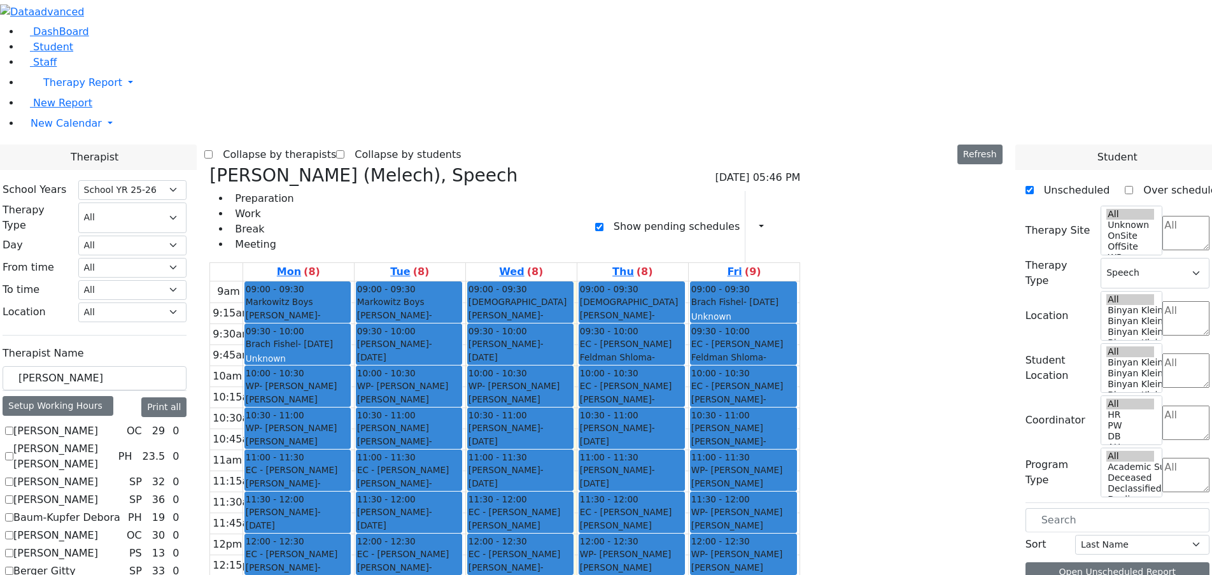
drag, startPoint x: 993, startPoint y: 149, endPoint x: 782, endPoint y: 425, distance: 347.3
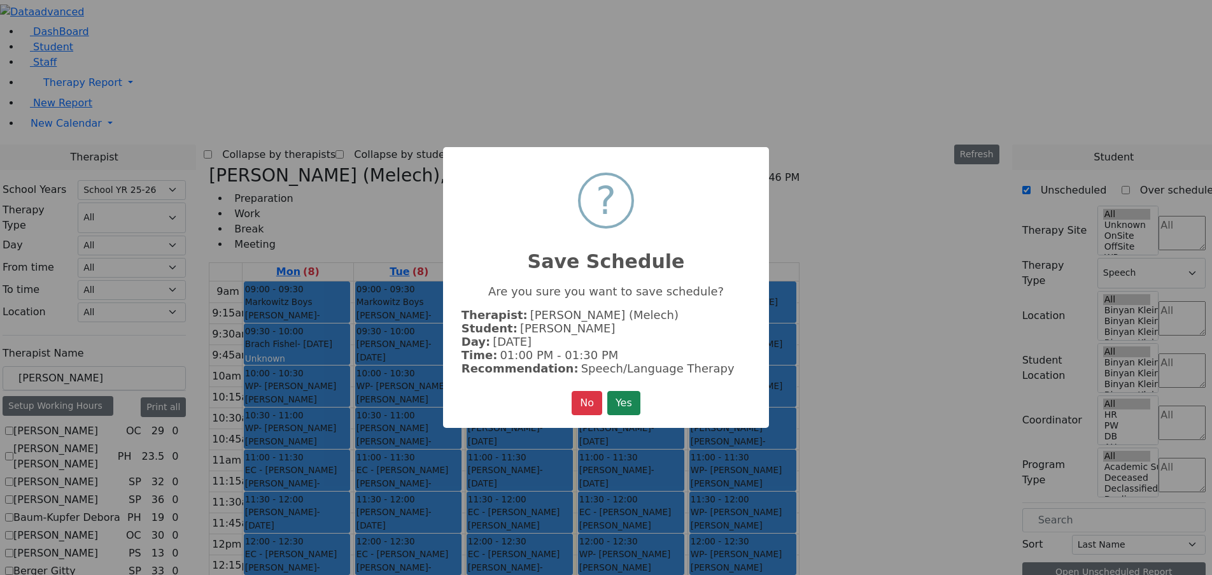
click at [610, 391] on button "Yes" at bounding box center [623, 403] width 33 height 24
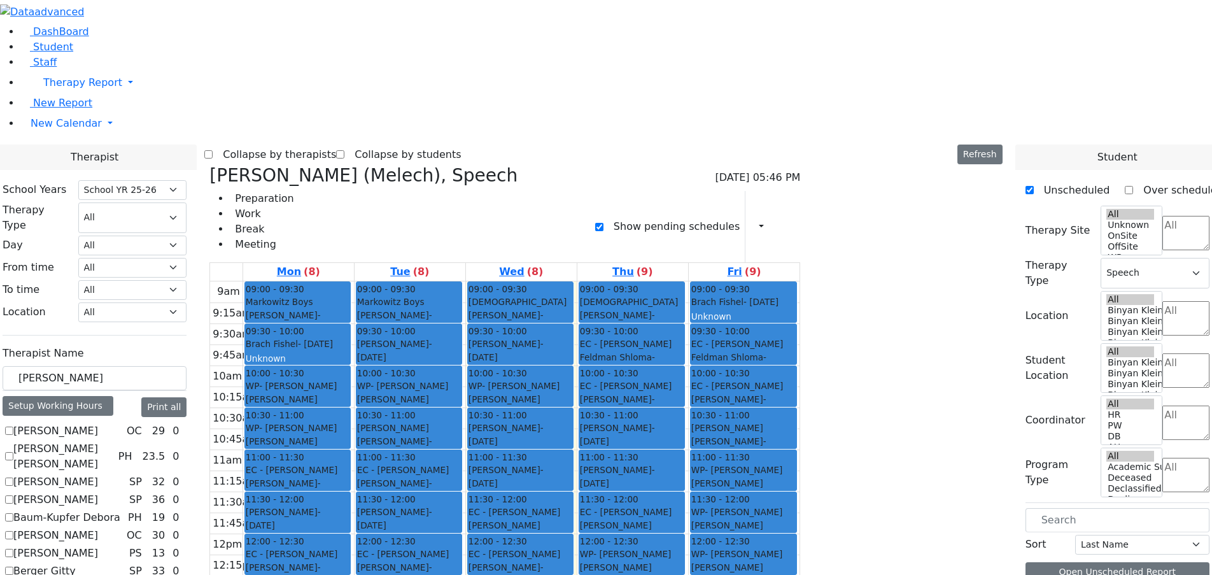
drag, startPoint x: 969, startPoint y: 148, endPoint x: 671, endPoint y: 422, distance: 404.9
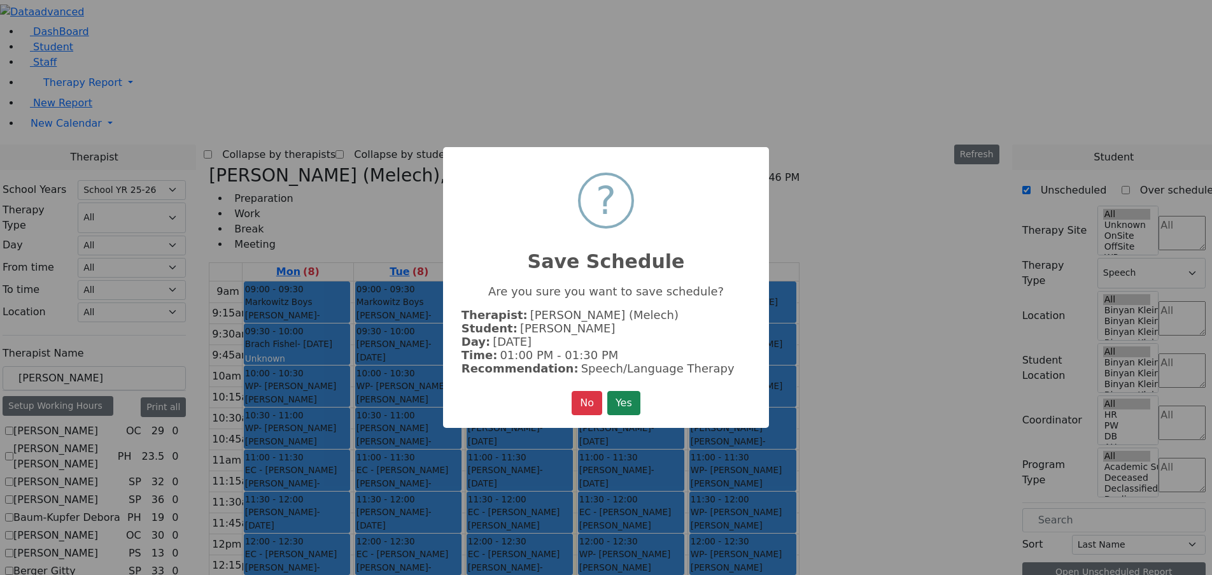
drag, startPoint x: 622, startPoint y: 398, endPoint x: 660, endPoint y: 381, distance: 41.9
click at [622, 398] on button "Yes" at bounding box center [623, 403] width 33 height 24
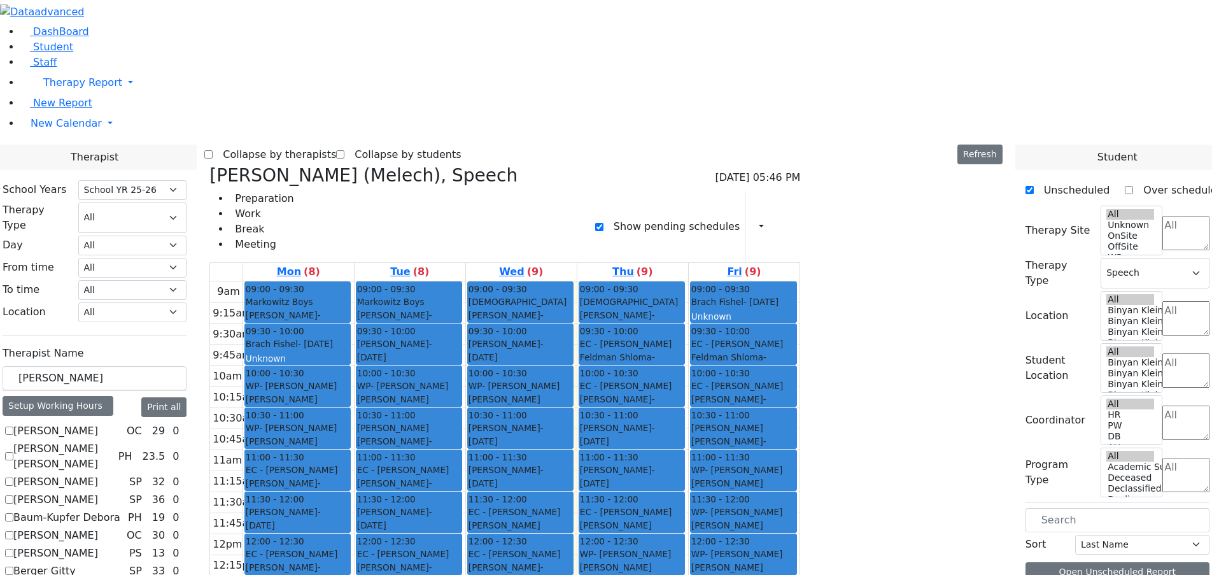
drag, startPoint x: 971, startPoint y: 150, endPoint x: 575, endPoint y: 430, distance: 485.0
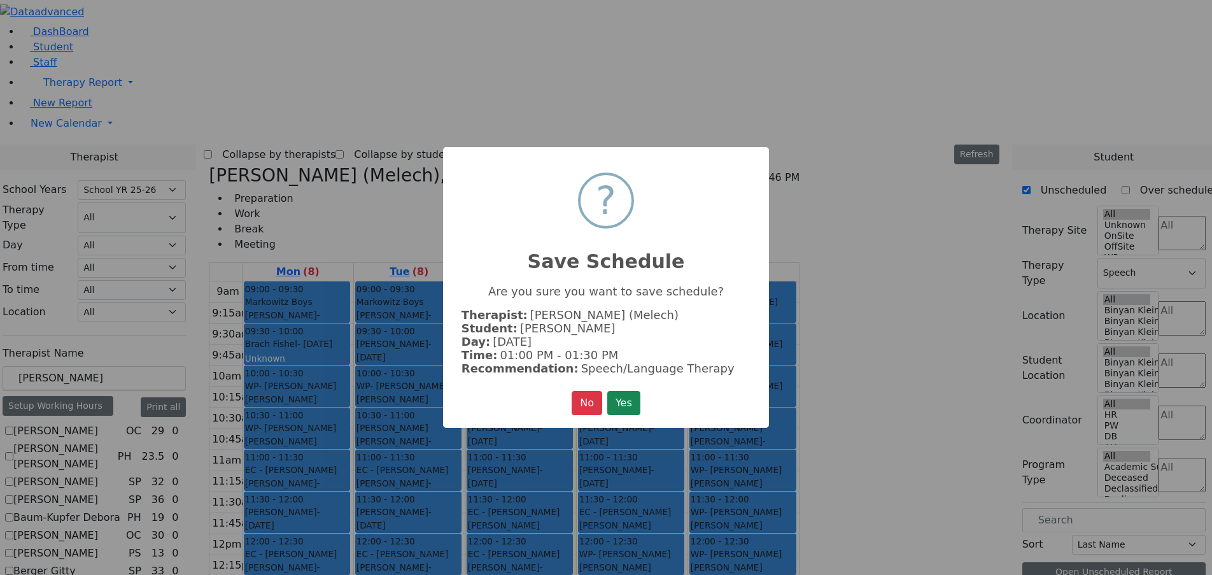
click at [624, 394] on button "Yes" at bounding box center [623, 403] width 33 height 24
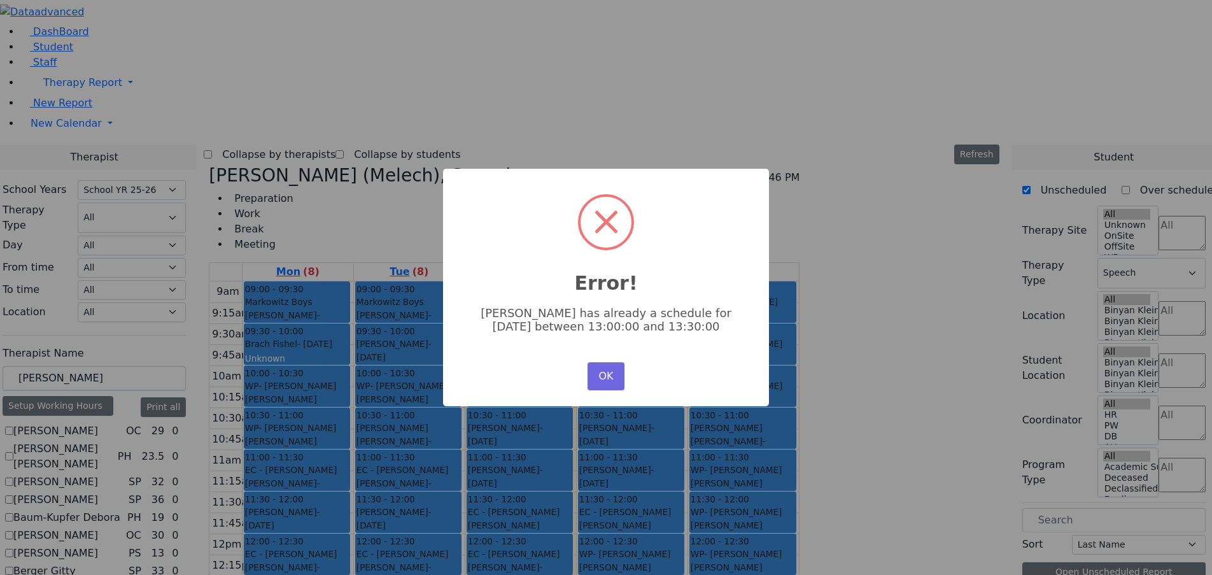
click at [606, 382] on button "OK" at bounding box center [605, 376] width 37 height 28
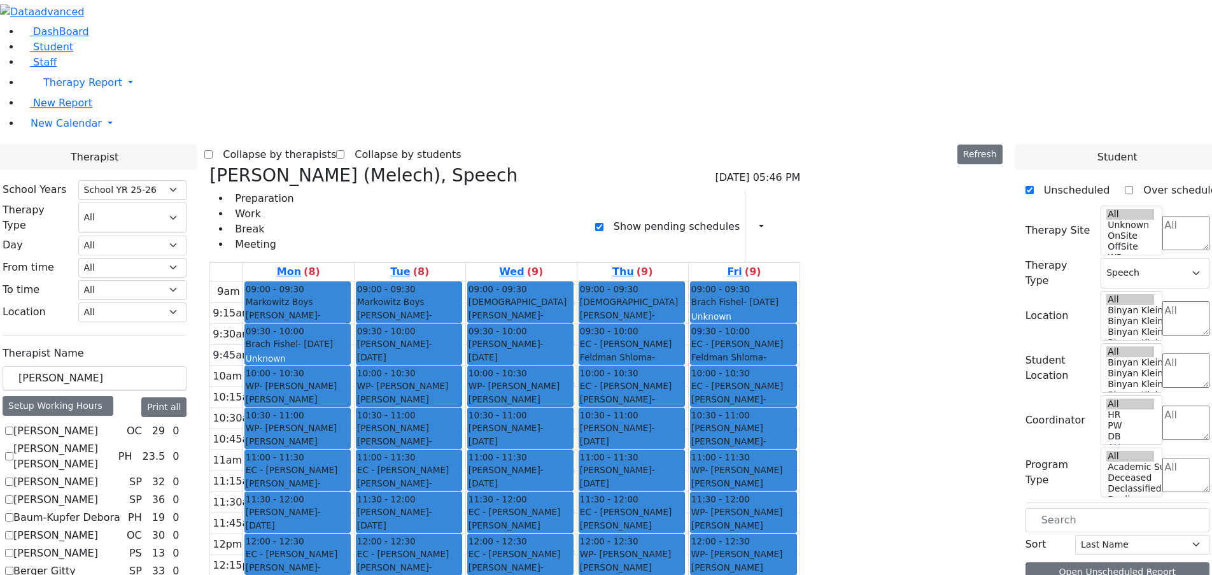
drag, startPoint x: 1003, startPoint y: 154, endPoint x: 470, endPoint y: 428, distance: 599.4
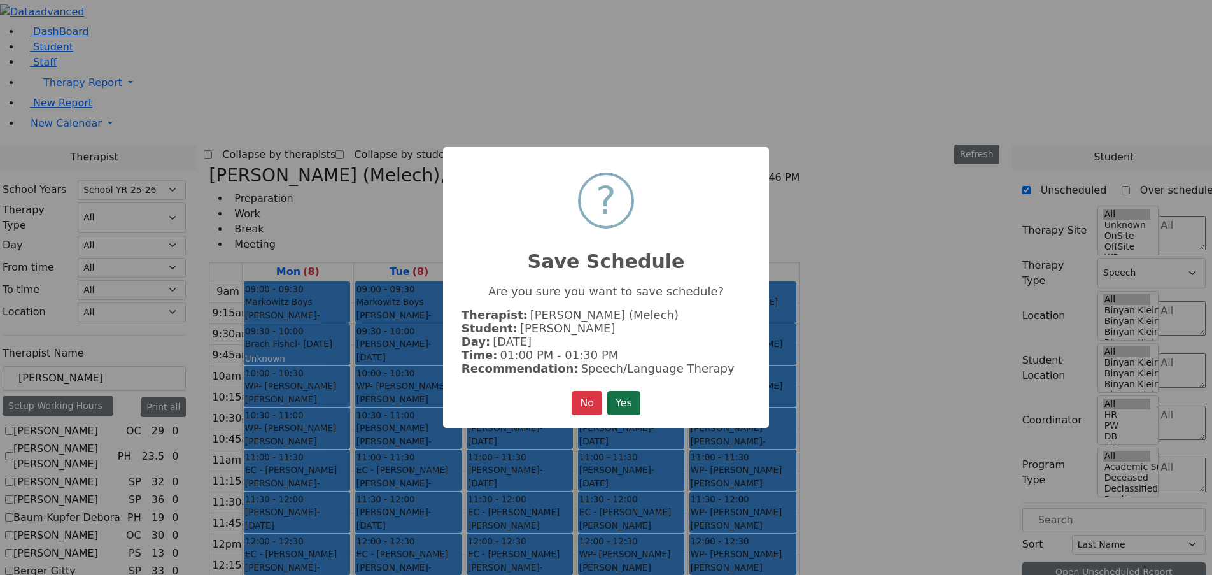
click at [621, 404] on button "Yes" at bounding box center [623, 403] width 33 height 24
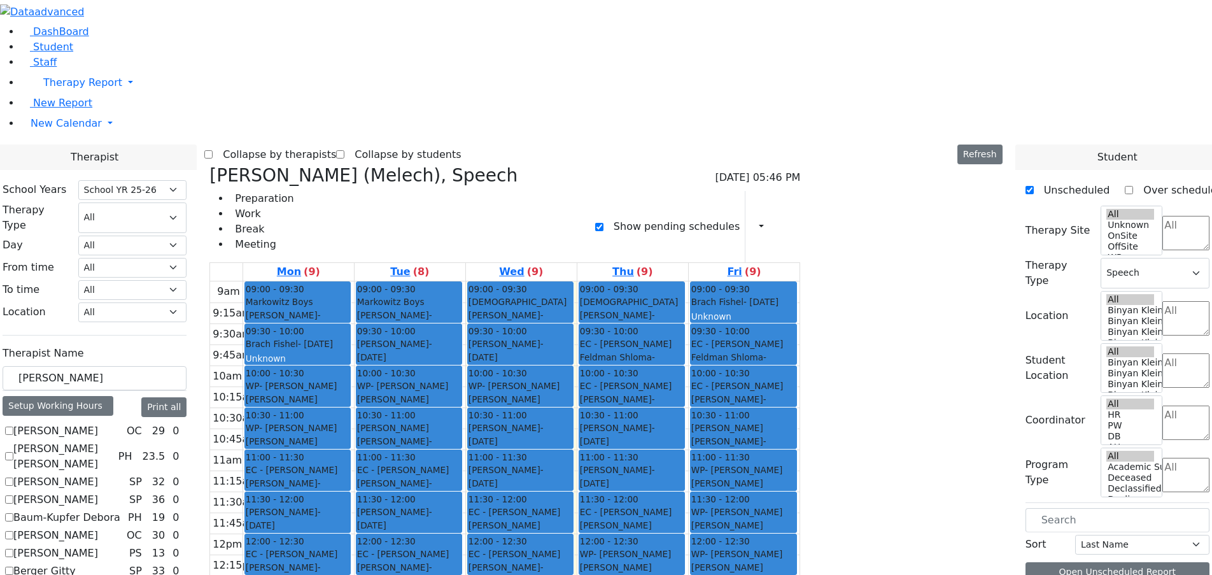
drag, startPoint x: 944, startPoint y: 192, endPoint x: 561, endPoint y: 436, distance: 454.4
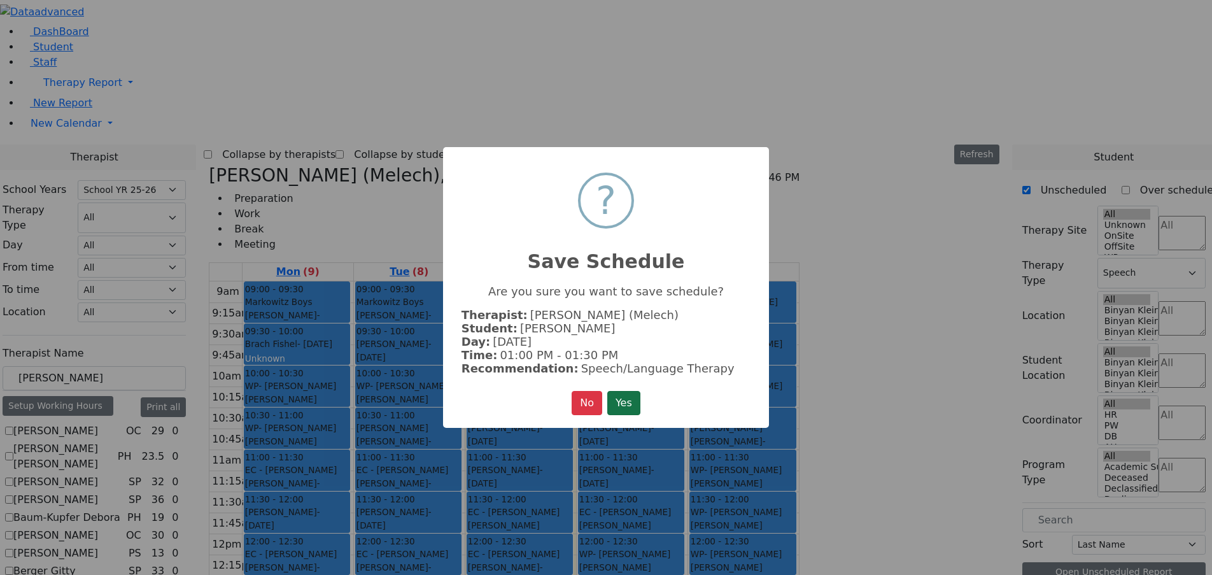
click at [624, 400] on button "Yes" at bounding box center [623, 403] width 33 height 24
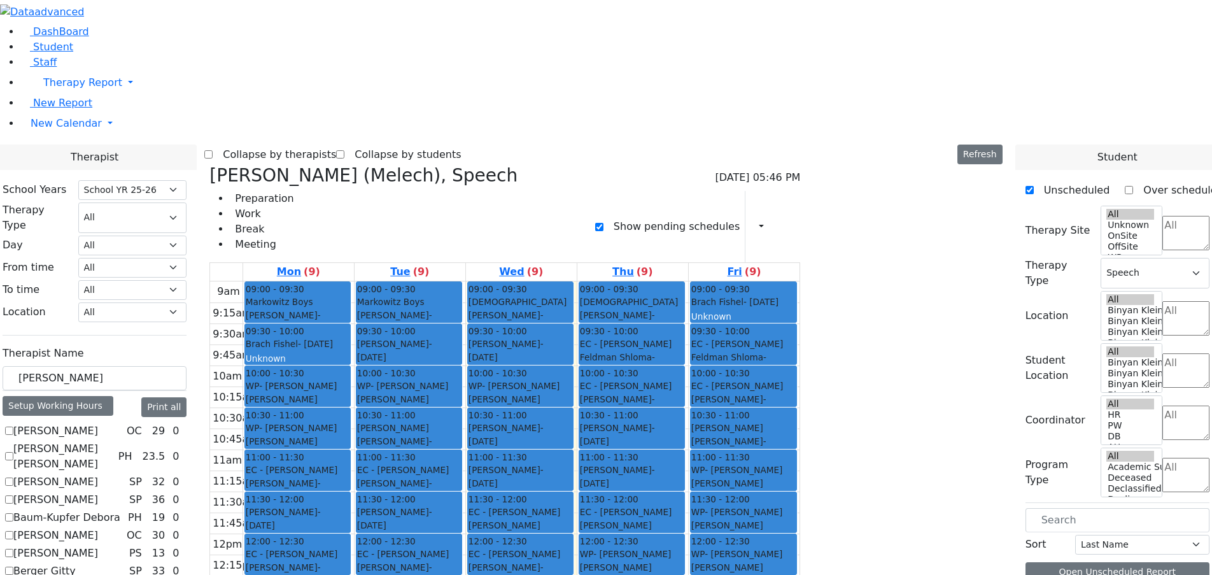
drag, startPoint x: 988, startPoint y: 150, endPoint x: 460, endPoint y: 470, distance: 617.2
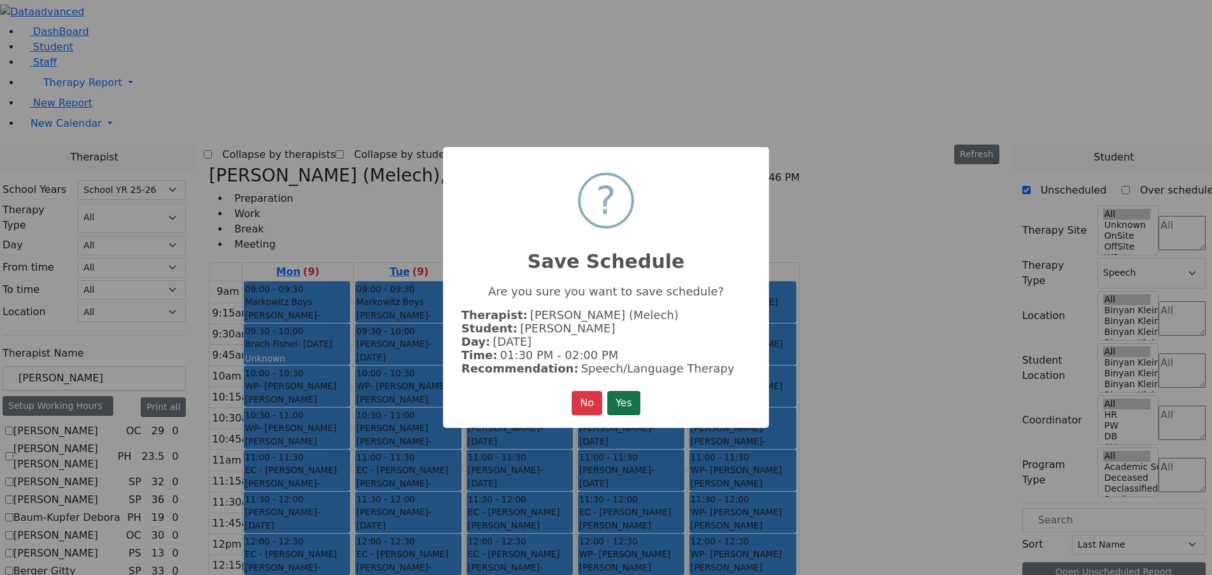
click at [640, 404] on button "Yes" at bounding box center [623, 403] width 33 height 24
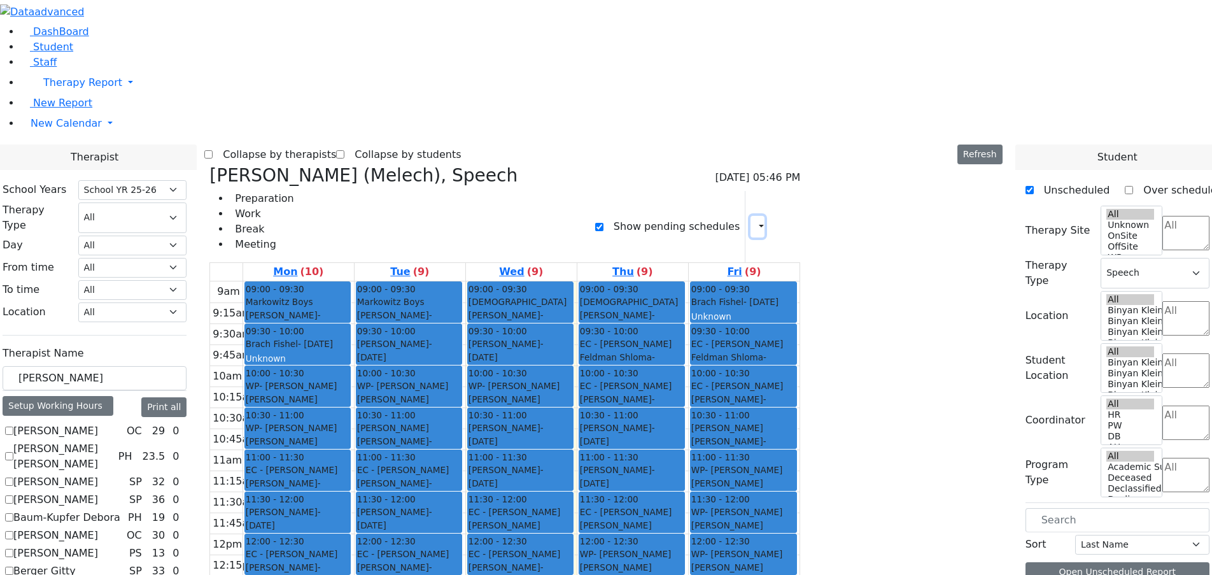
click at [764, 216] on button "button" at bounding box center [757, 227] width 14 height 22
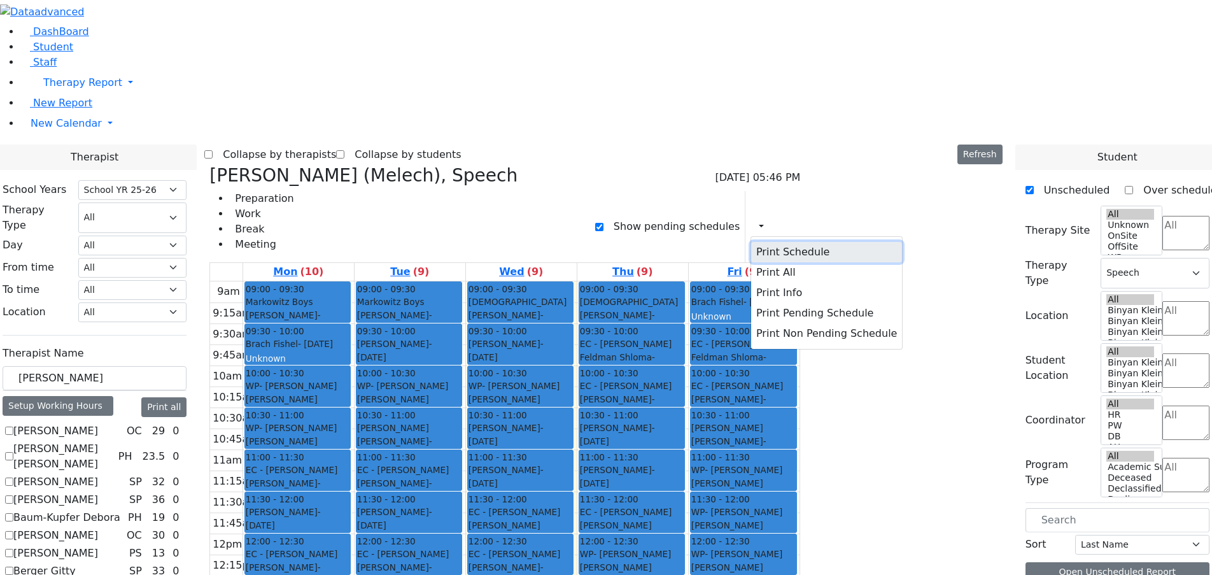
click at [856, 242] on button "Print Schedule" at bounding box center [826, 252] width 151 height 20
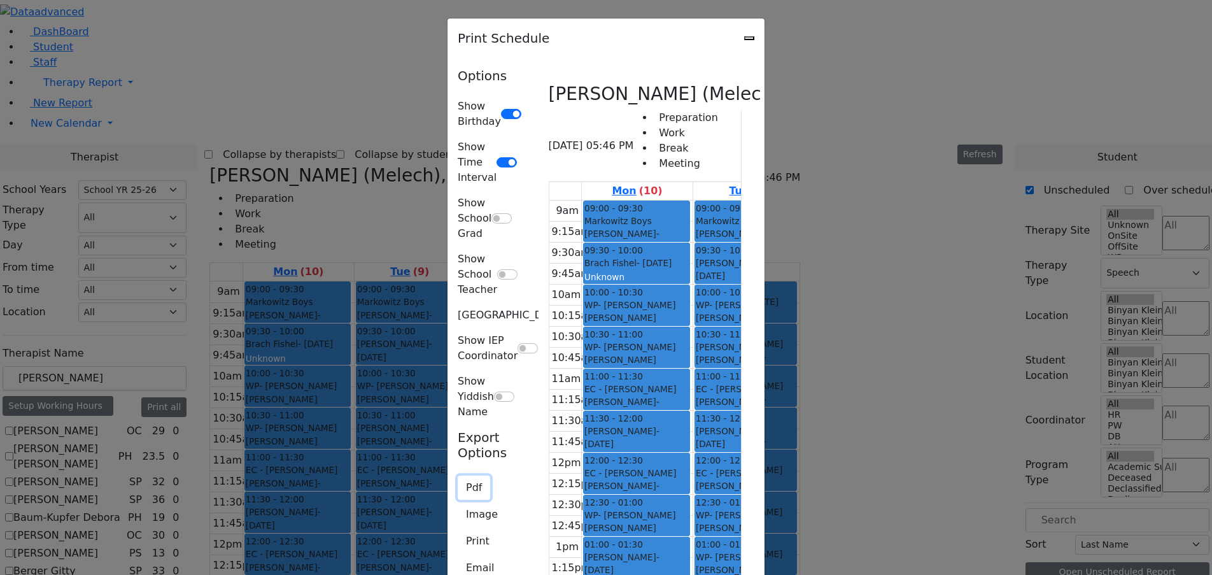
click at [458, 475] on button "Pdf" at bounding box center [474, 487] width 32 height 24
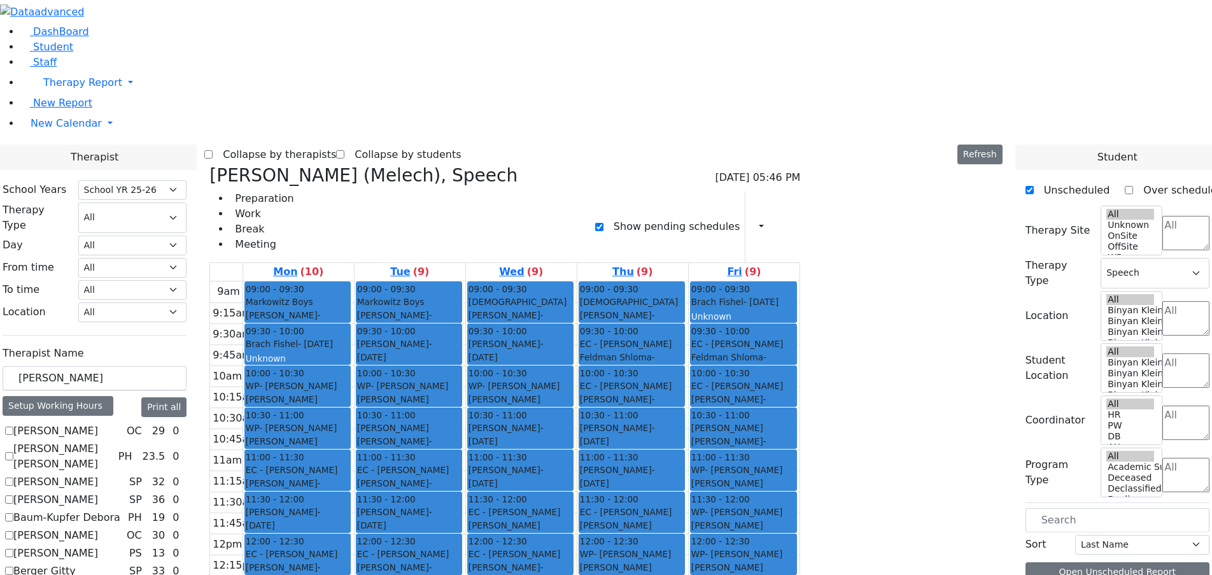
checkbox input "false"
